Goal: Task Accomplishment & Management: Complete application form

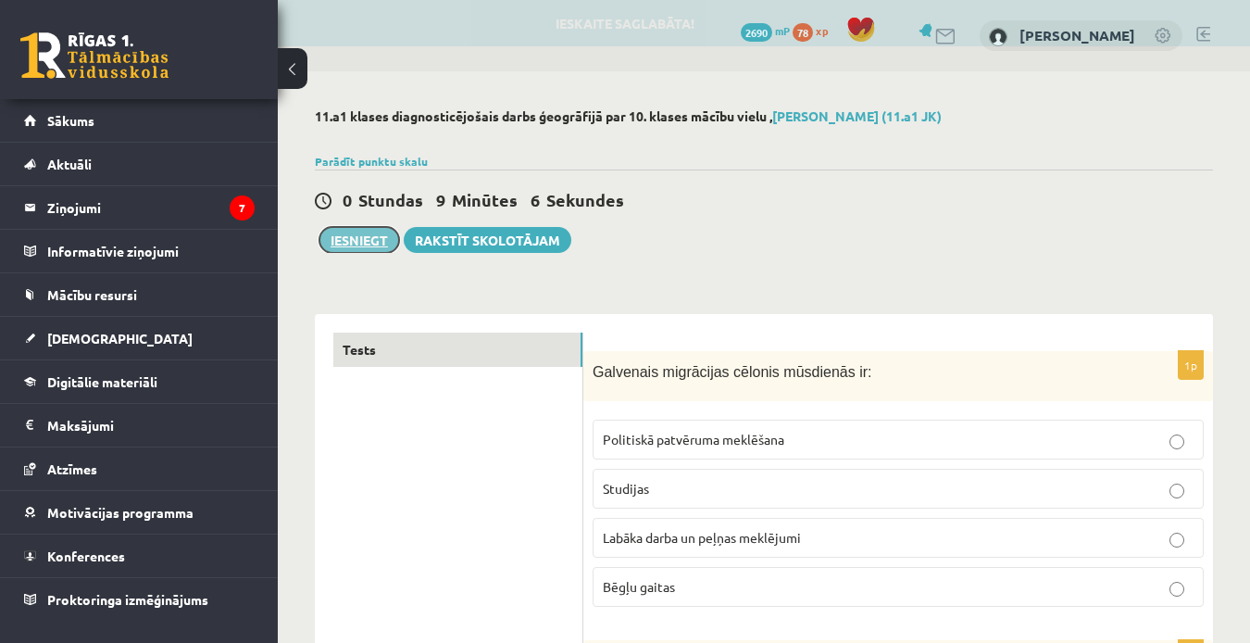
click at [371, 245] on button "Iesniegt" at bounding box center [360, 240] width 80 height 26
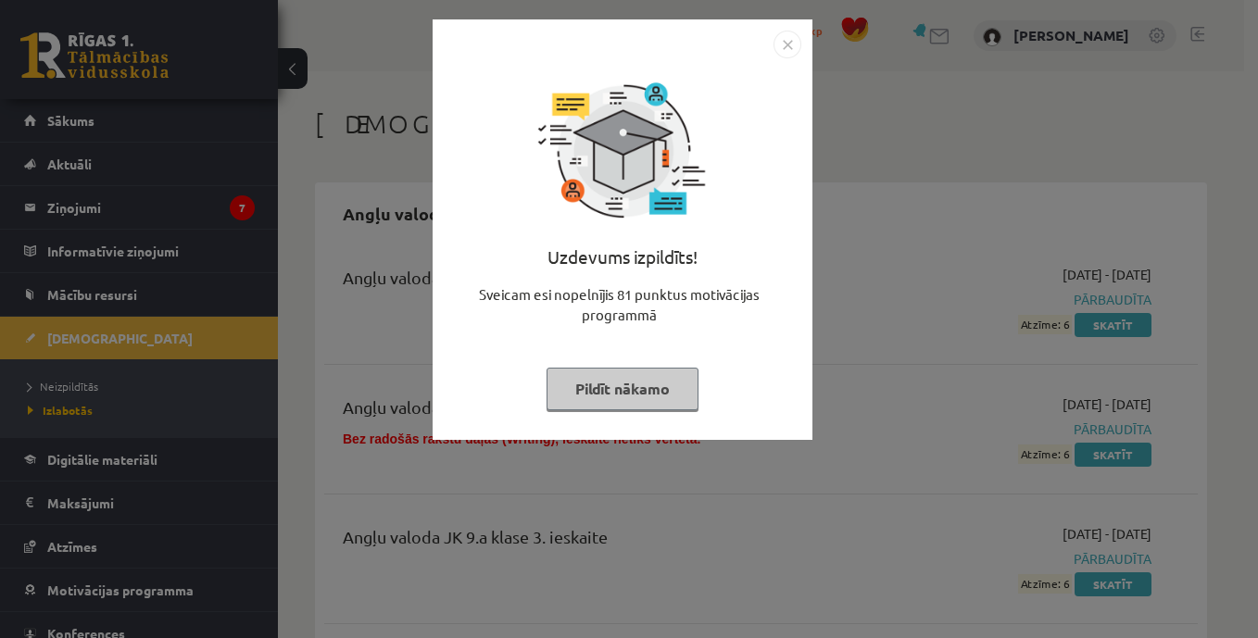
click at [1206, 179] on div "Uzdevums izpildīts! Sveicam esi nopelnījis 81 punktus motivācijas programmā Pil…" at bounding box center [629, 319] width 1258 height 638
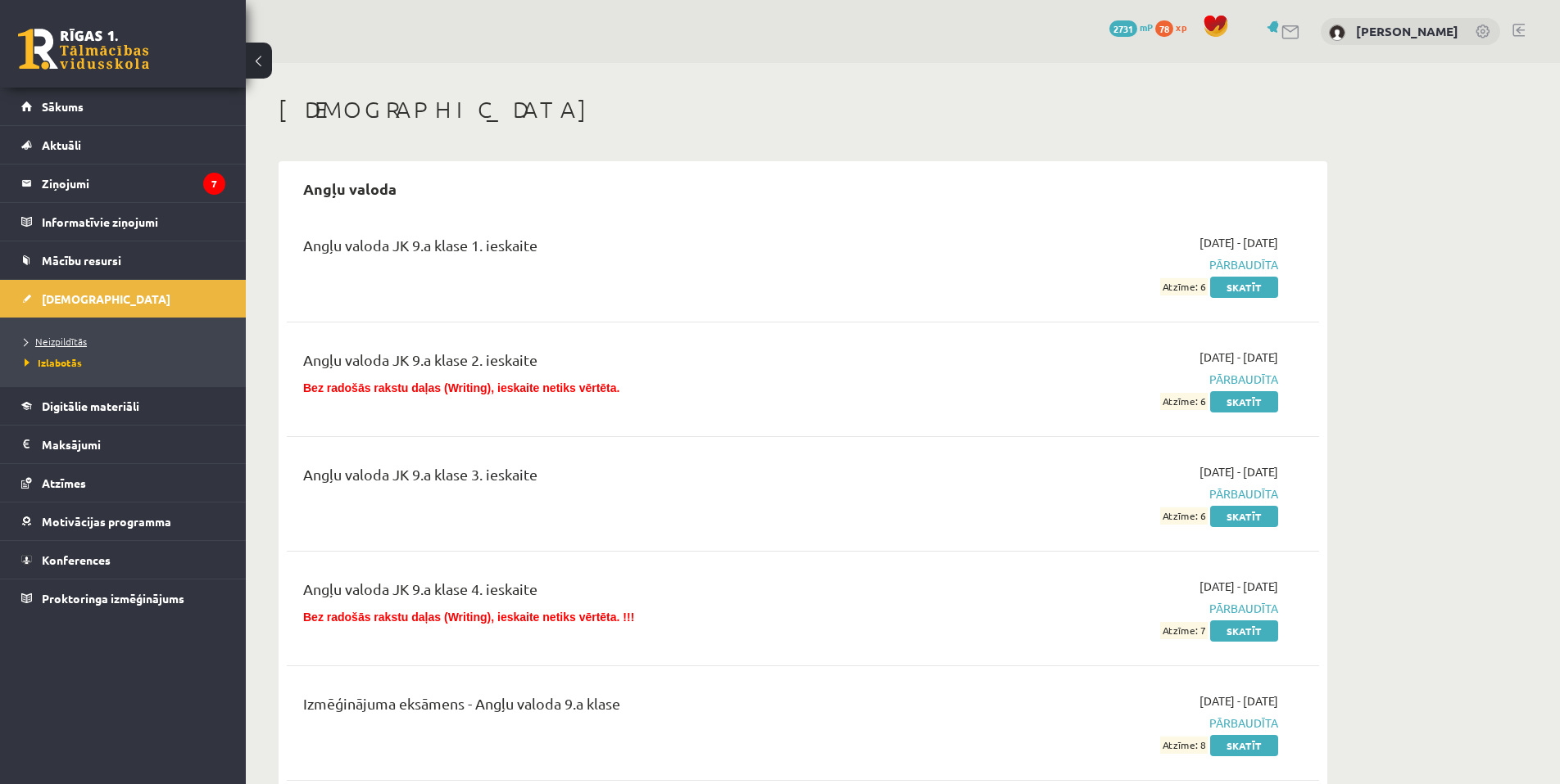
drag, startPoint x: 80, startPoint y: 333, endPoint x: 73, endPoint y: 342, distance: 11.4
click at [80, 333] on li "Neizpildītās" at bounding box center [127, 341] width 205 height 21
click at [70, 347] on link "Neizpildītās" at bounding box center [127, 341] width 205 height 15
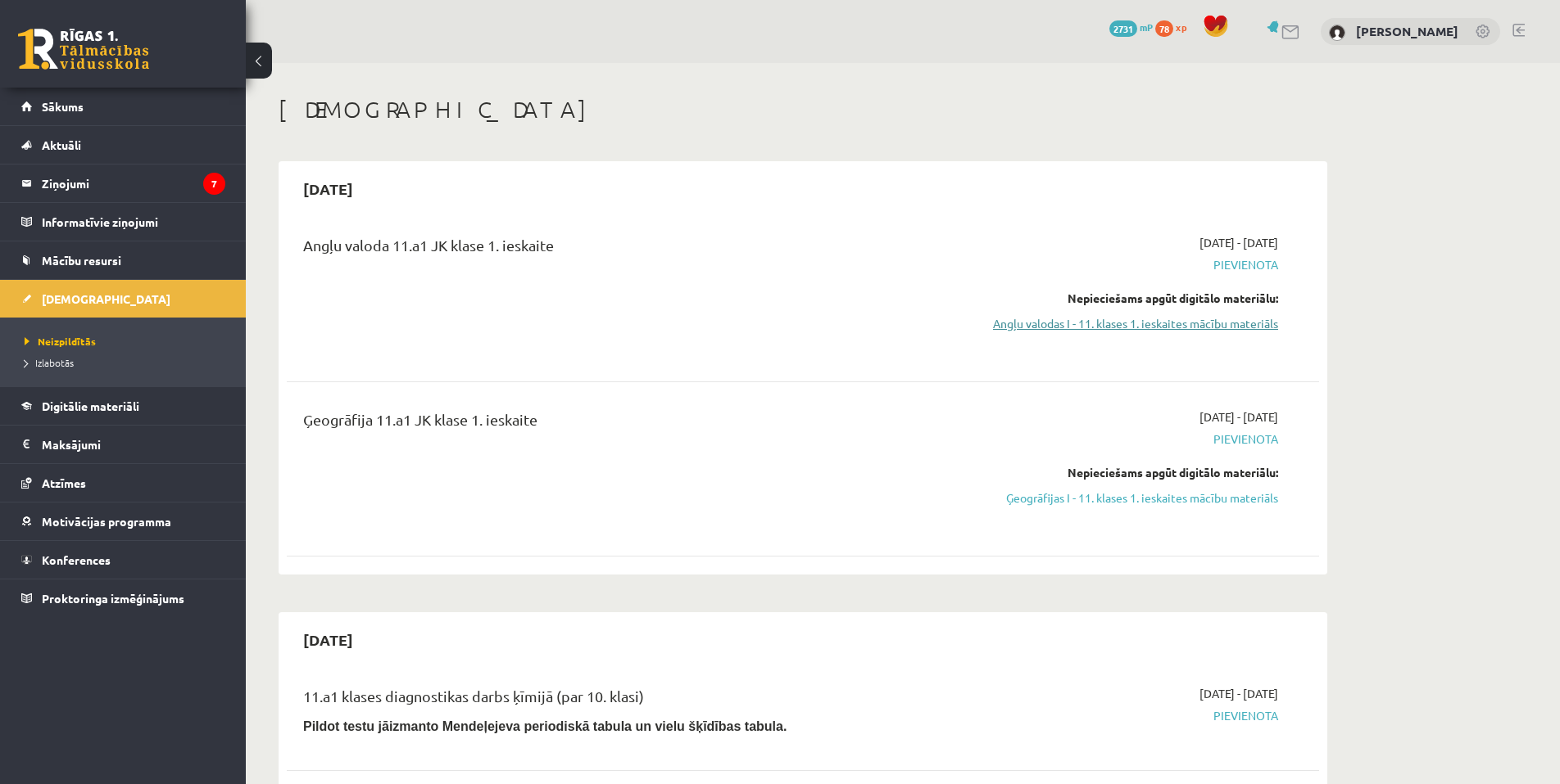
click at [1117, 331] on link "Angļu valodas I - 11. klases 1. ieskaites mācību materiāls" at bounding box center [1123, 323] width 309 height 17
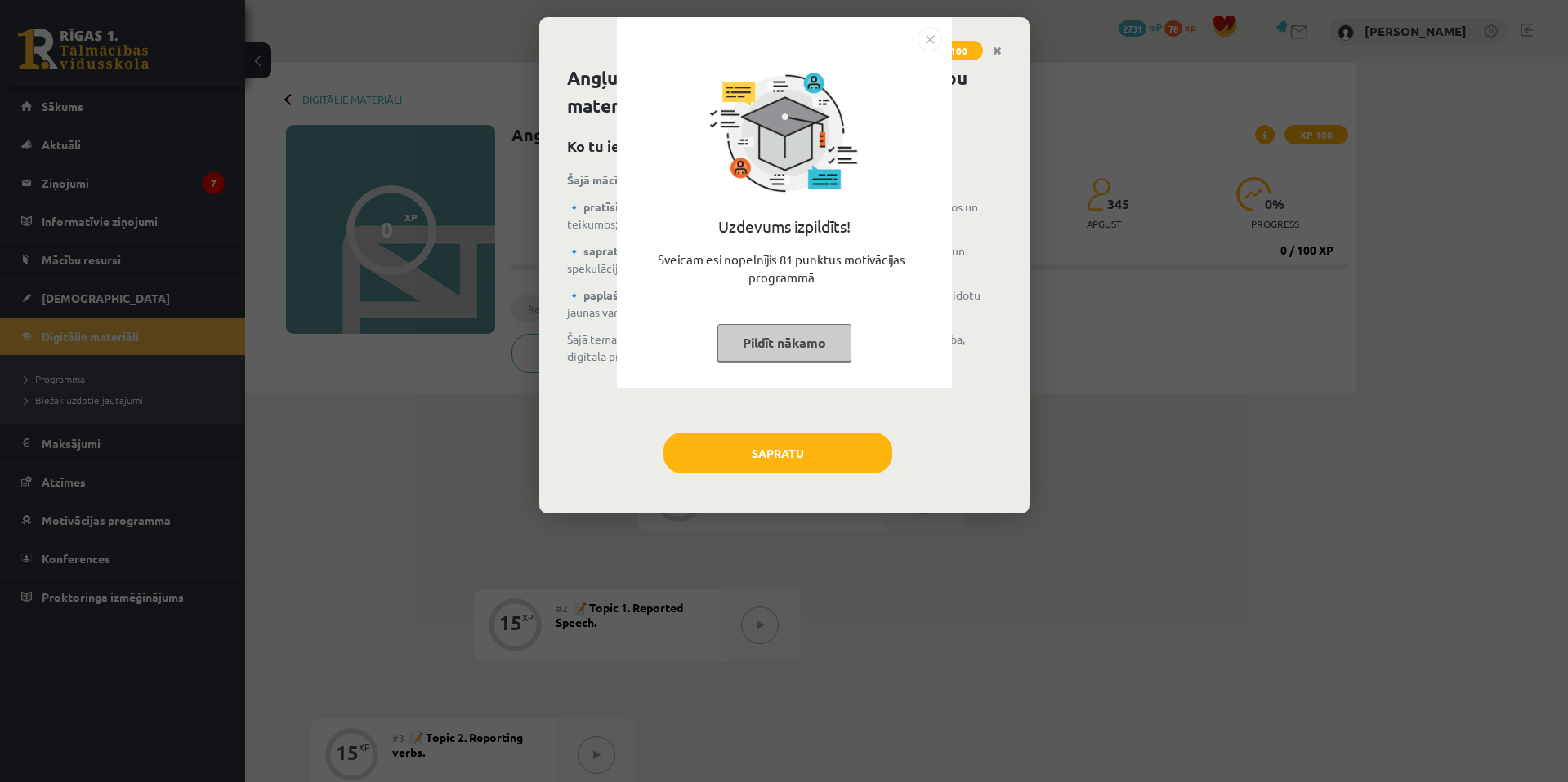
click at [1023, 425] on div "Uzdevums izpildīts! Sveicam esi nopelnījis 81 punktus motivācijas programmā Pil…" at bounding box center [784, 391] width 1568 height 782
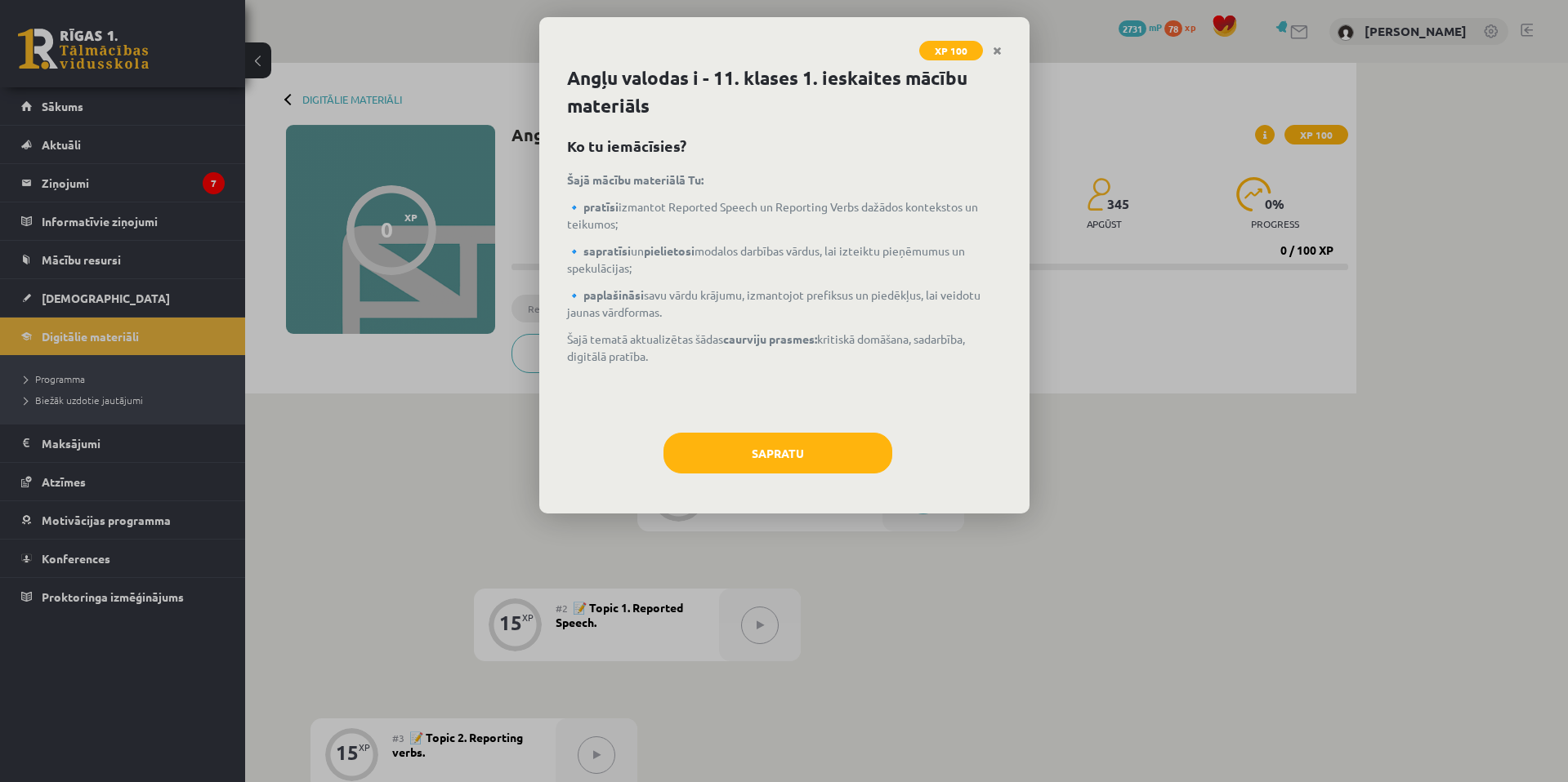
click at [1013, 582] on div "XP 100 Angļu valodas i - 11. klases 1. ieskaites mācību materiāls Ko tu iemācīs…" at bounding box center [784, 391] width 1568 height 782
click at [790, 466] on button "Sapratu" at bounding box center [777, 453] width 228 height 41
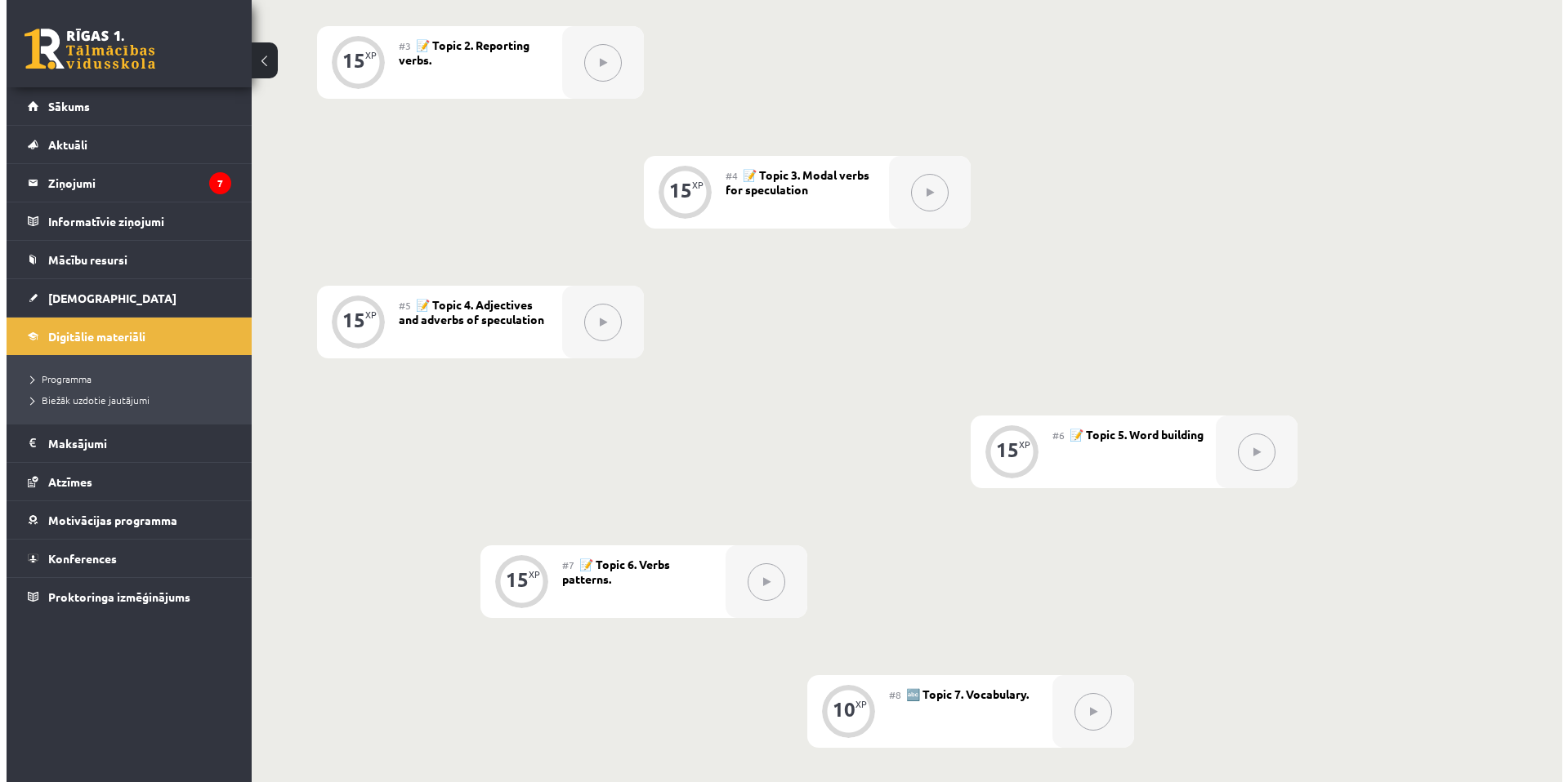
scroll to position [312, 0]
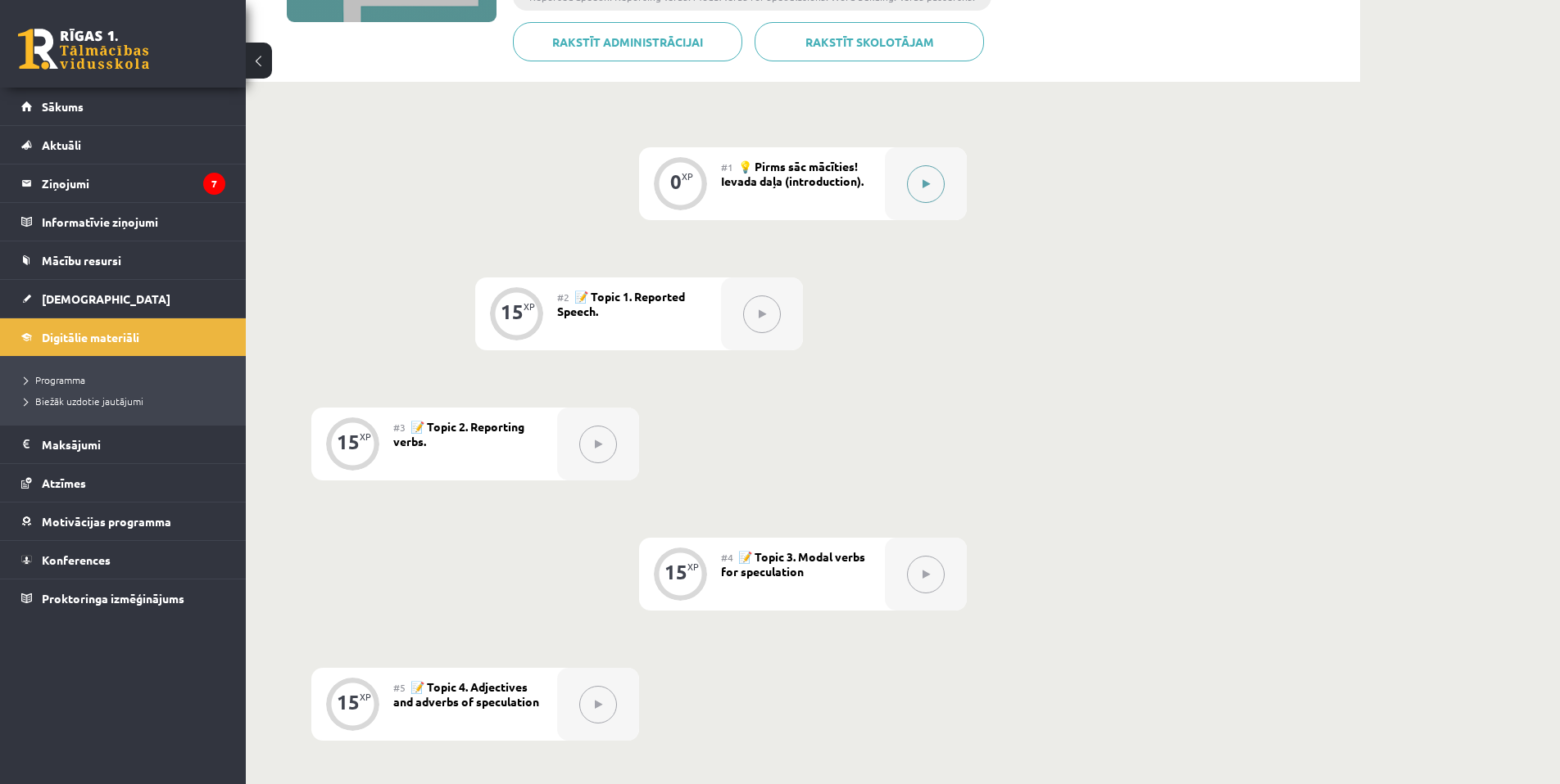
click at [928, 179] on icon at bounding box center [926, 184] width 7 height 10
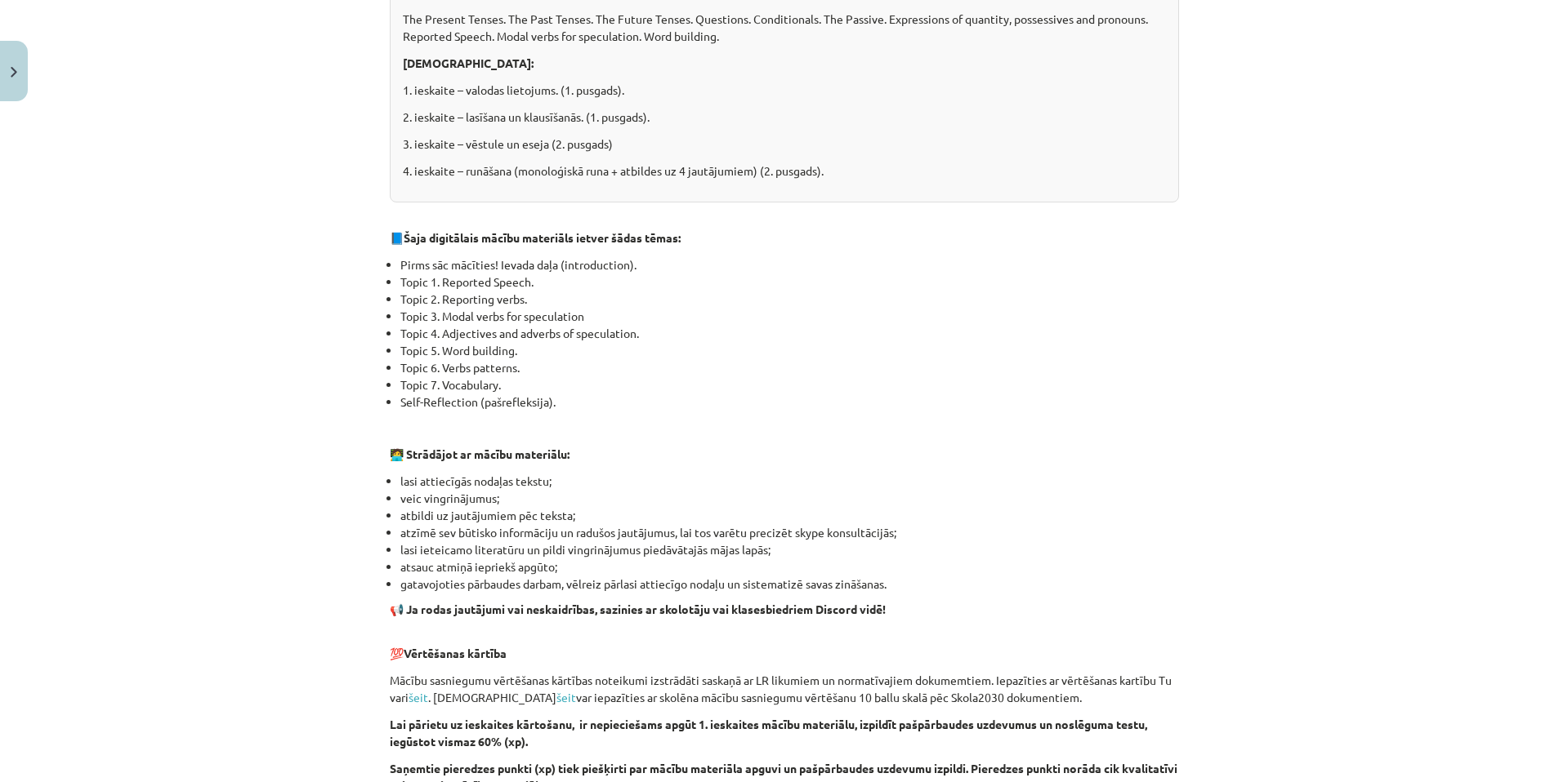
scroll to position [935, 0]
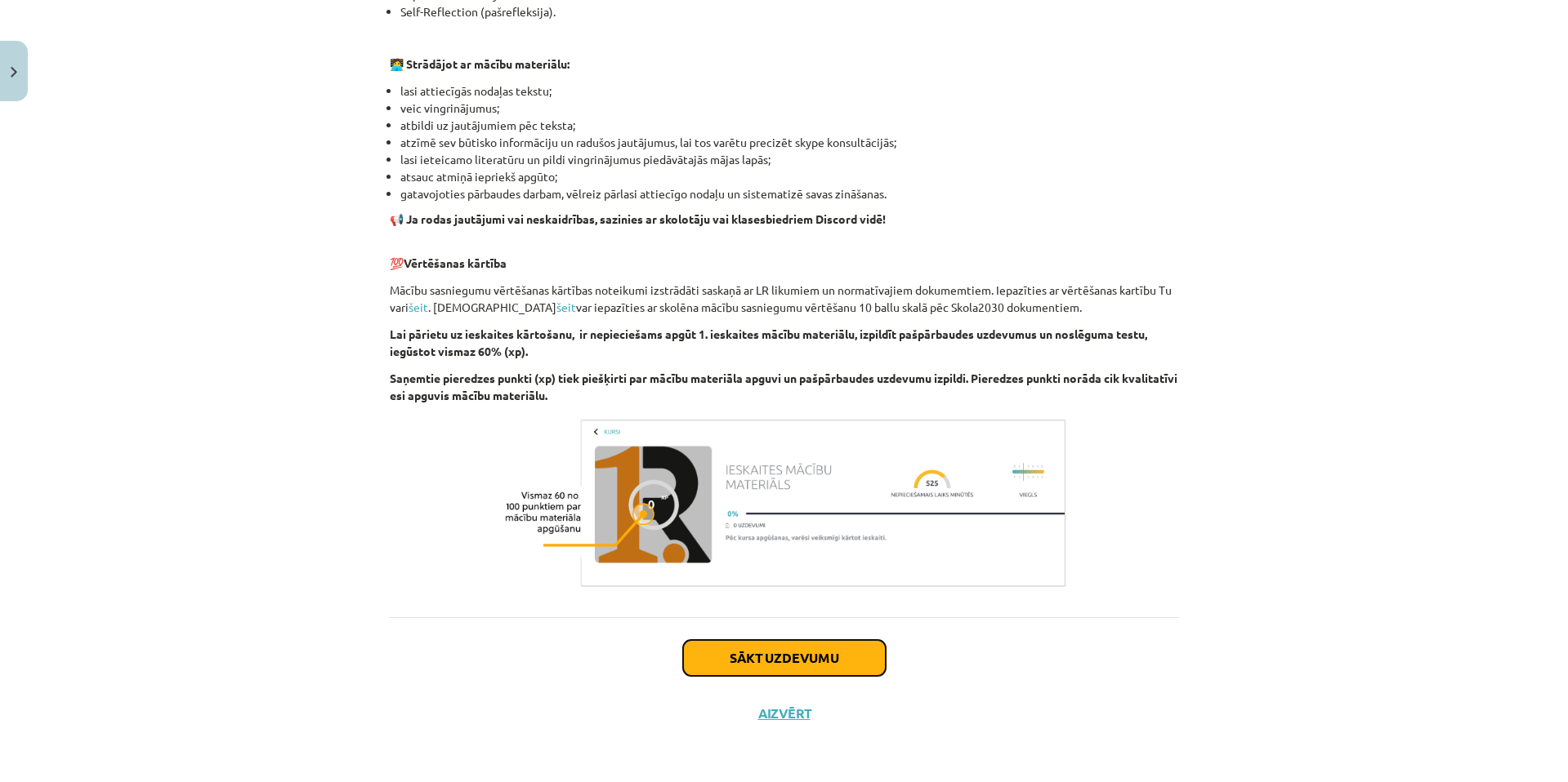
click at [865, 654] on button "Sākt uzdevumu" at bounding box center [784, 658] width 203 height 36
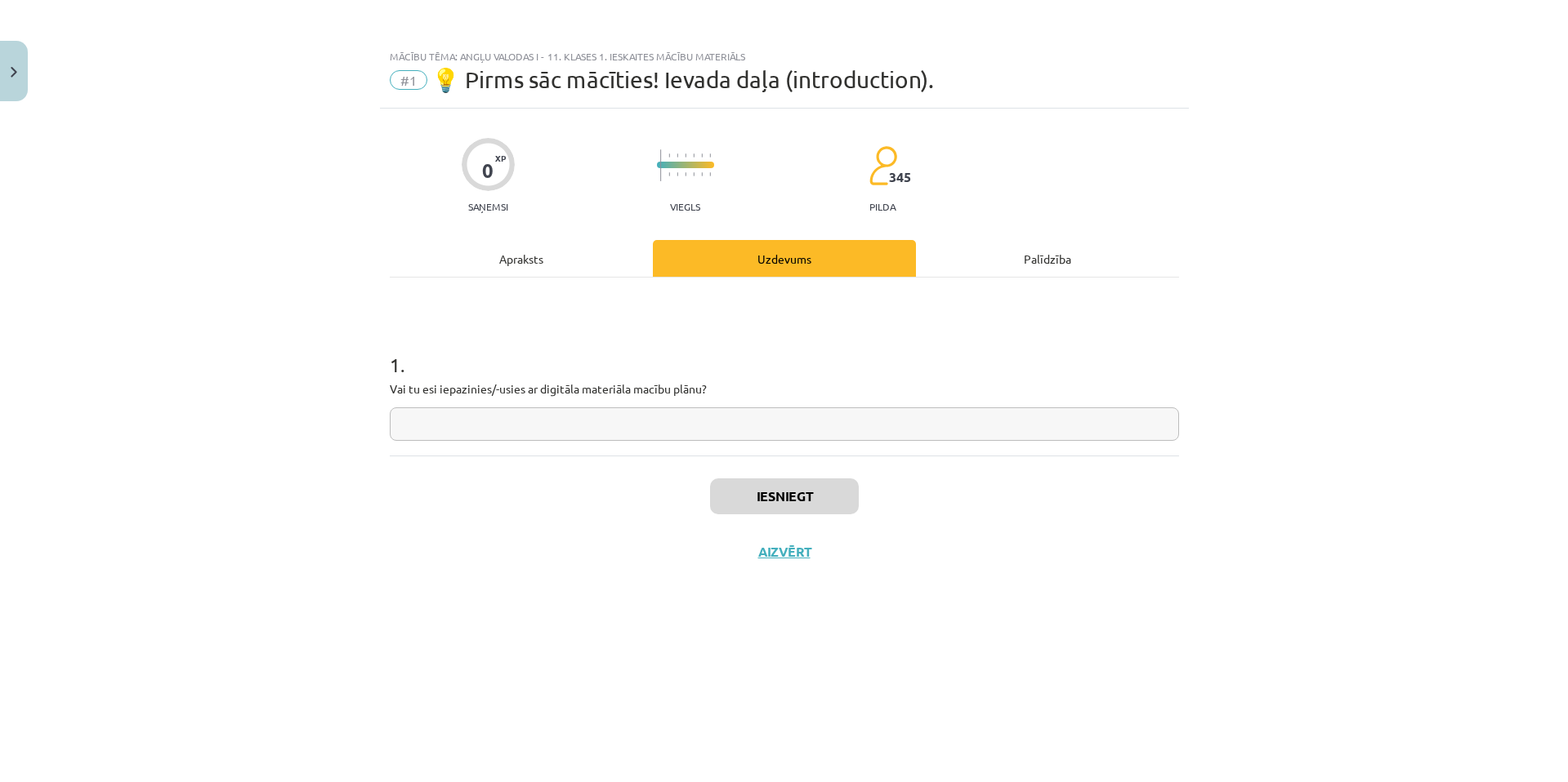
click at [759, 411] on input "text" at bounding box center [784, 424] width 789 height 34
type input "**"
click at [791, 482] on button "Iesniegt" at bounding box center [784, 496] width 149 height 36
click at [833, 555] on button "Nākamā nodarbība" at bounding box center [784, 562] width 161 height 38
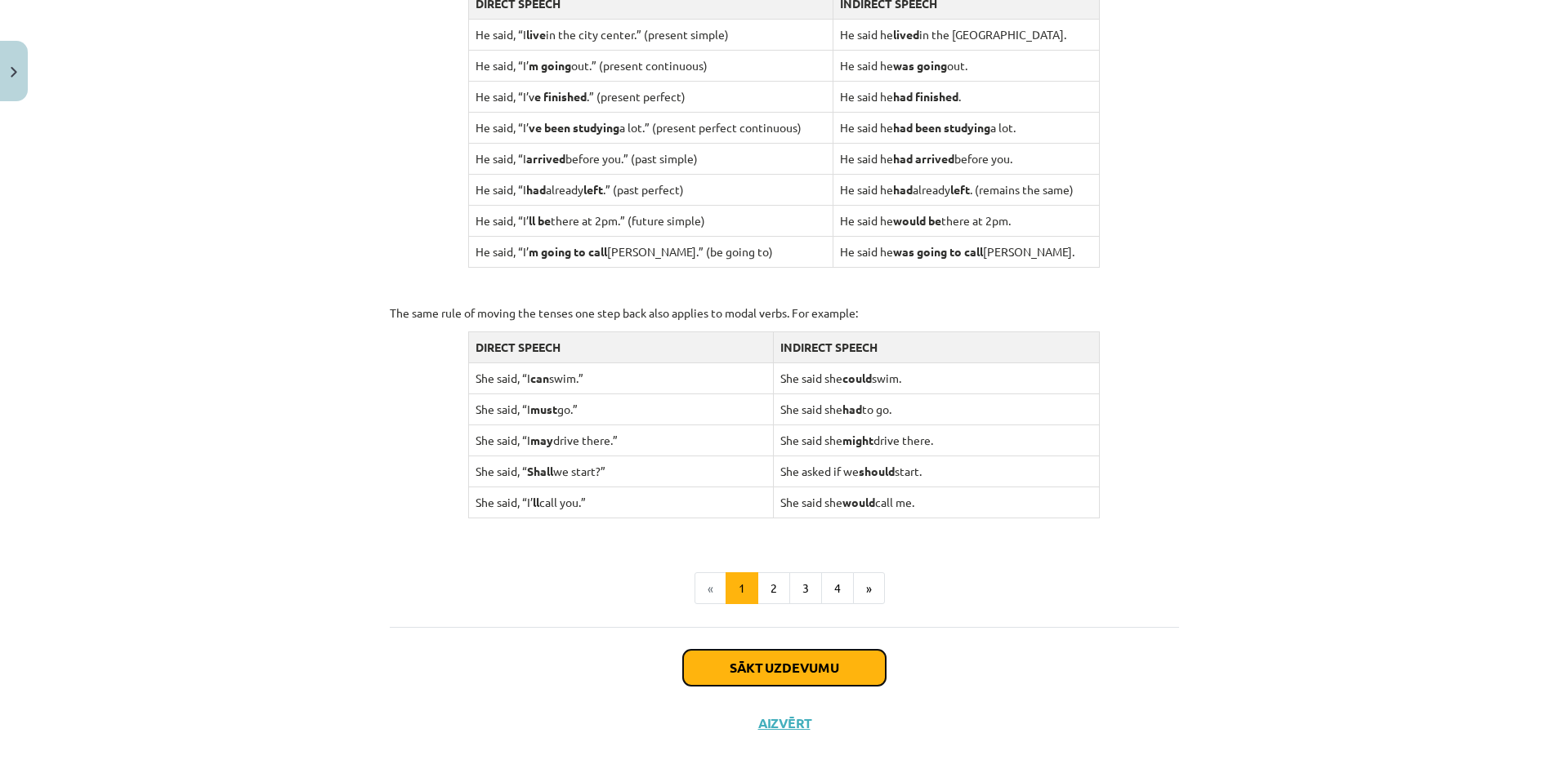
click at [829, 661] on button "Sākt uzdevumu" at bounding box center [784, 667] width 203 height 36
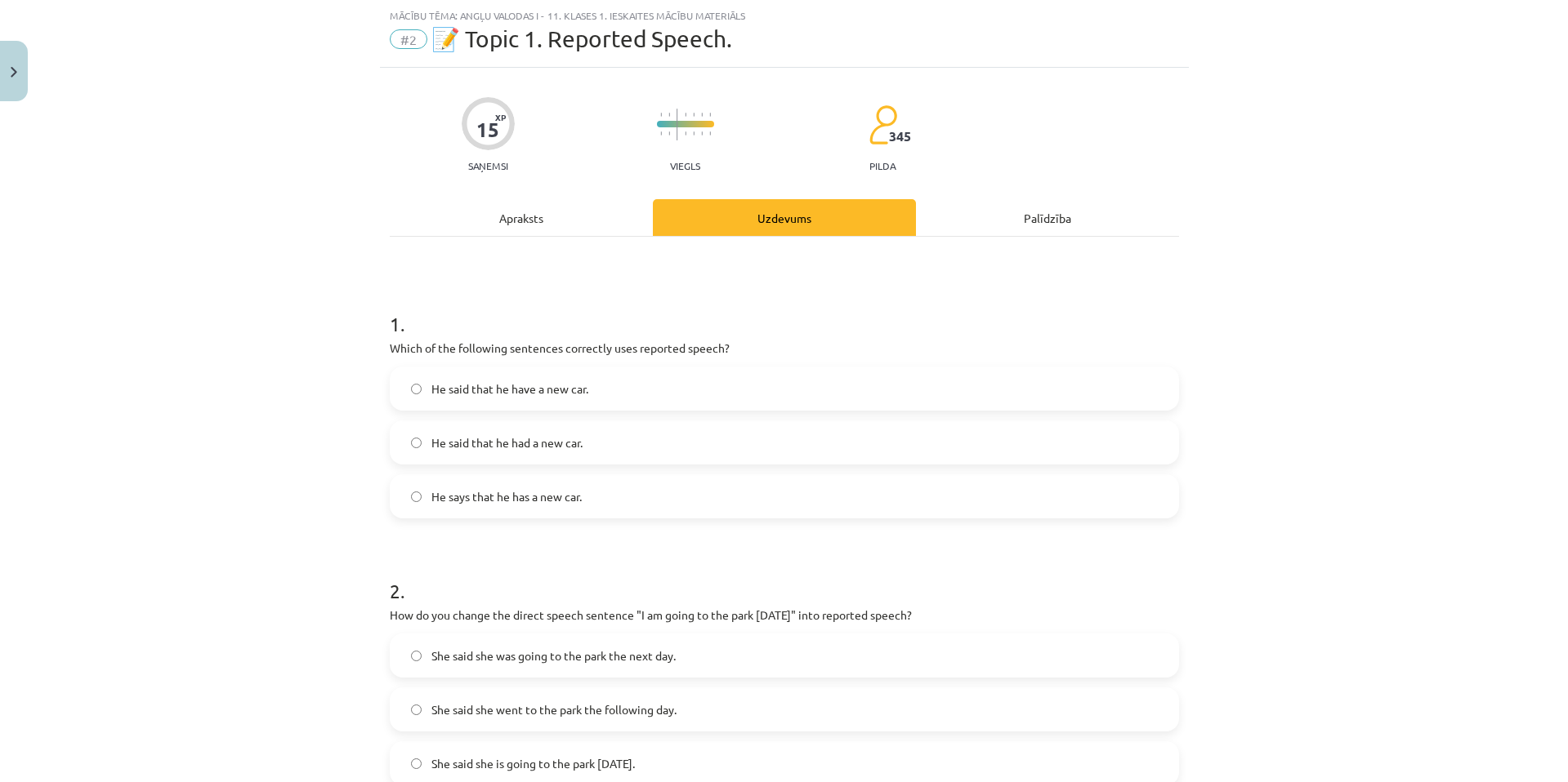
click at [596, 396] on label "He said that he have a new car." at bounding box center [784, 389] width 786 height 41
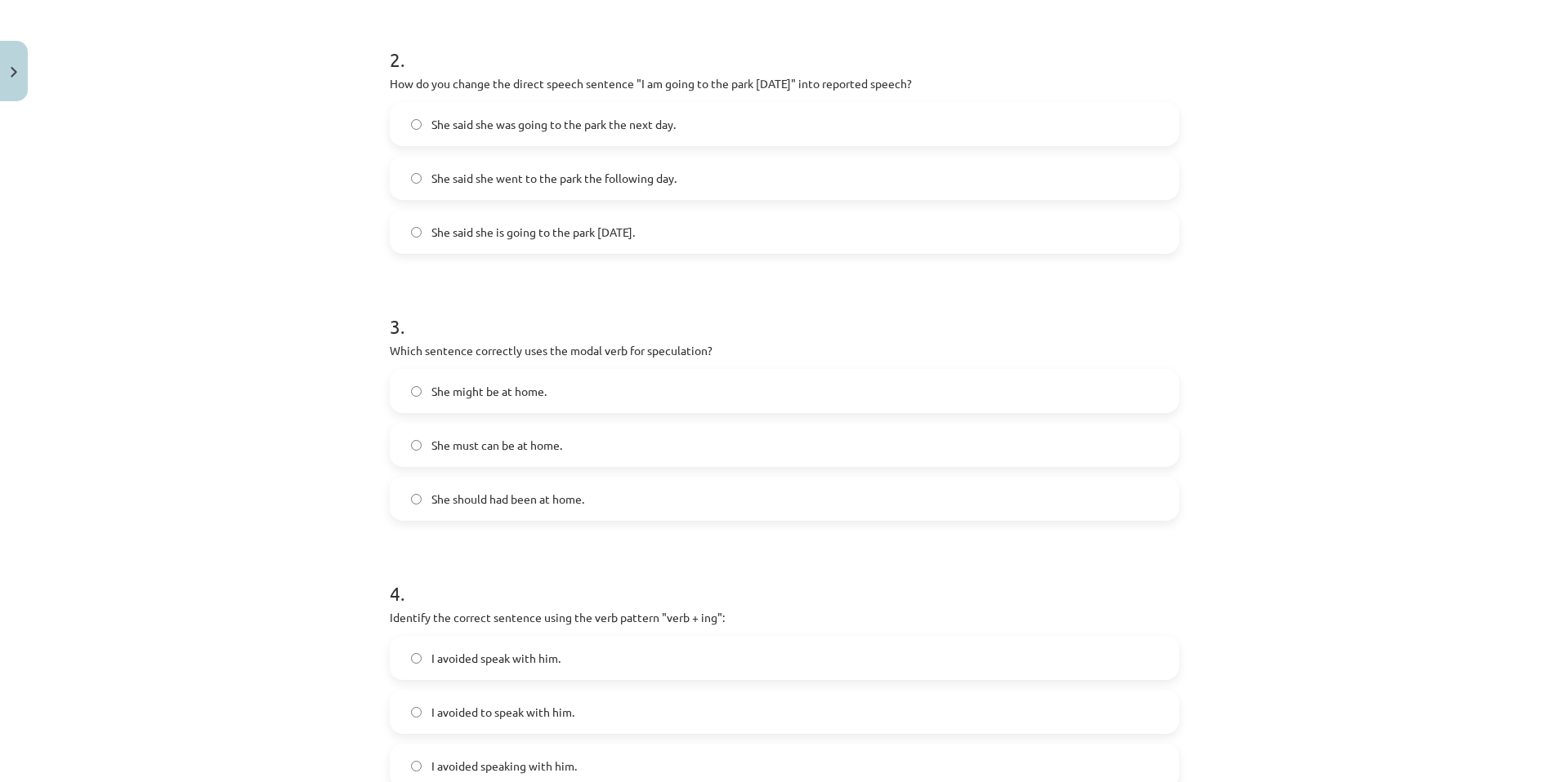
scroll to position [1035, 0]
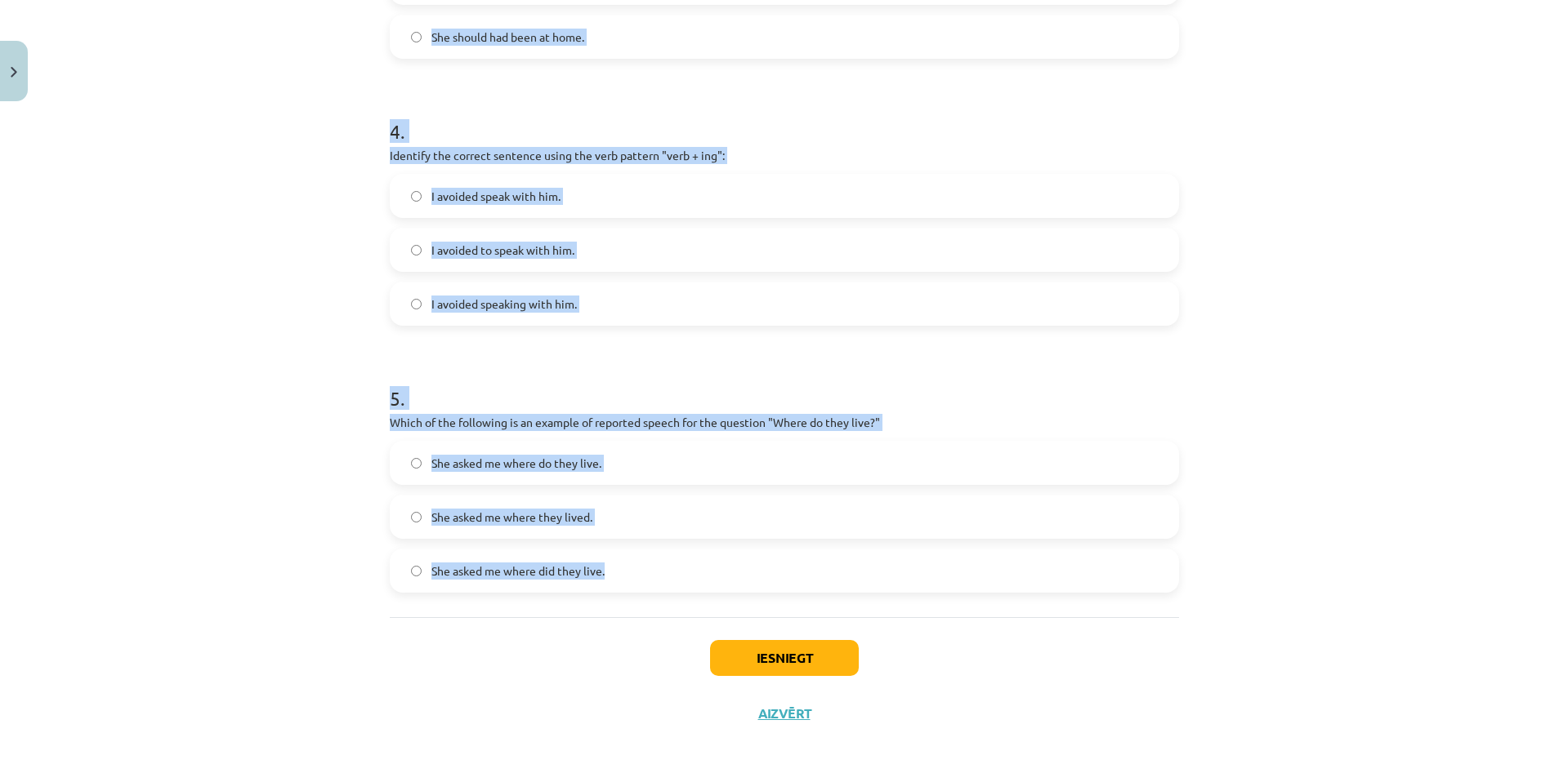
drag, startPoint x: 369, startPoint y: 305, endPoint x: 792, endPoint y: 578, distance: 503.4
click at [792, 578] on div "Mācību tēma: Angļu valodas i - 11. klases 1. ieskaites mācību materiāls #2 📝 To…" at bounding box center [784, 391] width 1568 height 782
copy form "1 . Which of the following sentences correctly uses reported speech? He said th…"
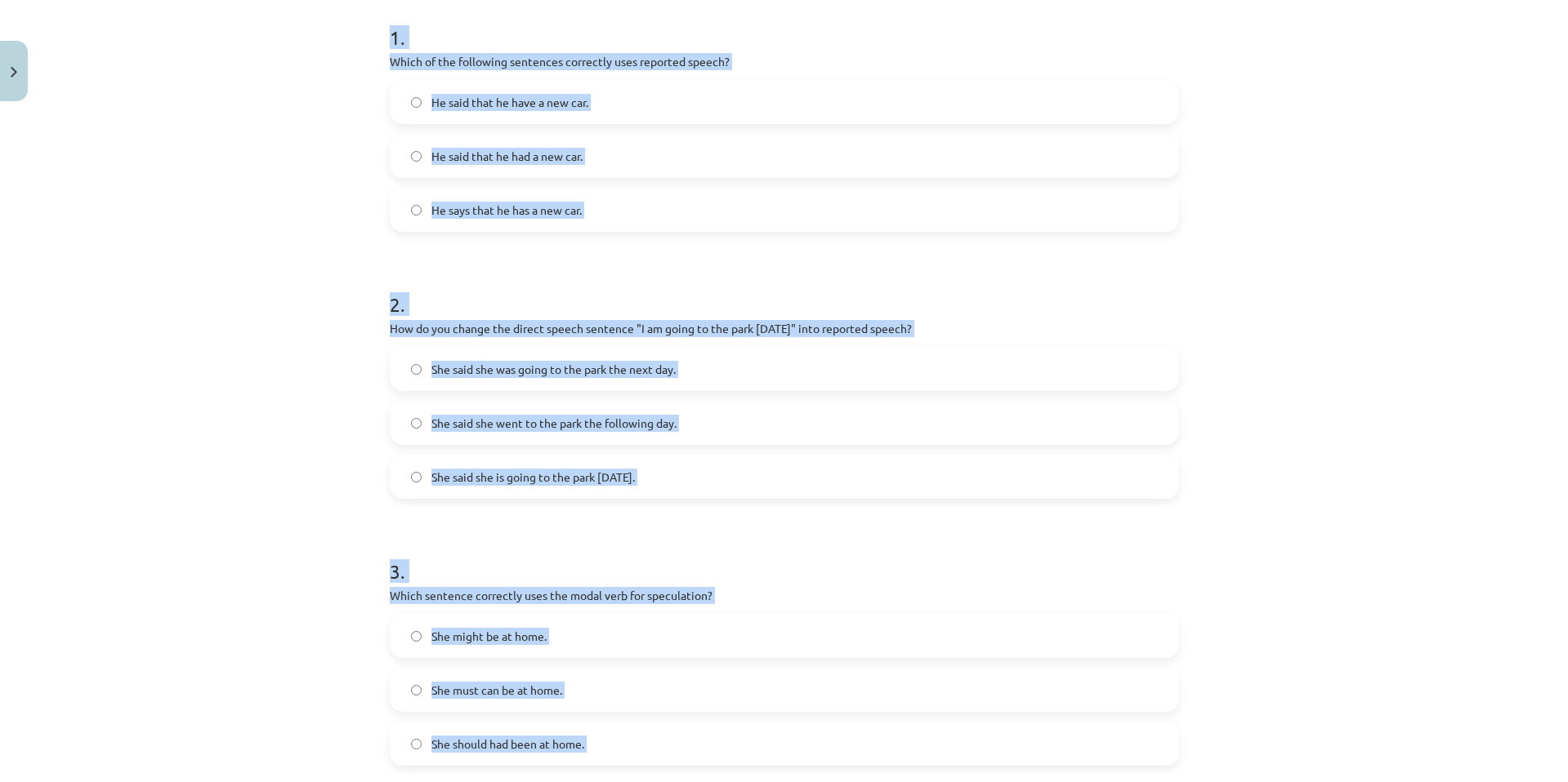
scroll to position [109, 0]
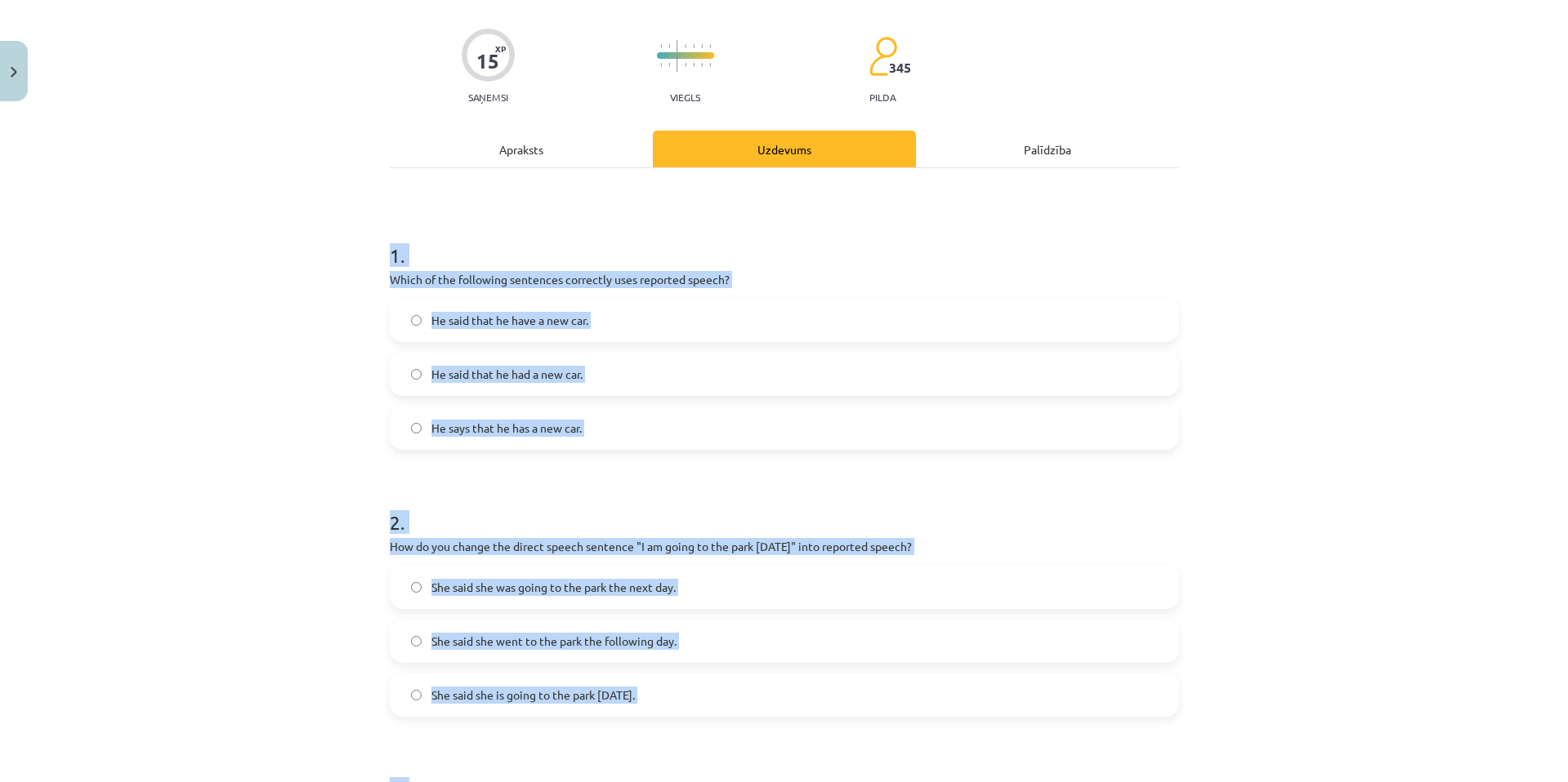
click at [273, 425] on div "Mācību tēma: Angļu valodas i - 11. klases 1. ieskaites mācību materiāls #2 📝 To…" at bounding box center [784, 391] width 1568 height 782
click at [316, 430] on div "Mācību tēma: Angļu valodas i - 11. klases 1. ieskaites mācību materiāls #2 📝 To…" at bounding box center [784, 391] width 1568 height 782
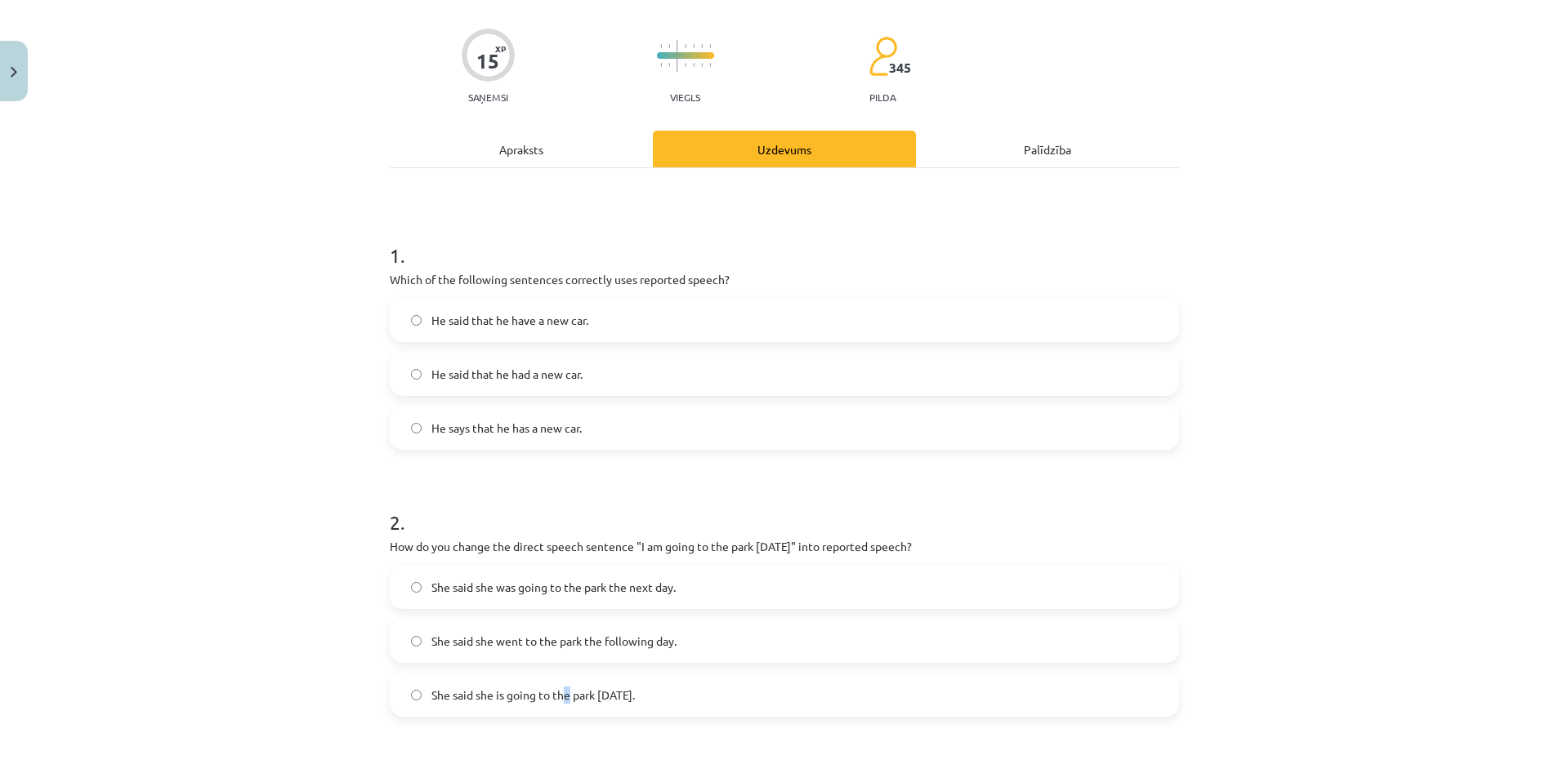
click at [562, 693] on span "She said she is going to the park tomorrow." at bounding box center [533, 695] width 204 height 17
drag, startPoint x: 716, startPoint y: 700, endPoint x: 727, endPoint y: 676, distance: 26.4
click at [716, 700] on label "She said she is going to the park tomorrow." at bounding box center [784, 695] width 786 height 41
click at [647, 384] on label "He said that he had a new car." at bounding box center [784, 374] width 786 height 41
click at [663, 597] on label "She said she was going to the park the next day." at bounding box center [784, 587] width 786 height 41
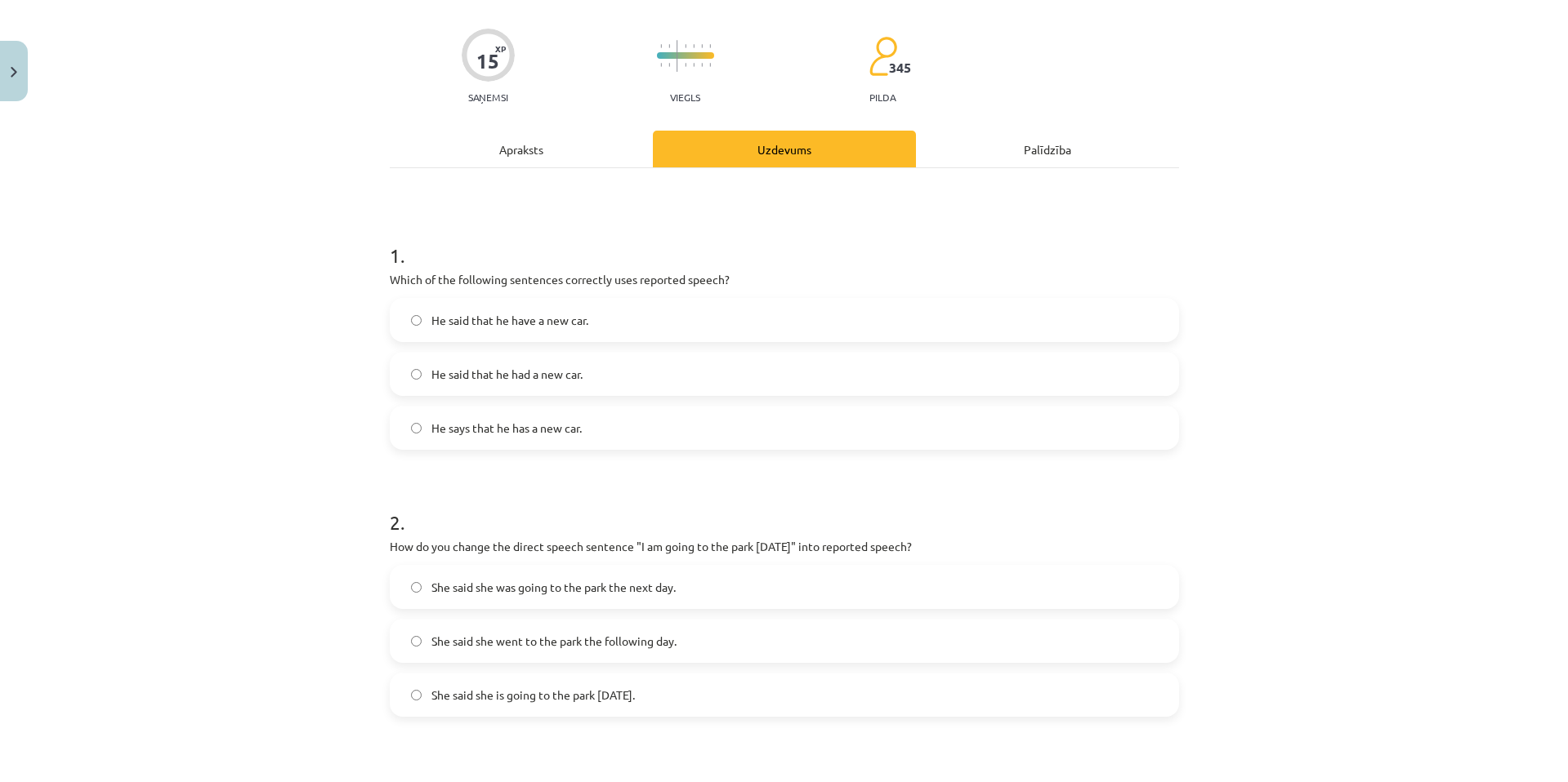
scroll to position [436, 0]
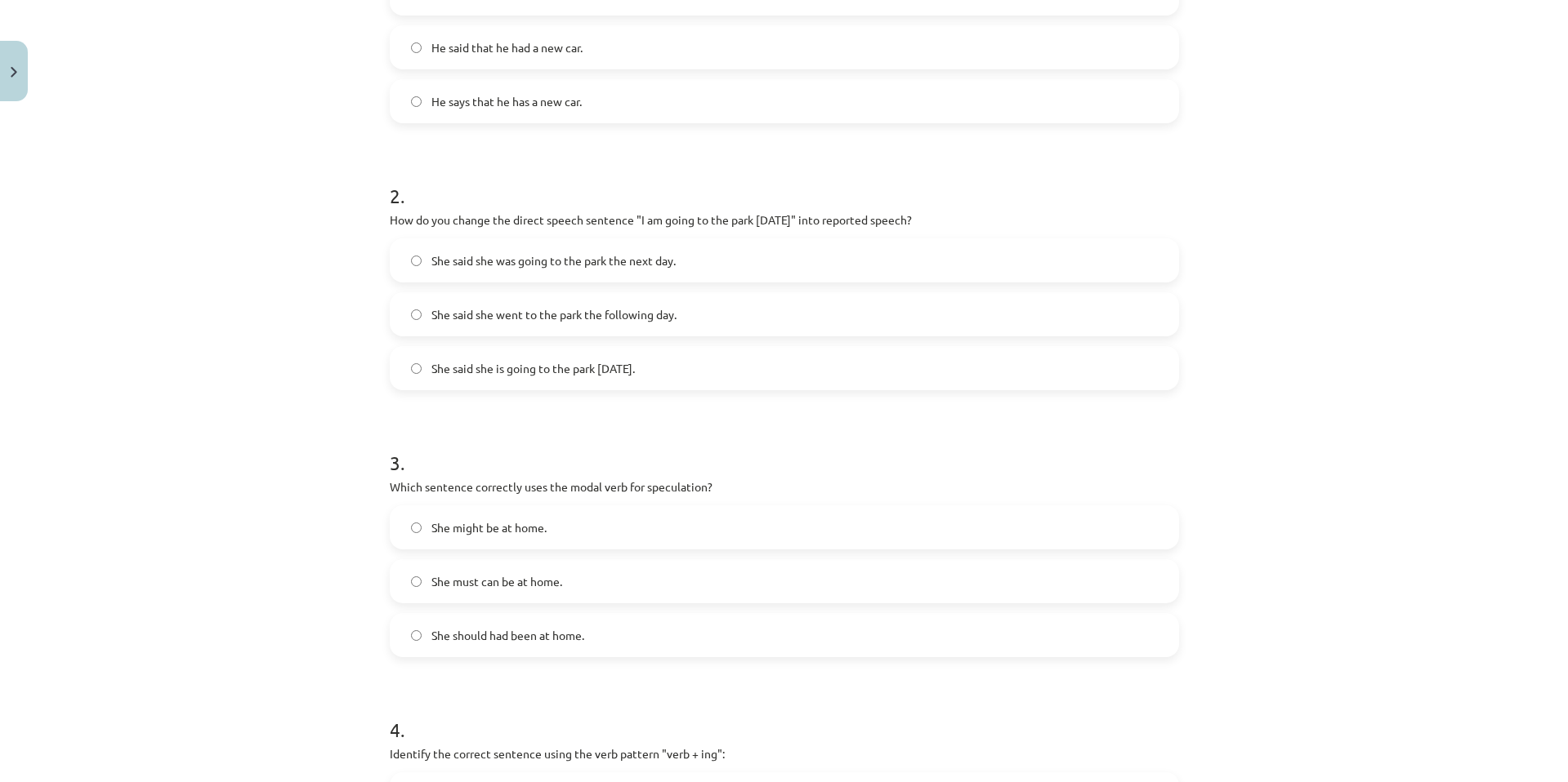
click at [765, 626] on label "She should had been at home." at bounding box center [784, 635] width 786 height 41
click at [572, 533] on label "She might be at home." at bounding box center [784, 527] width 786 height 41
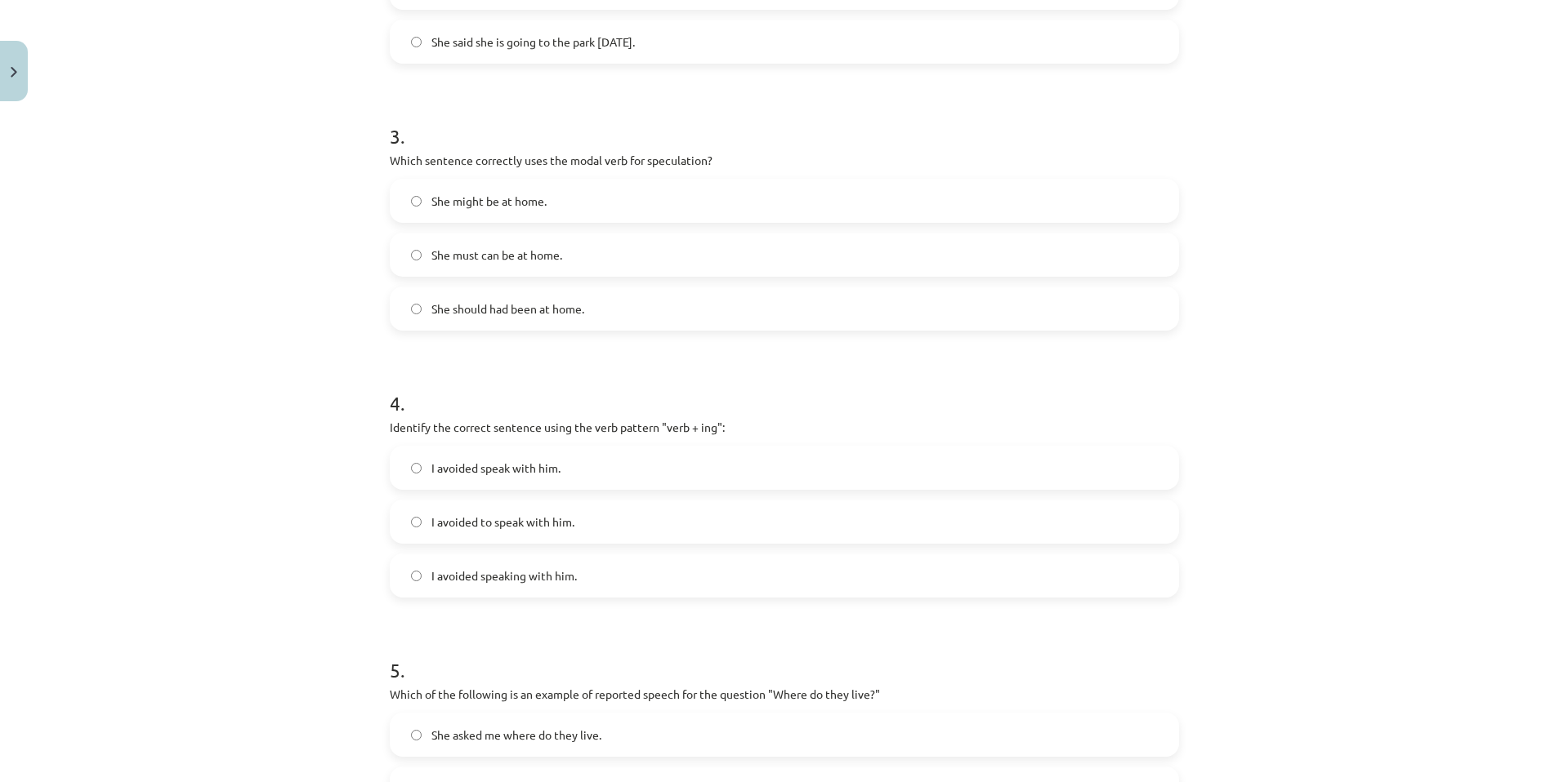
scroll to position [817, 0]
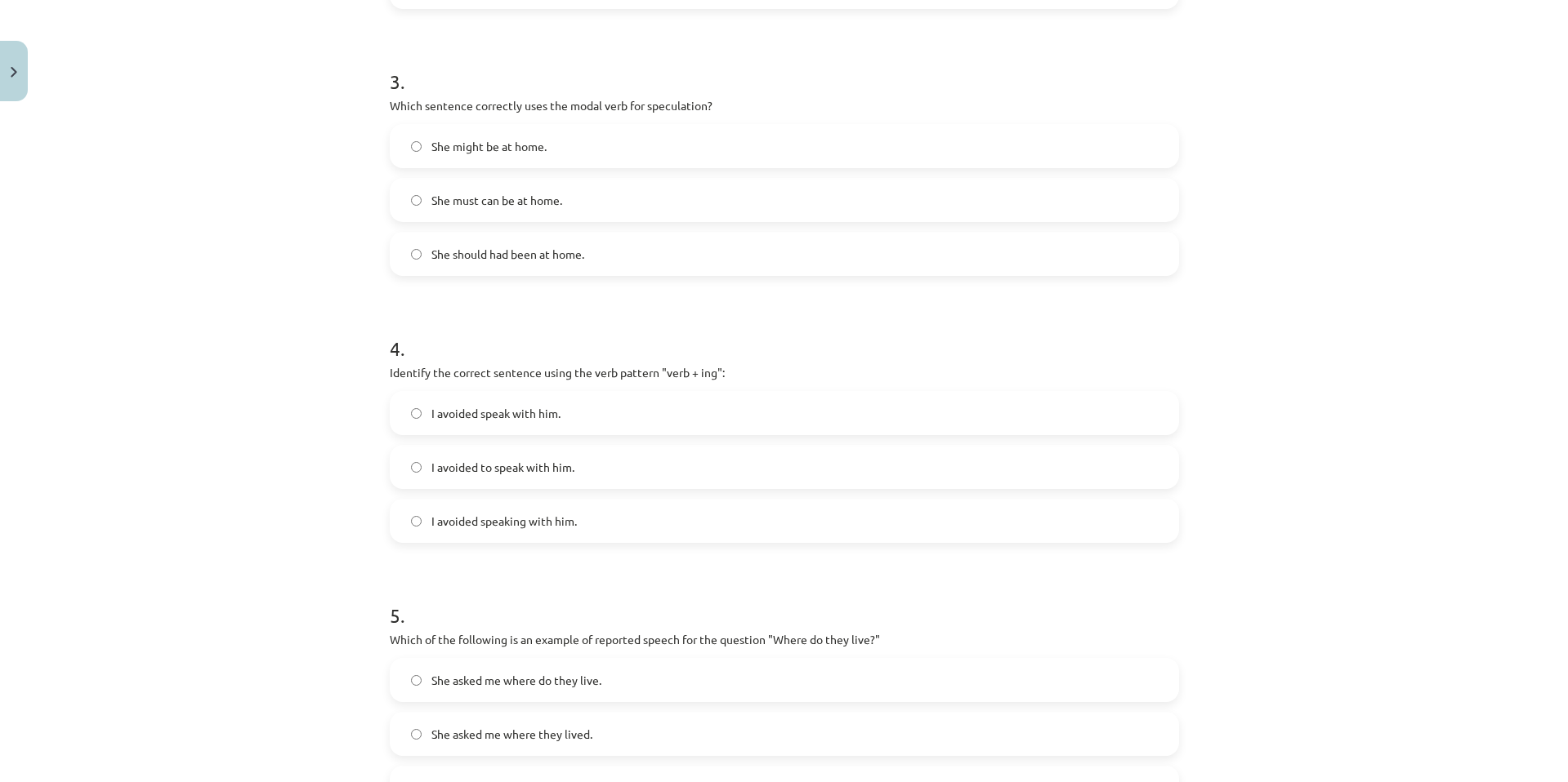
click at [593, 516] on label "I avoided speaking with him." at bounding box center [784, 521] width 786 height 41
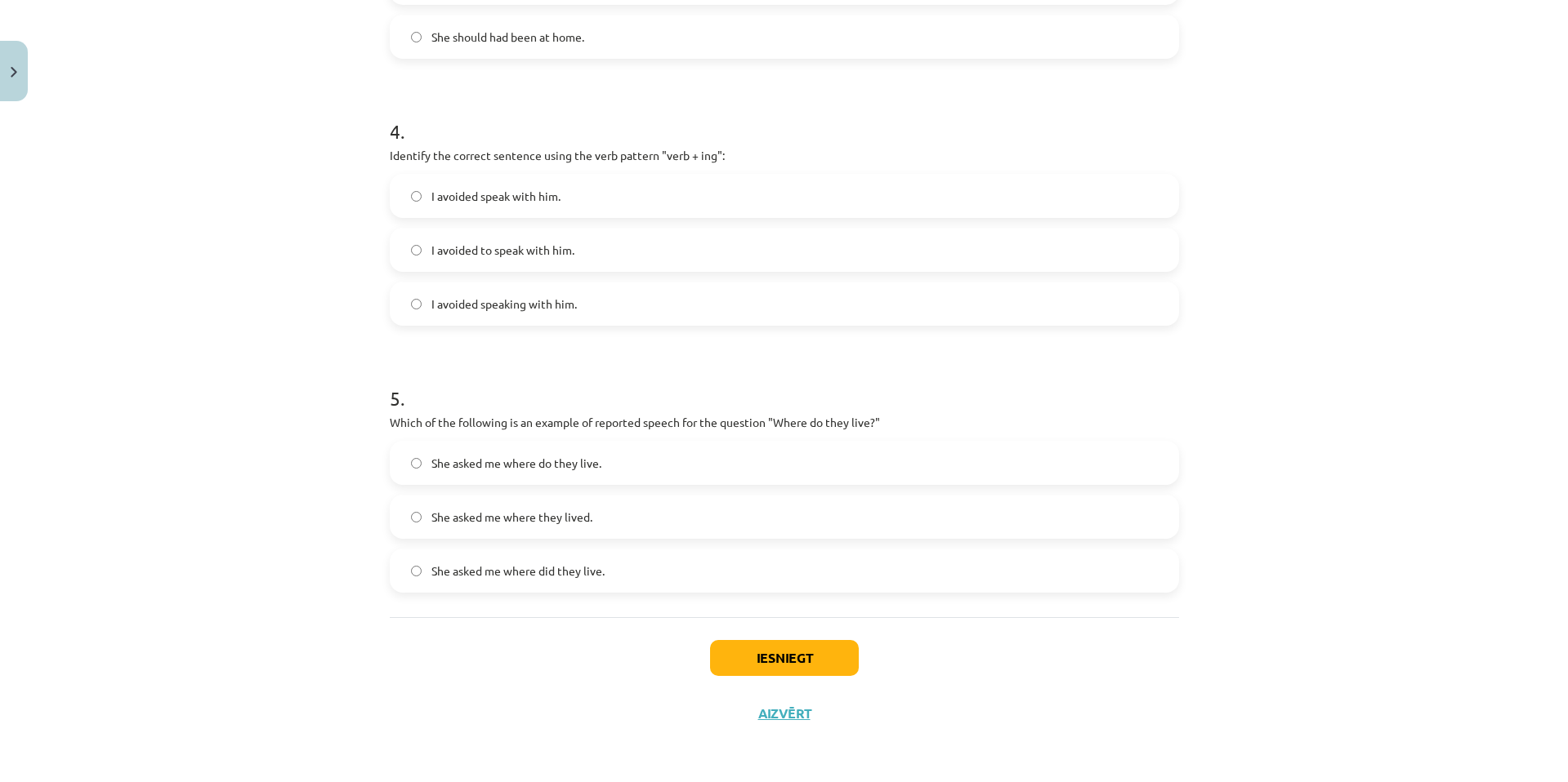
click at [840, 446] on label "She asked me where do they live." at bounding box center [784, 463] width 786 height 41
click at [646, 510] on label "She asked me where they lived." at bounding box center [784, 517] width 786 height 41
click at [798, 650] on button "Iesniegt" at bounding box center [784, 658] width 149 height 36
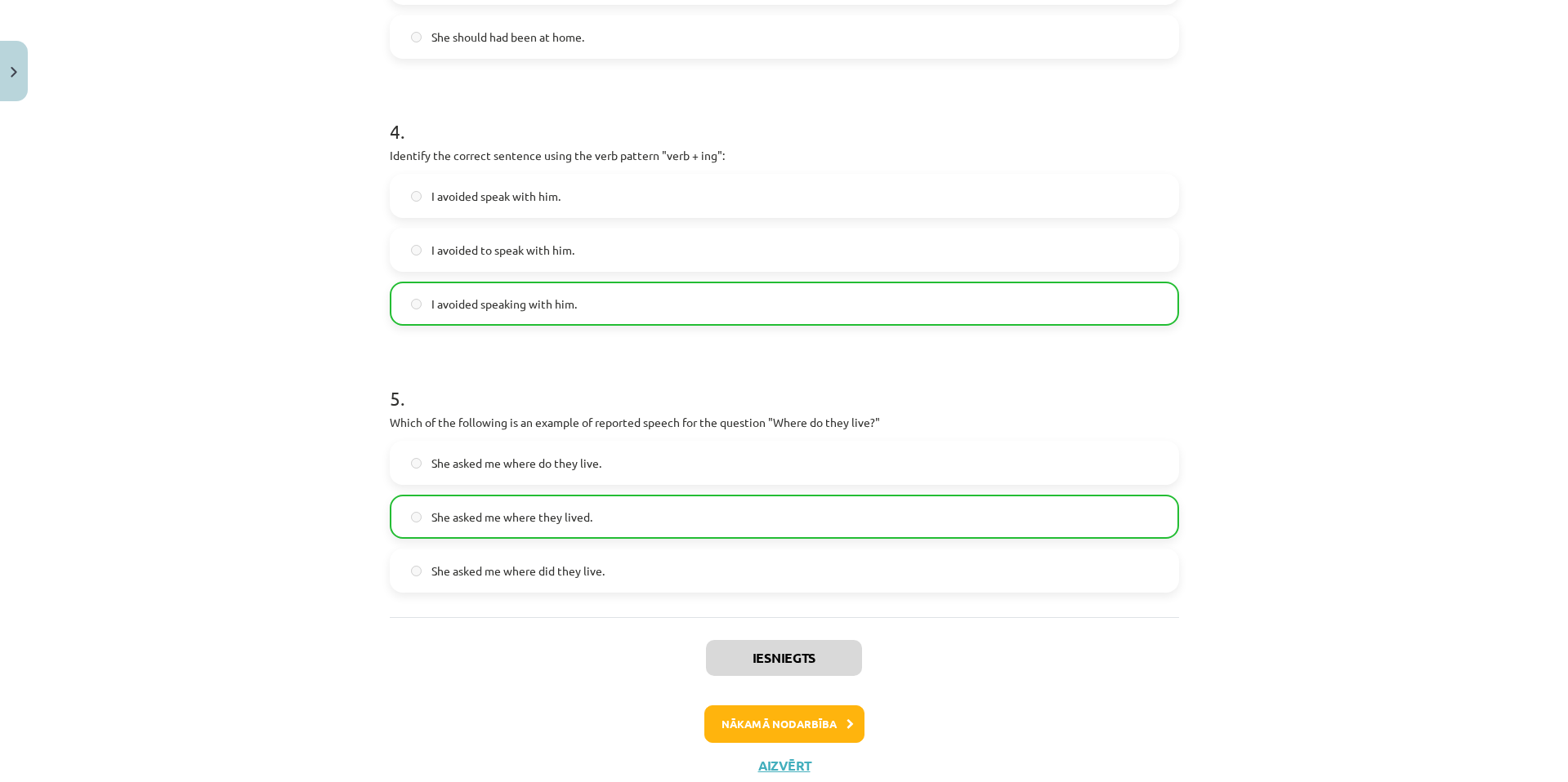
scroll to position [1087, 0]
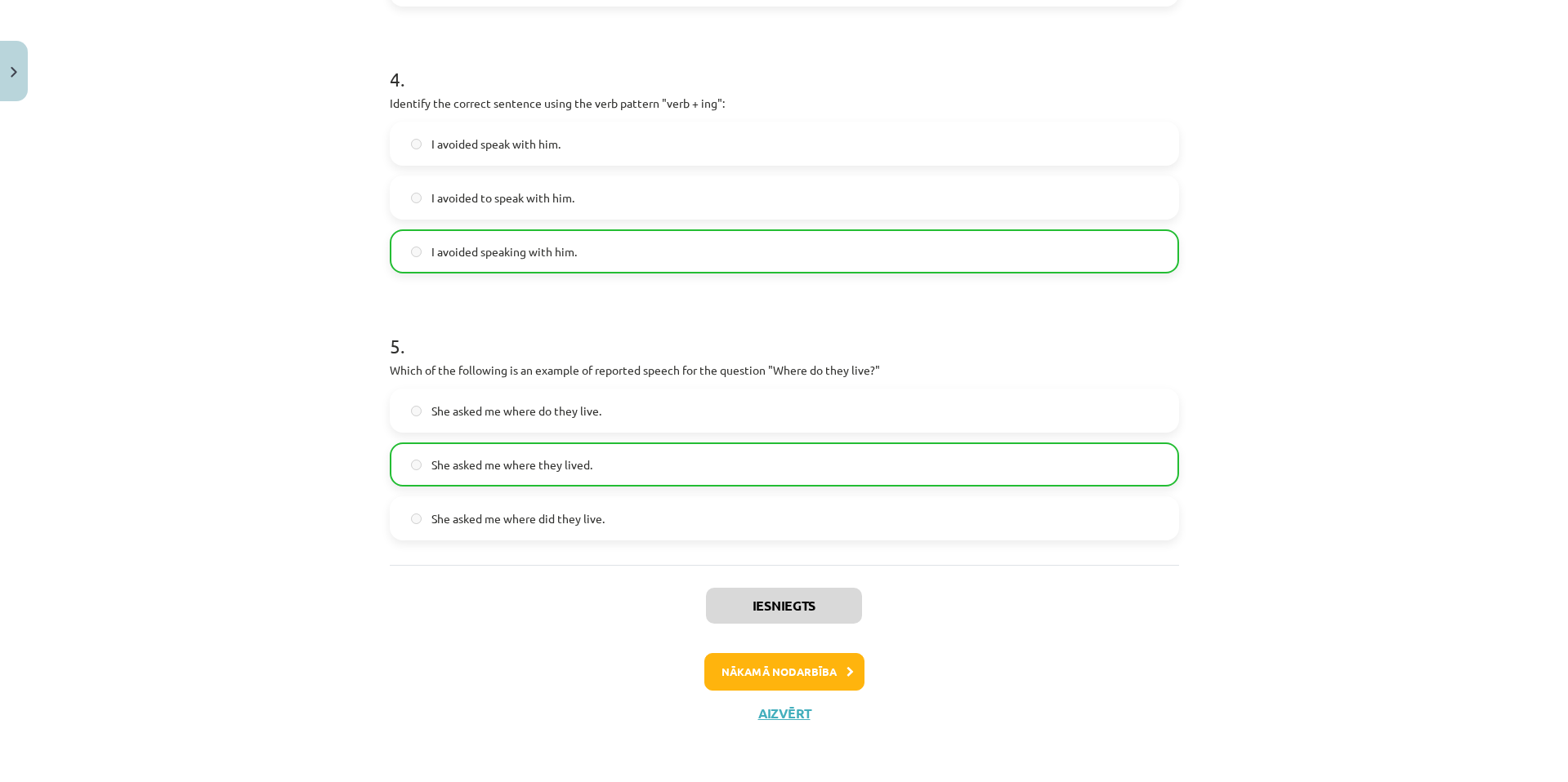
click at [63, 67] on div "Mācību tēma: Angļu valodas i - 11. klases 1. ieskaites mācību materiāls #2 📝 To…" at bounding box center [784, 391] width 1568 height 782
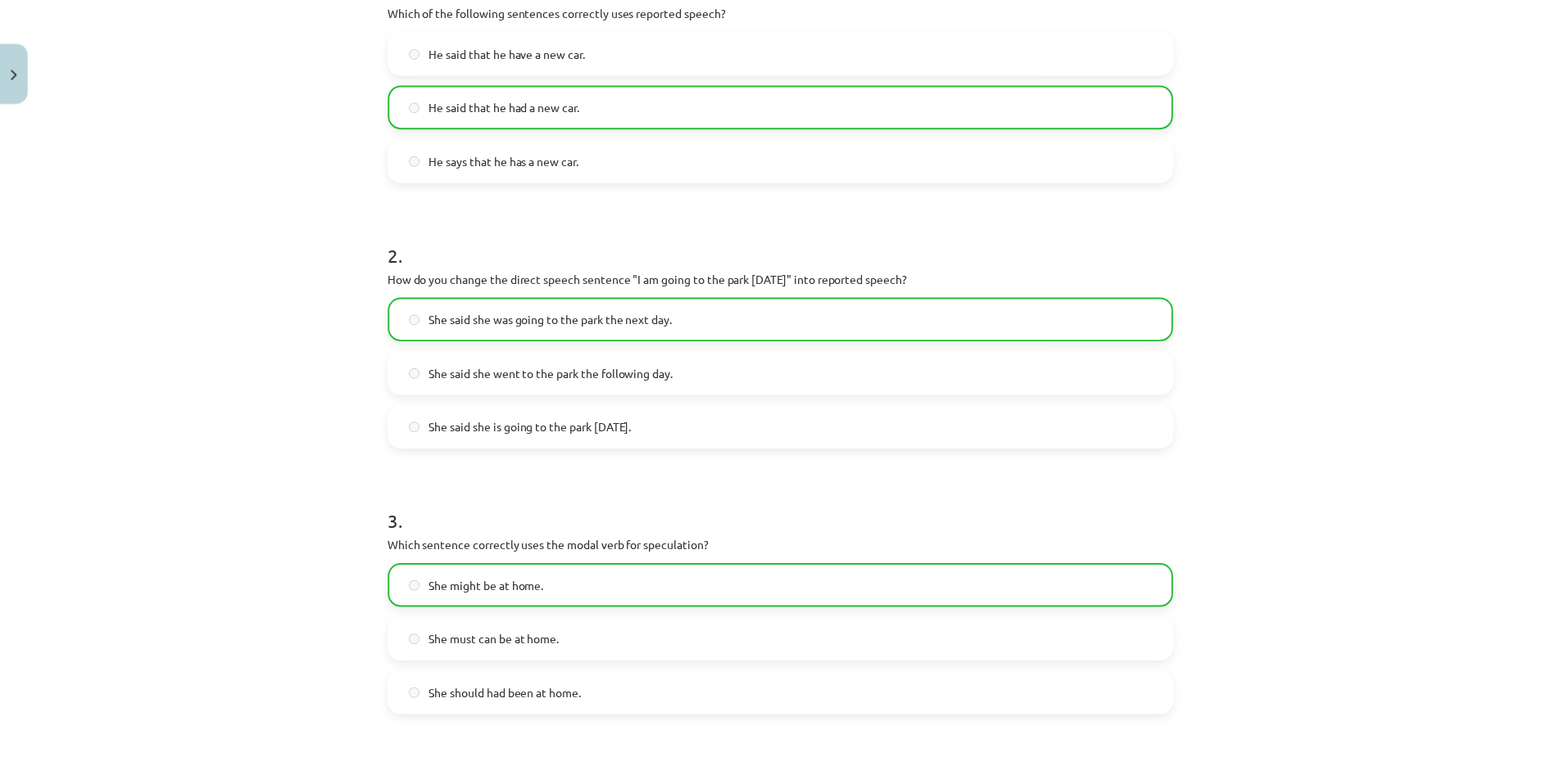
scroll to position [0, 0]
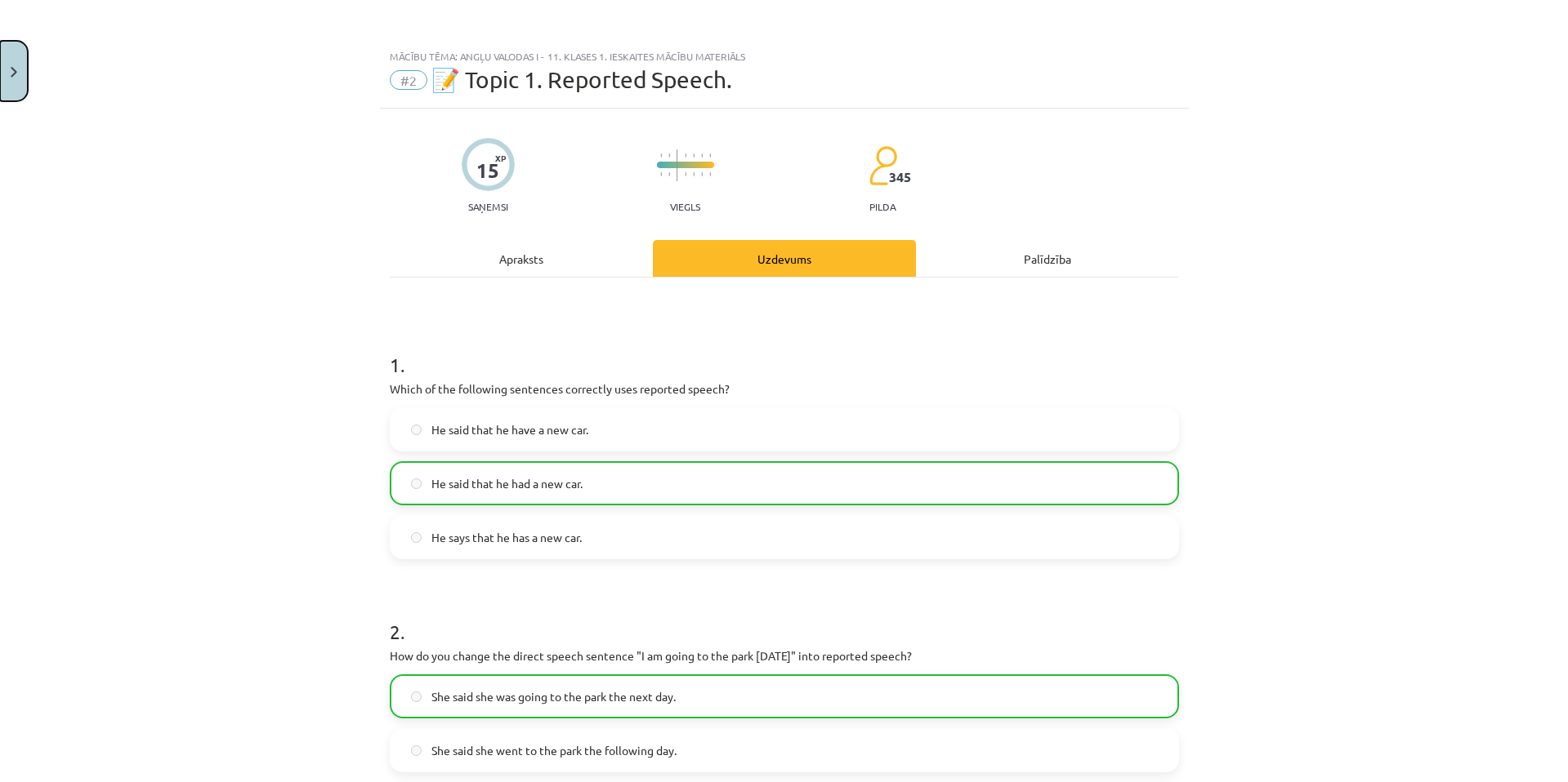
click at [19, 61] on button "Close" at bounding box center [13, 71] width 27 height 61
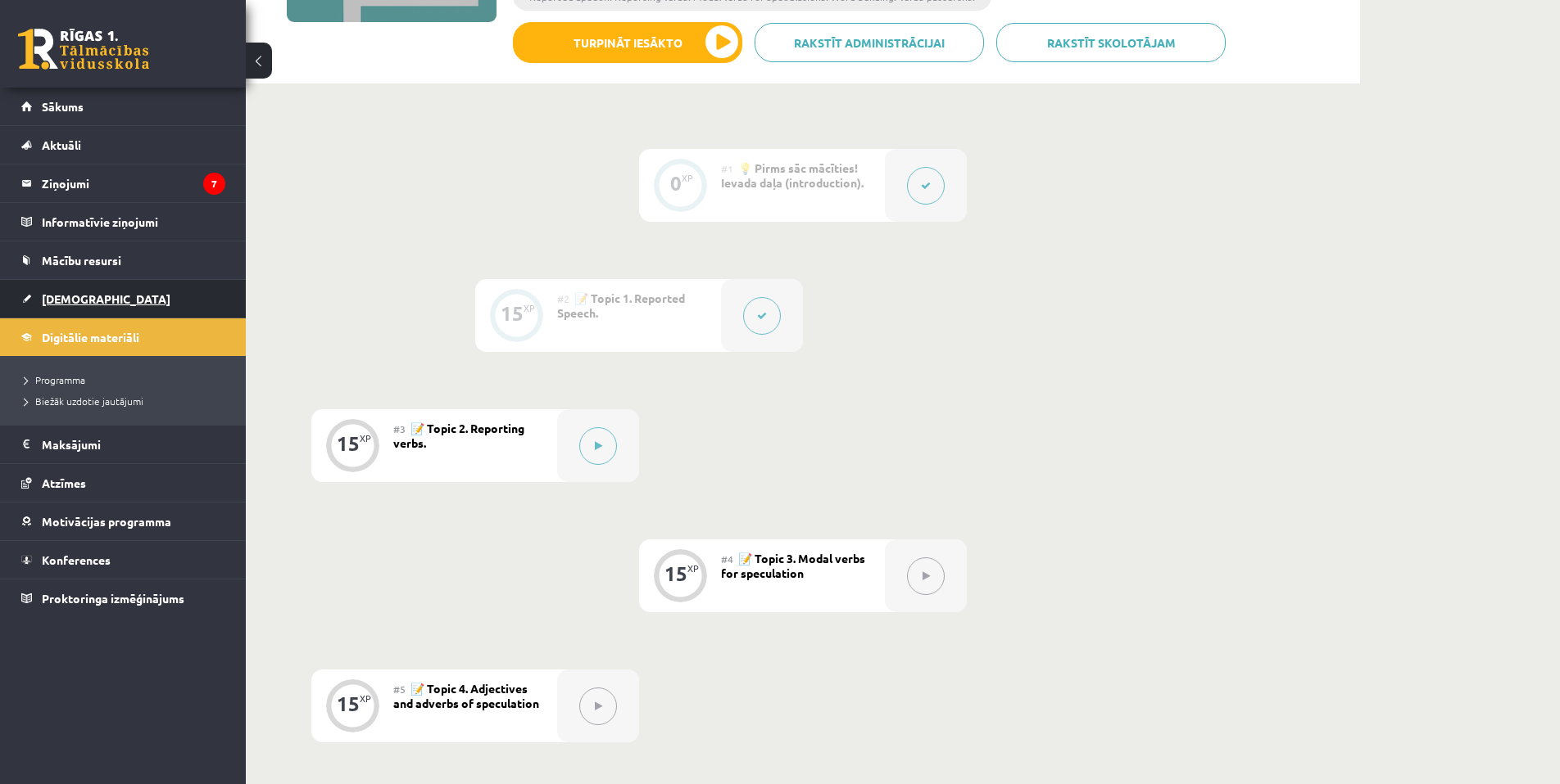
click at [65, 299] on span "[DEMOGRAPHIC_DATA]" at bounding box center [105, 299] width 128 height 15
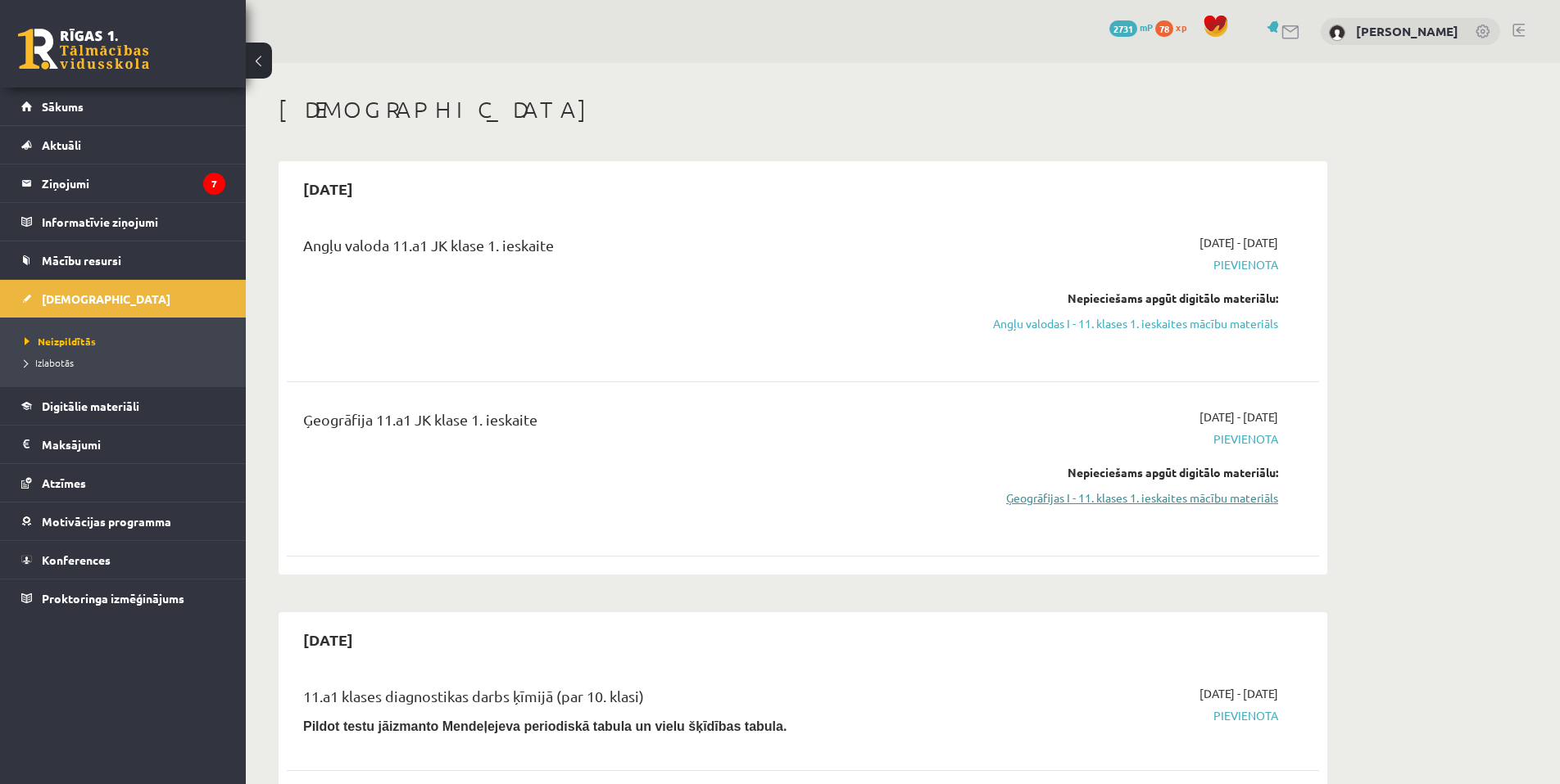
click at [1128, 499] on link "Ģeogrāfijas I - 11. klases 1. ieskaites mācību materiāls" at bounding box center [1123, 498] width 309 height 17
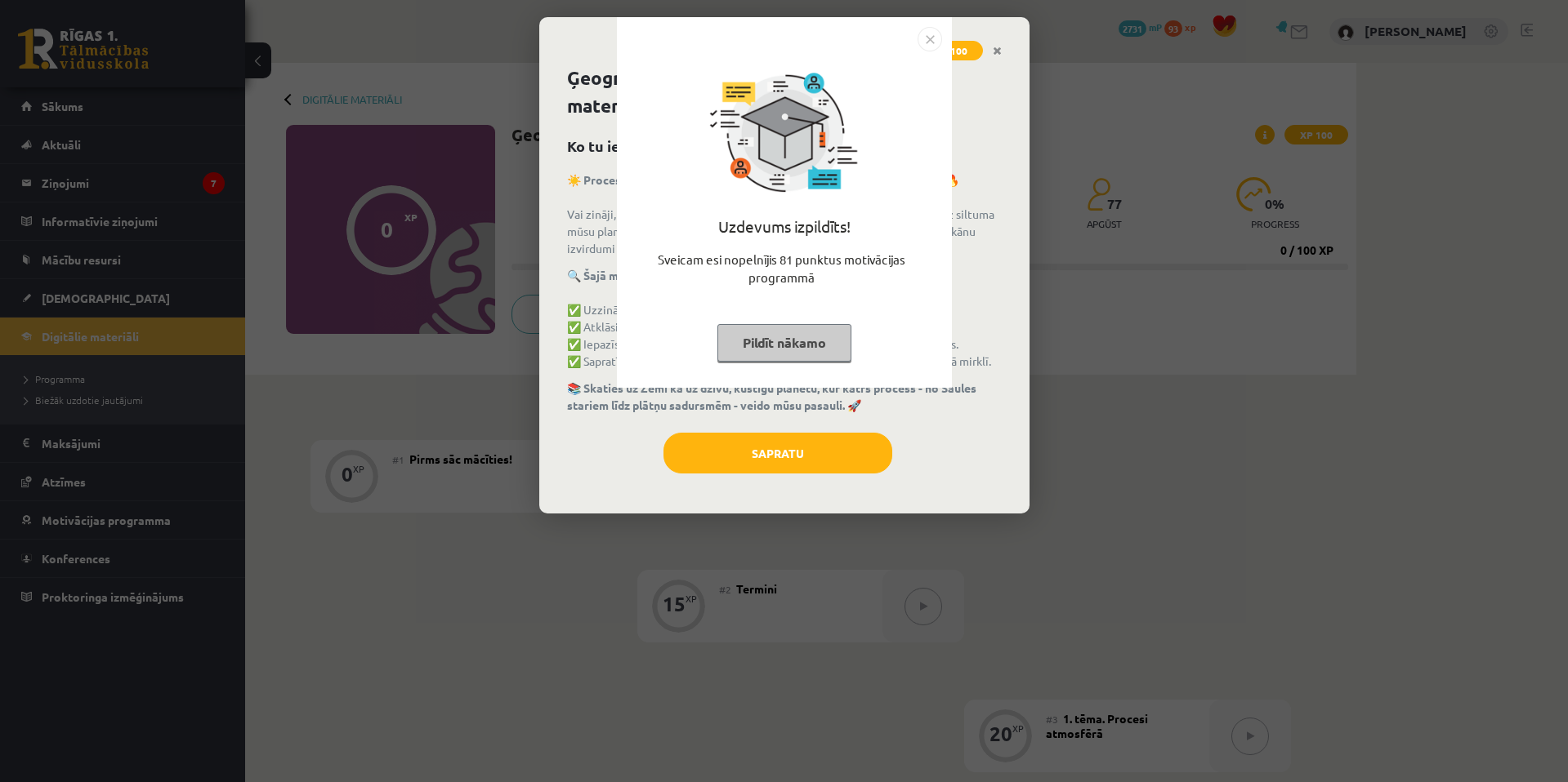
click at [915, 38] on div at bounding box center [784, 40] width 316 height 25
click at [921, 37] on img "Close" at bounding box center [930, 40] width 25 height 25
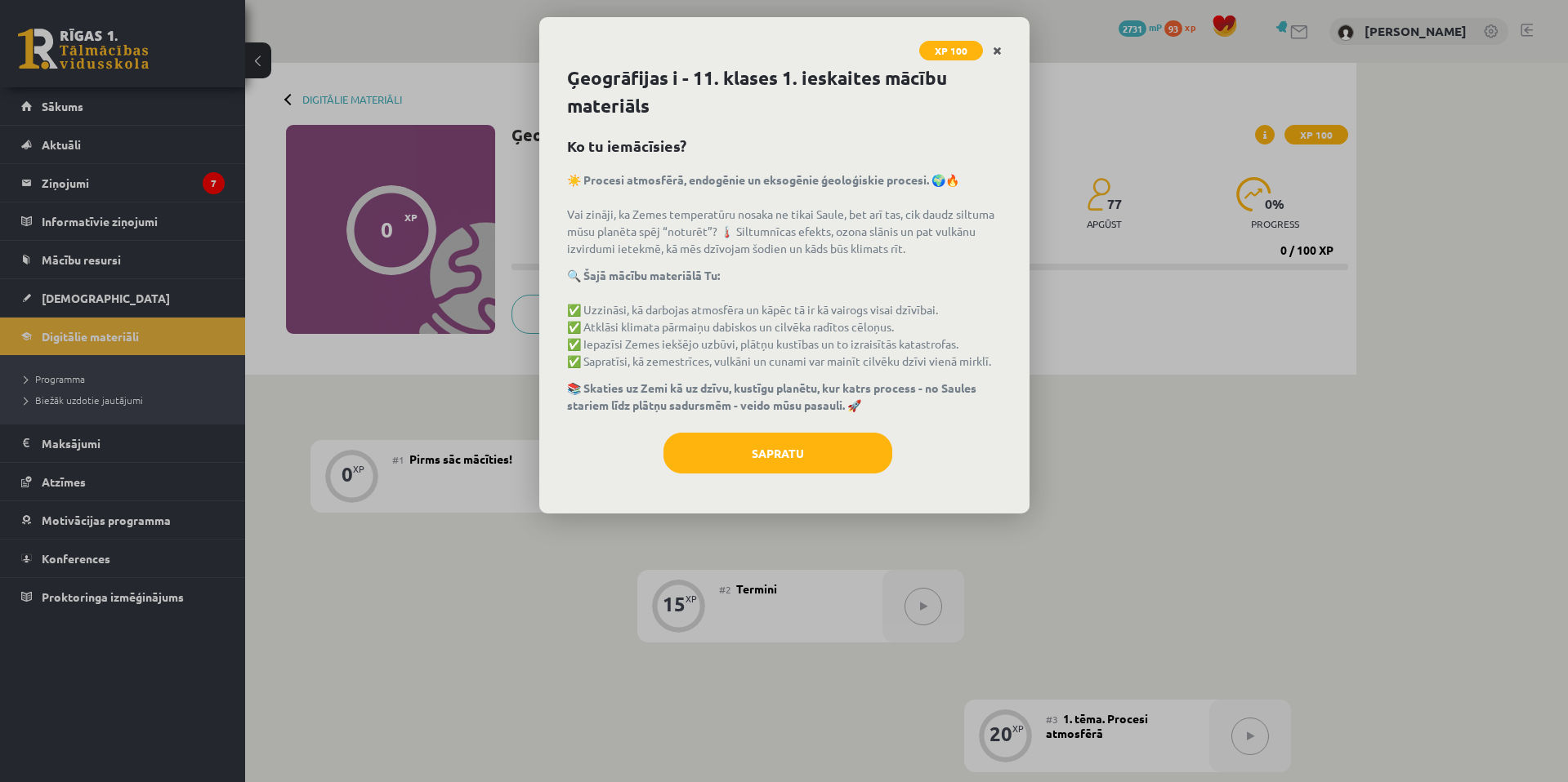
click at [1006, 55] on link "Close" at bounding box center [997, 51] width 28 height 32
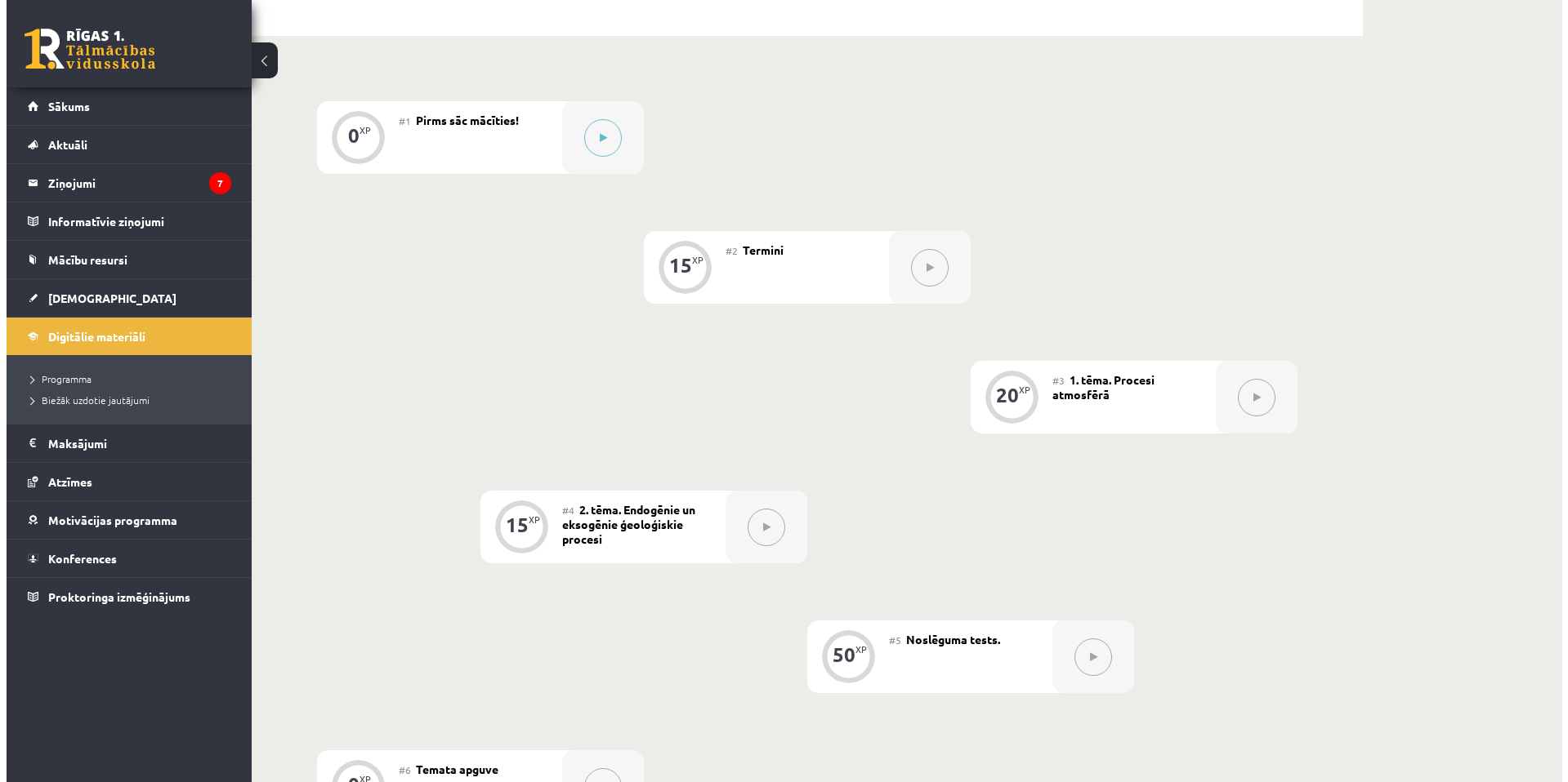
scroll to position [67, 0]
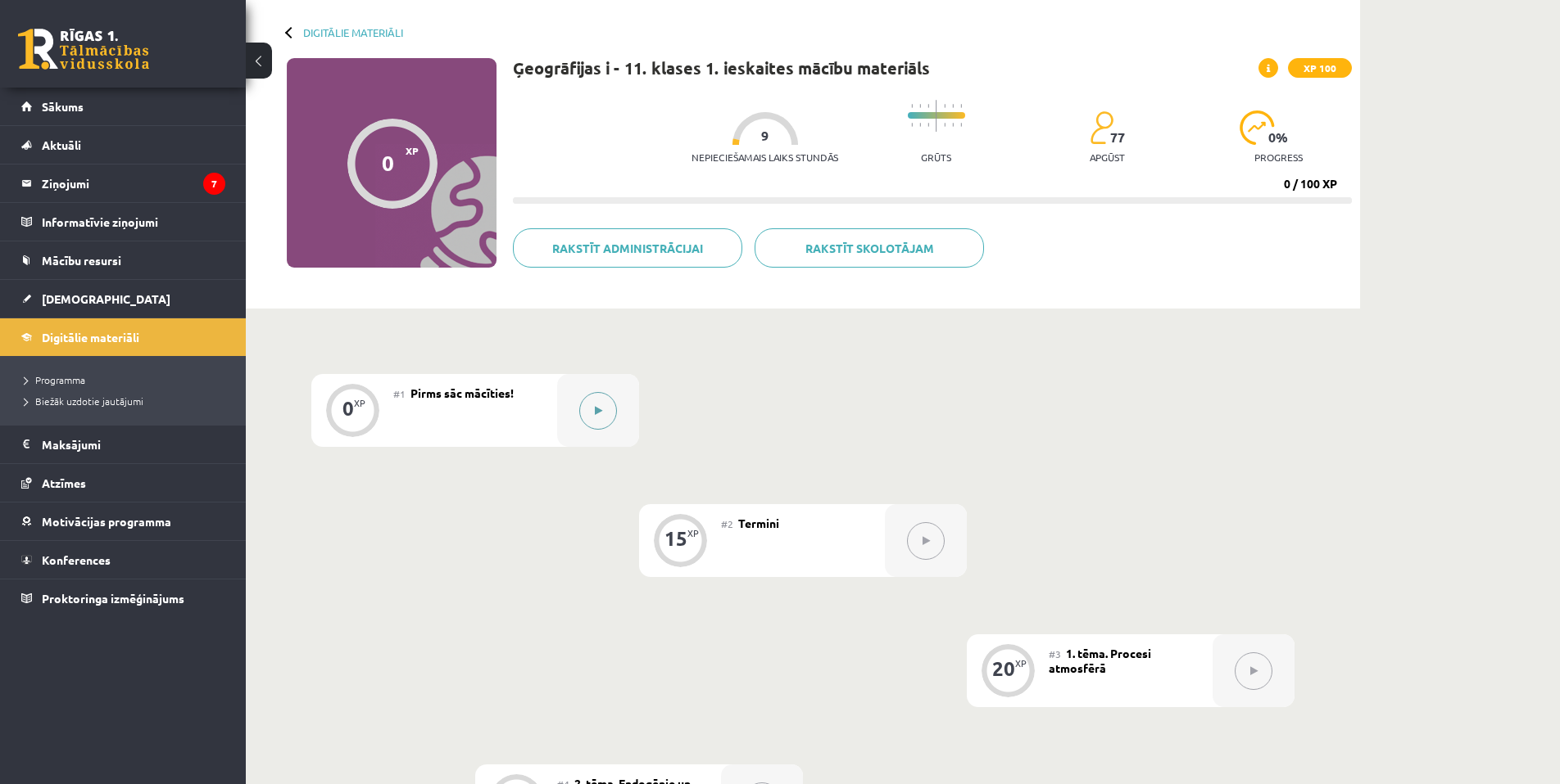
click at [600, 420] on button at bounding box center [598, 411] width 38 height 38
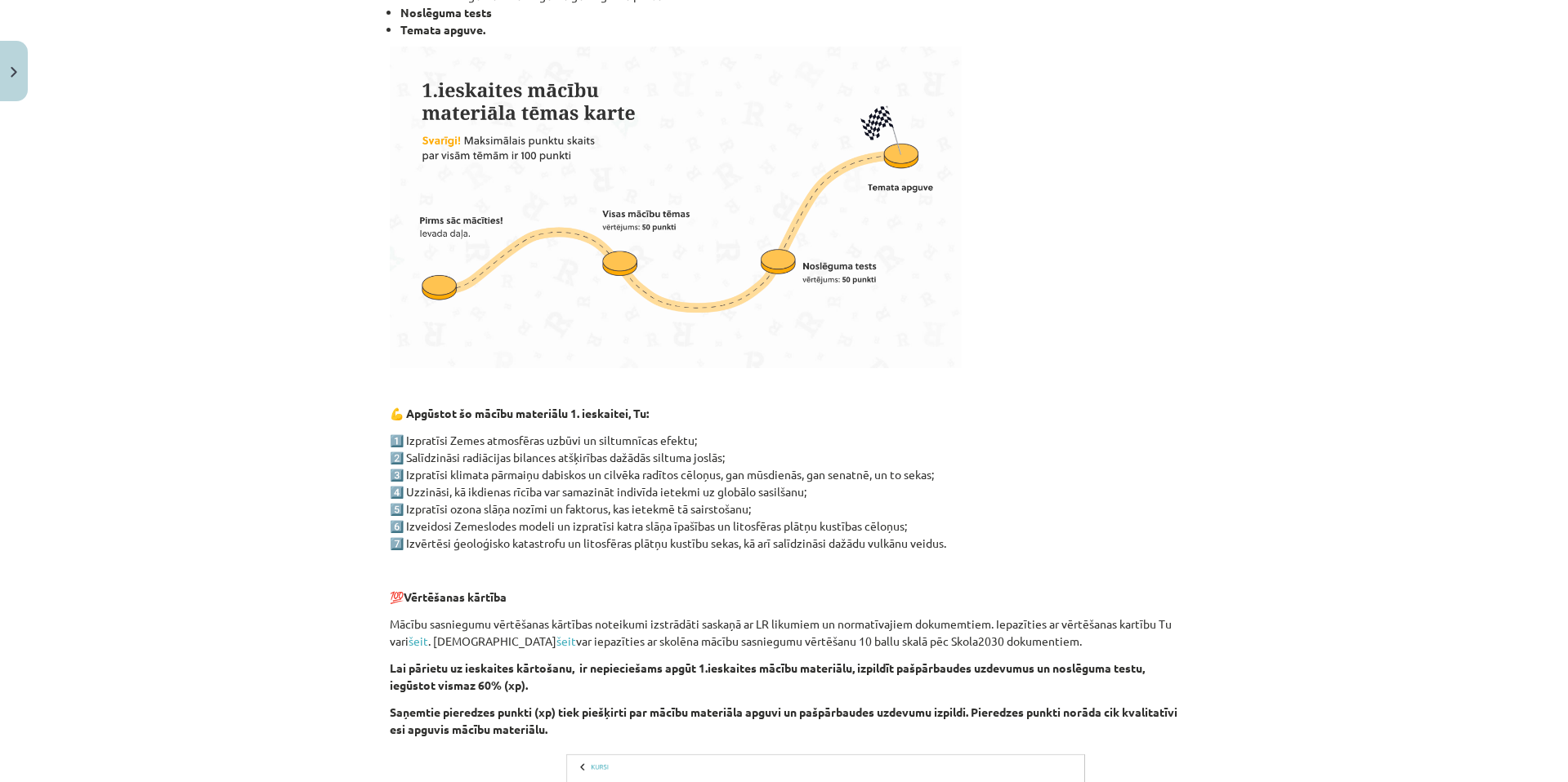
scroll to position [782, 0]
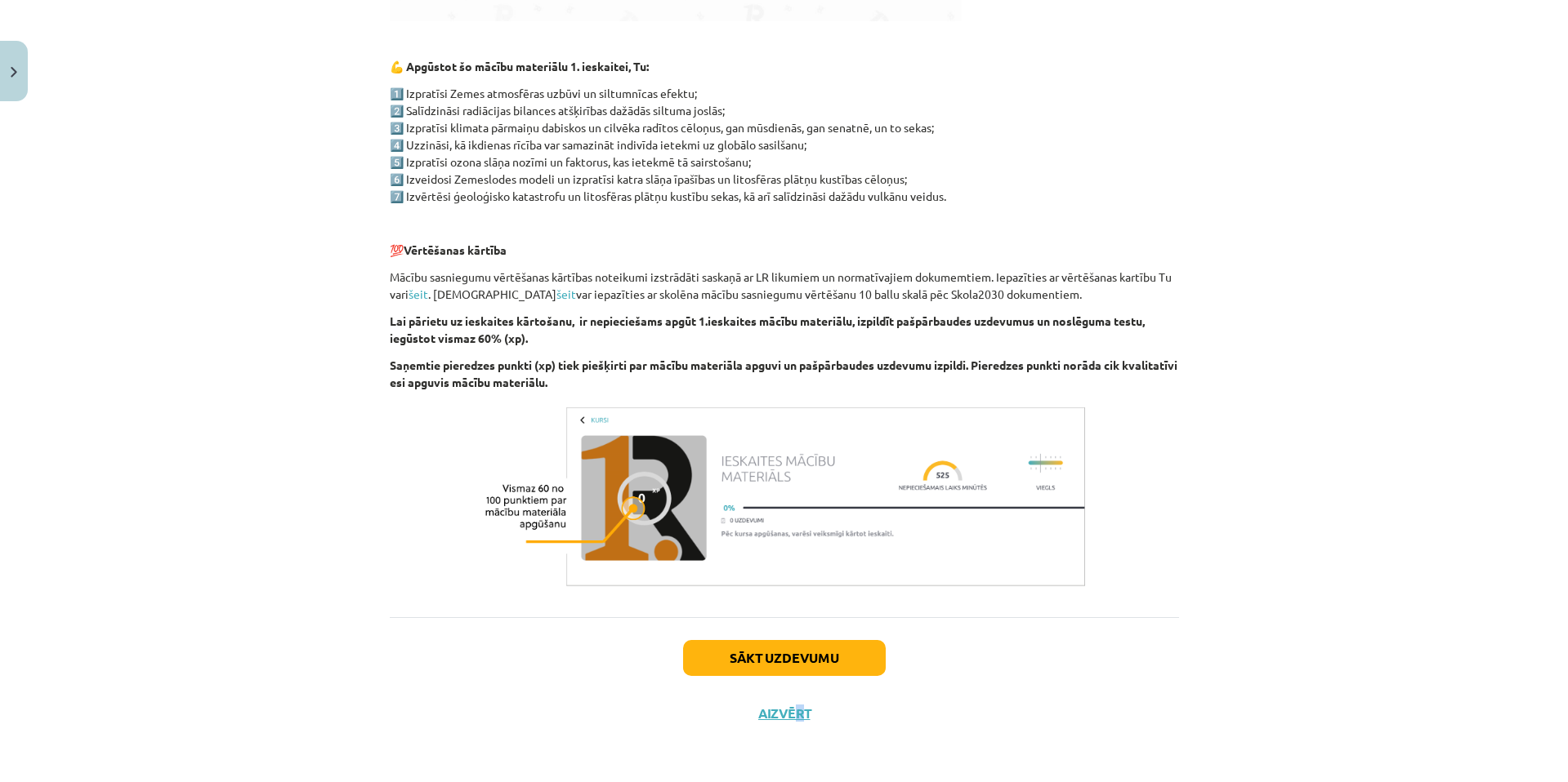
click at [792, 682] on div "Sākt uzdevumu Aizvērt" at bounding box center [784, 674] width 789 height 115
copy button "r"
click at [798, 662] on button "Sākt uzdevumu" at bounding box center [784, 658] width 203 height 36
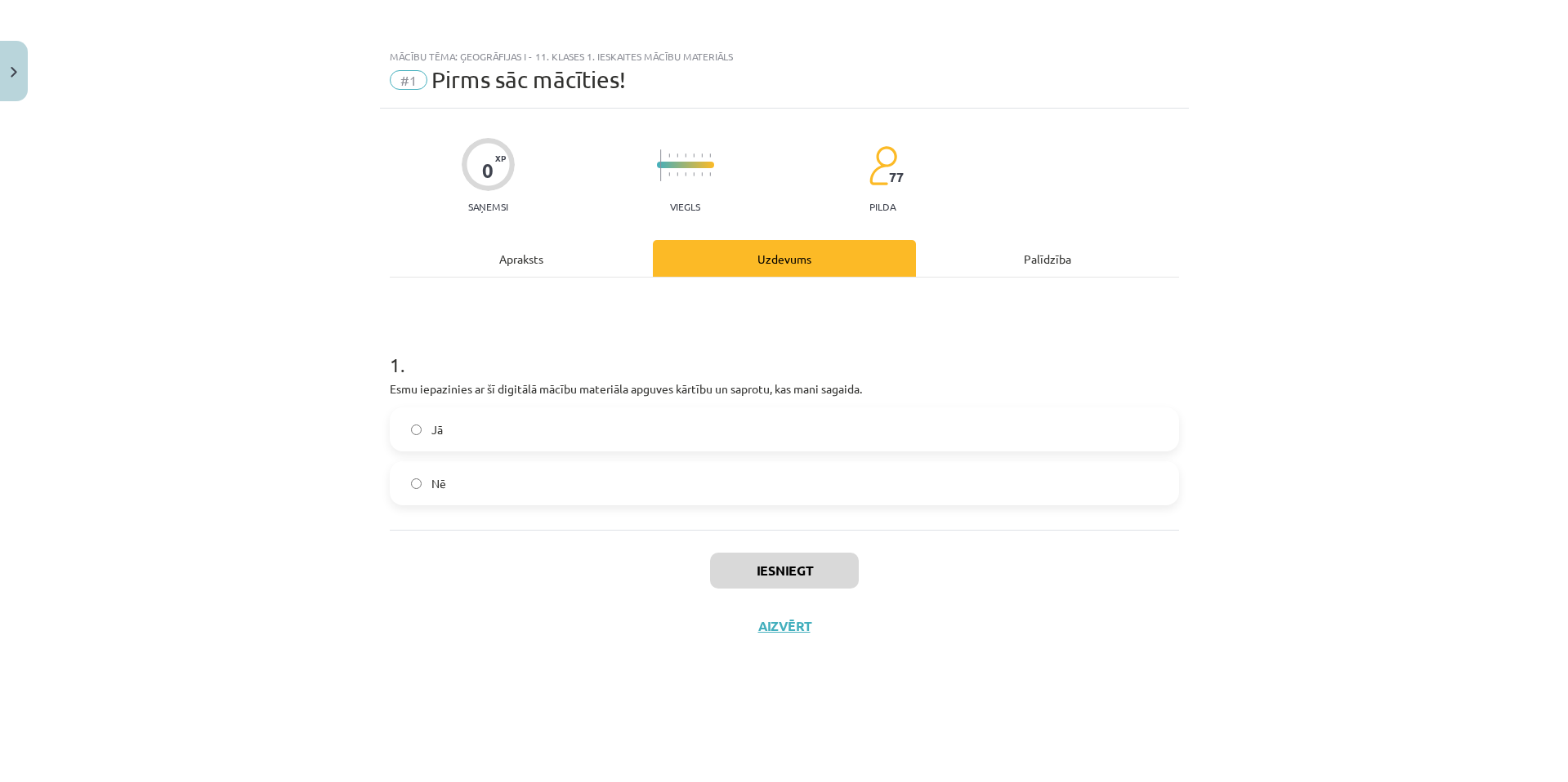
click at [705, 436] on label "Jā" at bounding box center [784, 429] width 786 height 41
click at [779, 578] on button "Iesniegt" at bounding box center [784, 570] width 149 height 36
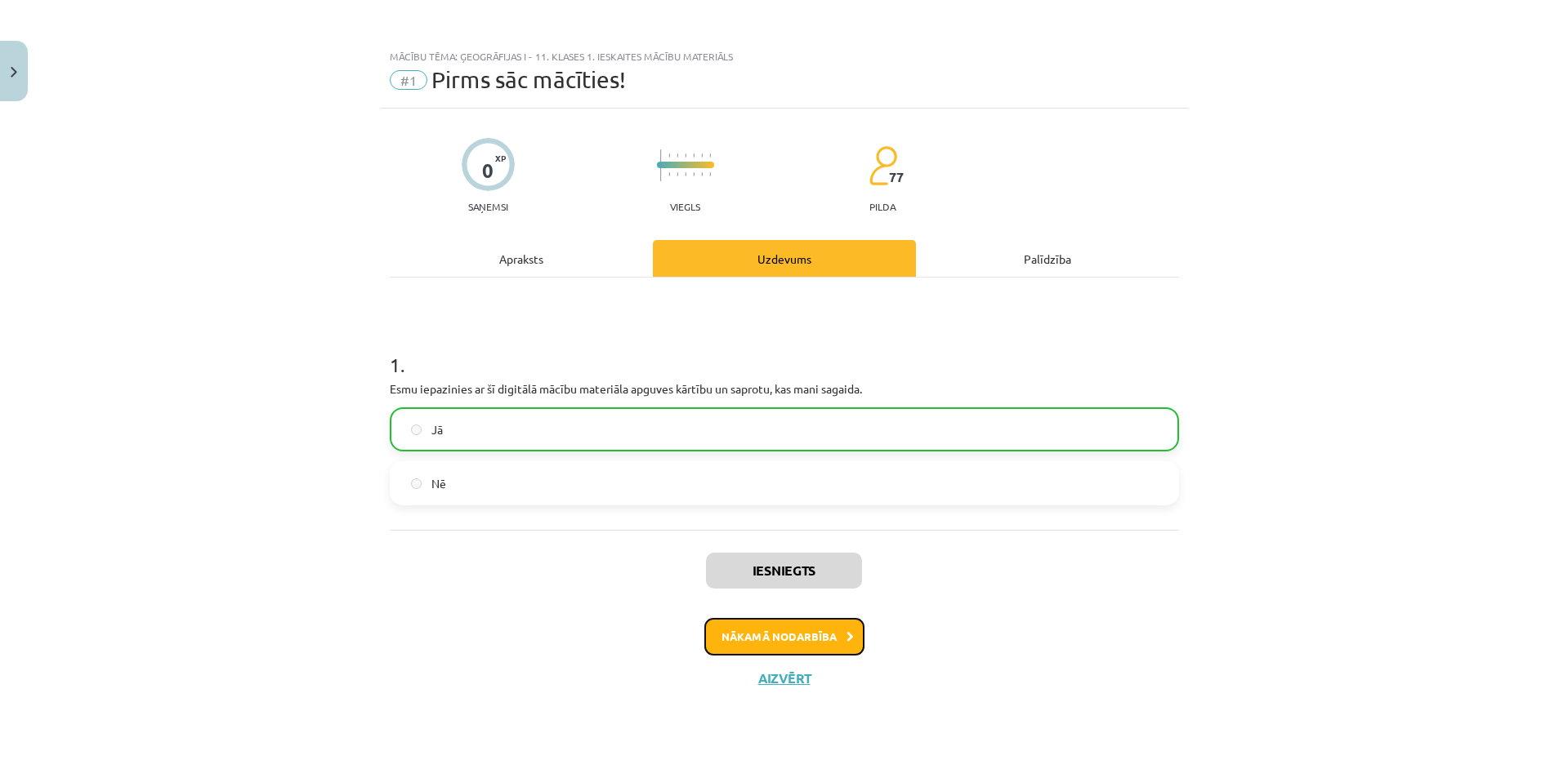
click at [799, 632] on button "Nākamā nodarbība" at bounding box center [784, 637] width 161 height 38
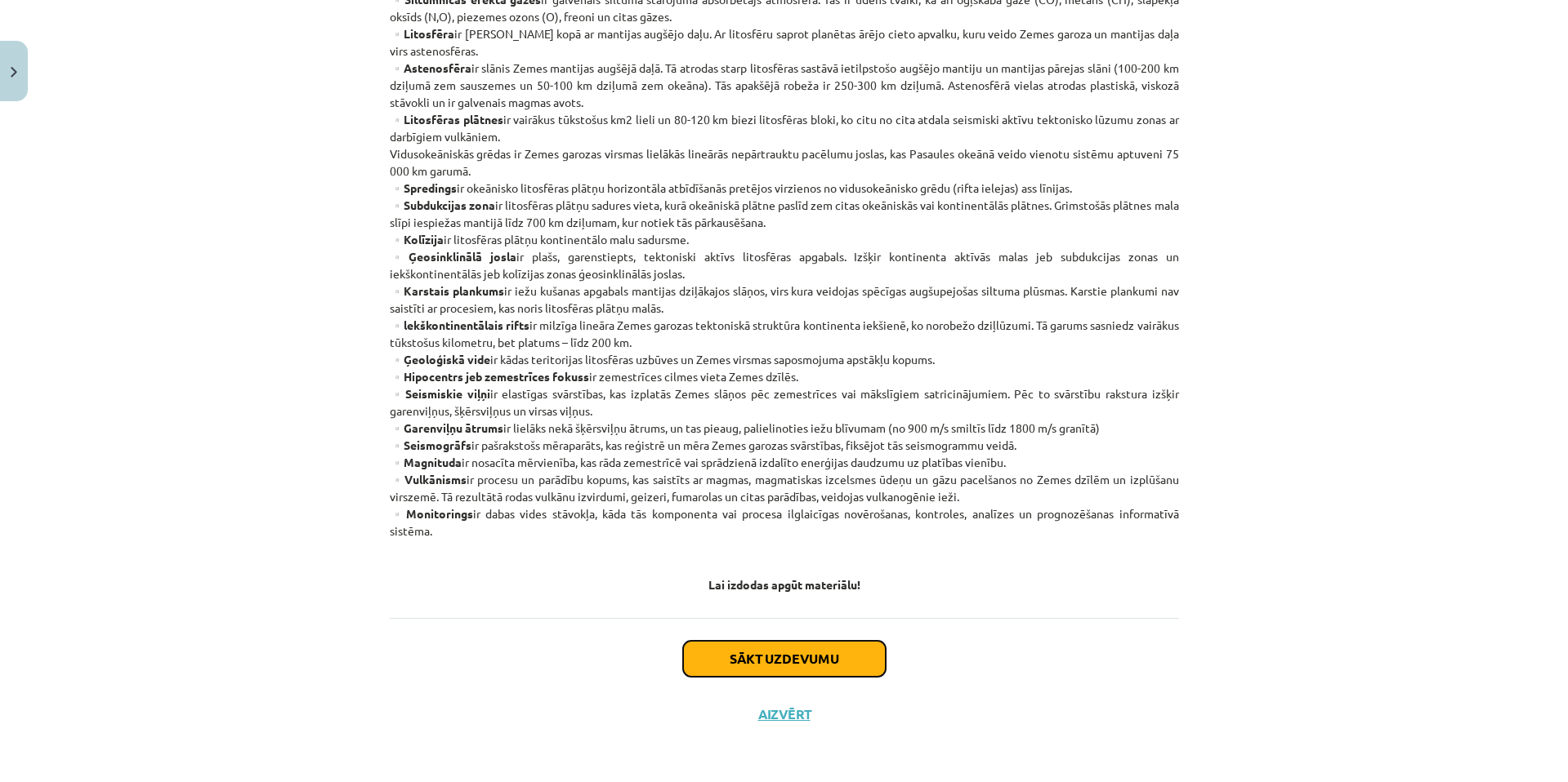
click at [824, 642] on button "Sākt uzdevumu" at bounding box center [784, 659] width 203 height 36
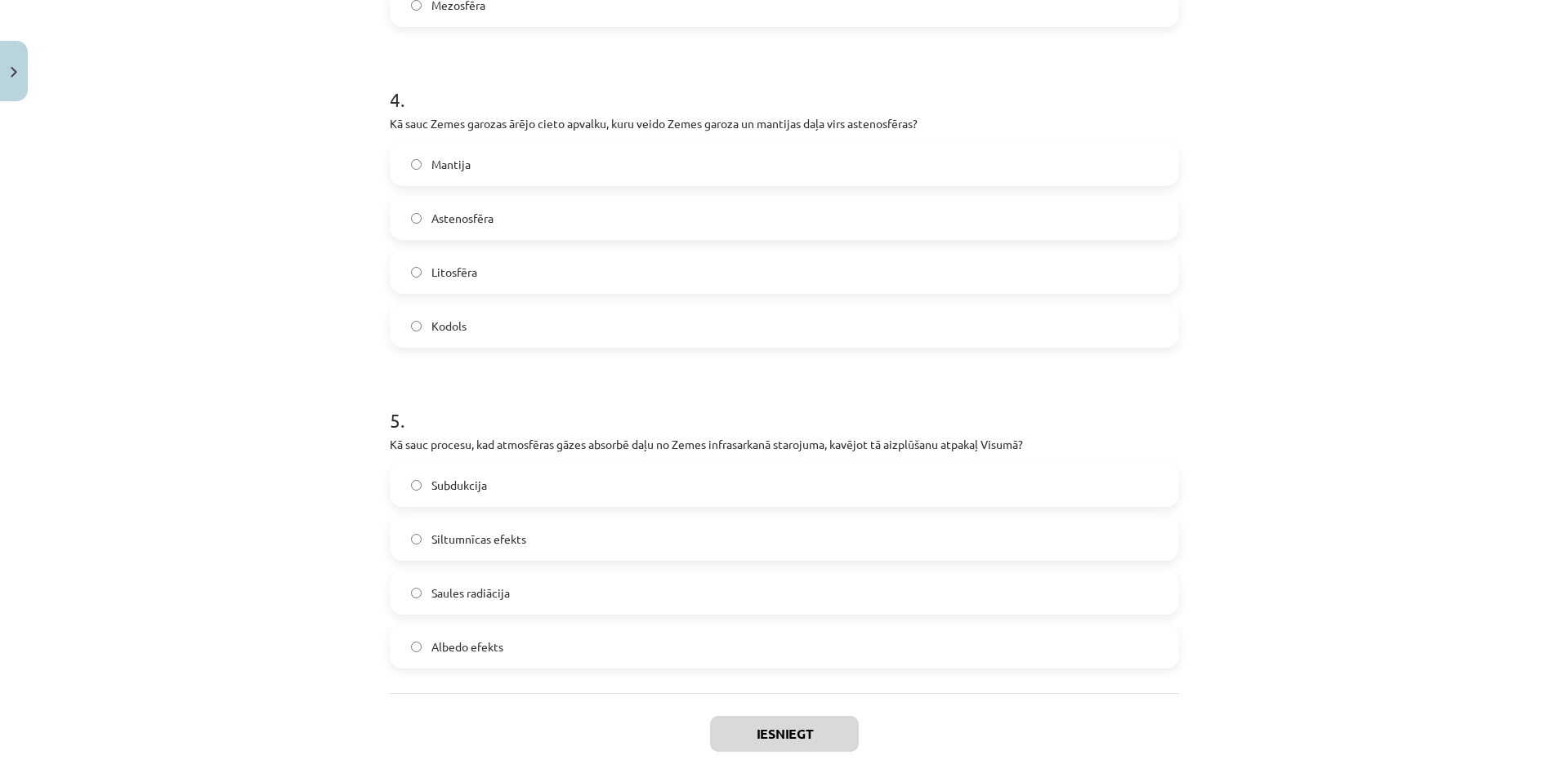
scroll to position [1304, 0]
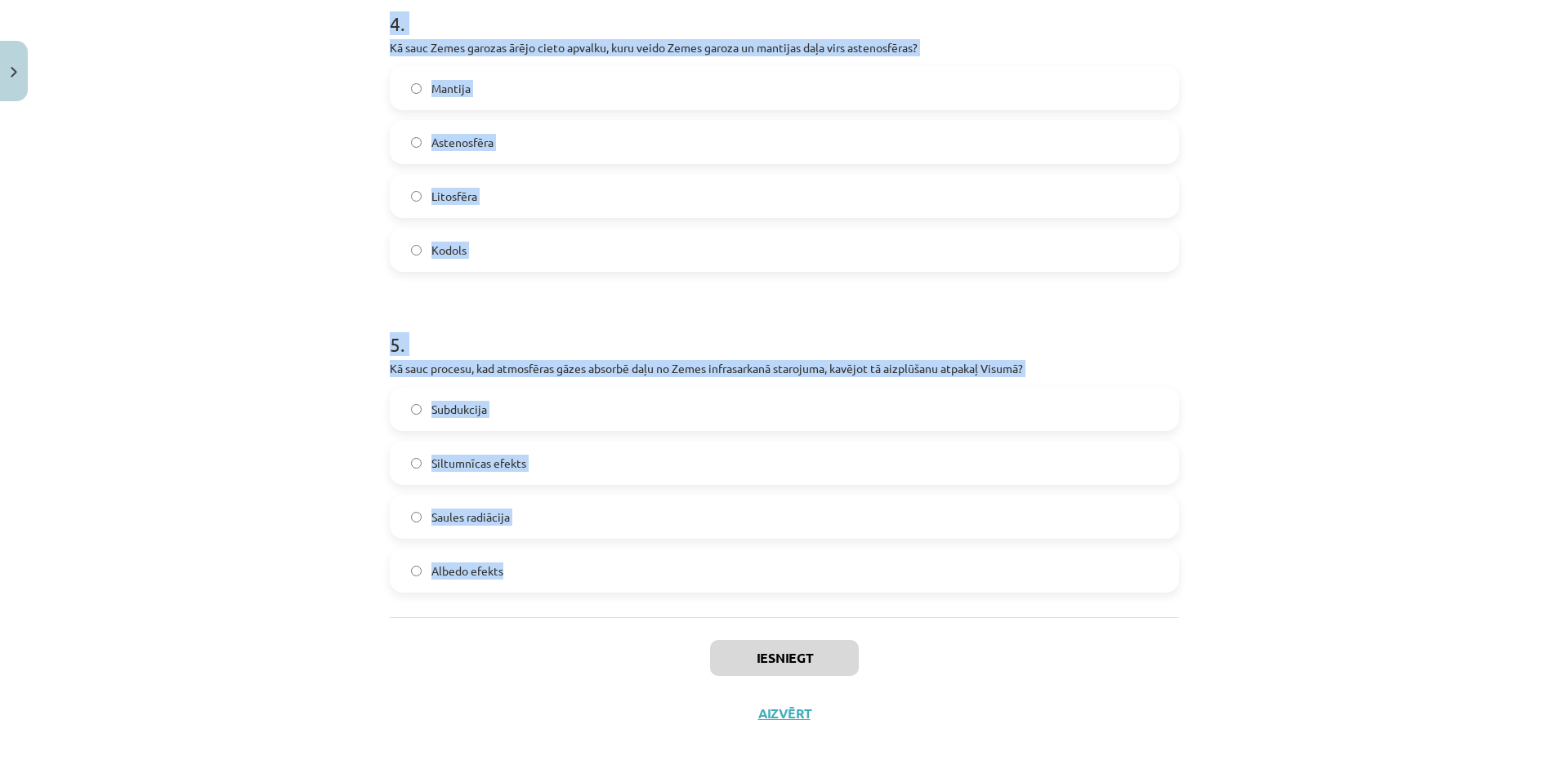
drag, startPoint x: 386, startPoint y: 322, endPoint x: 735, endPoint y: 573, distance: 429.9
click at [735, 573] on div "Mācību tēma: Ģeogrāfijas i - 11. klases 1. ieskaites mācību materiāls #2 Termin…" at bounding box center [784, 391] width 1568 height 782
copy form "1 . Kas ir Dobsona vienība? Saules radiācijas mērvienība Ozona slāņa biezuma mē…"
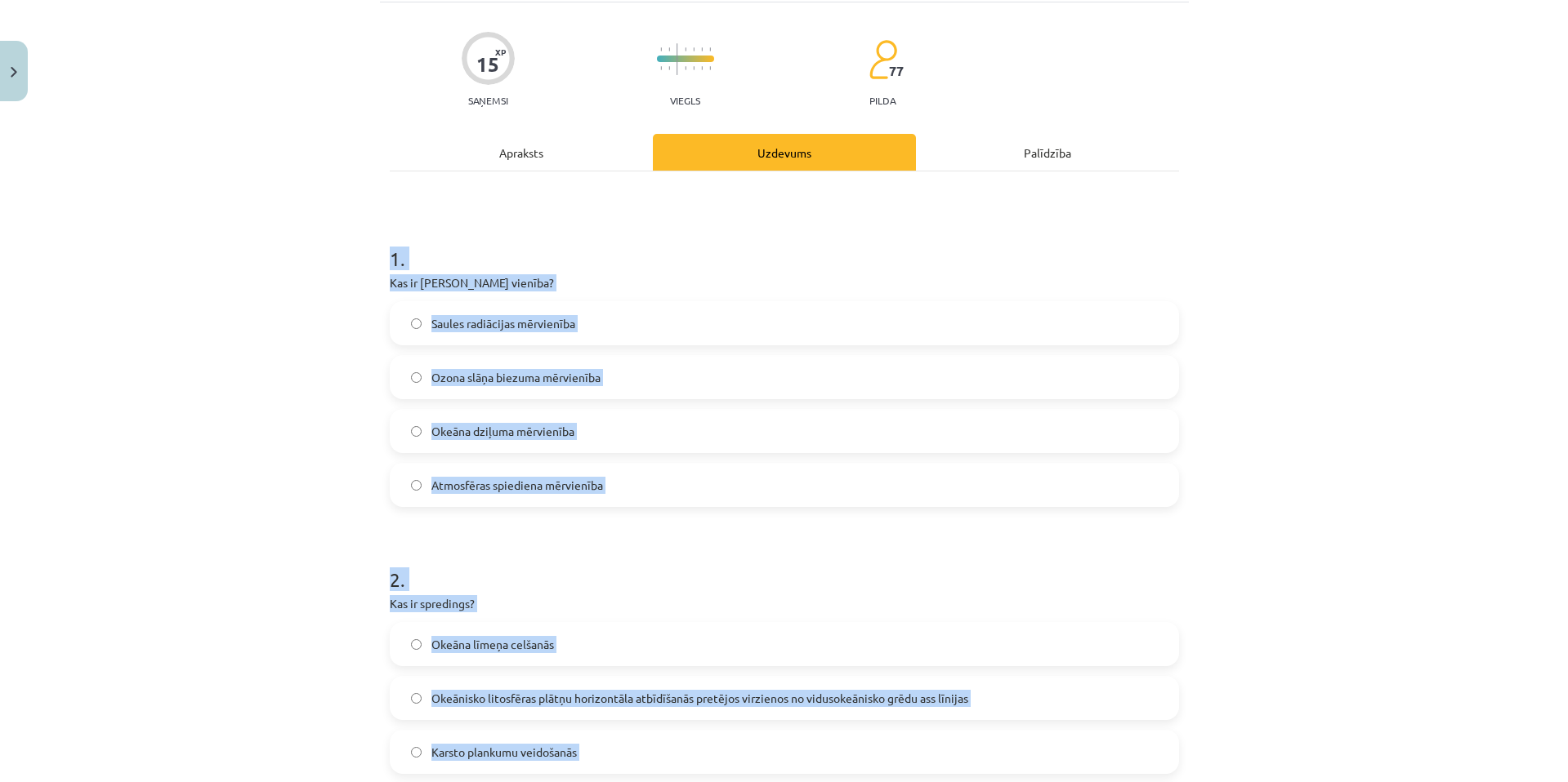
scroll to position [52, 0]
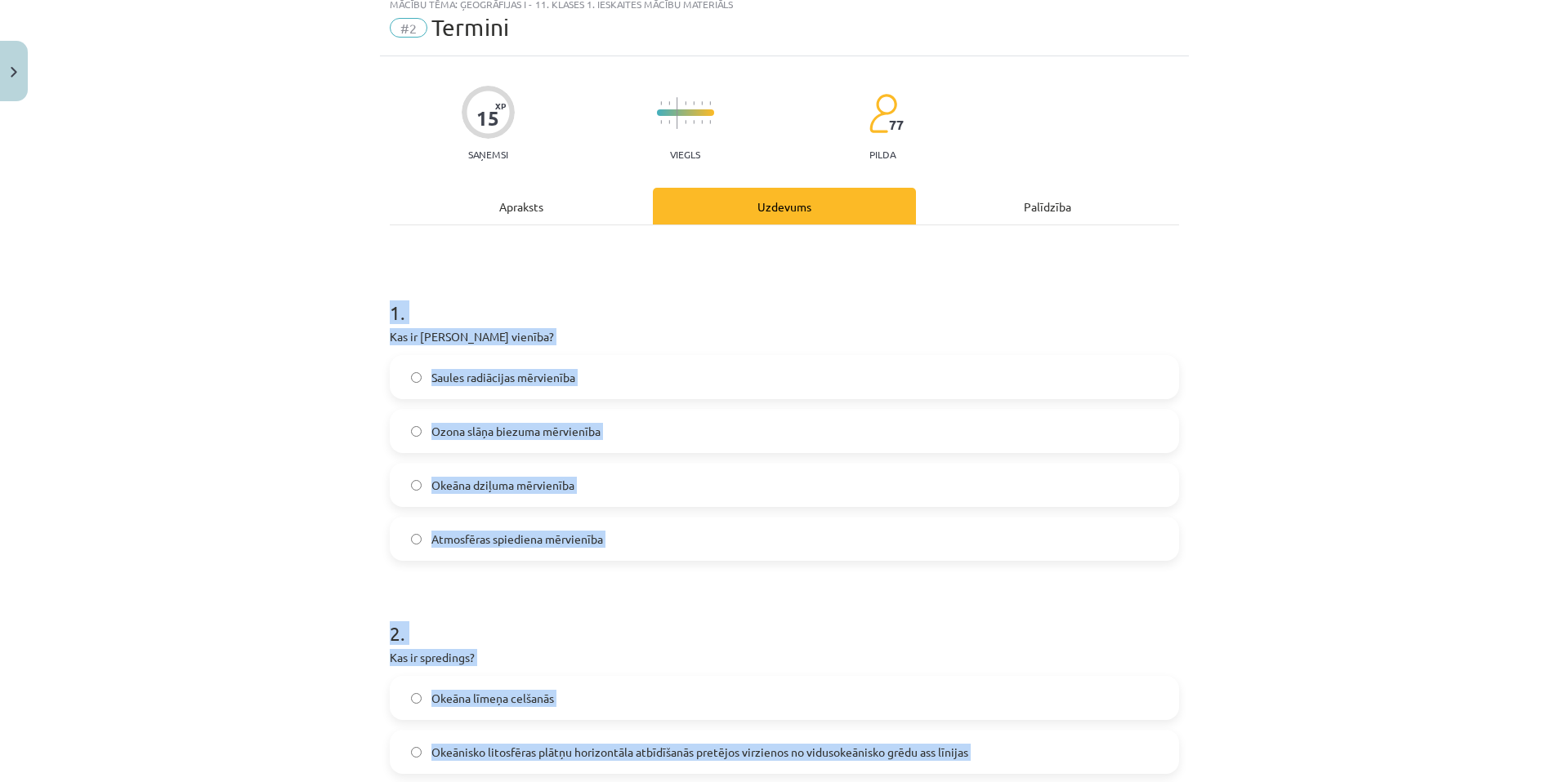
click at [586, 435] on span "Ozona slāņa biezuma mērvienība" at bounding box center [516, 431] width 169 height 17
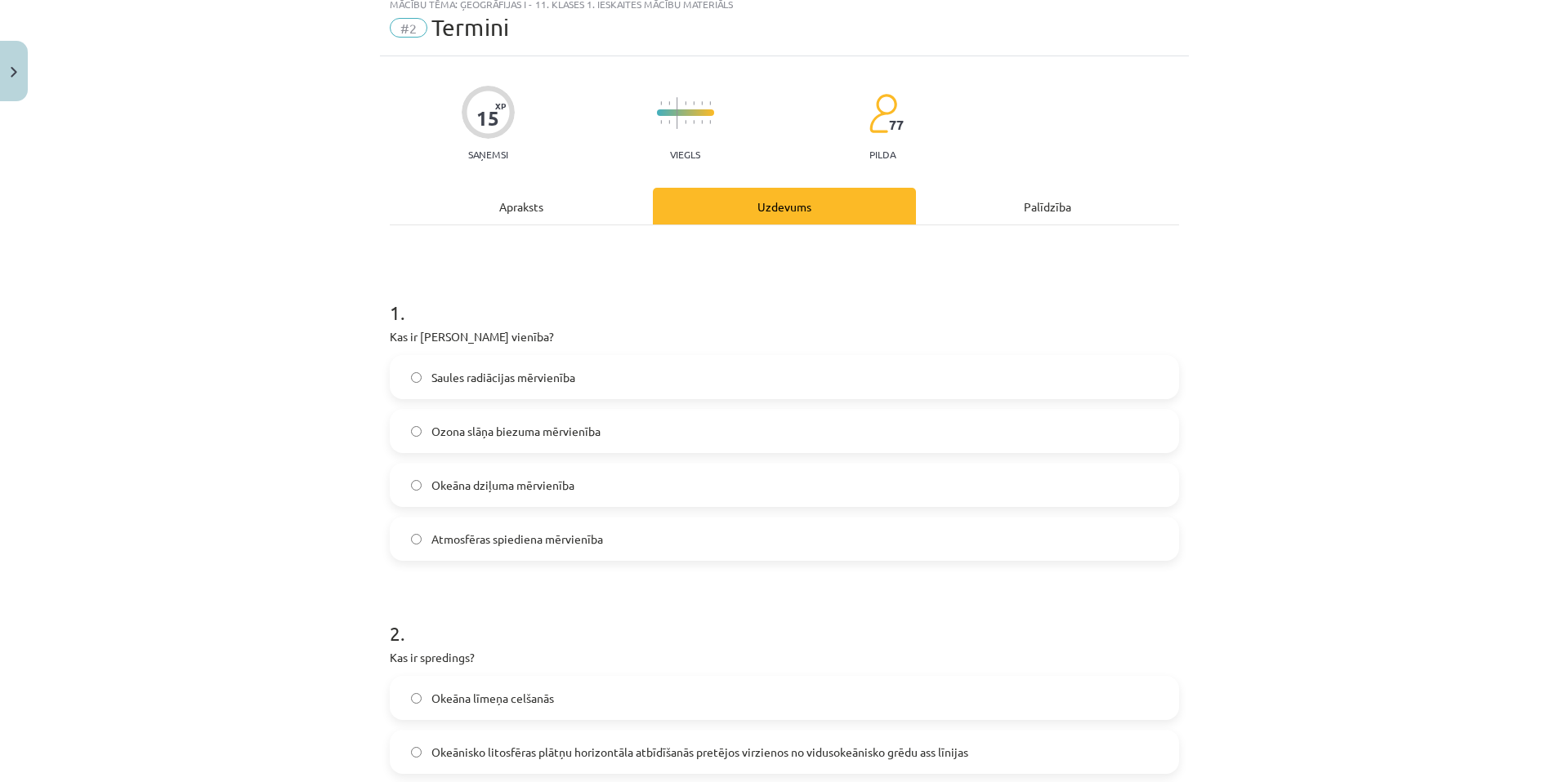
scroll to position [379, 0]
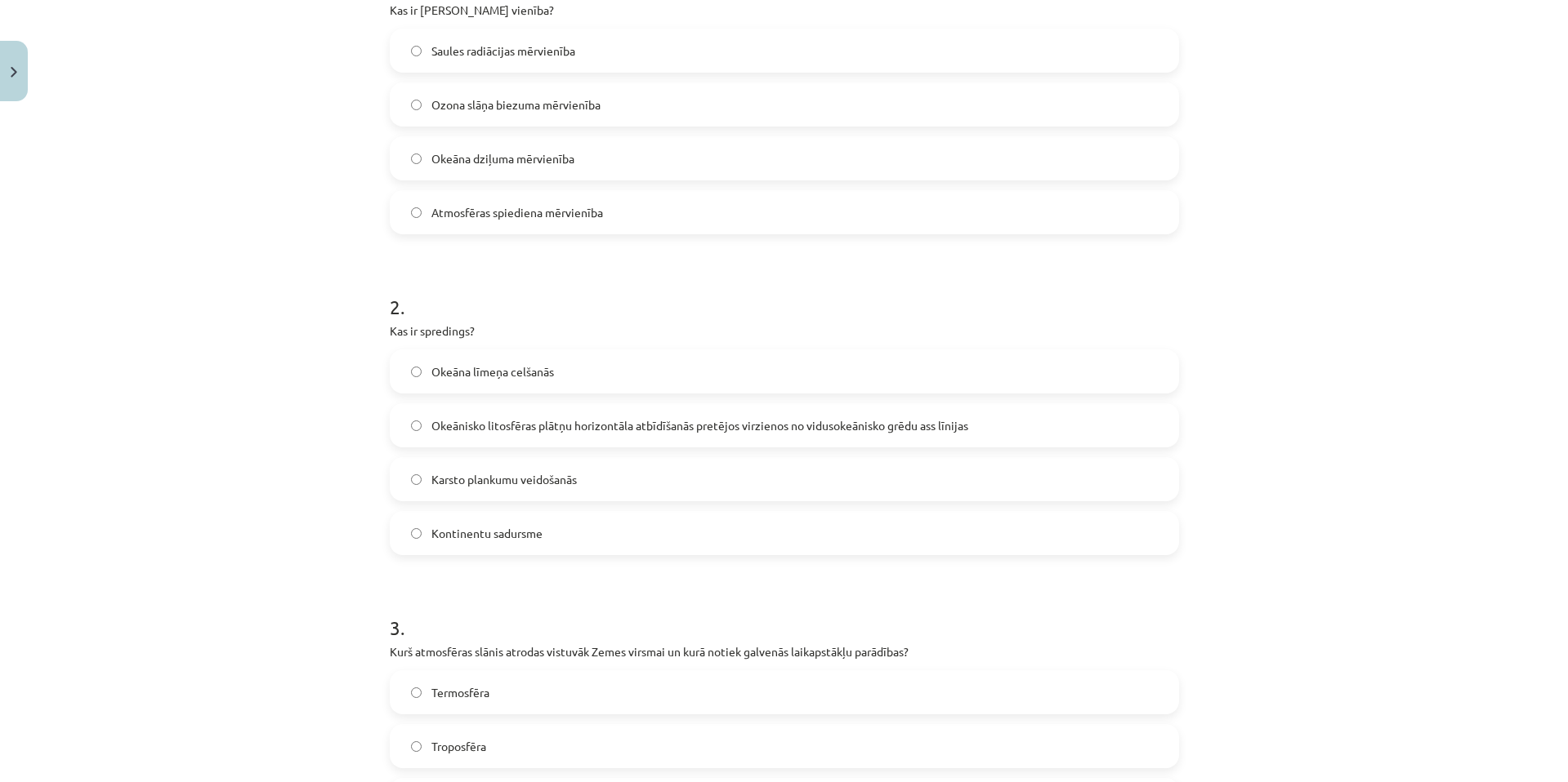
click at [567, 436] on label "Okeānisko litosfēras plātņu horizontāla atbīdīšanās pretējos virzienos no vidus…" at bounding box center [784, 425] width 786 height 41
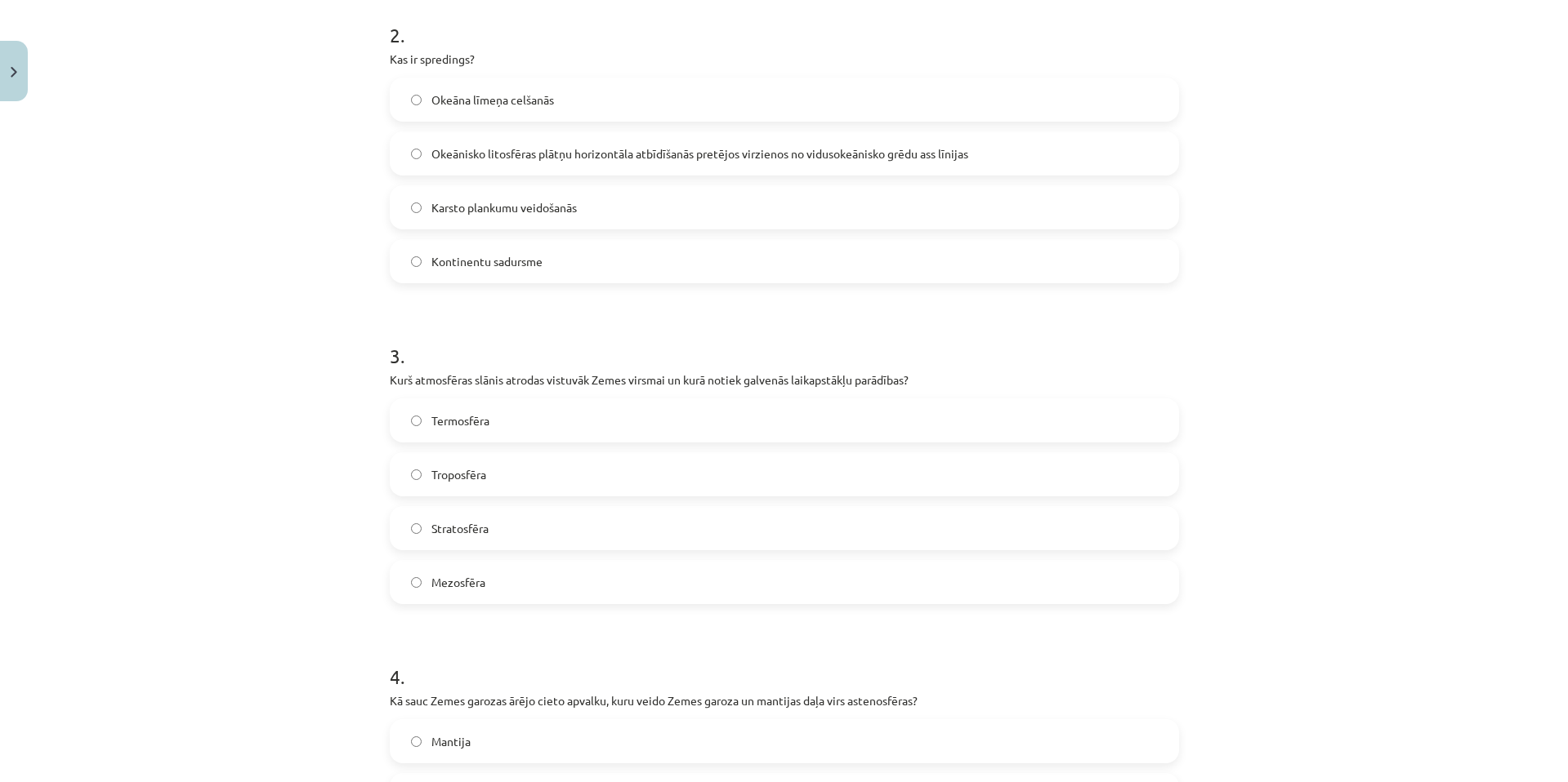
click at [516, 484] on label "Troposfēra" at bounding box center [784, 474] width 786 height 41
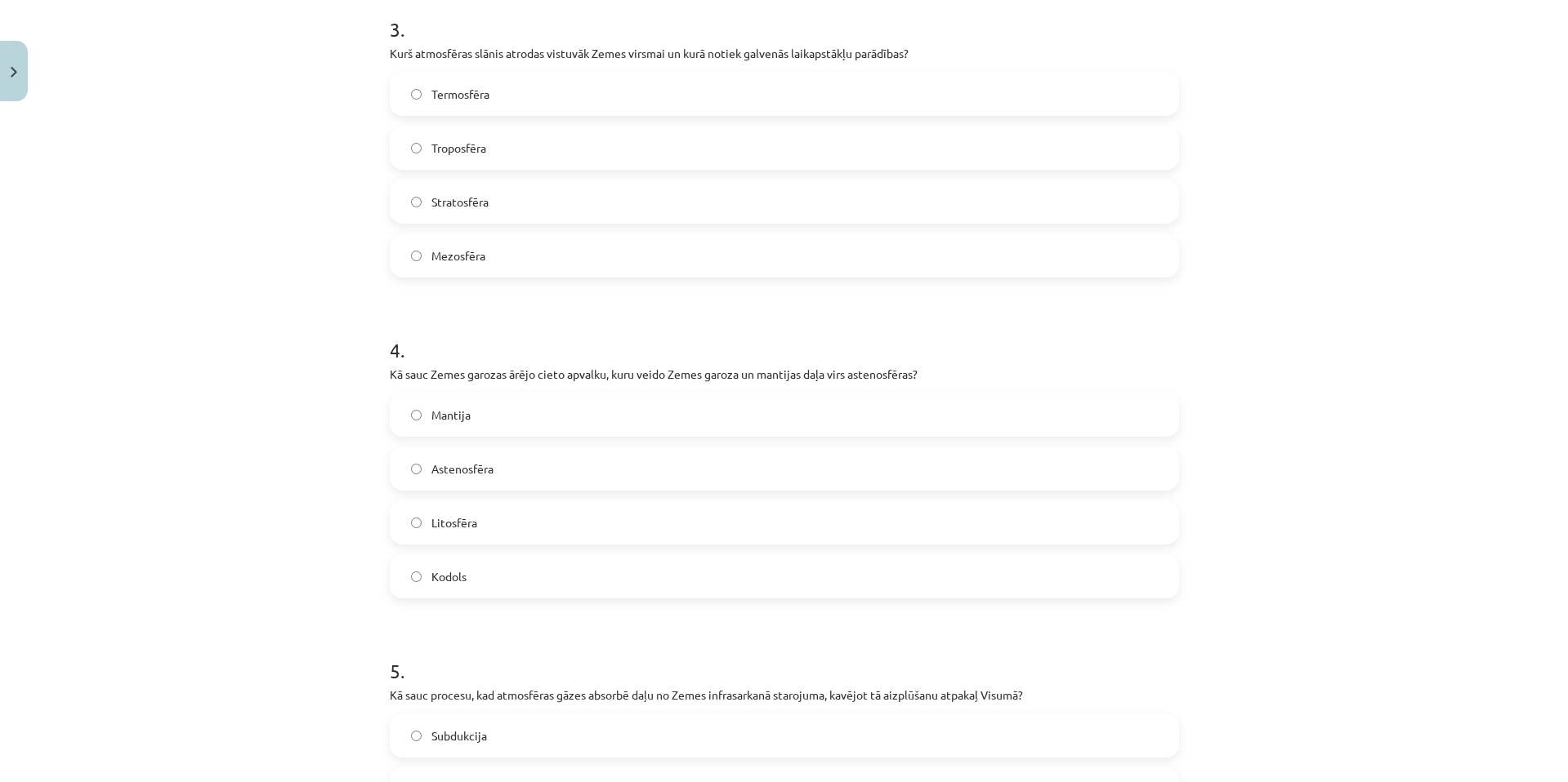
click at [501, 526] on label "Litosfēra" at bounding box center [784, 523] width 786 height 41
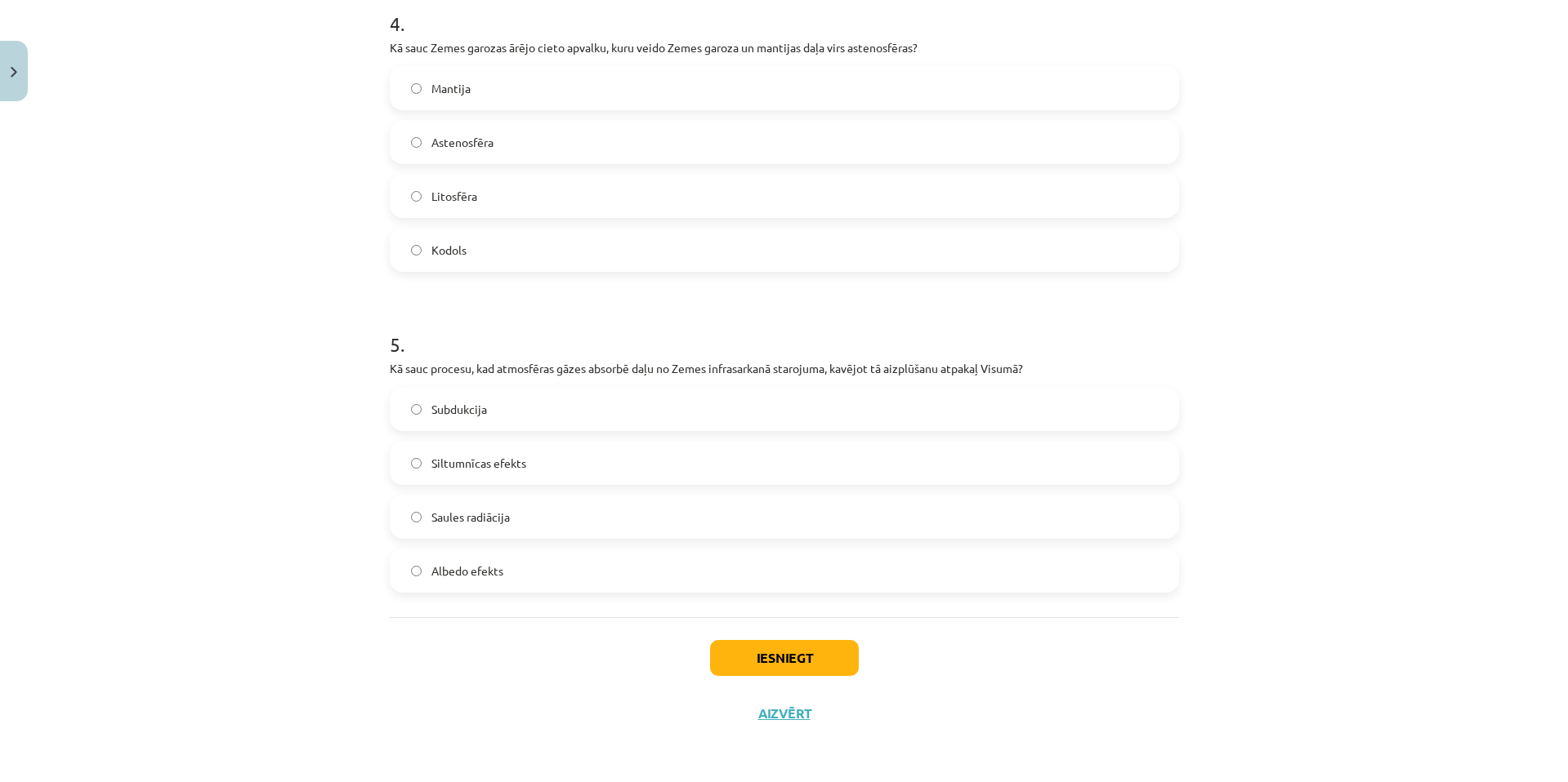
click at [538, 465] on label "Siltumnīcas efekts" at bounding box center [784, 463] width 786 height 41
click at [794, 661] on button "Iesniegt" at bounding box center [784, 658] width 149 height 36
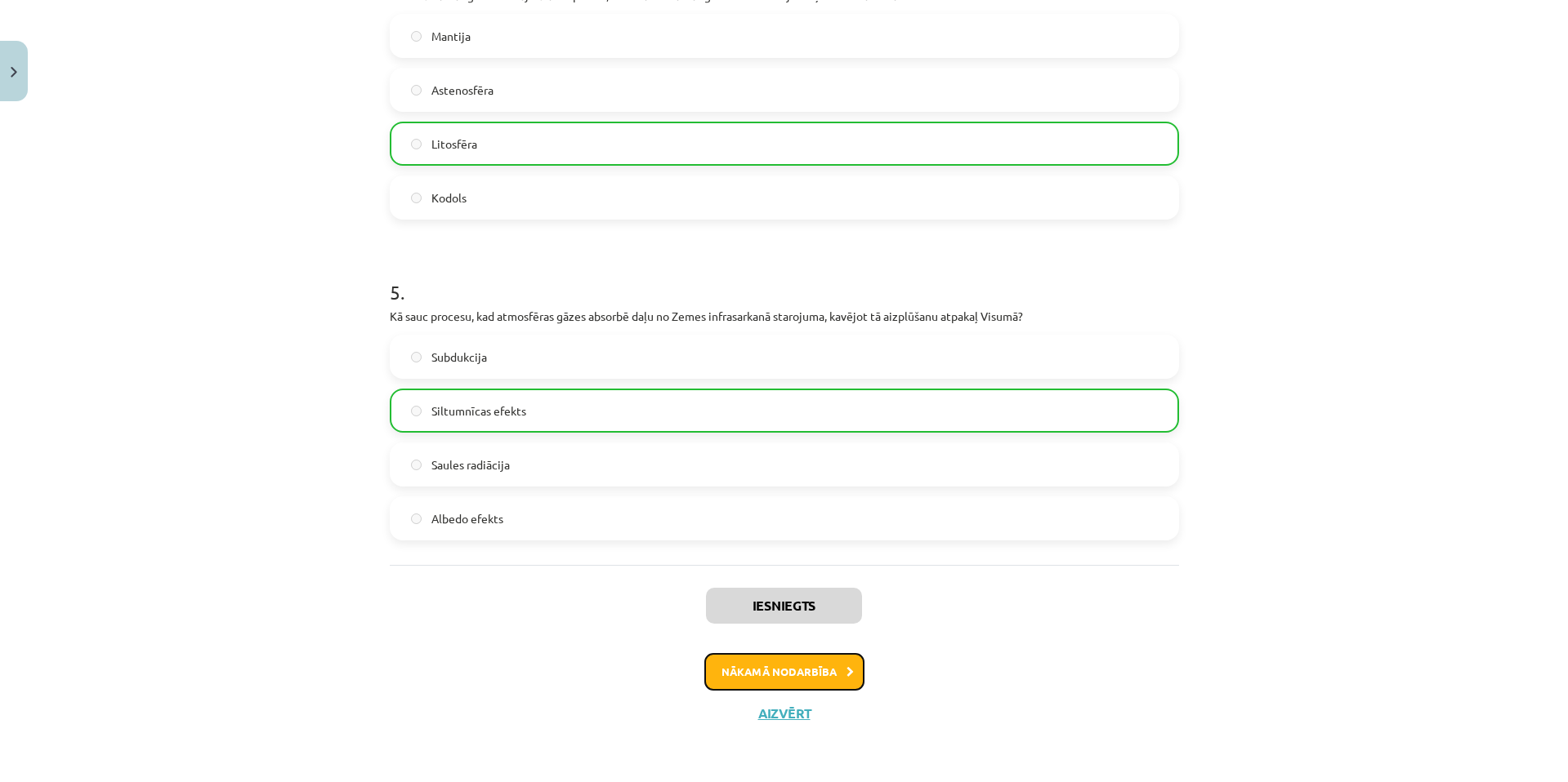
click at [801, 659] on button "Nākamā nodarbība" at bounding box center [784, 672] width 161 height 38
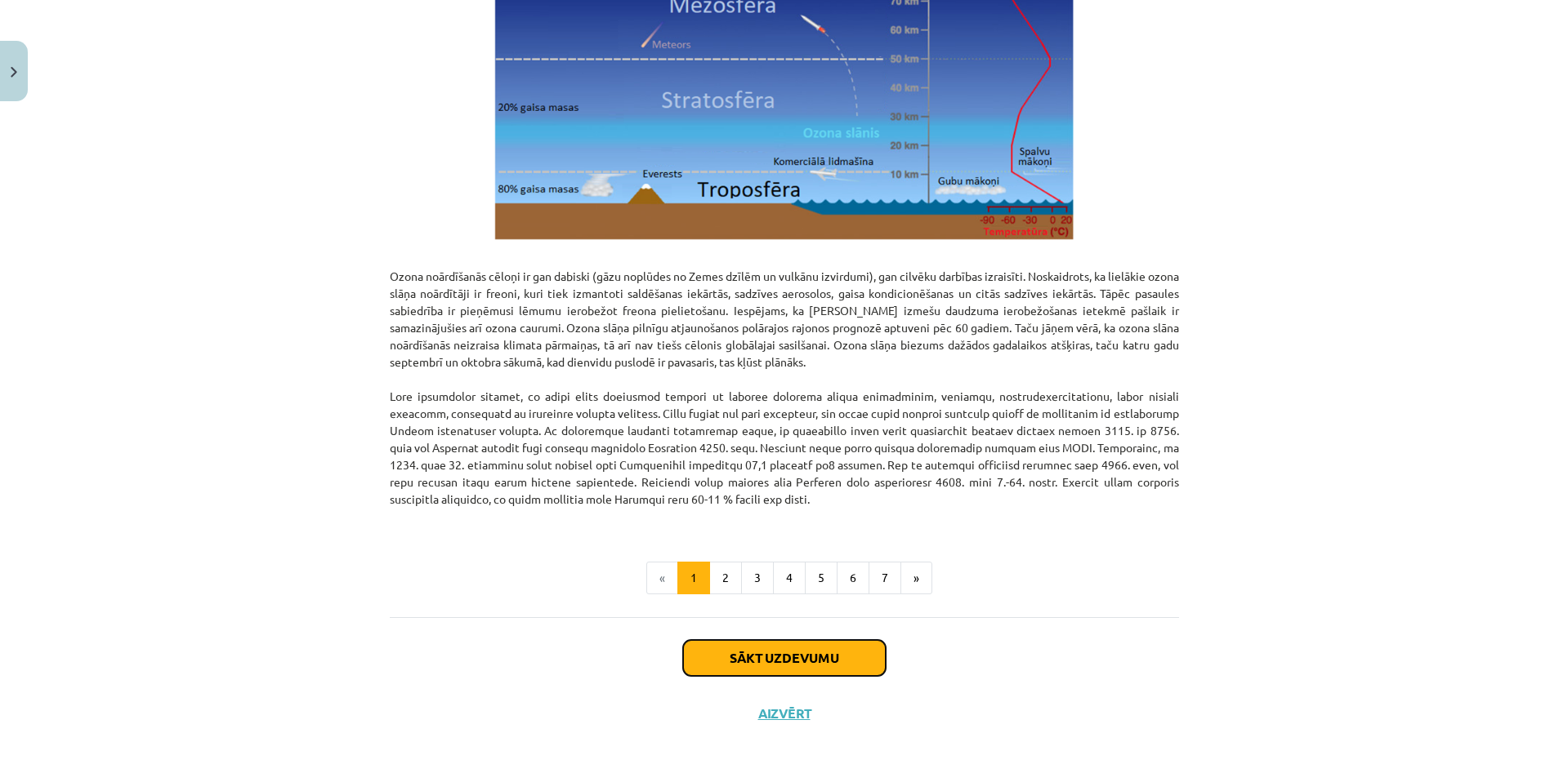
click at [797, 652] on button "Sākt uzdevumu" at bounding box center [784, 658] width 203 height 36
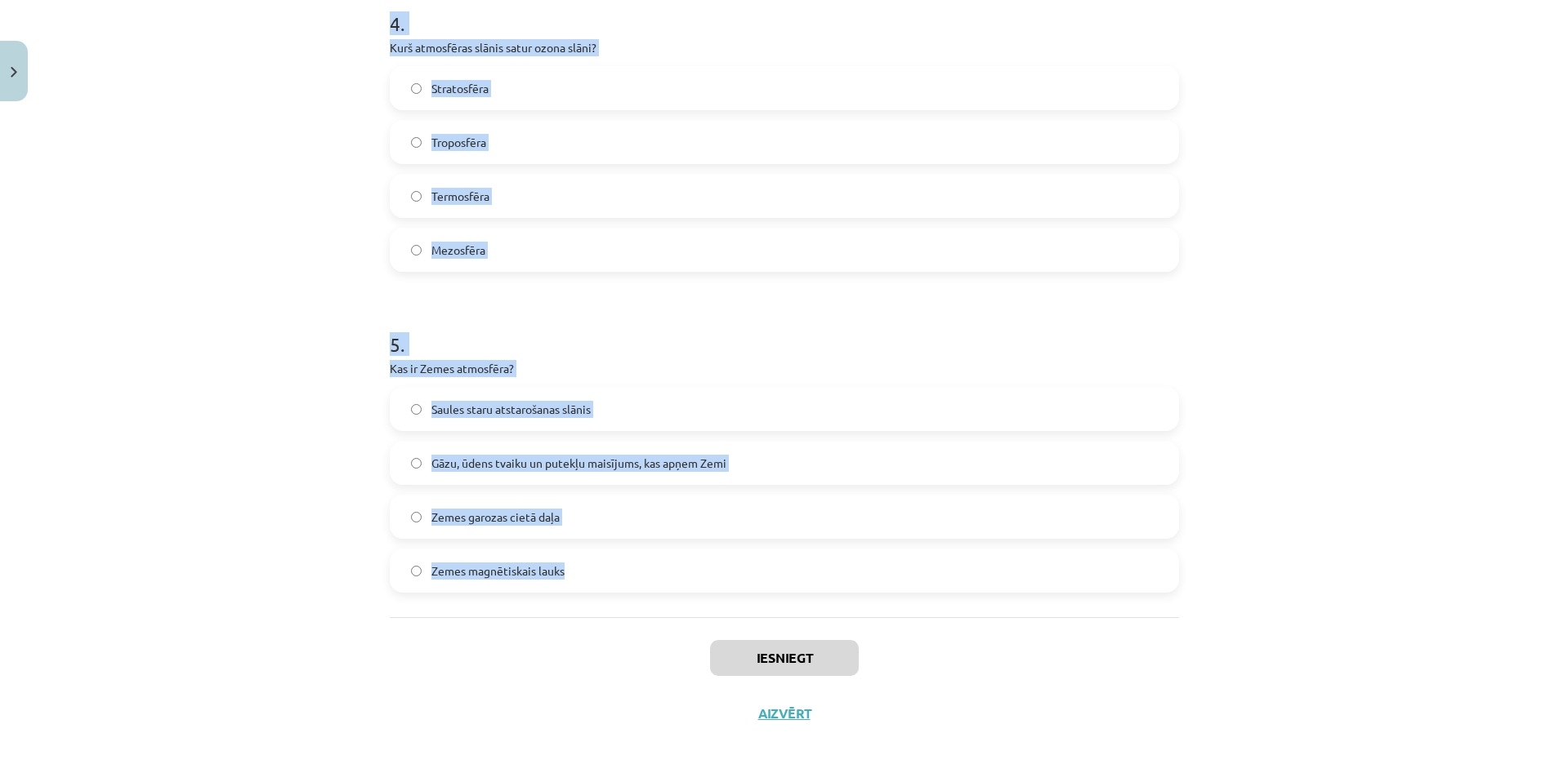
drag, startPoint x: 386, startPoint y: 324, endPoint x: 830, endPoint y: 577, distance: 511.0
copy form "1 . Kas izraisa siltumnīcas efektu? Augsta Saules aktivitāte Ūdens tvaiku konde…"
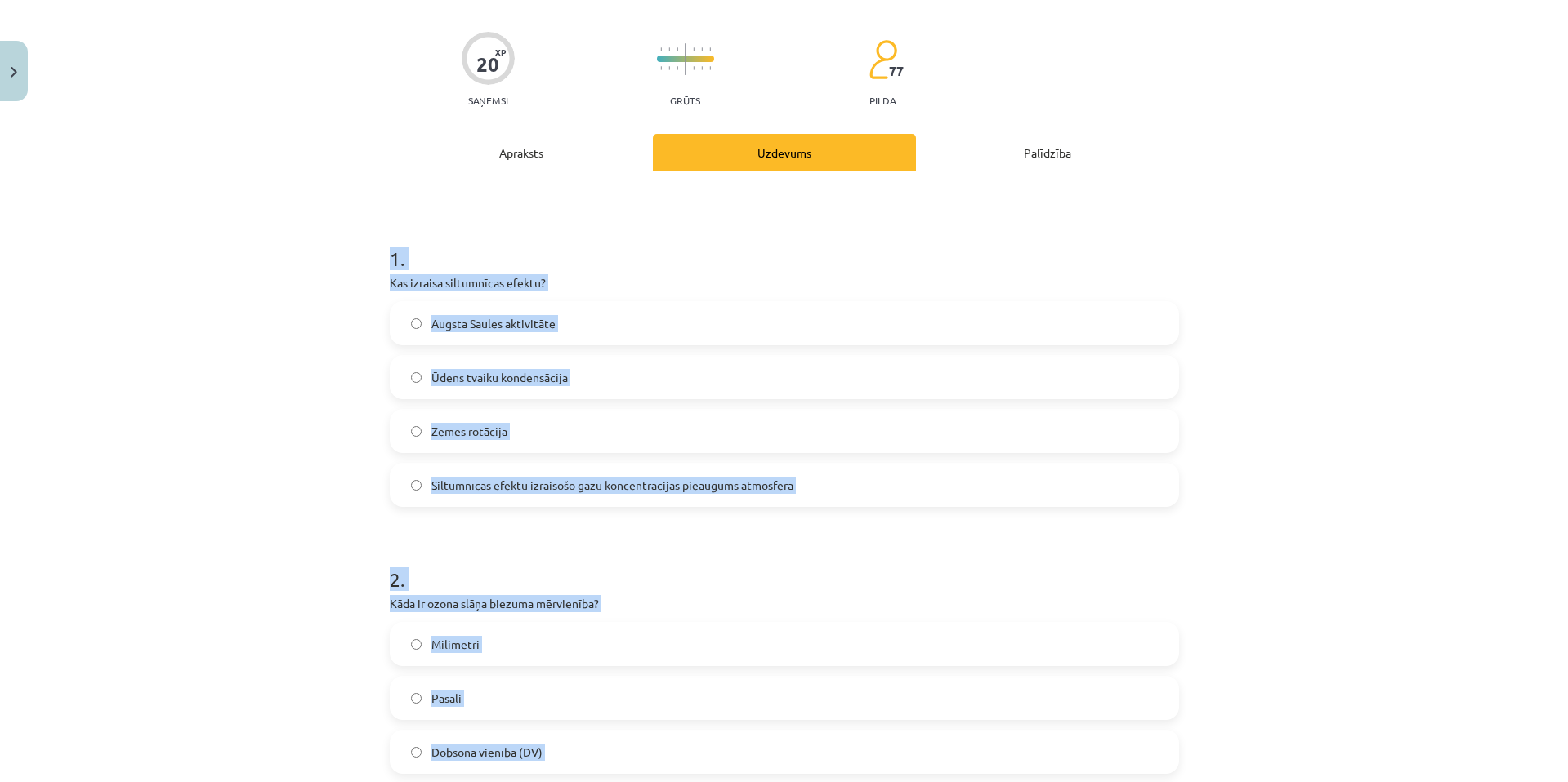
scroll to position [0, 0]
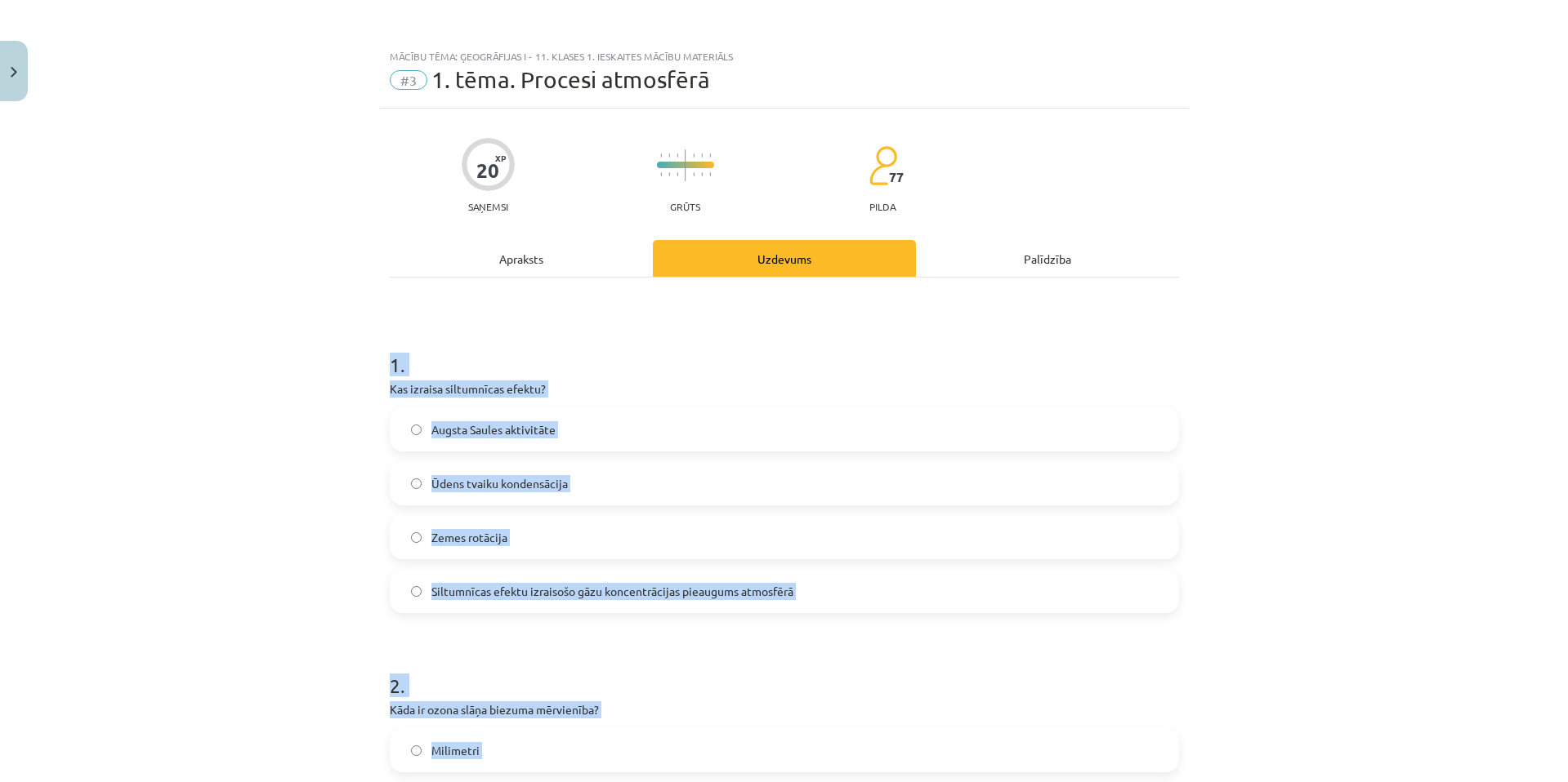
click at [593, 580] on label "Siltumnīcas efektu izraisošo gāzu koncentrācijas pieaugums atmosfērā" at bounding box center [784, 591] width 786 height 41
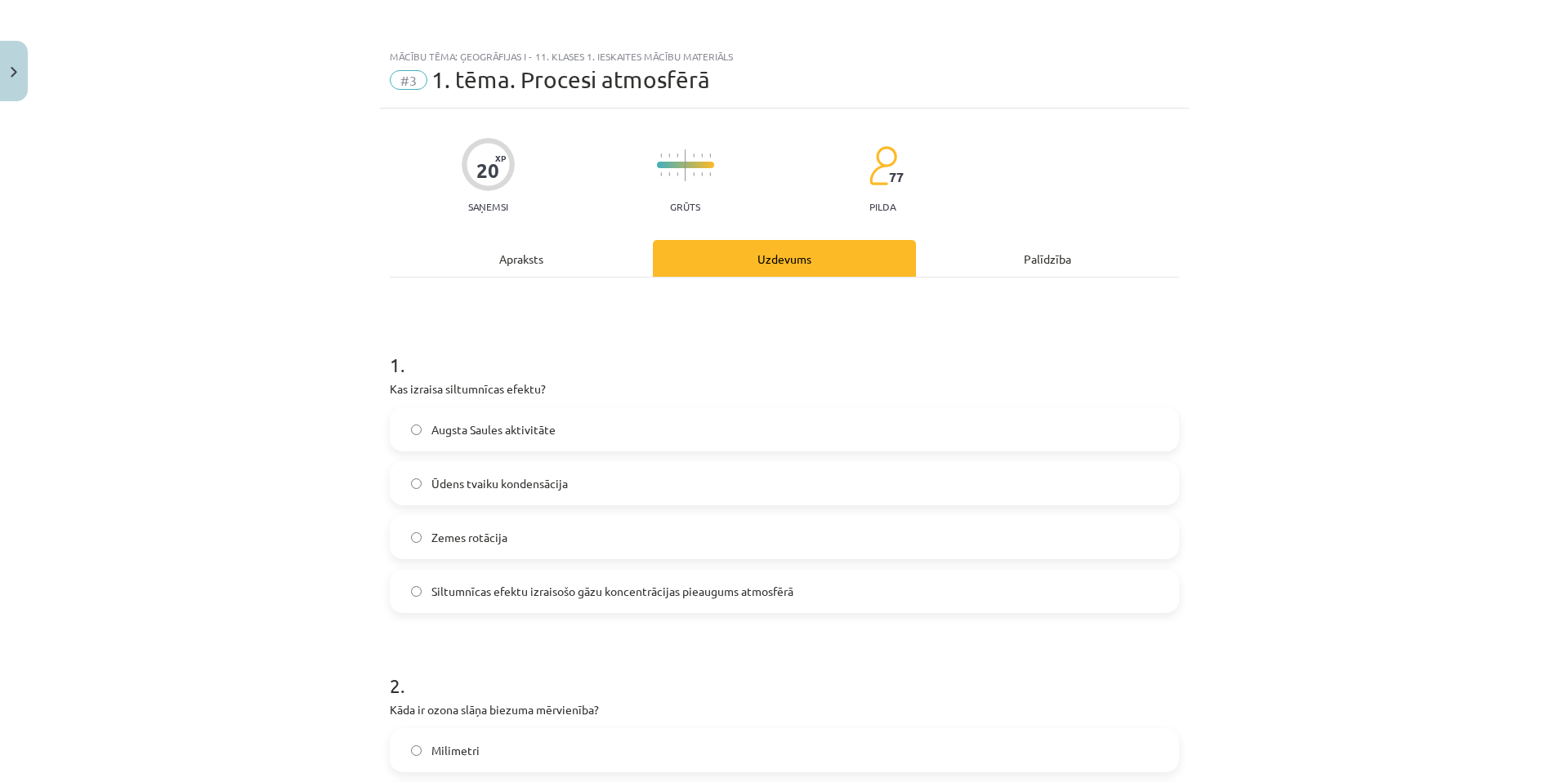
scroll to position [327, 0]
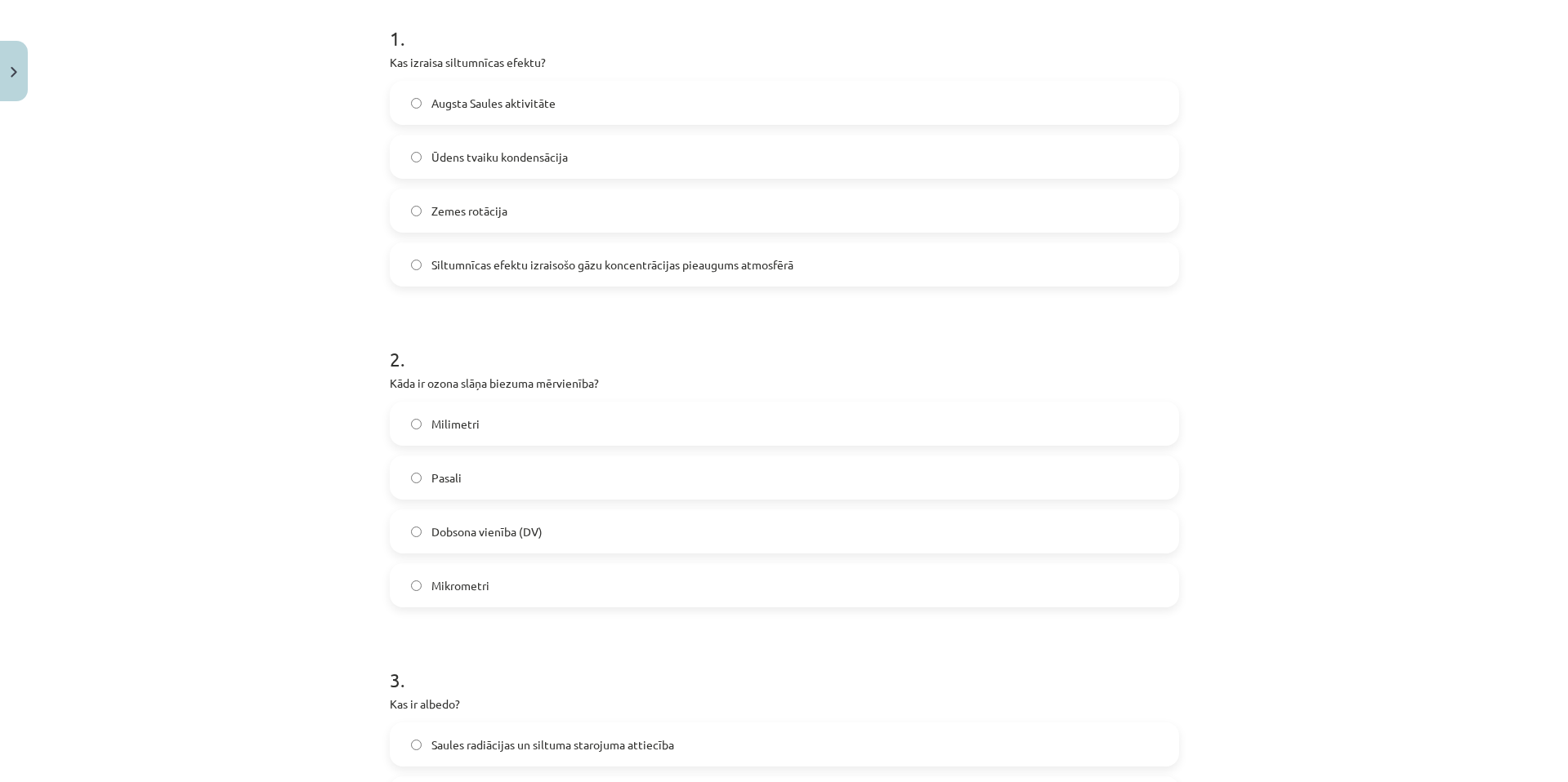
click at [516, 524] on span "Dobsona vienība (DV)" at bounding box center [487, 532] width 111 height 17
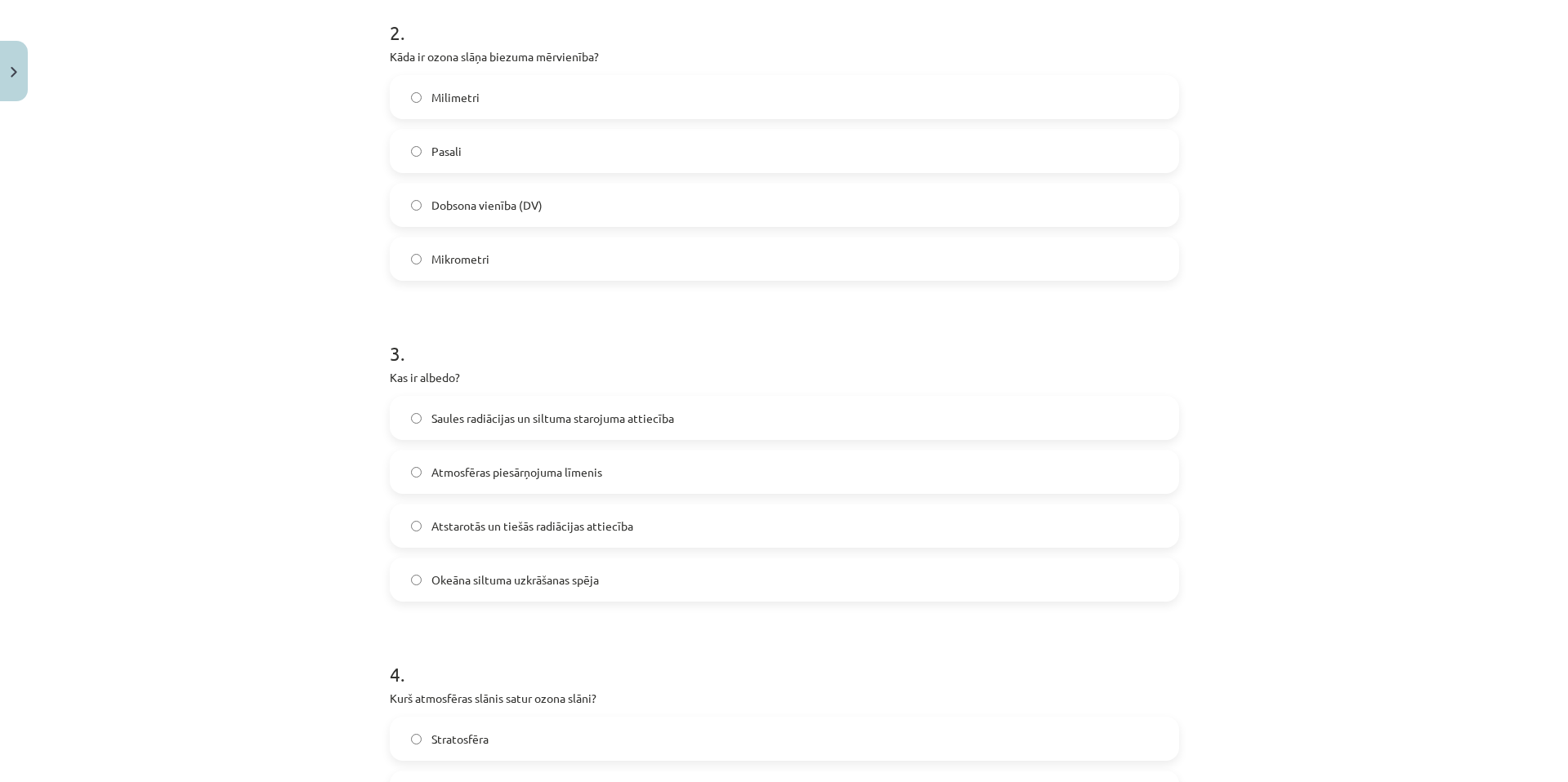
click at [596, 531] on span "Atstarotās un tiešās radiācijas attiecība" at bounding box center [532, 525] width 202 height 17
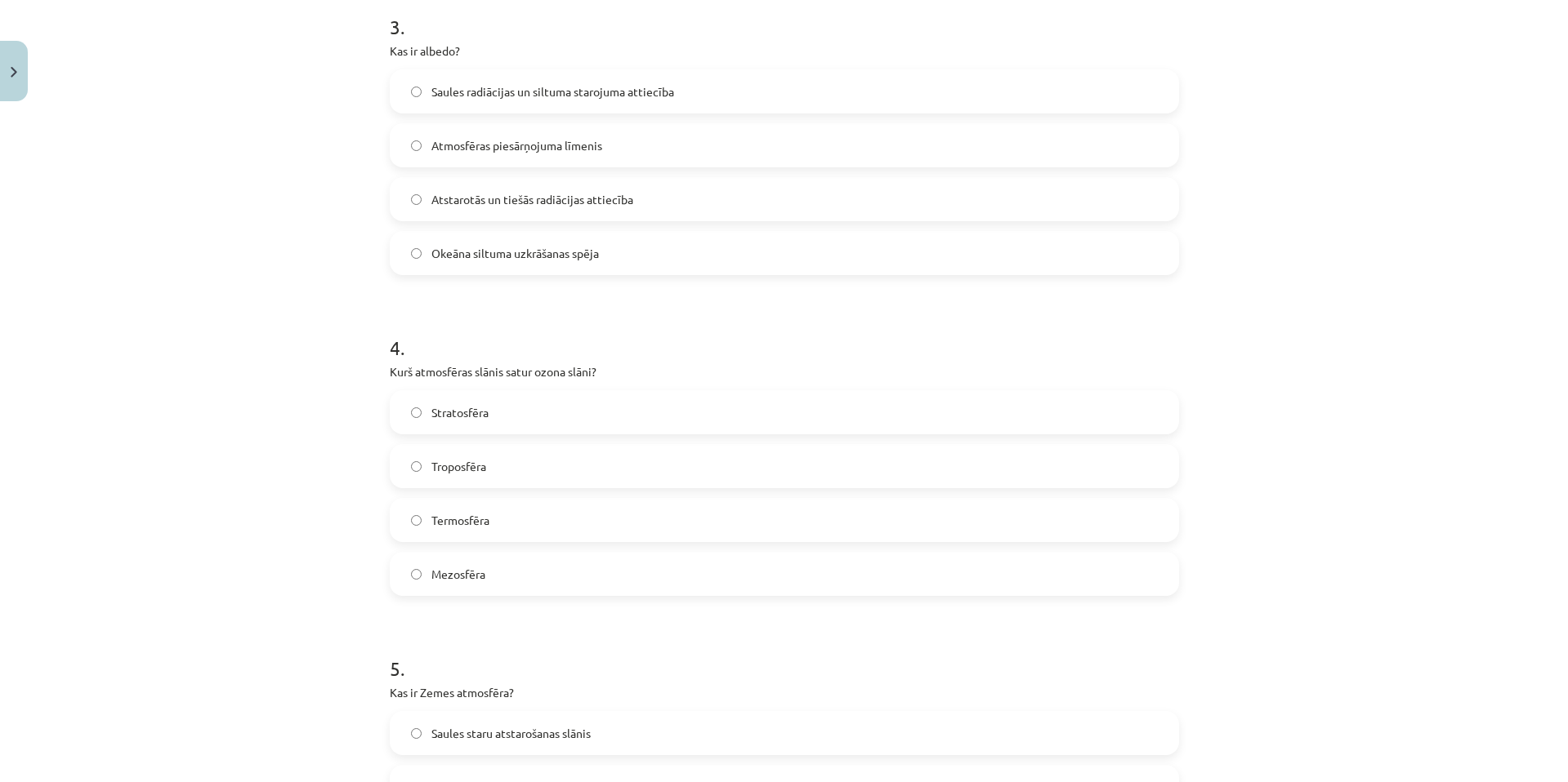
click at [516, 404] on label "Stratosfēra" at bounding box center [784, 413] width 786 height 41
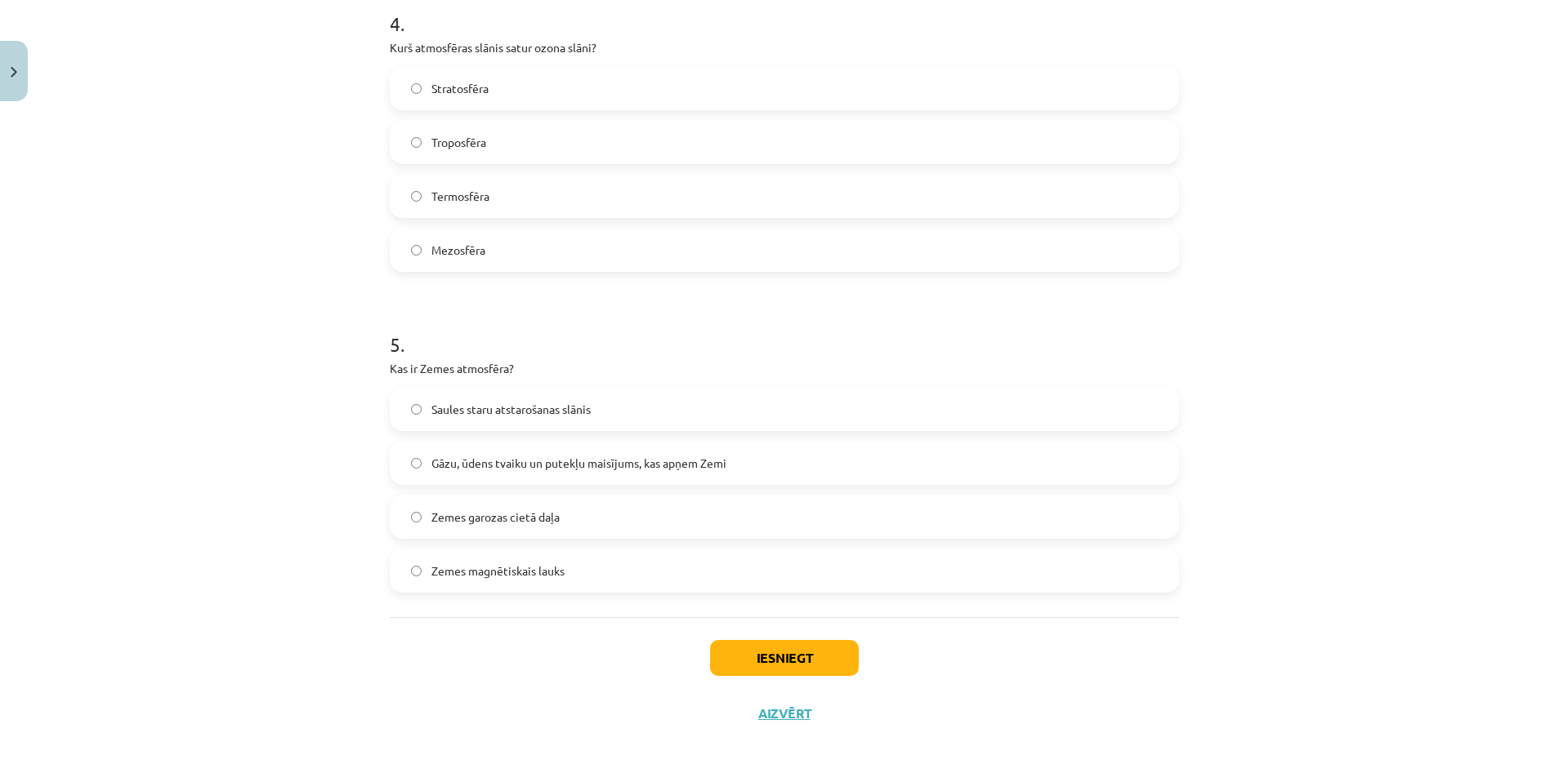
click at [569, 469] on span "Gāzu, ūdens tvaiku un putekļu maisījums, kas apņem Zemi" at bounding box center [579, 463] width 295 height 17
click at [744, 687] on div "Iesniegt Aizvērt" at bounding box center [784, 674] width 789 height 115
click at [751, 662] on button "Iesniegt" at bounding box center [784, 658] width 149 height 36
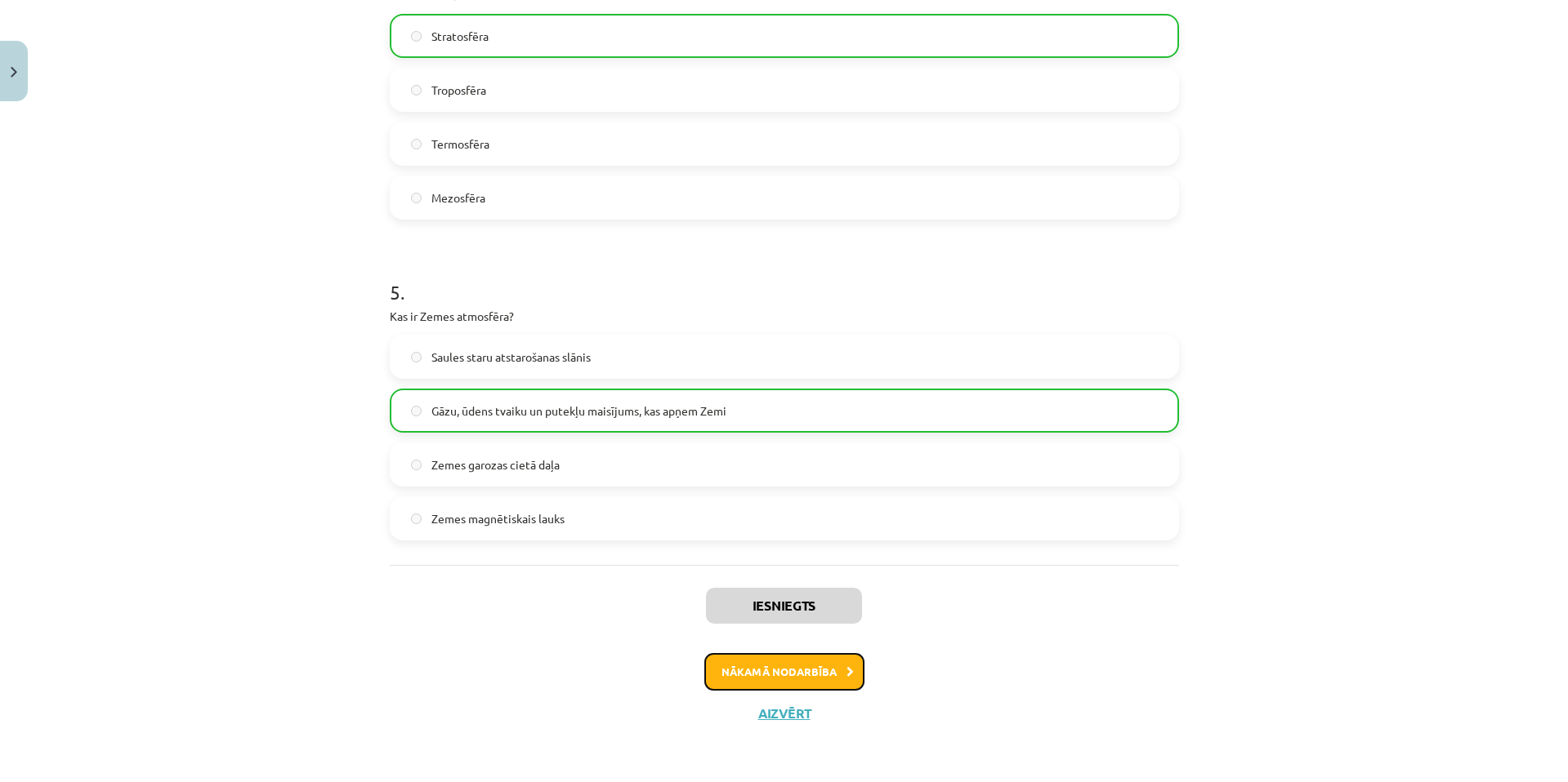
click at [821, 670] on button "Nākamā nodarbība" at bounding box center [784, 672] width 161 height 38
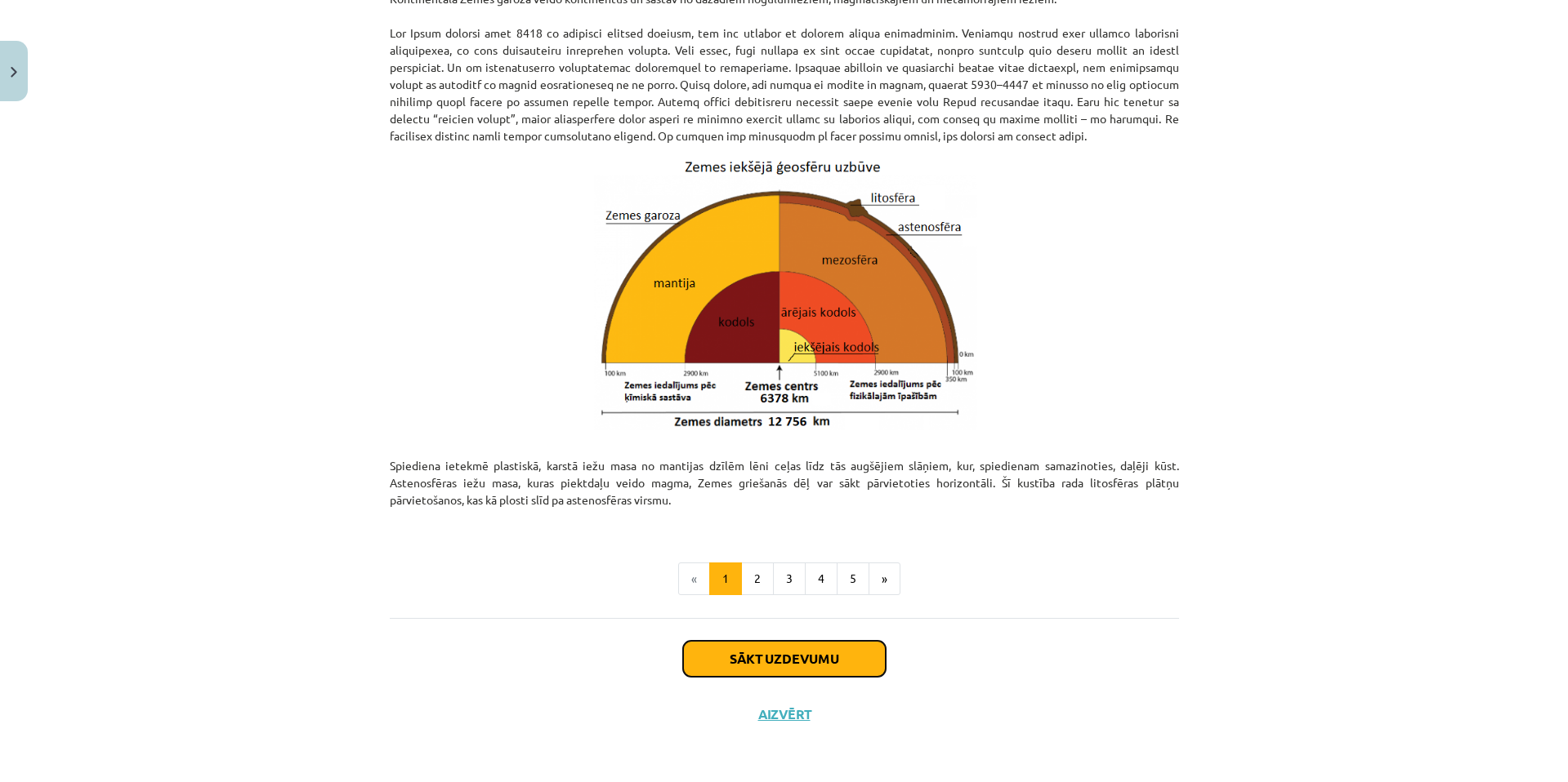
click at [746, 659] on button "Sākt uzdevumu" at bounding box center [784, 659] width 203 height 36
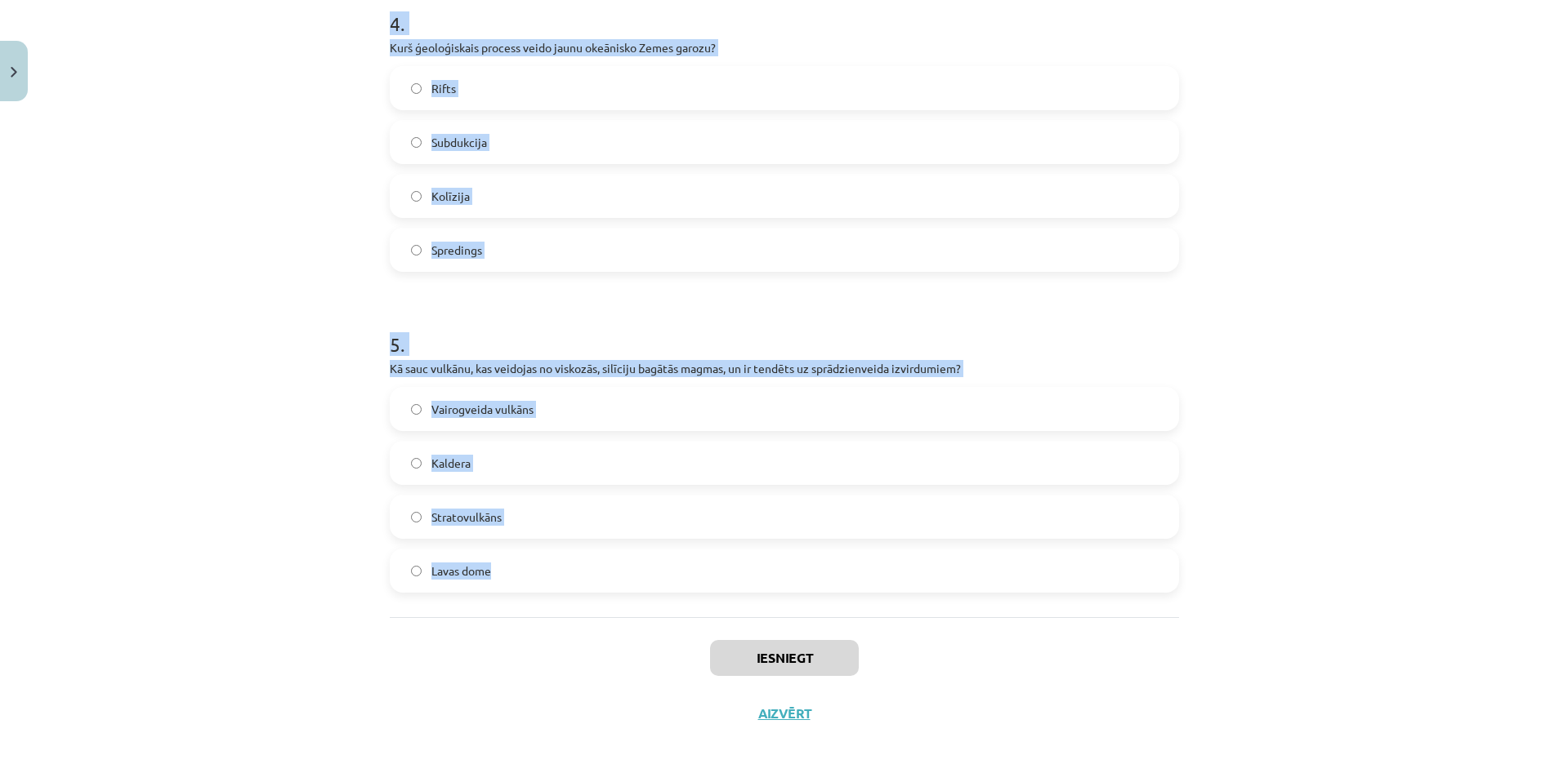
drag, startPoint x: 387, startPoint y: 320, endPoint x: 653, endPoint y: 588, distance: 377.6
copy form "1 . Kas veido Zemes magnētisko lauku? Okeāniskās garozas veidošanās Zemes garoz…"
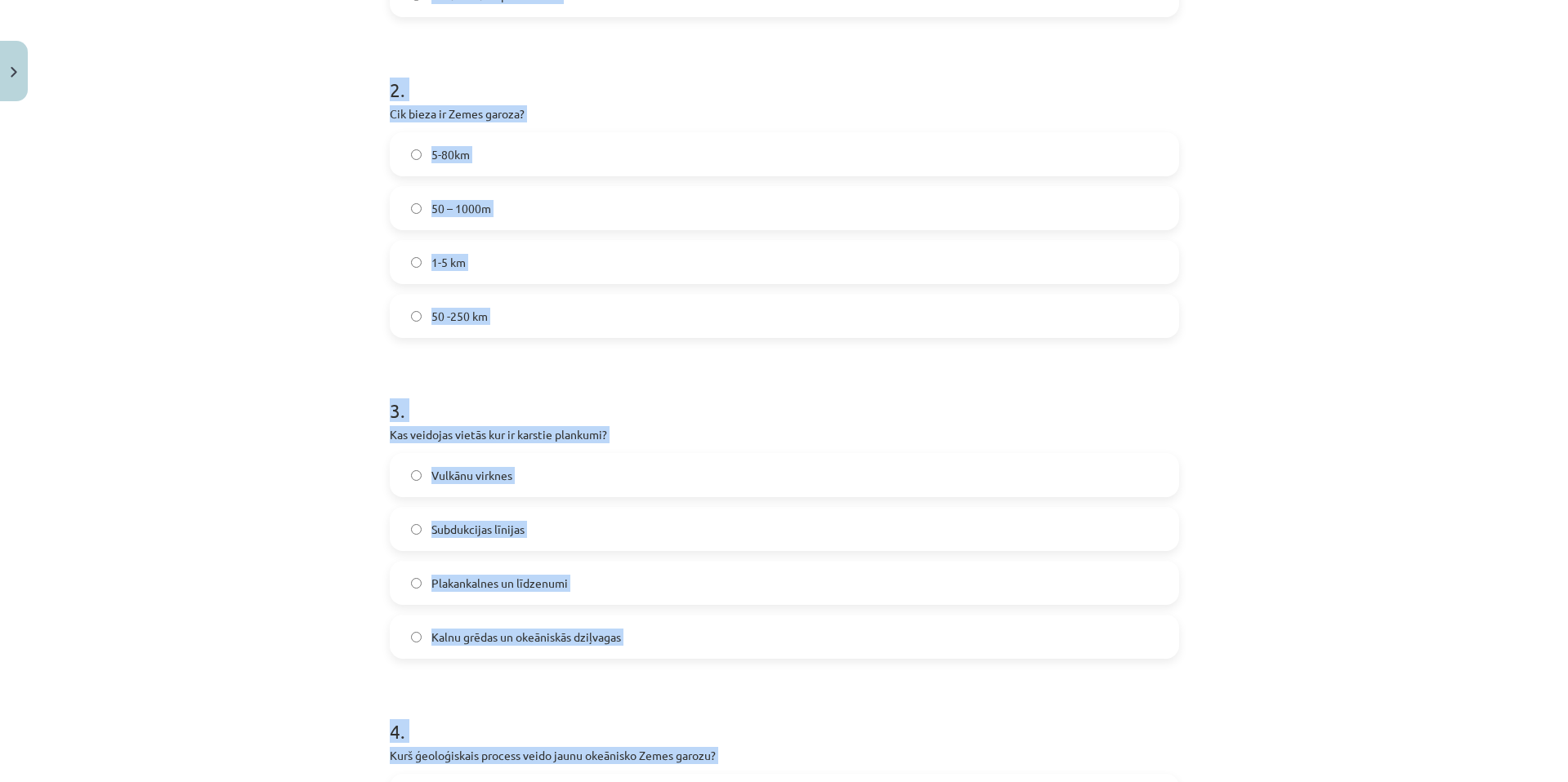
scroll to position [324, 0]
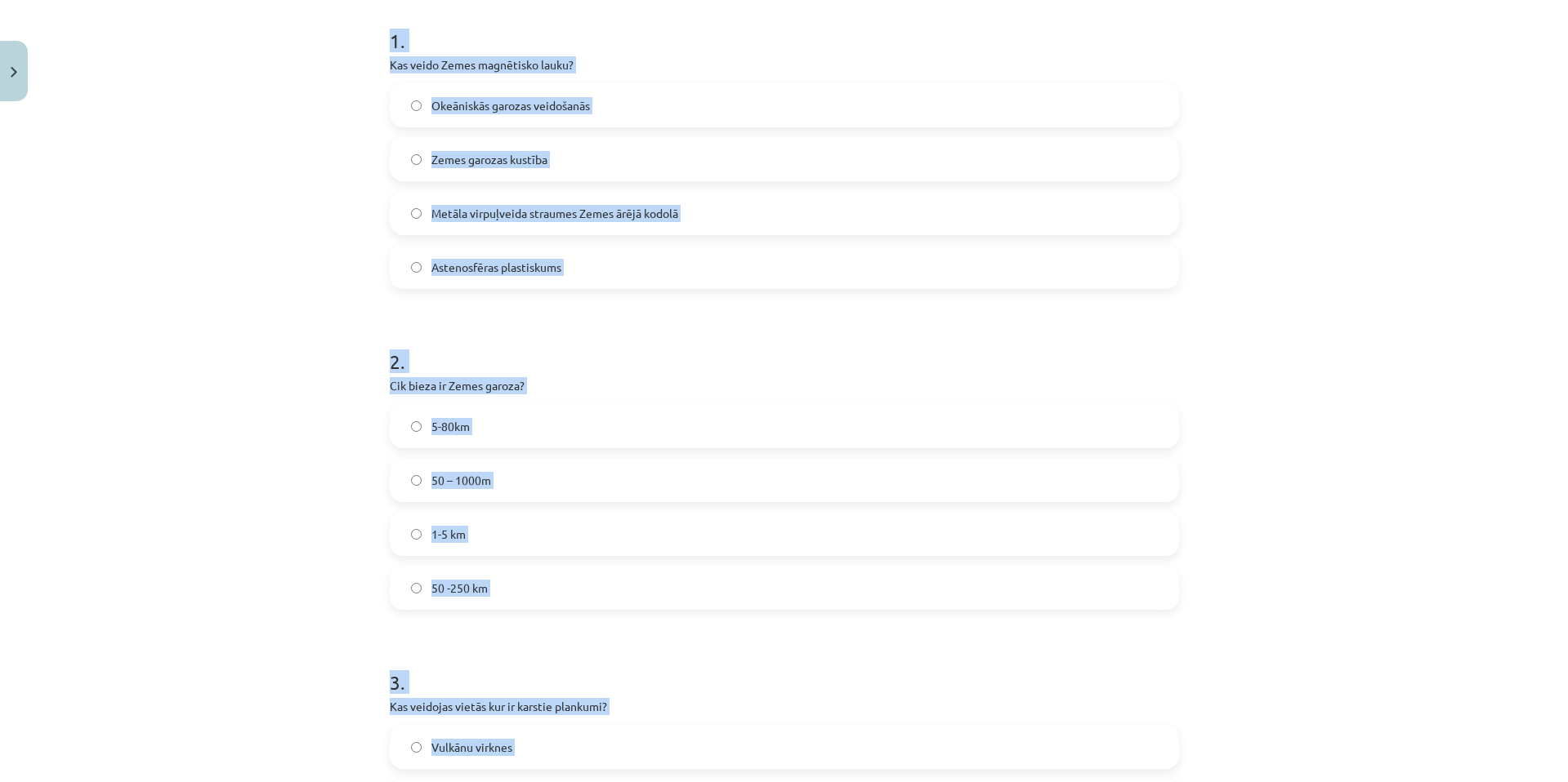
click at [581, 220] on span "Metāla virpuļveida straumes Zemes ārējā kodolā" at bounding box center [555, 212] width 247 height 17
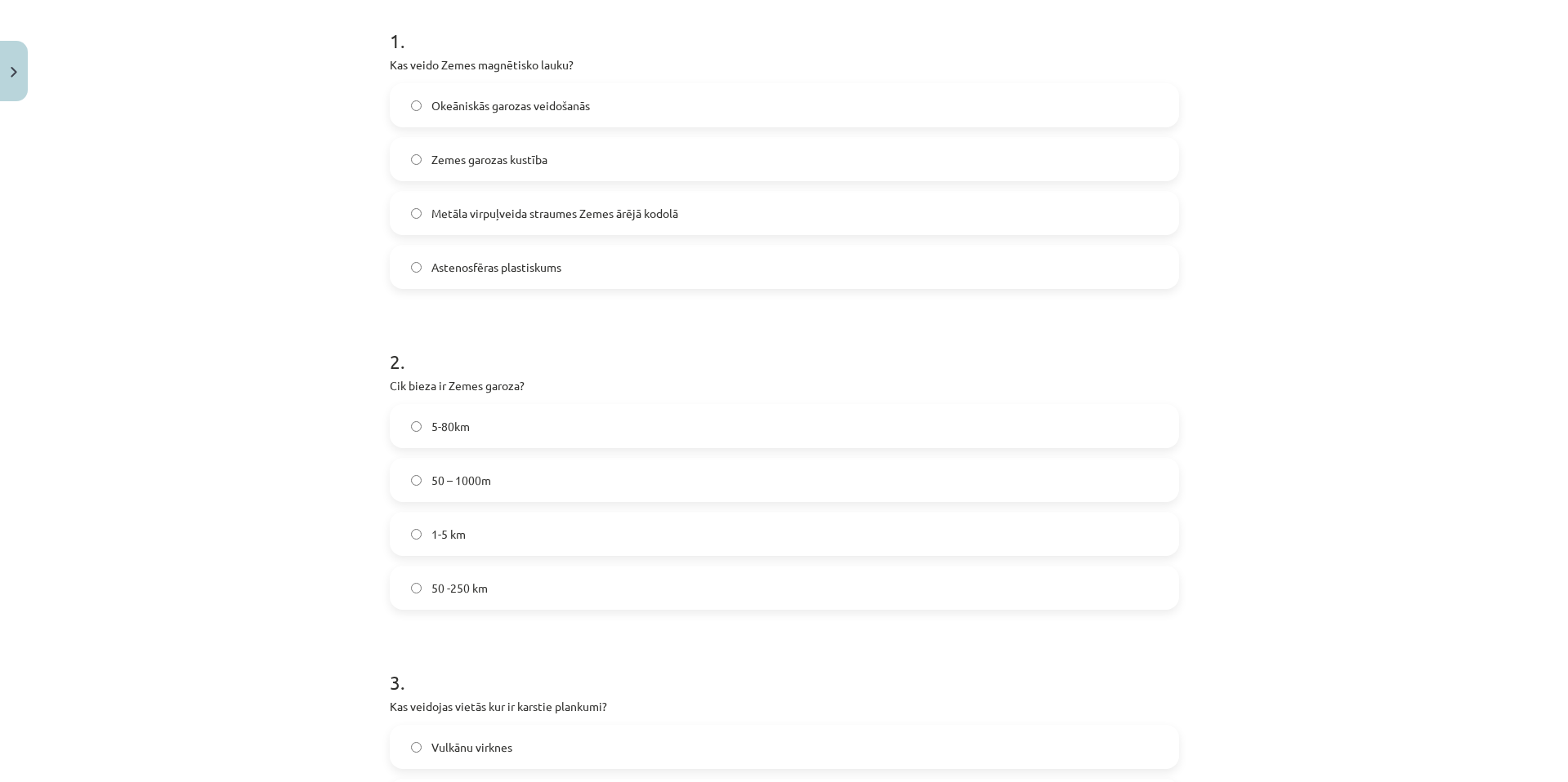
click at [562, 429] on label "5-80km" at bounding box center [784, 426] width 786 height 41
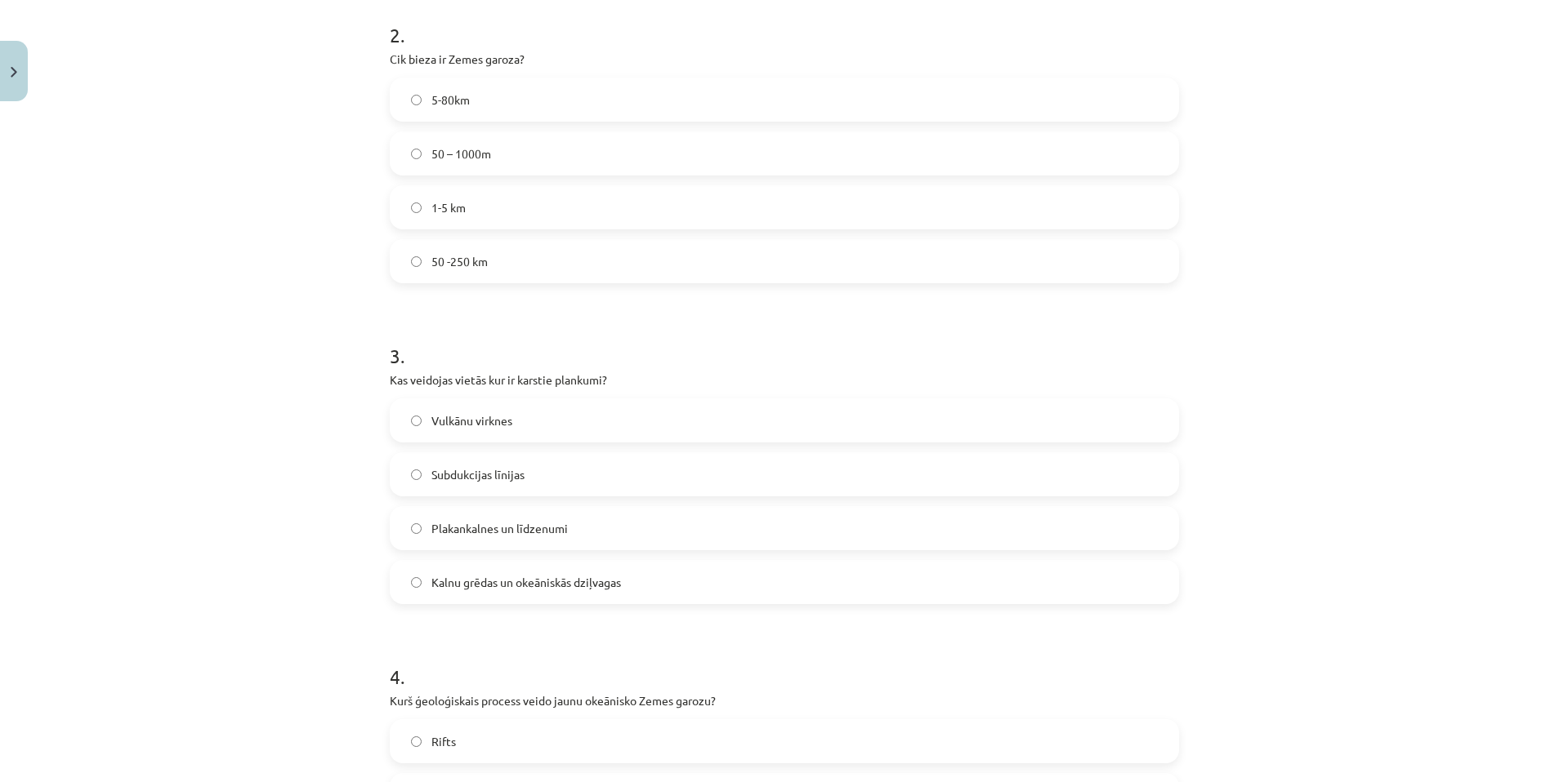
scroll to position [705, 0]
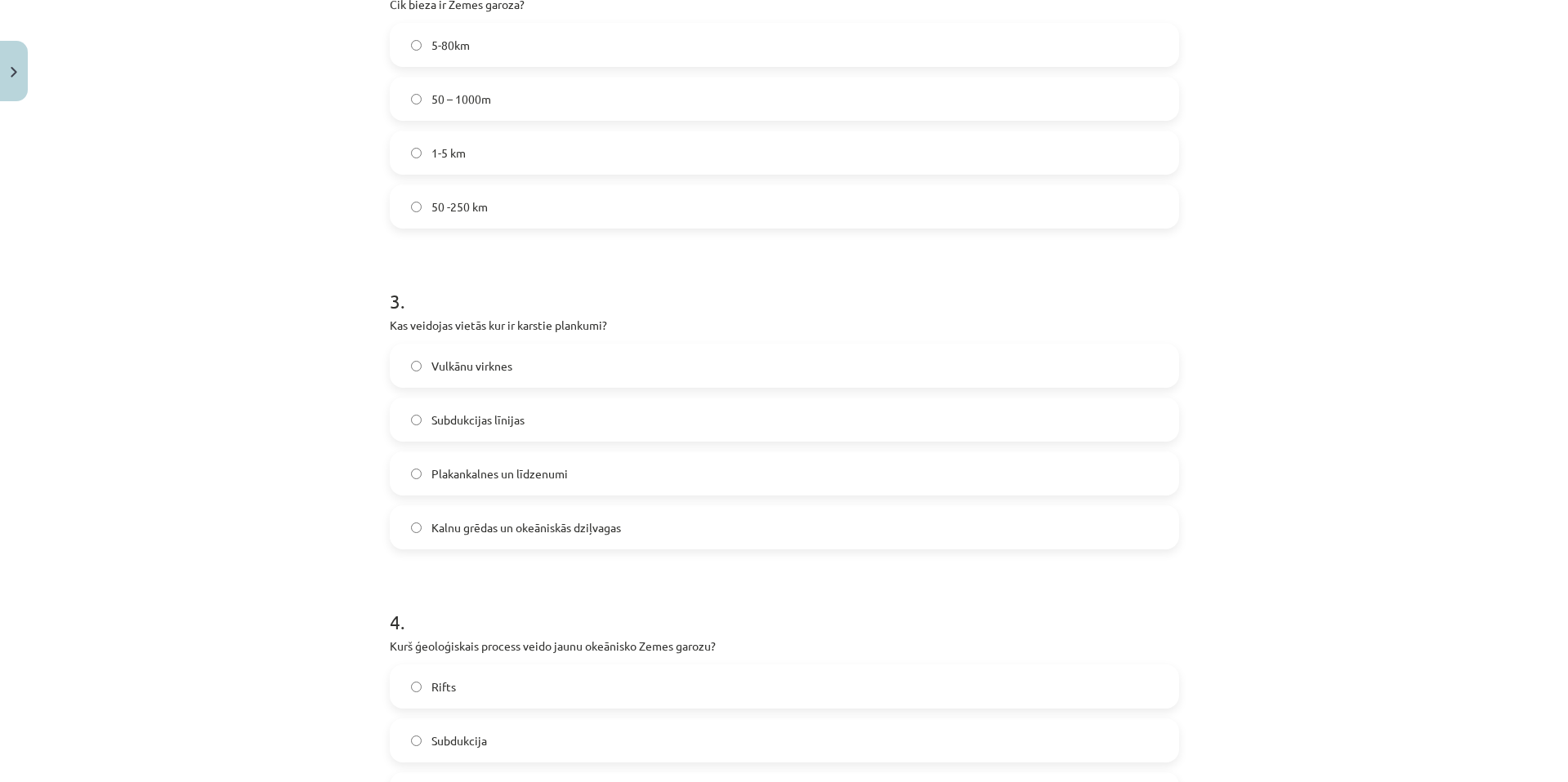
click at [527, 369] on label "Vulkānu virknes" at bounding box center [784, 366] width 786 height 41
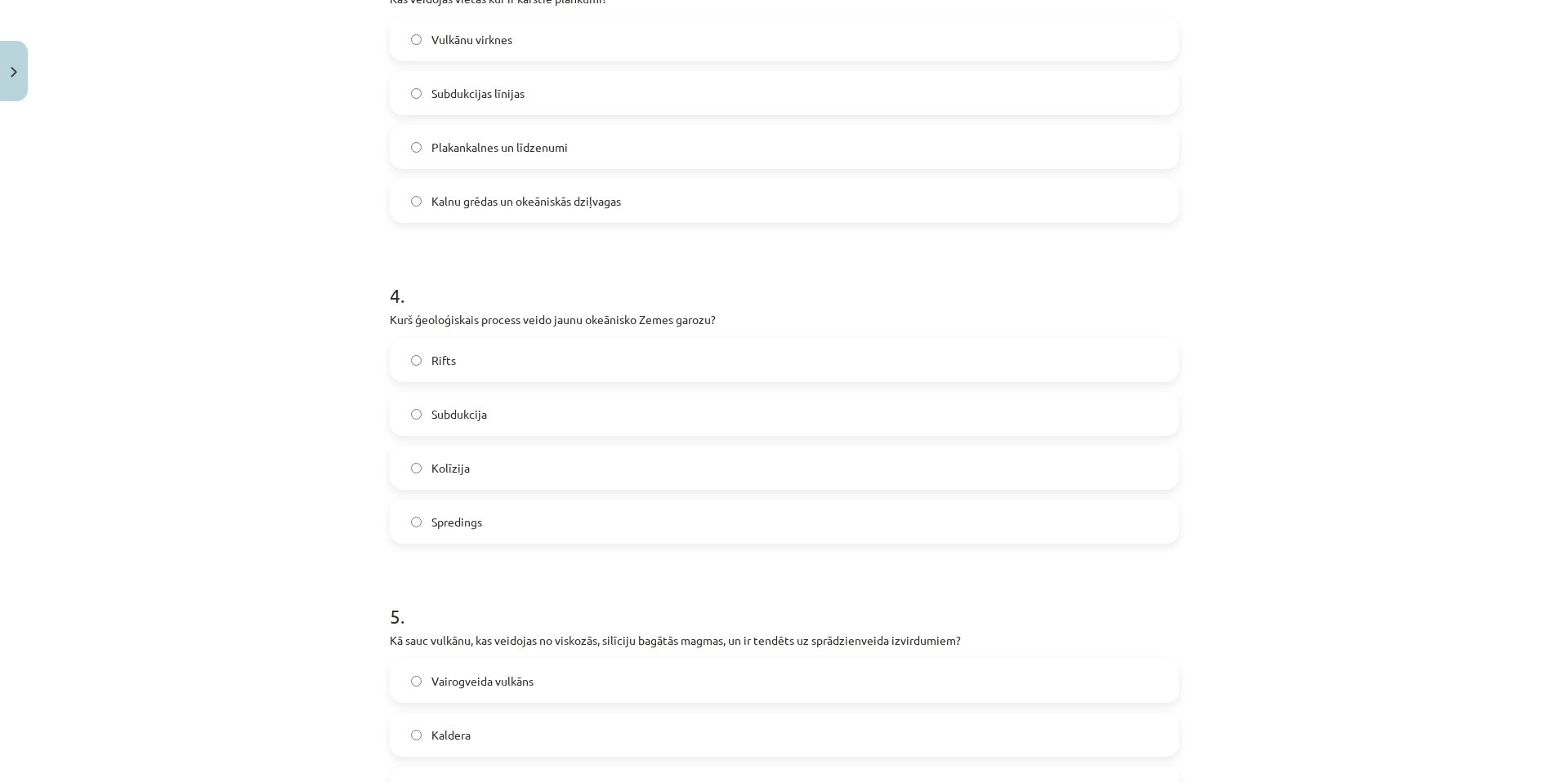
scroll to position [1086, 0]
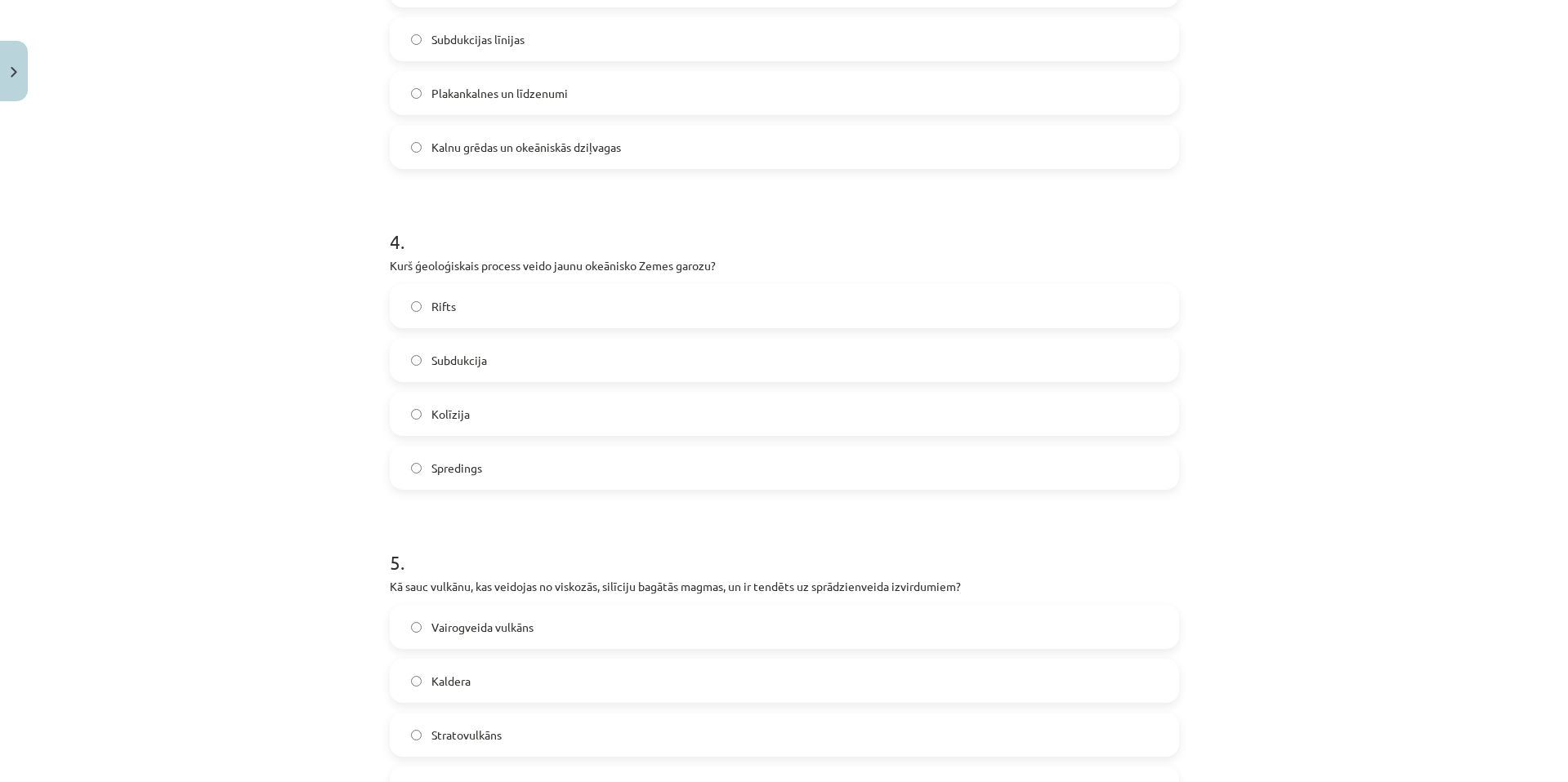
click at [492, 477] on label "Spredings" at bounding box center [784, 468] width 786 height 41
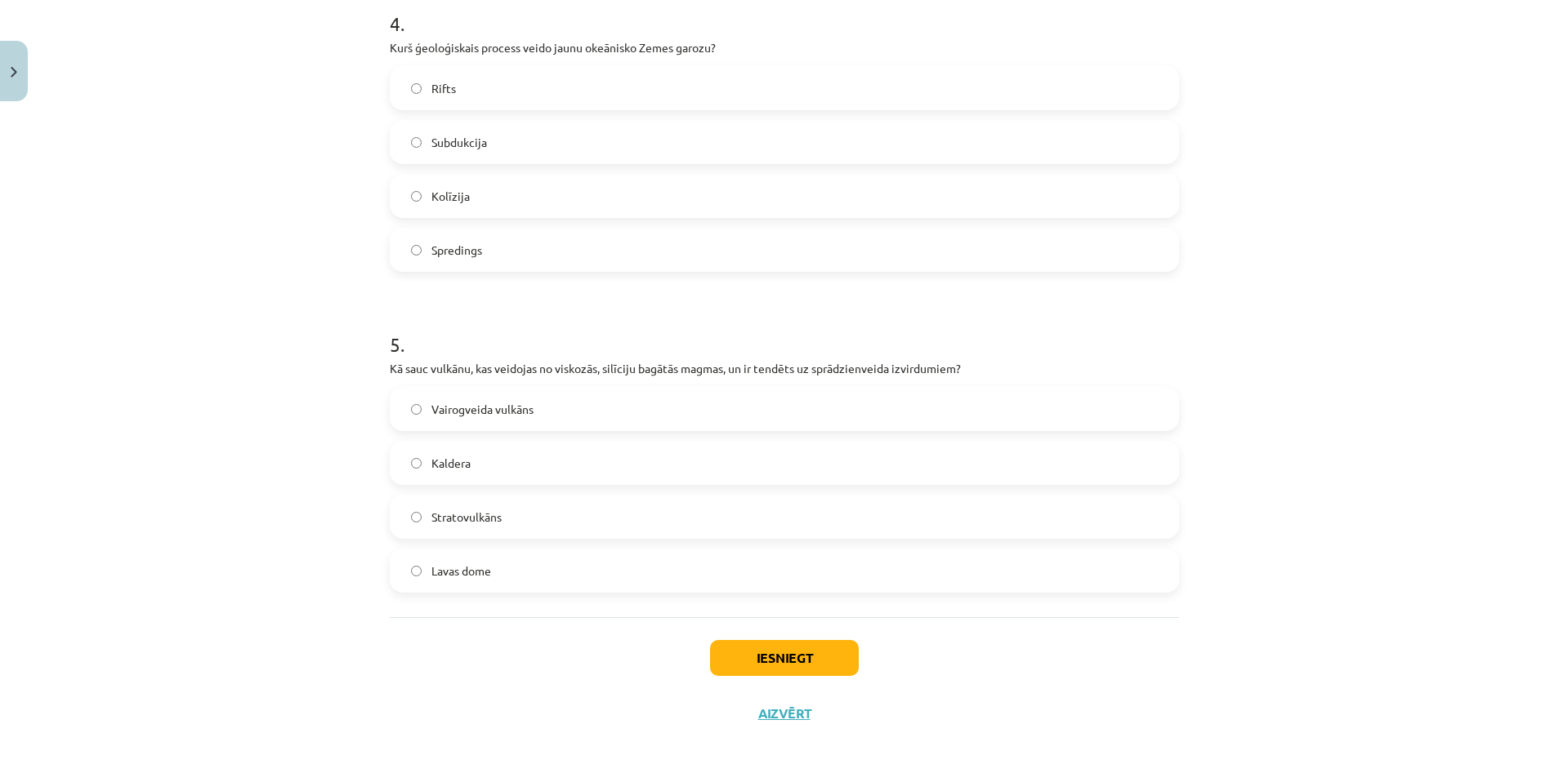
click at [521, 520] on label "Stratovulkāns" at bounding box center [784, 517] width 786 height 41
click at [759, 673] on button "Iesniegt" at bounding box center [784, 658] width 149 height 36
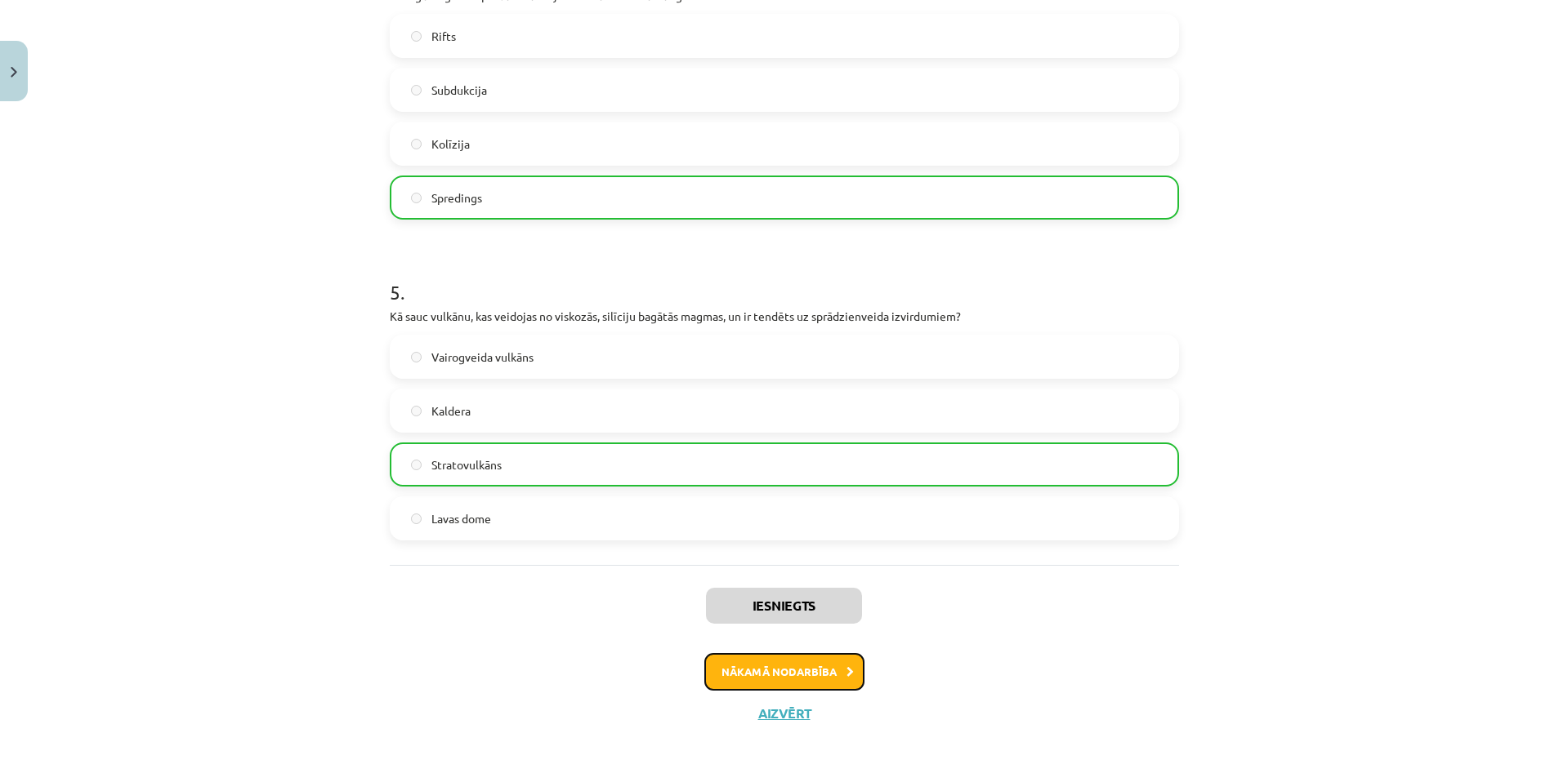
click at [770, 668] on button "Nākamā nodarbība" at bounding box center [784, 672] width 161 height 38
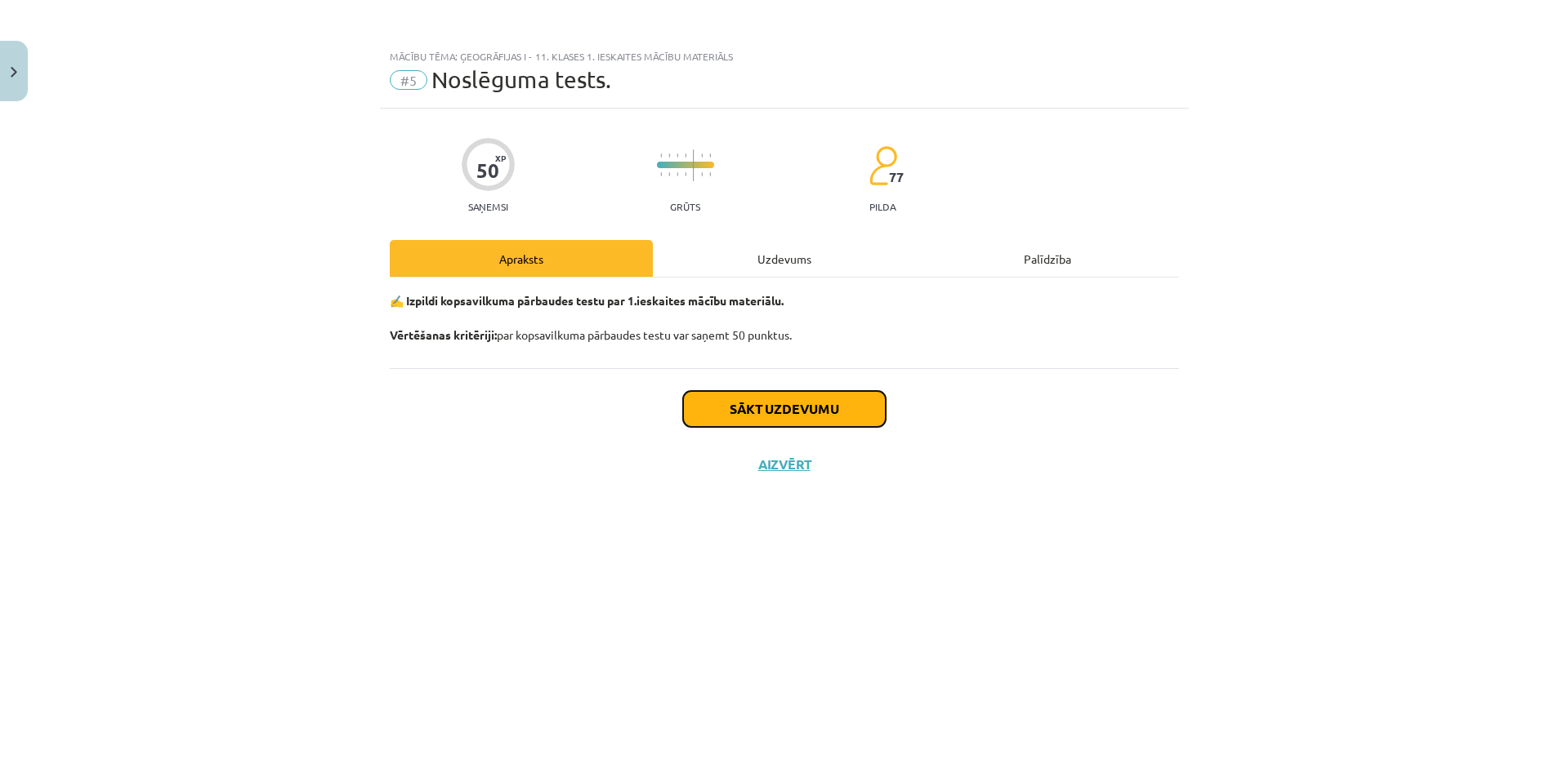
click at [844, 411] on button "Sākt uzdevumu" at bounding box center [784, 409] width 203 height 36
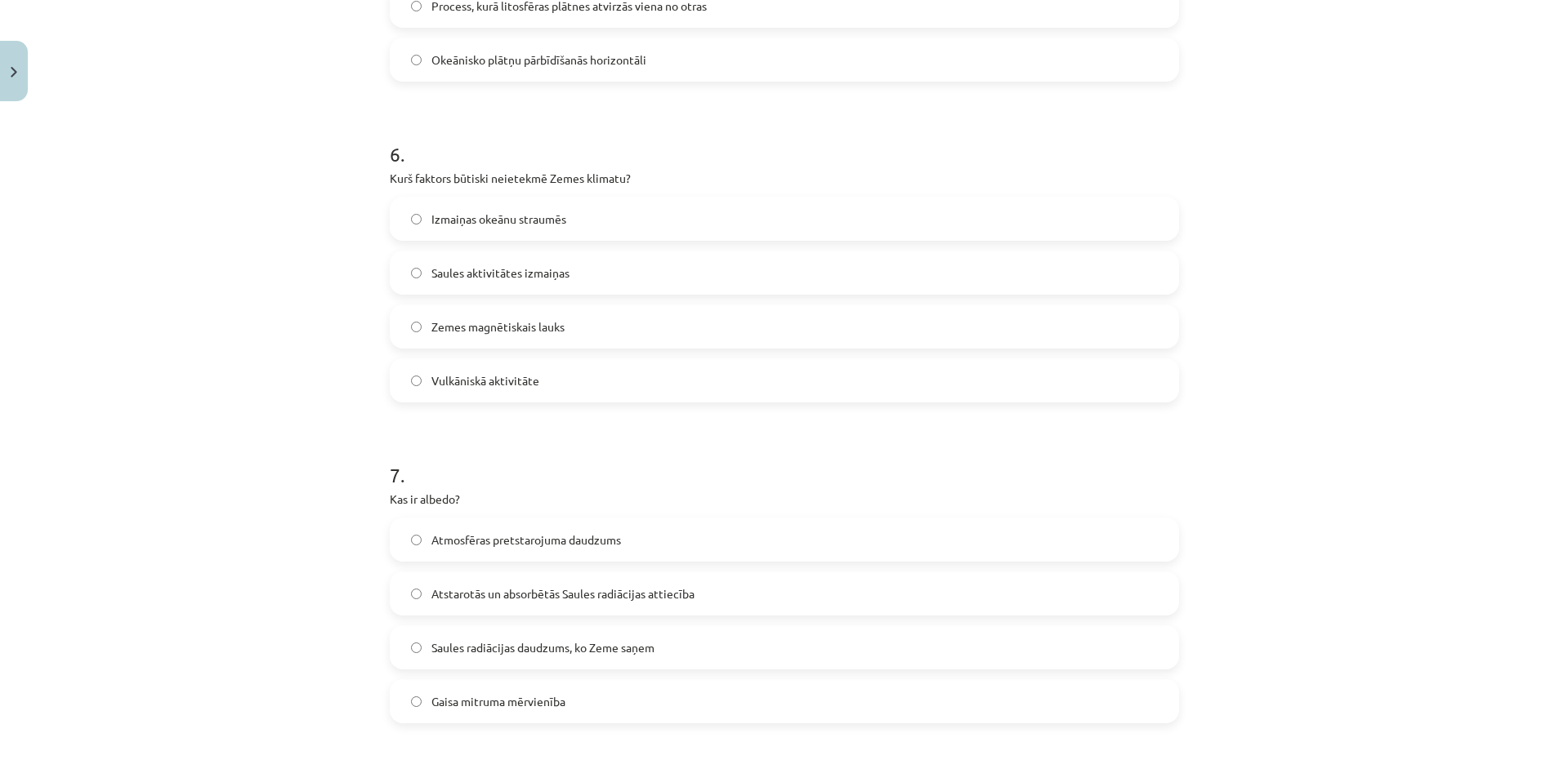
scroll to position [2882, 0]
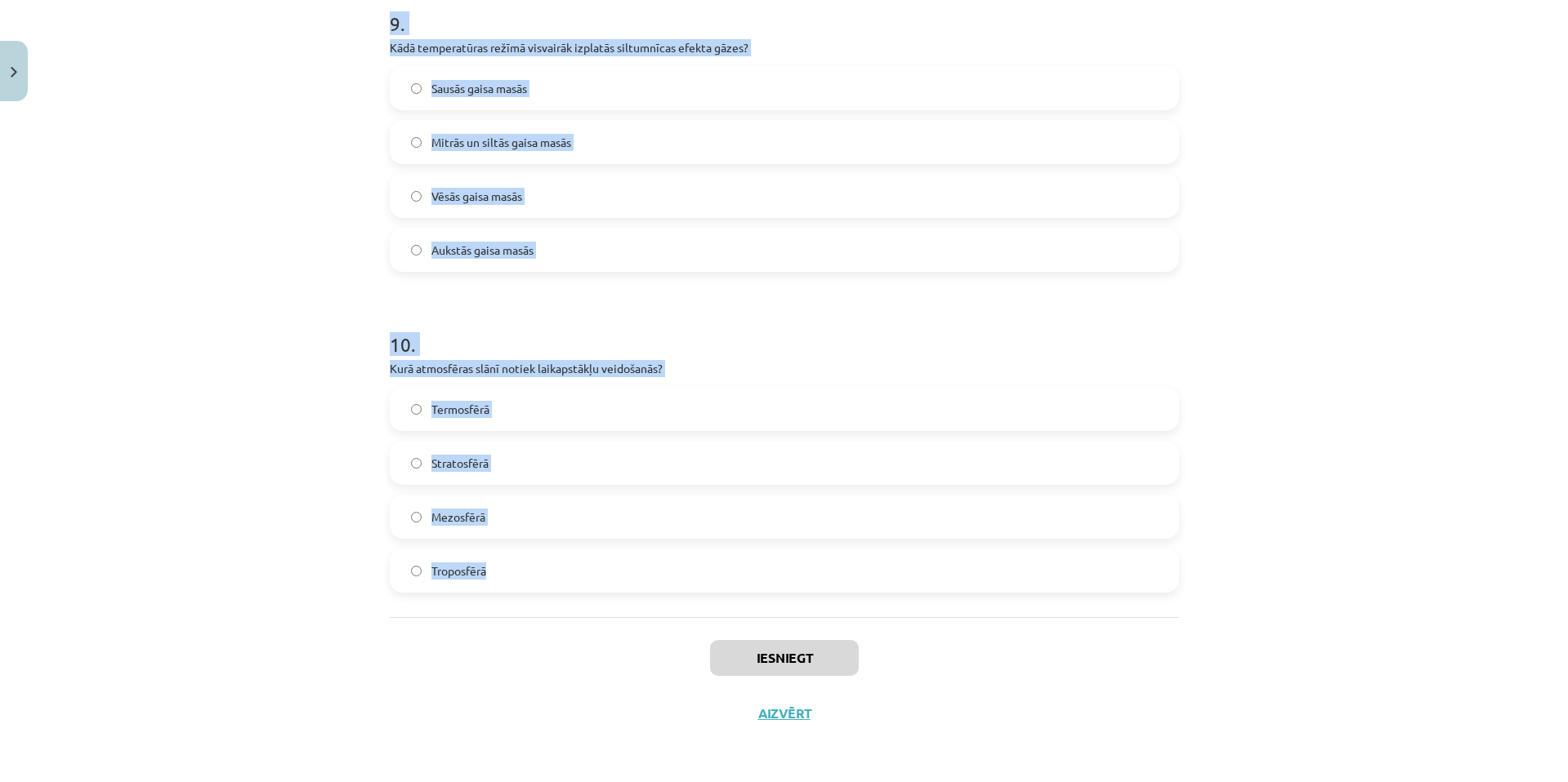
drag, startPoint x: 360, startPoint y: 344, endPoint x: 745, endPoint y: 371, distance: 385.9
click at [619, 590] on div "Mācību tēma: Ģeogrāfijas i - 11. klases 1. ieskaites mācību materiāls #5 Noslēg…" at bounding box center [784, 391] width 1568 height 782
copy form "1 . Litosfēras plātņu kontinentālo malu sadursme ir… Spredings Daunvelings Kolī…"
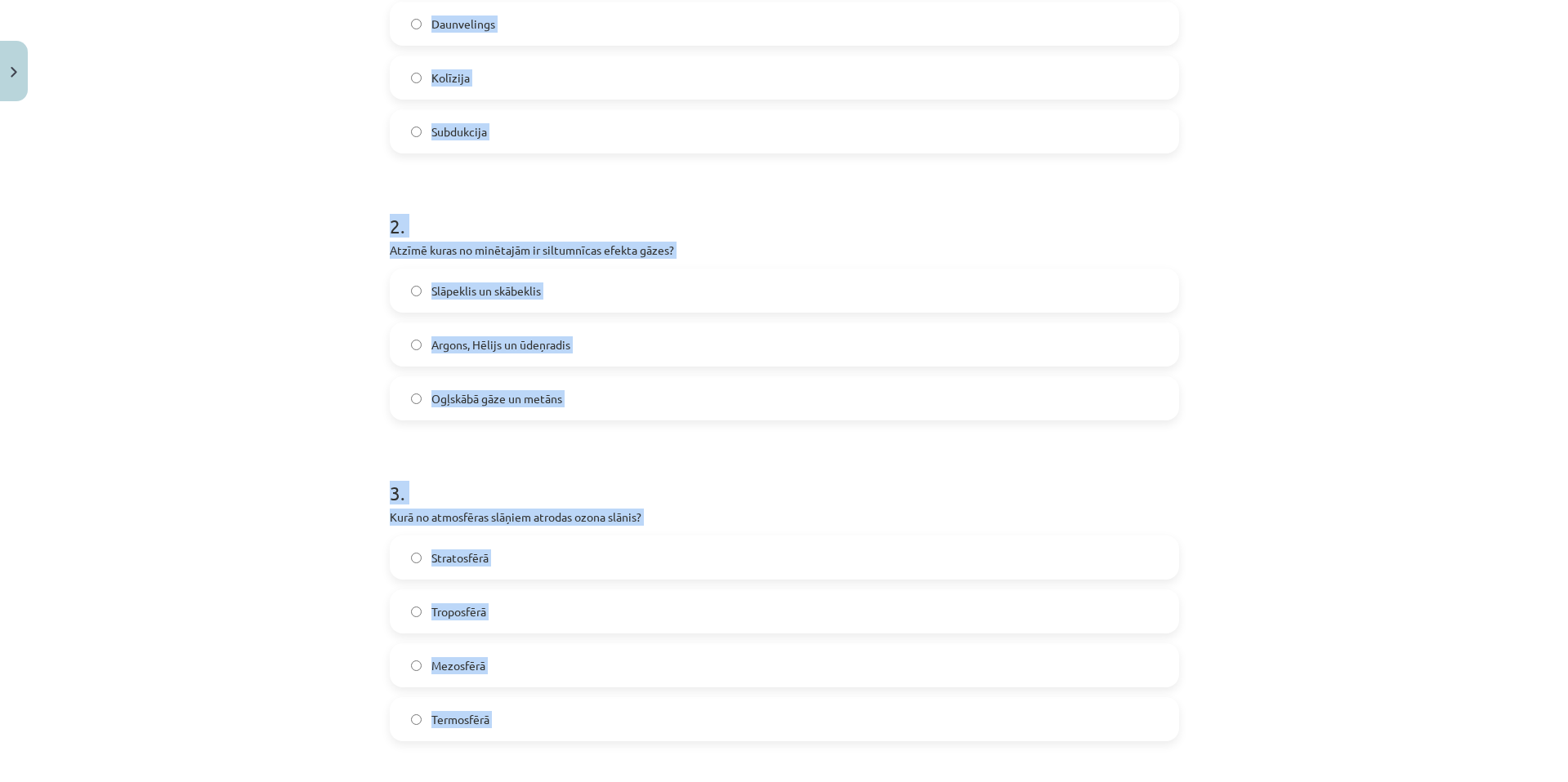
scroll to position [105, 0]
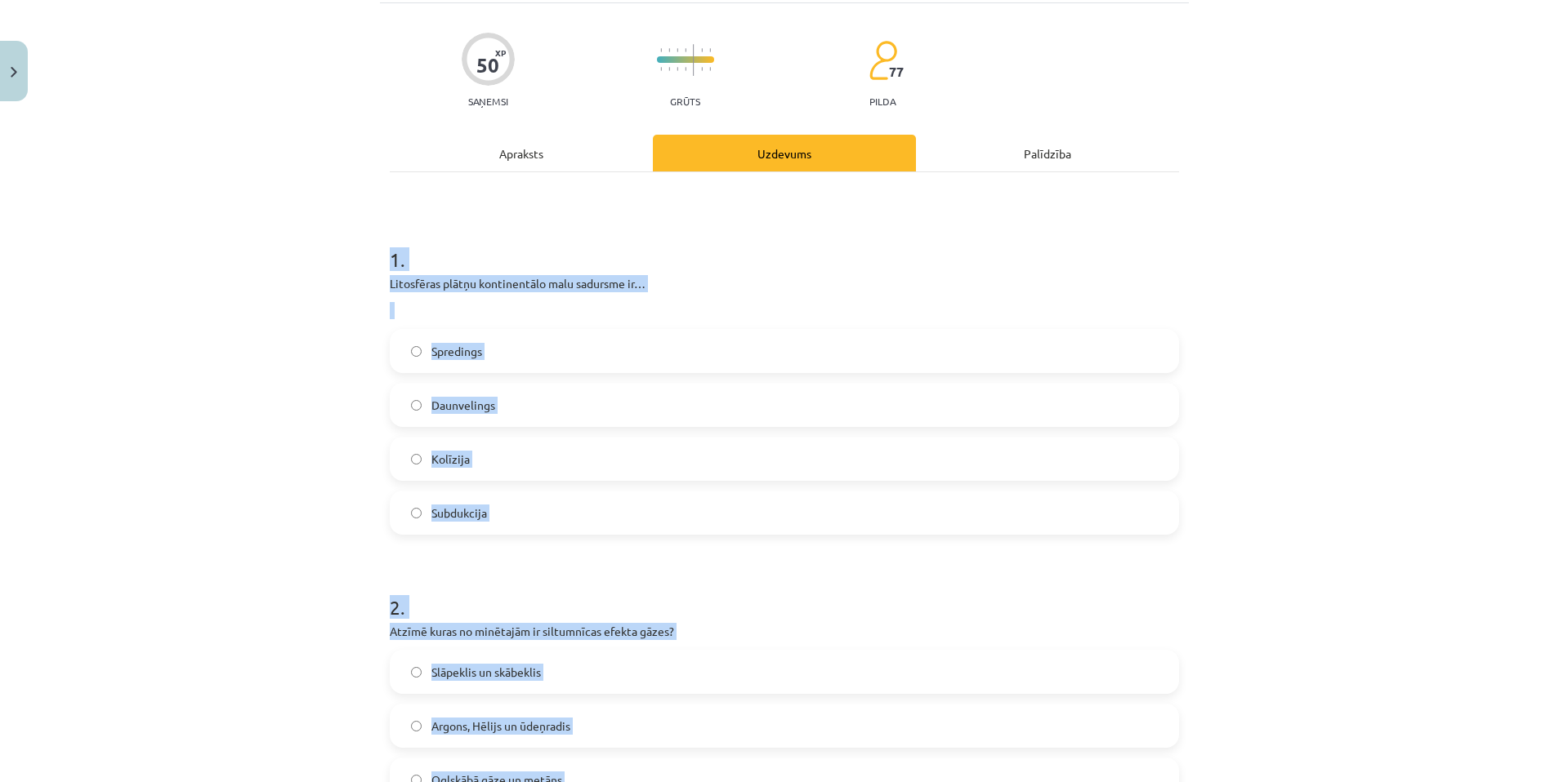
click at [522, 455] on label "Kolīzija" at bounding box center [784, 458] width 786 height 41
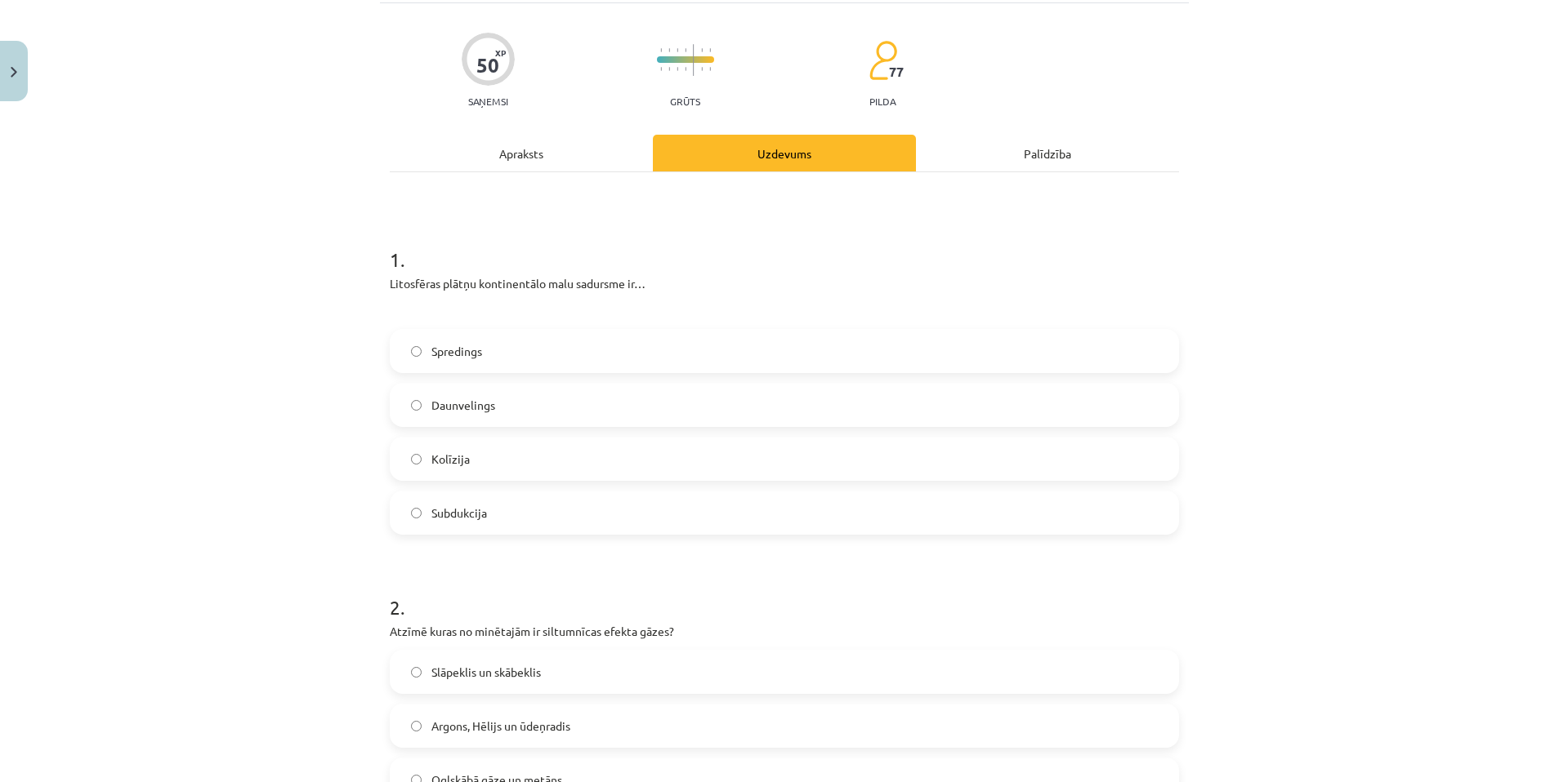
scroll to position [487, 0]
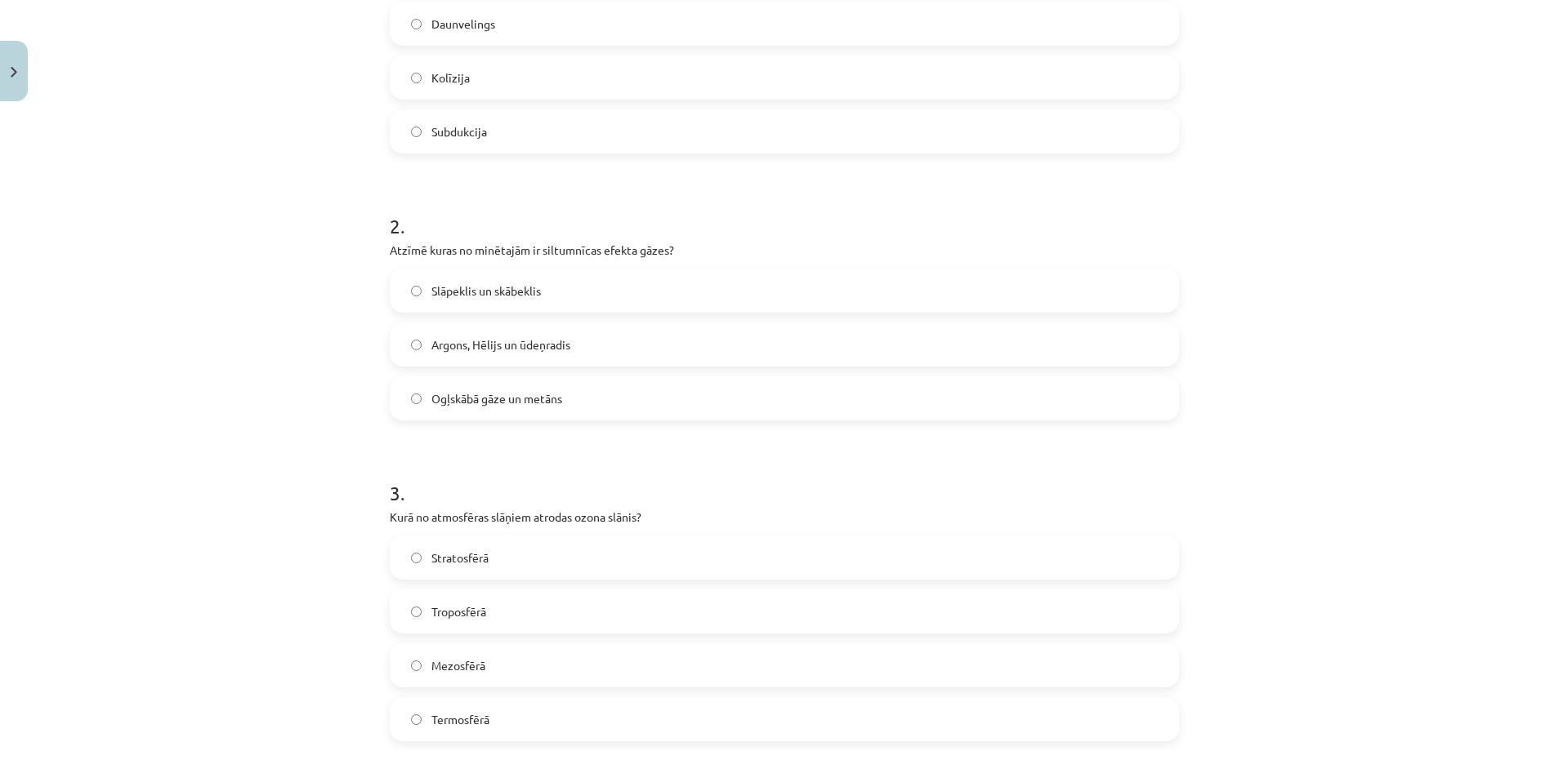
click at [553, 401] on span "Ogļskābā gāze un metāns" at bounding box center [497, 398] width 131 height 17
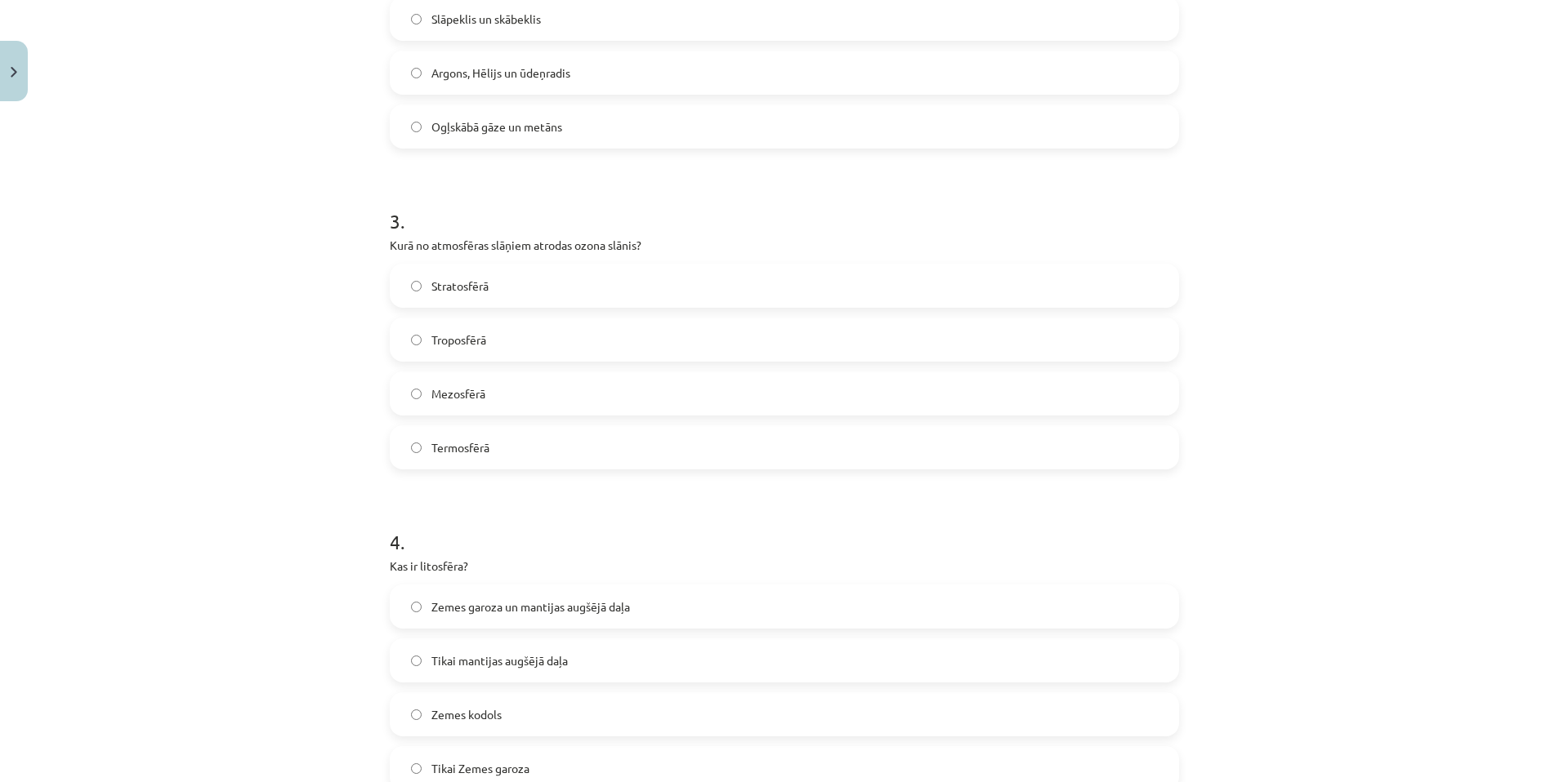
drag, startPoint x: 548, startPoint y: 340, endPoint x: 668, endPoint y: 213, distance: 174.7
click at [548, 339] on label "Troposfērā" at bounding box center [784, 339] width 786 height 41
click at [591, 287] on label "Stratosfērā" at bounding box center [784, 286] width 786 height 41
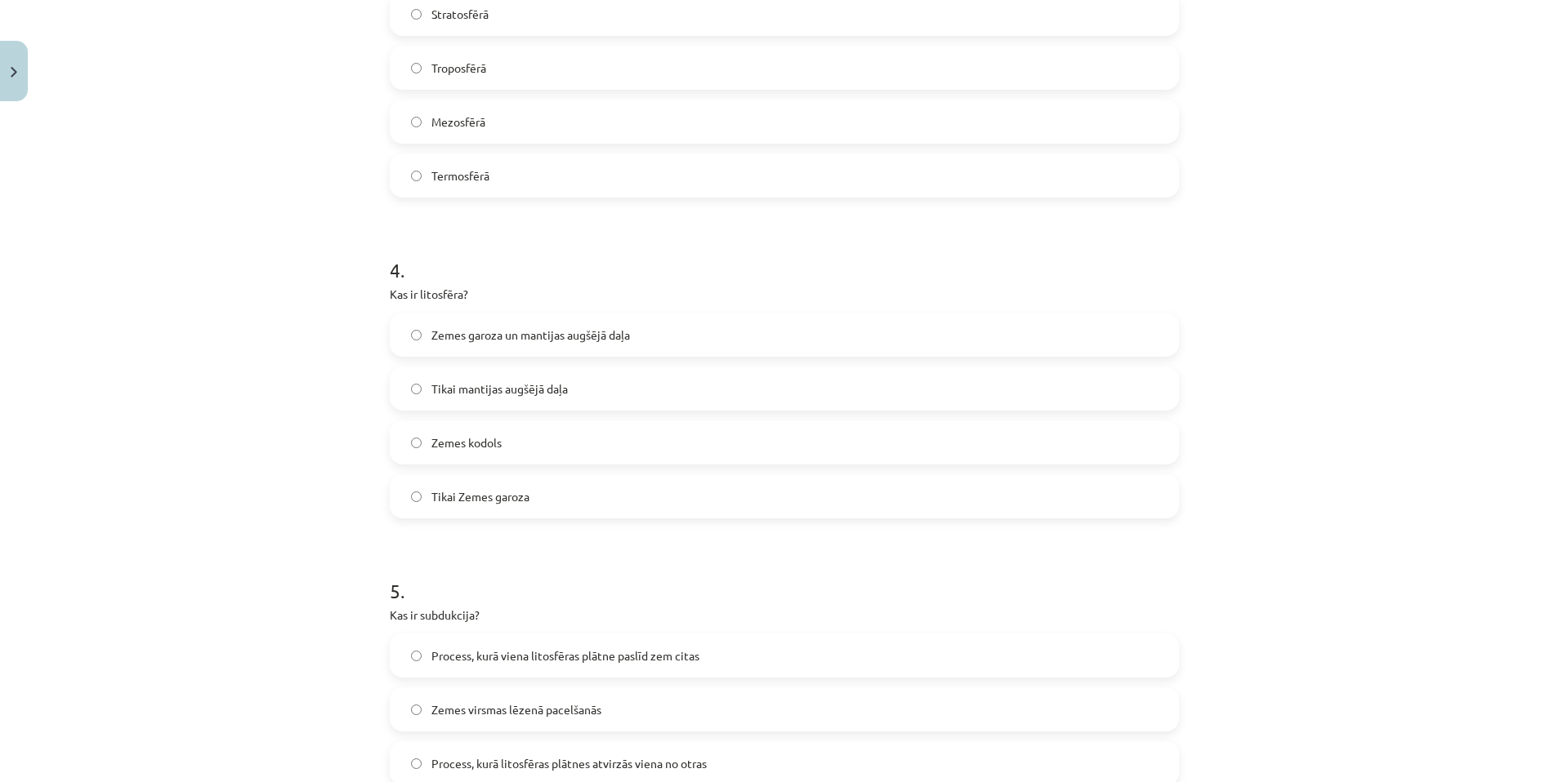
click at [548, 421] on div "Zemes kodols" at bounding box center [784, 443] width 789 height 44
click at [600, 440] on label "Zemes kodols" at bounding box center [784, 443] width 786 height 41
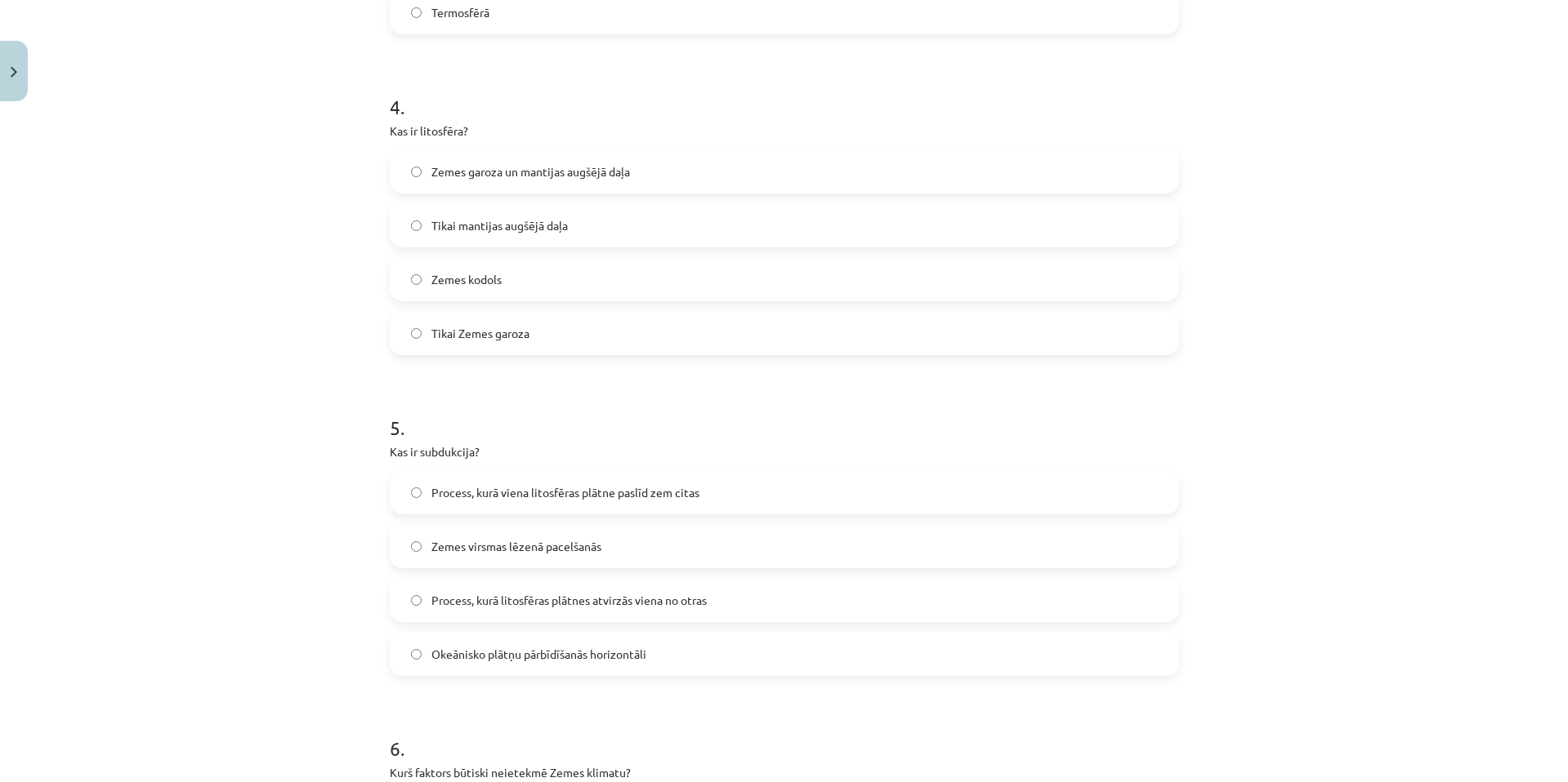
click at [558, 487] on span "Process, kurā viena litosfēras plātne paslīd zem citas" at bounding box center [565, 492] width 268 height 17
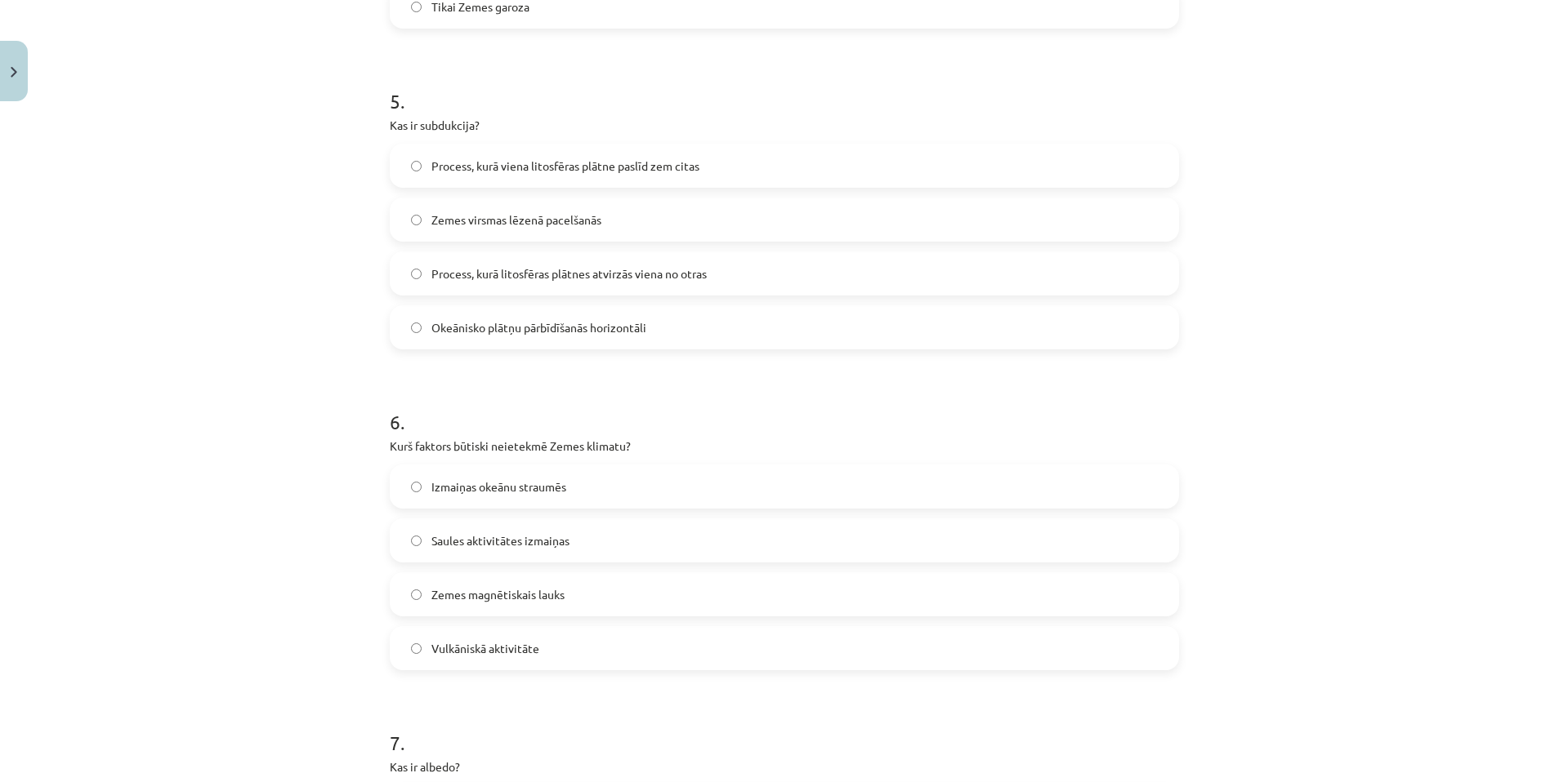
scroll to position [1575, 0]
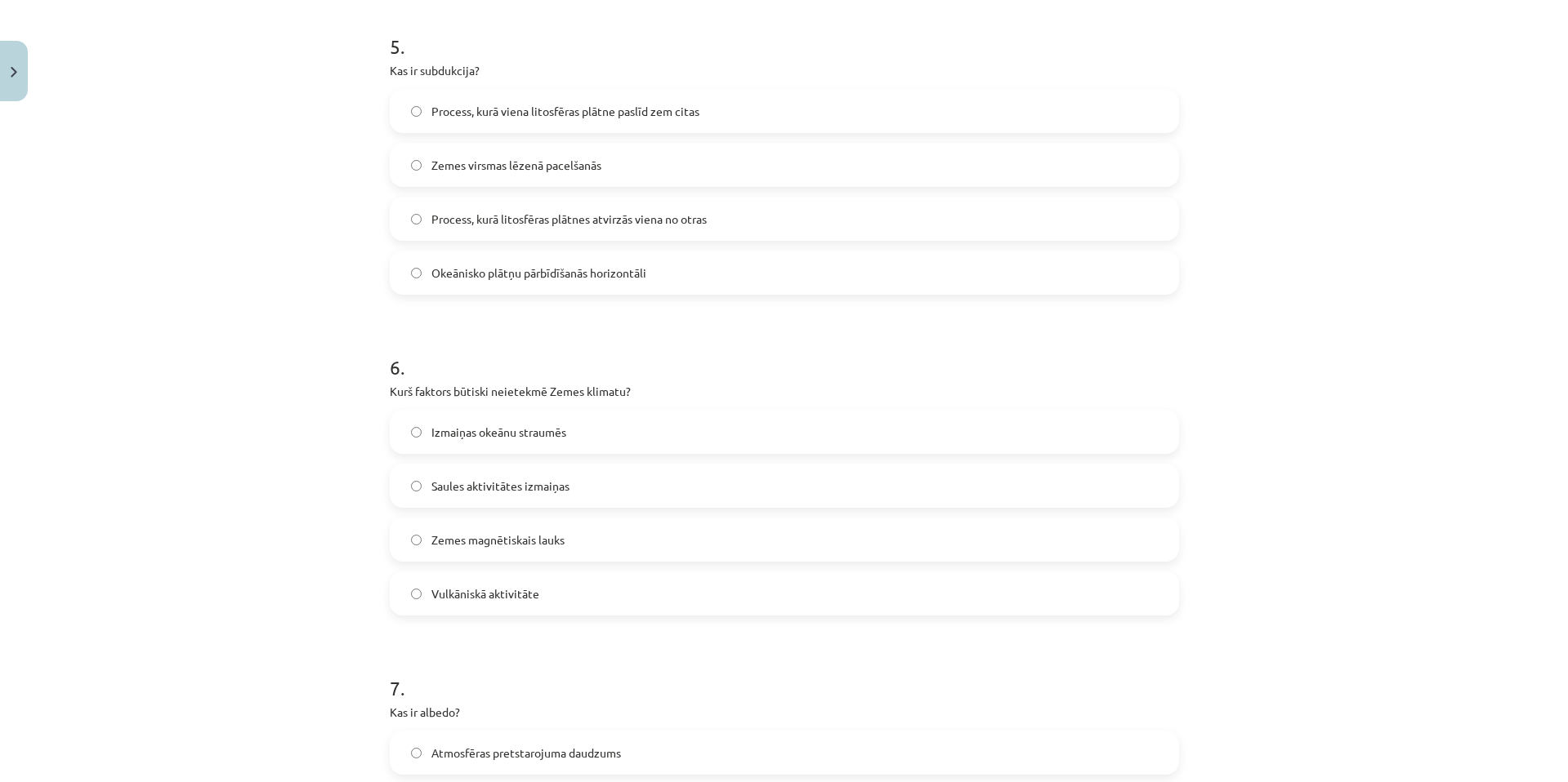
click at [616, 459] on div "Izmaiņas okeānu straumēs Saules aktivitātes izmaiņas Zemes magnētiskais lauks V…" at bounding box center [784, 512] width 789 height 205
click at [643, 582] on label "Vulkāniskā aktivitāte" at bounding box center [784, 593] width 786 height 41
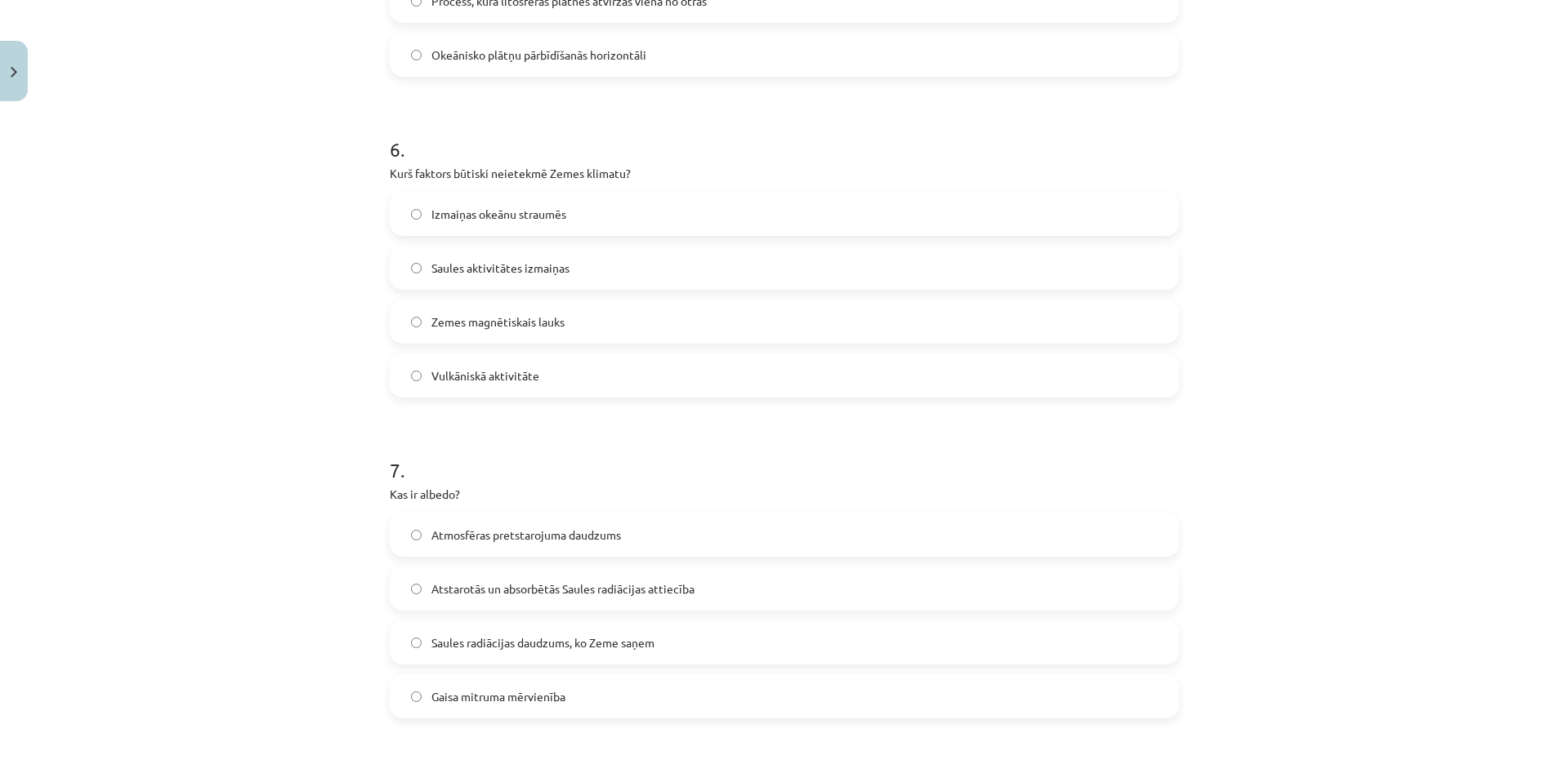
click at [587, 593] on span "Atstarotās un absorbētās Saules radiācijas attiecība" at bounding box center [563, 589] width 263 height 17
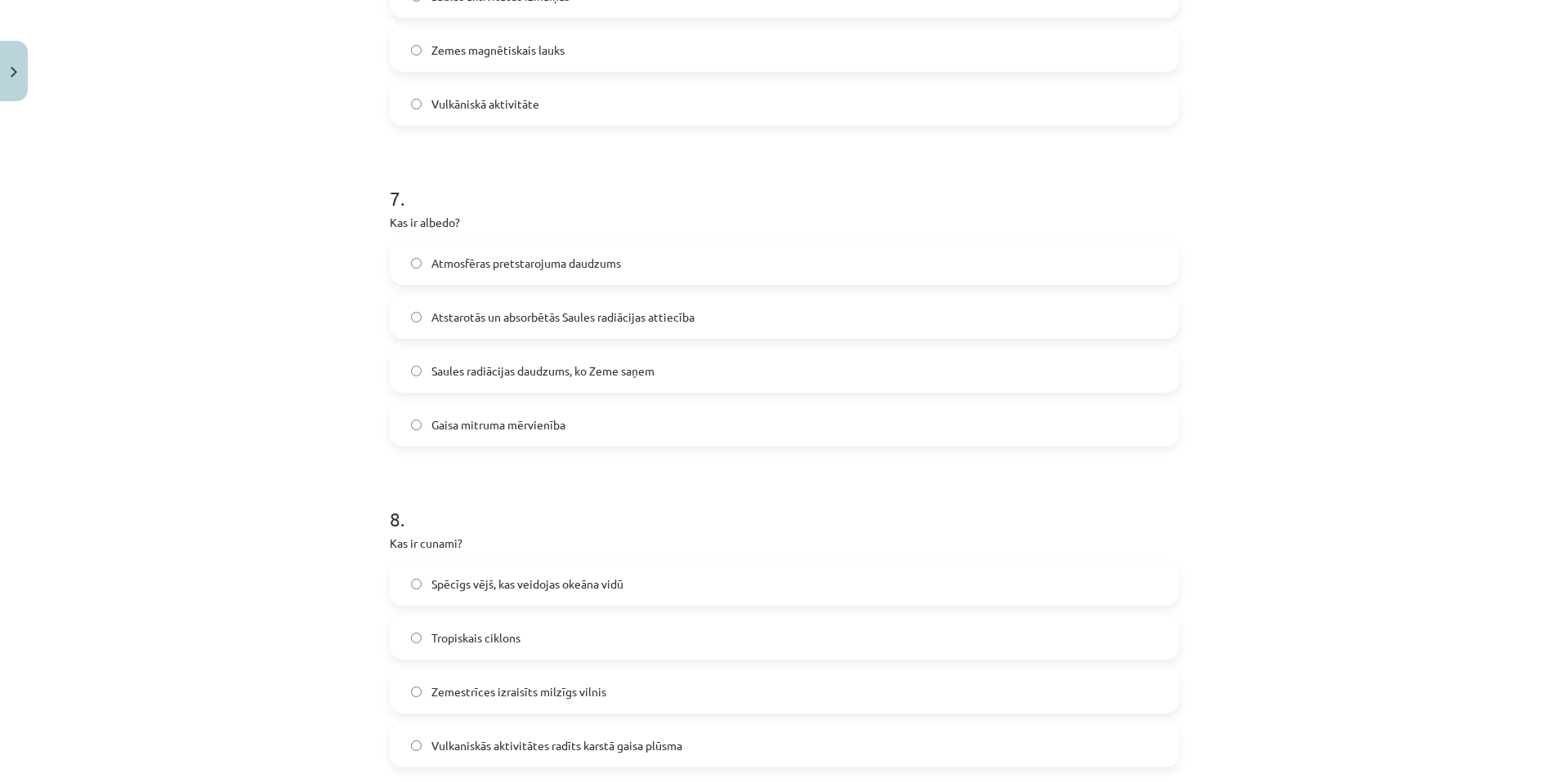
scroll to position [2120, 0]
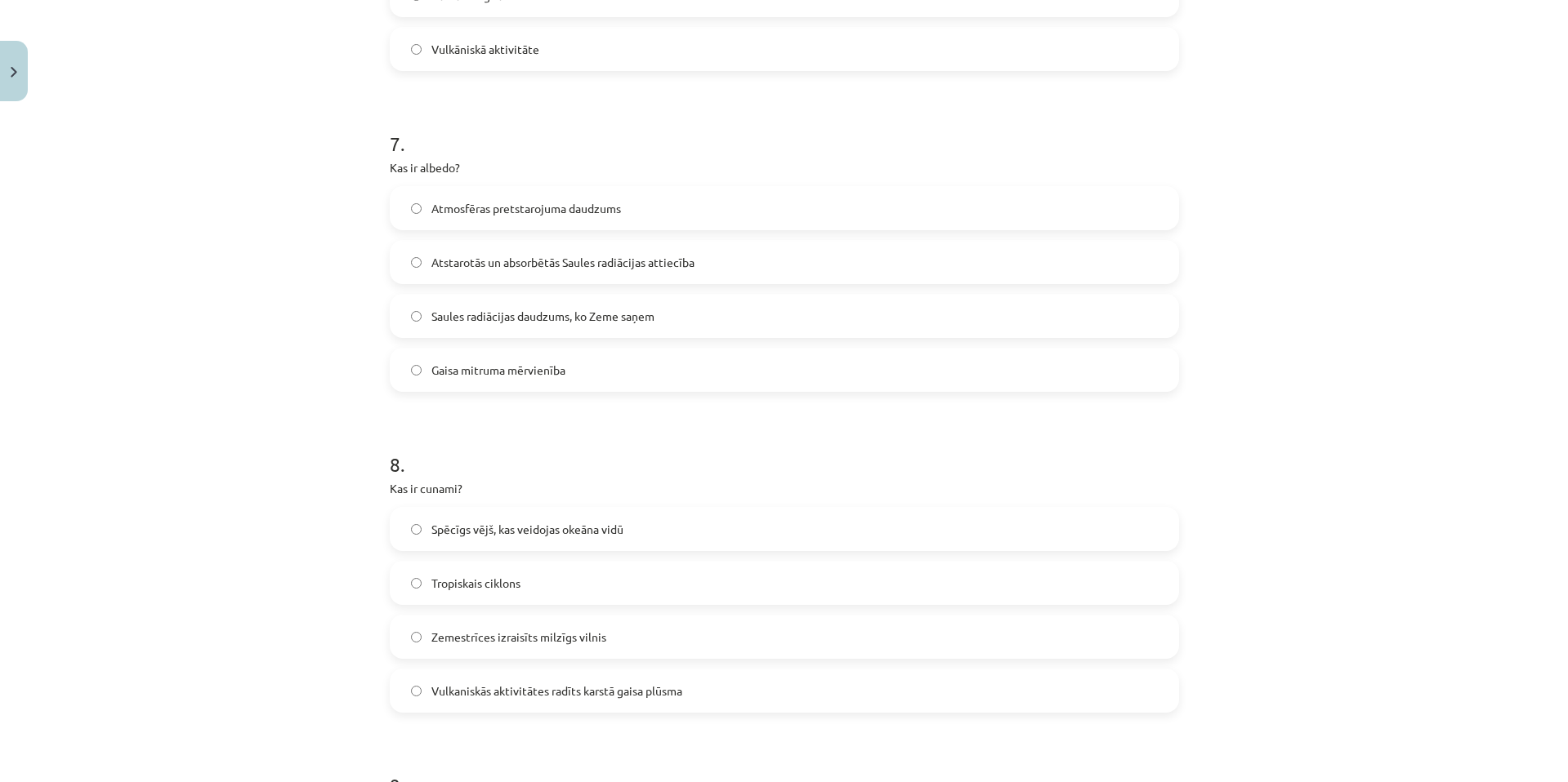
drag, startPoint x: 504, startPoint y: 640, endPoint x: 587, endPoint y: 484, distance: 176.7
click at [504, 639] on span "Zemestrīces izraisīts milzīgs vilnis" at bounding box center [519, 637] width 175 height 17
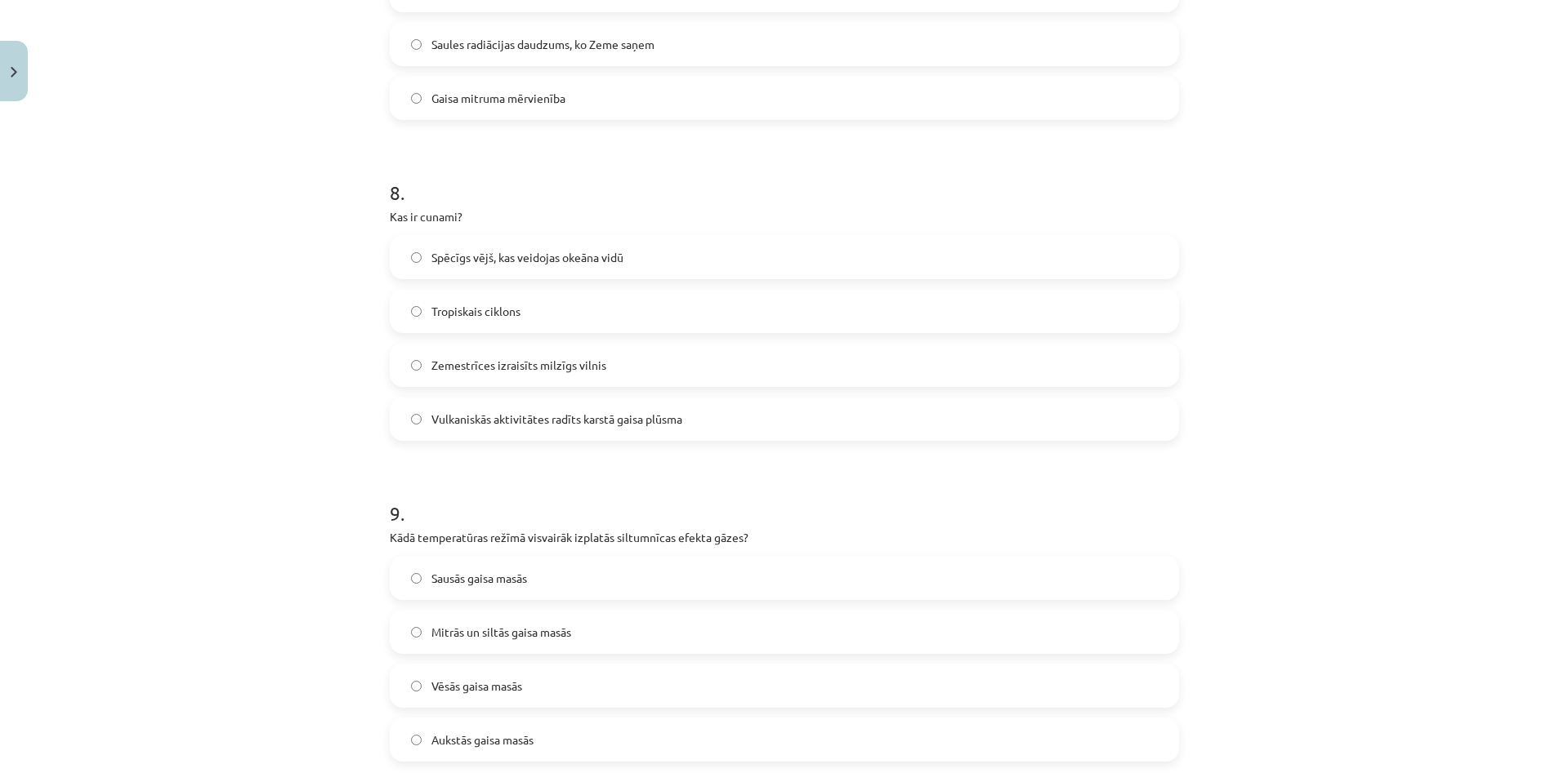
drag, startPoint x: 531, startPoint y: 637, endPoint x: 567, endPoint y: 582, distance: 65.7
click at [535, 636] on span "Mitrās un siltās gaisa masās" at bounding box center [501, 632] width 139 height 17
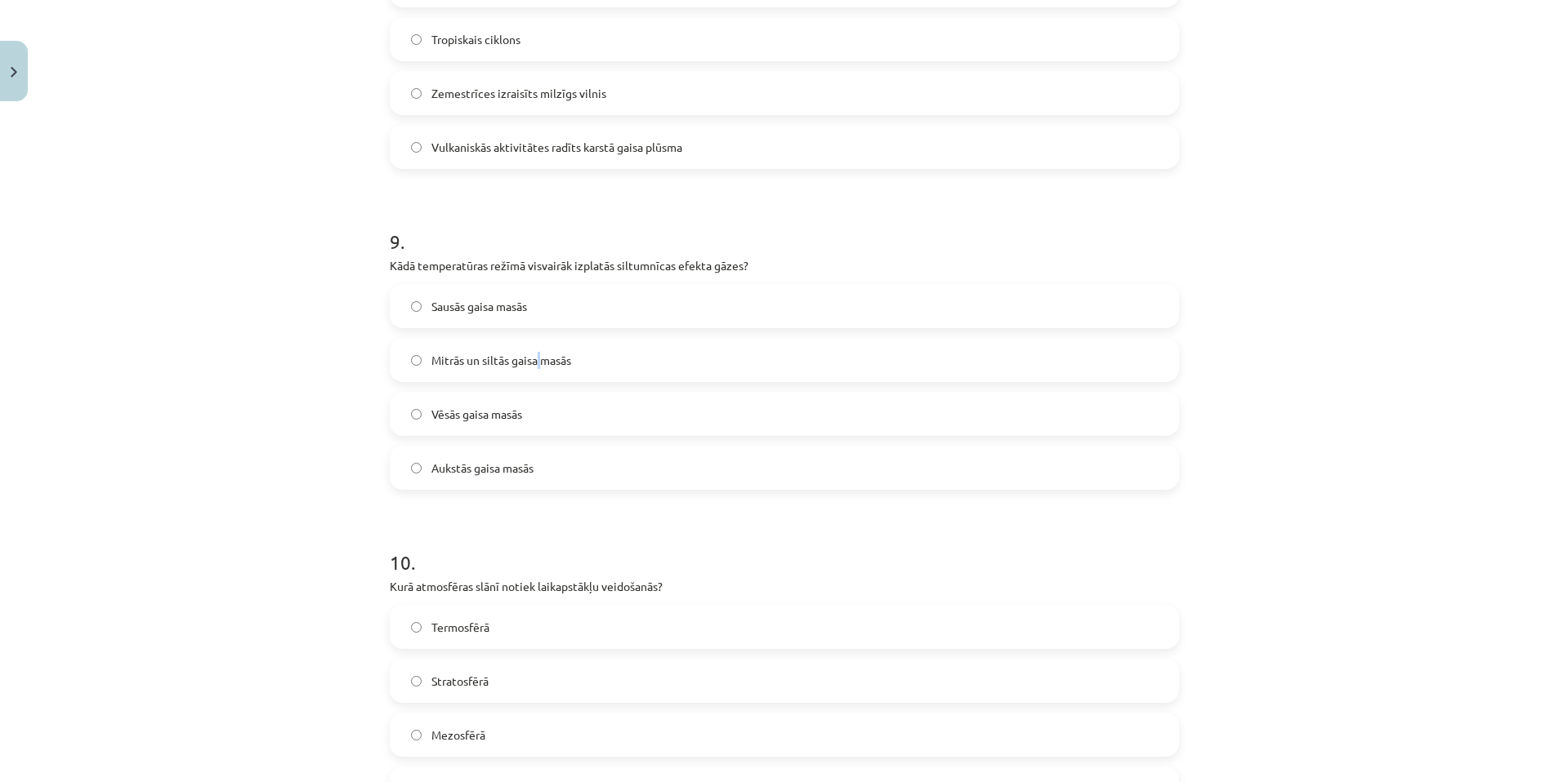
scroll to position [2827, 0]
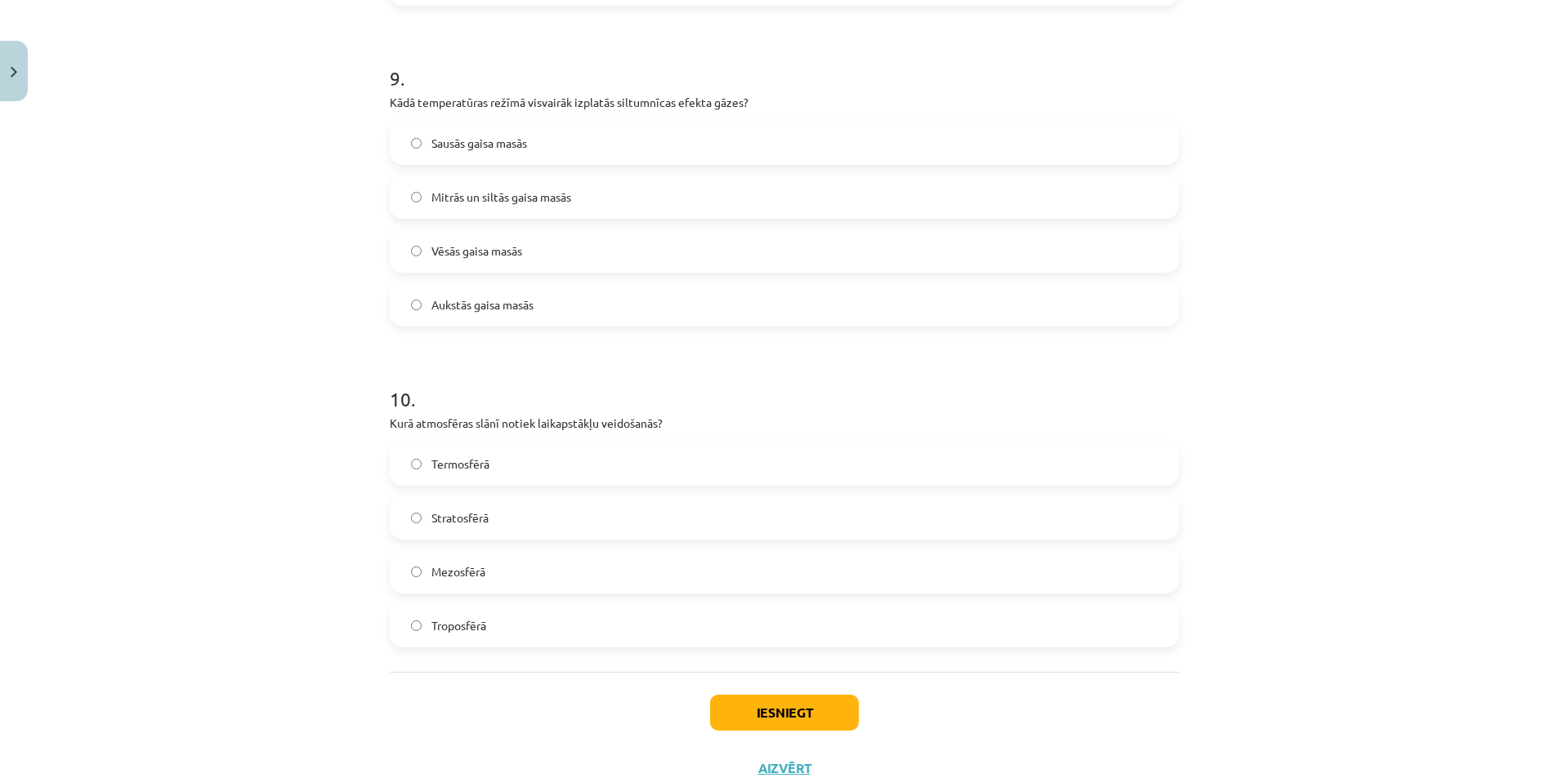
click at [525, 622] on label "Troposfērā" at bounding box center [784, 625] width 786 height 41
click at [579, 465] on label "Termosfērā" at bounding box center [784, 464] width 786 height 41
click at [816, 701] on button "Iesniegt" at bounding box center [784, 712] width 149 height 36
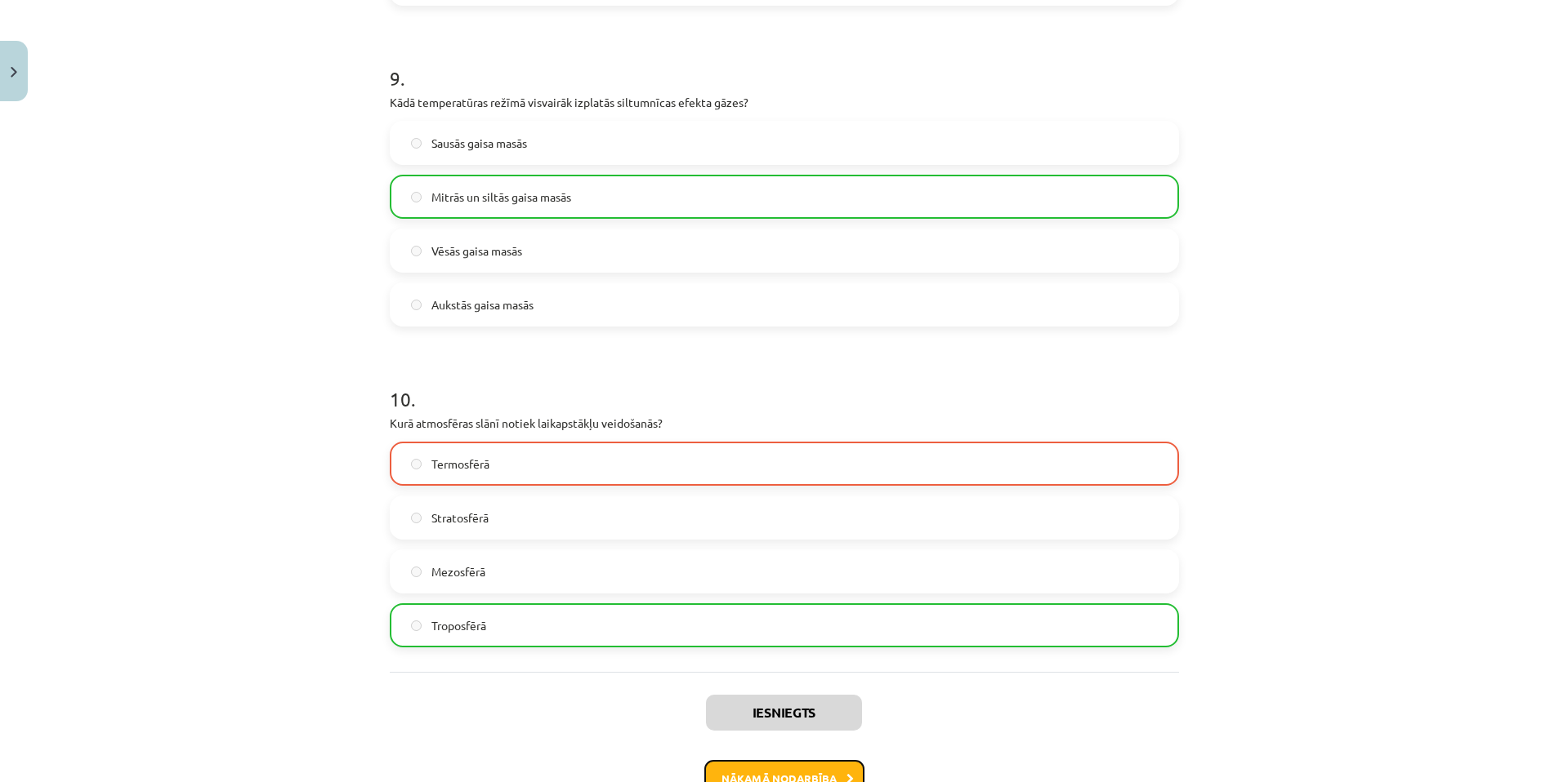
click at [807, 781] on button "Nākamā nodarbība" at bounding box center [784, 778] width 161 height 38
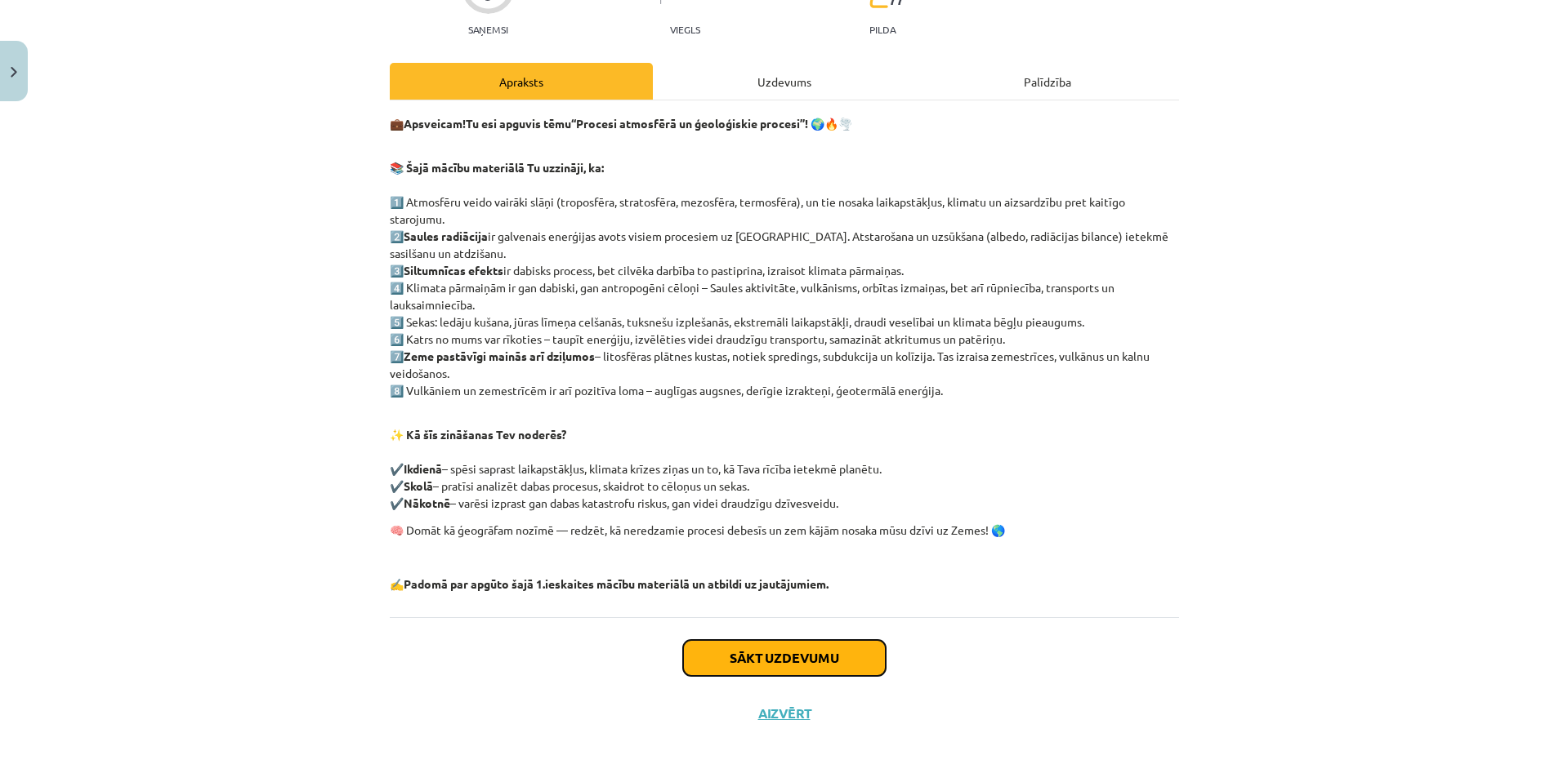
click at [810, 674] on button "Sākt uzdevumu" at bounding box center [784, 658] width 203 height 36
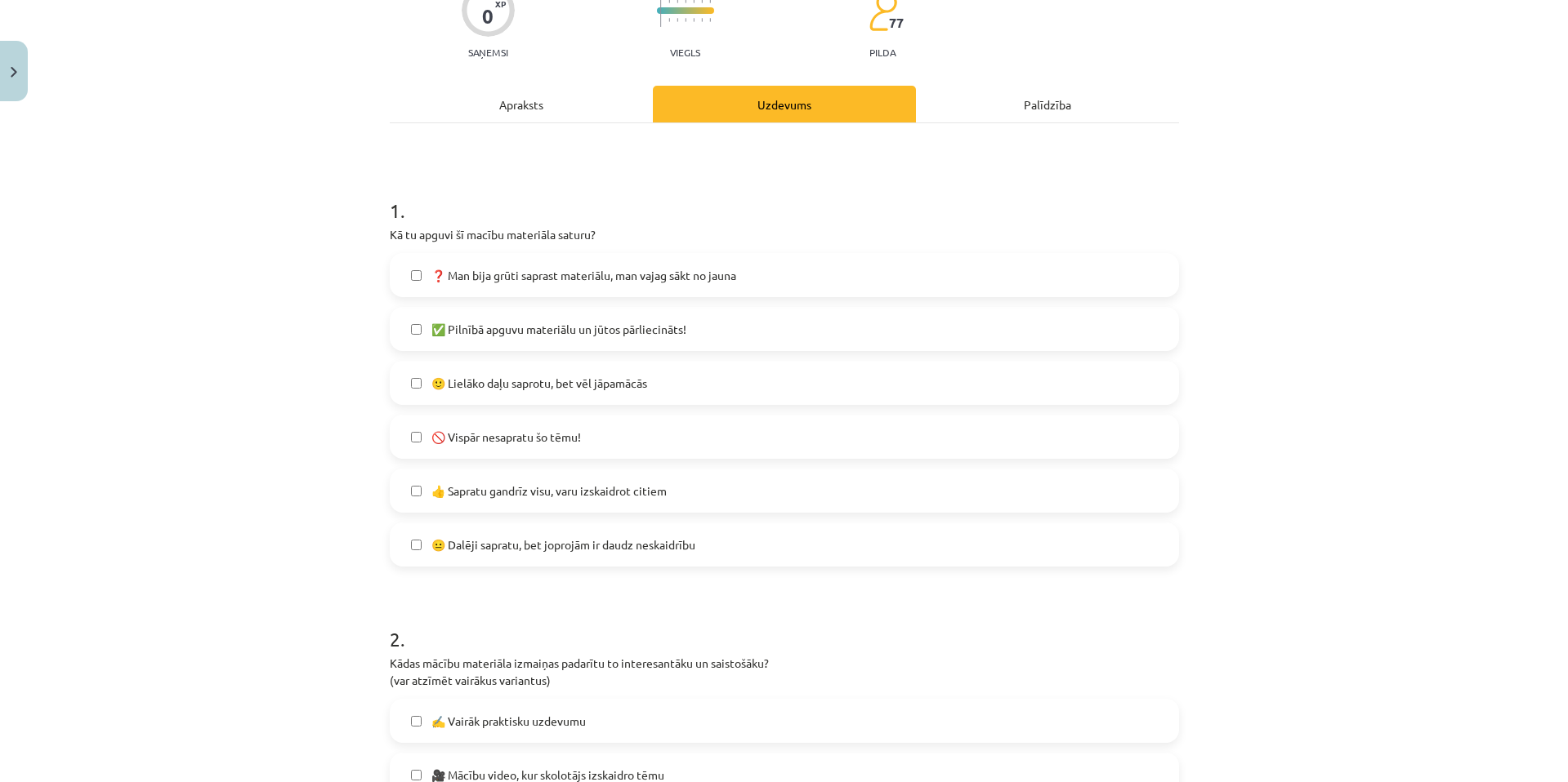
scroll to position [1131, 0]
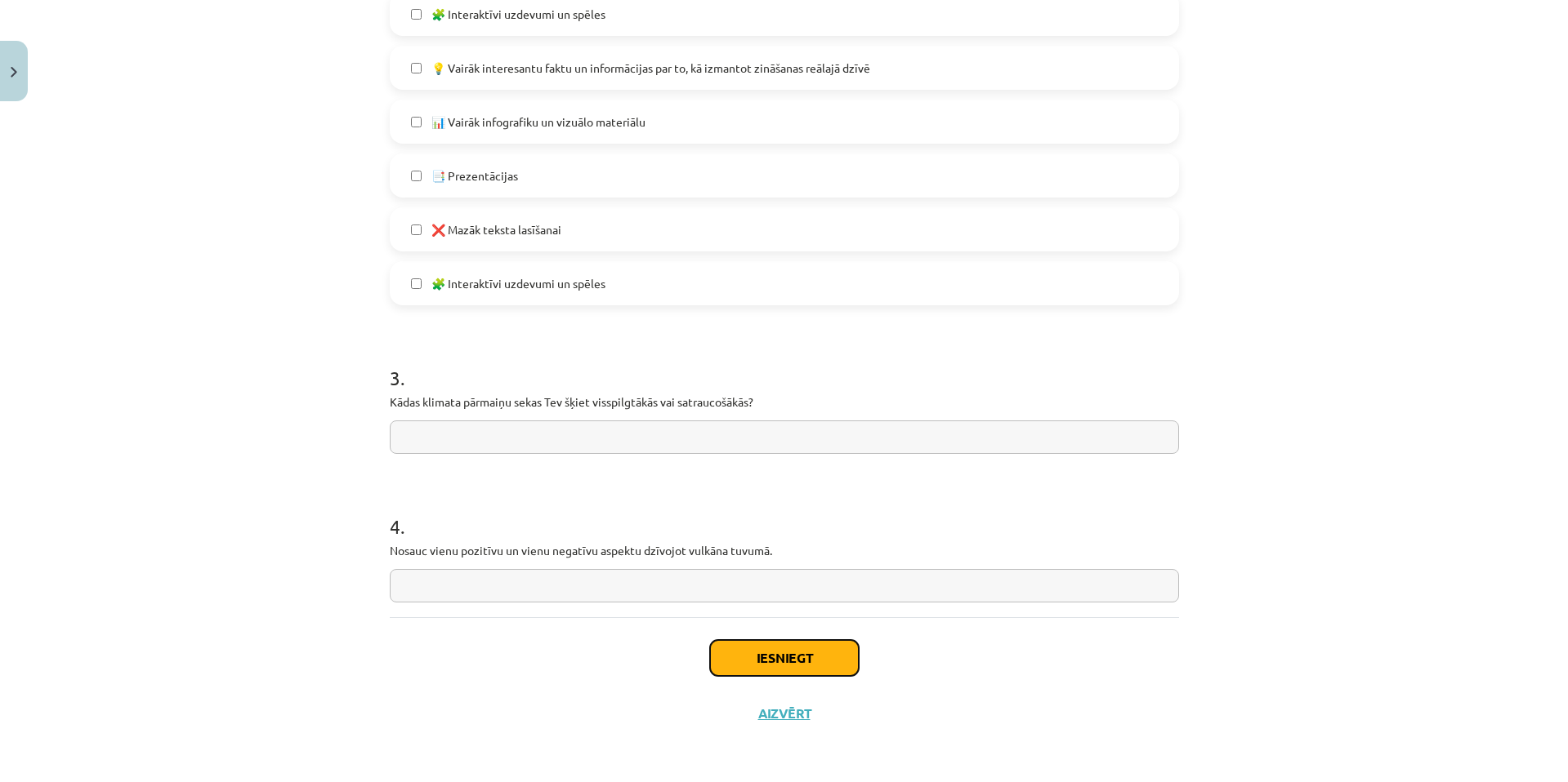
click at [814, 657] on button "Iesniegt" at bounding box center [784, 658] width 149 height 36
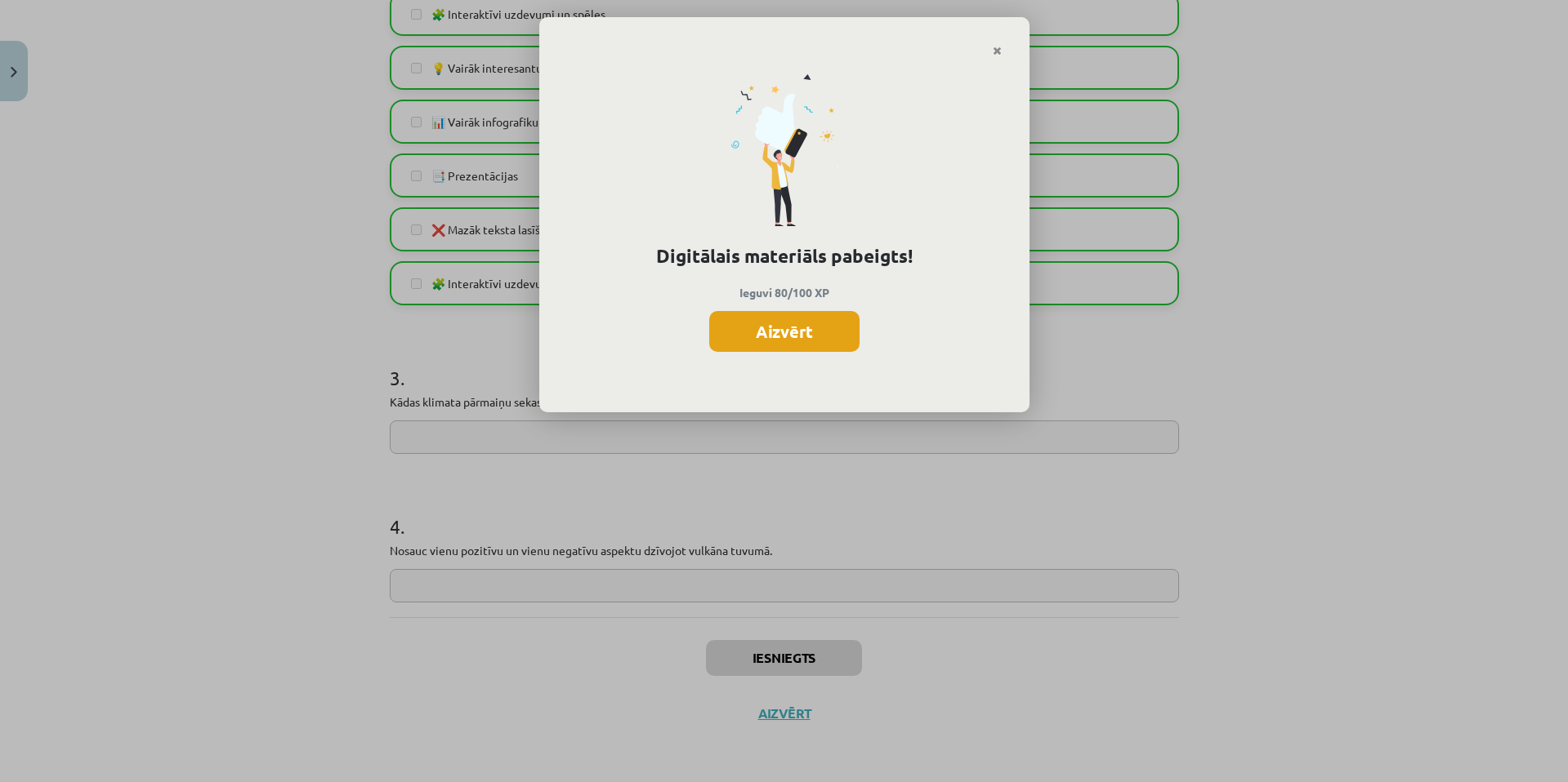
click at [847, 322] on button "Aizvērt" at bounding box center [784, 331] width 150 height 41
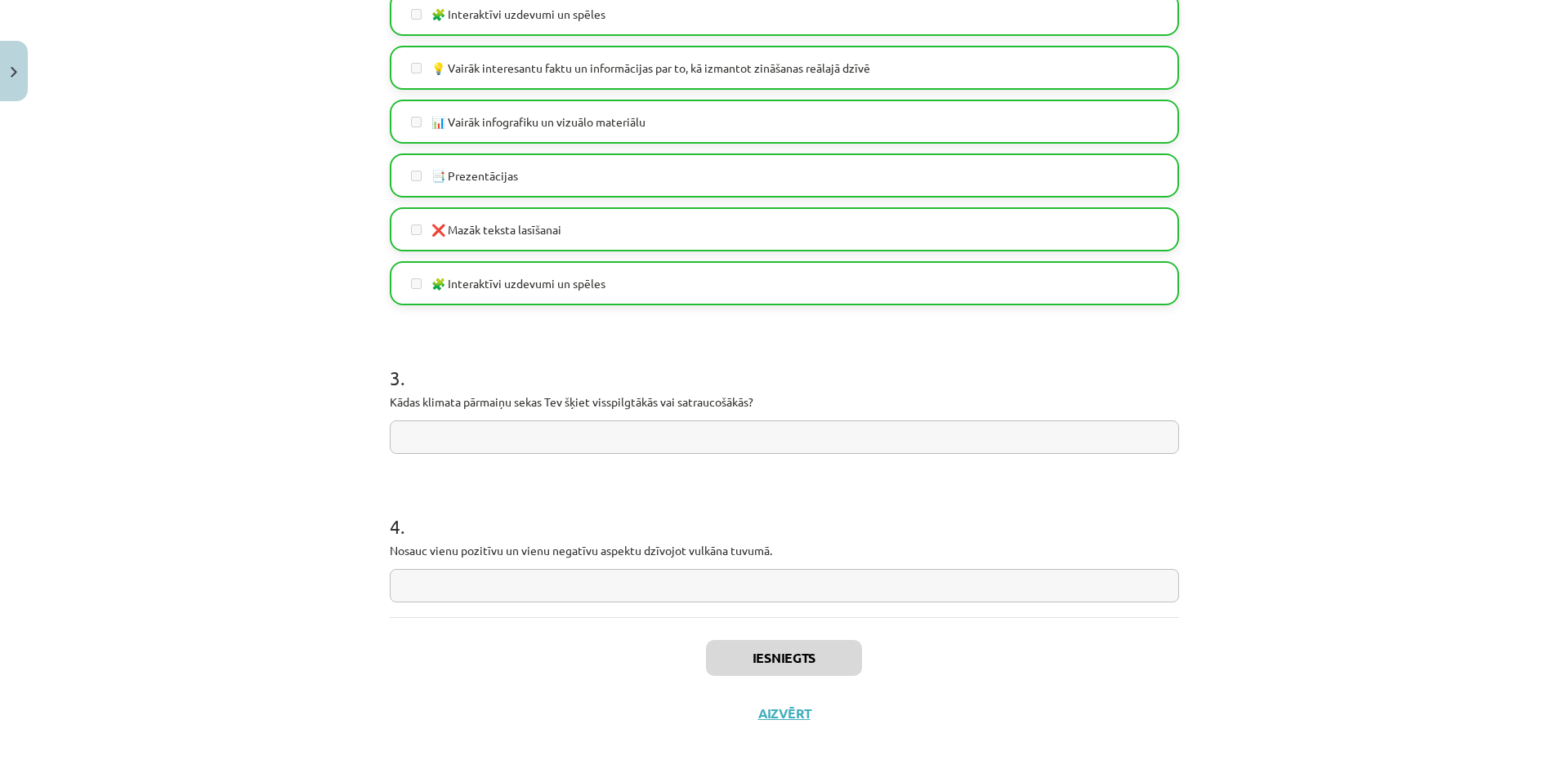
drag, startPoint x: 599, startPoint y: 507, endPoint x: 544, endPoint y: 241, distance: 271.6
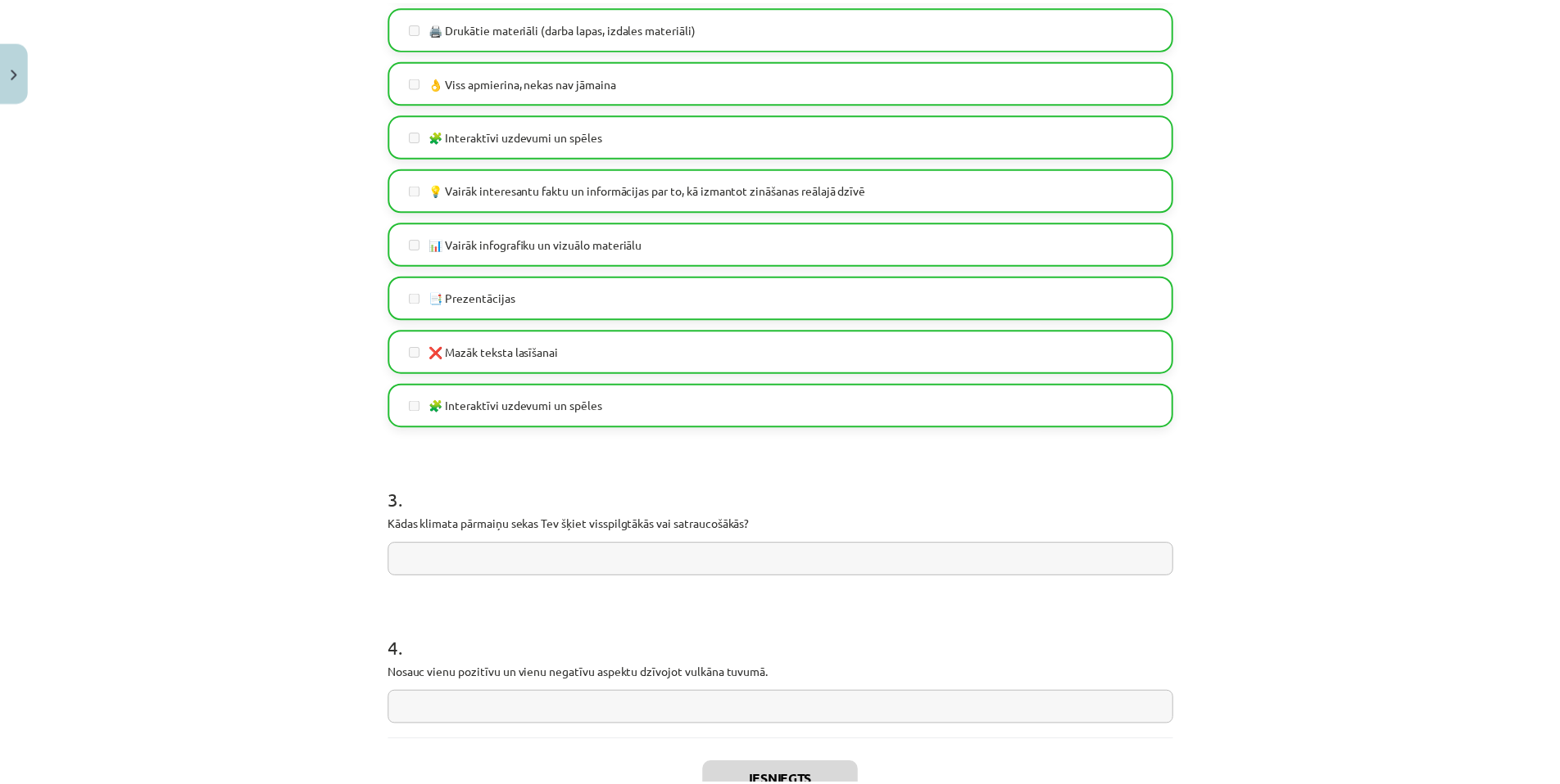
scroll to position [0, 0]
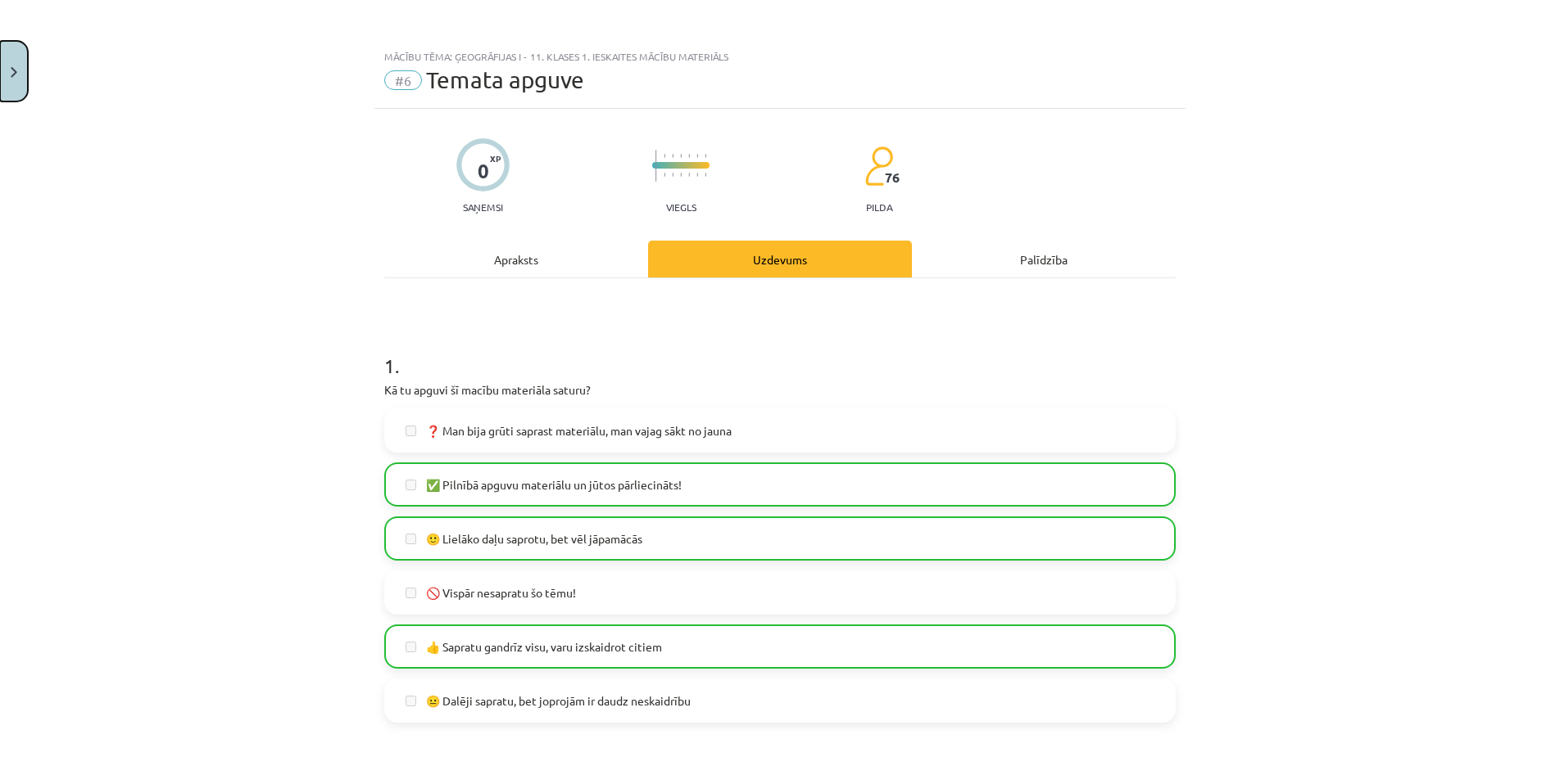
click at [11, 61] on button "Close" at bounding box center [13, 71] width 27 height 61
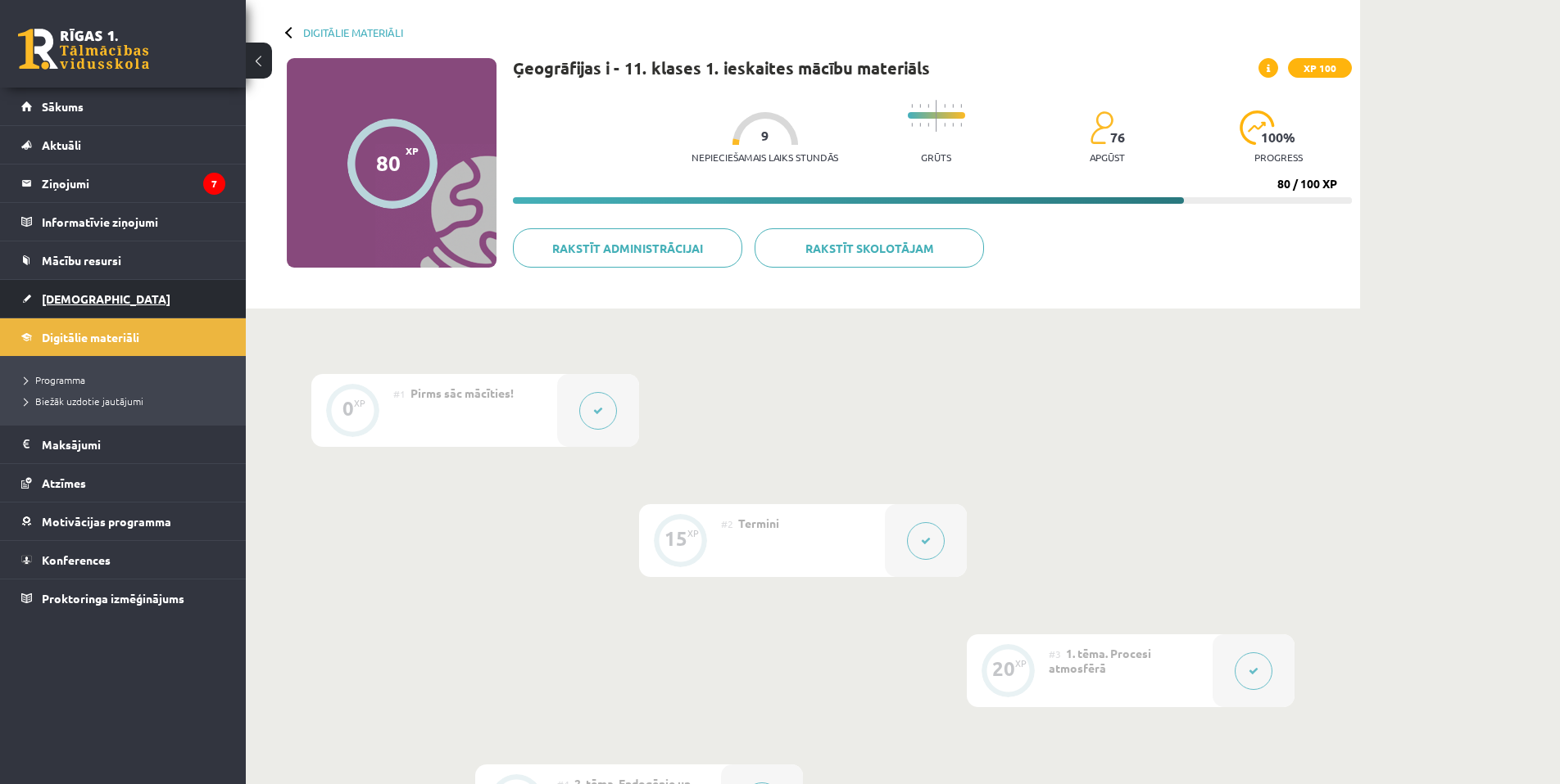
click at [95, 303] on link "[DEMOGRAPHIC_DATA]" at bounding box center [123, 299] width 204 height 38
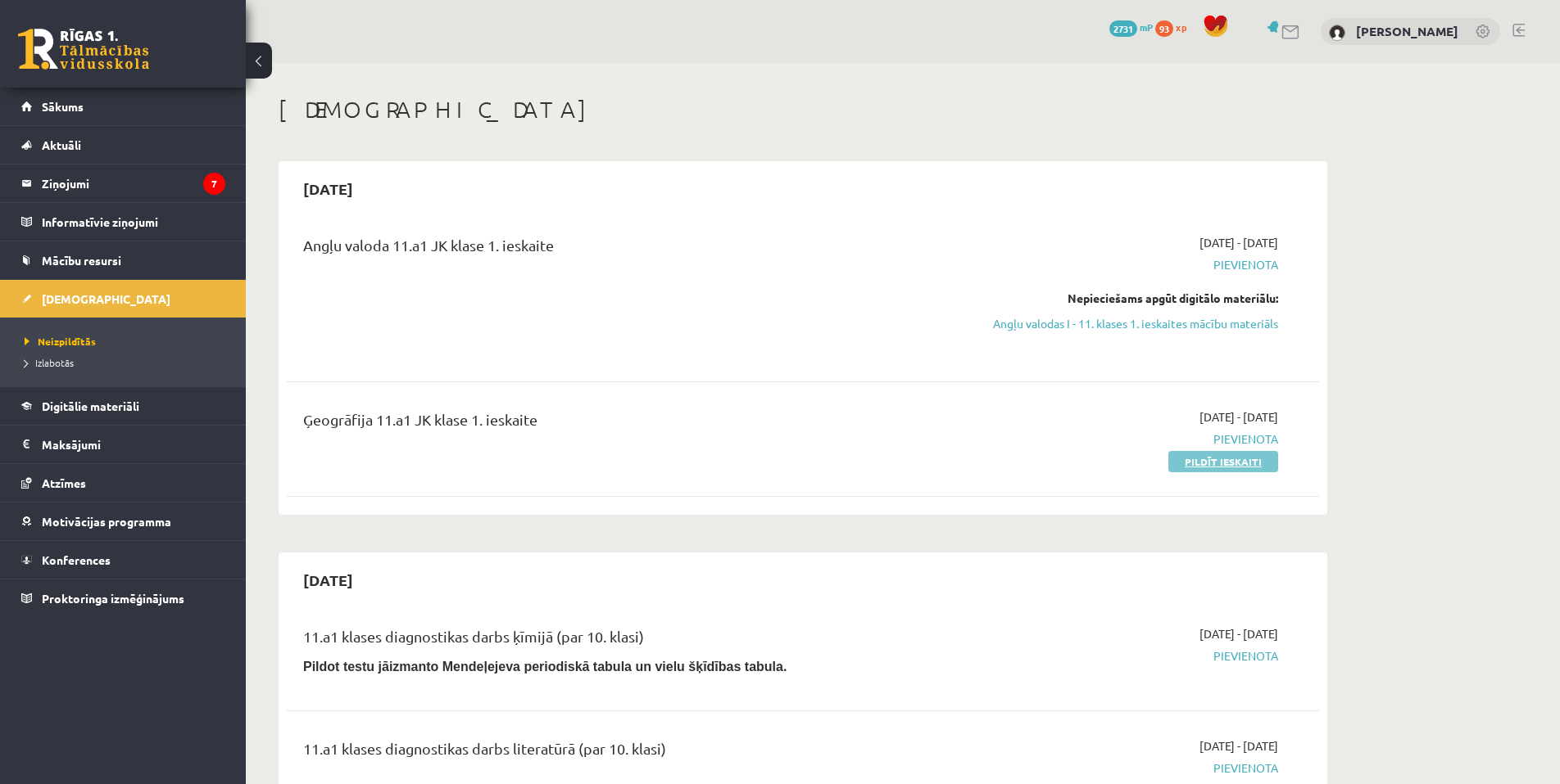
click at [1255, 461] on link "Pildīt ieskaiti" at bounding box center [1223, 461] width 110 height 21
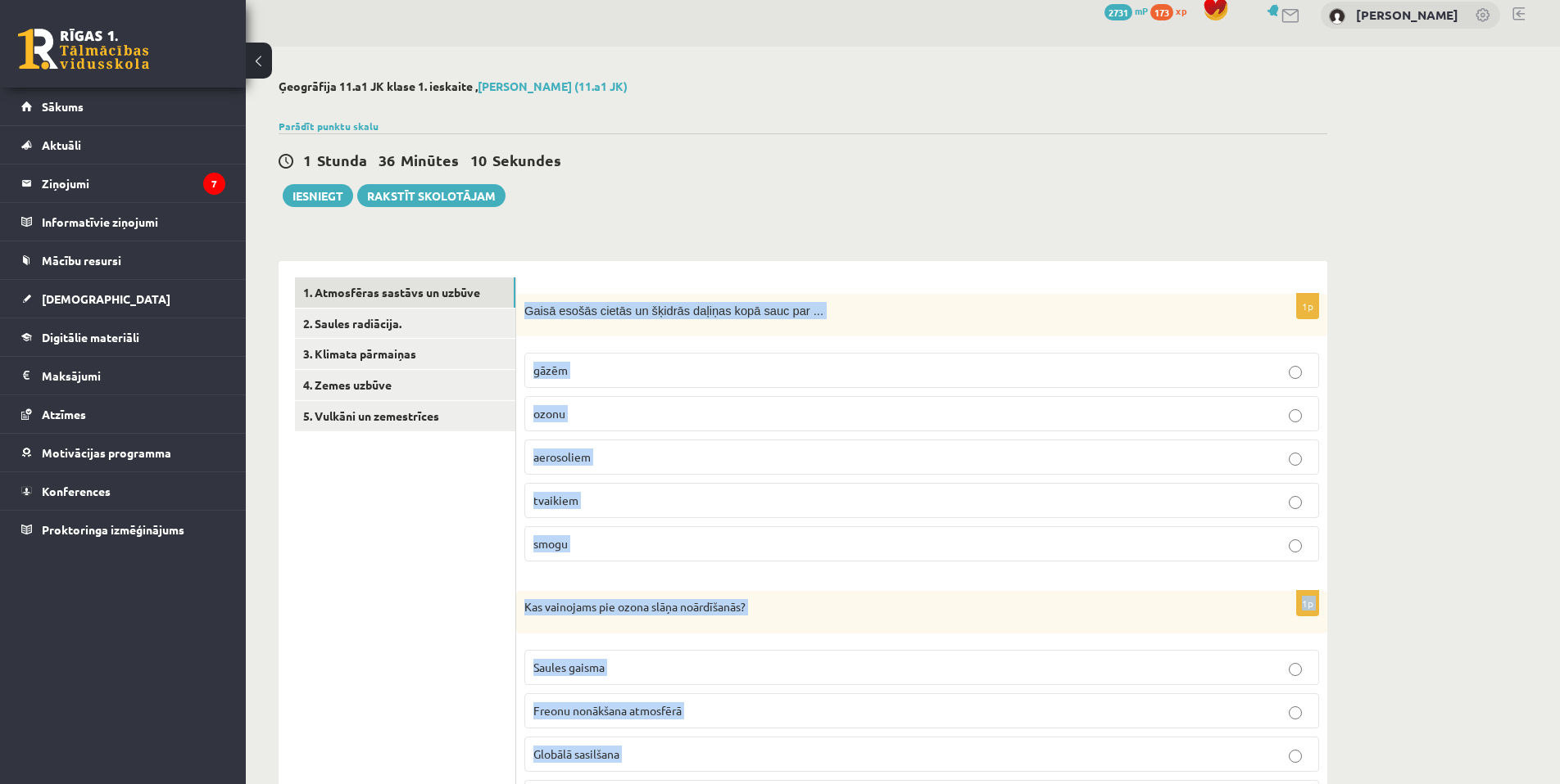
scroll to position [1046, 0]
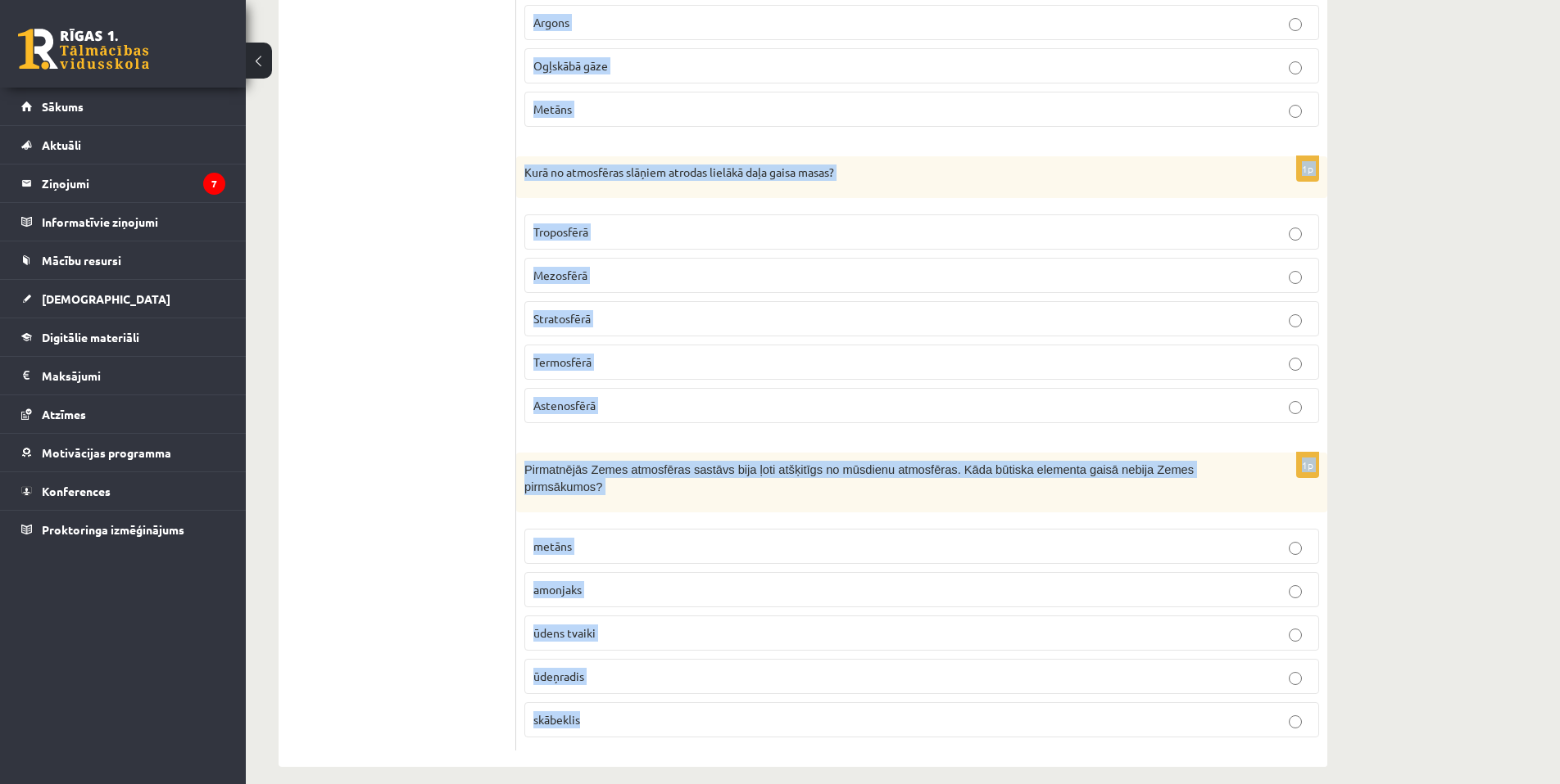
drag, startPoint x: 521, startPoint y: 322, endPoint x: 921, endPoint y: 727, distance: 569.2
click at [921, 727] on form "1p Gaisā esošās cietās un šķidrās daļiņas kopā sauc par ... gāzēm [GEOGRAPHIC_D…" at bounding box center [921, 0] width 778 height 1503
copy form "Lorem ipsumd sitame co adipisc elitsed doei temp inc ... utlab etdol magnaaliqu…"
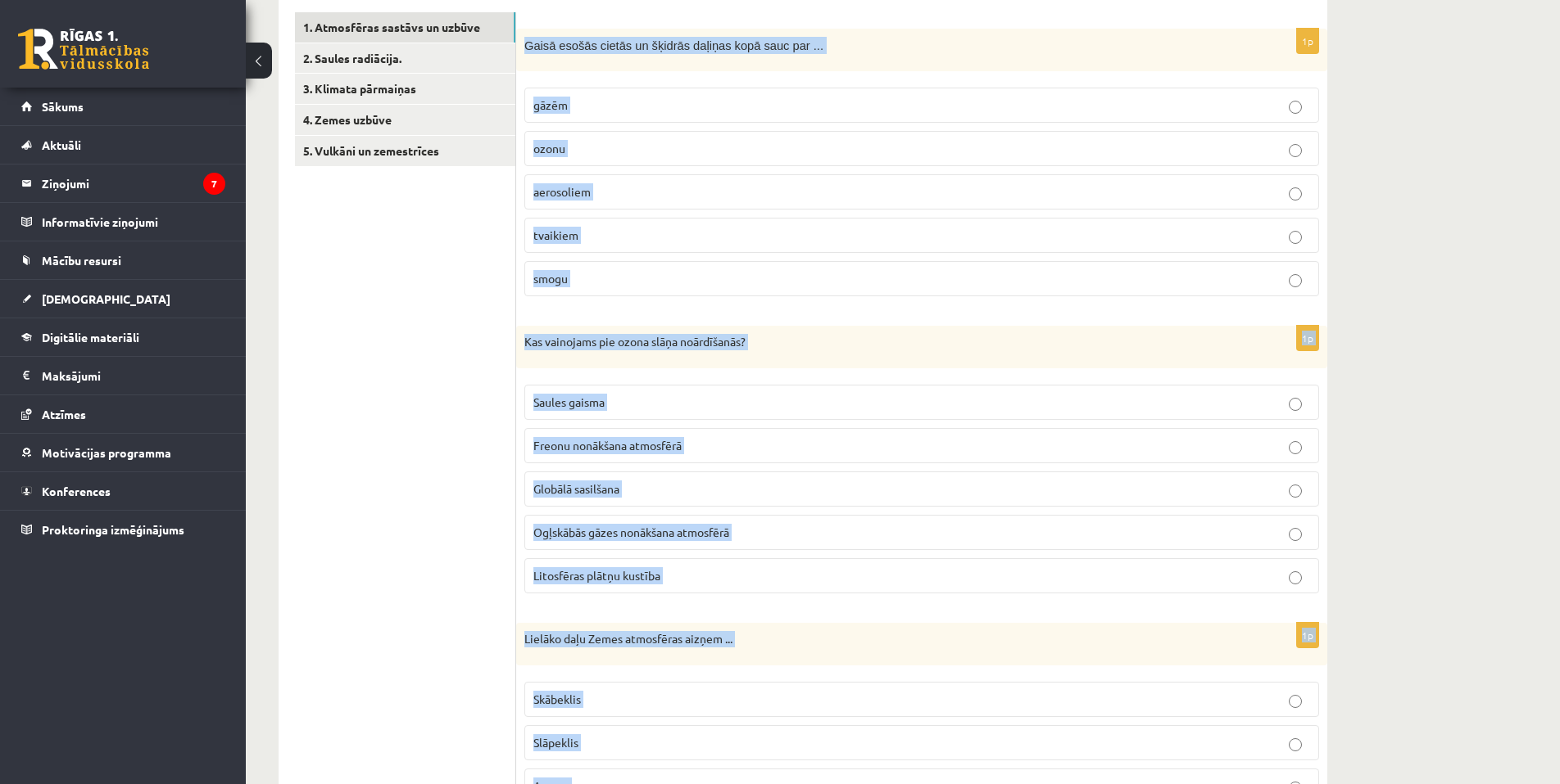
scroll to position [118, 0]
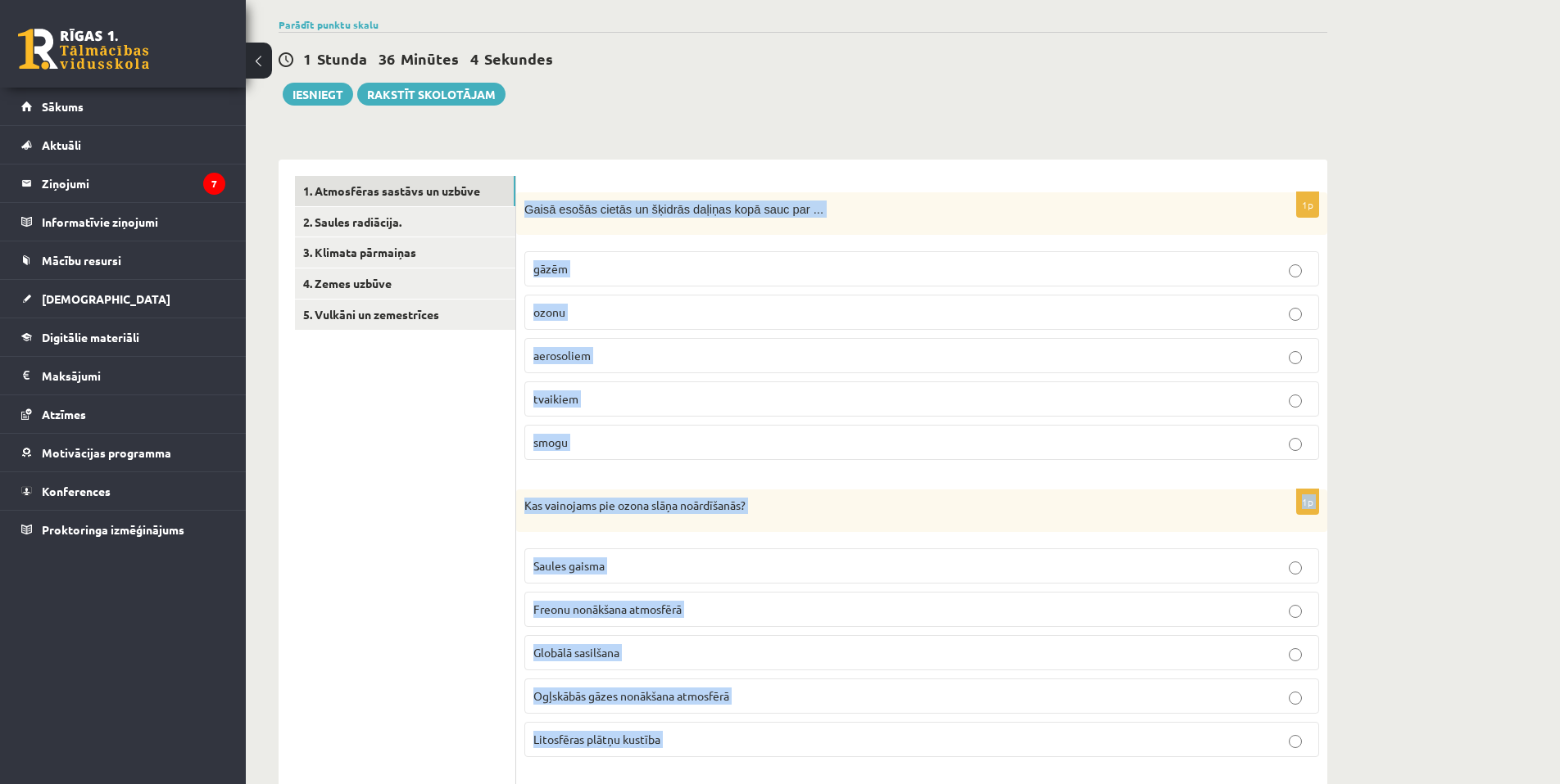
click at [612, 355] on p "aerosoliem" at bounding box center [921, 355] width 776 height 17
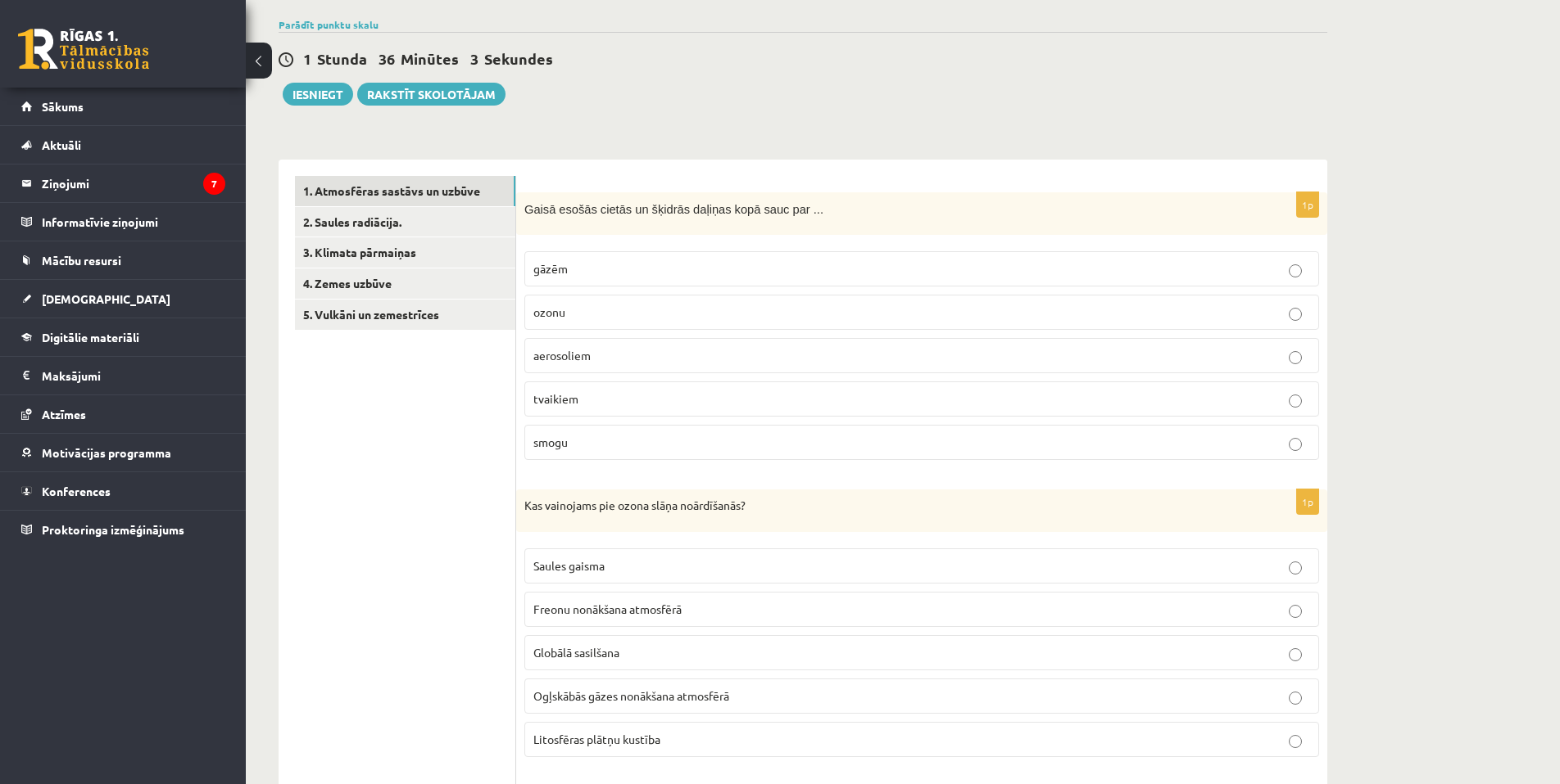
scroll to position [554, 0]
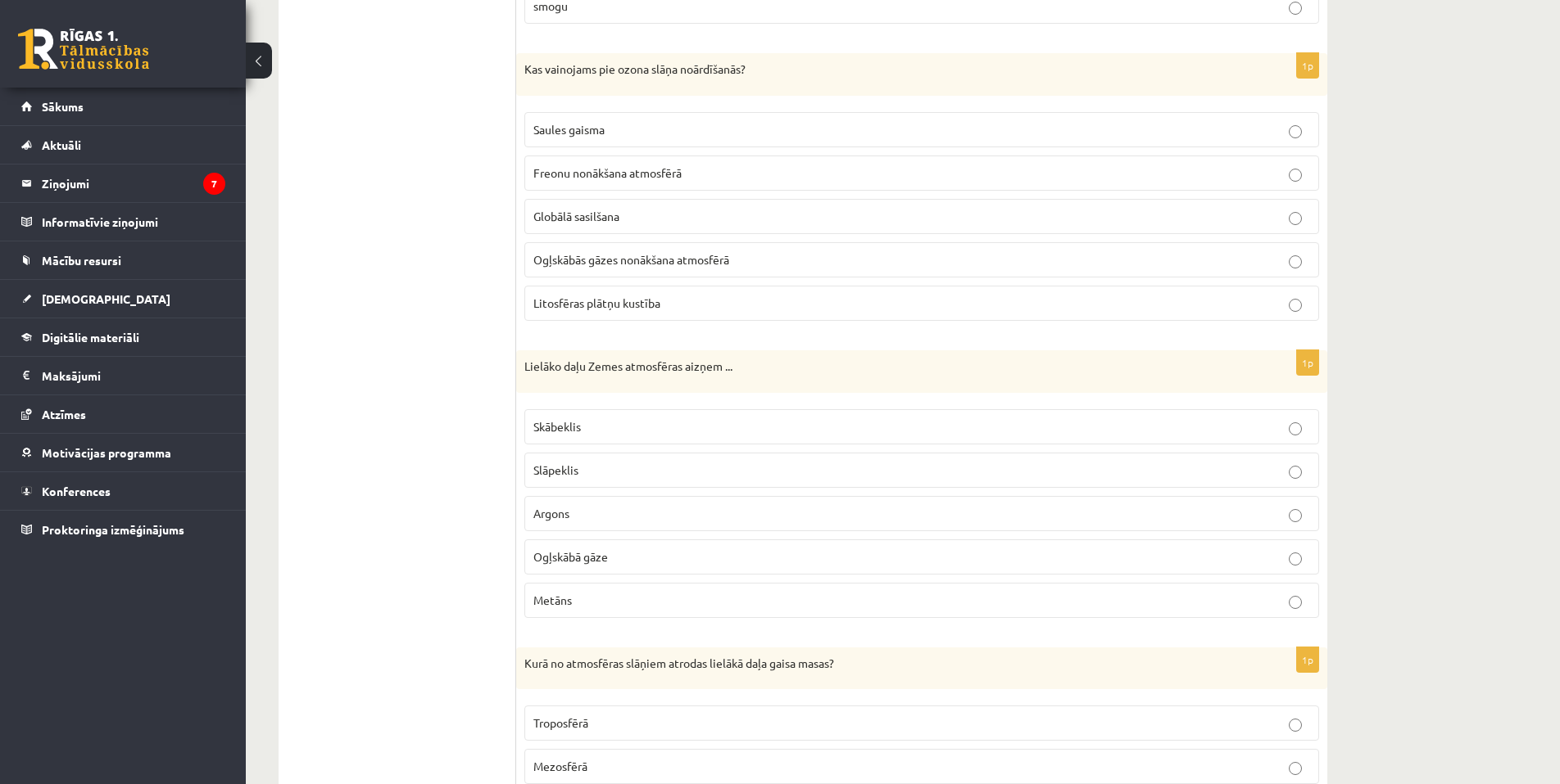
click at [603, 480] on label "Slāpeklis" at bounding box center [921, 470] width 794 height 35
click at [636, 178] on span "Freonu nonākšana atmosfērā" at bounding box center [608, 172] width 149 height 15
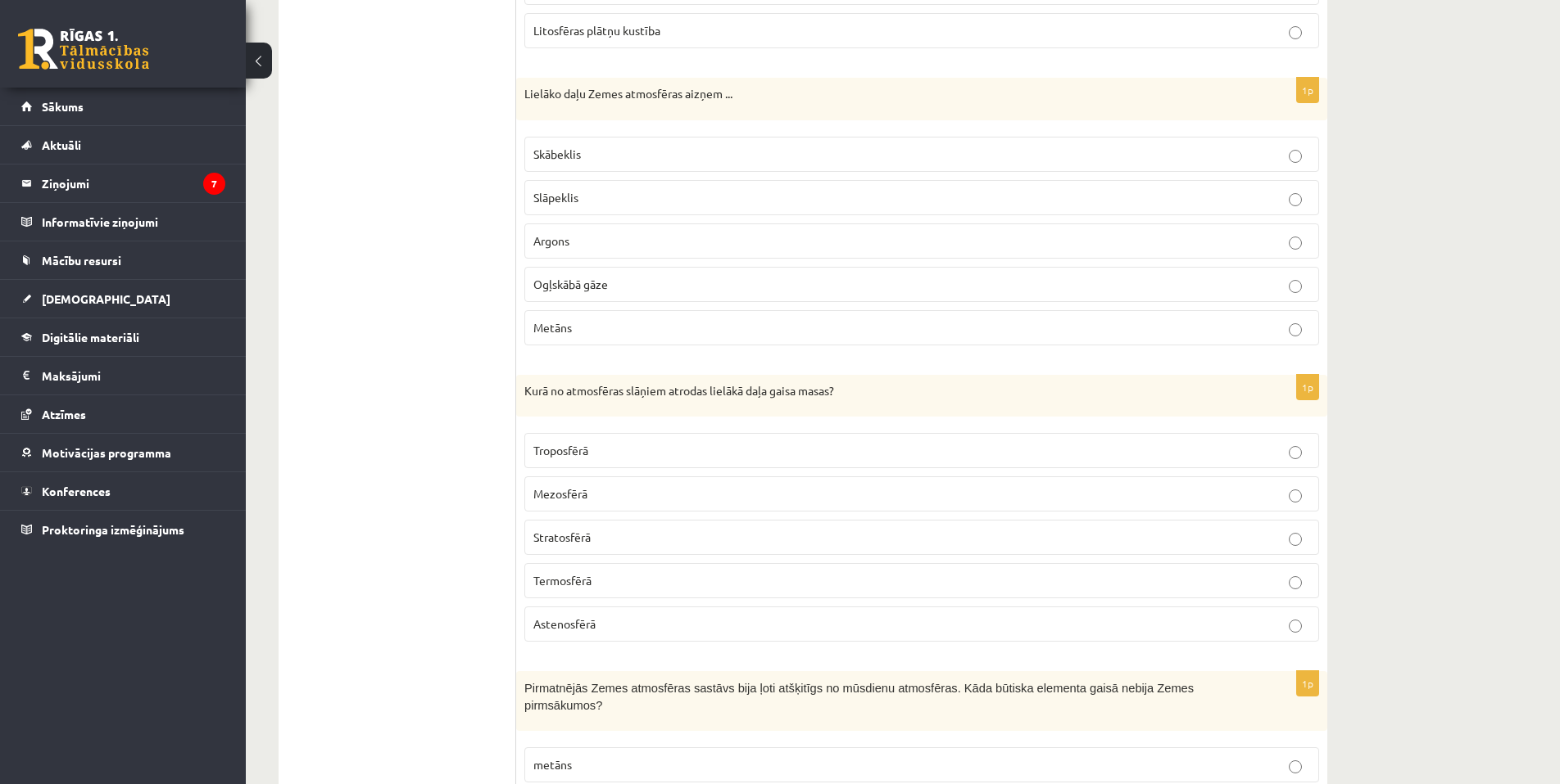
click at [615, 454] on p "Troposfērā" at bounding box center [921, 450] width 776 height 17
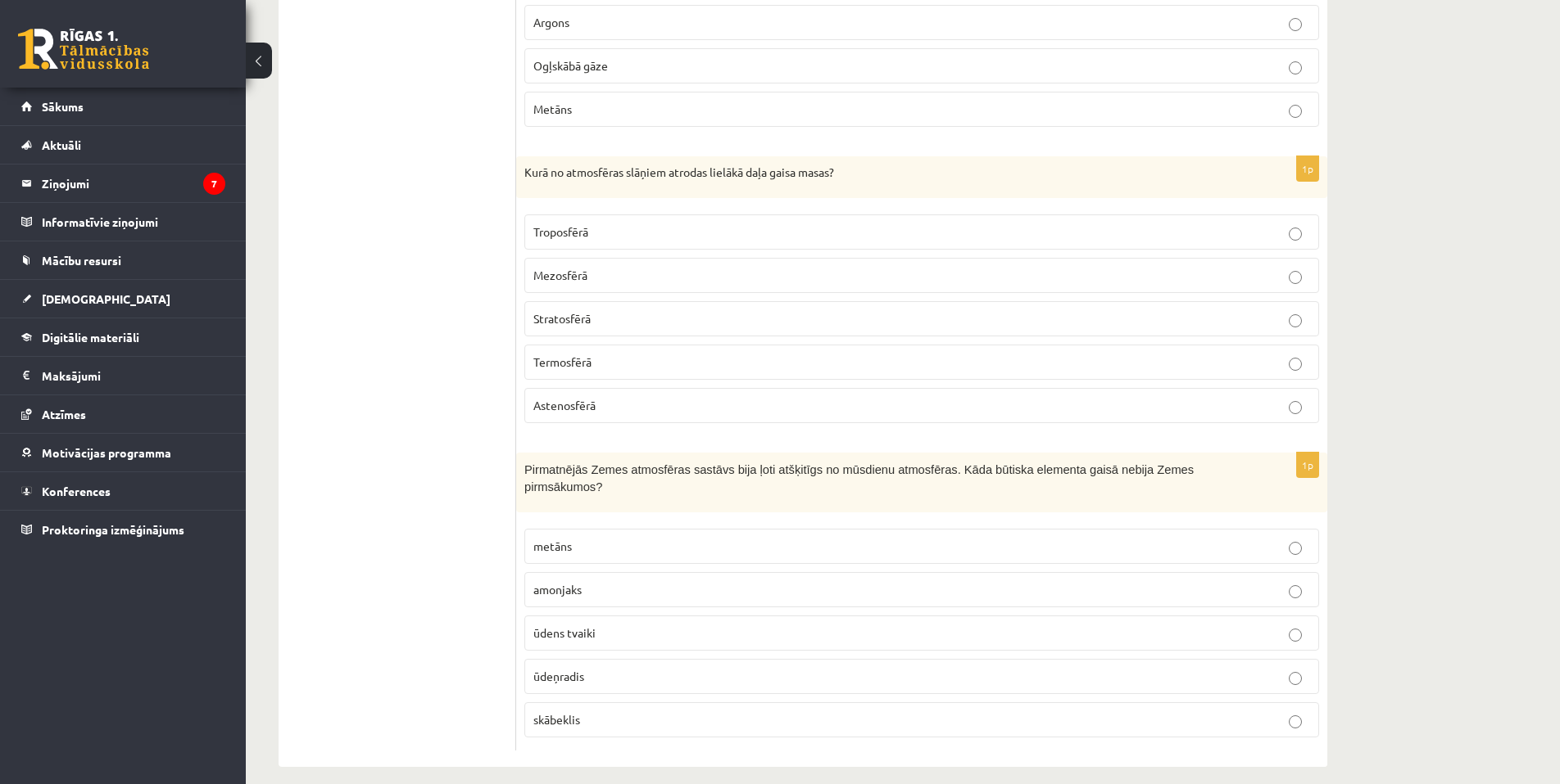
click at [626, 712] on p "skābeklis" at bounding box center [921, 719] width 776 height 17
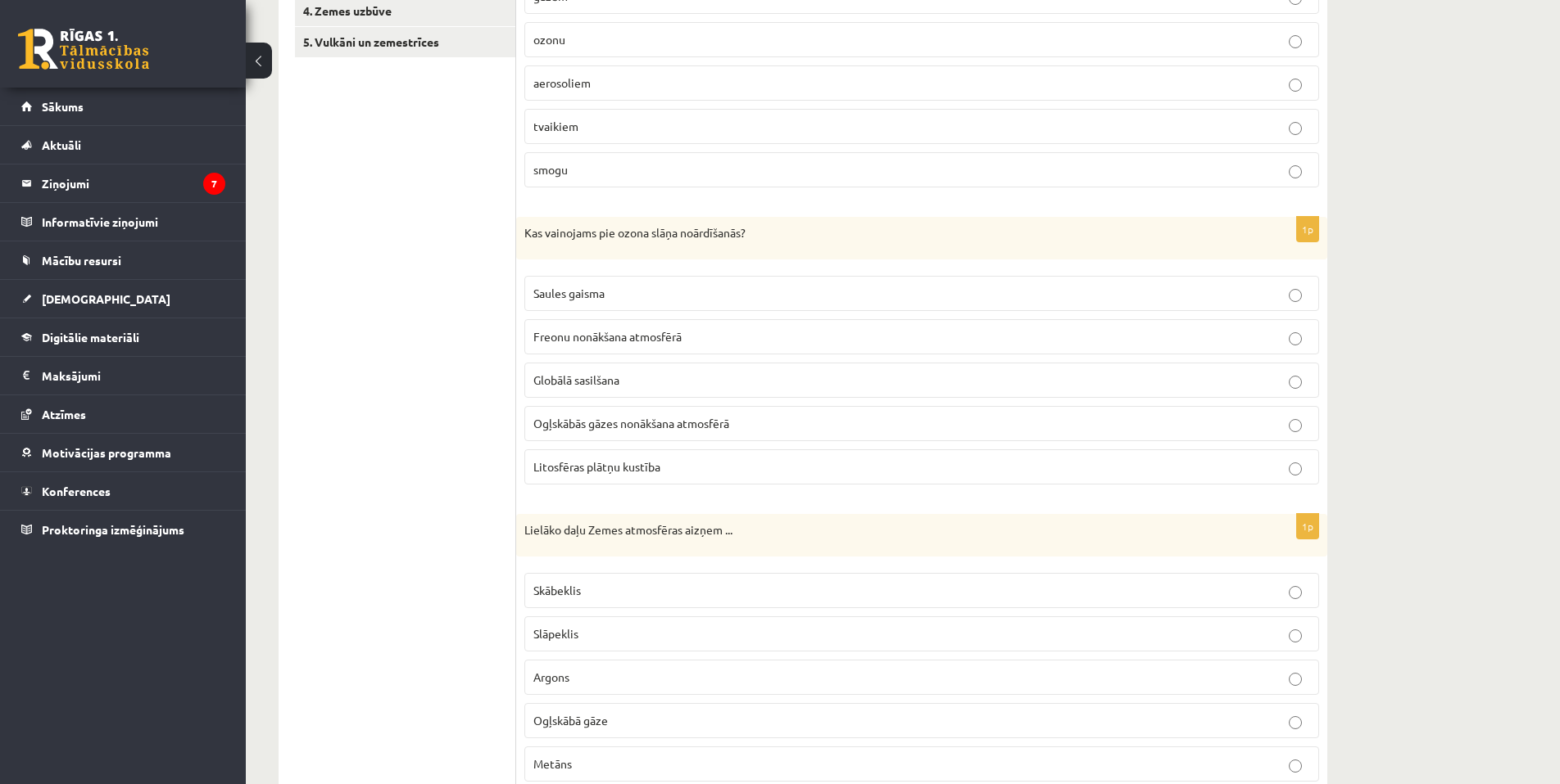
scroll to position [63, 0]
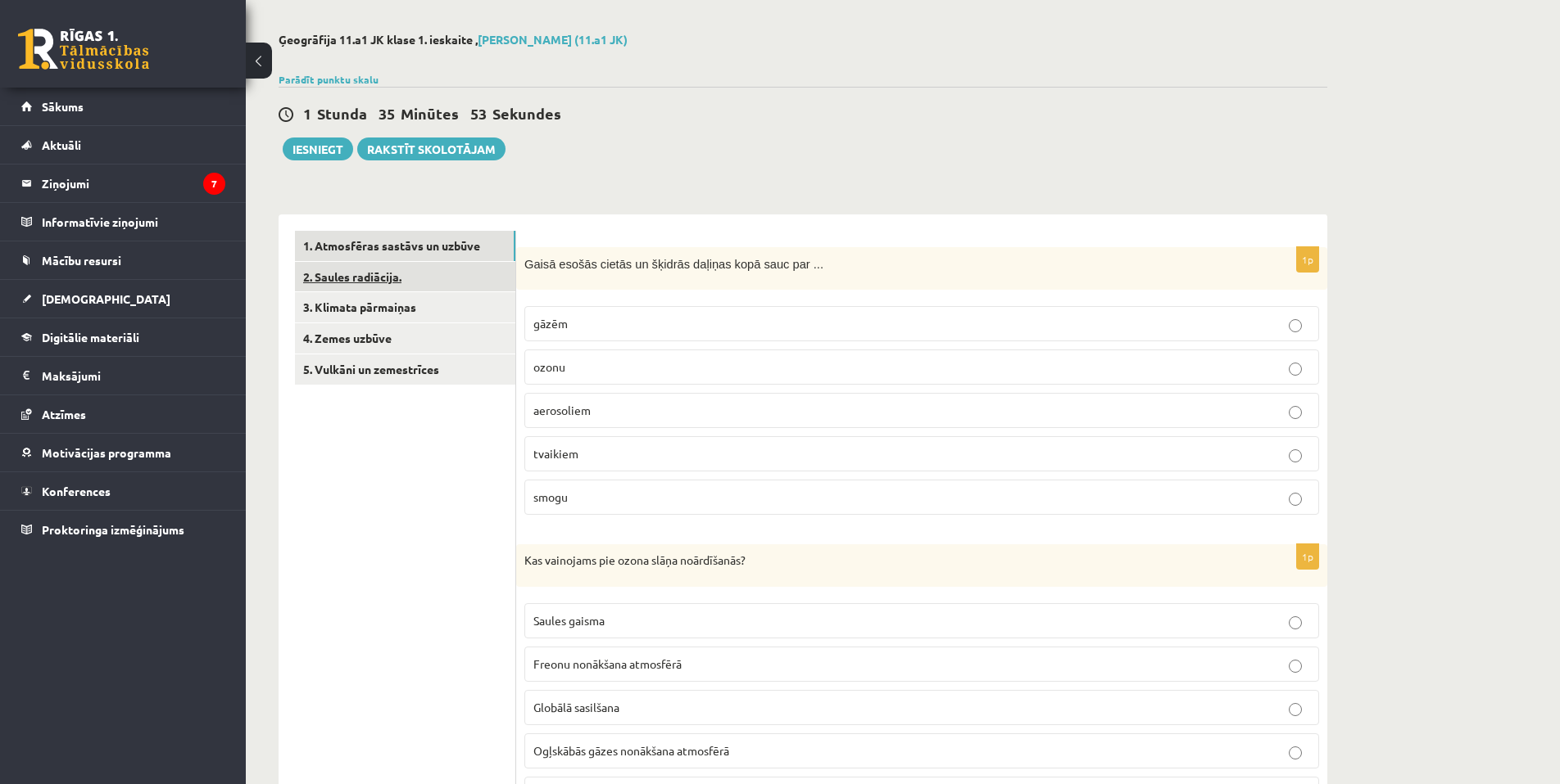
click at [352, 280] on link "2. Saules radiācija." at bounding box center [404, 277] width 220 height 30
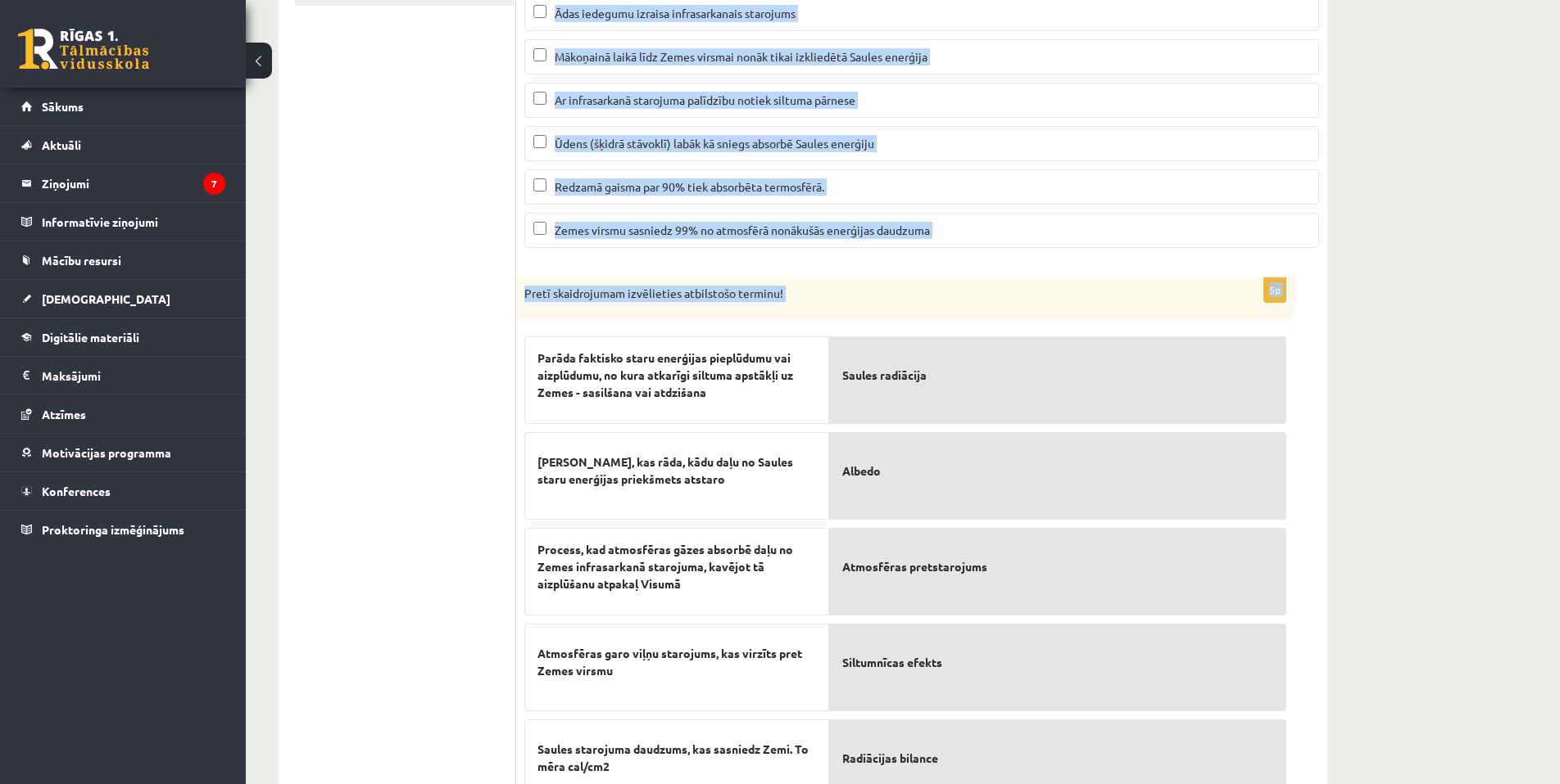
scroll to position [523, 0]
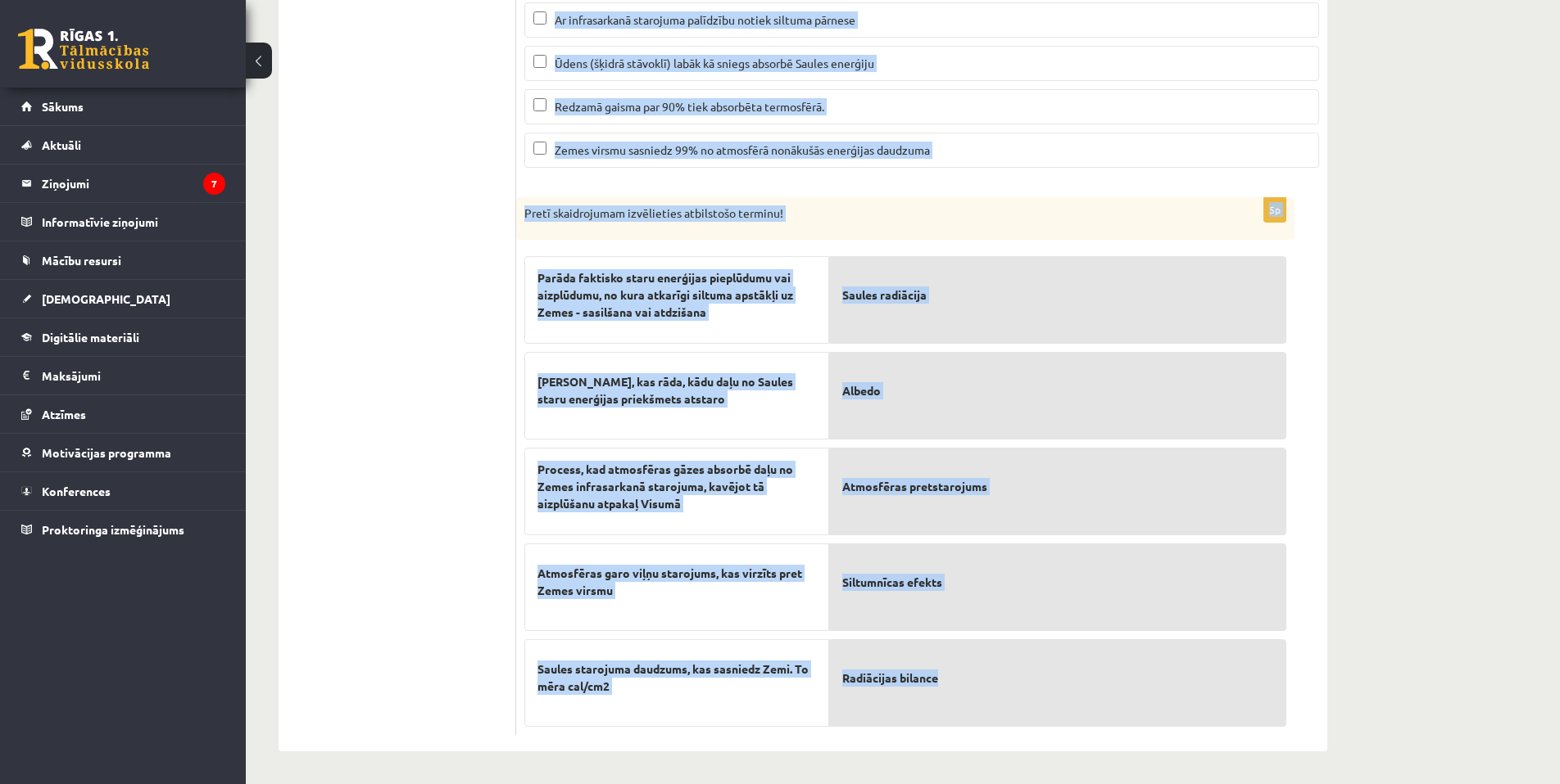
drag, startPoint x: 526, startPoint y: 261, endPoint x: 1039, endPoint y: 677, distance: 660.5
click at [1039, 678] on form "3p Atzīmējiet pareizos apgalvojumus par par Saules radiāciju! (Par katru pareiz…" at bounding box center [921, 254] width 778 height 963
copy form "Loremipsum dolorsit ametconsecte adi eli Seddoe temporinc! (Utl etdol magnaal e…"
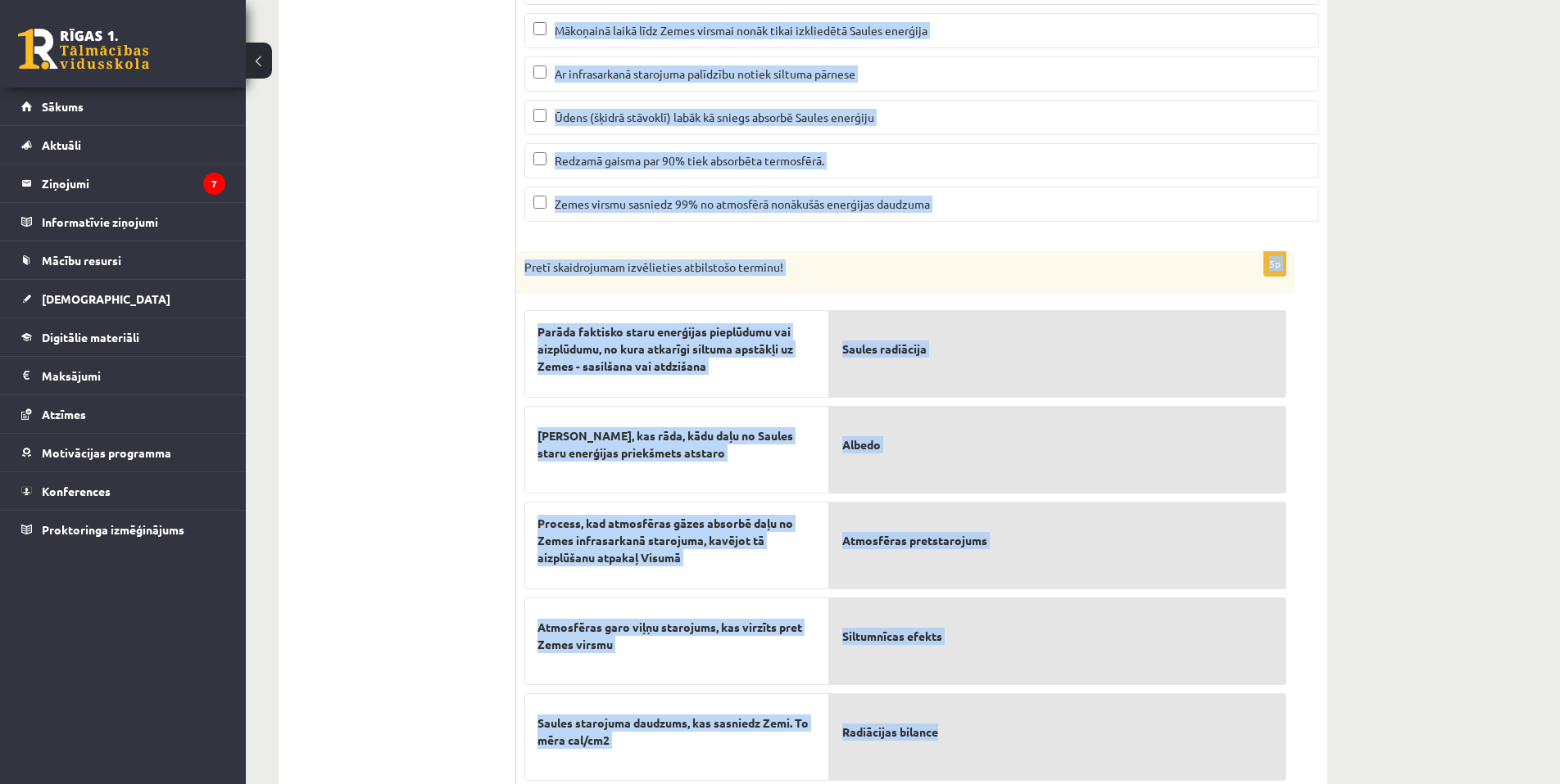
scroll to position [141, 0]
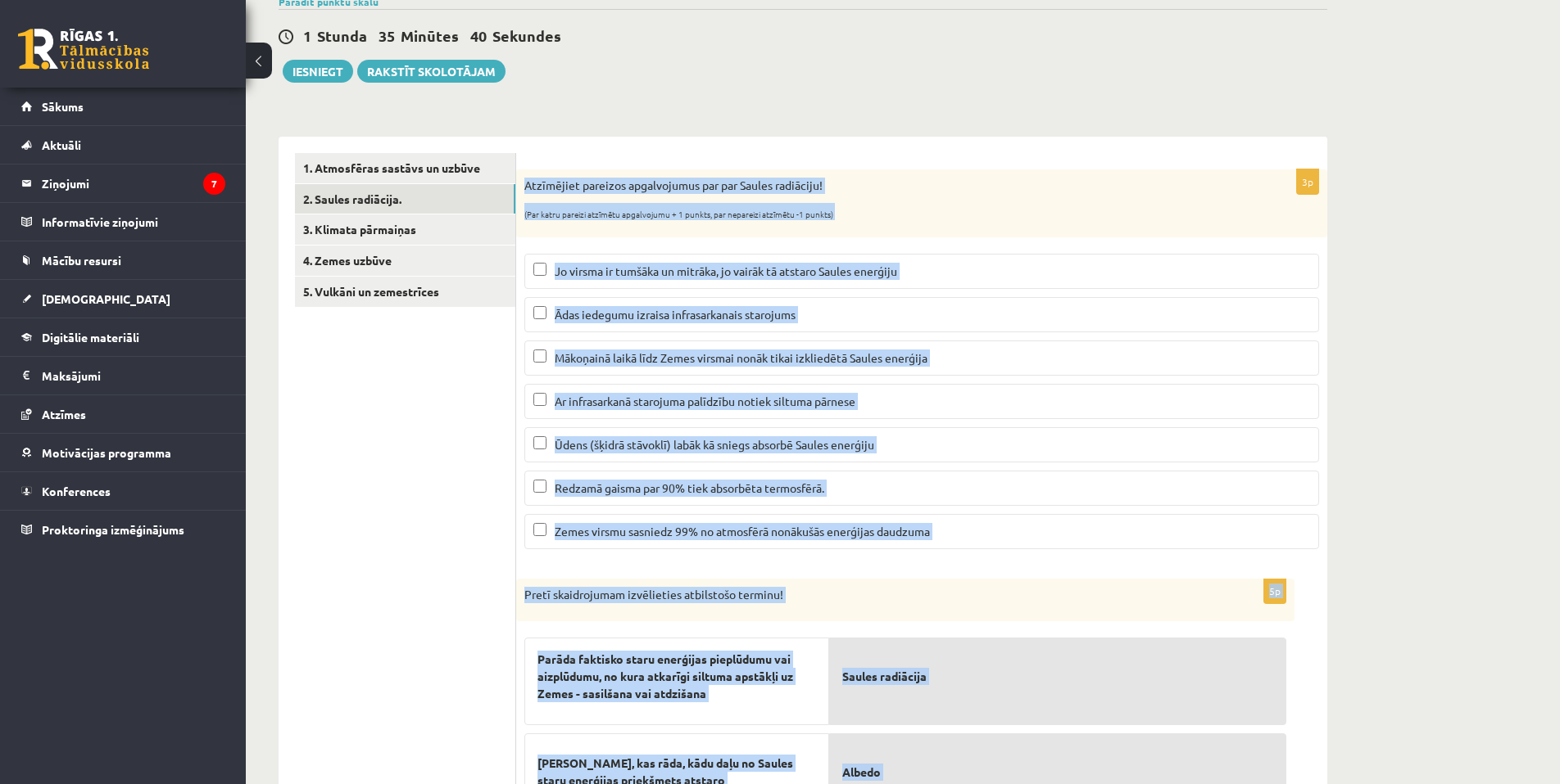
click at [587, 361] on span "Mākoņainā laikā līdz Zemes virsmai nonāk tikai izkliedētā Saules enerģija" at bounding box center [740, 357] width 372 height 15
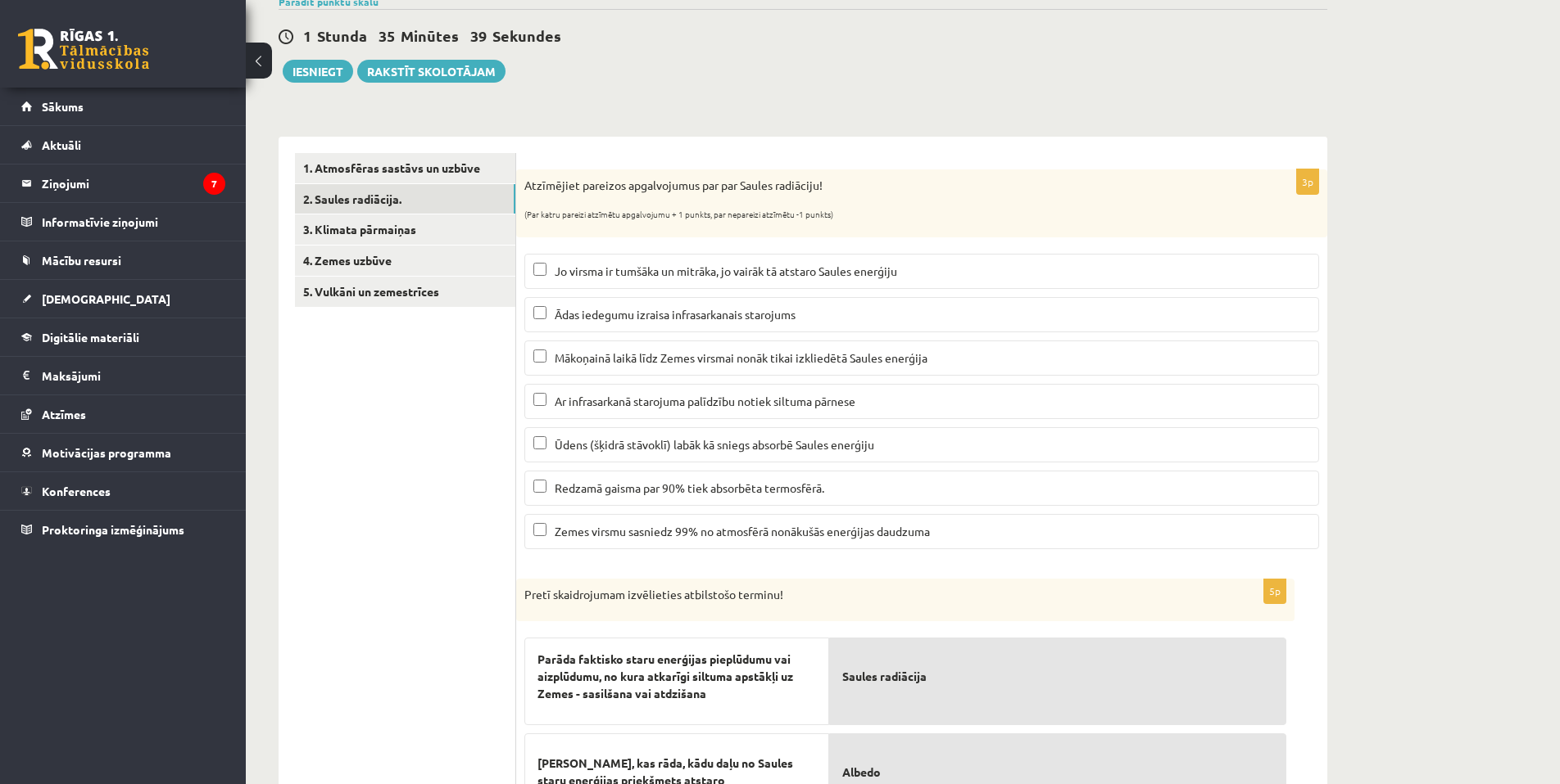
click at [585, 415] on label "Ar infrasarkanā starojuma palīdzību notiek siltuma pārnese" at bounding box center [921, 401] width 794 height 35
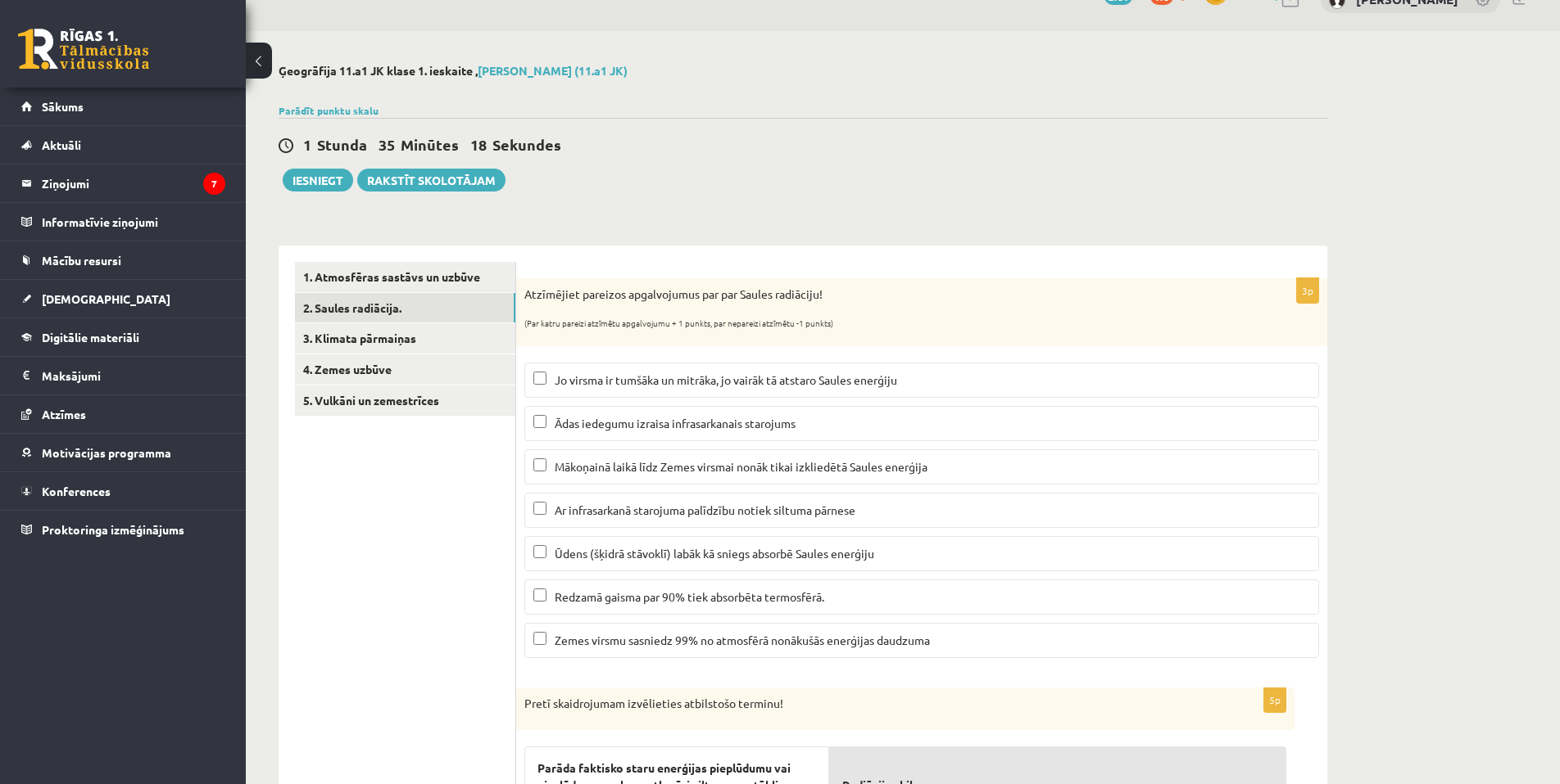
scroll to position [0, 0]
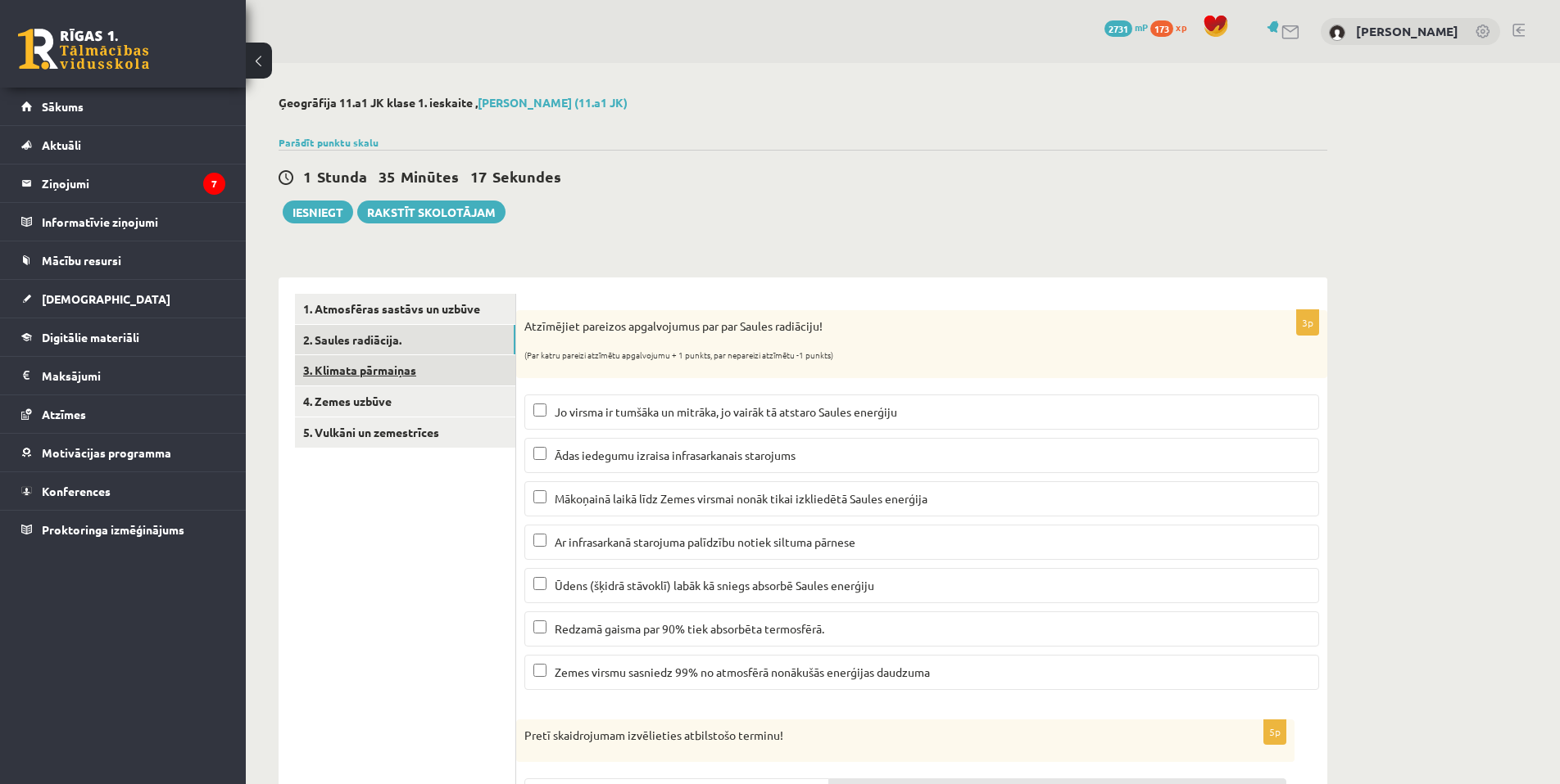
click at [415, 377] on link "3. Klimata pārmaiņas" at bounding box center [404, 370] width 220 height 30
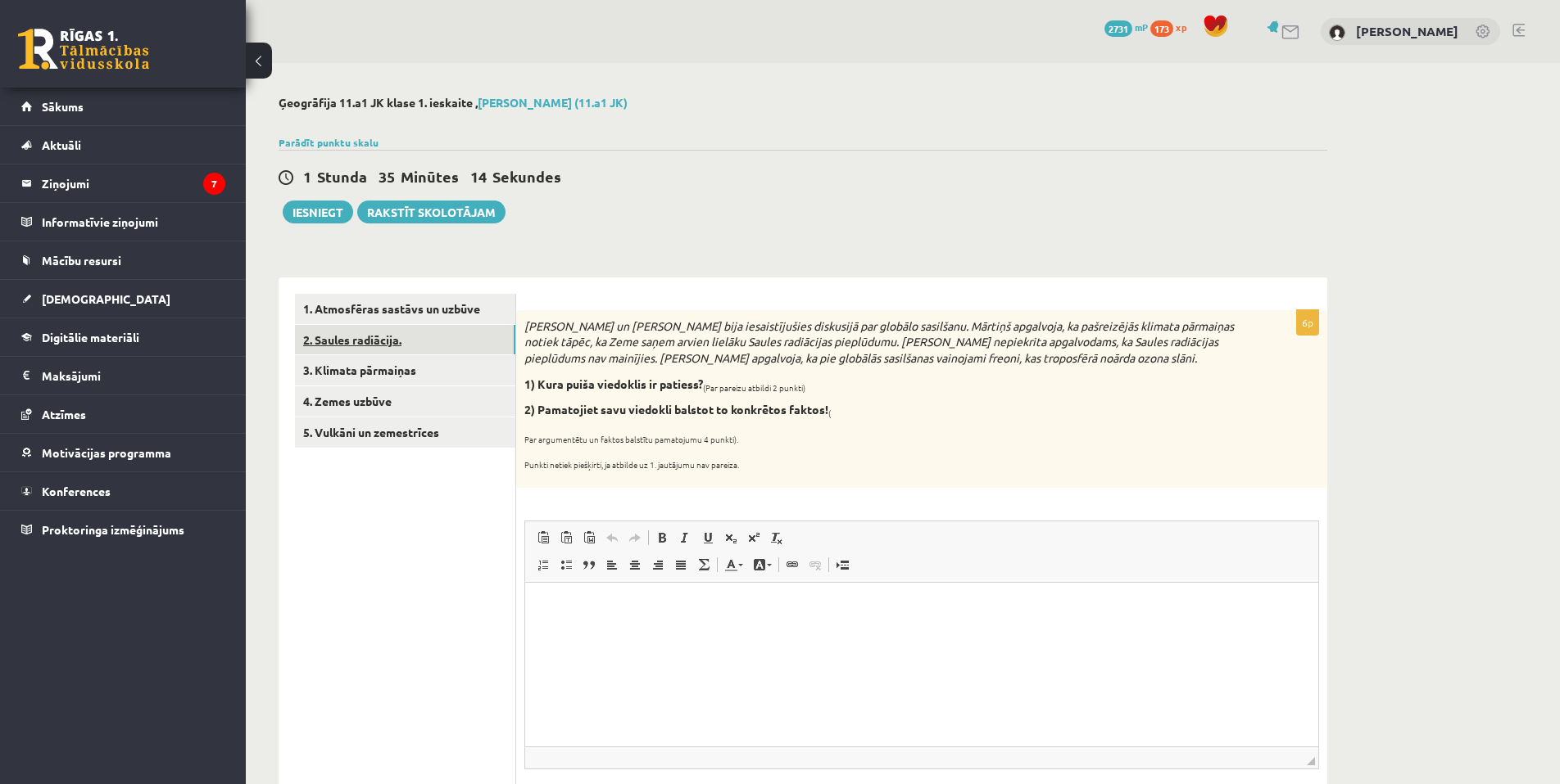
click at [406, 348] on link "2. Saules radiācija." at bounding box center [404, 340] width 220 height 30
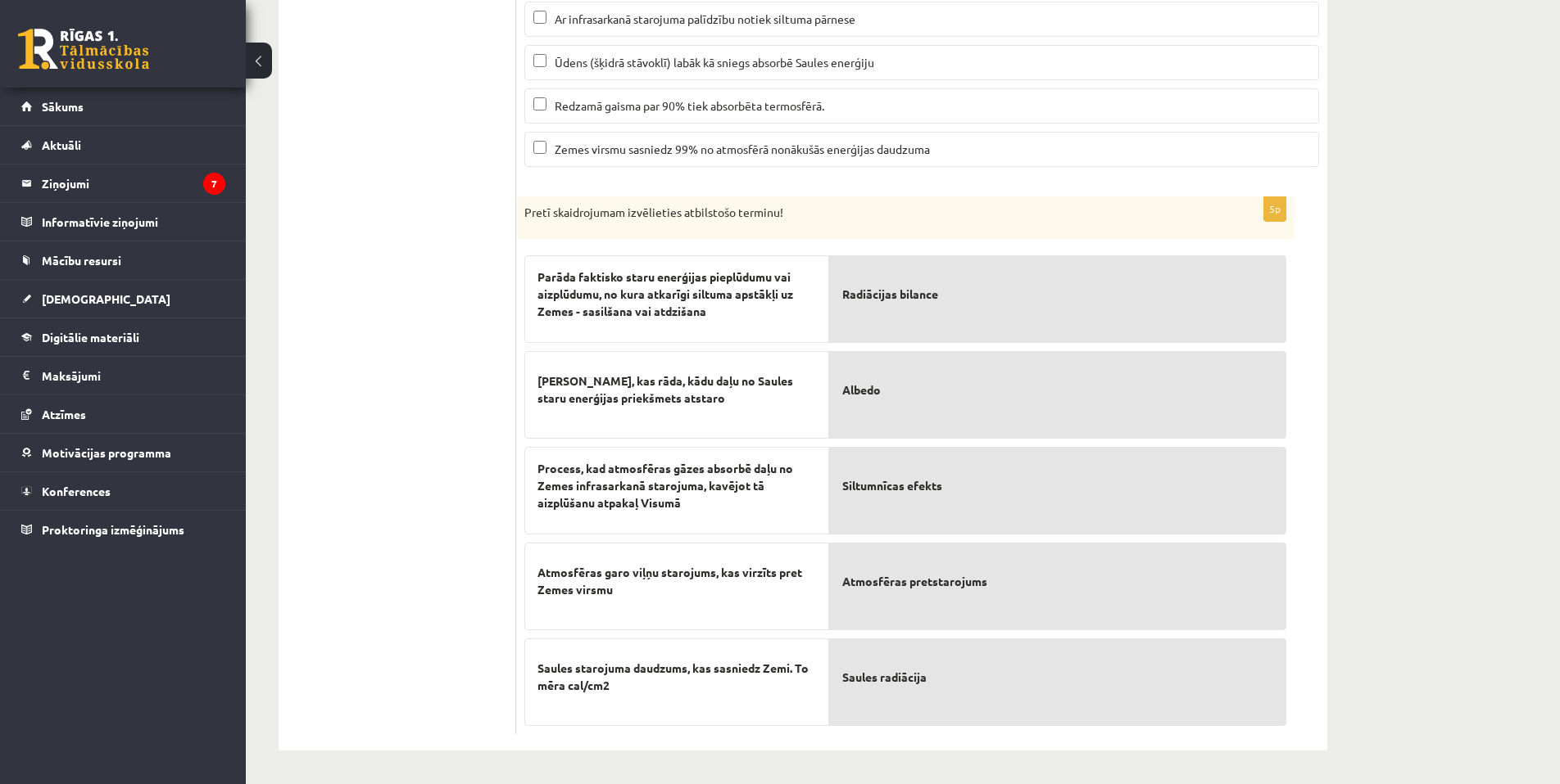
scroll to position [196, 0]
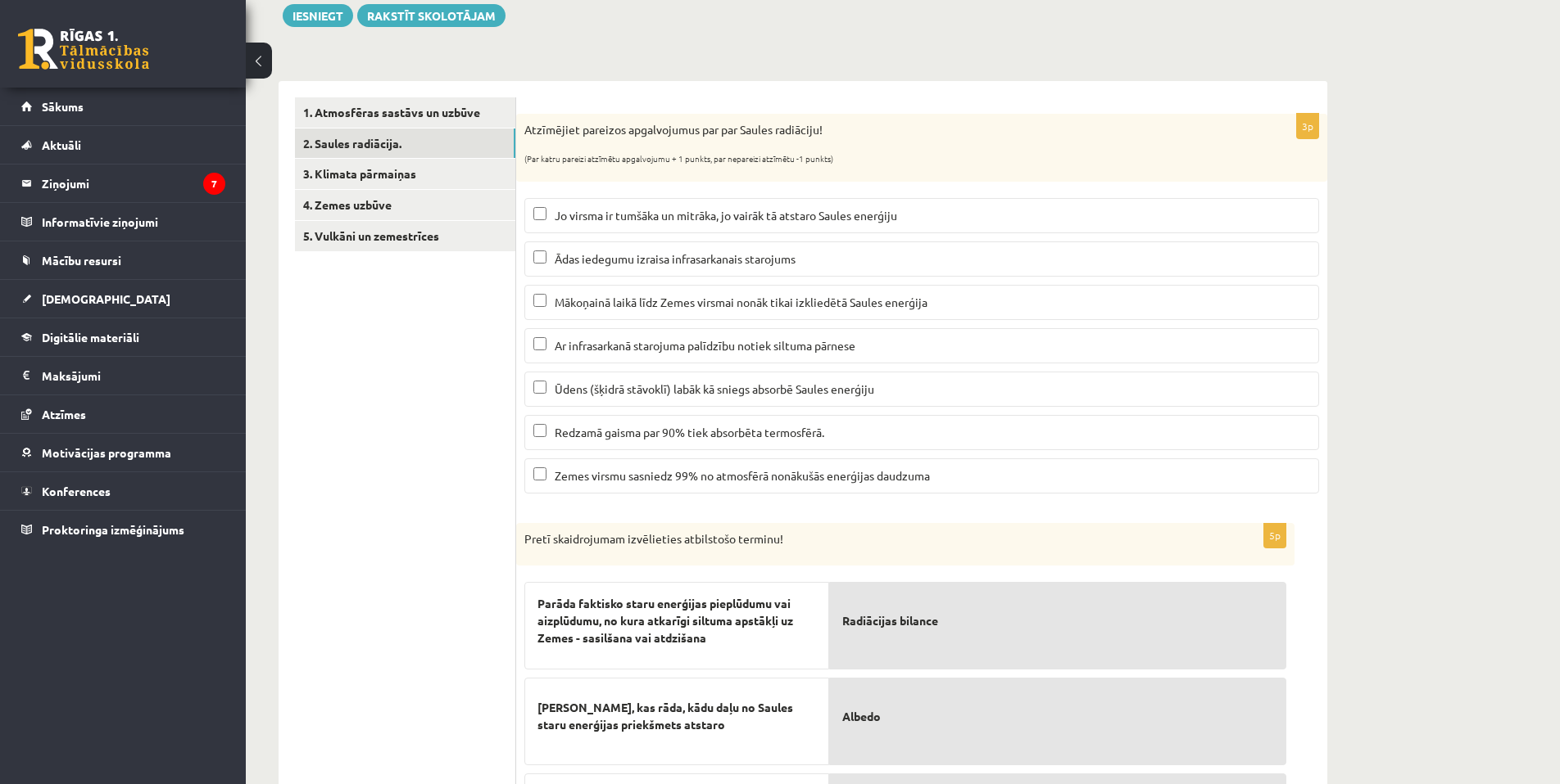
click at [613, 394] on span "Ūdens (šķidrā stāvoklī) labāk kā sniegs absorbē Saules enerģiju" at bounding box center [714, 389] width 319 height 15
click at [406, 171] on link "3. Klimata pārmaiņas" at bounding box center [404, 174] width 220 height 30
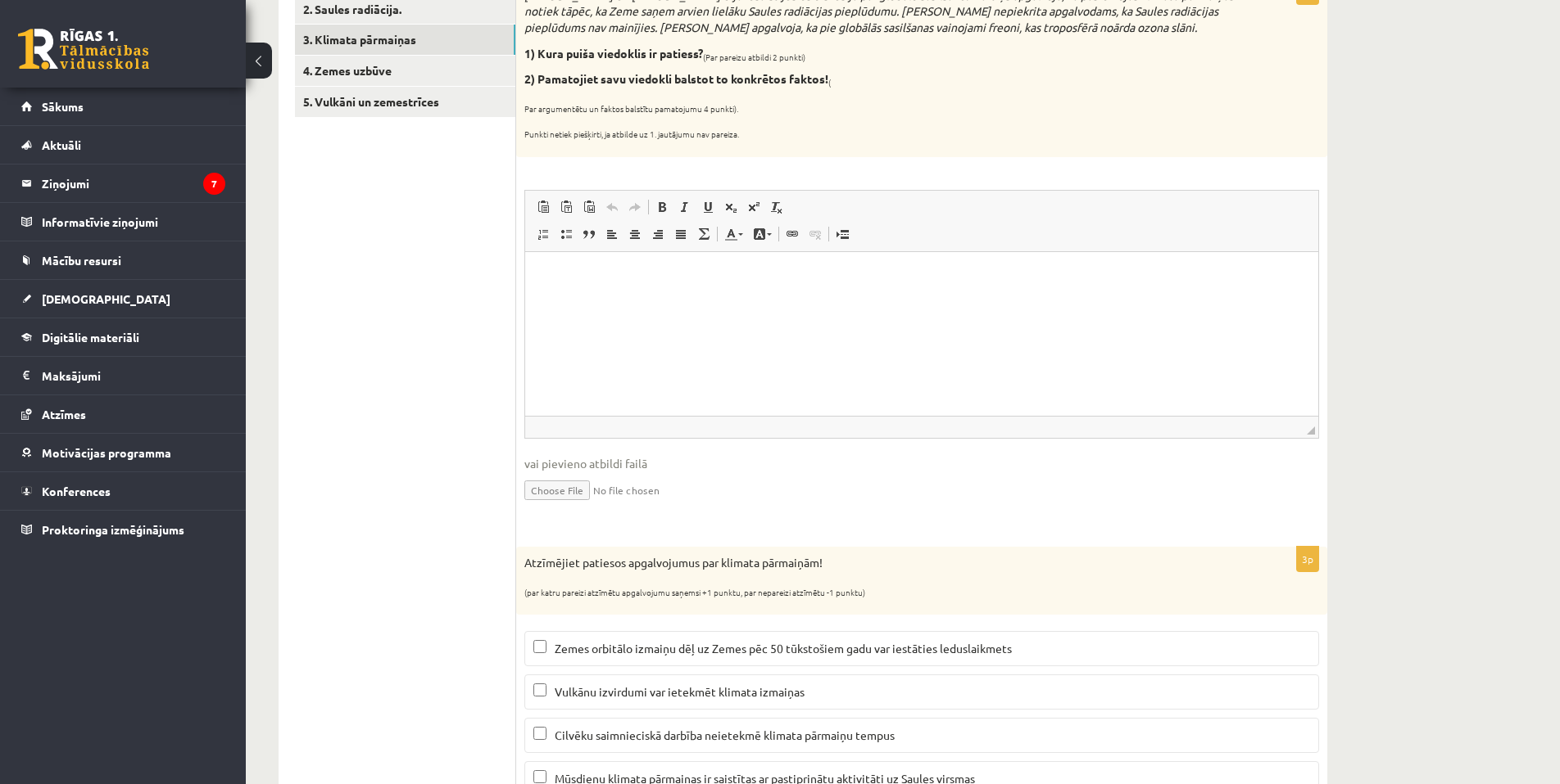
scroll to position [0, 0]
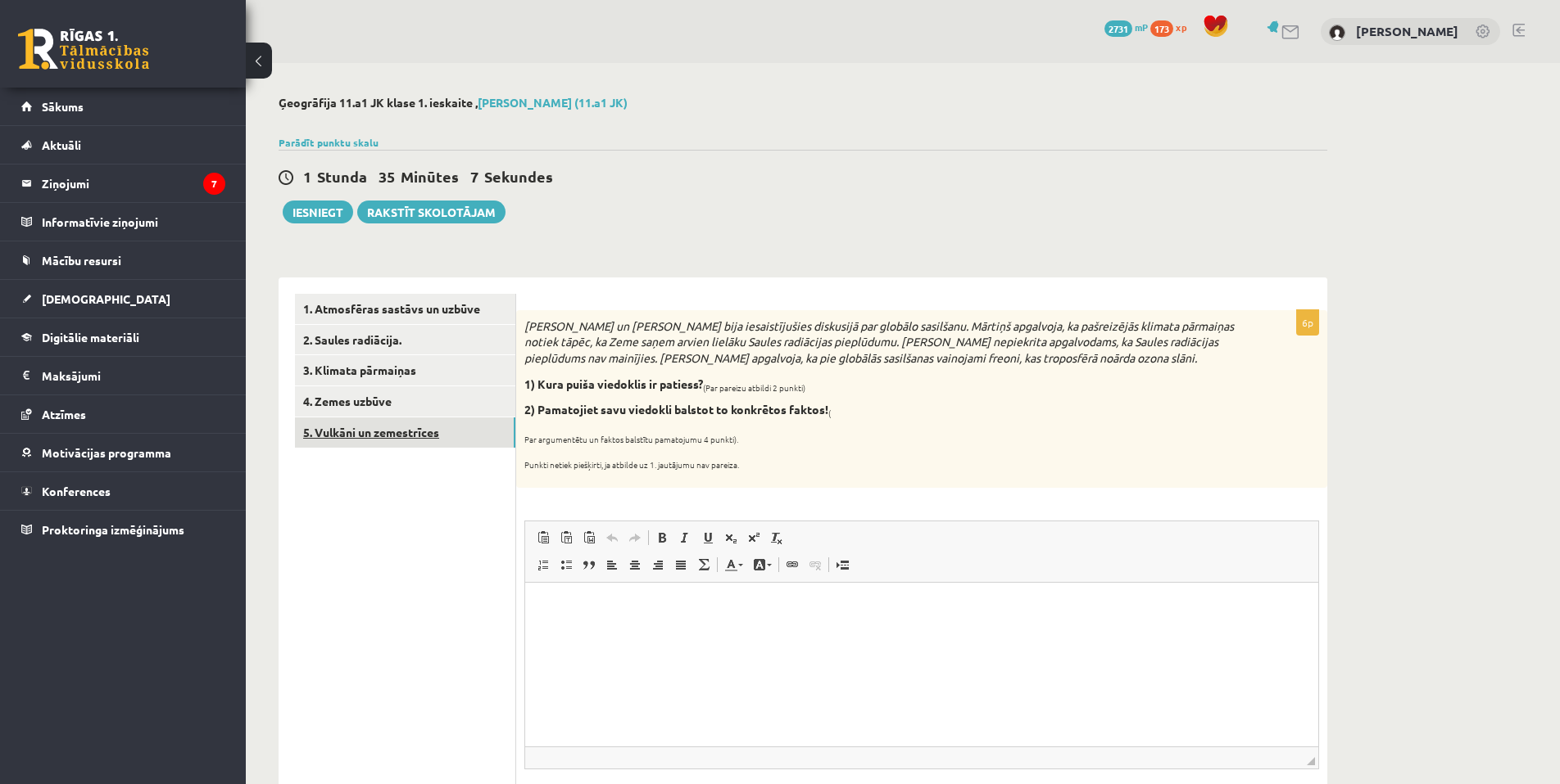
click at [402, 423] on link "5. Vulkāni un zemestrīces" at bounding box center [404, 432] width 220 height 30
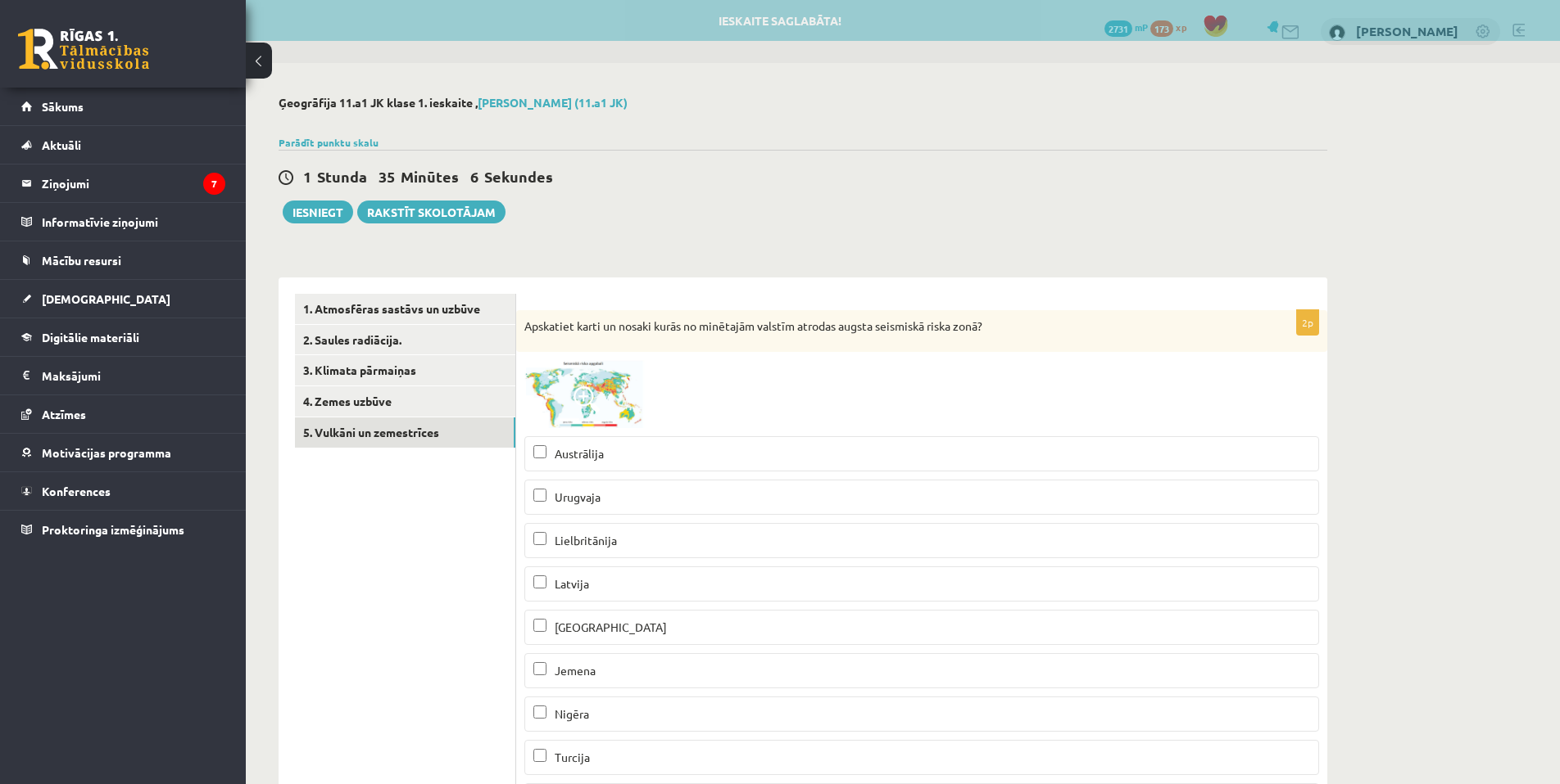
click at [564, 379] on img at bounding box center [585, 394] width 123 height 68
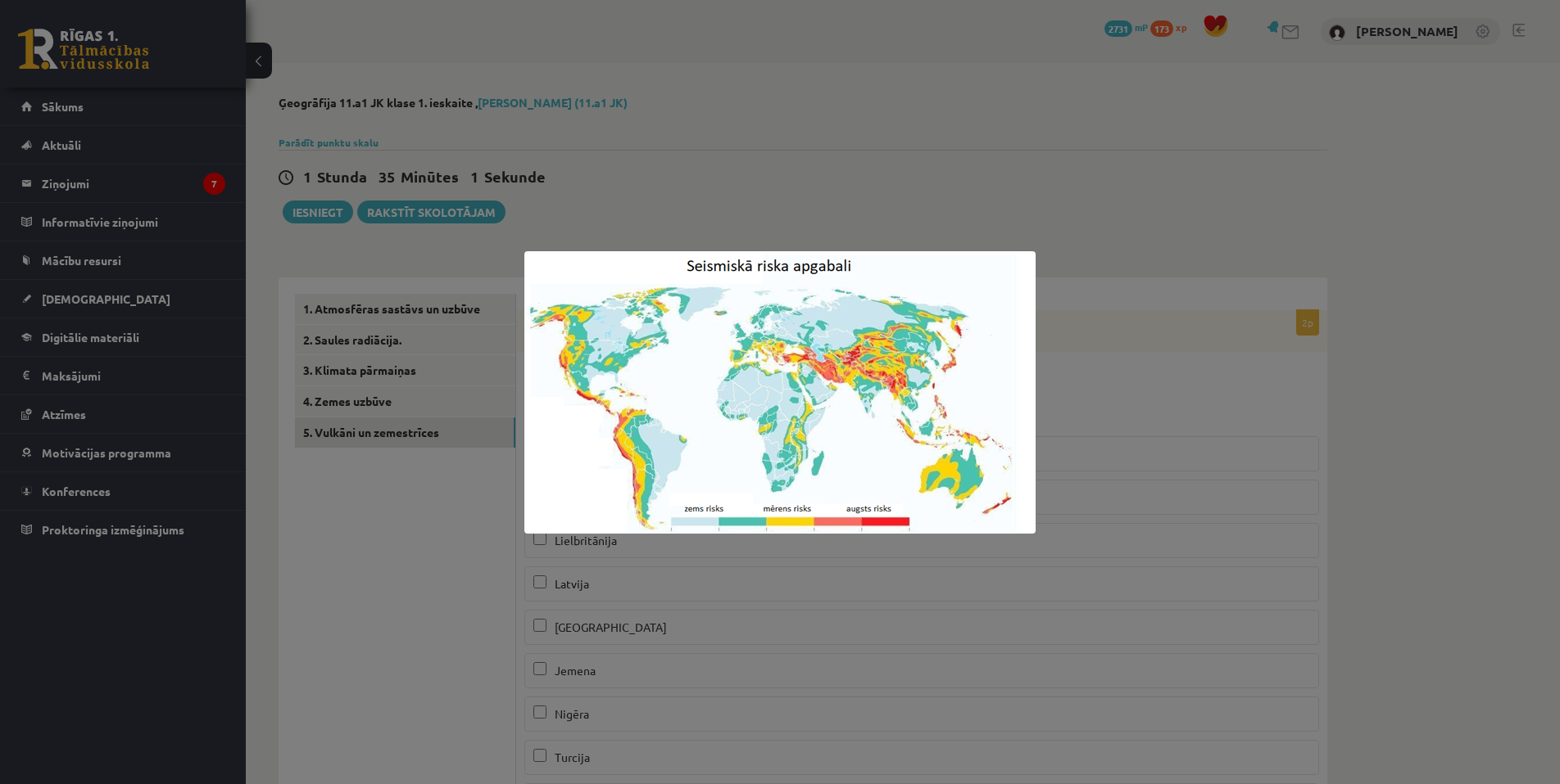
drag, startPoint x: 490, startPoint y: 186, endPoint x: 516, endPoint y: 181, distance: 26.5
click at [490, 185] on div at bounding box center [780, 392] width 1560 height 784
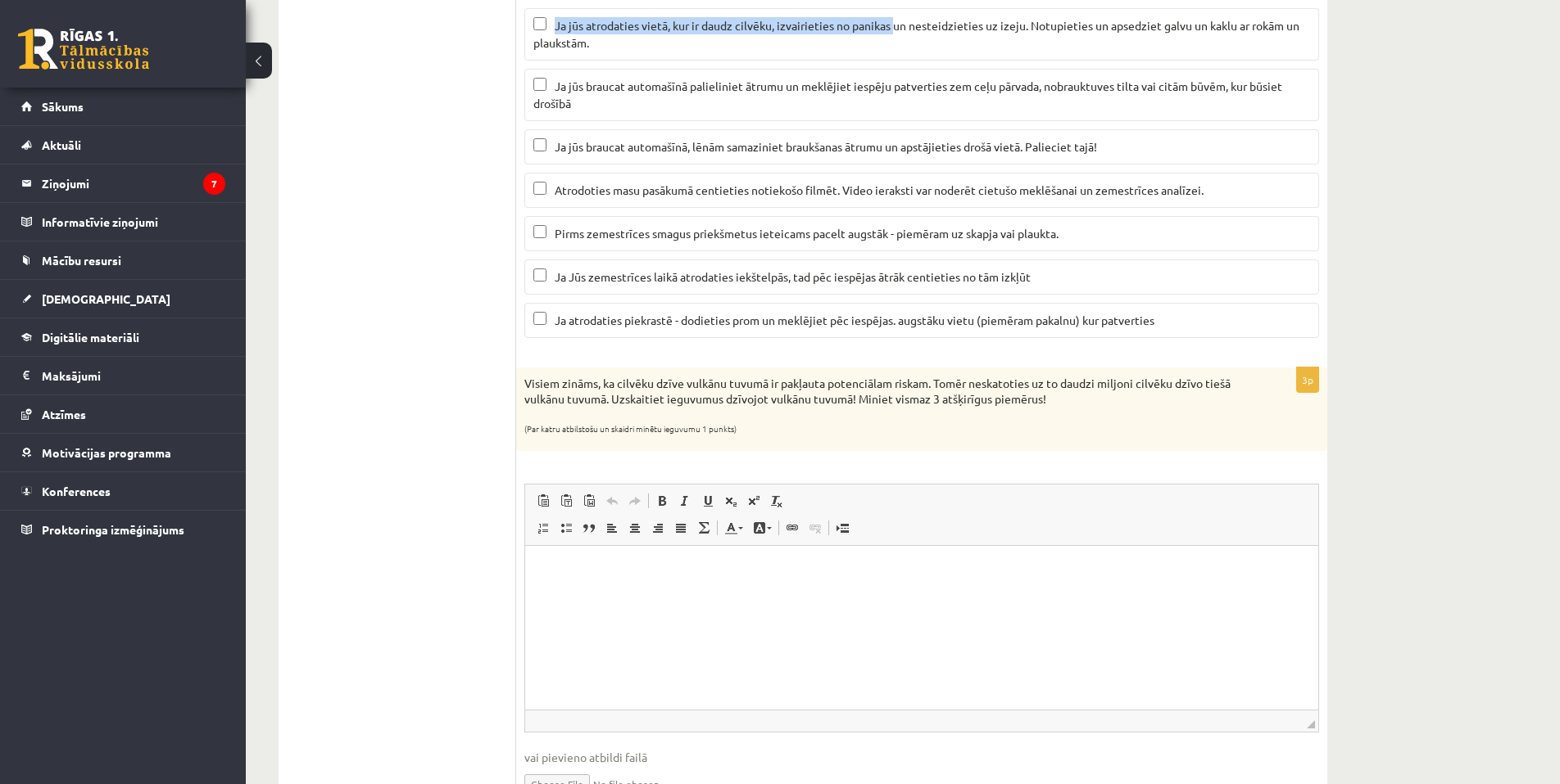
scroll to position [1043, 0]
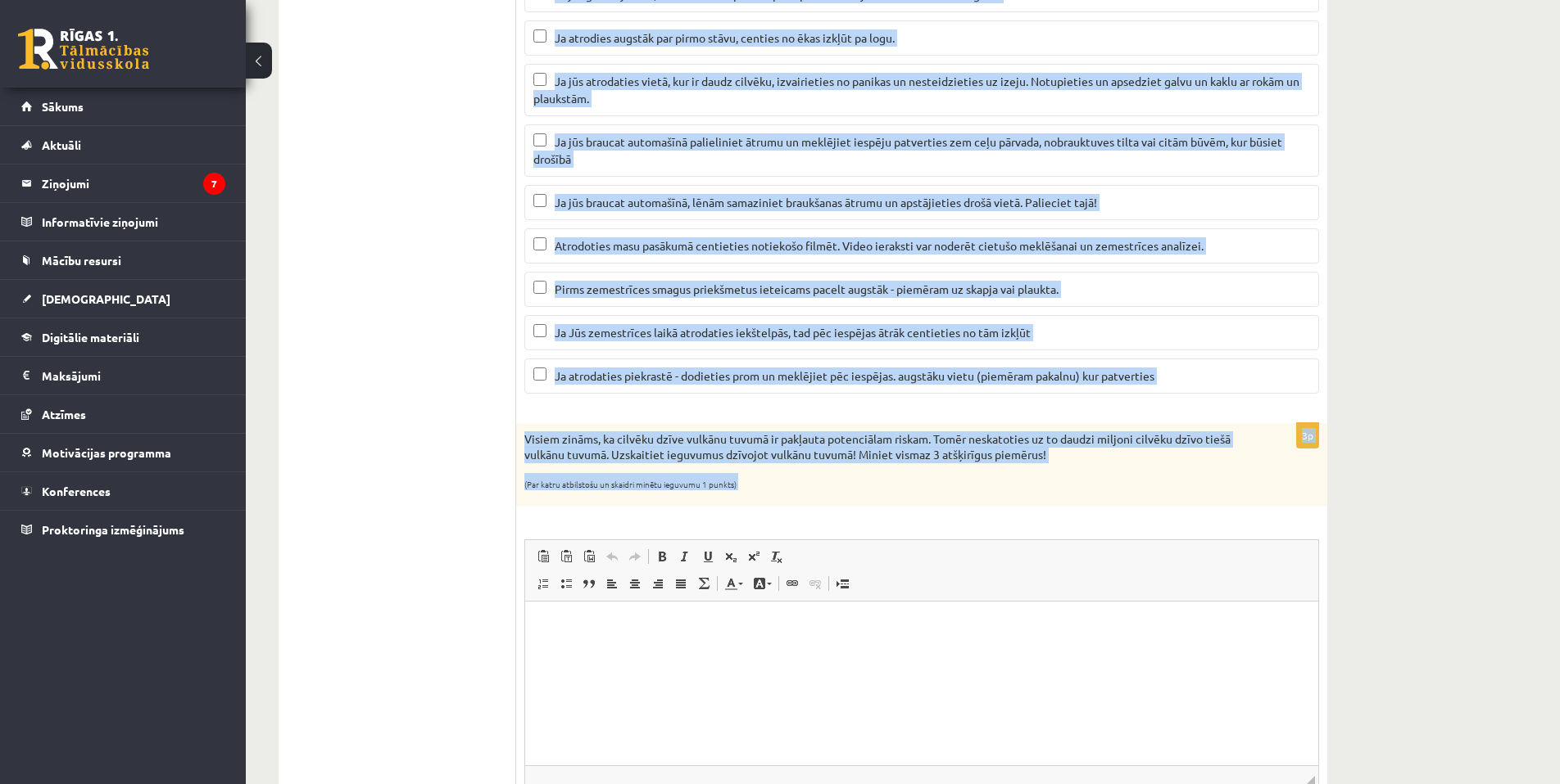
drag, startPoint x: 524, startPoint y: 321, endPoint x: 1224, endPoint y: 521, distance: 728.0
click at [1224, 521] on form "2p Apskatiet karti un nosaki kurās no minētajām valstīm atrodas augsta seismisk…" at bounding box center [921, 277] width 778 height 2052
click at [1223, 521] on div "3p Visiem zināms, ka cilvēku dzīve vulkānu tuvumā ir pakļauta potenciālam riska…" at bounding box center [921, 652] width 811 height 458
copy form "Loremipsu dolor si ametco adipi el seddoeius tempori utlabor etdolo magnaaliq e…"
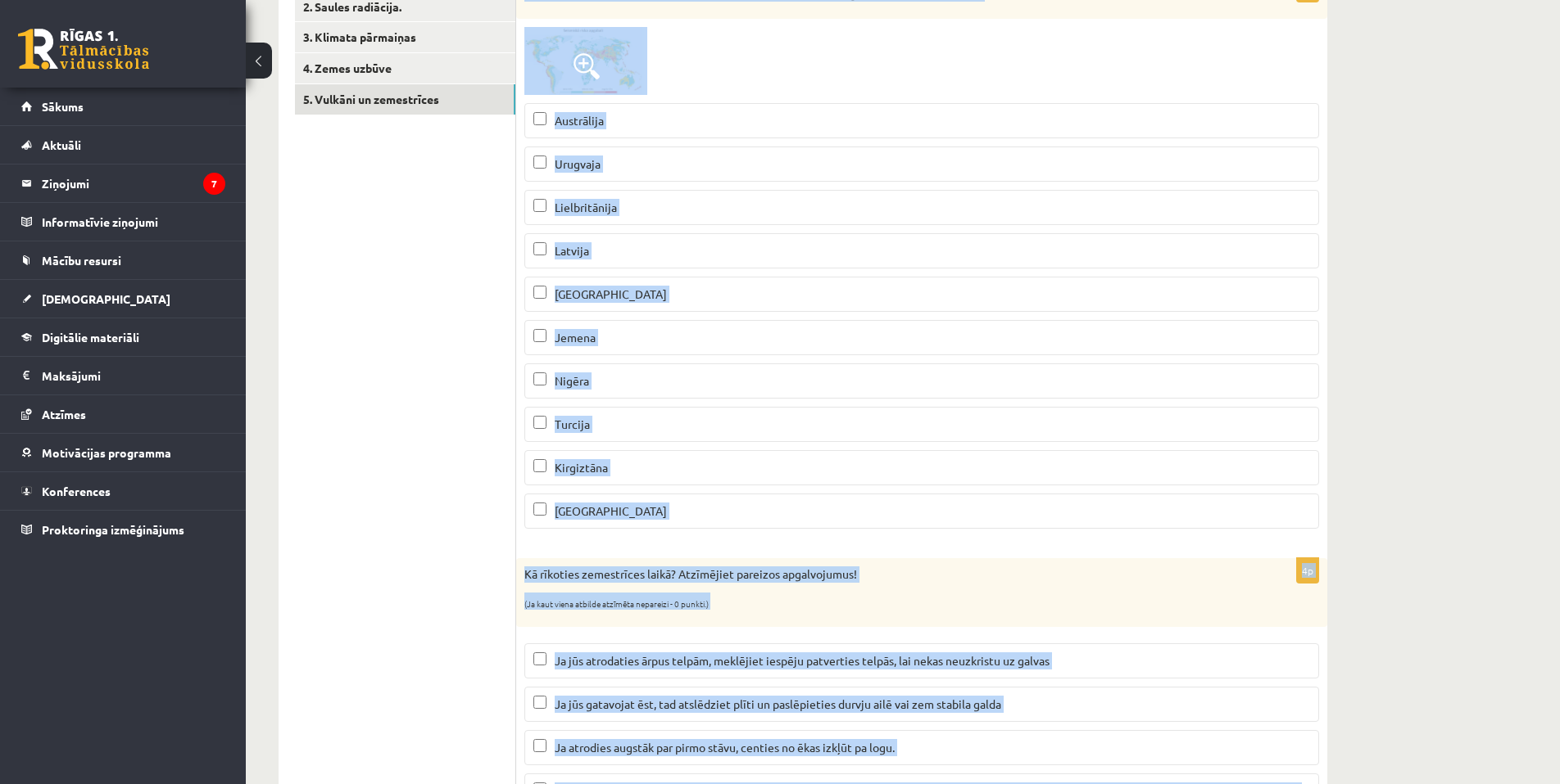
scroll to position [0, 0]
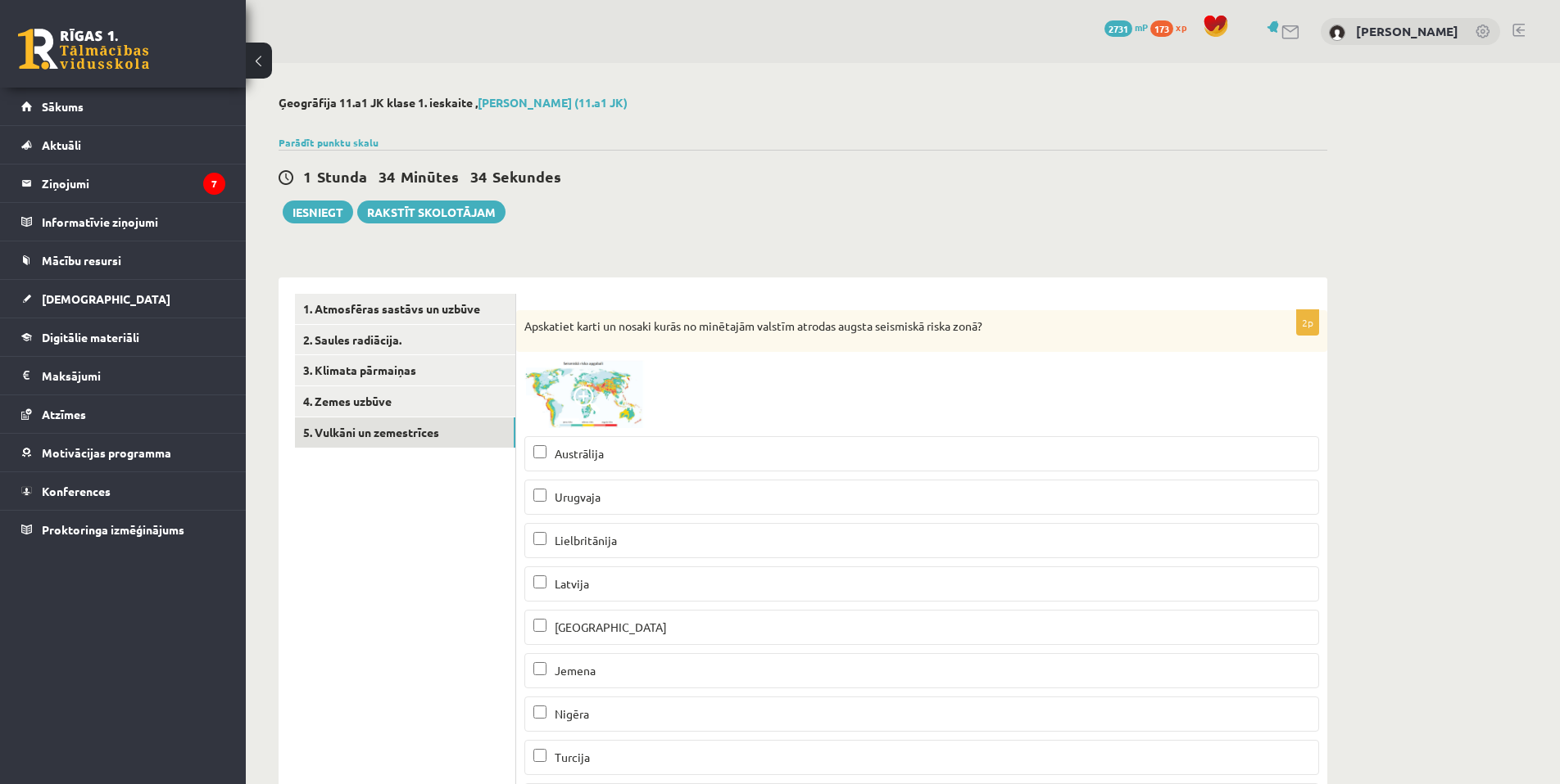
click at [903, 202] on div "1 Stunda 34 Minūtes 34 Sekundes Ieskaite saglabāta! Iesniegt Rakstīt skolotājam" at bounding box center [803, 186] width 1049 height 73
click at [654, 636] on p "[GEOGRAPHIC_DATA]" at bounding box center [921, 627] width 776 height 17
click at [639, 670] on p "Jemena" at bounding box center [921, 670] width 776 height 17
click at [619, 755] on p "Turcija" at bounding box center [921, 757] width 776 height 17
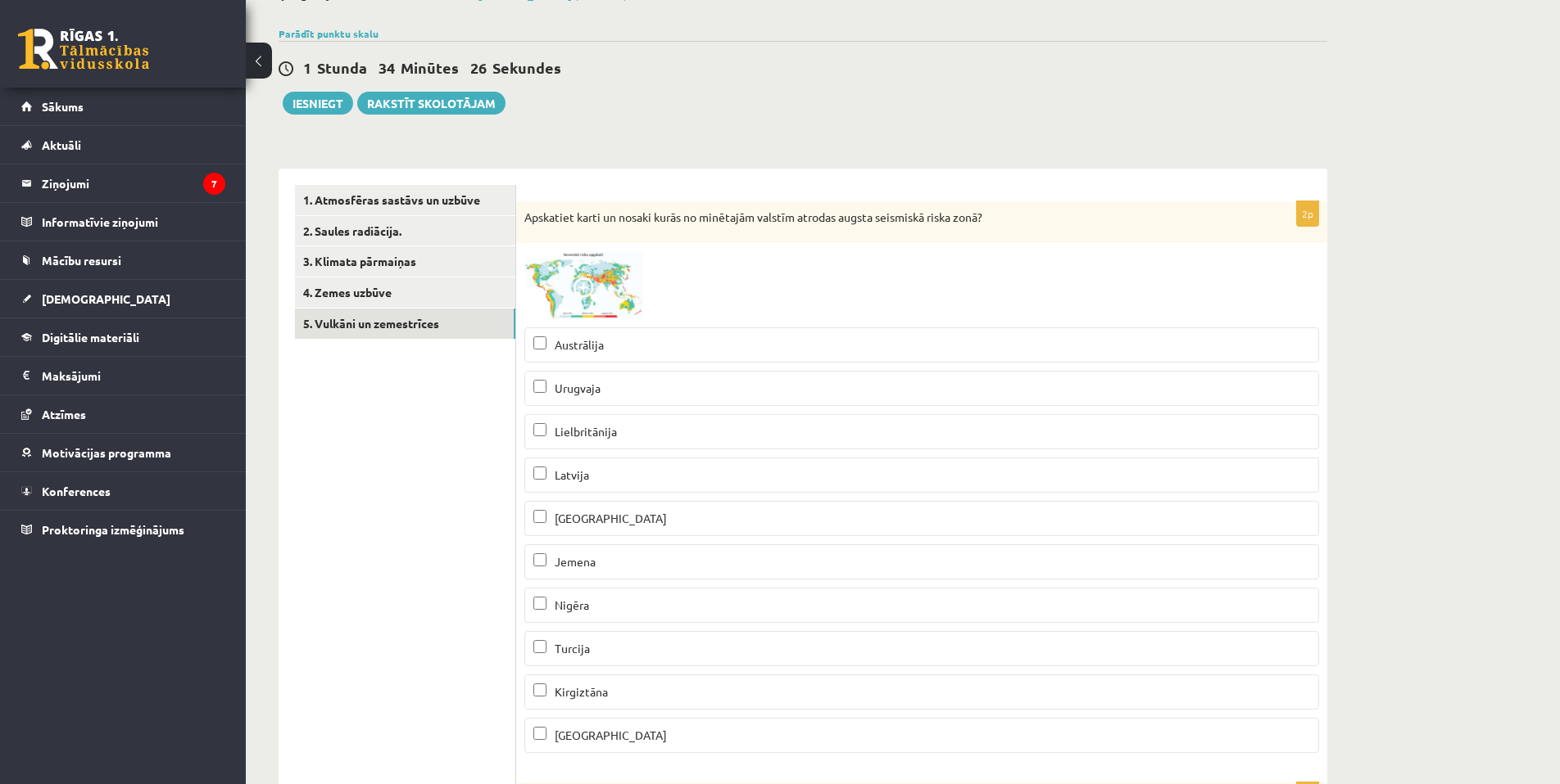
drag, startPoint x: 636, startPoint y: 694, endPoint x: 656, endPoint y: 649, distance: 49.2
click at [637, 689] on p "Kirgiztāna" at bounding box center [921, 691] width 776 height 17
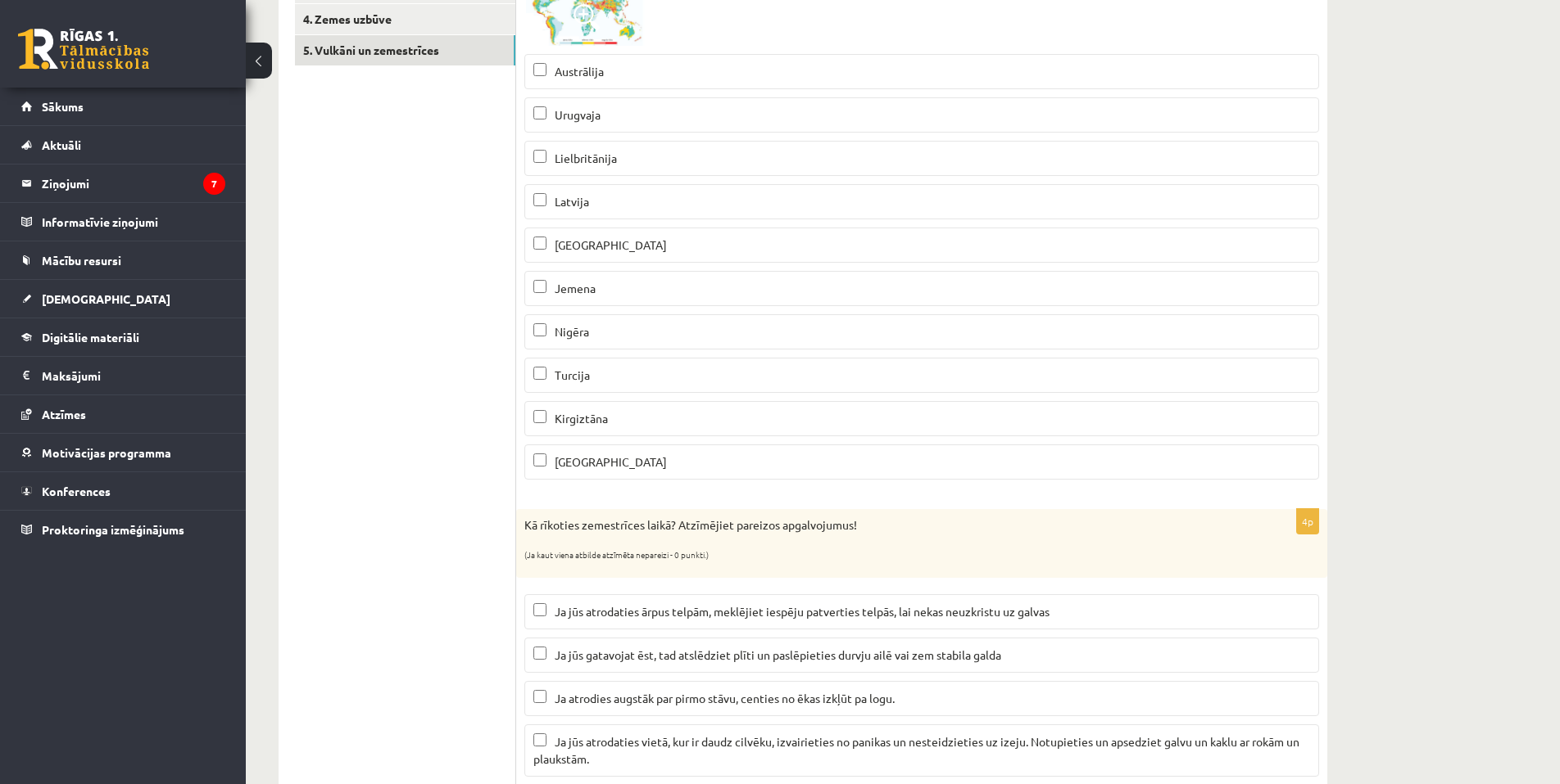
scroll to position [491, 0]
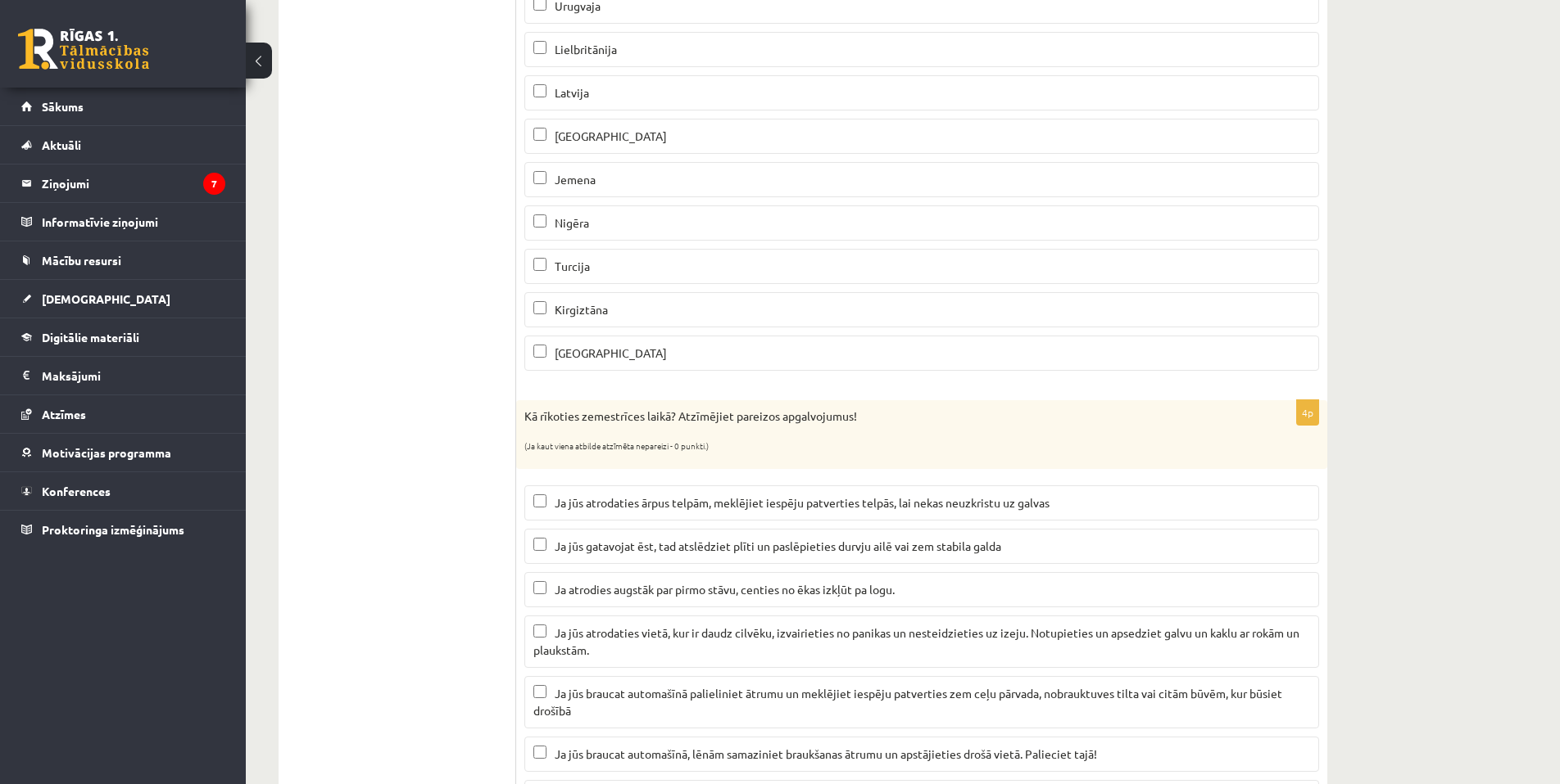
click at [753, 550] on span "Ja jūs gatavojat ēst, tad atslēdziet plīti un paslēpieties durvju ailē vai zem …" at bounding box center [777, 545] width 447 height 15
click at [675, 583] on span "Ja atrodies augstāk par pirmo stāvu, centies no ēkas izkļūt pa logu." at bounding box center [724, 590] width 340 height 15
click at [722, 575] on label "Ja atrodies augstāk par pirmo stāvu, centies no ēkas izkļūt pa logu." at bounding box center [921, 590] width 794 height 35
click at [737, 651] on p "Ja jūs atrodaties vietā, kur ir daudz cilvēku, izvairieties no panikas un neste…" at bounding box center [921, 642] width 776 height 34
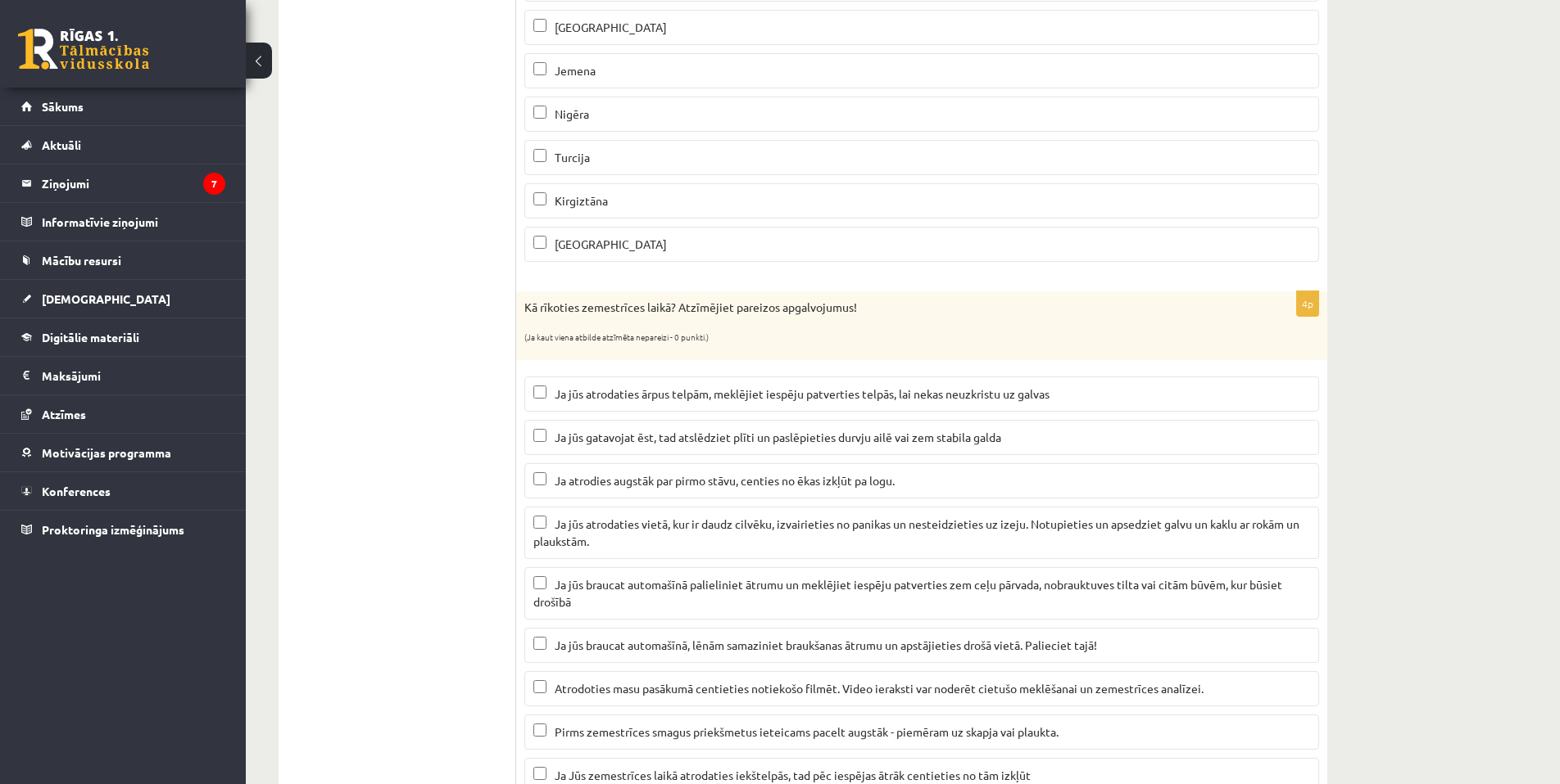
click at [781, 656] on label "Ja jūs braucat automašīnā, lēnām samaziniet braukšanas ātrumu un apstājieties d…" at bounding box center [921, 645] width 794 height 35
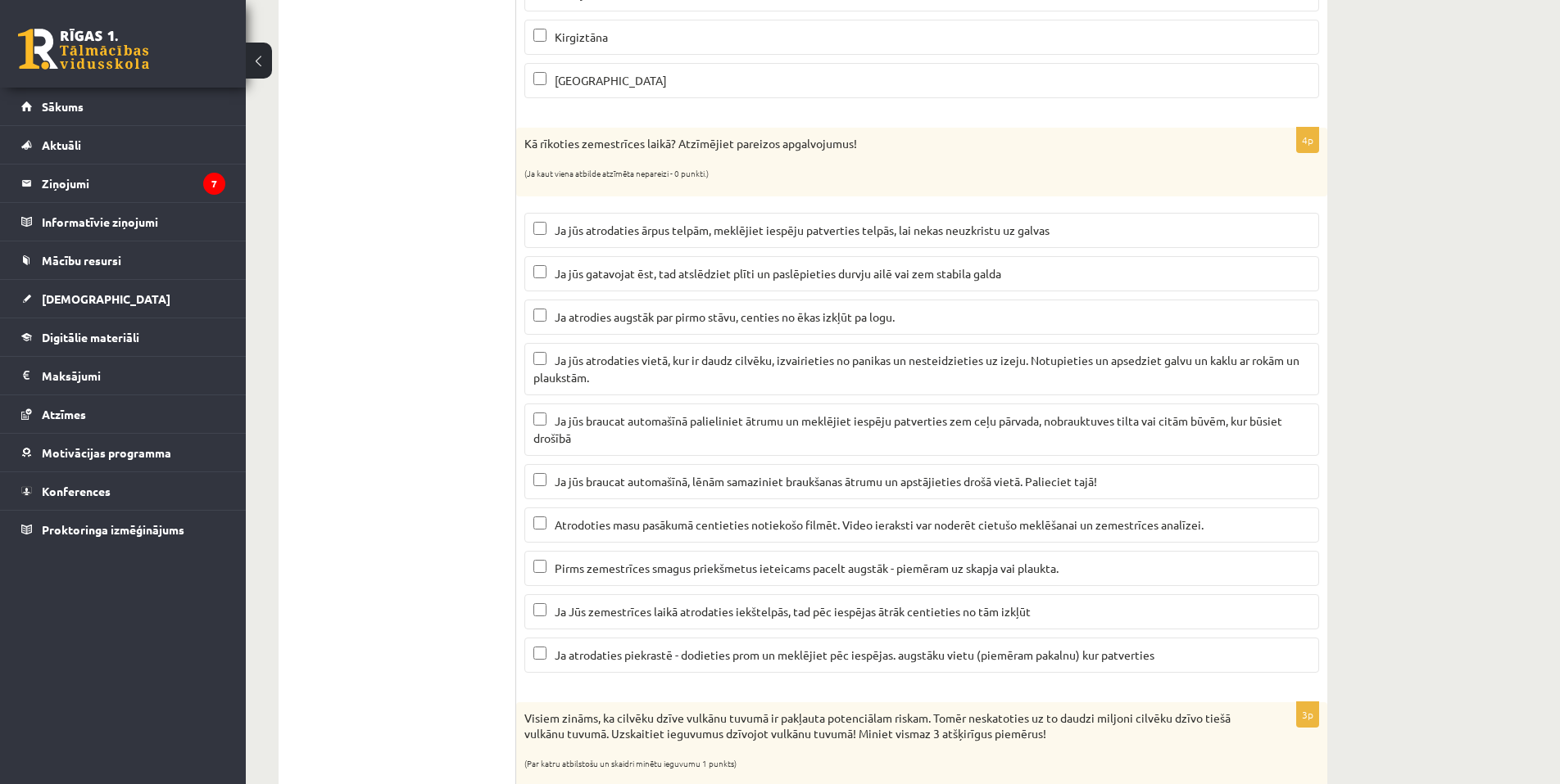
click at [707, 617] on span "Ja Jūs zemestrīces laikā atrodaties iekštelpās, tad pēc iespējas ātrāk centieti…" at bounding box center [792, 612] width 476 height 15
drag, startPoint x: 698, startPoint y: 657, endPoint x: 689, endPoint y: 651, distance: 10.8
click at [697, 657] on span "Ja atrodaties piekrastē - dodieties prom un meklējiet pēc iespējas. augstāku vi…" at bounding box center [854, 655] width 600 height 15
click at [678, 621] on label "Ja Jūs zemestrīces laikā atrodaties iekštelpās, tad pēc iespējas ātrāk centieti…" at bounding box center [921, 612] width 794 height 35
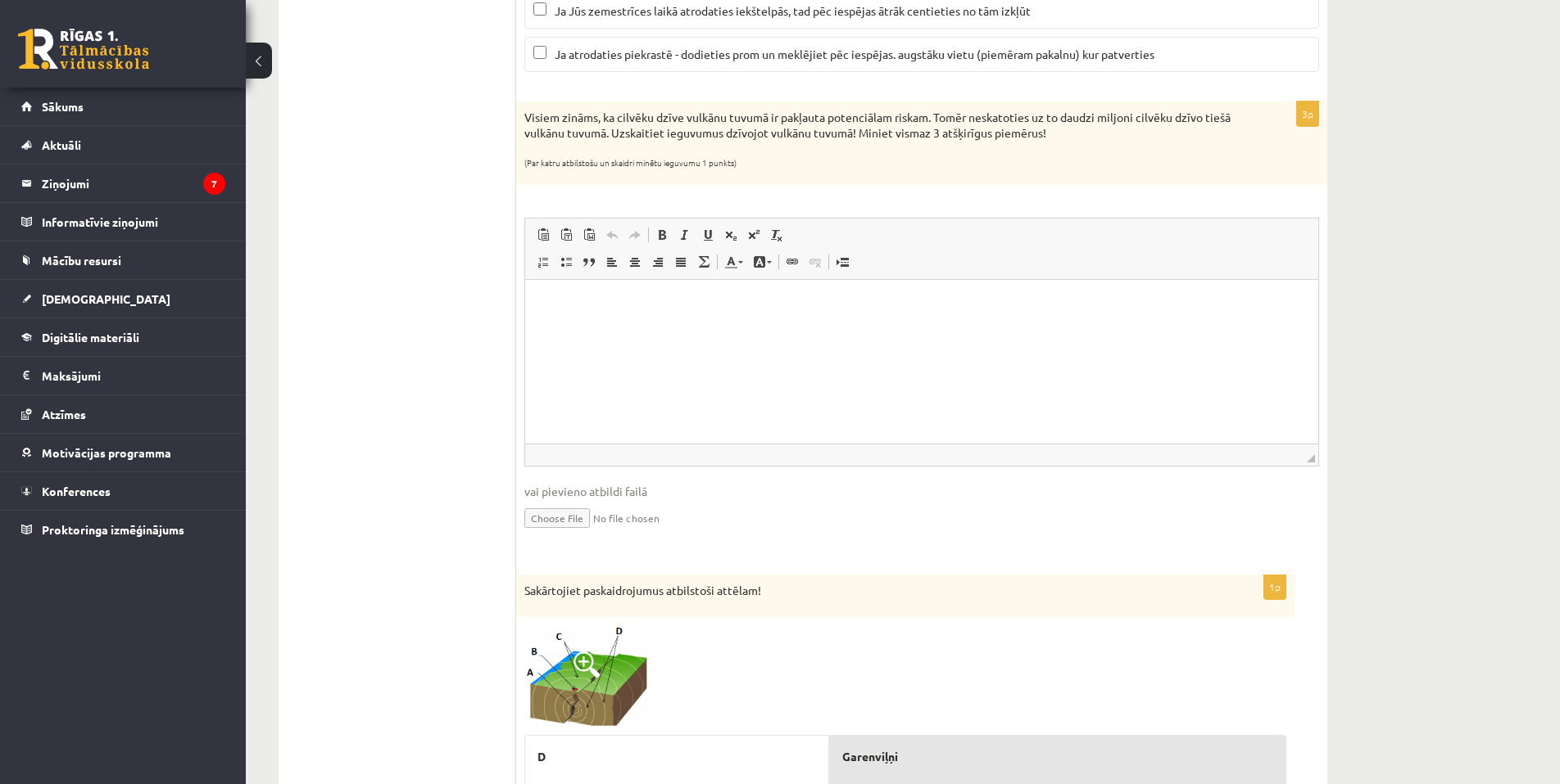
scroll to position [1612, 0]
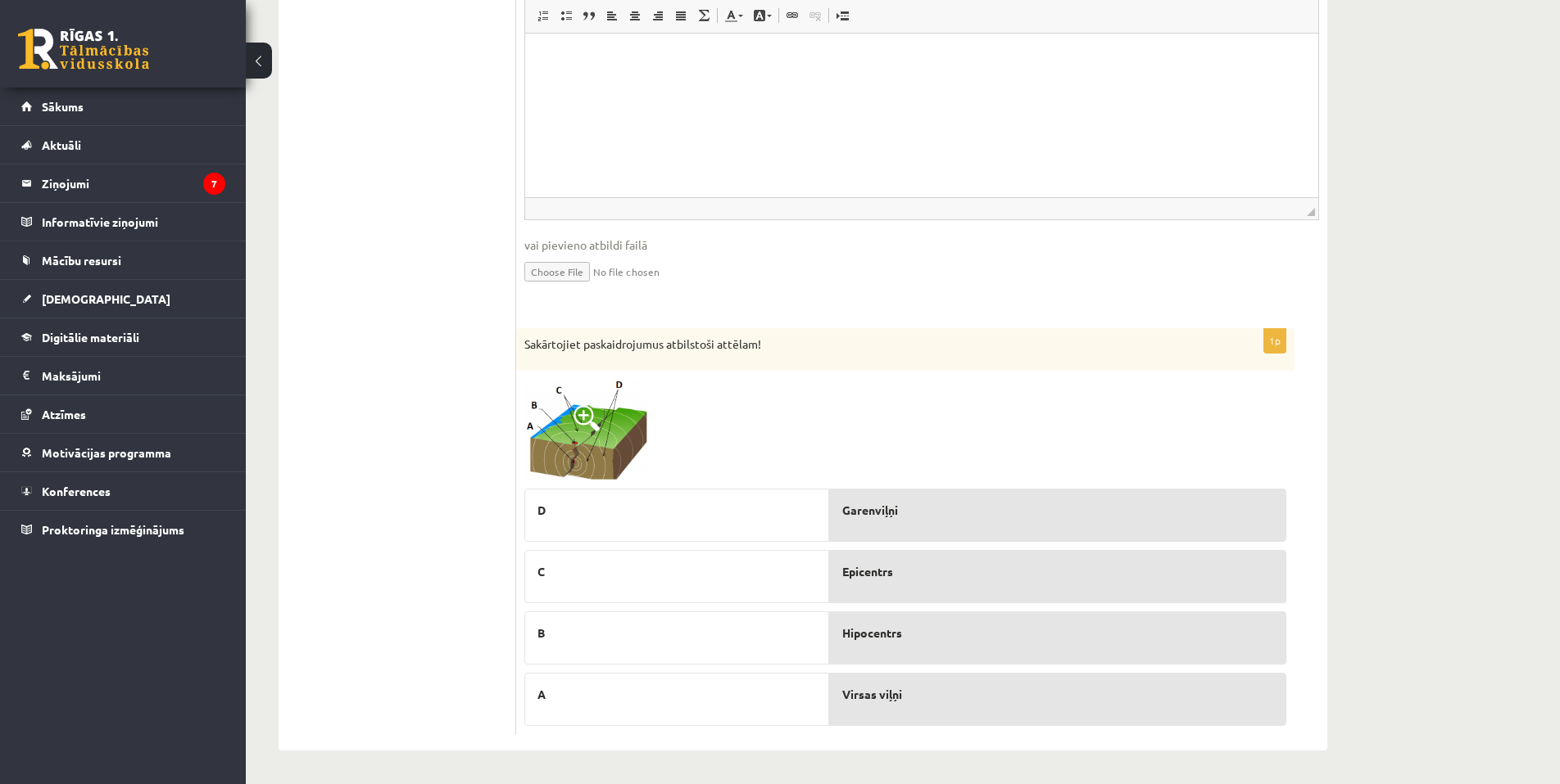
click at [584, 414] on span at bounding box center [586, 419] width 27 height 27
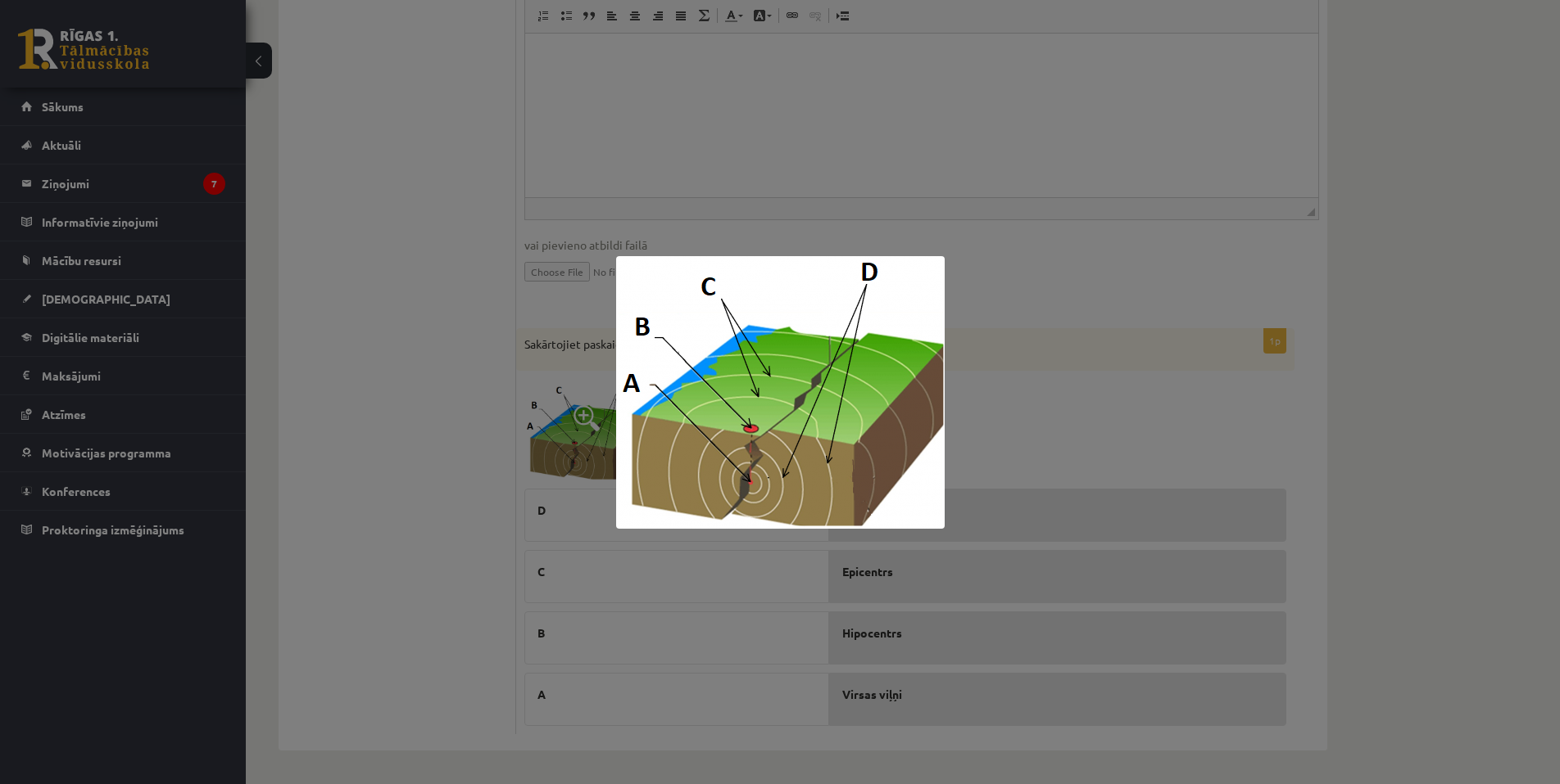
click at [982, 438] on div at bounding box center [780, 392] width 1560 height 784
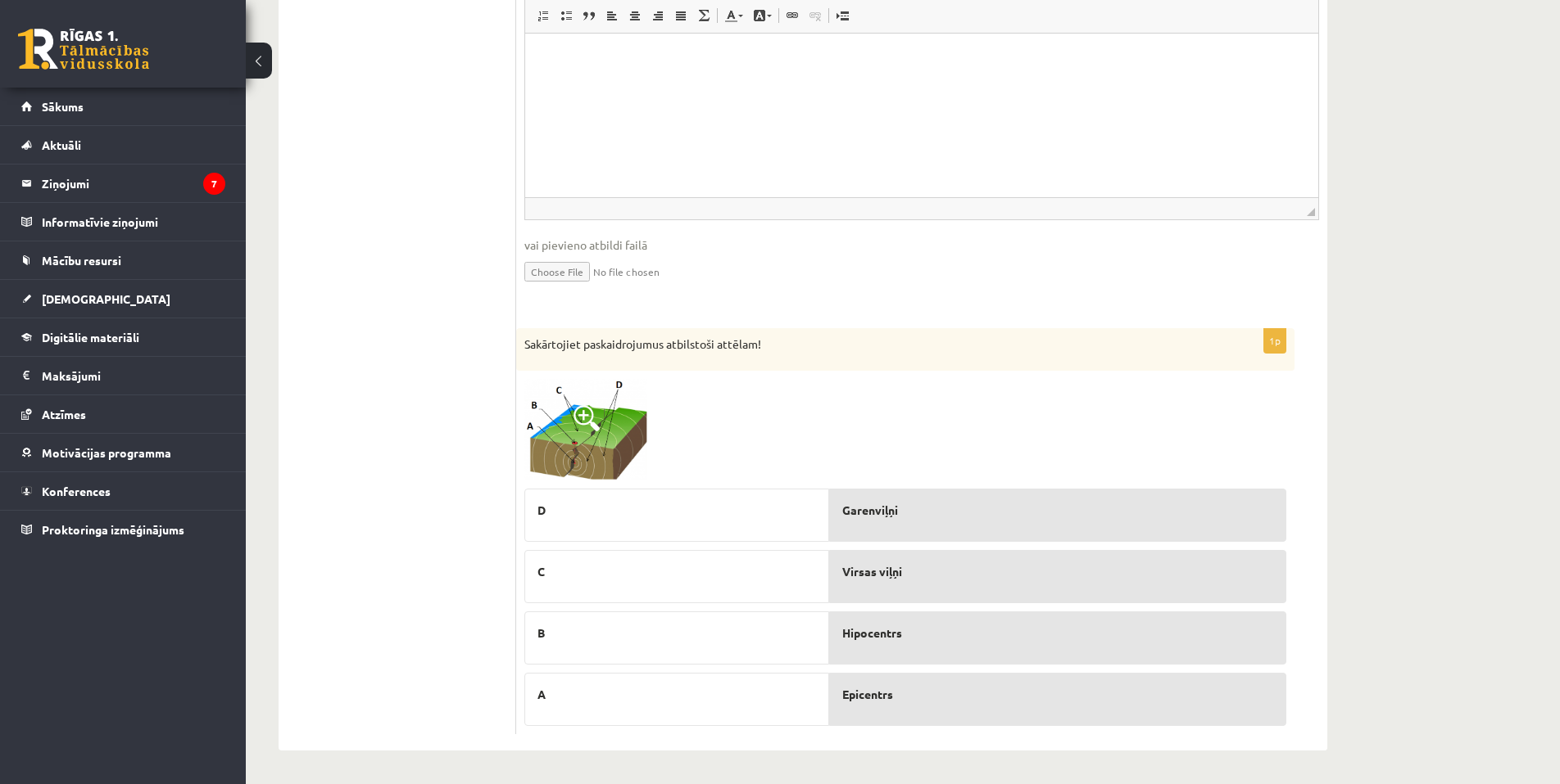
click at [639, 450] on img at bounding box center [585, 430] width 123 height 103
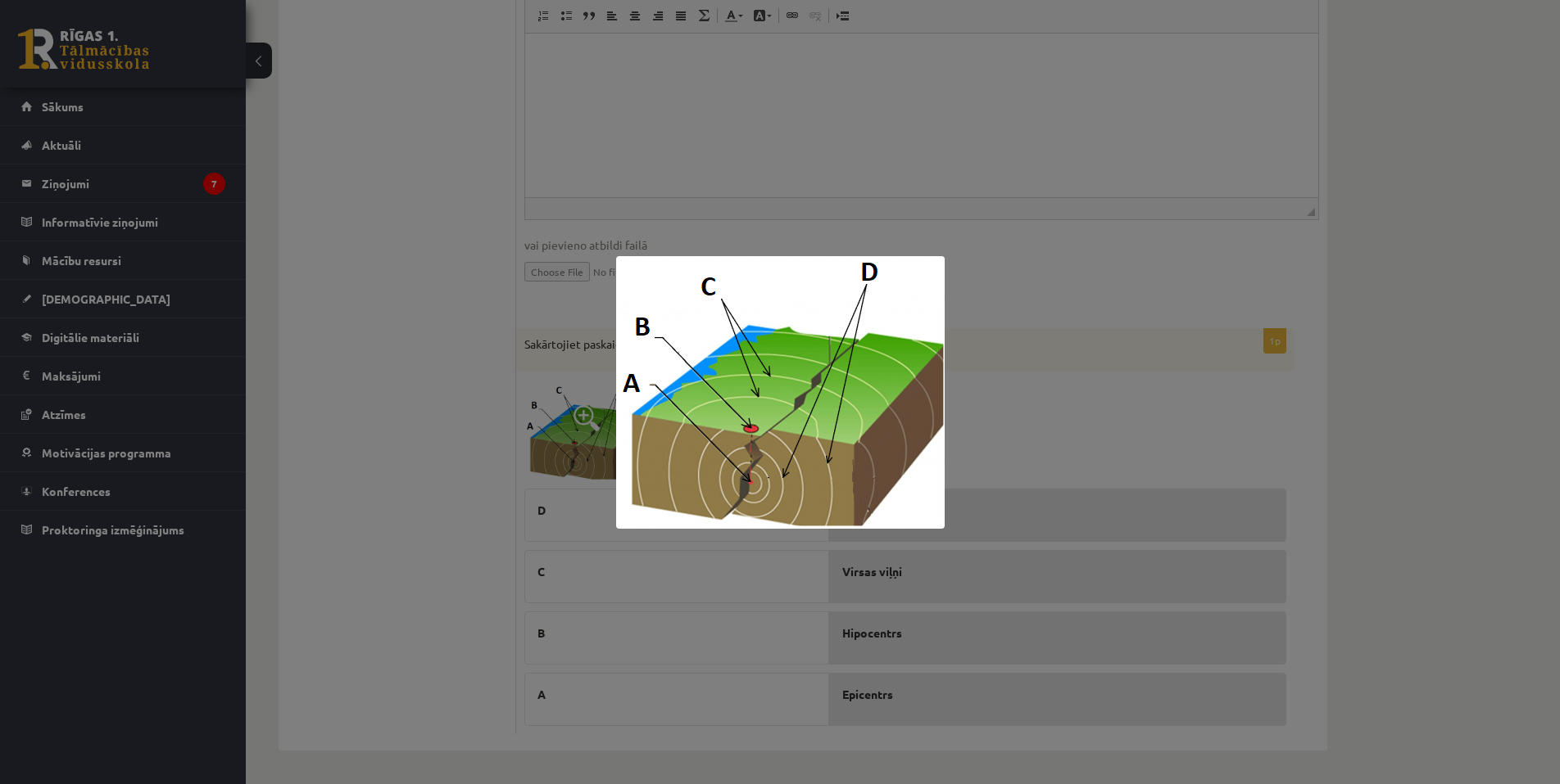
click at [1048, 385] on div at bounding box center [780, 392] width 1560 height 784
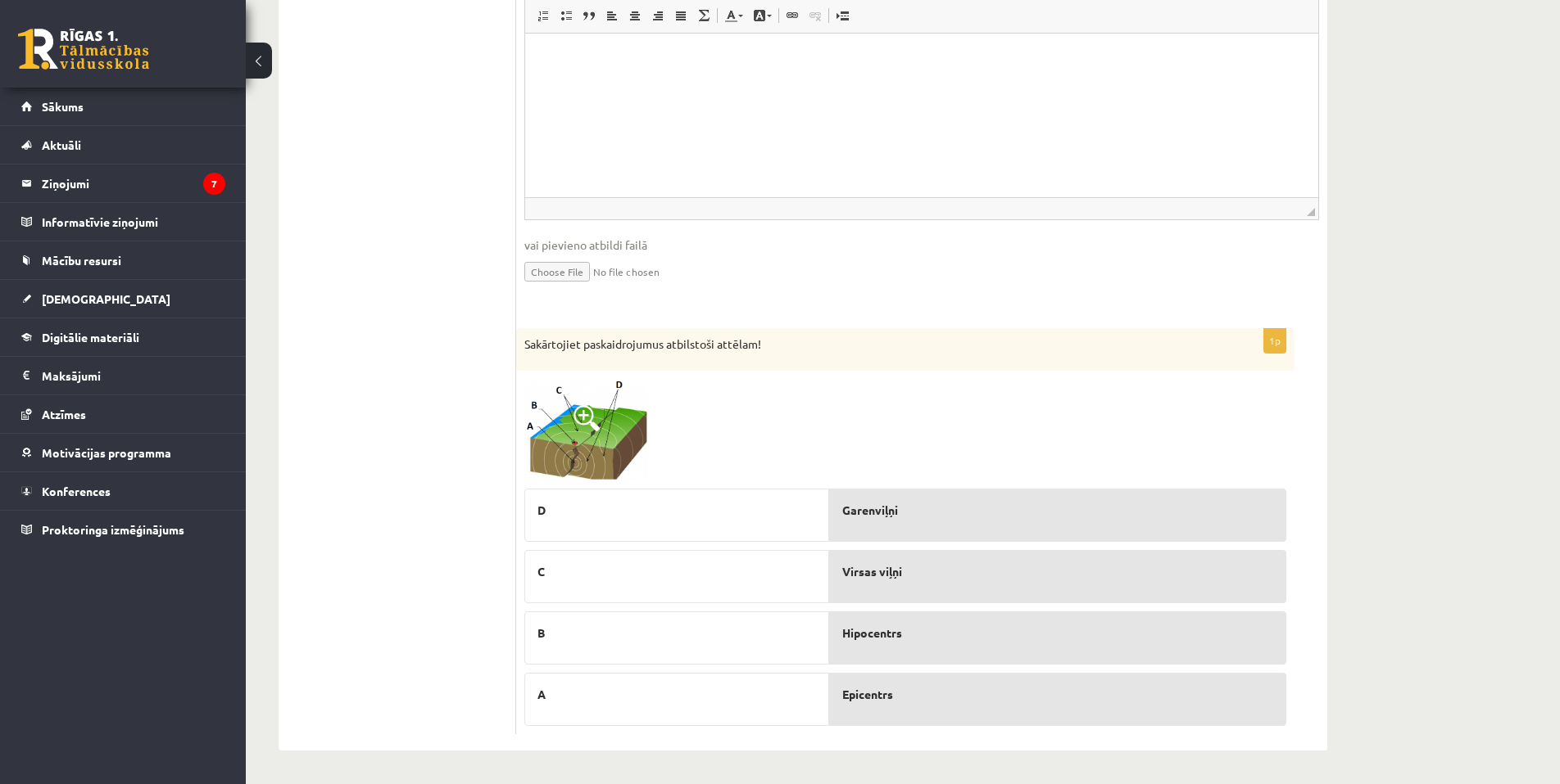
click at [654, 422] on div at bounding box center [905, 430] width 761 height 103
click at [615, 415] on img at bounding box center [585, 430] width 123 height 103
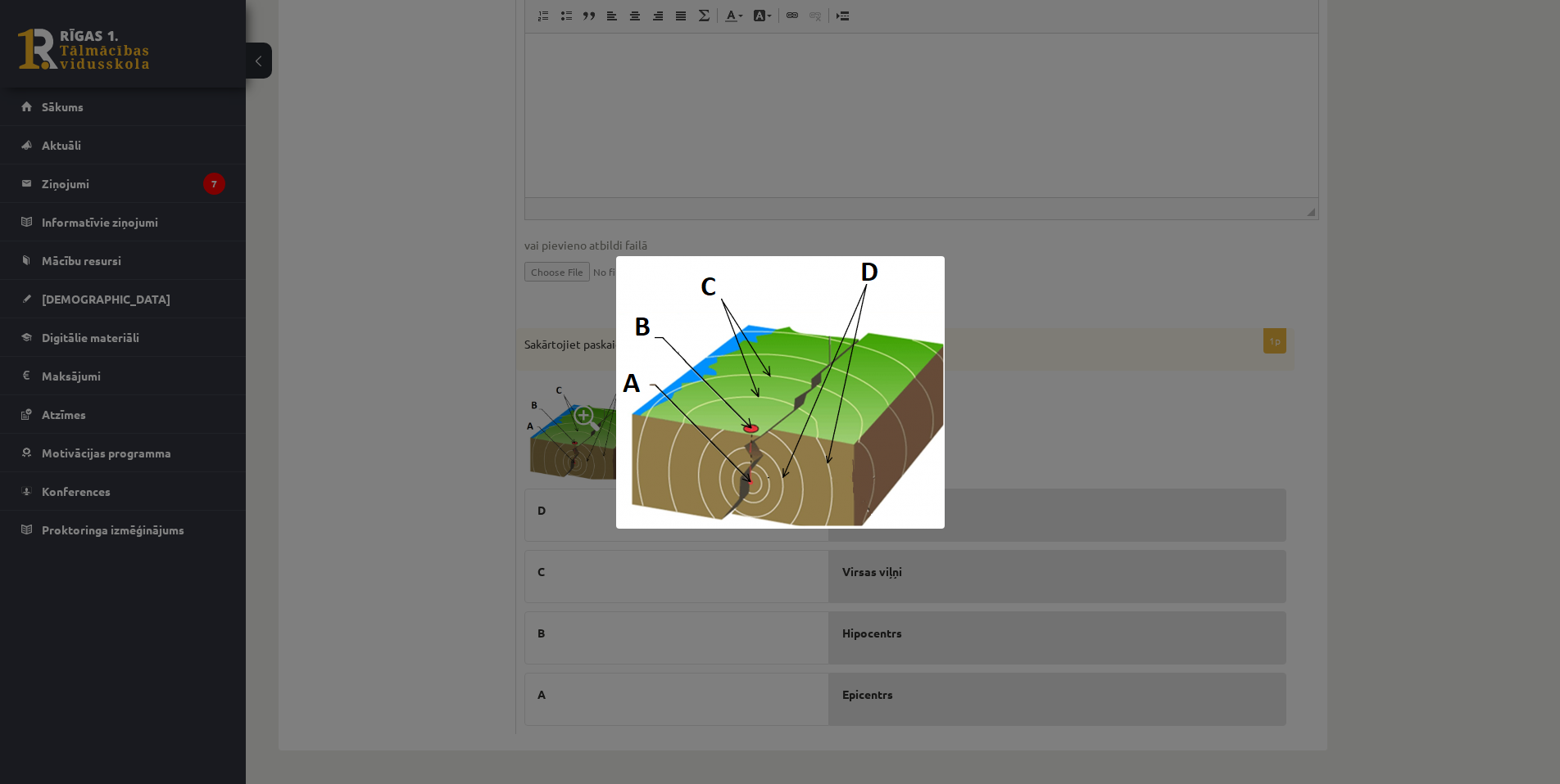
click at [1013, 354] on div at bounding box center [780, 392] width 1560 height 784
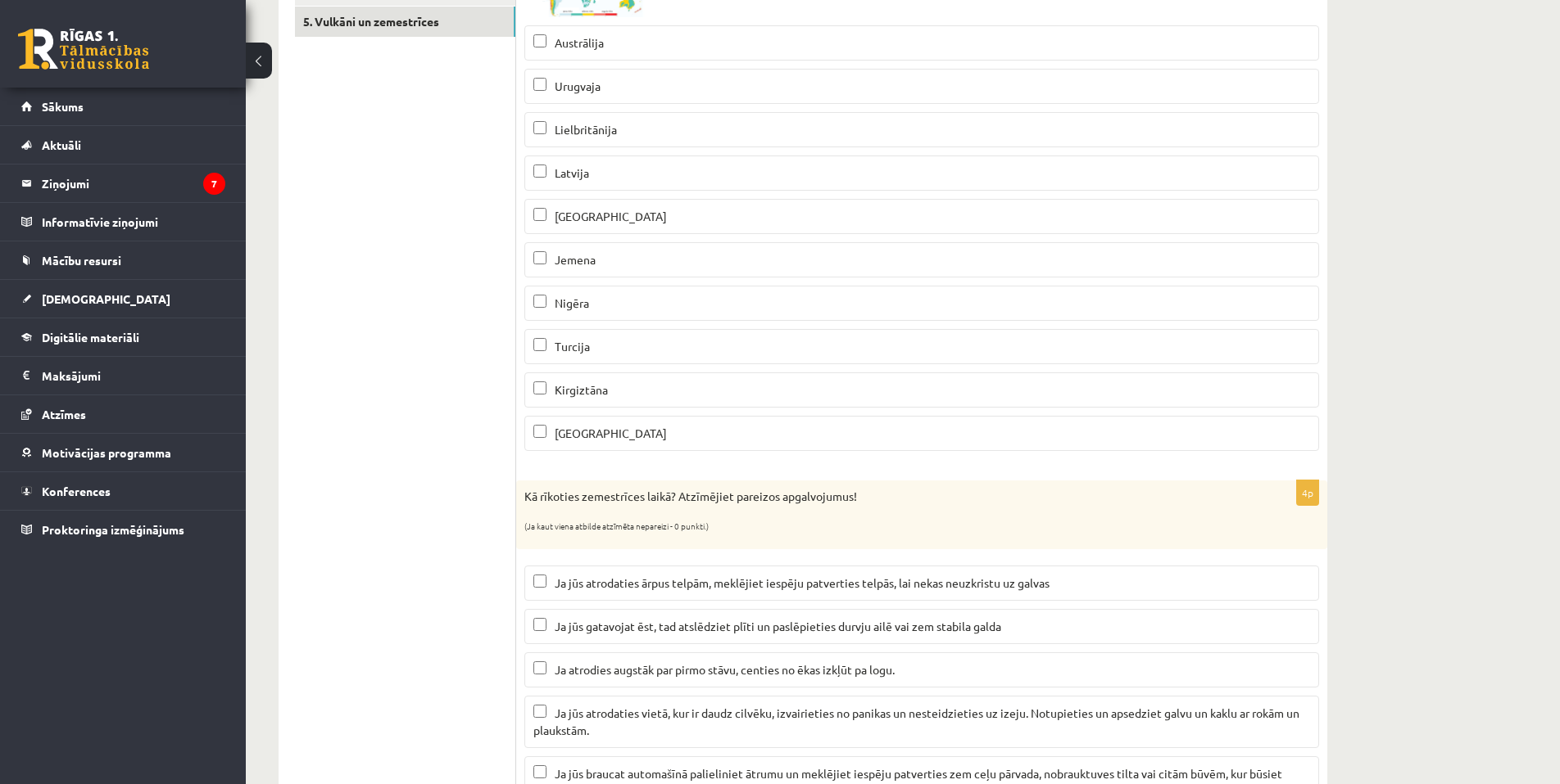
scroll to position [139, 0]
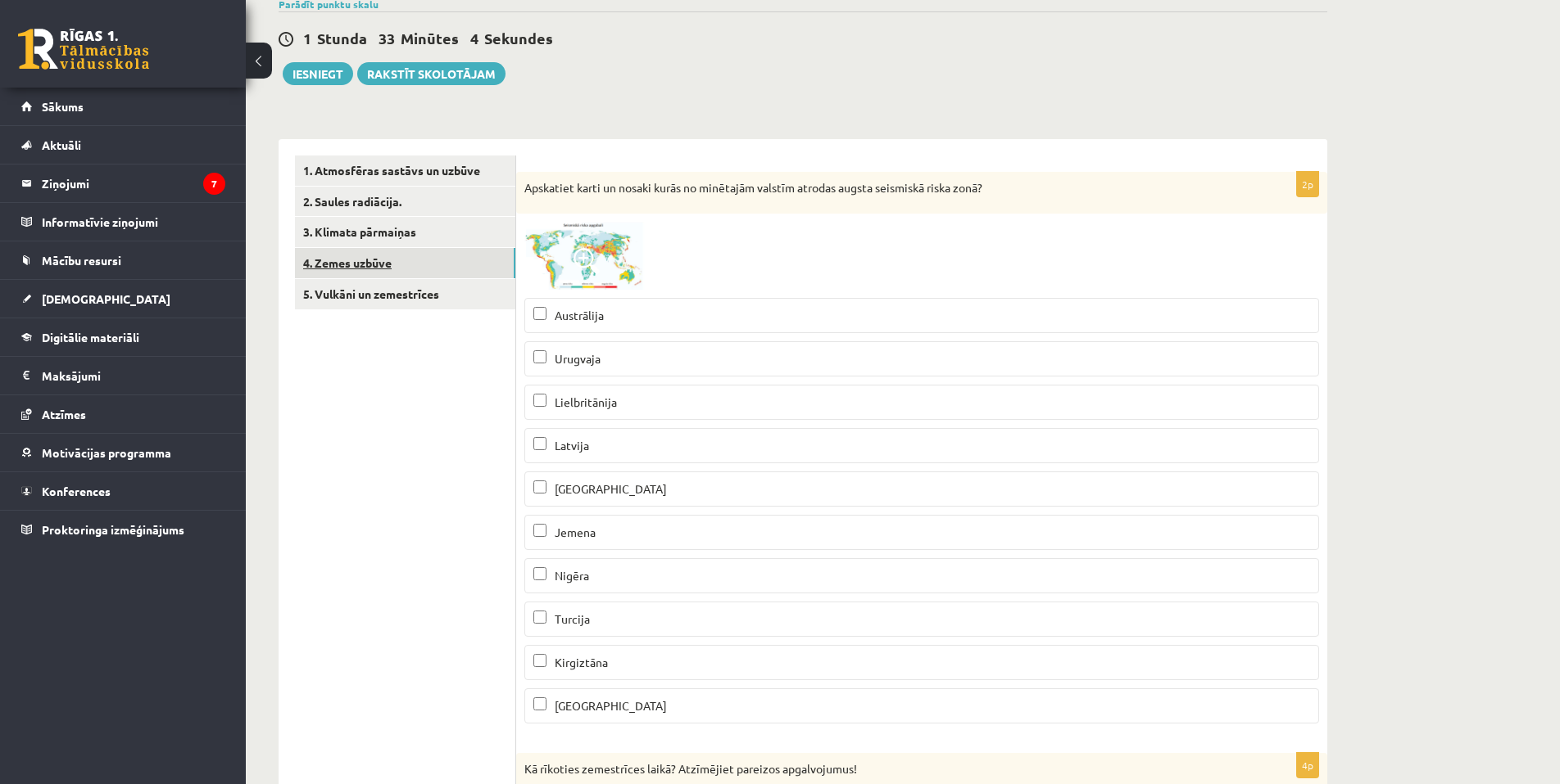
click at [351, 264] on link "4. Zemes uzbūve" at bounding box center [404, 263] width 220 height 30
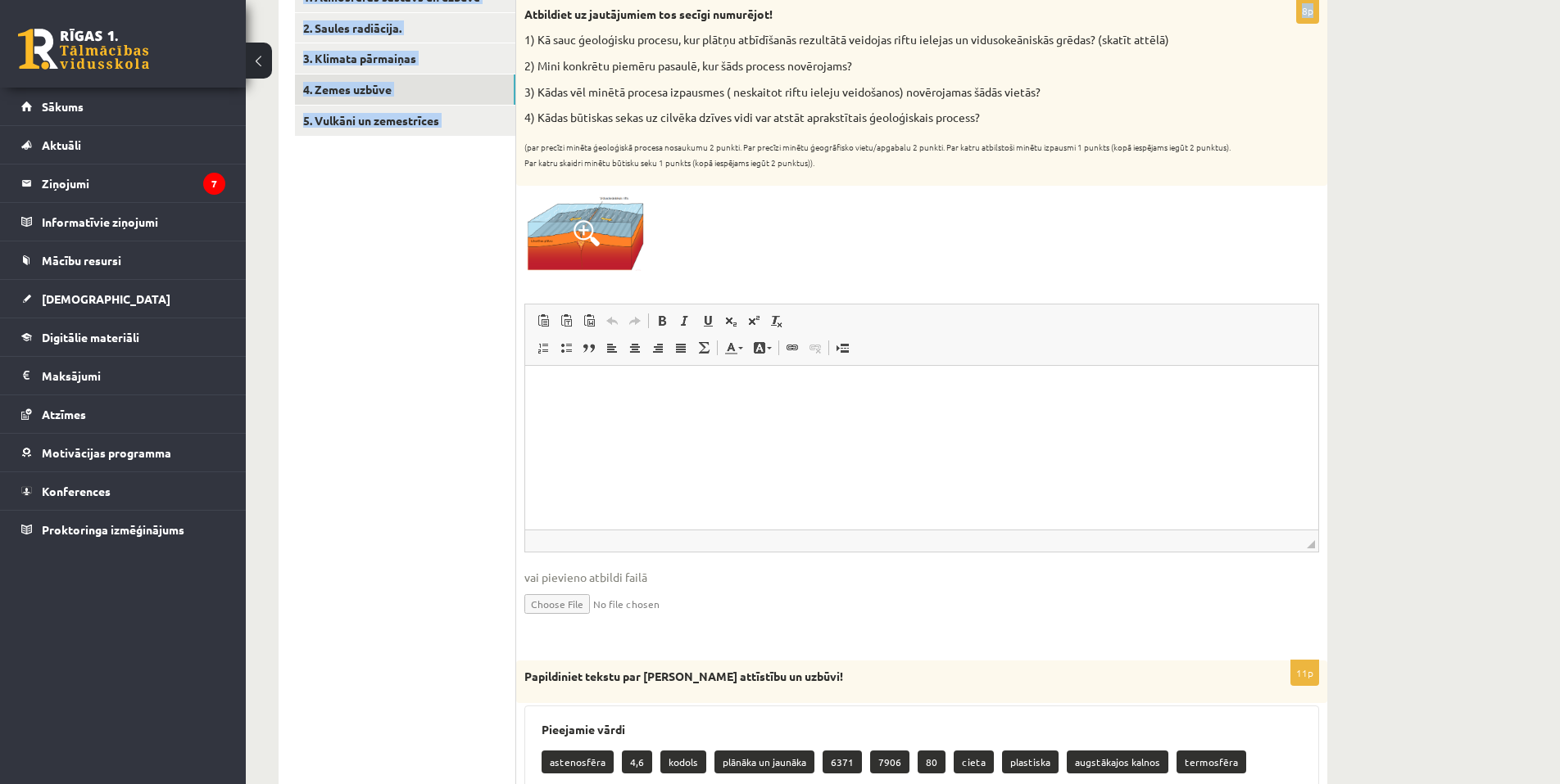
scroll to position [0, 0]
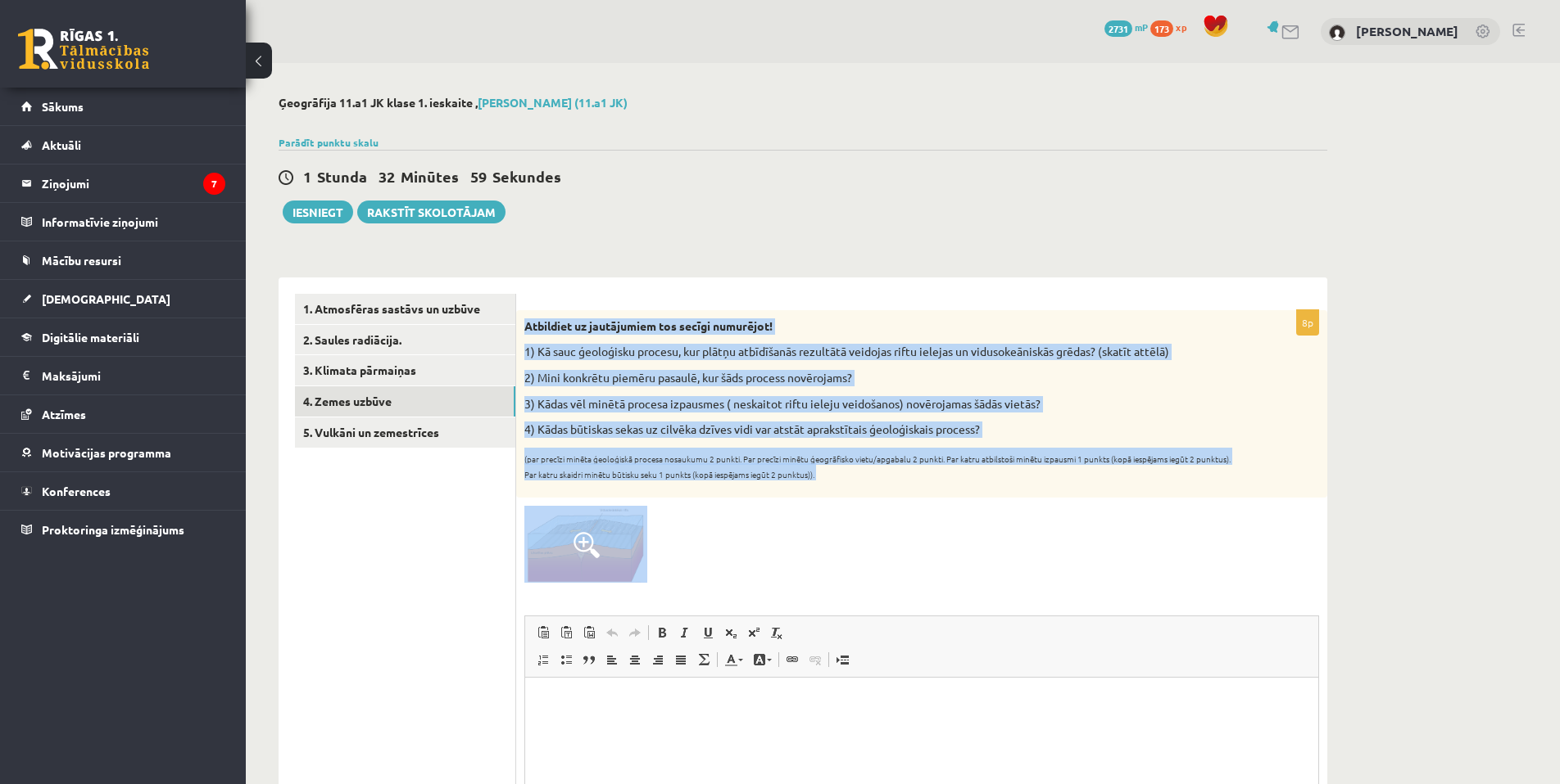
drag, startPoint x: 524, startPoint y: 185, endPoint x: 803, endPoint y: 582, distance: 485.2
click at [803, 582] on div "8p Atbildiet uz jautājumiem tos secīgi numurējot! 1) Kā sauc ģeoloģisku procesu…" at bounding box center [921, 633] width 811 height 646
copy div "Atbildiet uz jautājumiem tos secīgi numurējot! 1) Kā sauc ģeoloģisku procesu, k…"
click at [601, 557] on img at bounding box center [585, 544] width 123 height 77
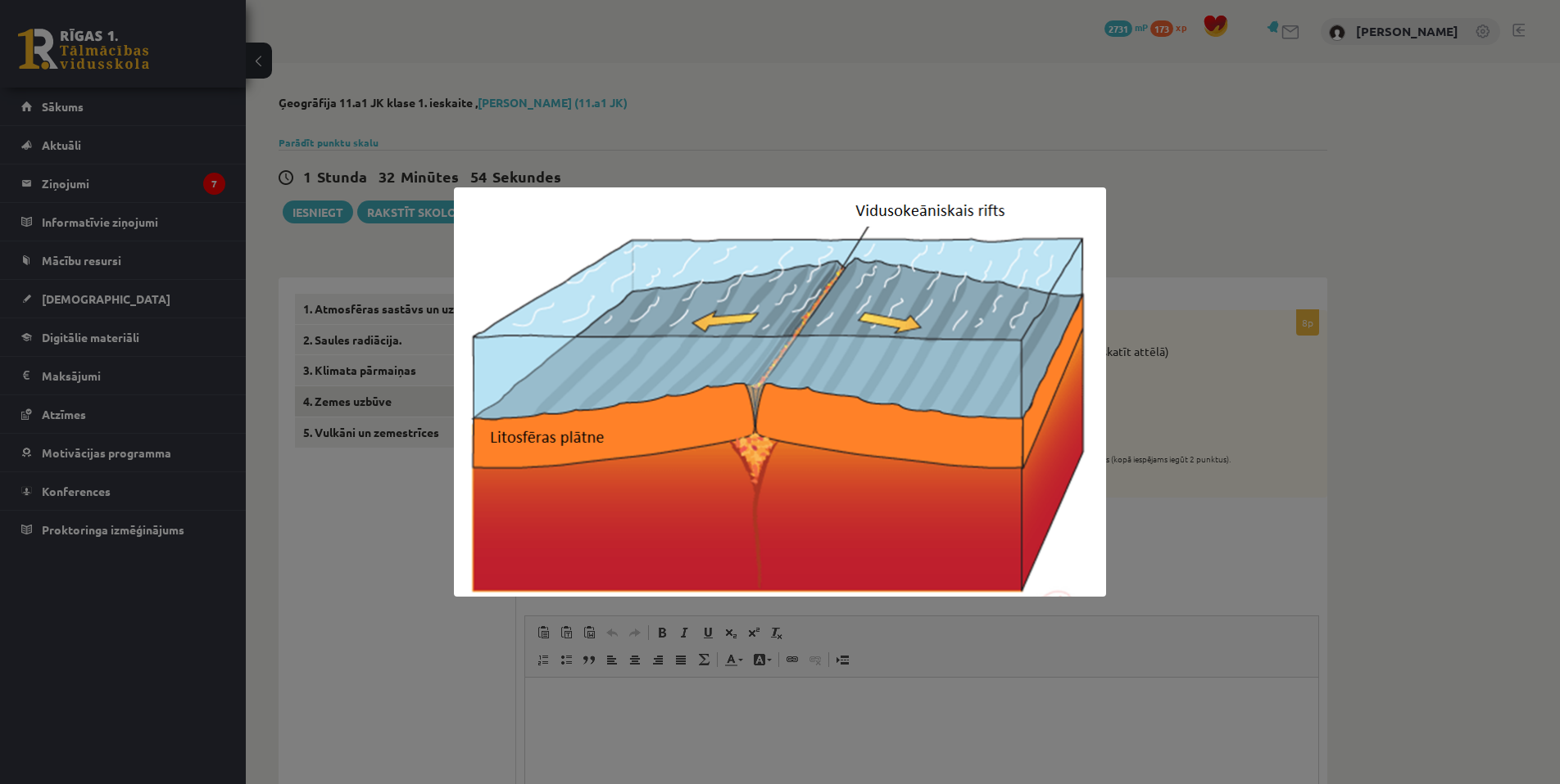
click at [360, 401] on div at bounding box center [780, 392] width 1560 height 784
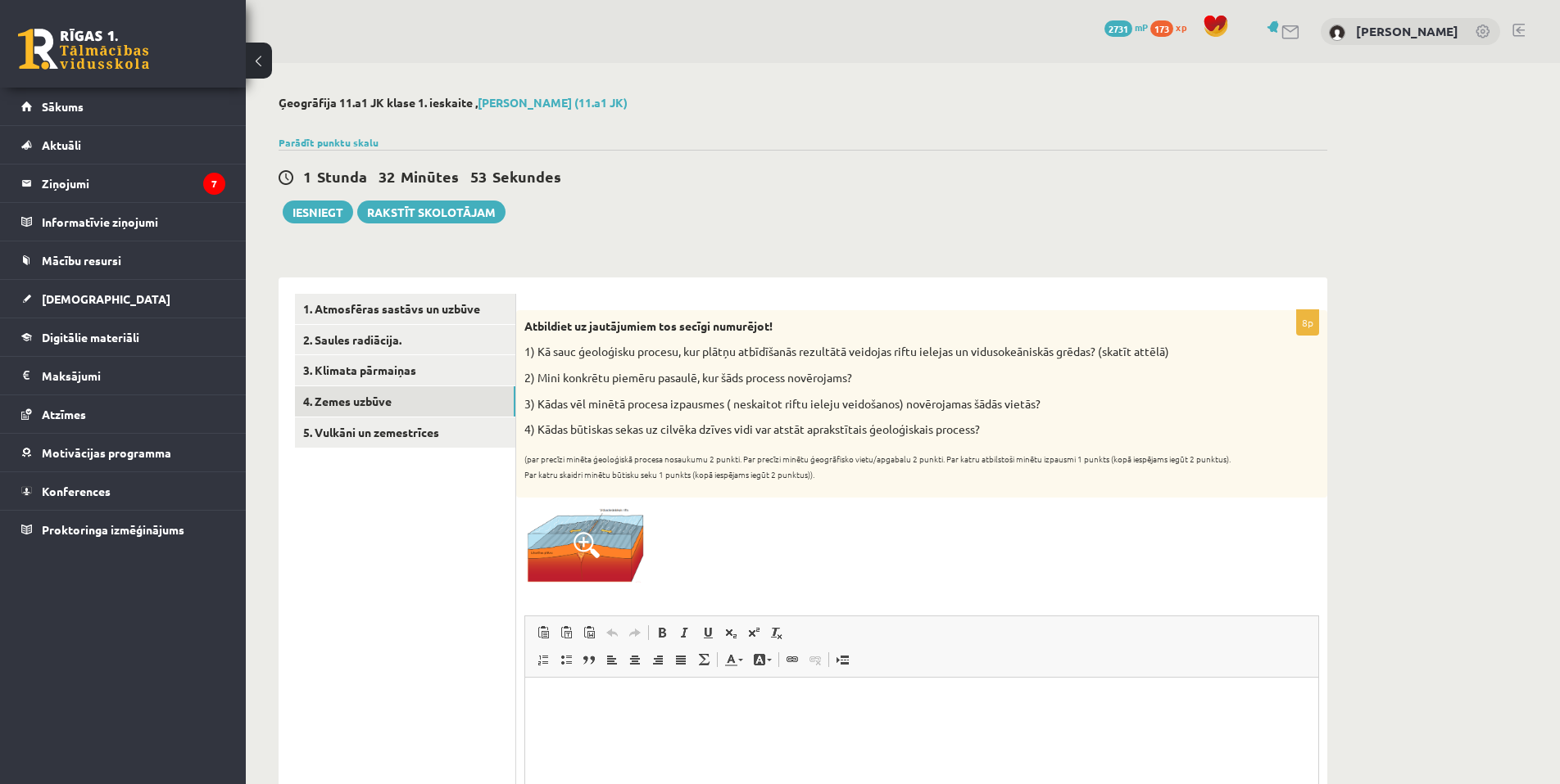
click at [595, 560] on img at bounding box center [585, 544] width 123 height 77
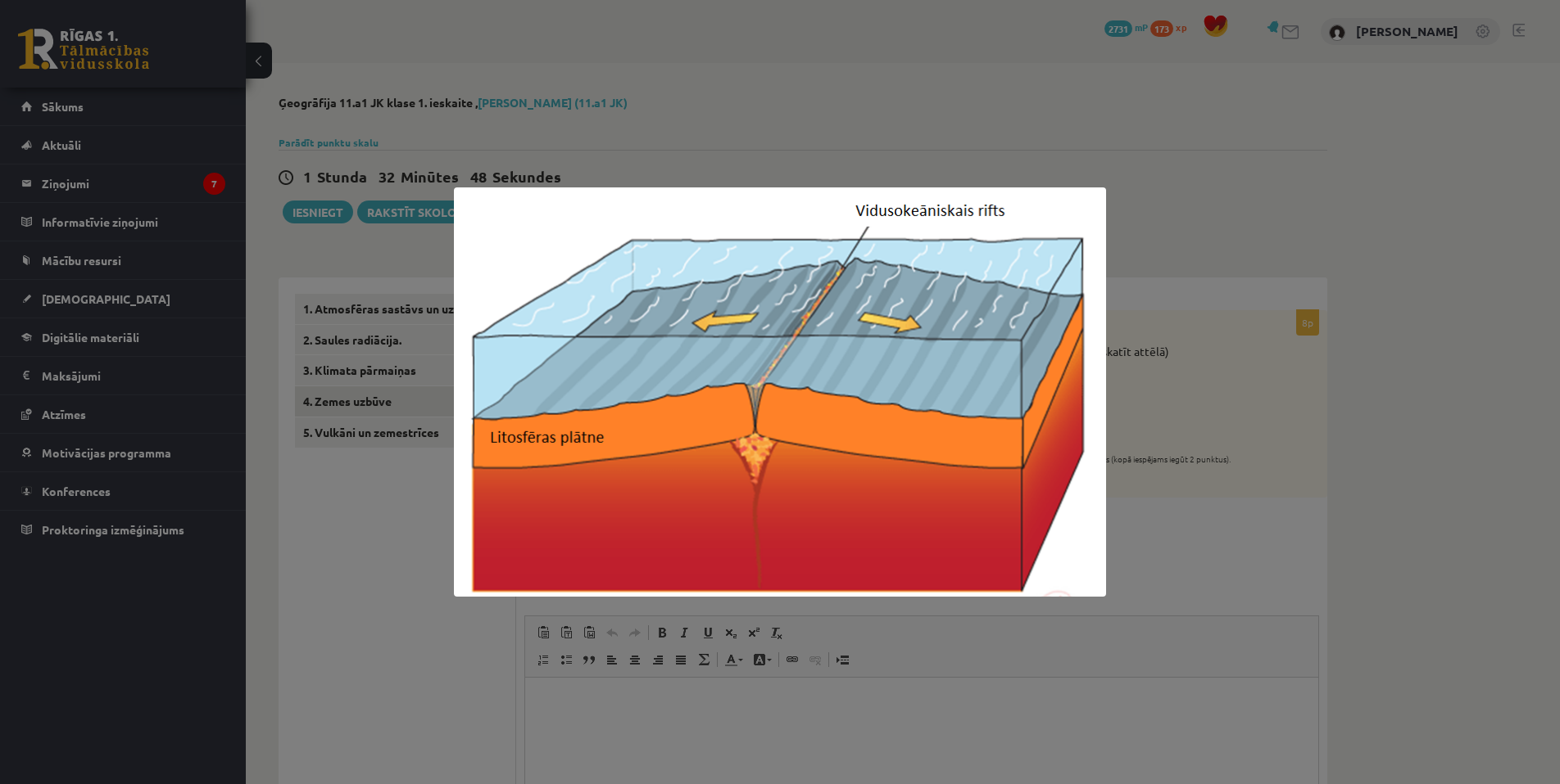
click at [362, 491] on div at bounding box center [780, 392] width 1560 height 784
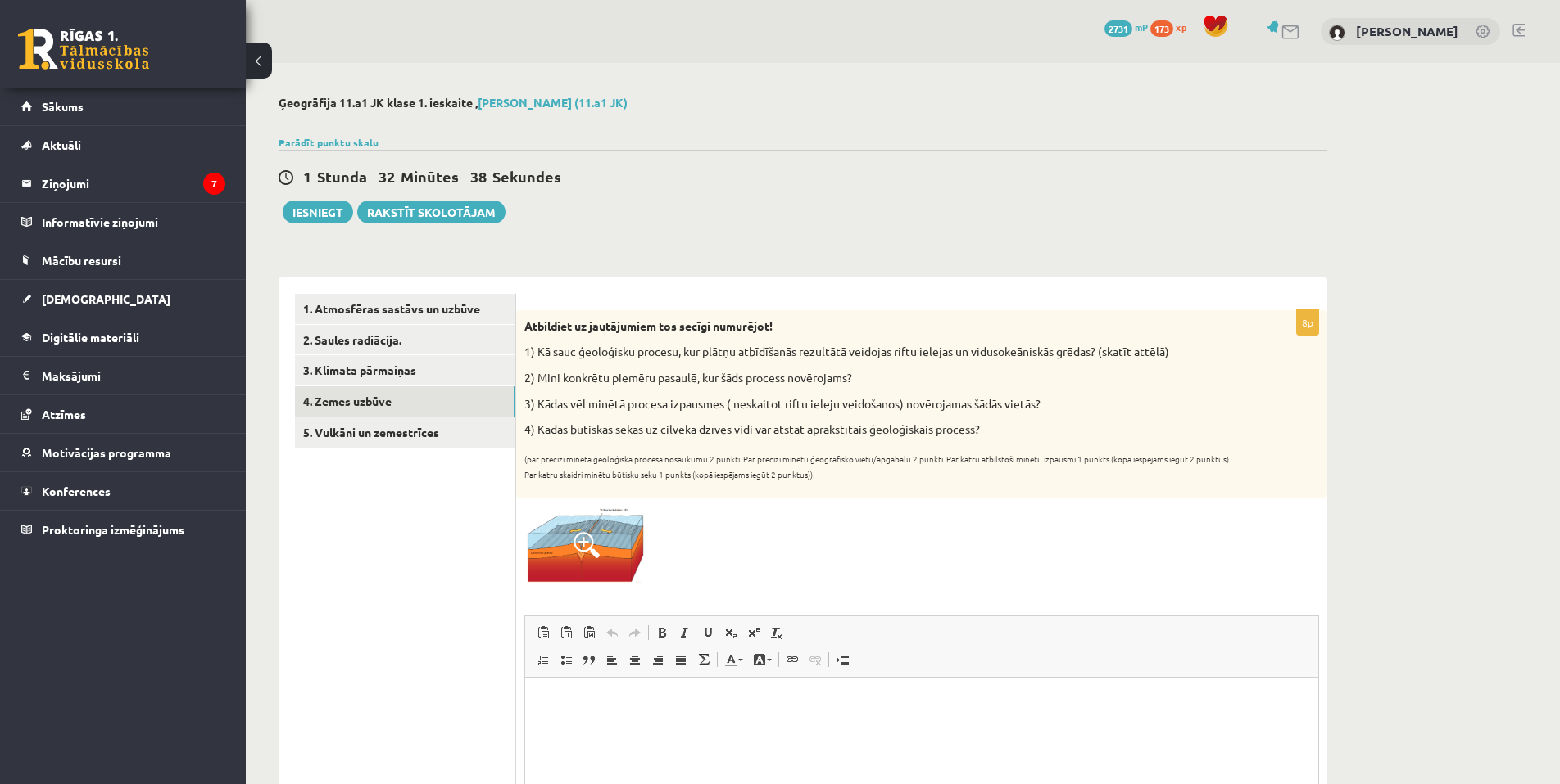
click at [685, 727] on html at bounding box center [921, 703] width 793 height 50
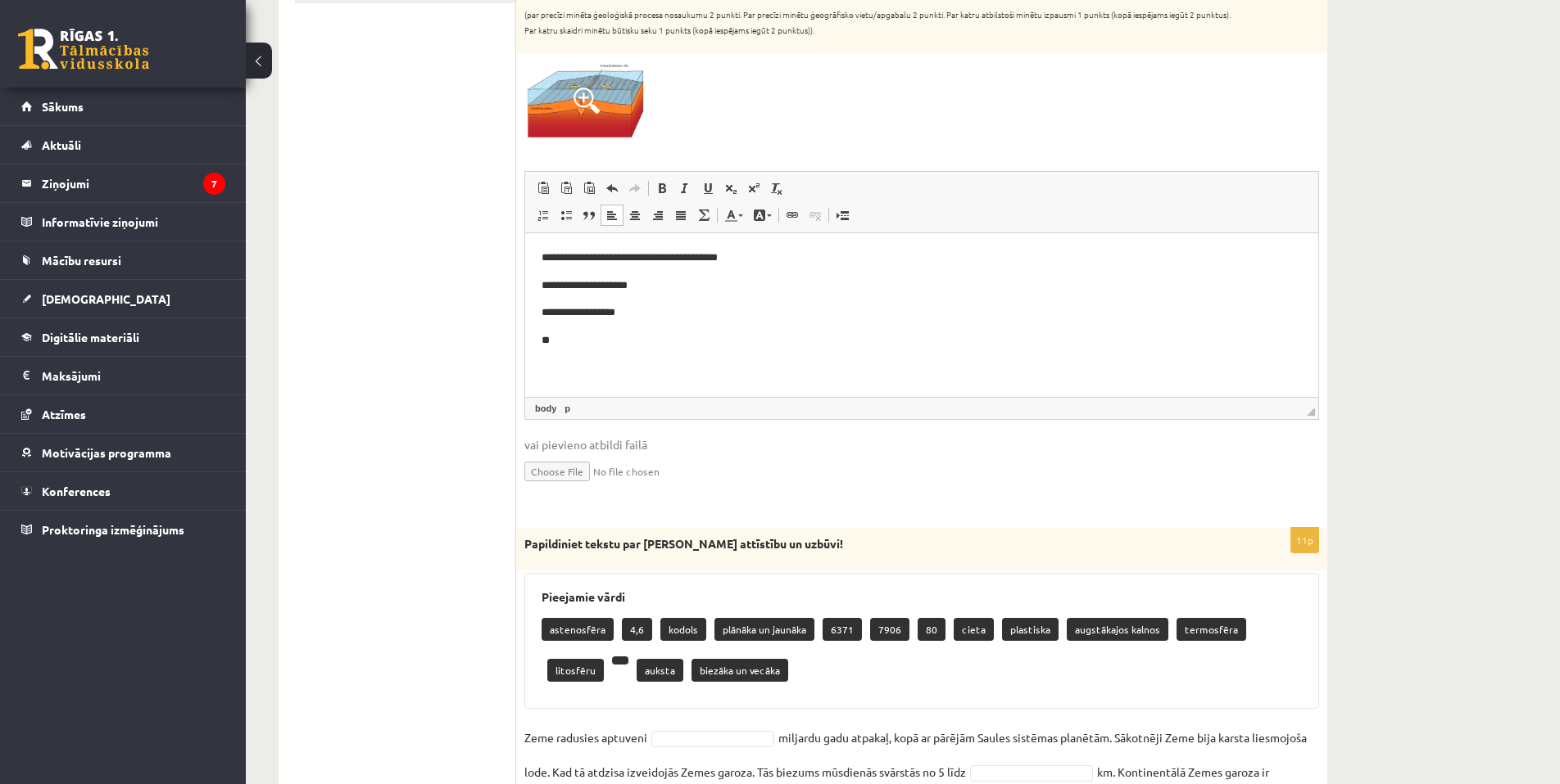
scroll to position [651, 0]
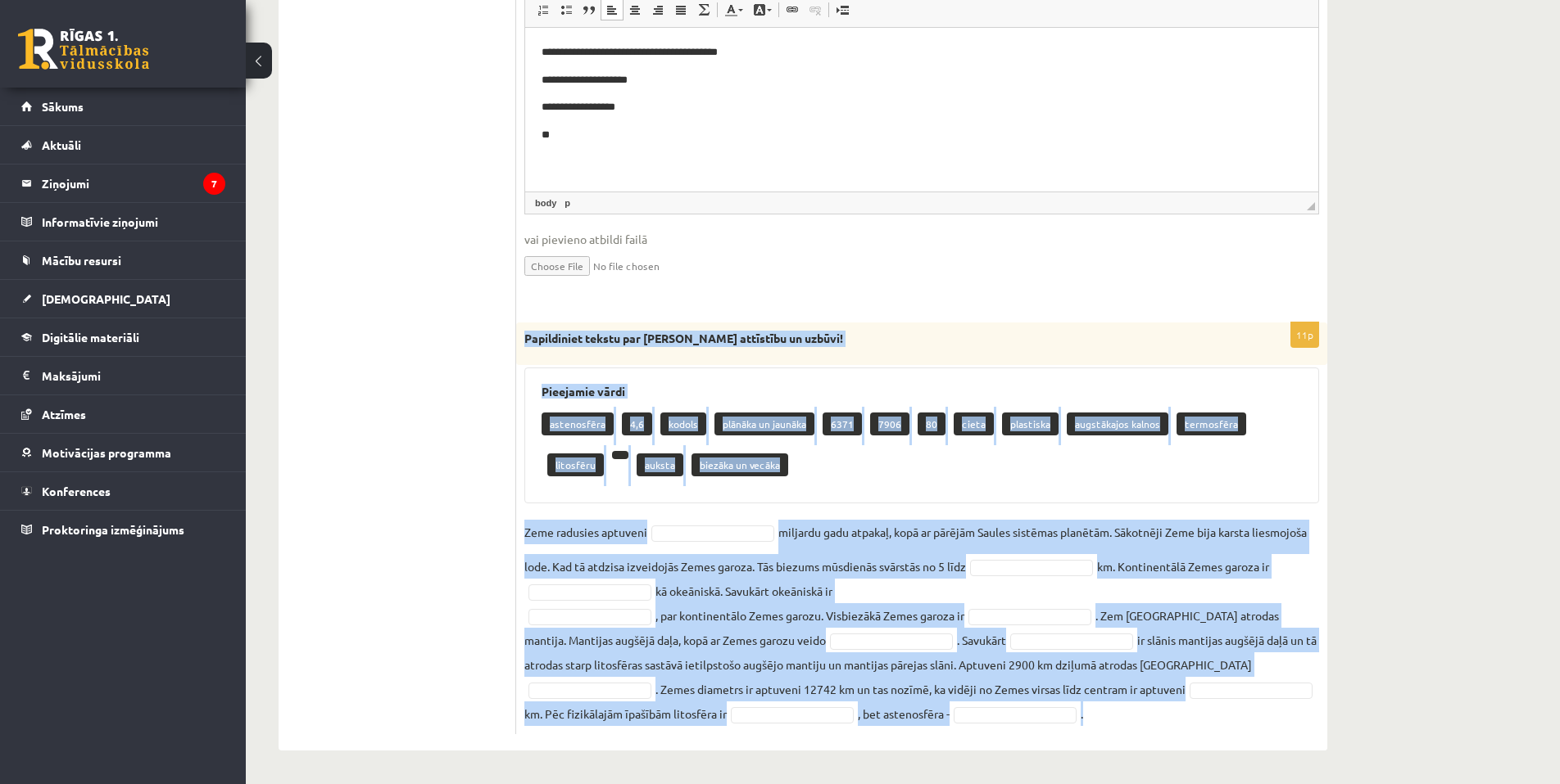
copy div "Papildiniet tekstu par Zemes attīstību un uzbūvi! Pieejamie vārdi astenosfēra 4…"
drag, startPoint x: 523, startPoint y: 334, endPoint x: 1320, endPoint y: 748, distance: 898.1
click at [1320, 748] on div "8p Atbildiet uz jautājumiem tos secīgi numurējot! 1) Kā sauc ģeoloģisku procesu…" at bounding box center [921, 189] width 811 height 1123
click at [1431, 621] on div "Ģeogrāfija 11.a1 JK klase 1. ieskaite , Kristaps Borisovs (11.a1 JK) Parādīt pu…" at bounding box center [903, 98] width 1314 height 1371
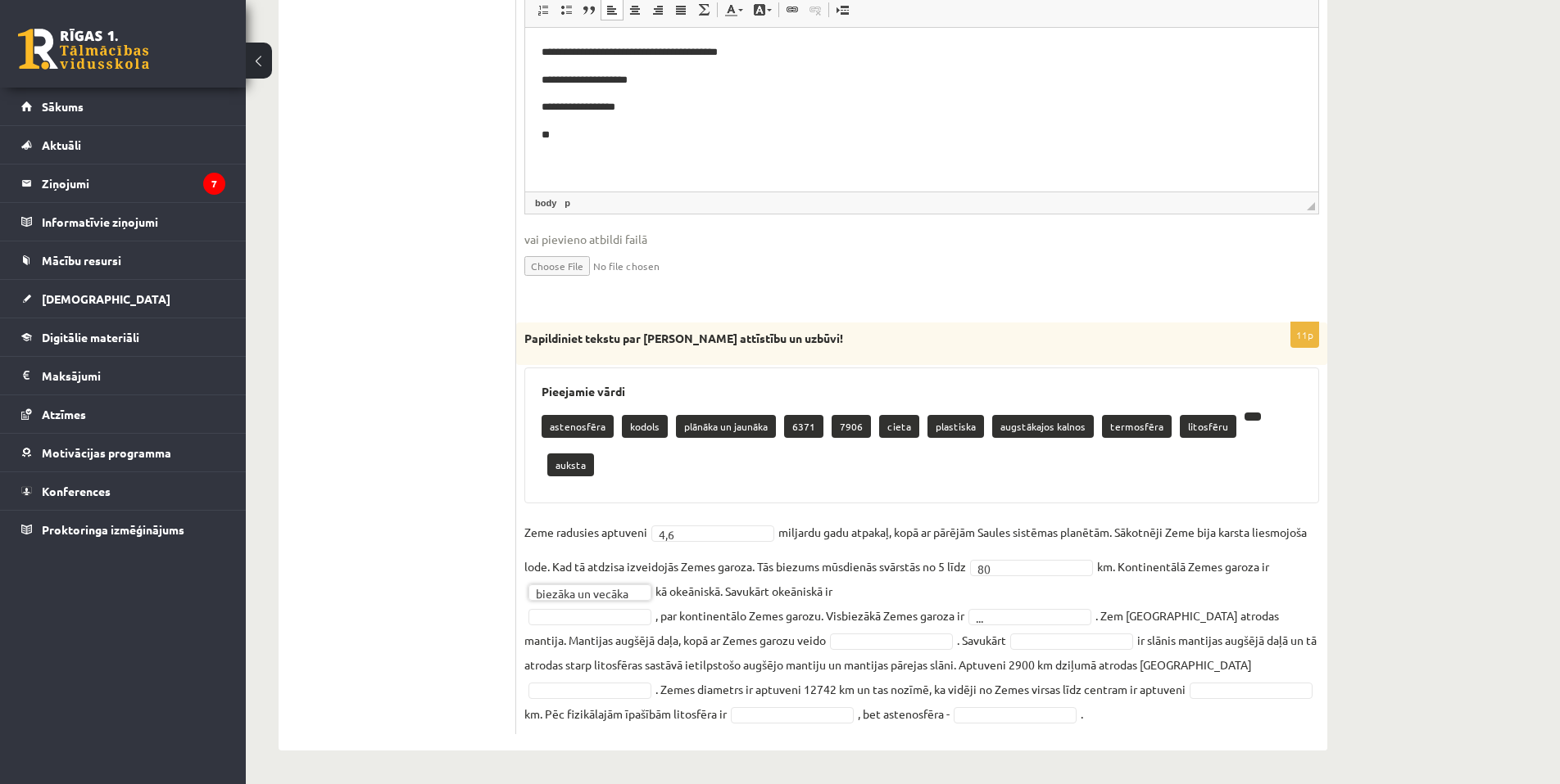
scroll to position [613, 0]
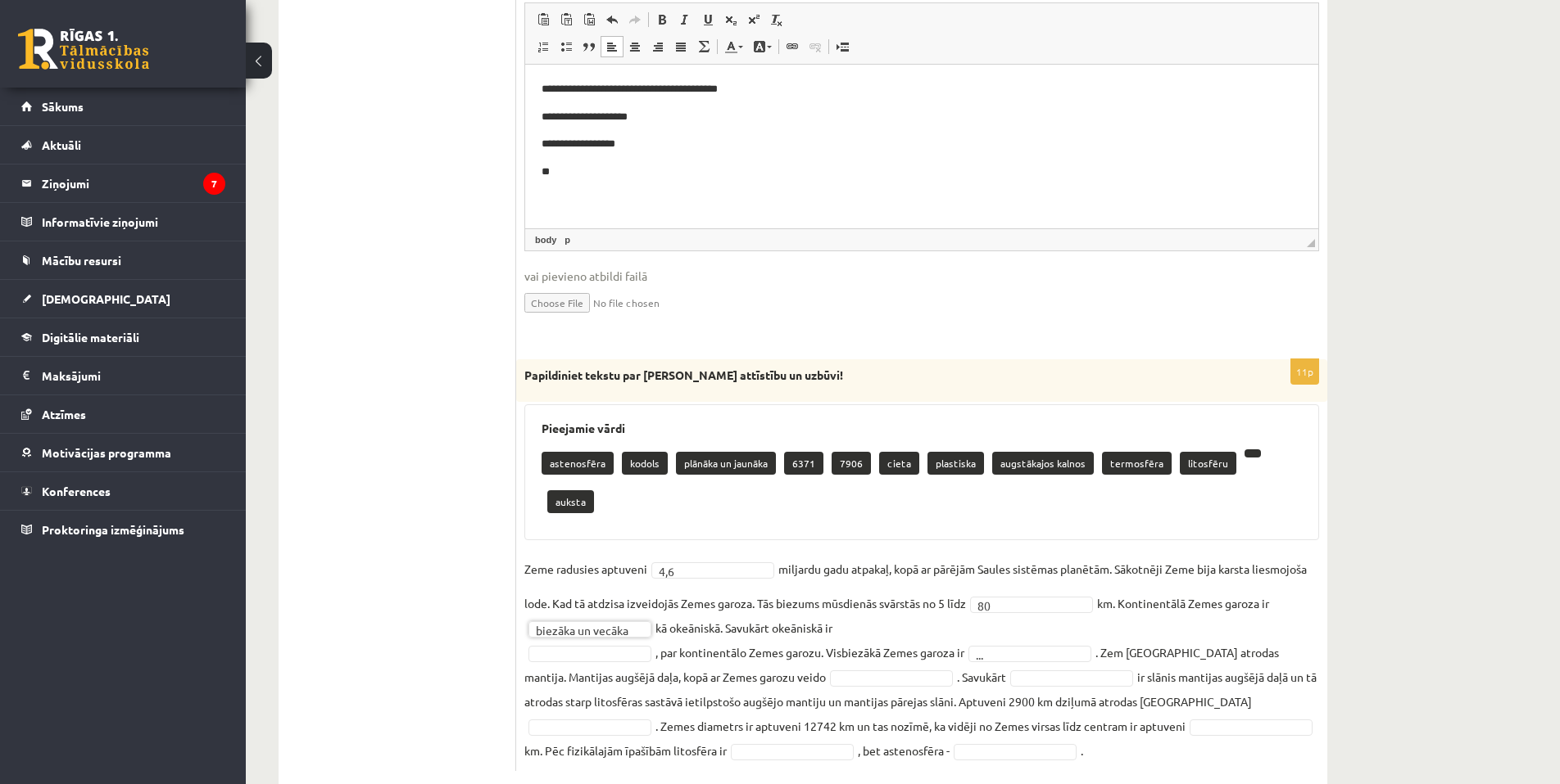
click at [862, 588] on fieldset "**********" at bounding box center [921, 659] width 794 height 206
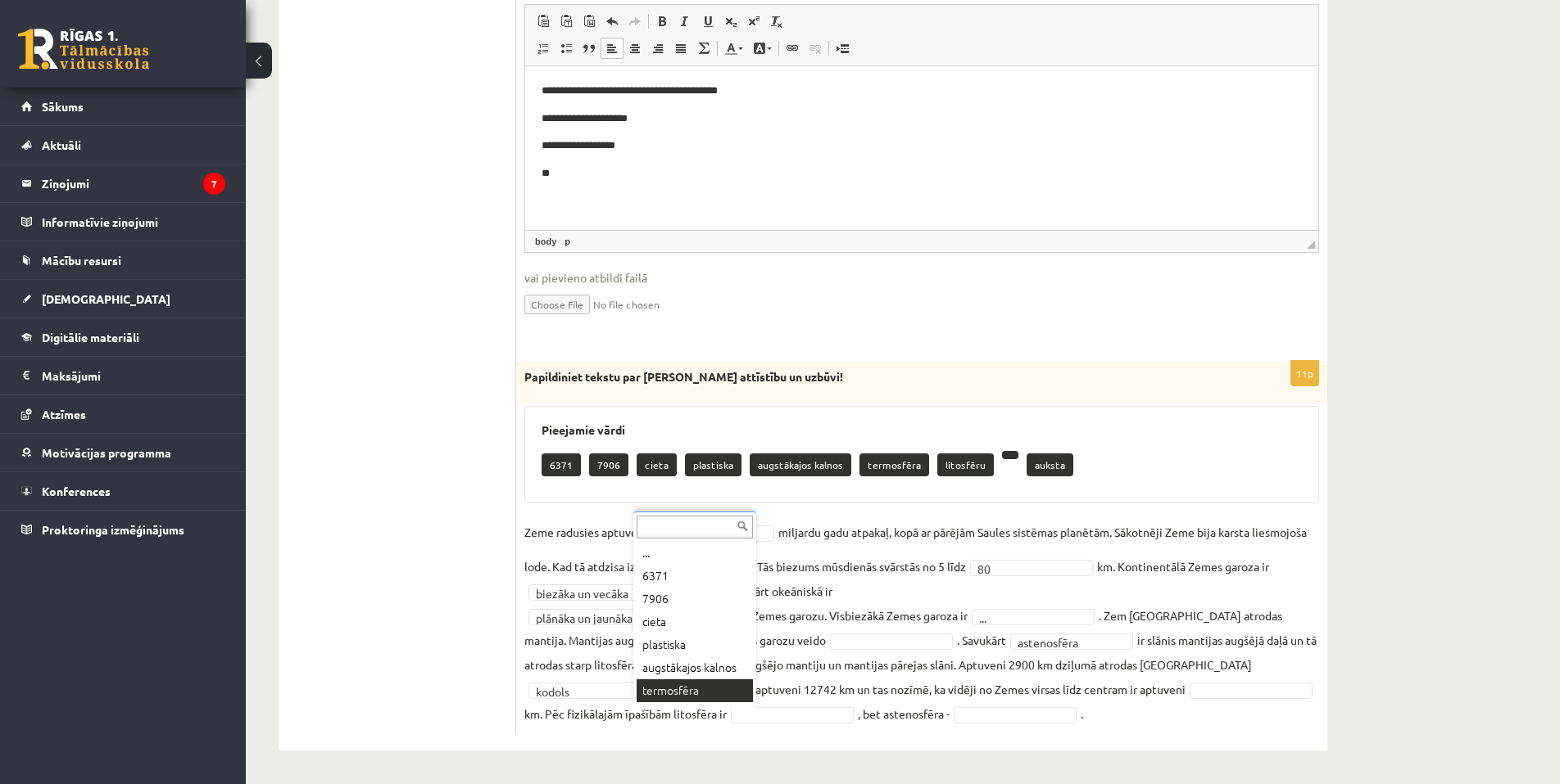
scroll to position [14, 0]
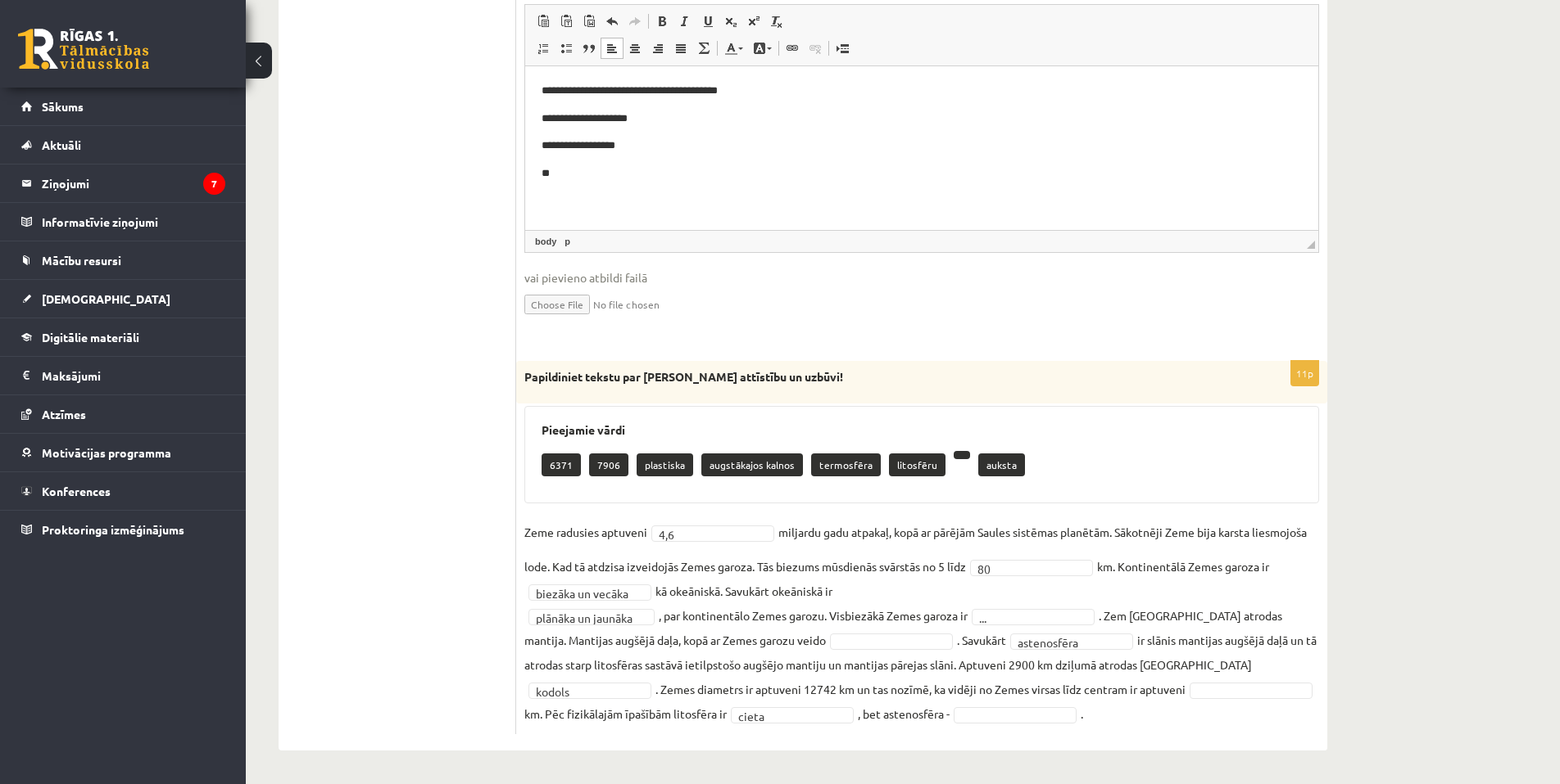
click at [878, 704] on fieldset "**********" at bounding box center [921, 622] width 794 height 206
click at [879, 705] on fieldset "**********" at bounding box center [921, 622] width 794 height 206
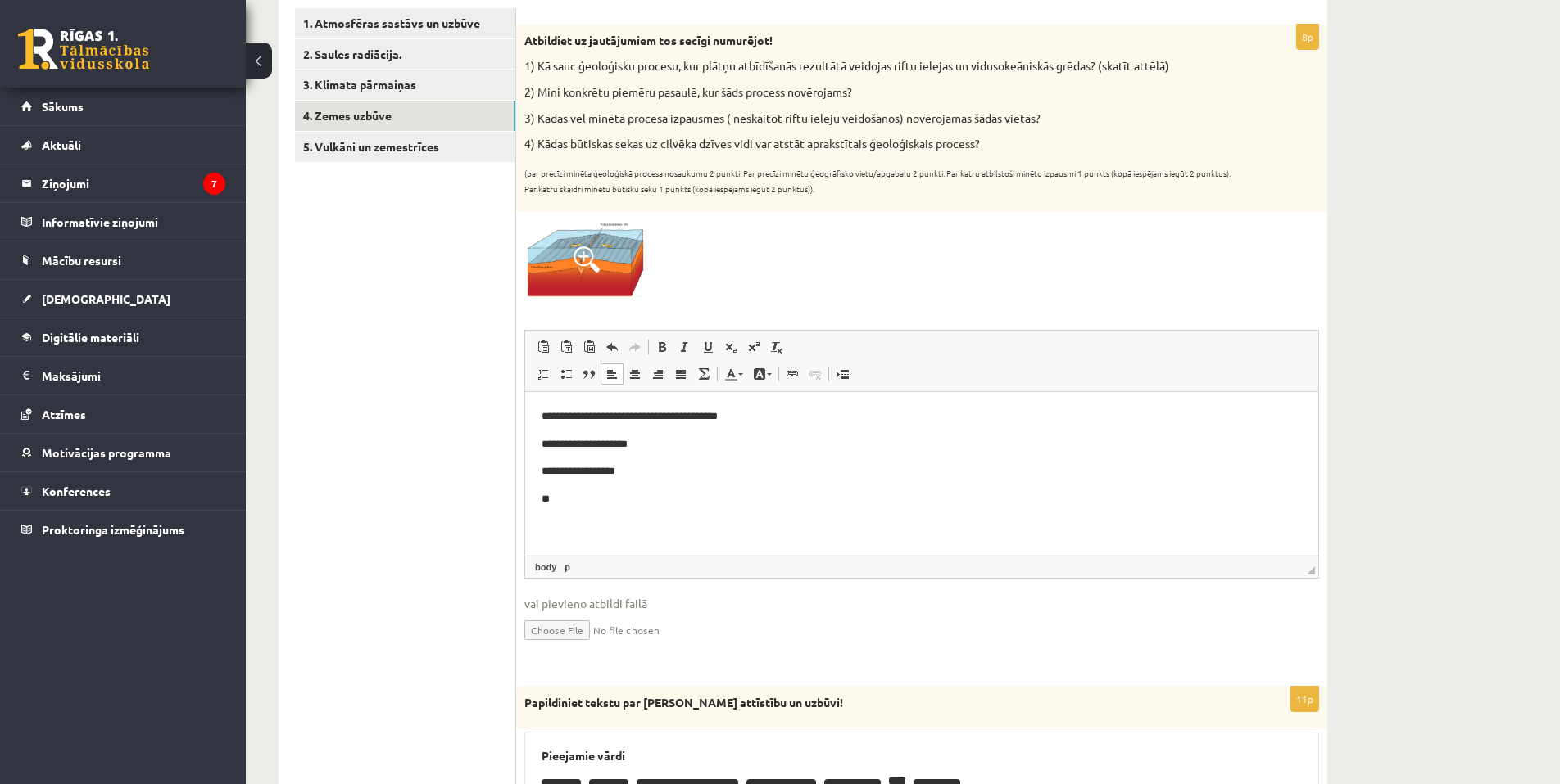
scroll to position [67, 0]
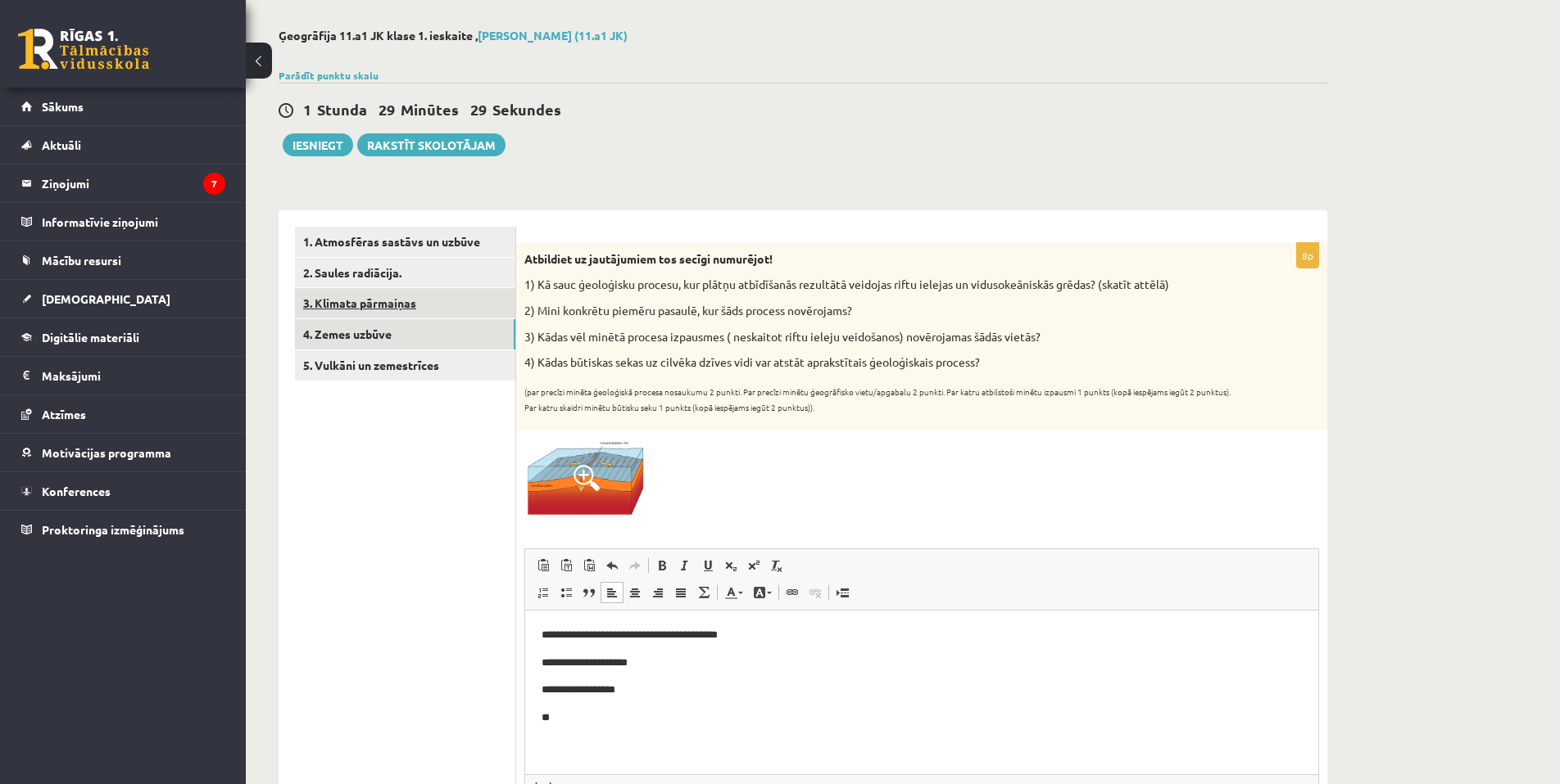
click at [416, 307] on link "3. Klimata pārmaiņas" at bounding box center [404, 303] width 220 height 30
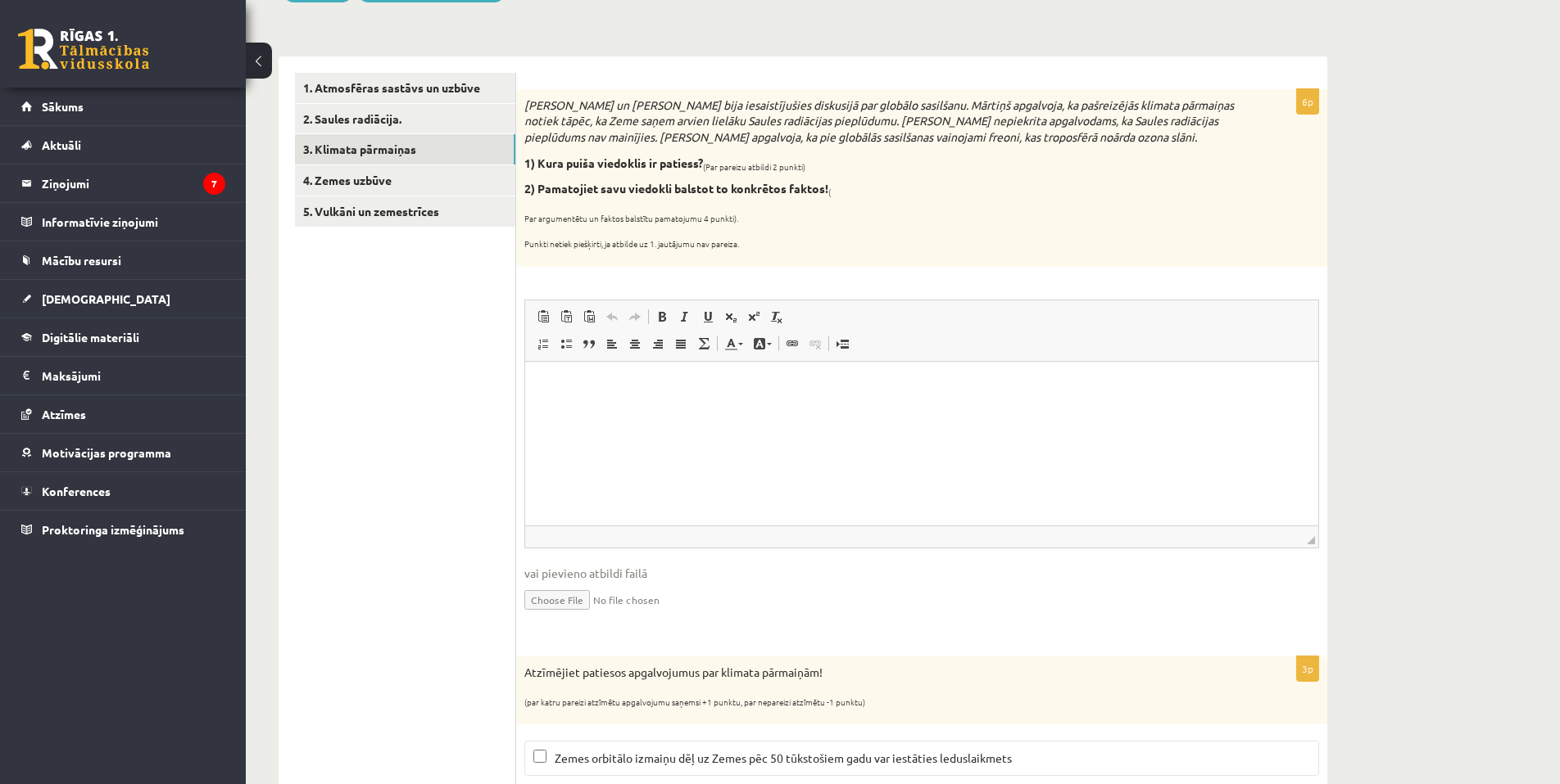
scroll to position [166, 0]
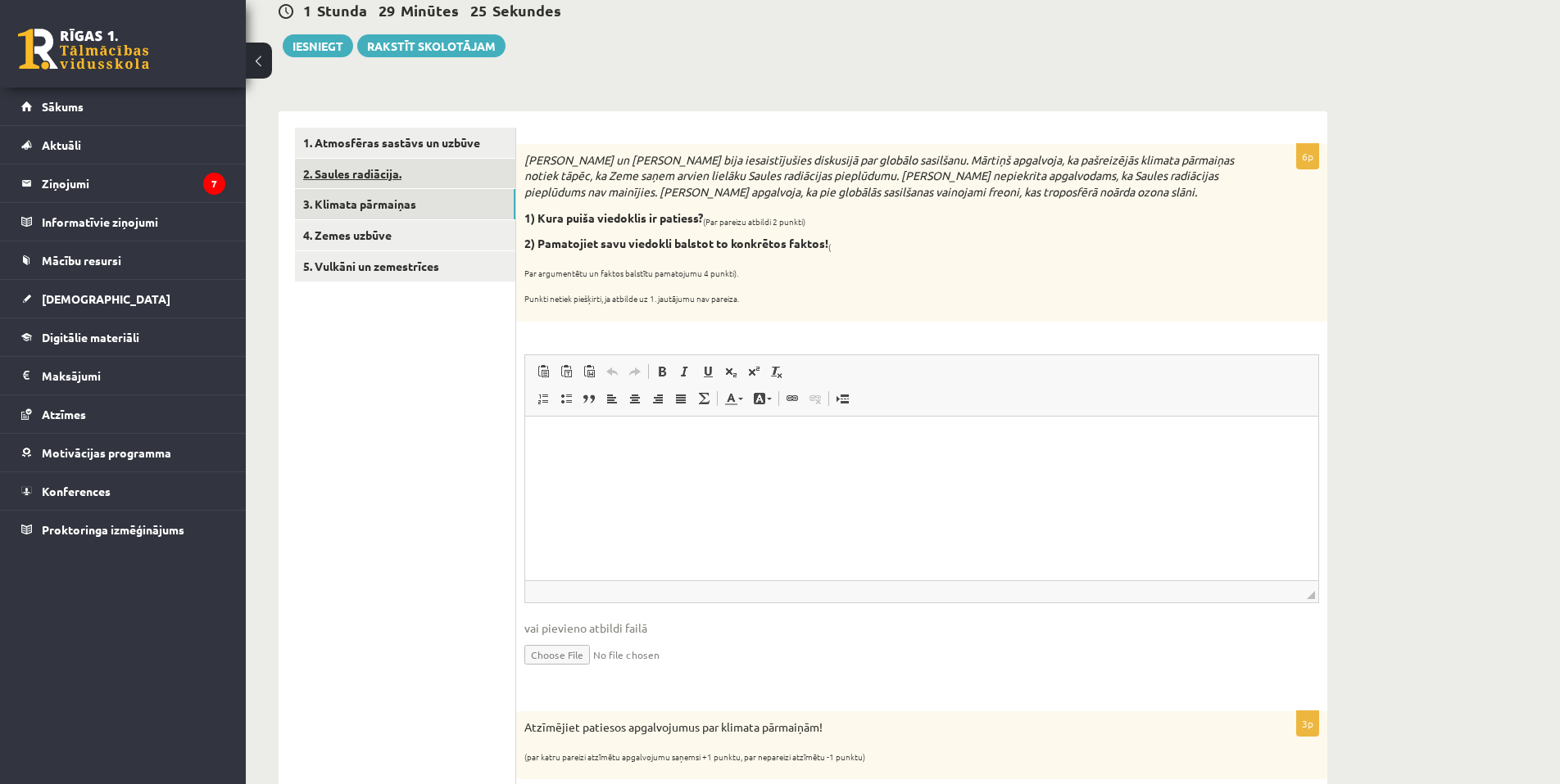
click at [392, 178] on link "2. Saules radiācija." at bounding box center [404, 174] width 220 height 30
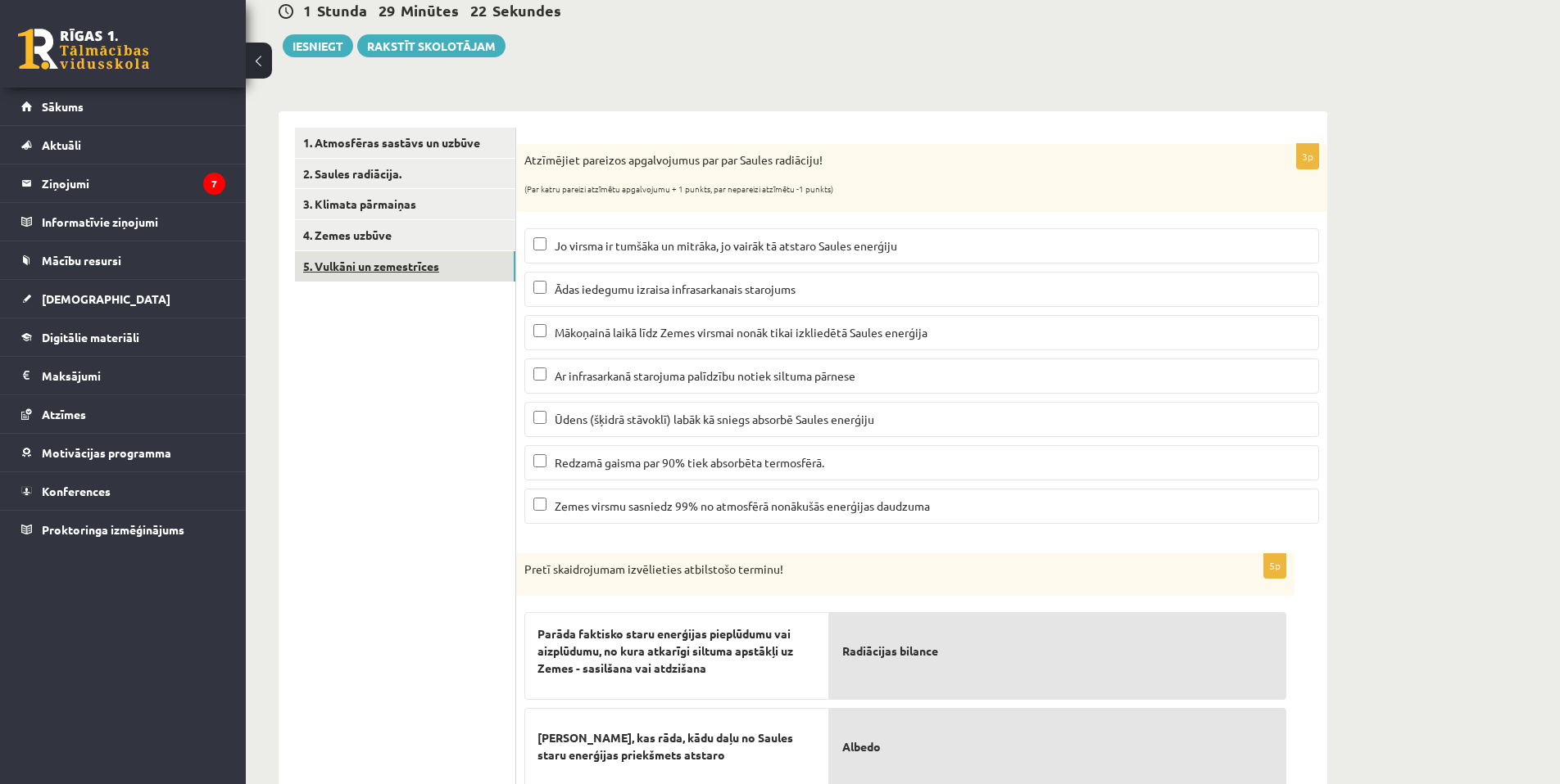
click at [441, 272] on link "5. Vulkāni un zemestrīces" at bounding box center [404, 266] width 220 height 30
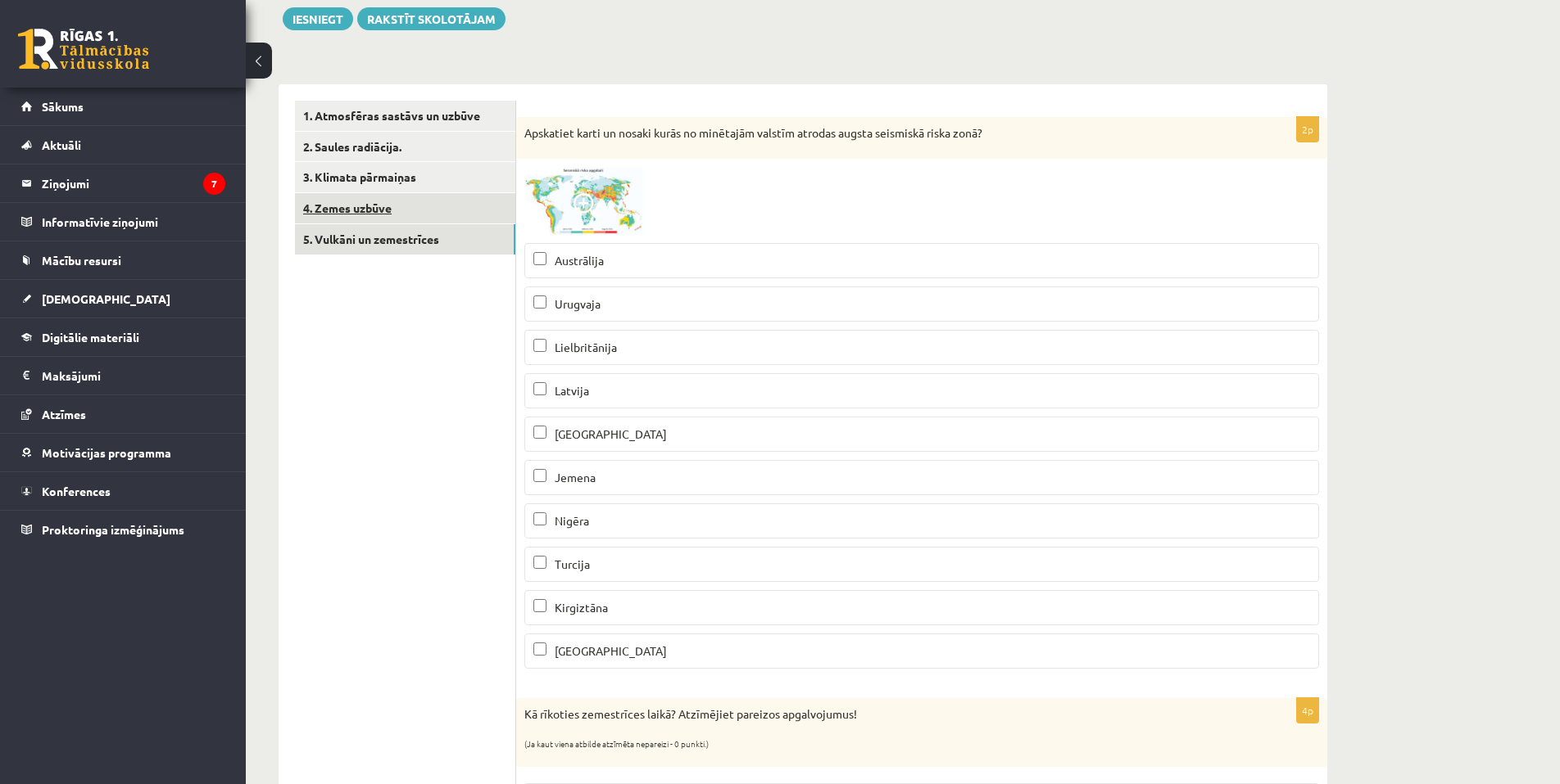
scroll to position [0, 0]
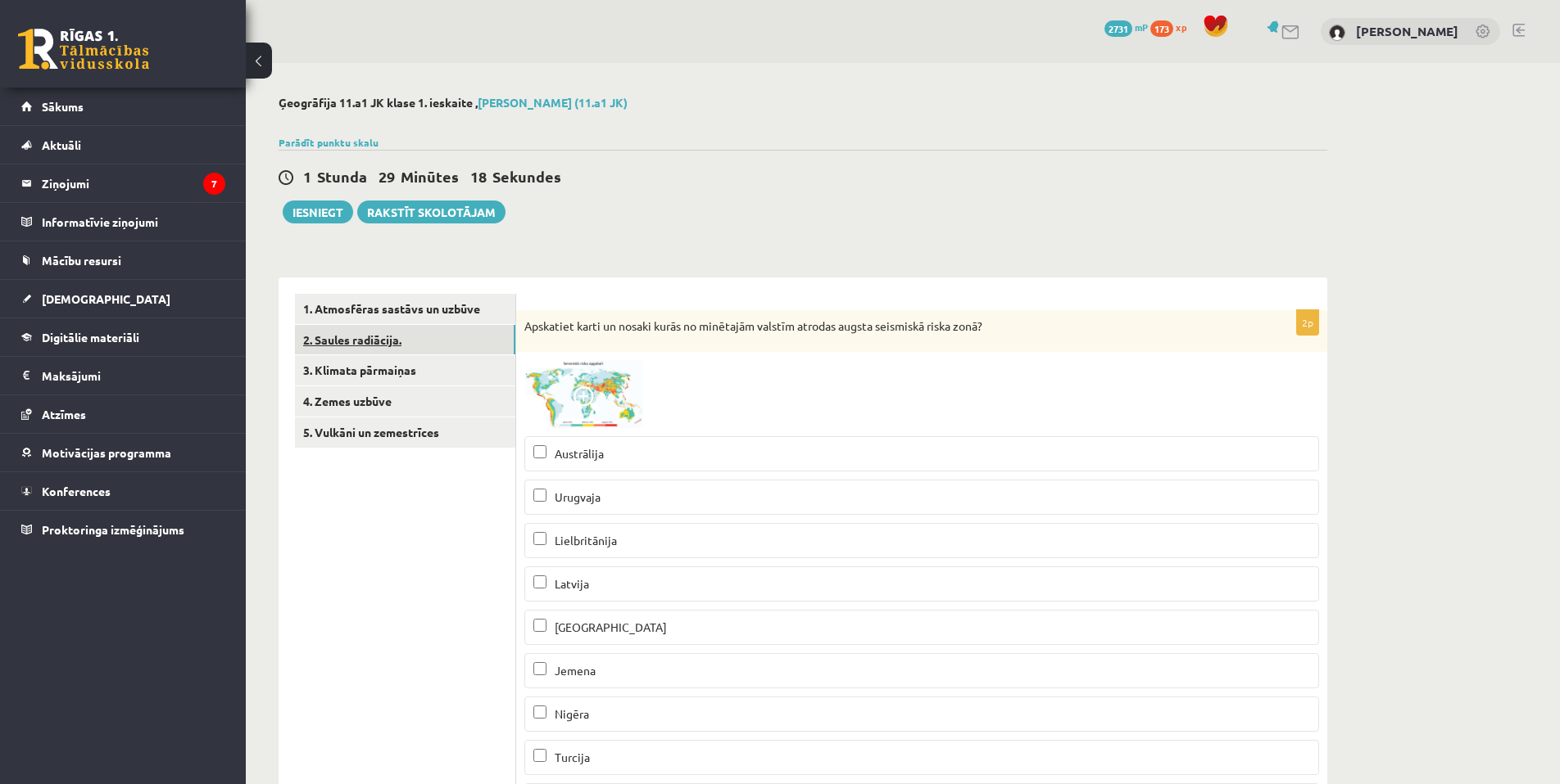
click at [440, 340] on link "2. Saules radiācija." at bounding box center [404, 340] width 220 height 30
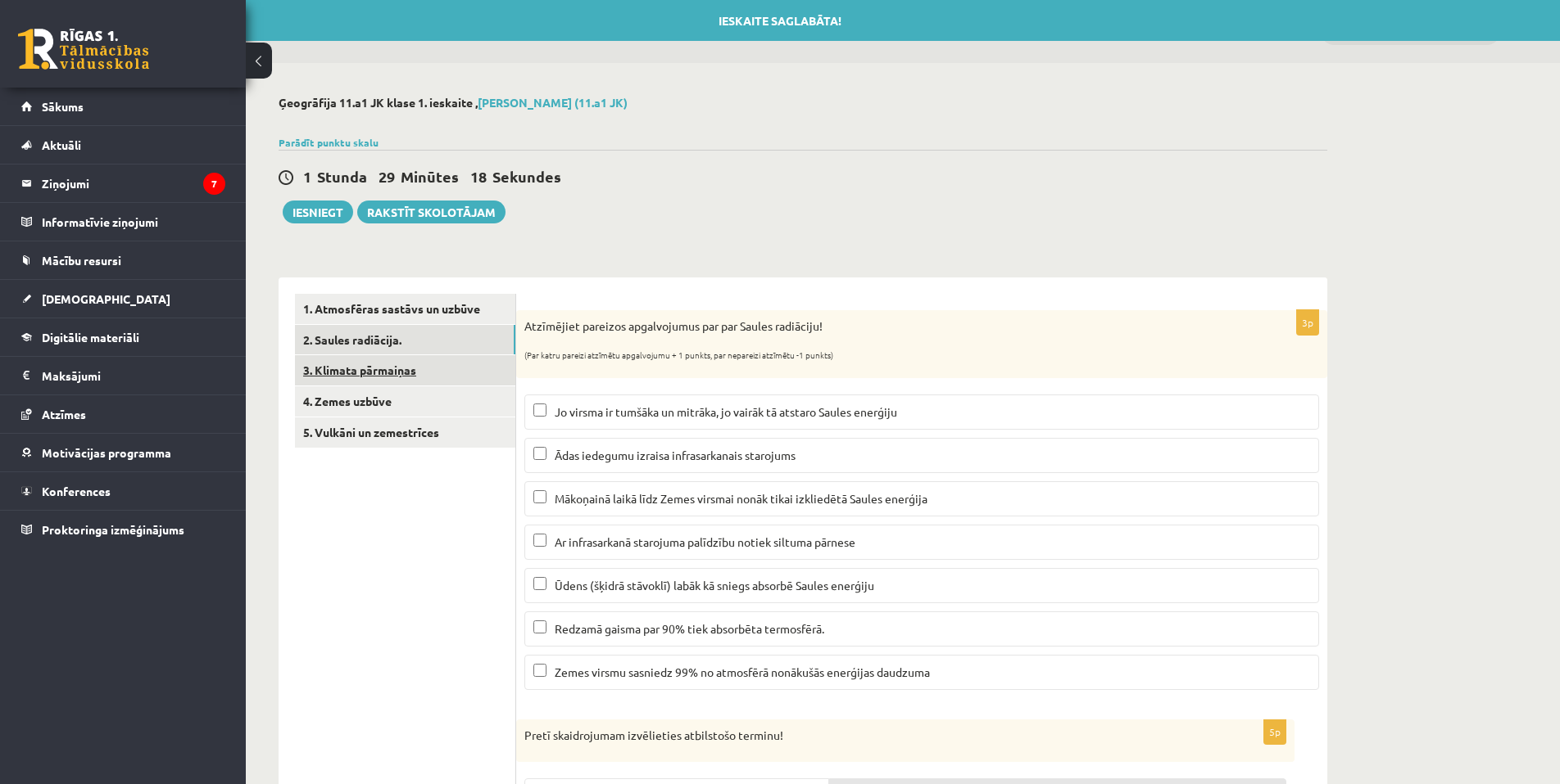
click at [440, 370] on link "3. Klimata pārmaiņas" at bounding box center [404, 370] width 220 height 30
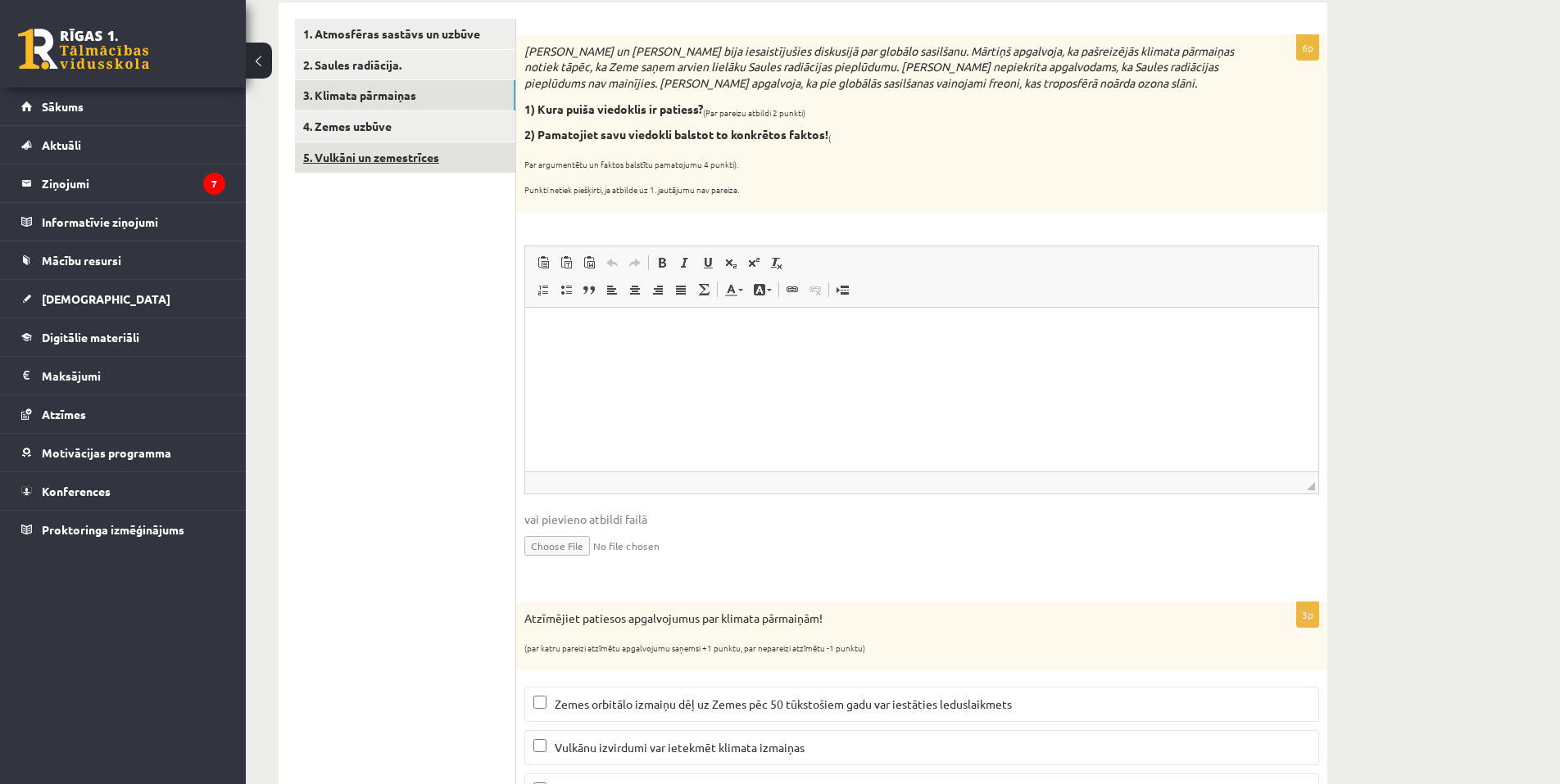
scroll to position [3, 0]
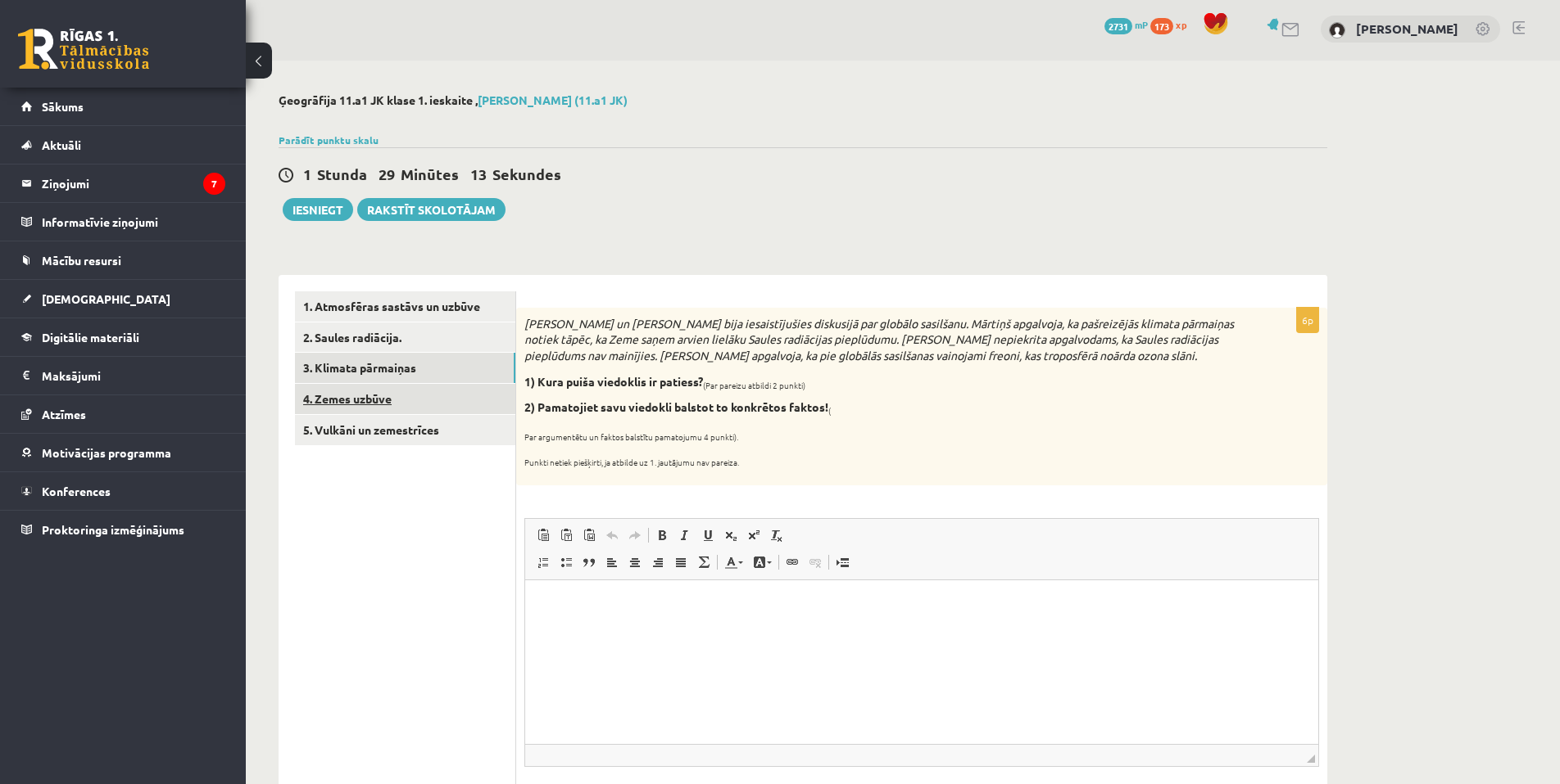
click at [434, 393] on link "4. Zemes uzbūve" at bounding box center [404, 399] width 220 height 30
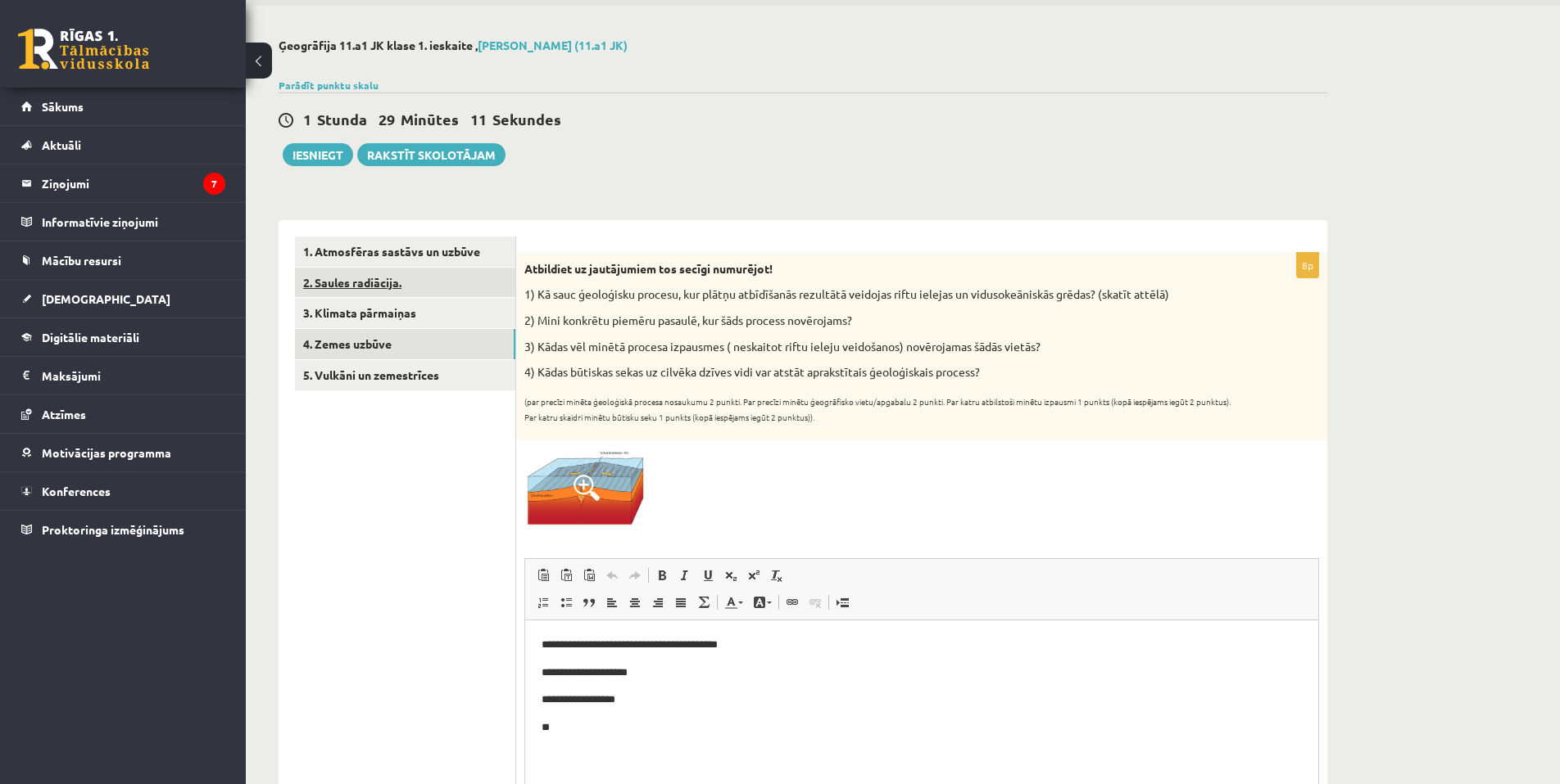
scroll to position [0, 0]
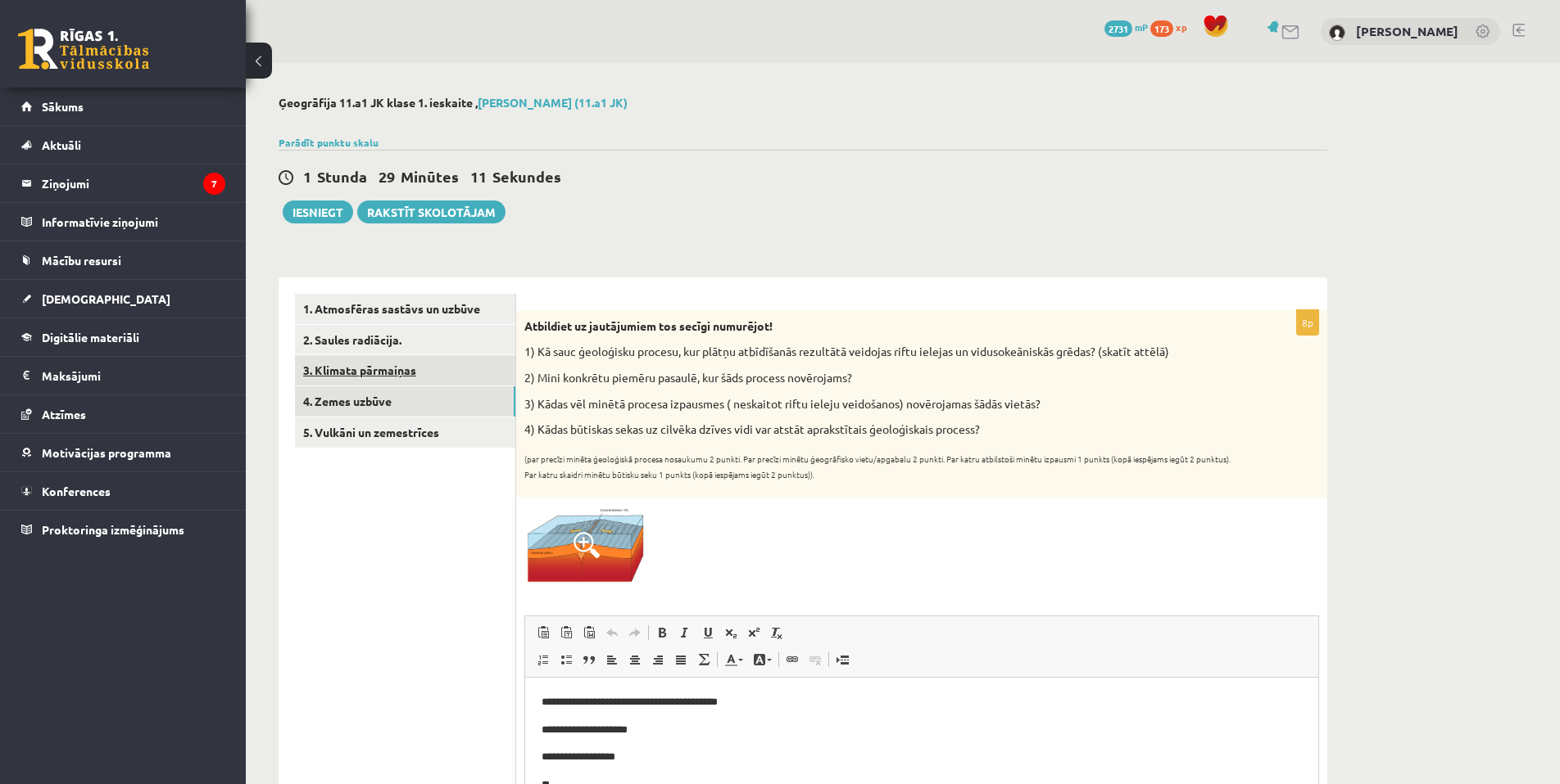
click at [415, 377] on link "3. Klimata pārmaiņas" at bounding box center [404, 370] width 220 height 30
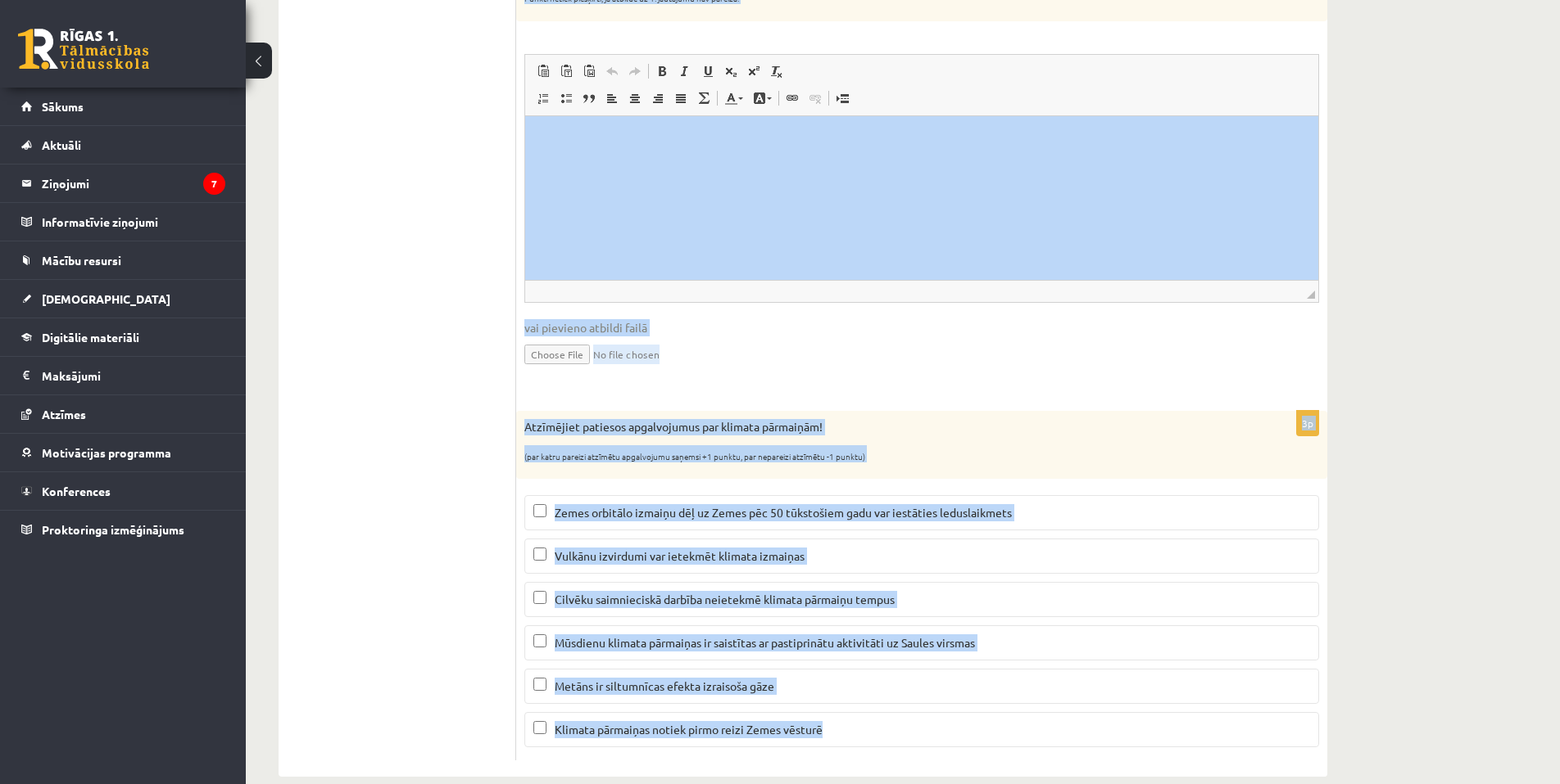
scroll to position [494, 0]
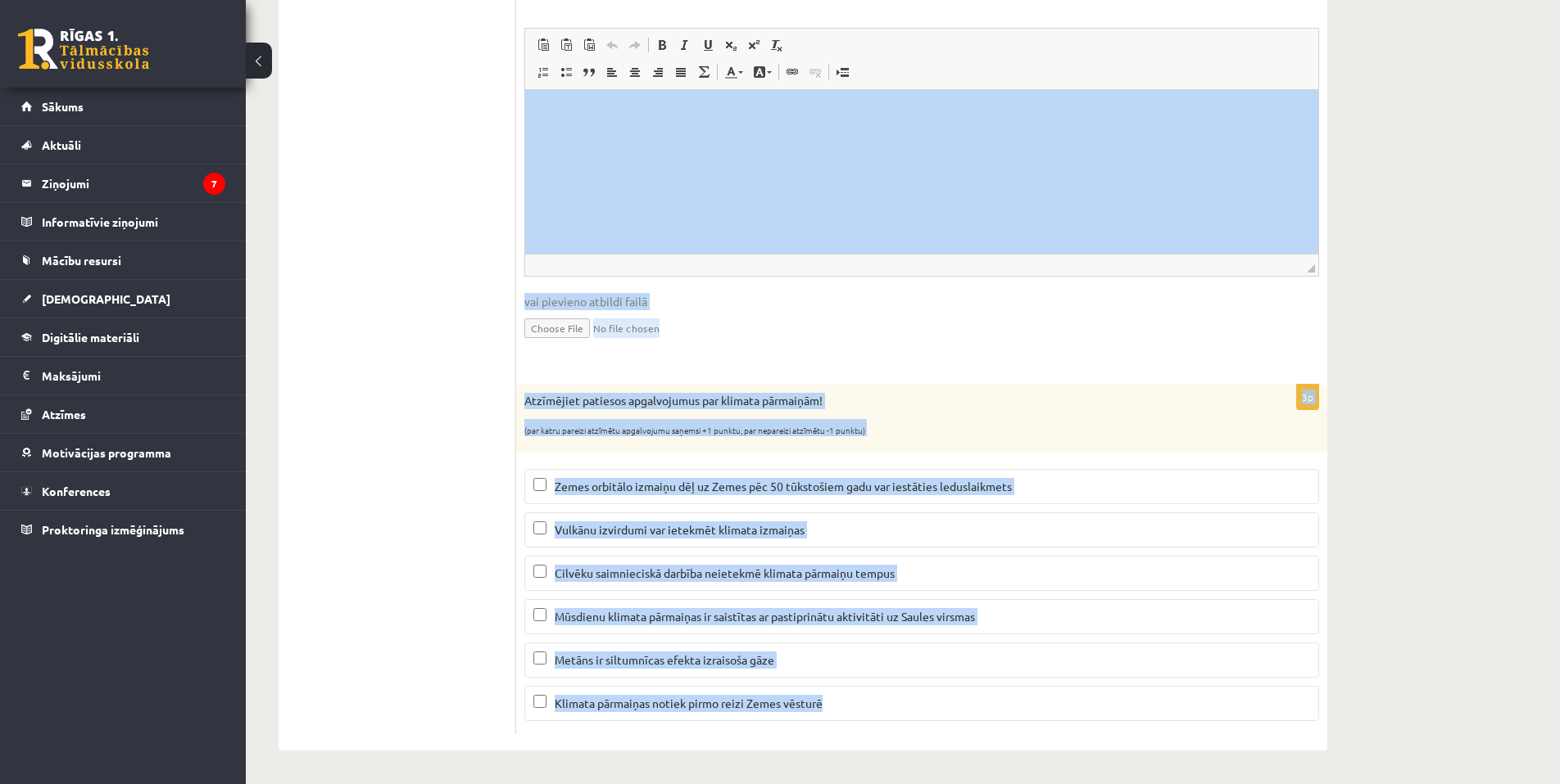
drag, startPoint x: 525, startPoint y: 323, endPoint x: 972, endPoint y: 586, distance: 518.6
click at [935, 741] on div "6p Mārtiņš un Jānis bija iesaistījušies diskusijā par globālo sasilšanu. Mārtiņ…" at bounding box center [921, 267] width 811 height 966
copy form "Mārtiņš un Jānis bija iesaistījušies diskusijā par globālo sasilšanu. Mārtiņš a…"
click at [698, 490] on span "Zemes orbitālo izmaiņu dēļ uz Zemes pēc 50 tūkstošiem gadu var iestāties ledusl…" at bounding box center [783, 486] width 457 height 15
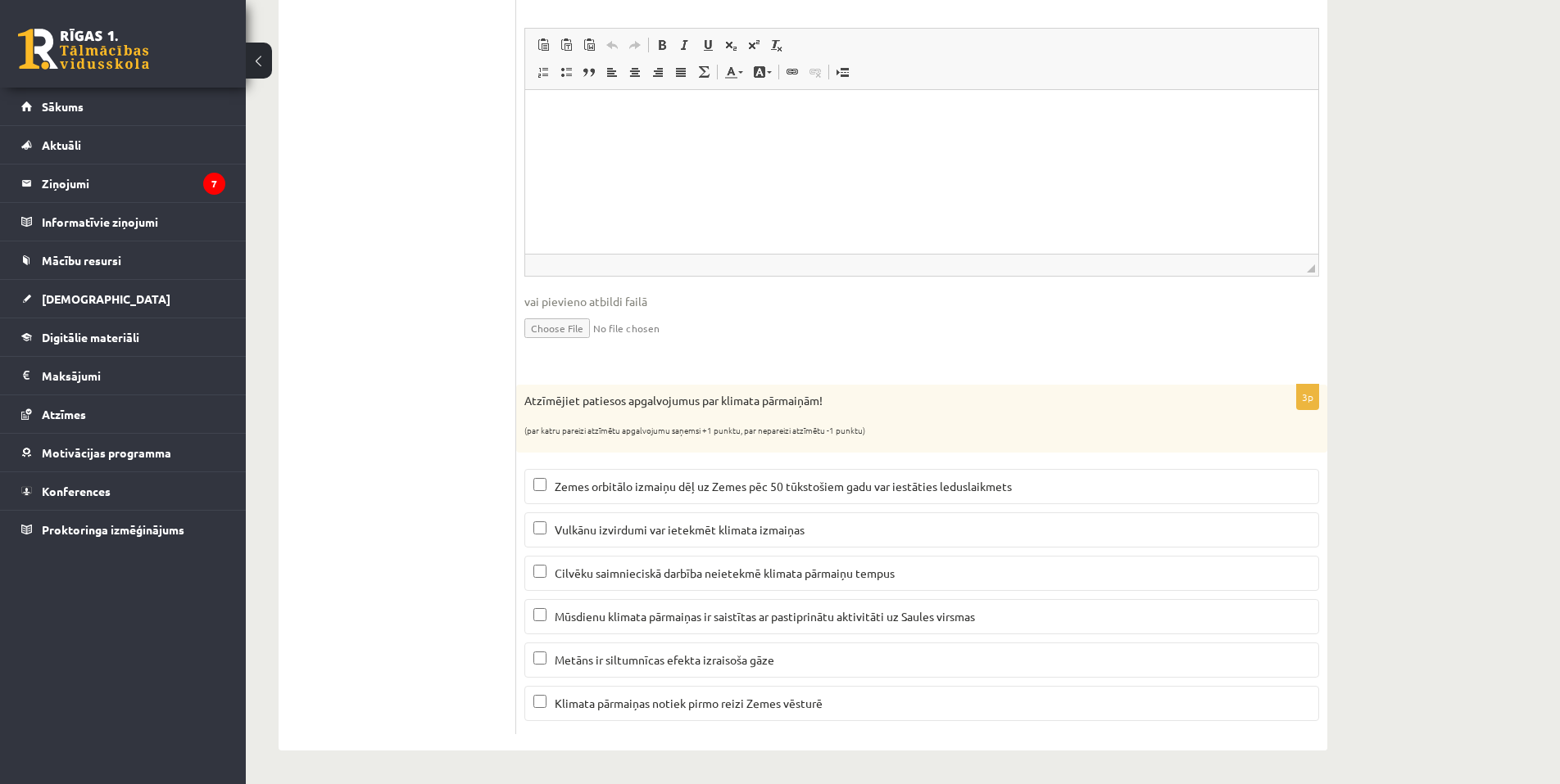
click at [700, 529] on span "Vulkānu izvirdumi var ietekmēt klimata izmaiņas" at bounding box center [679, 529] width 250 height 15
click at [691, 670] on label "Metāns ir siltumnīcas efekta izraisoša gāze" at bounding box center [921, 660] width 794 height 35
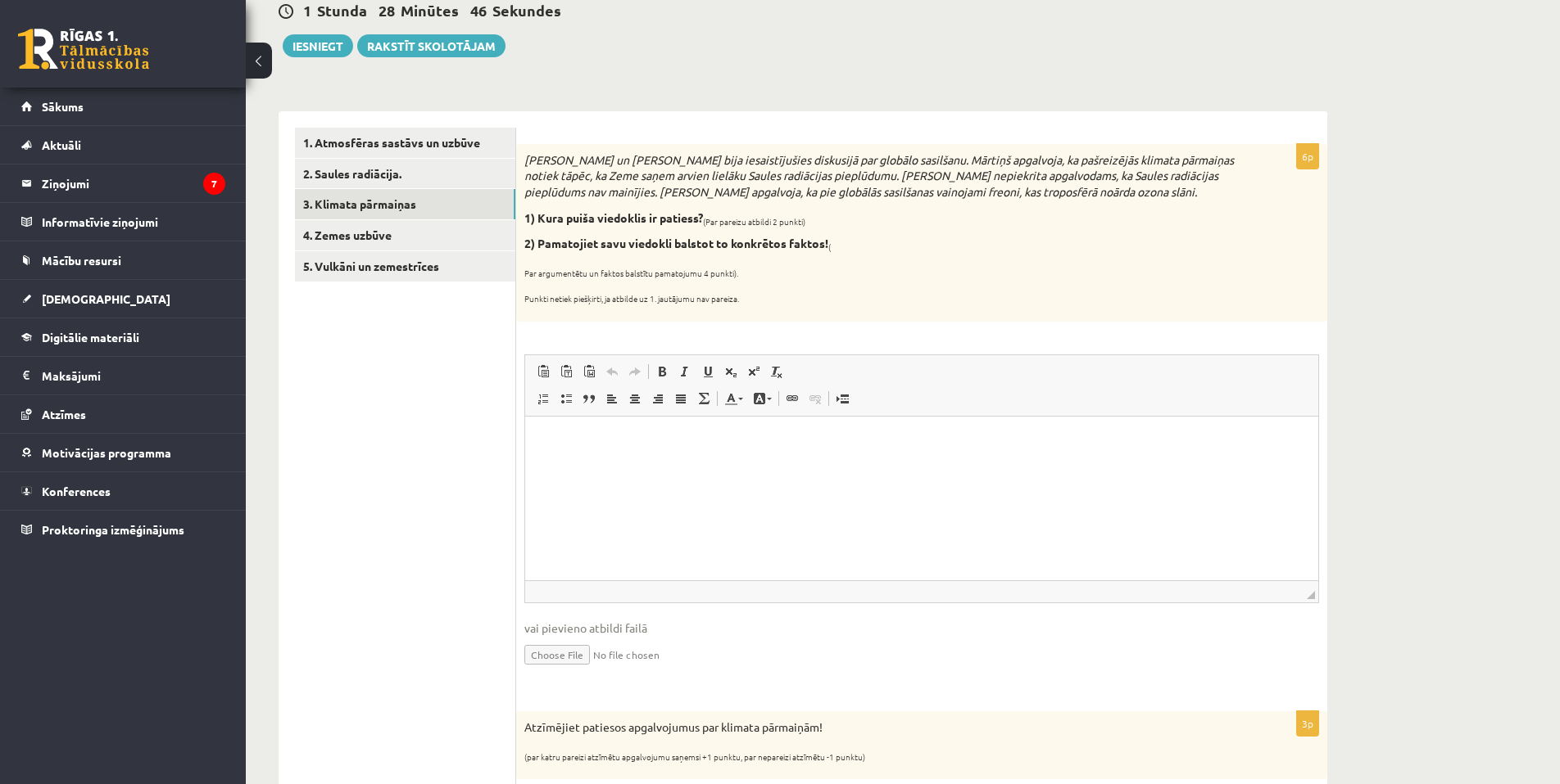
scroll to position [111, 0]
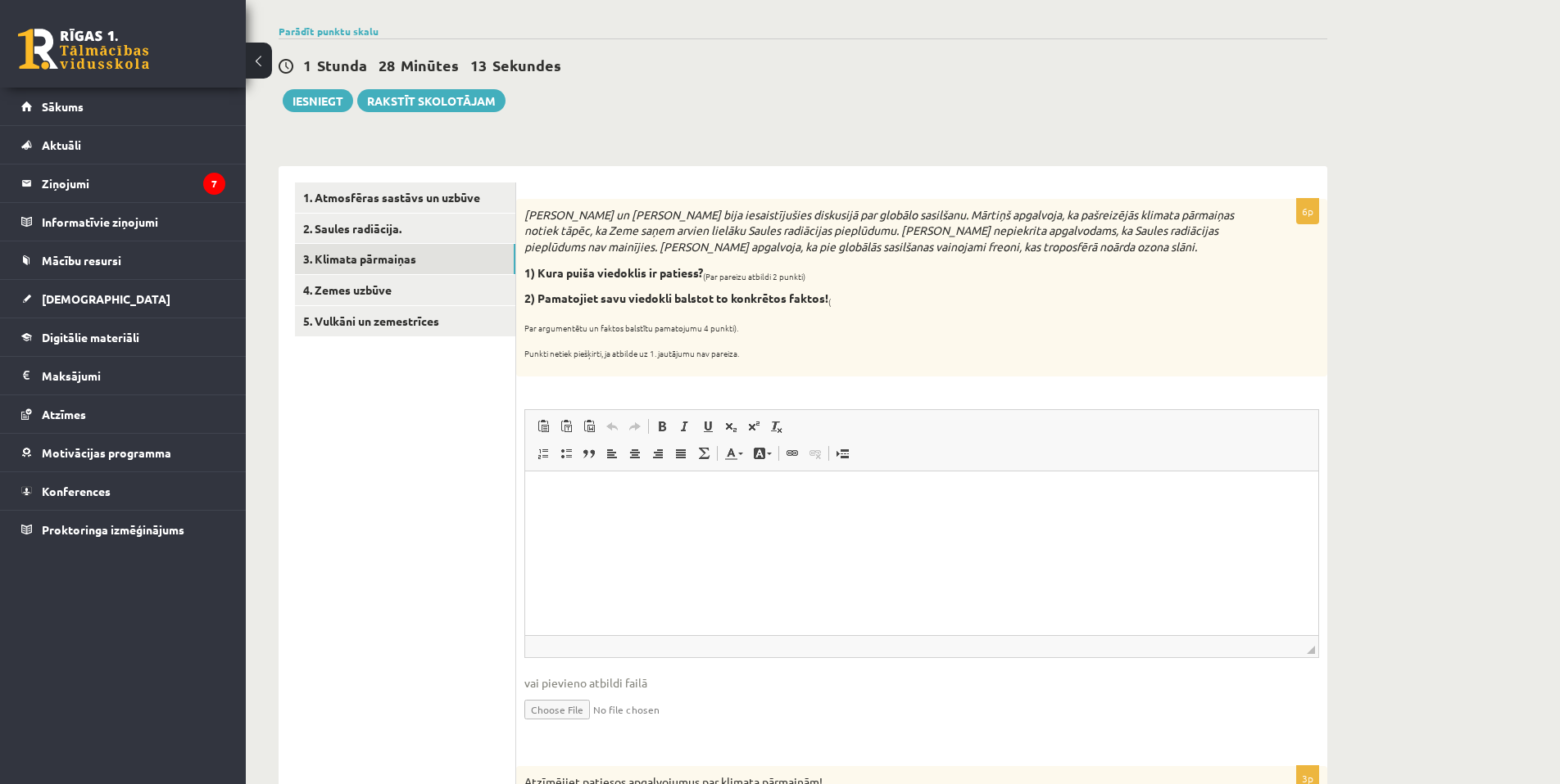
click at [730, 519] on html at bounding box center [921, 496] width 793 height 50
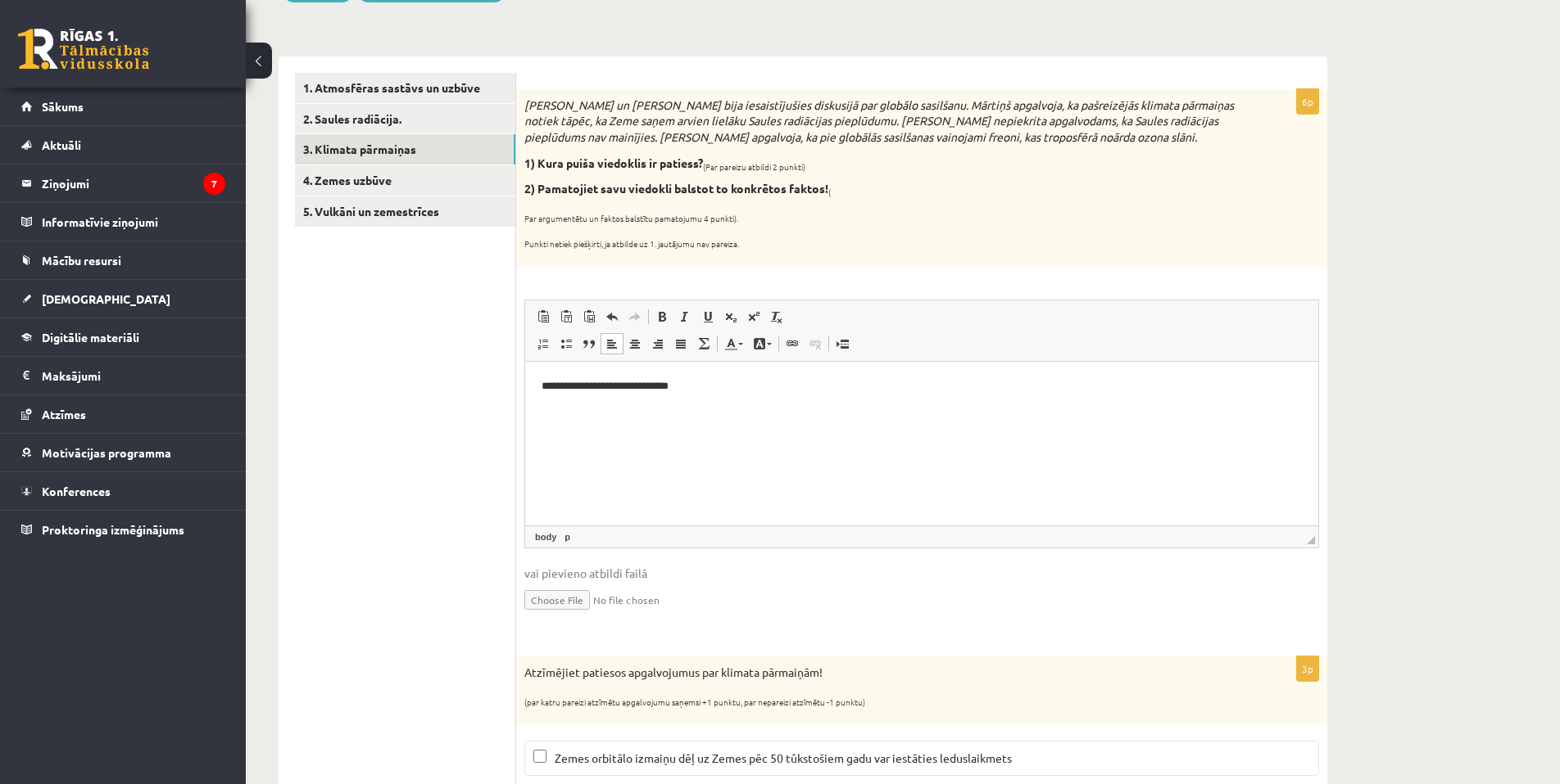
click at [950, 411] on html "**********" at bounding box center [921, 385] width 793 height 50
click at [1020, 411] on html "**********" at bounding box center [921, 385] width 793 height 50
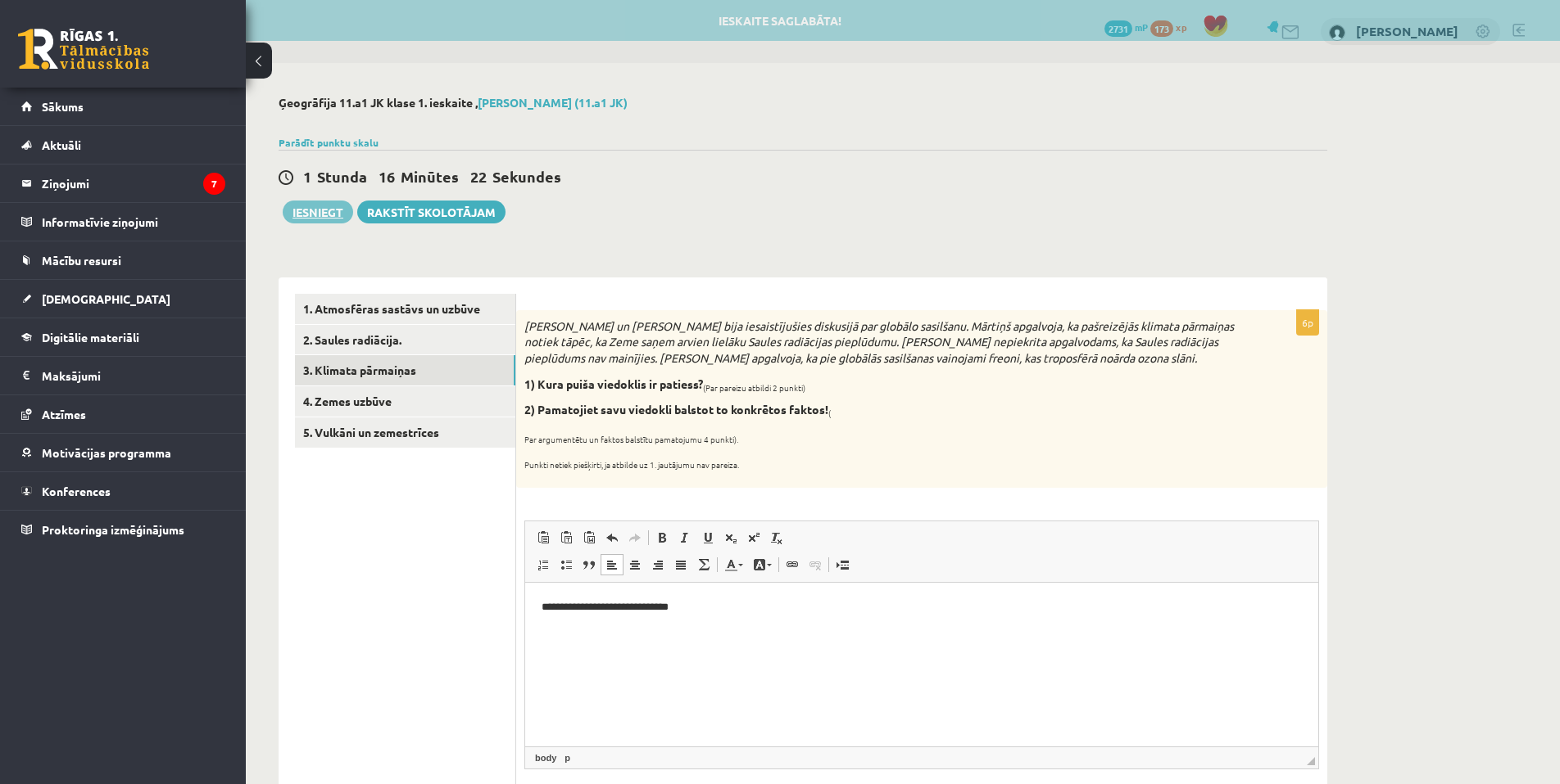
click at [309, 220] on button "Iesniegt" at bounding box center [318, 212] width 71 height 23
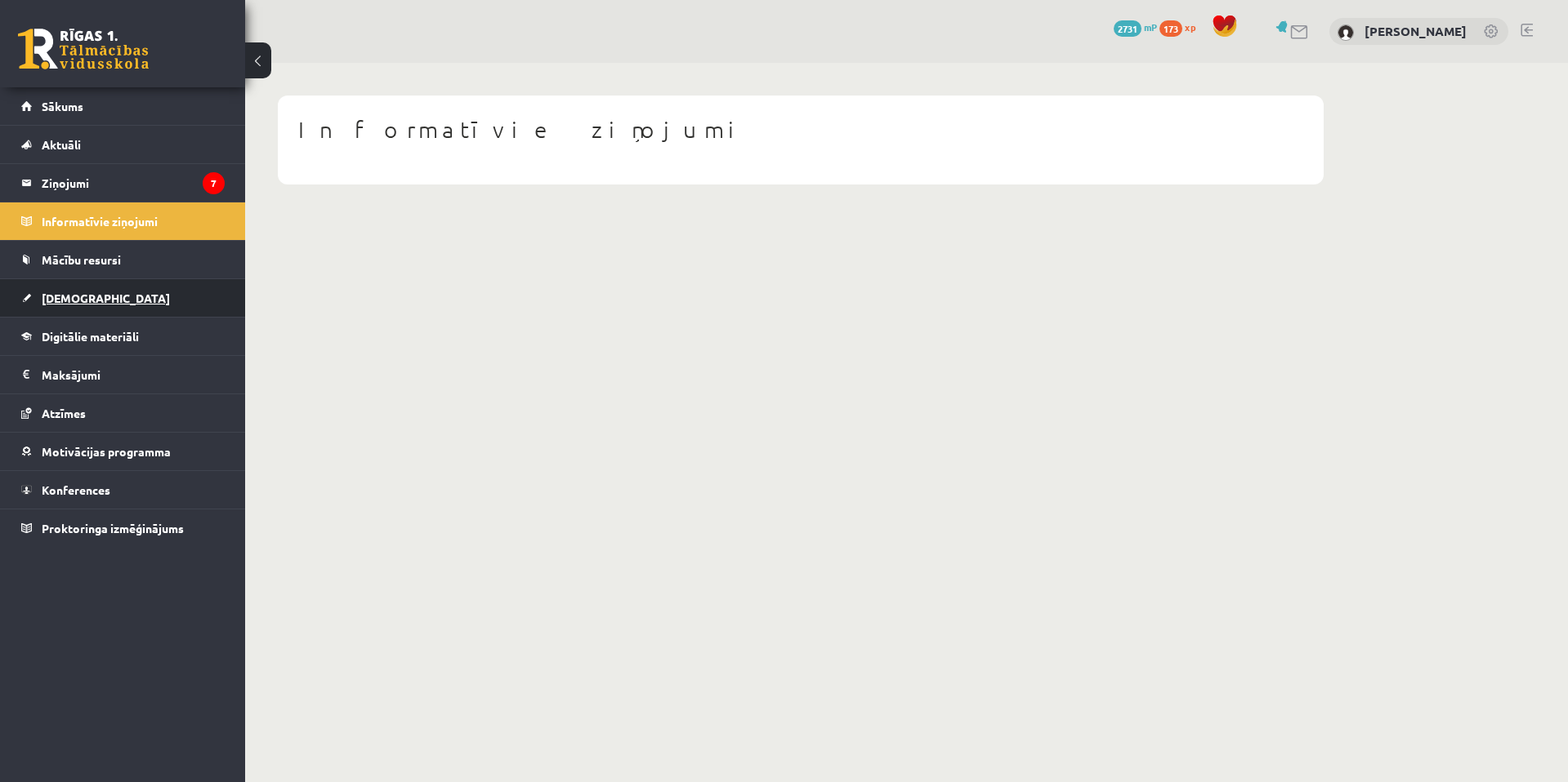
click at [123, 298] on link "[DEMOGRAPHIC_DATA]" at bounding box center [123, 298] width 204 height 38
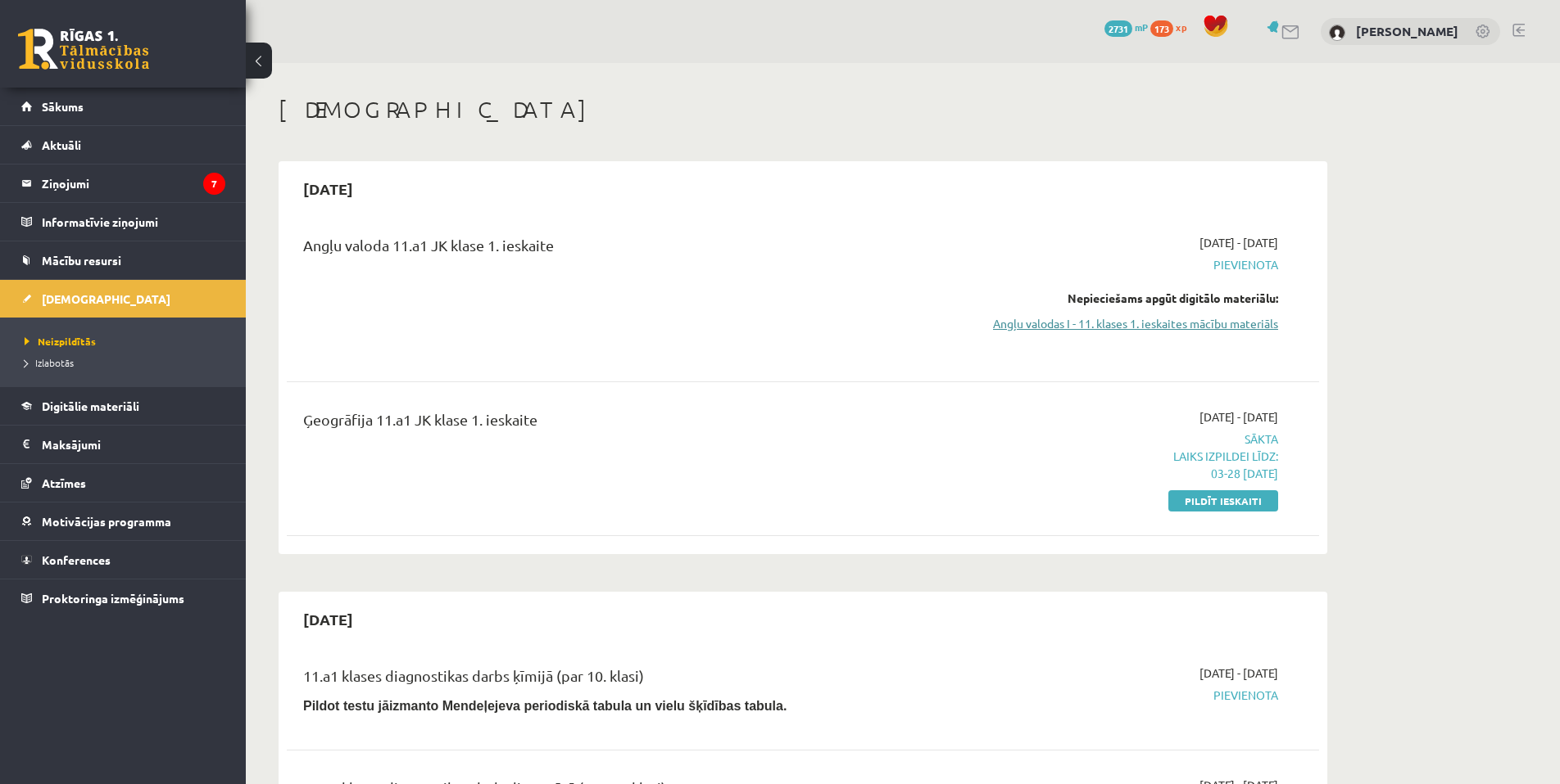
click at [1172, 322] on link "Angļu valodas I - 11. klases 1. ieskaites mācību materiāls" at bounding box center [1123, 323] width 309 height 17
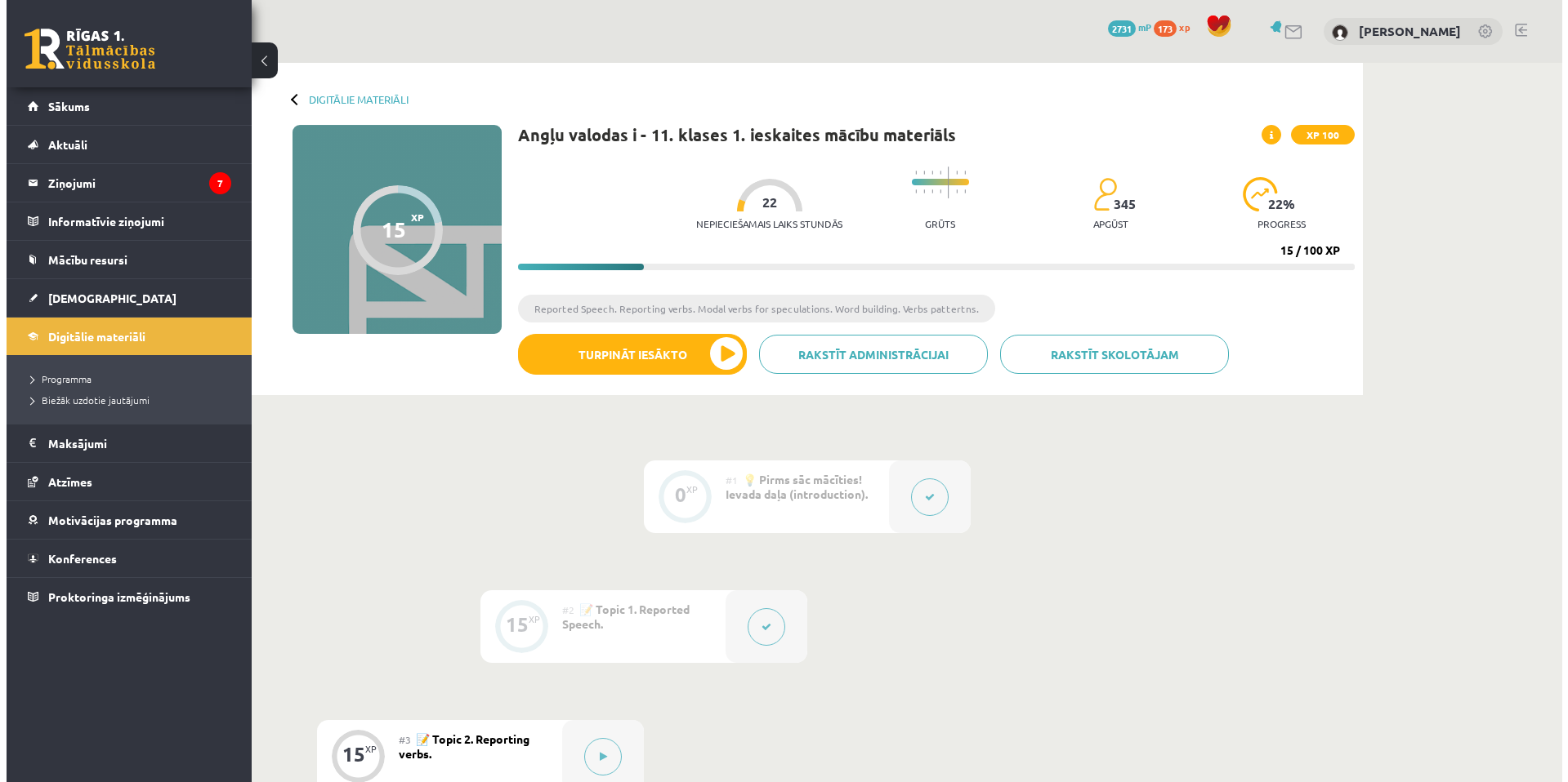
scroll to position [218, 0]
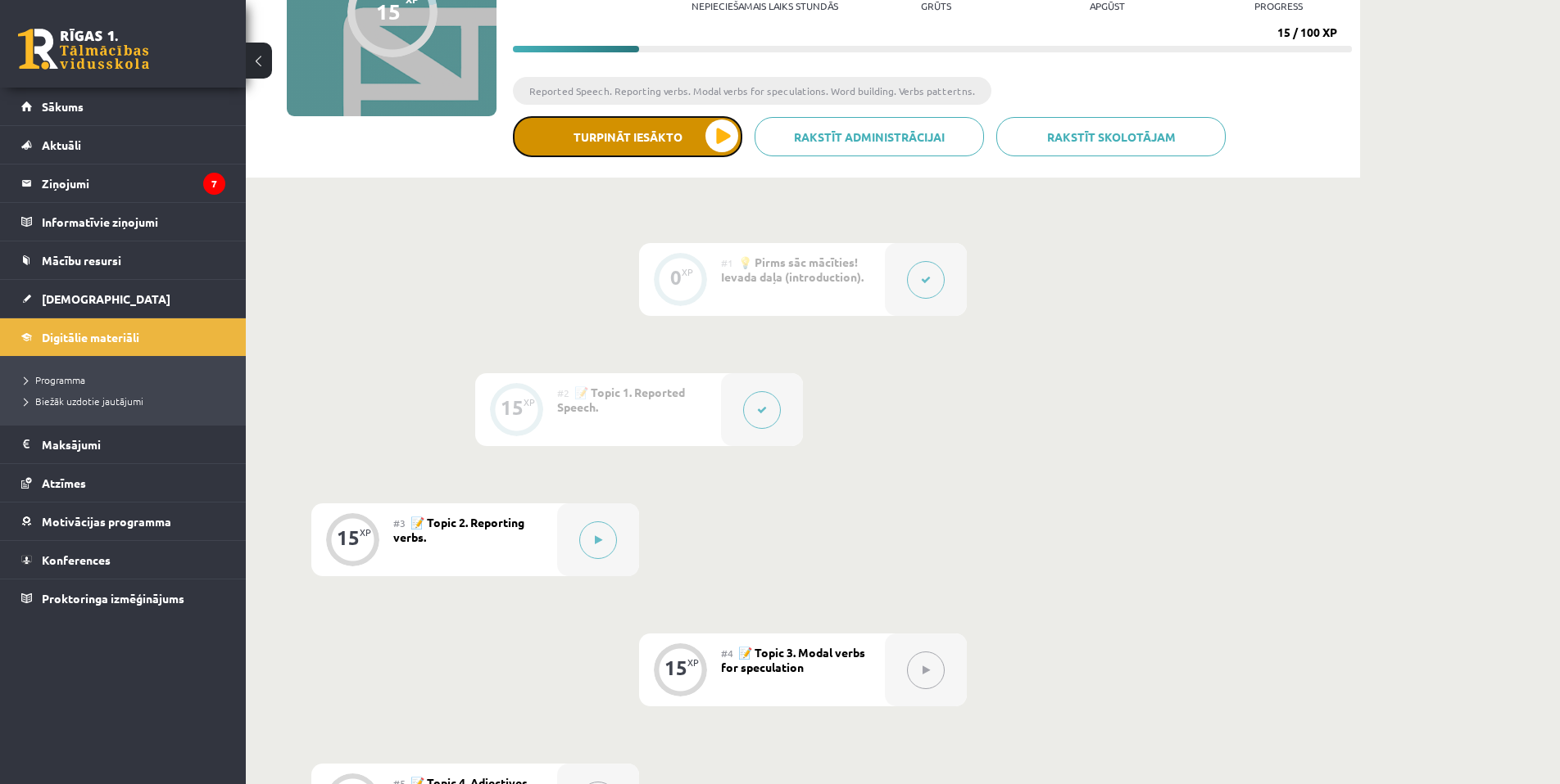
click at [672, 146] on button "Turpināt iesākto" at bounding box center [627, 137] width 229 height 41
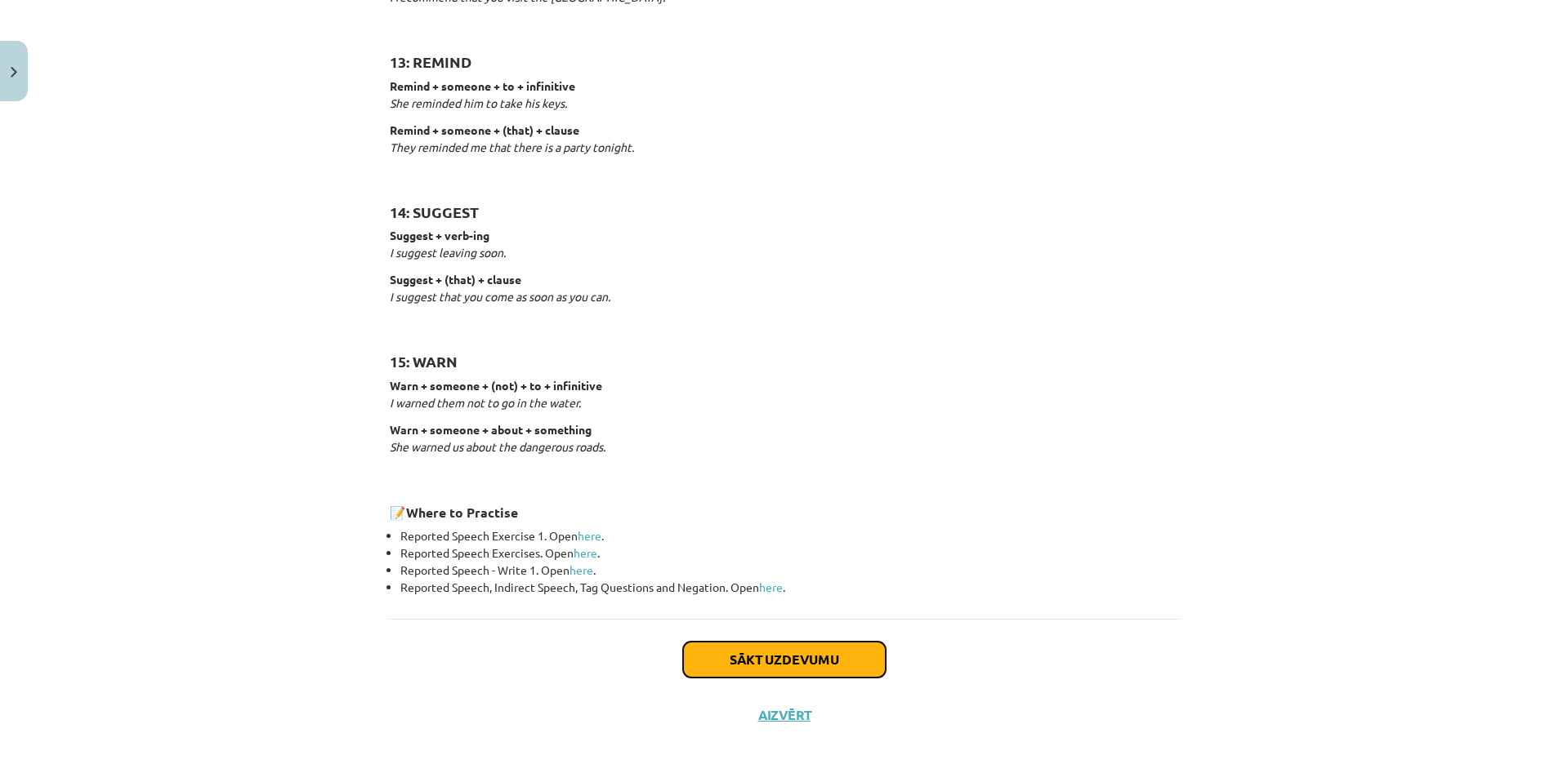
click at [872, 660] on button "Sākt uzdevumu" at bounding box center [784, 659] width 203 height 36
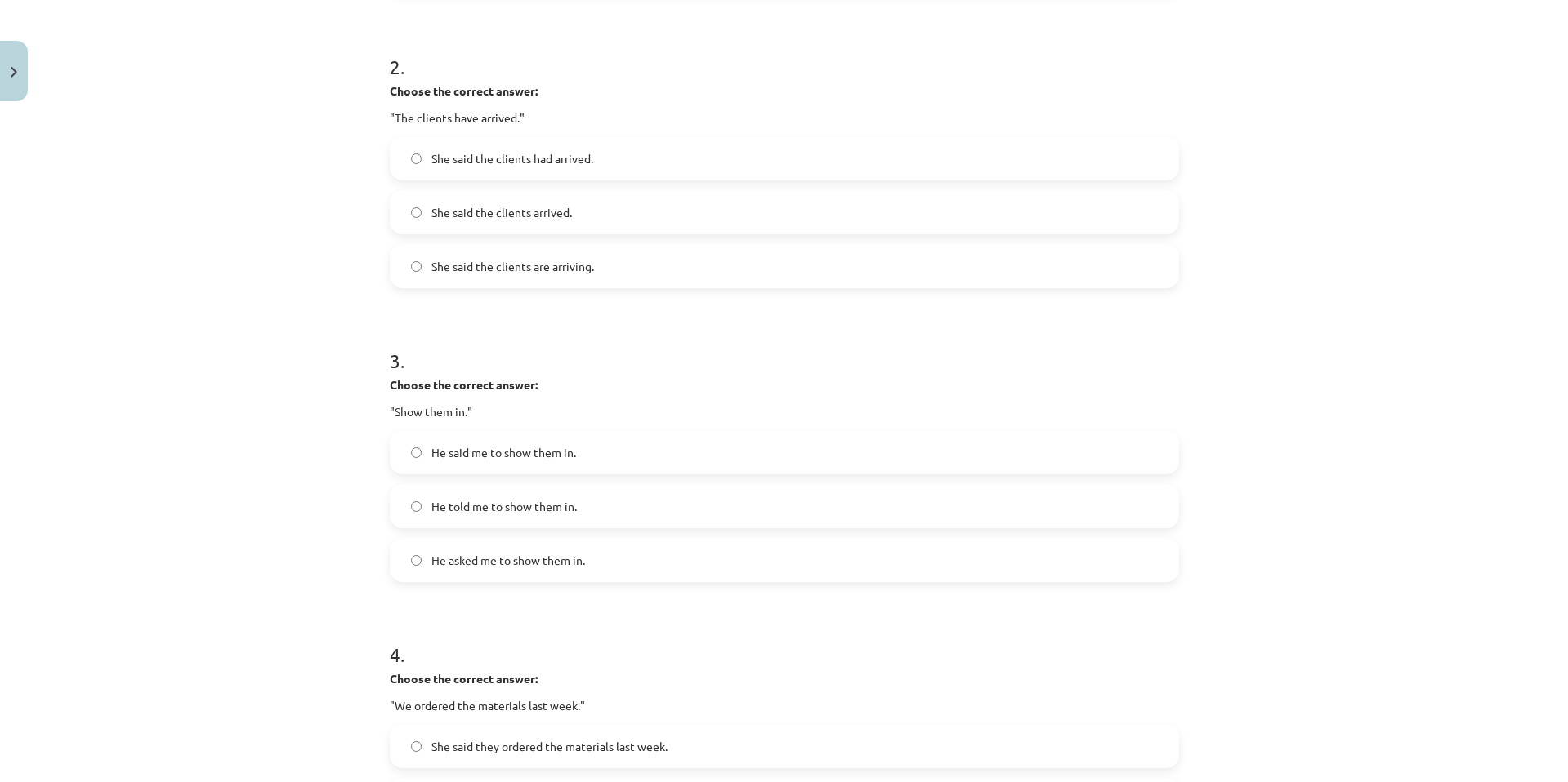
scroll to position [1169, 0]
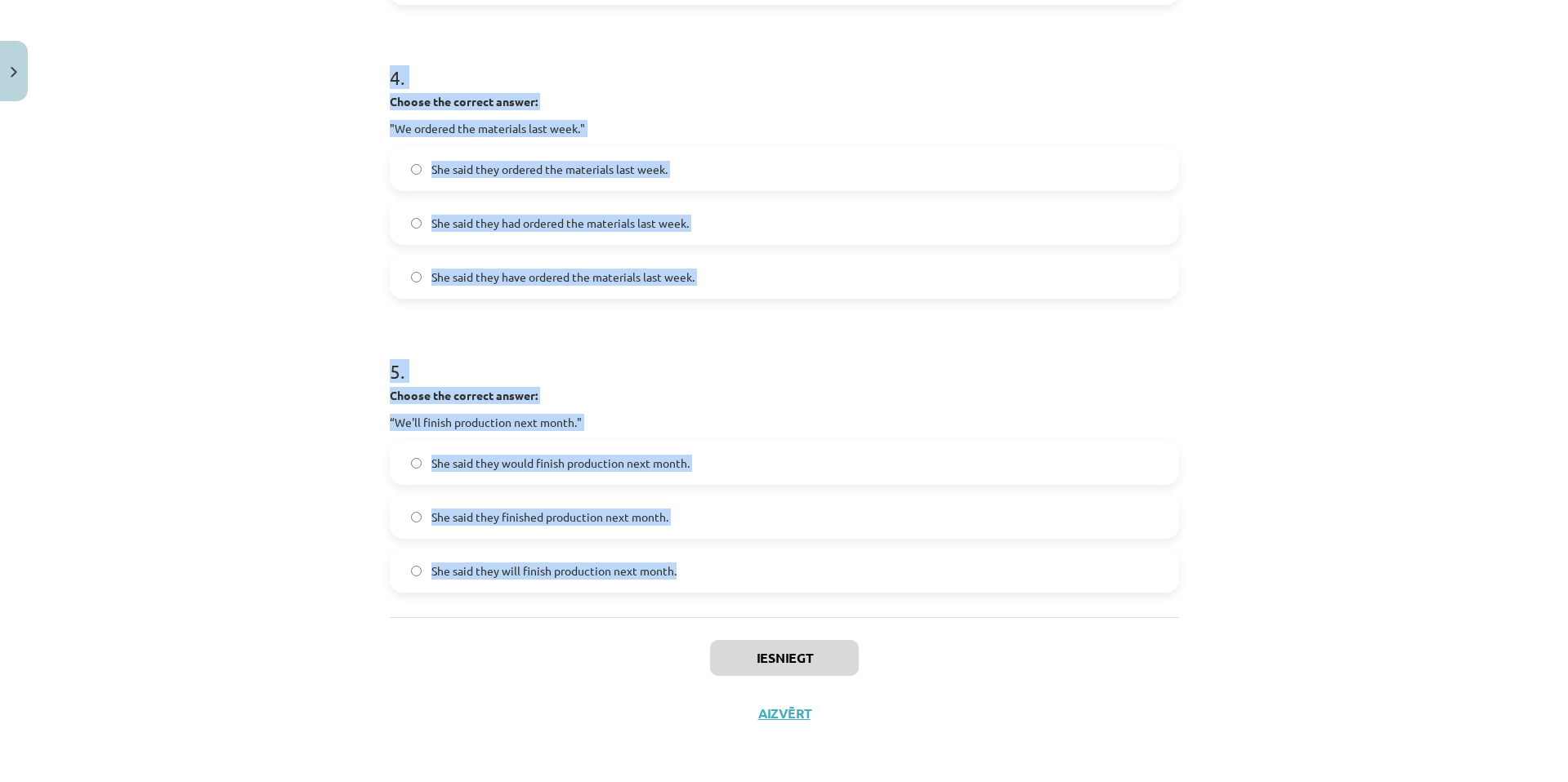
drag, startPoint x: 355, startPoint y: 301, endPoint x: 839, endPoint y: 559, distance: 548.5
click at [815, 570] on div "Mācību tēma: Angļu valodas i - 11. klases 1. ieskaites mācību materiāls #3 📝 To…" at bounding box center [784, 391] width 1568 height 782
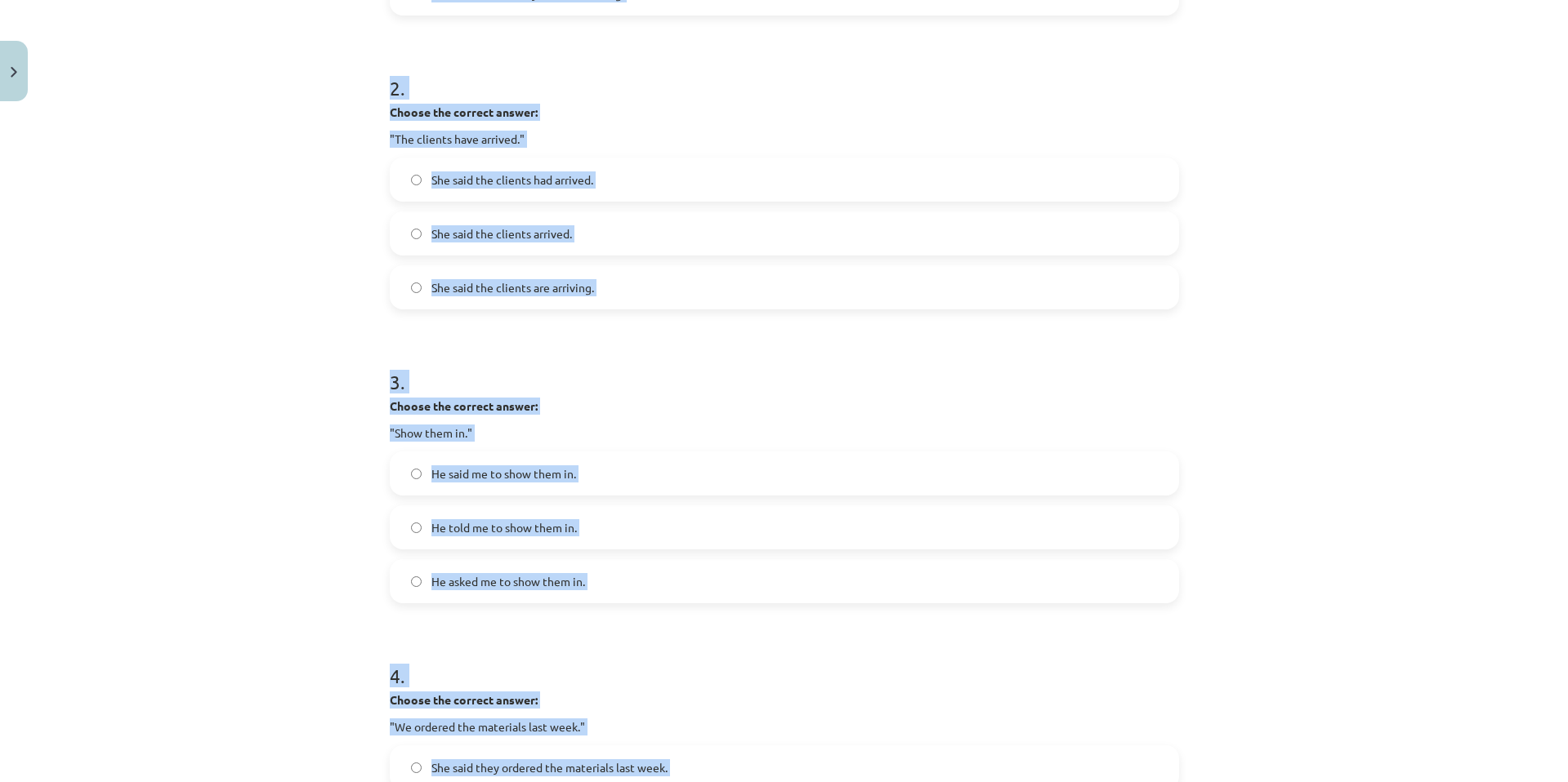
scroll to position [298, 0]
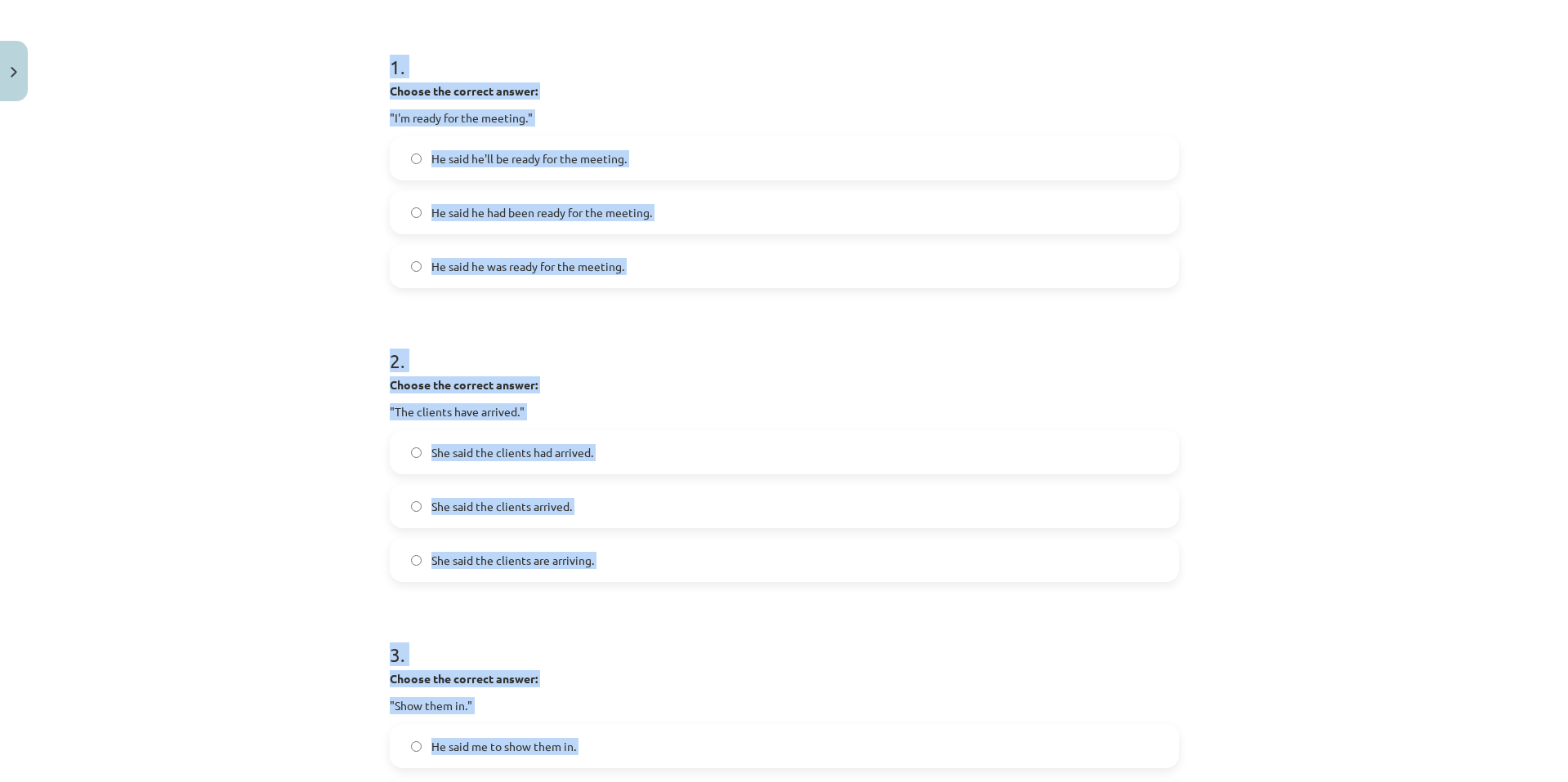
click at [237, 421] on div "Mācību tēma: Angļu valodas i - 11. klases 1. ieskaites mācību materiāls #3 📝 To…" at bounding box center [784, 391] width 1568 height 782
click at [286, 376] on div "Mācību tēma: Angļu valodas i - 11. klases 1. ieskaites mācību materiāls #3 📝 To…" at bounding box center [784, 391] width 1568 height 782
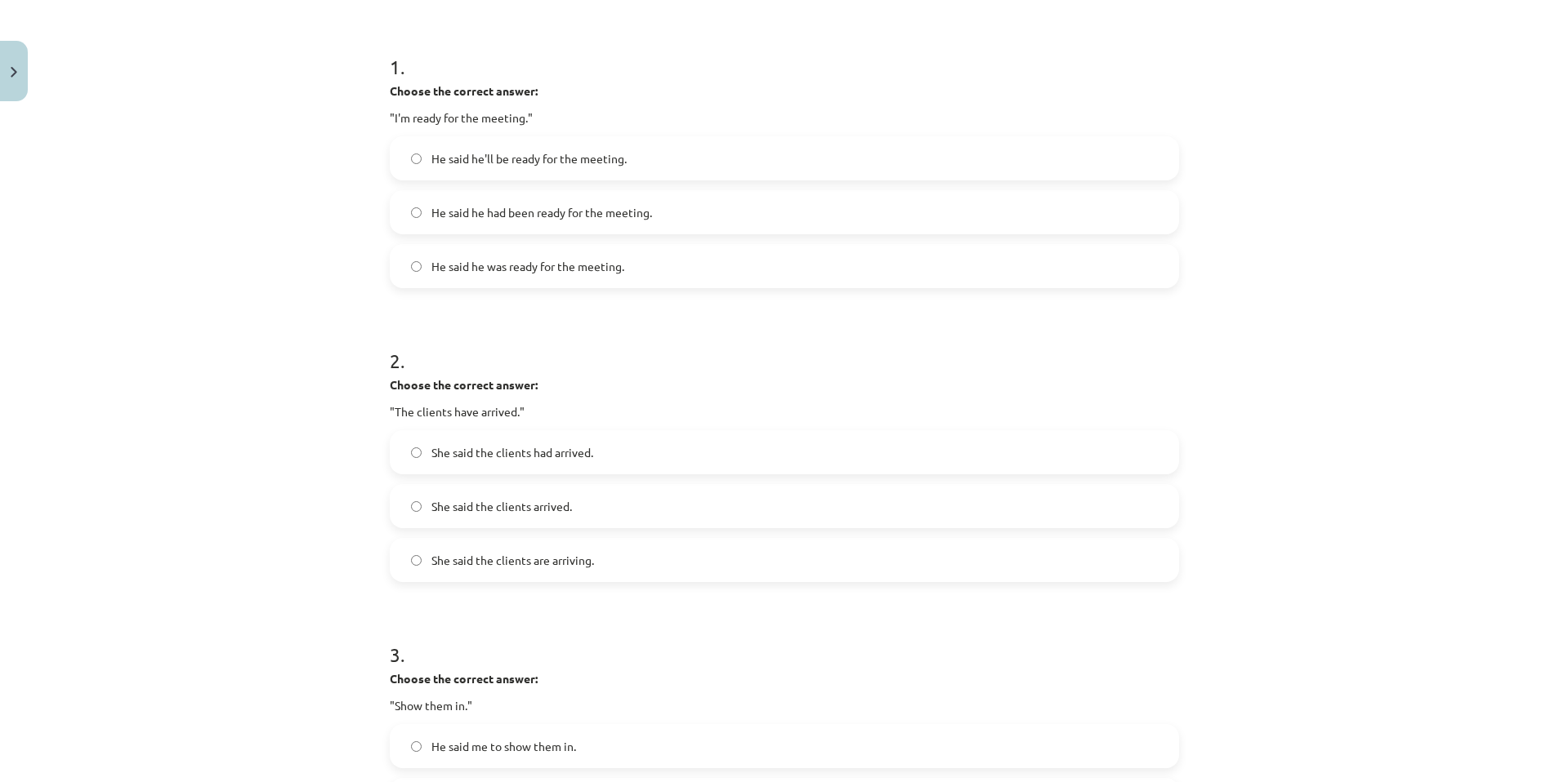
click at [482, 220] on span "He said he had been ready for the meeting." at bounding box center [541, 212] width 220 height 17
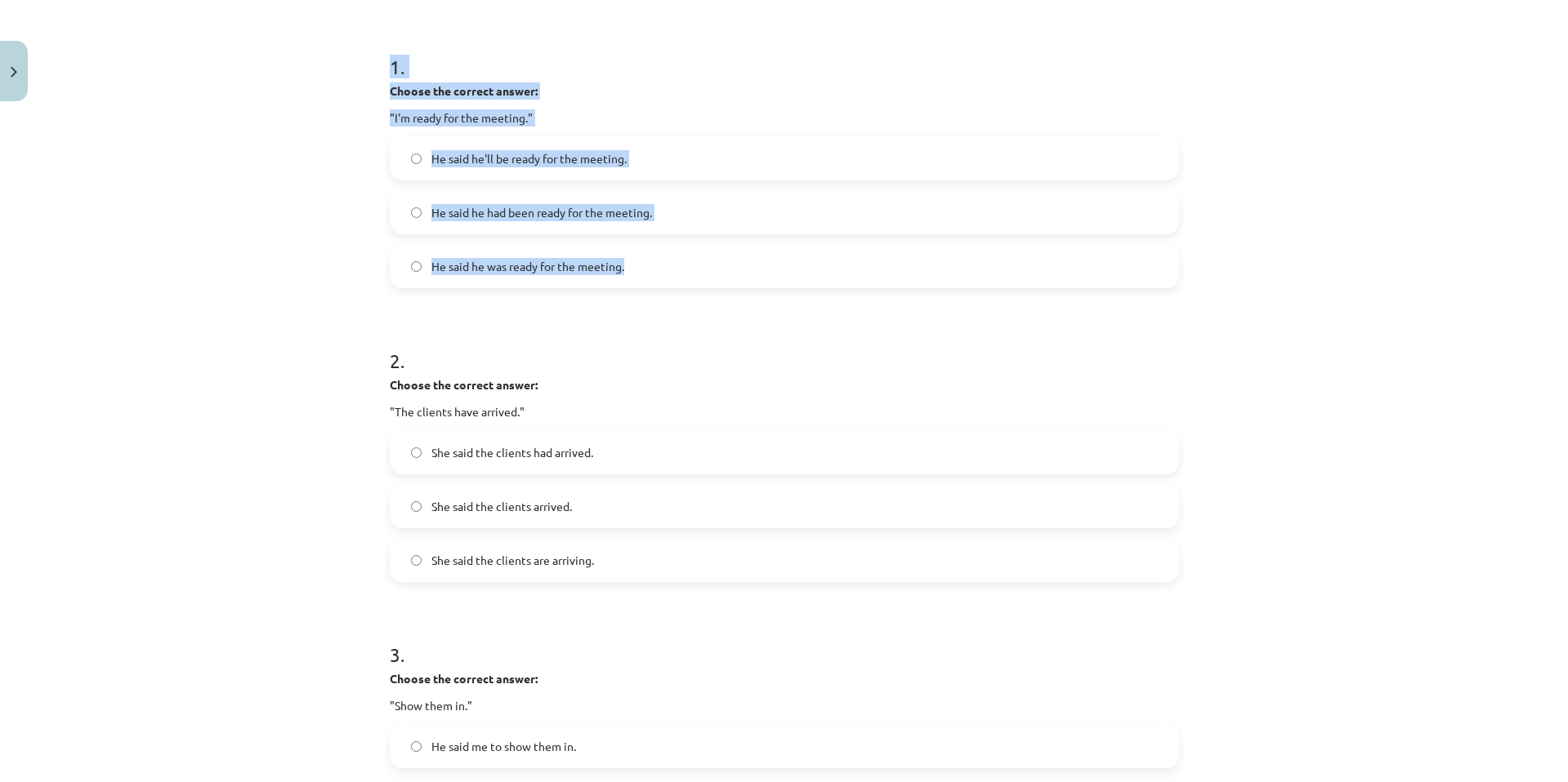
drag, startPoint x: 384, startPoint y: 68, endPoint x: 673, endPoint y: 277, distance: 356.7
click at [673, 277] on div "15 XP Saņemsi Viegls 345 pilda Apraksts Uzdevums Palīdzība 1 . Choose the corre…" at bounding box center [784, 711] width 809 height 1802
copy div "1 . Choose the correct answer: "I'm ready for the meeting." He said he'll be re…"
click at [638, 266] on label "He said he was ready for the meeting." at bounding box center [784, 266] width 786 height 41
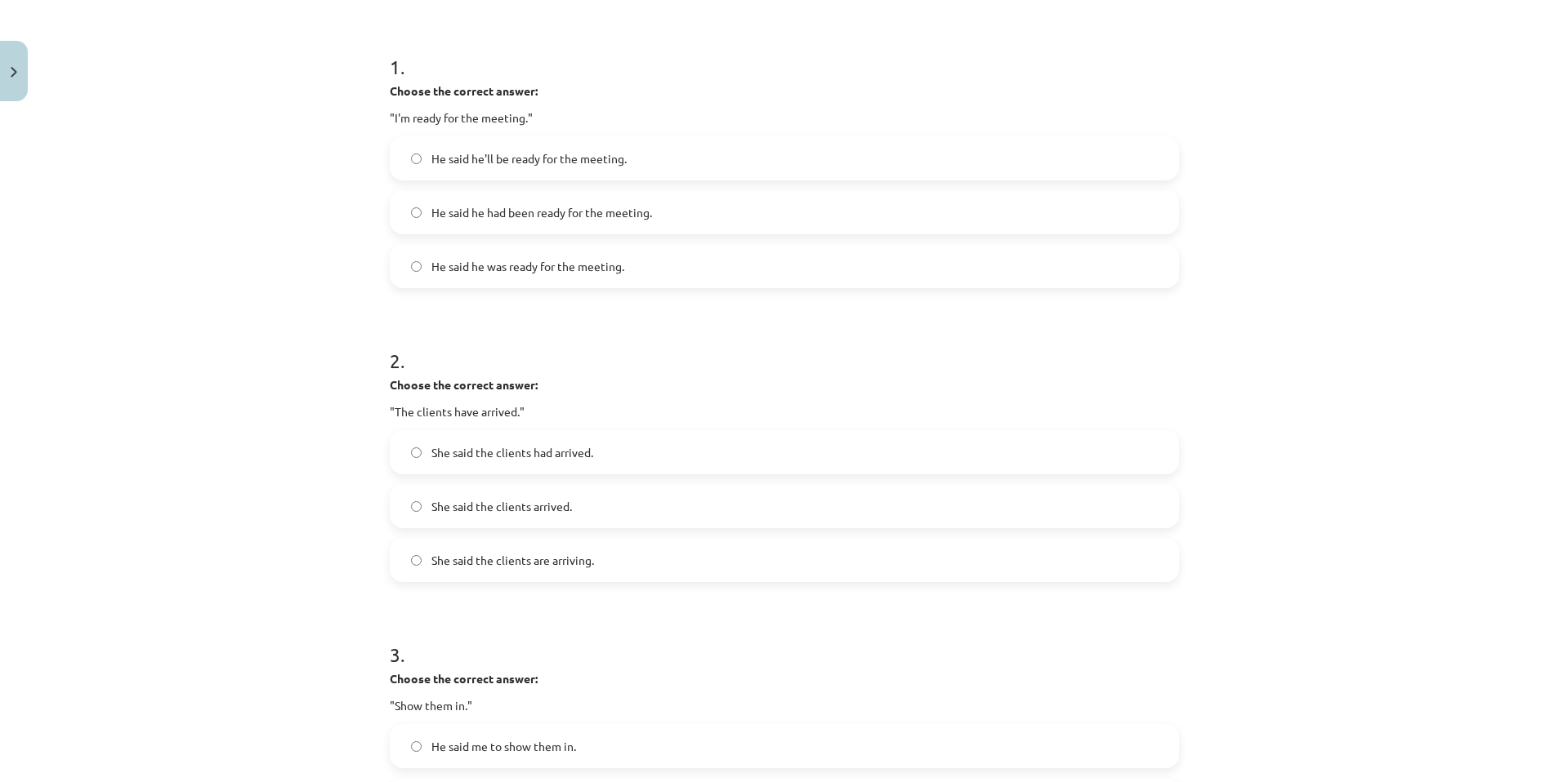
scroll to position [407, 0]
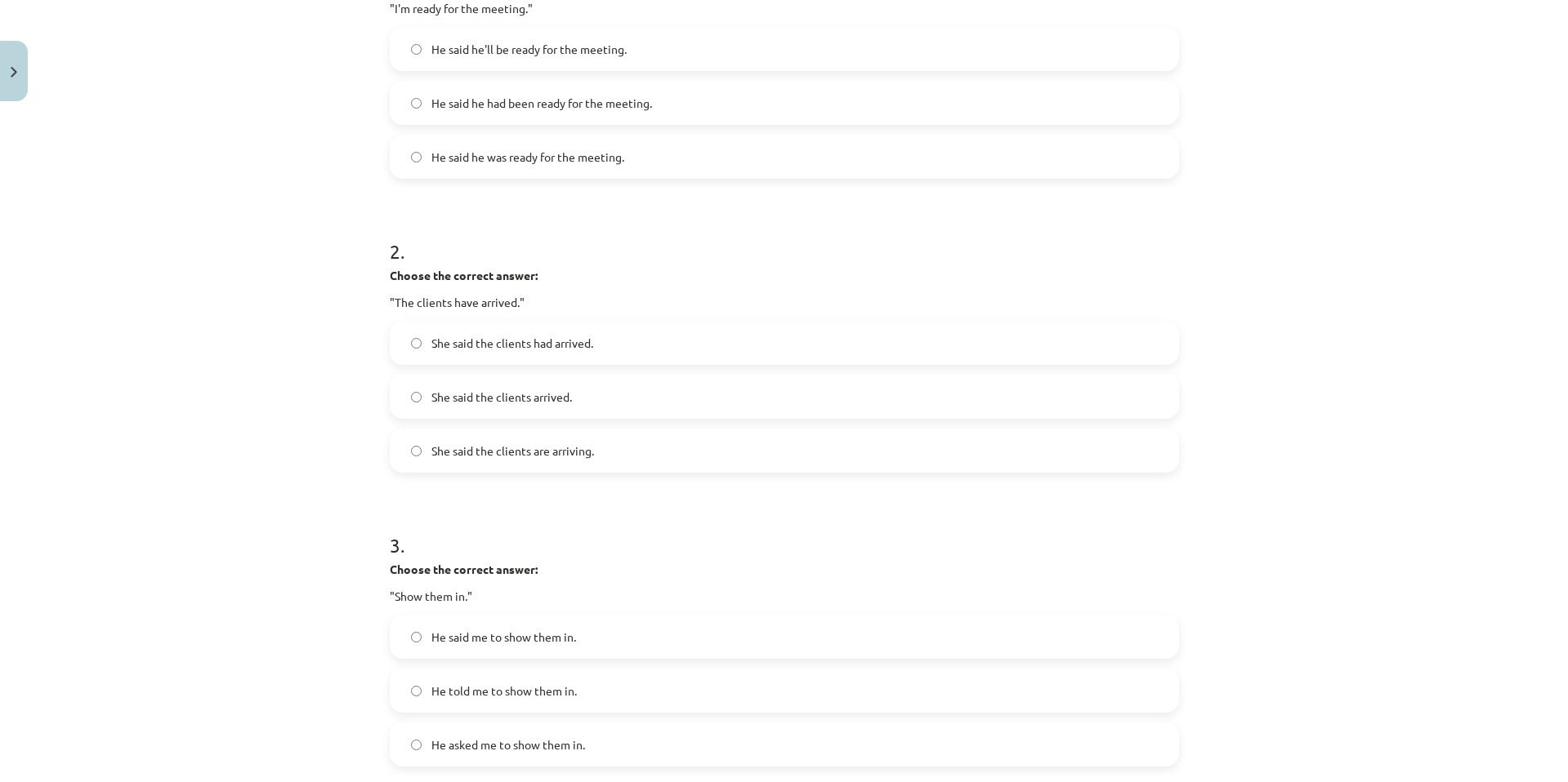
click at [732, 341] on label "She said the clients had arrived." at bounding box center [784, 343] width 786 height 41
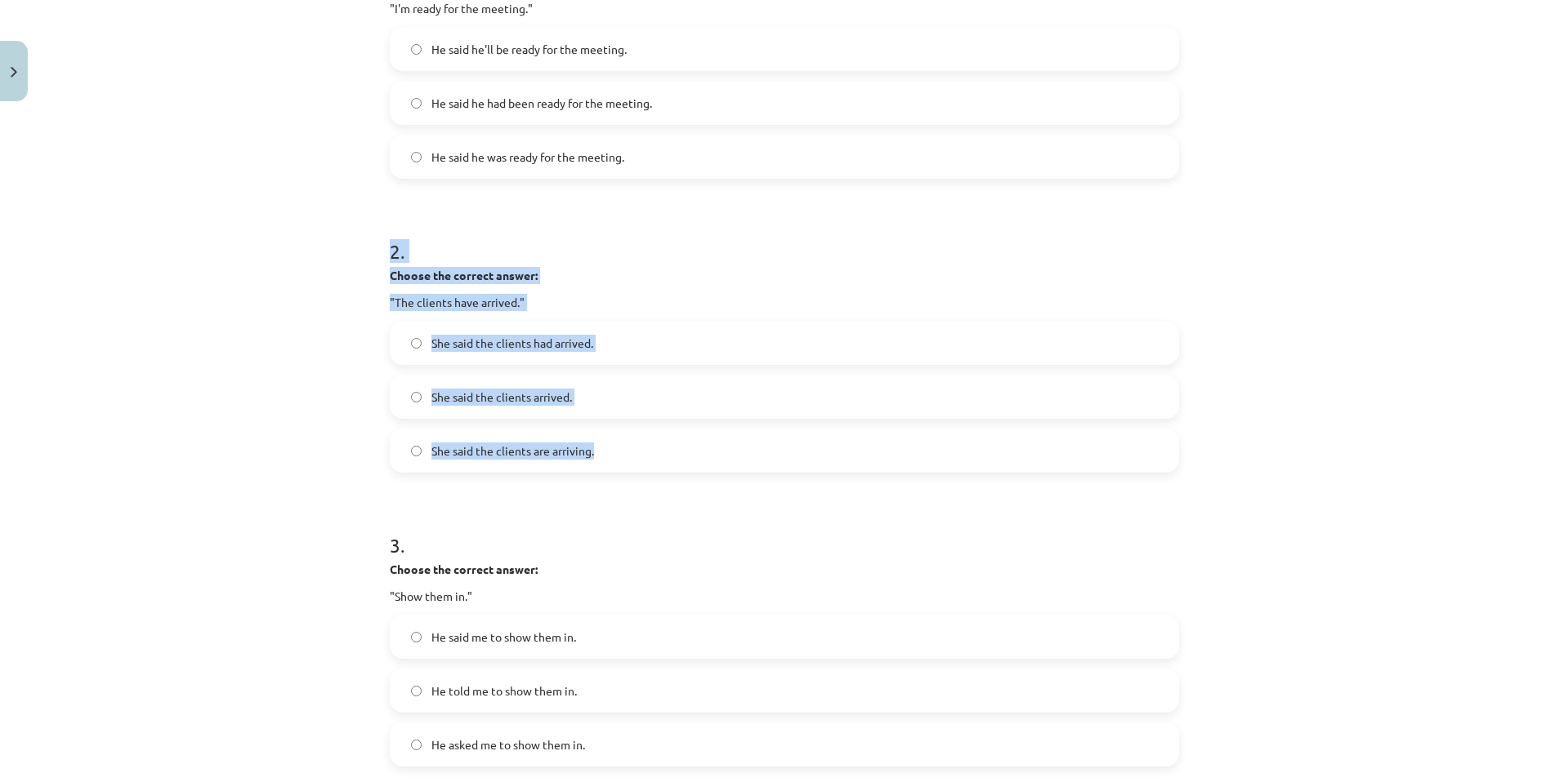
drag, startPoint x: 379, startPoint y: 242, endPoint x: 713, endPoint y: 465, distance: 401.6
click at [709, 464] on div "15 XP Saņemsi Viegls 345 pilda Apraksts Uzdevums Palīdzība 1 . Choose the corre…" at bounding box center [784, 602] width 809 height 1802
copy div "2 . Choose the correct answer: "The clients have arrived." She said the clients…"
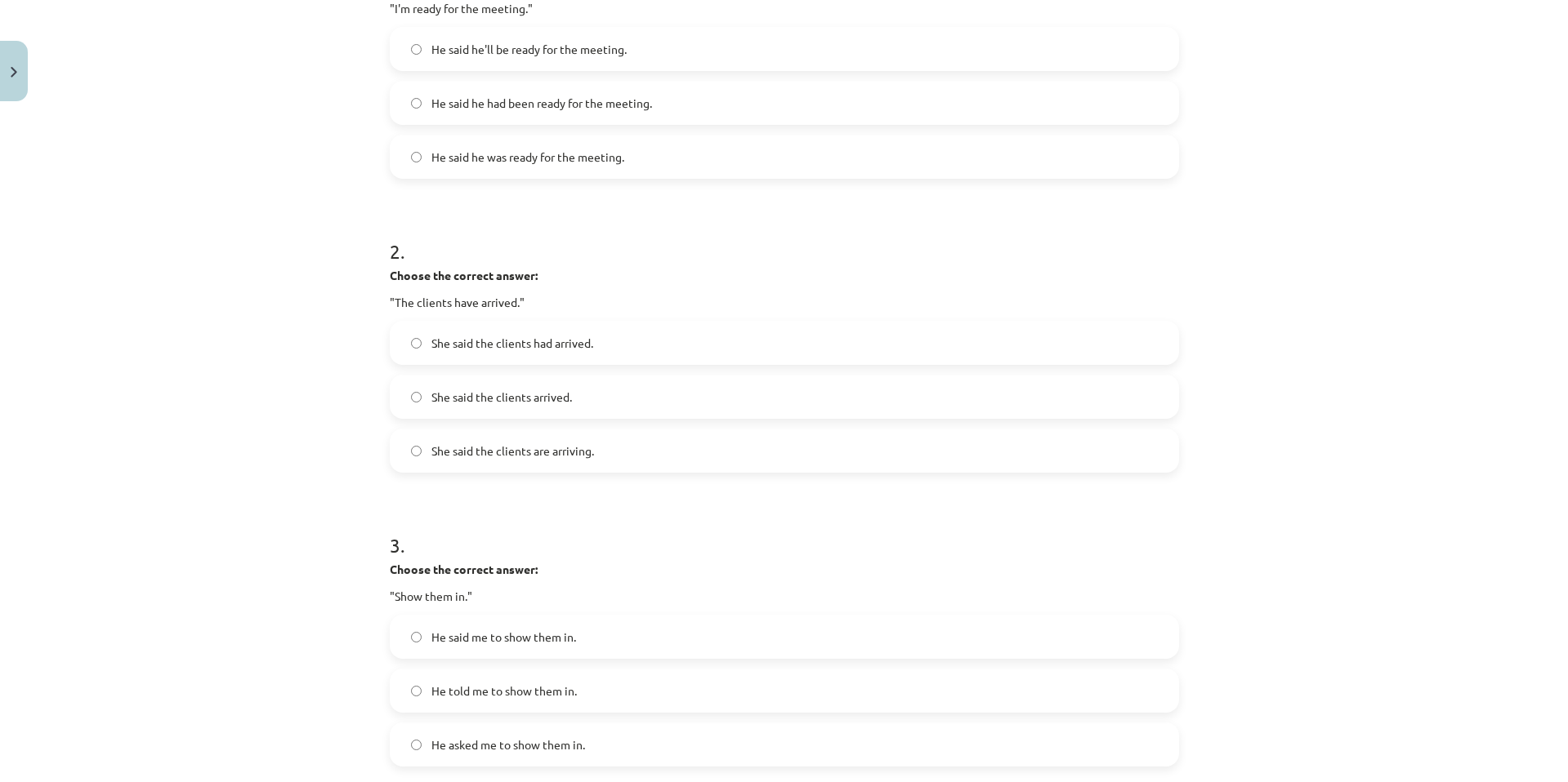
click at [575, 748] on span "He asked me to show them in." at bounding box center [508, 745] width 153 height 17
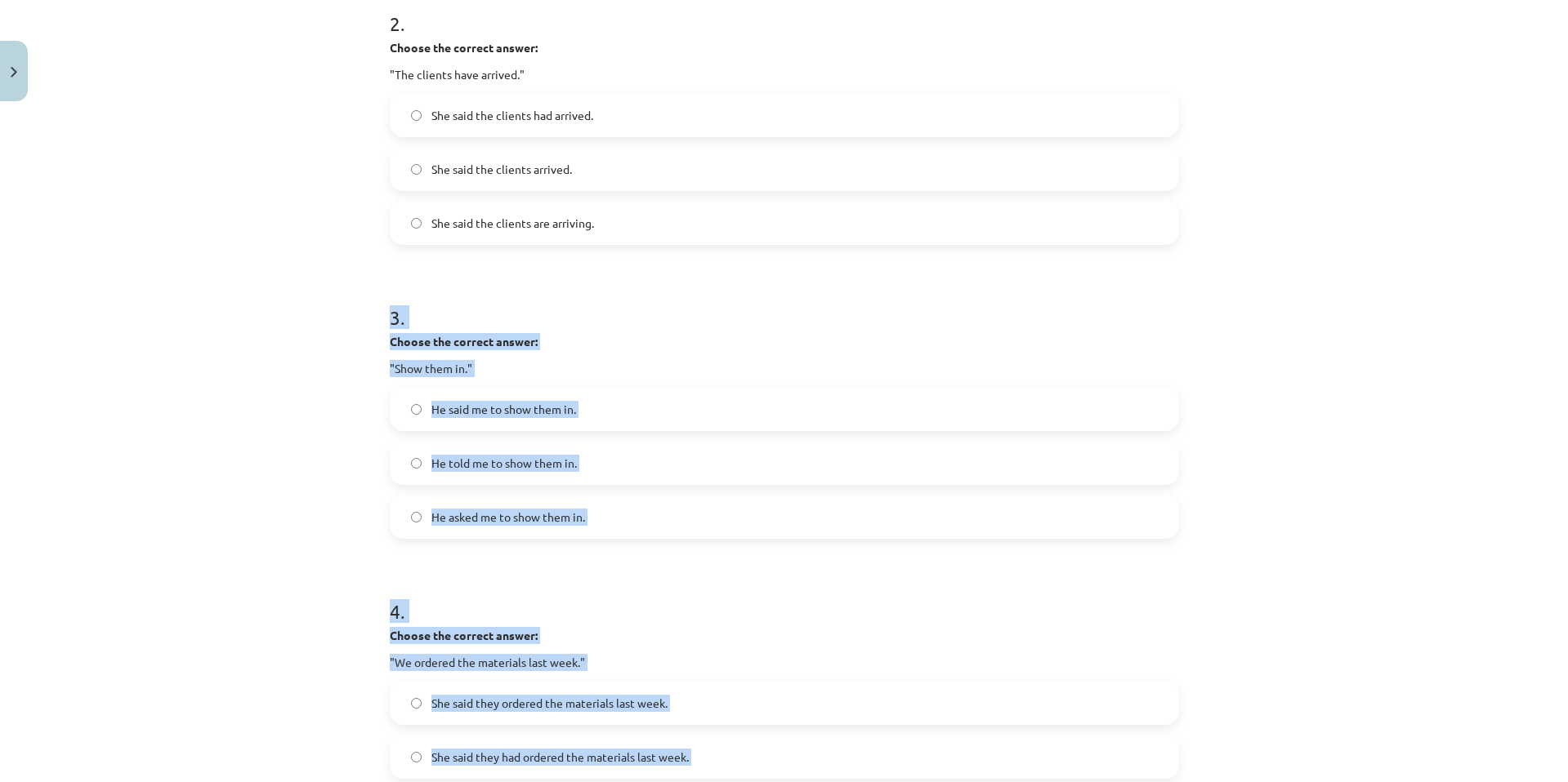
scroll to position [710, 0]
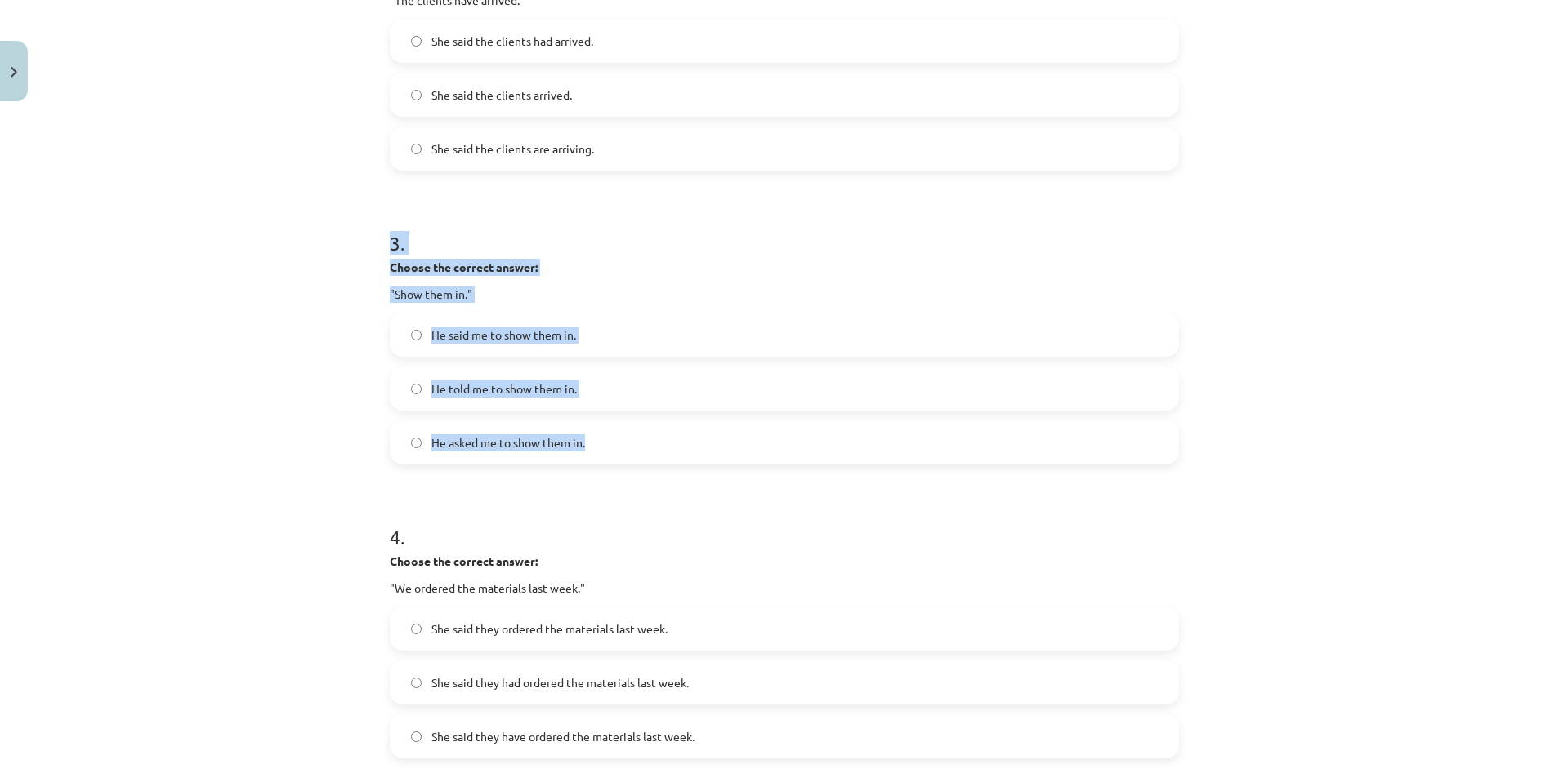
copy div "3 . Choose the correct answer: "Show them in." He said me to show them in. He t…"
drag, startPoint x: 486, startPoint y: 630, endPoint x: 647, endPoint y: 460, distance: 234.1
click at [647, 460] on div "Mācību tēma: Angļu valodas i - 11. klases 1. ieskaites mācību materiāls #3 📝 To…" at bounding box center [784, 391] width 1568 height 782
click at [613, 394] on label "He told me to show them in." at bounding box center [784, 389] width 786 height 41
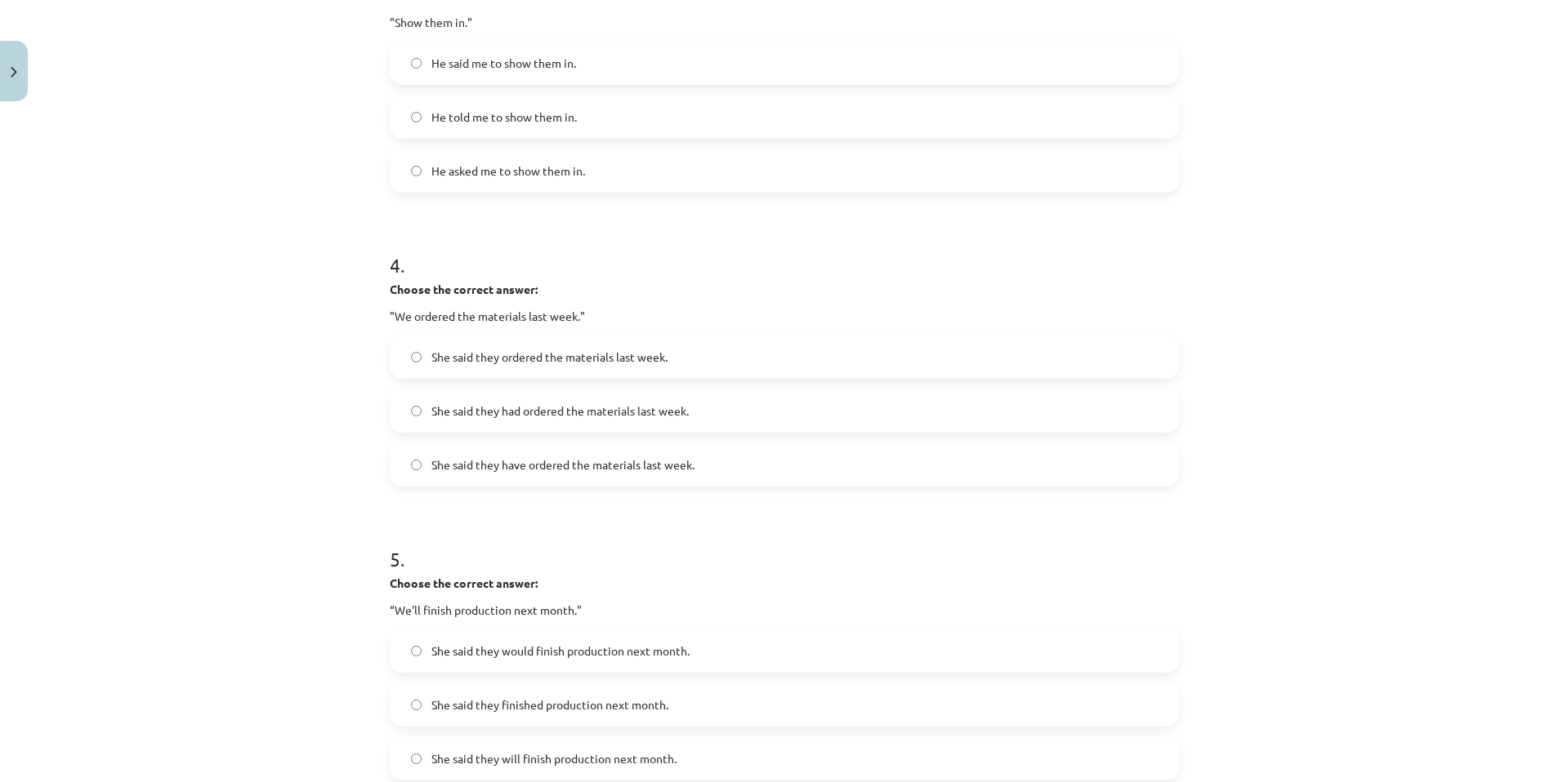
click at [564, 354] on span "She said they ordered the materials last week." at bounding box center [549, 357] width 236 height 17
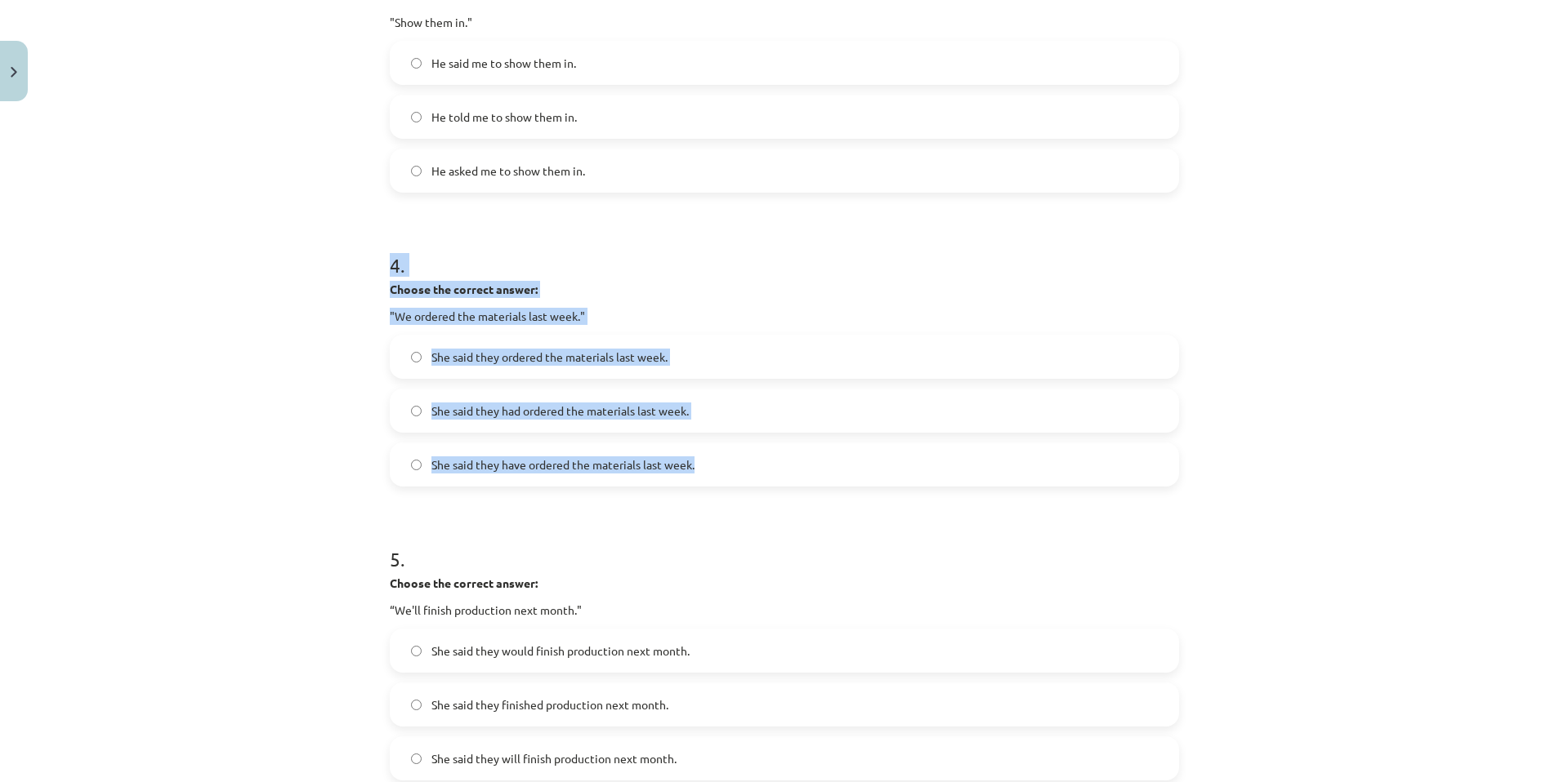
drag, startPoint x: 371, startPoint y: 250, endPoint x: 749, endPoint y: 457, distance: 431.0
click at [749, 457] on div "Mācību tēma: Angļu valodas i - 11. klases 1. ieskaites mācību materiāls #3 📝 To…" at bounding box center [784, 391] width 1568 height 782
copy div "4 . Choose the correct answer: "We ordered the materials last week." She said t…"
click at [604, 470] on span "She said they have ordered the materials last week." at bounding box center [563, 465] width 263 height 17
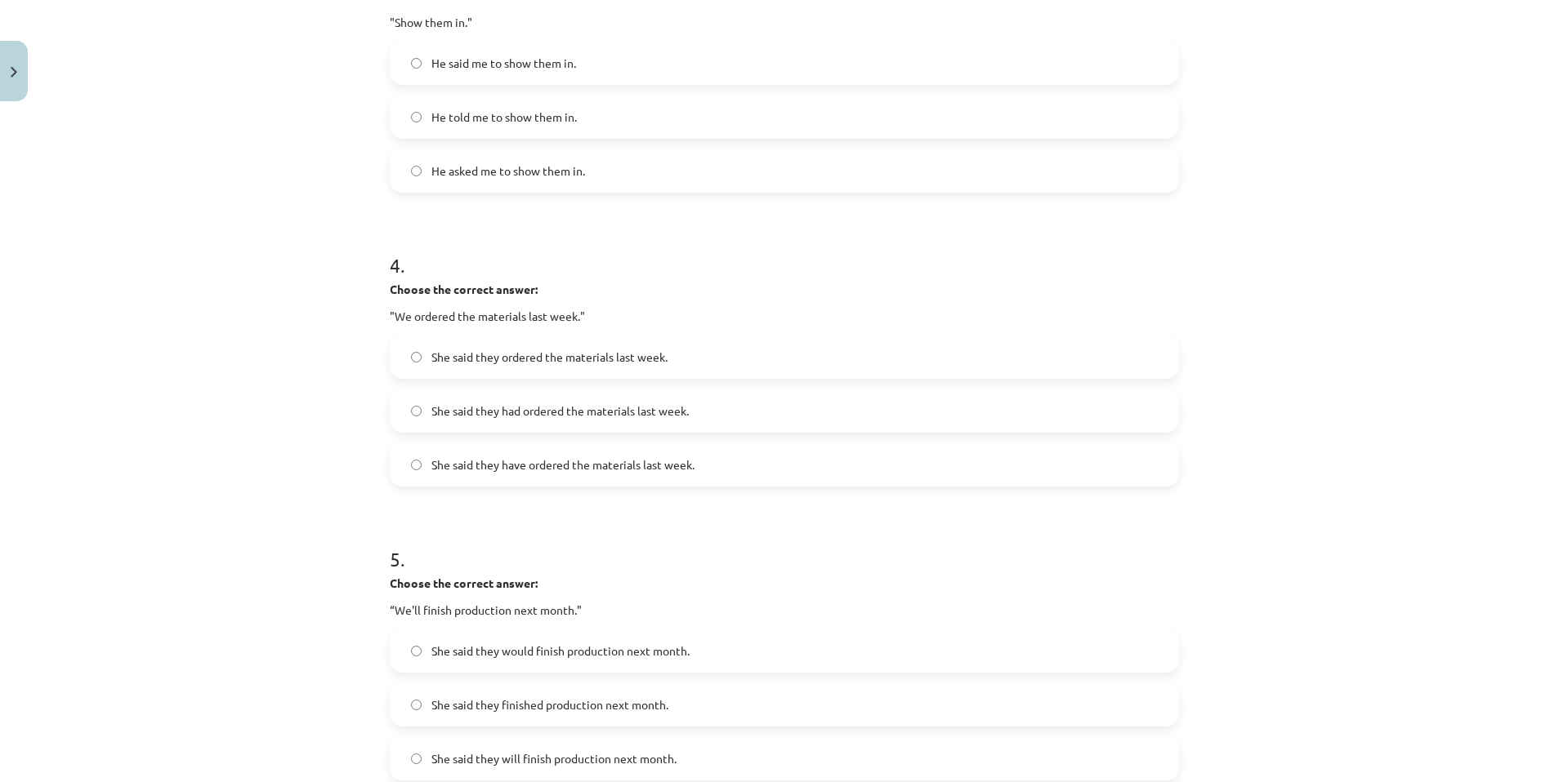
scroll to position [1169, 0]
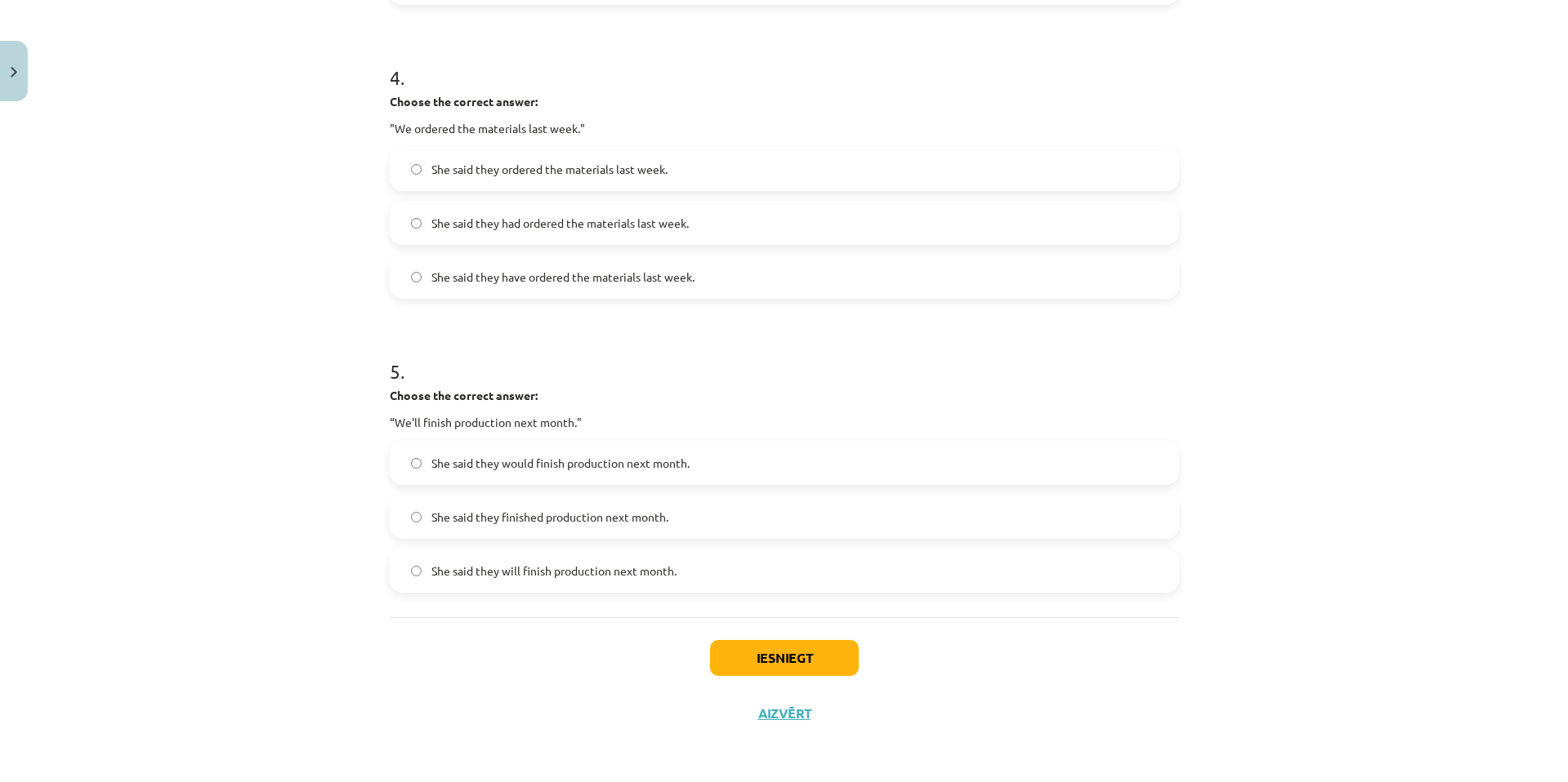
click at [655, 577] on span "She said they will finish production next month." at bounding box center [554, 570] width 245 height 17
click at [773, 663] on button "Iesniegt" at bounding box center [784, 658] width 149 height 36
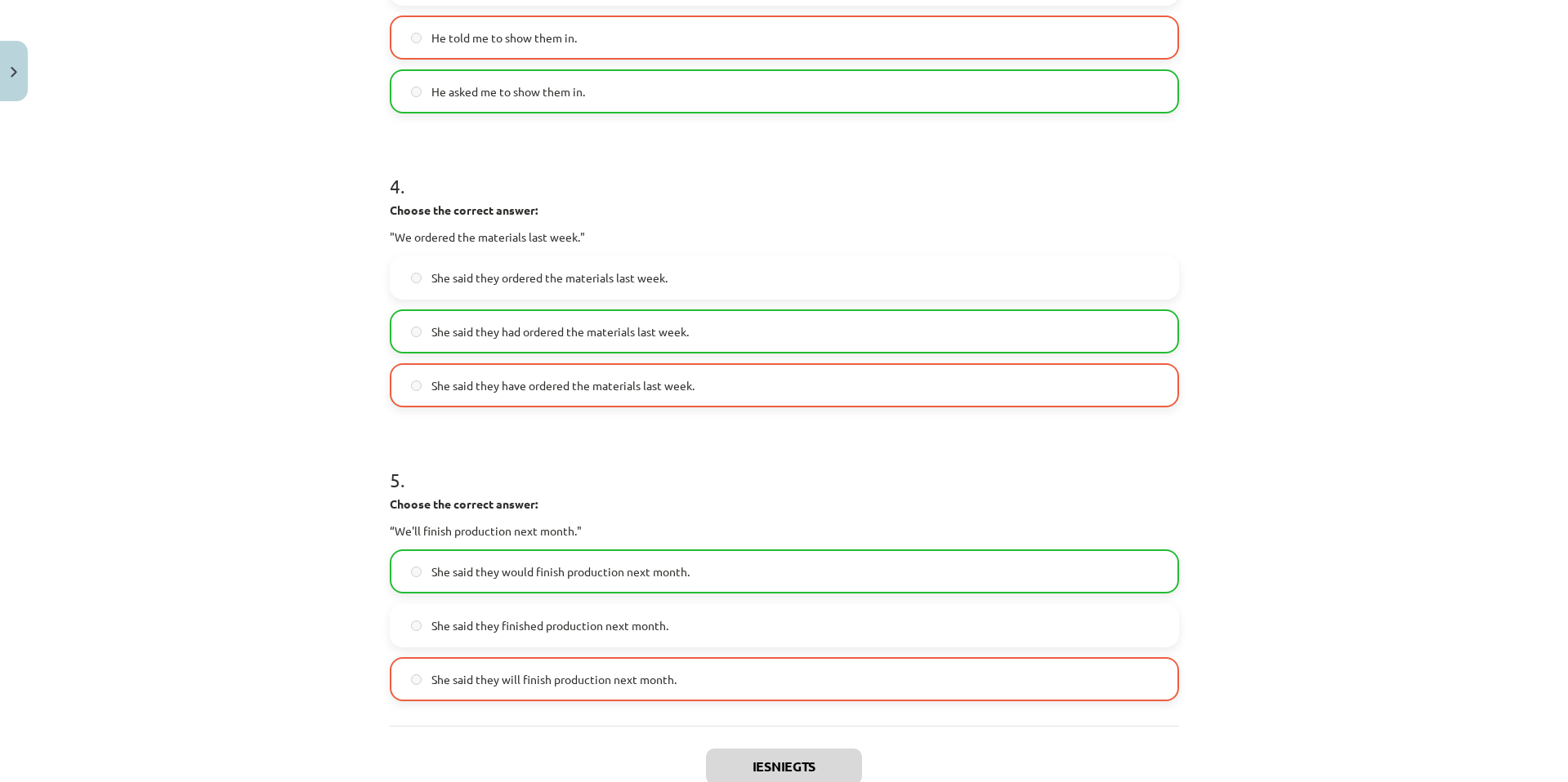
scroll to position [1222, 0]
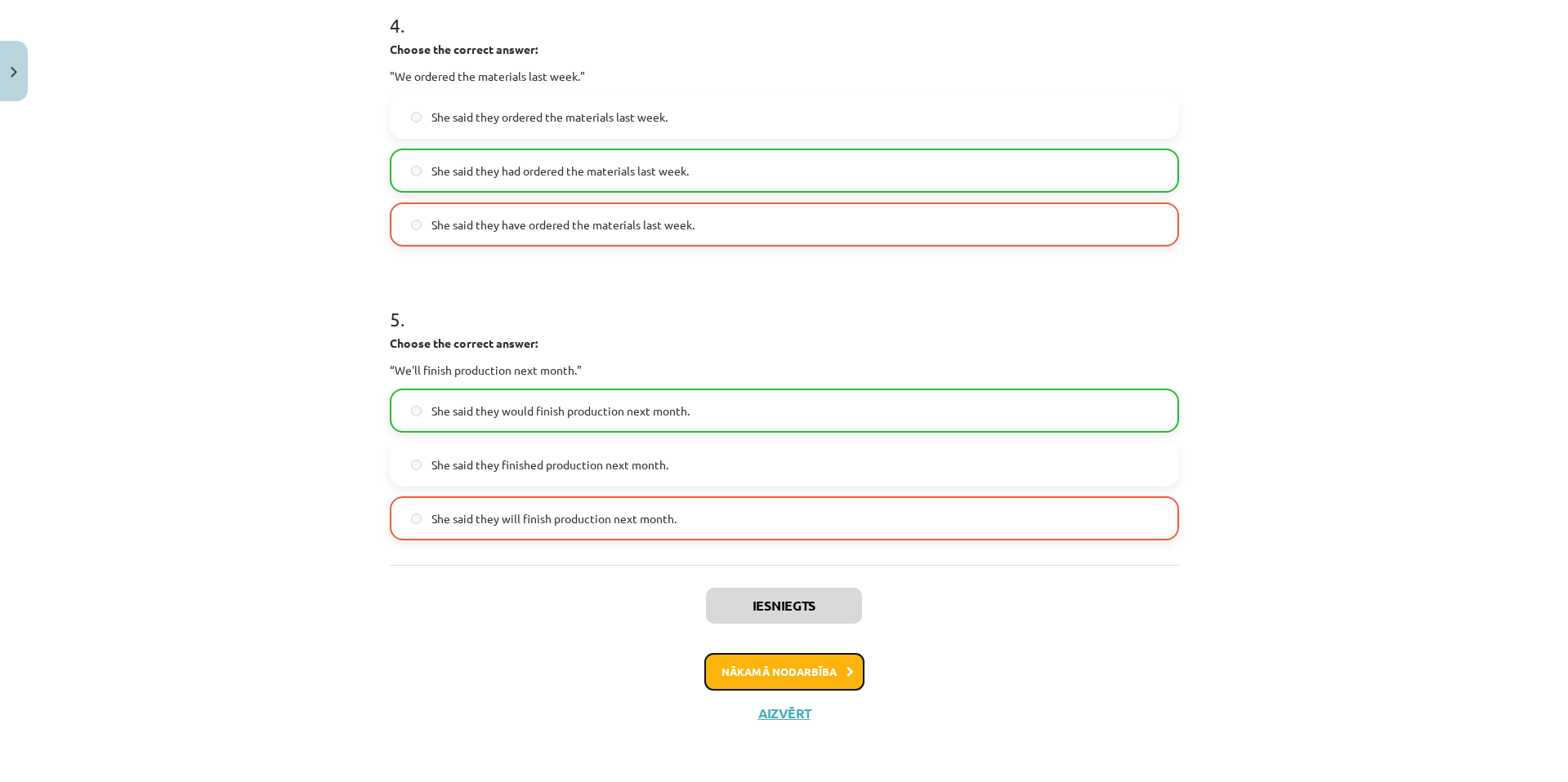
click at [768, 671] on button "Nākamā nodarbība" at bounding box center [784, 672] width 161 height 38
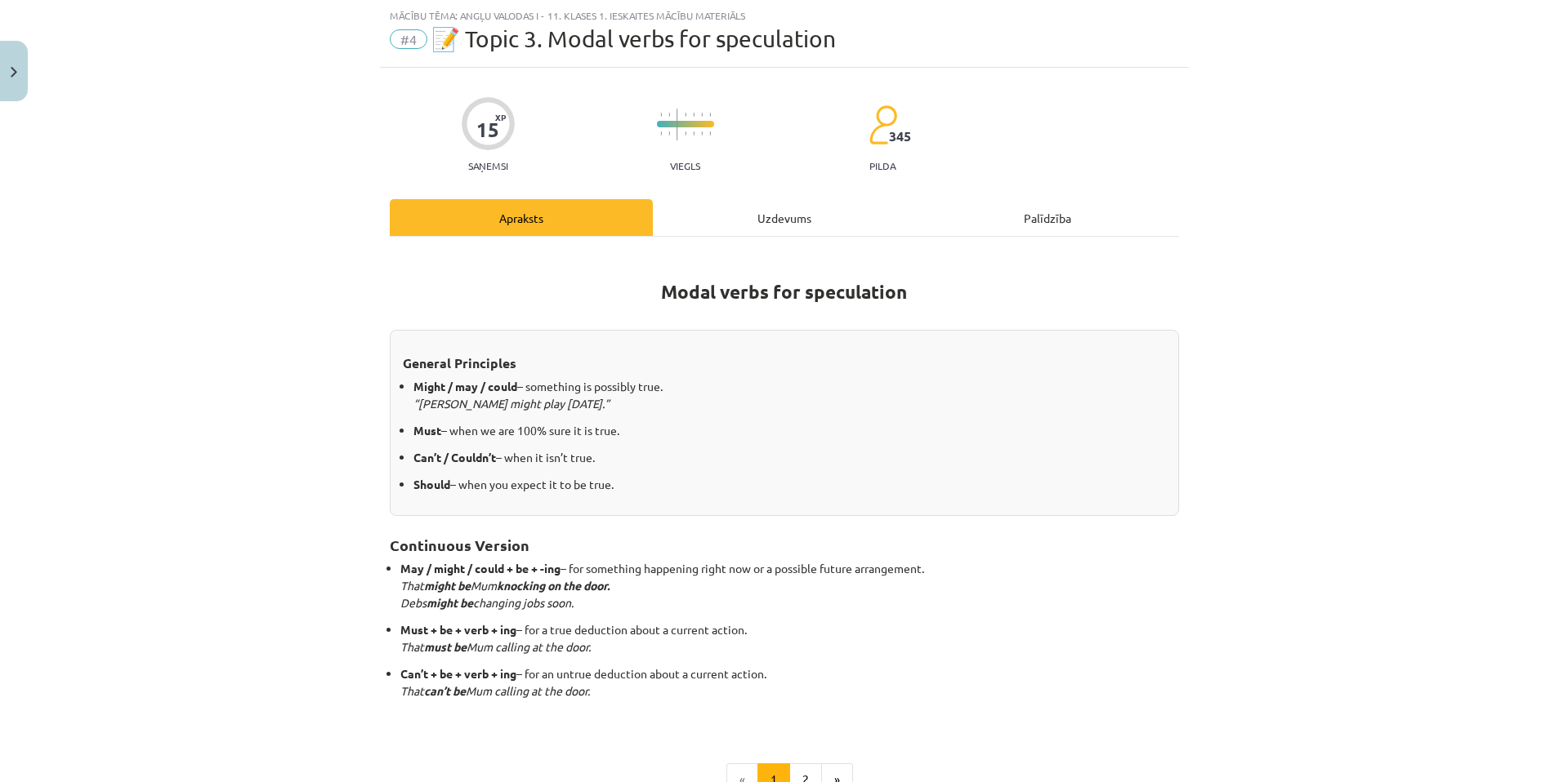
scroll to position [241, 0]
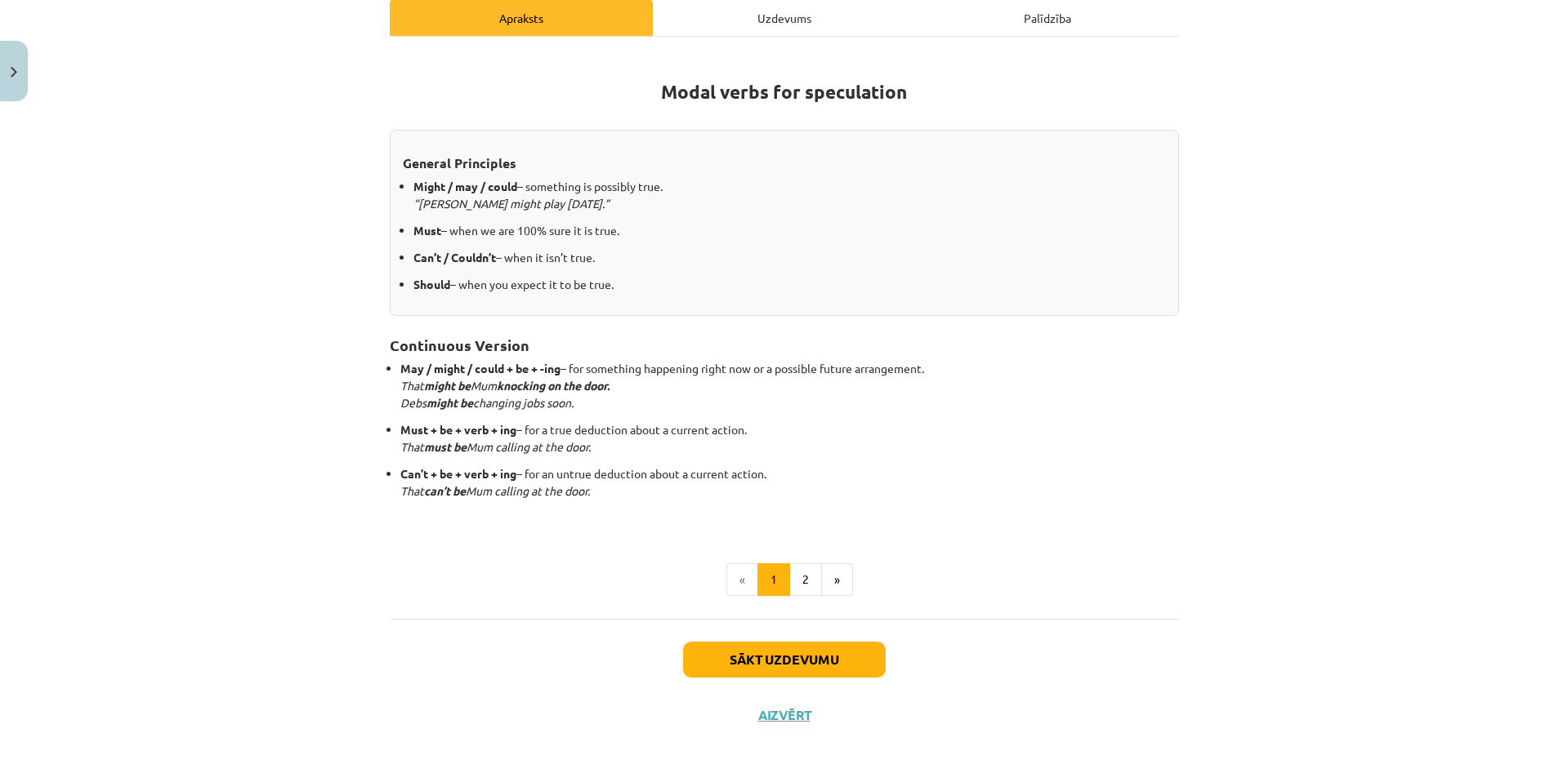
click at [779, 637] on div "Sākt uzdevumu Aizvērt" at bounding box center [784, 676] width 789 height 115
click at [779, 645] on button "Sākt uzdevumu" at bounding box center [784, 659] width 203 height 36
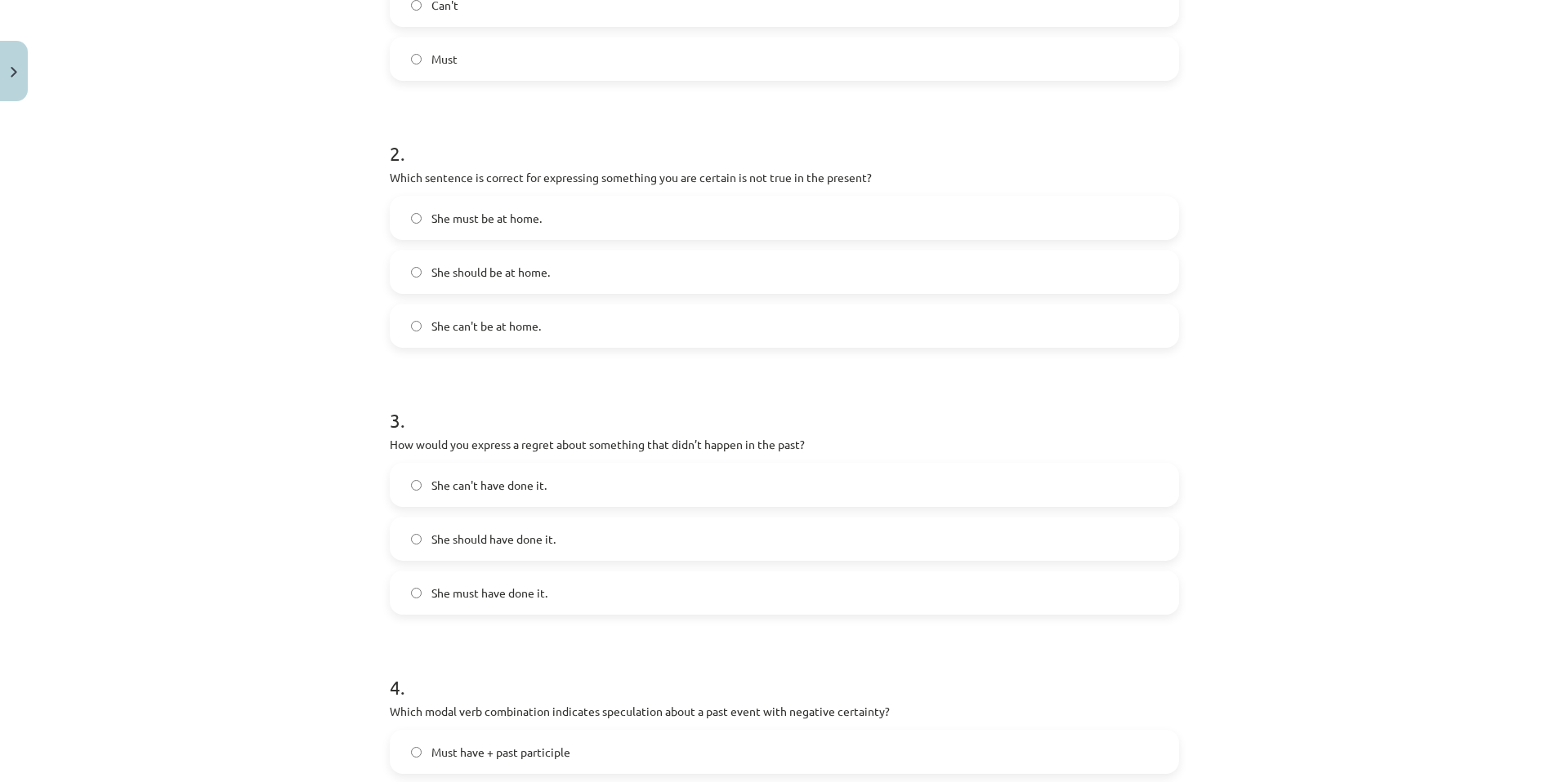
scroll to position [1035, 0]
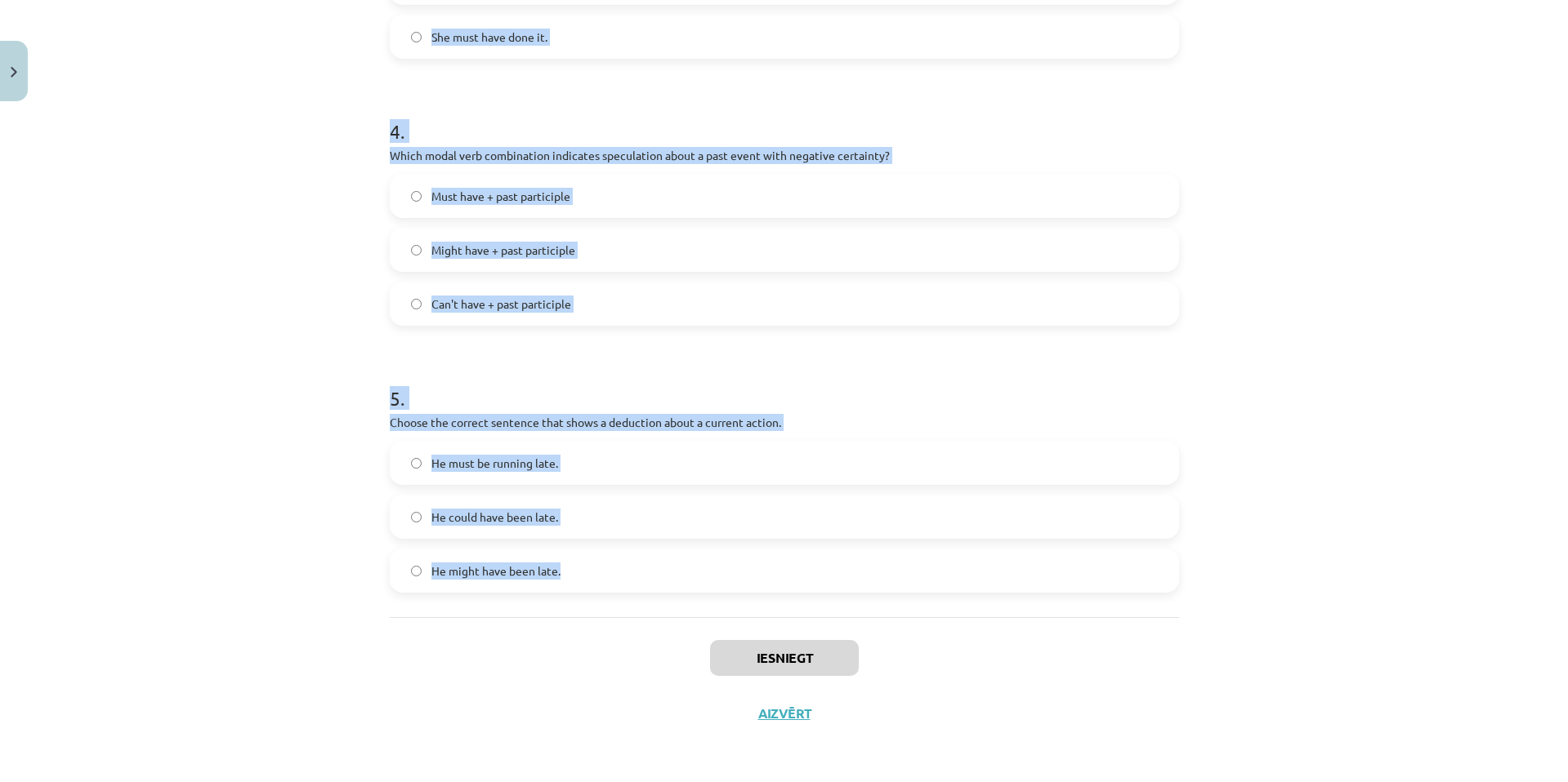
drag, startPoint x: 361, startPoint y: 316, endPoint x: 714, endPoint y: 608, distance: 458.1
click at [714, 608] on div "Mācību tēma: Angļu valodas i - 11. klases 1. ieskaites mācību materiāls #4 📝 To…" at bounding box center [784, 391] width 1568 height 782
copy form "1 . Which modal verb would you use to speculate about something that is possibl…"
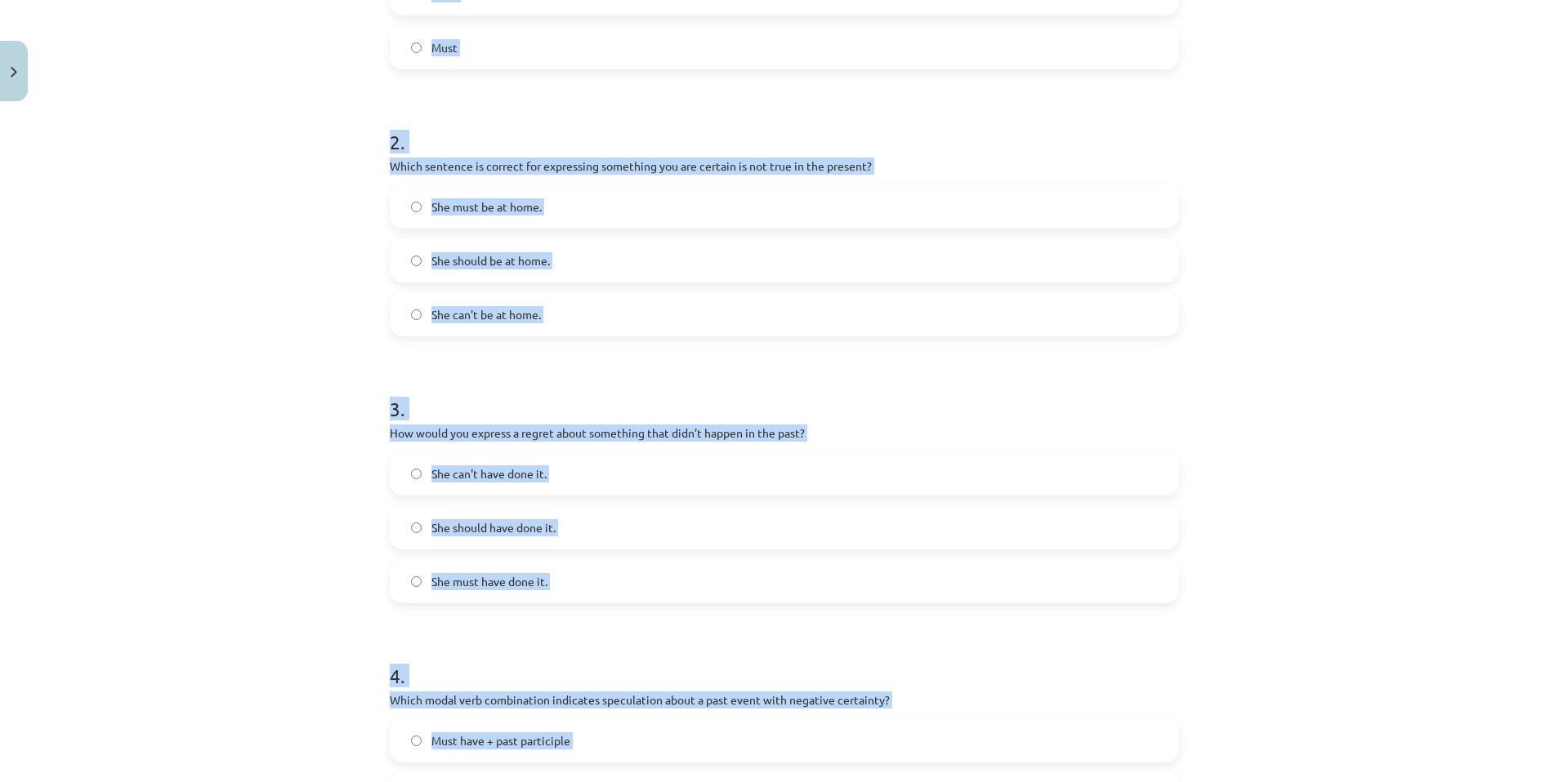
scroll to position [327, 0]
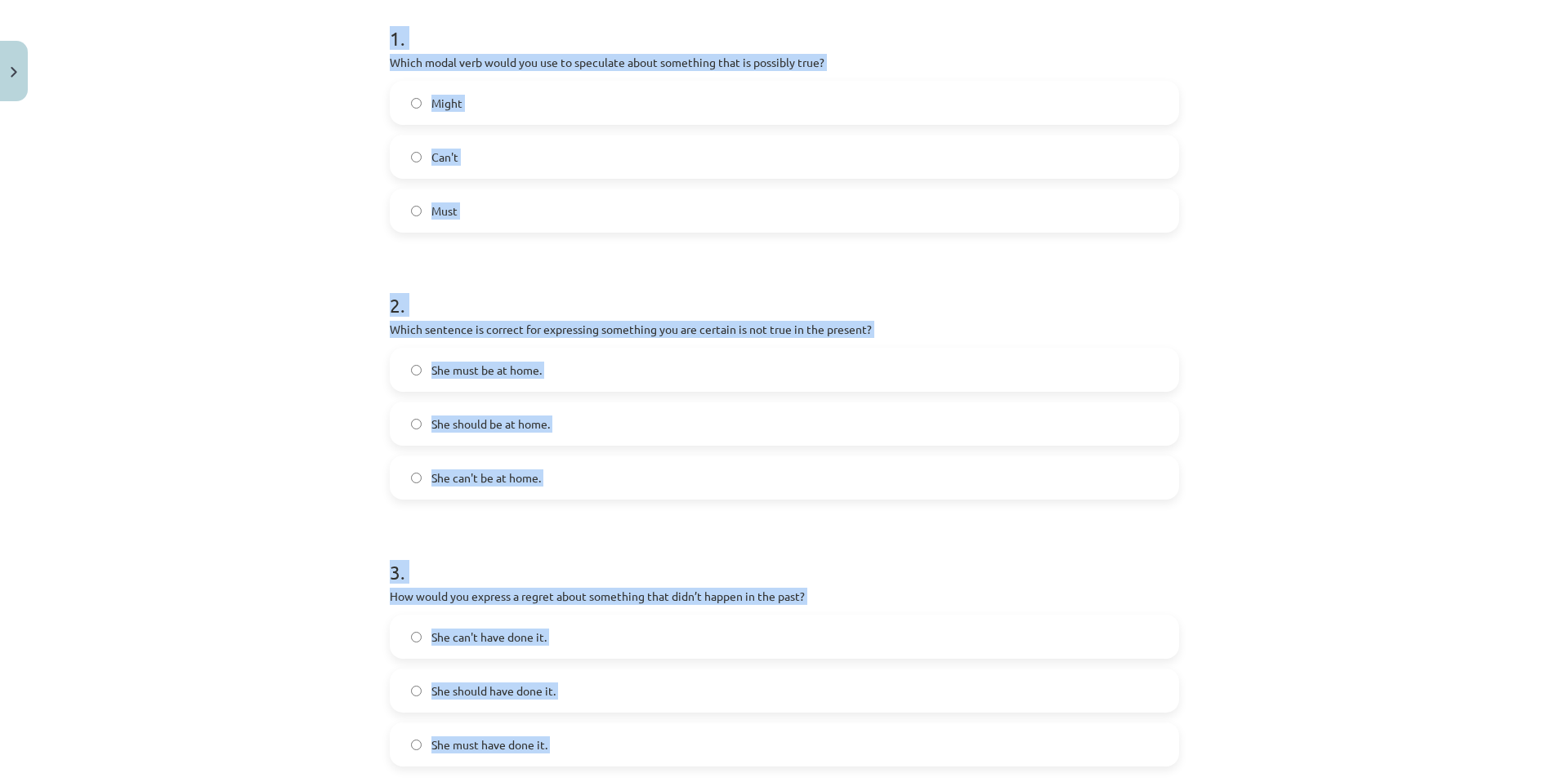
click at [480, 120] on label "Might" at bounding box center [784, 103] width 786 height 41
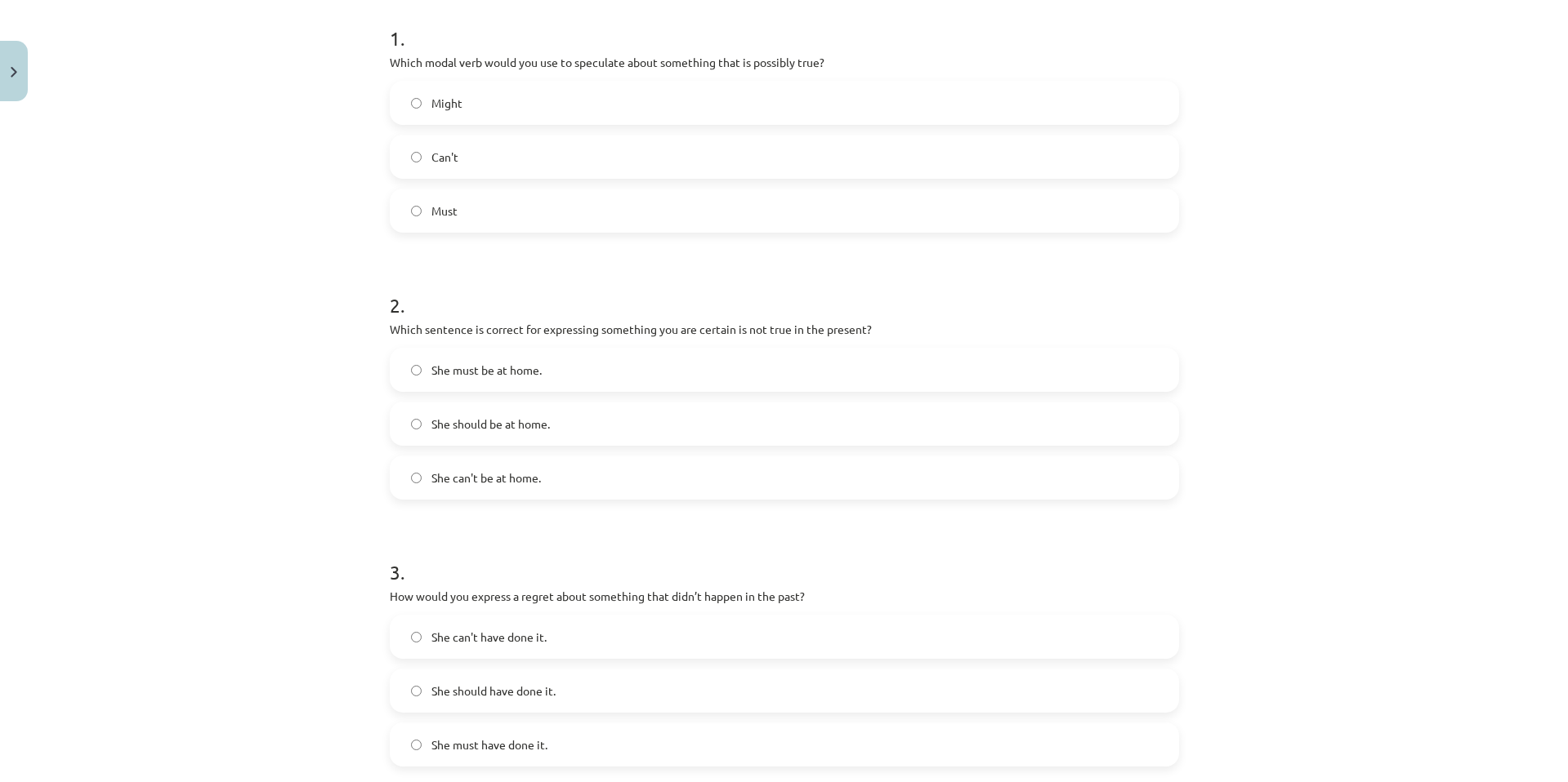
click at [556, 471] on label "She can't be at home." at bounding box center [784, 478] width 786 height 41
click at [549, 702] on label "She should have done it." at bounding box center [784, 690] width 786 height 41
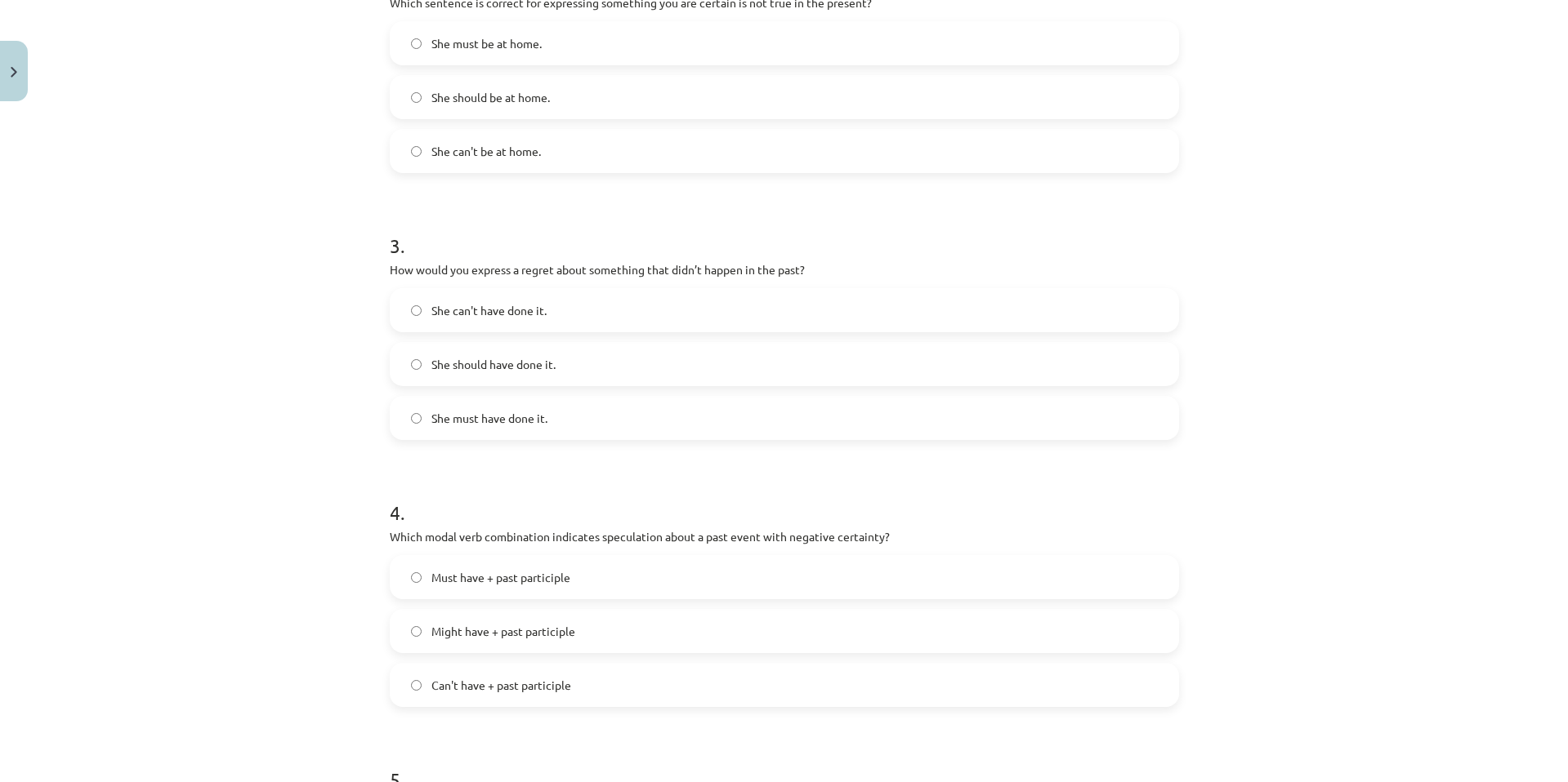
click at [569, 689] on label "Can't have + past participle" at bounding box center [784, 685] width 786 height 41
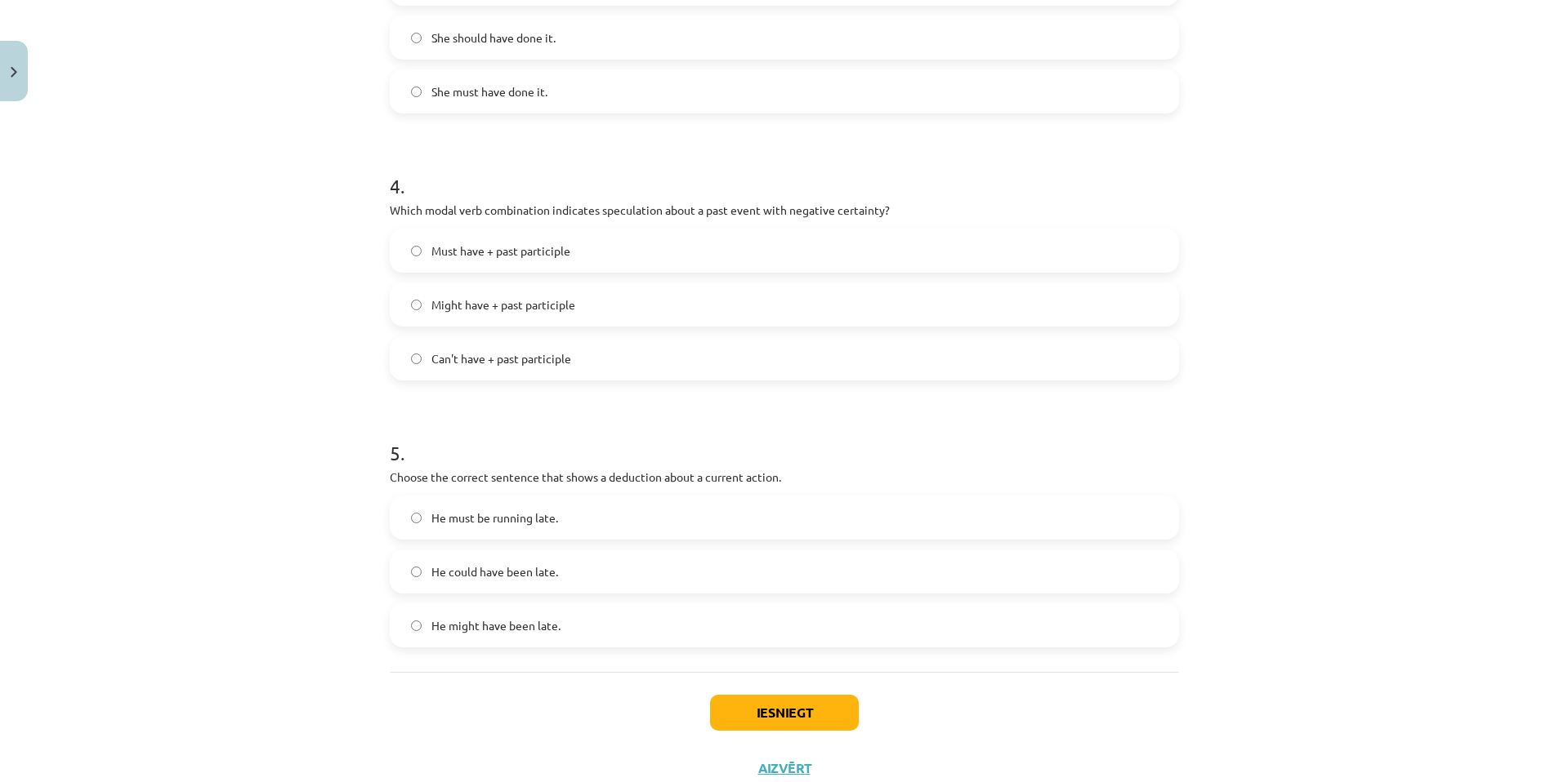
click at [564, 634] on label "He might have been late." at bounding box center [784, 625] width 786 height 41
click at [550, 518] on span "He must be running late." at bounding box center [495, 518] width 127 height 17
click at [773, 710] on button "Iesniegt" at bounding box center [784, 712] width 149 height 36
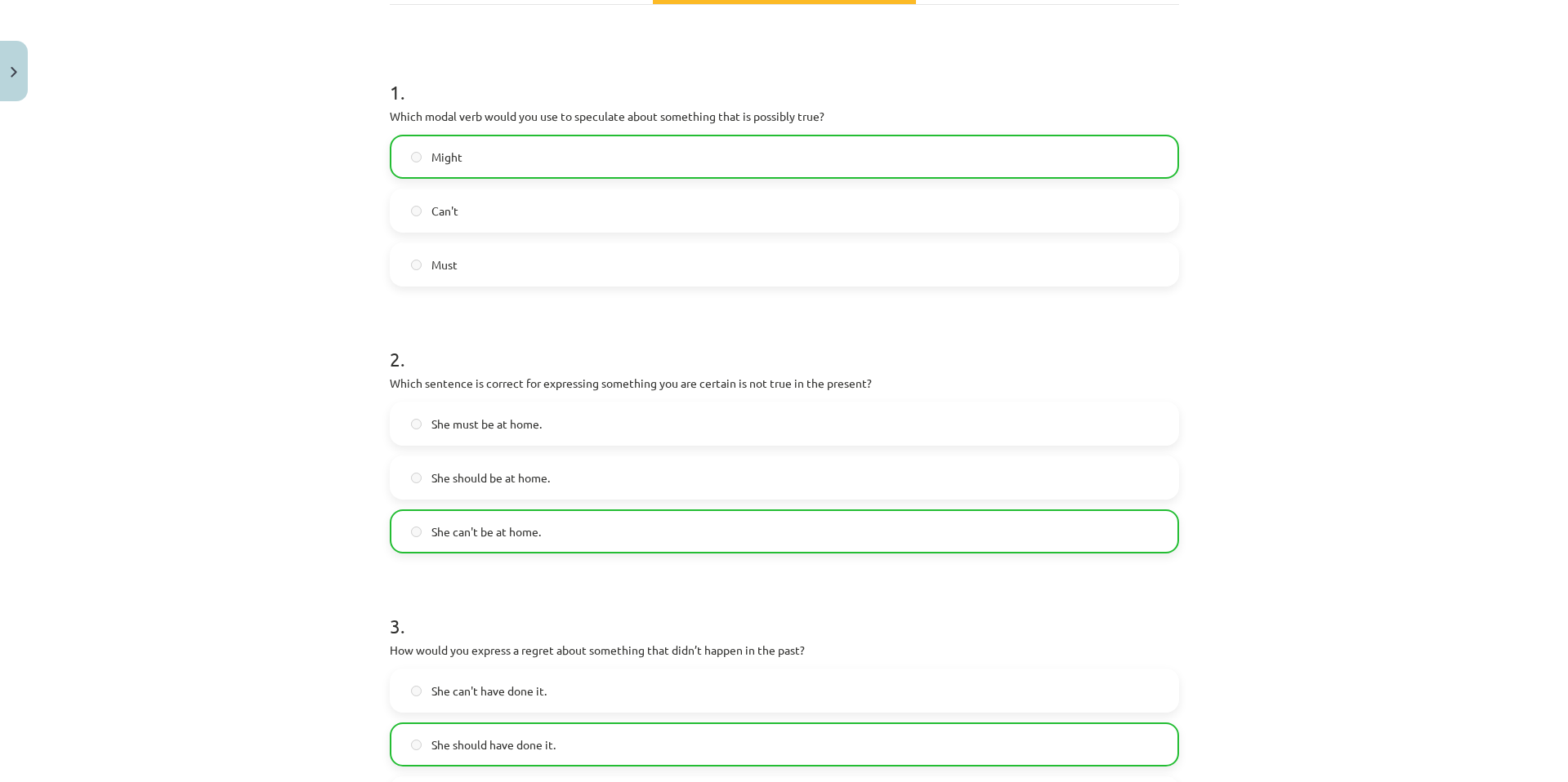
scroll to position [0, 0]
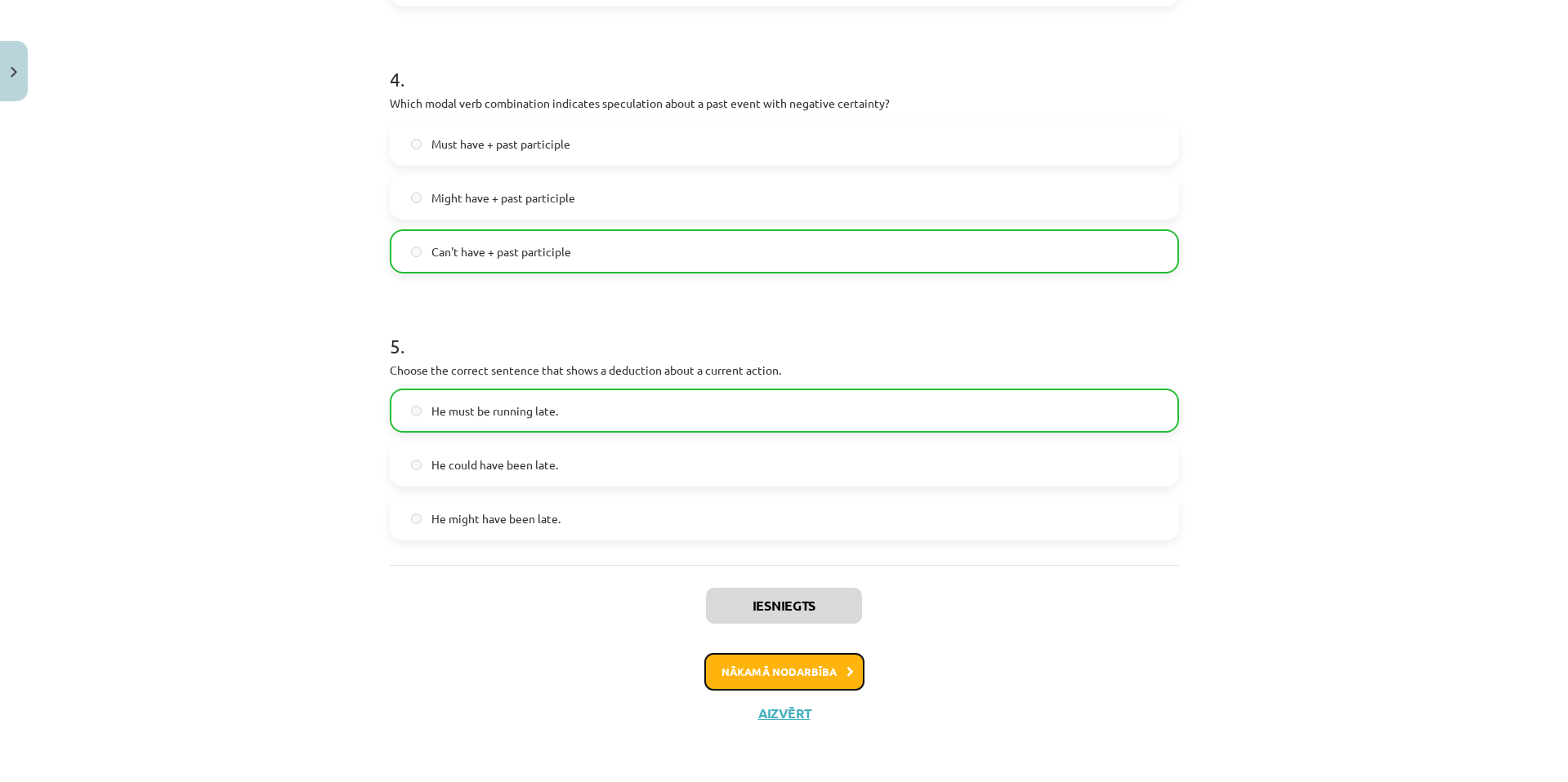
click at [814, 665] on button "Nākamā nodarbība" at bounding box center [784, 672] width 161 height 38
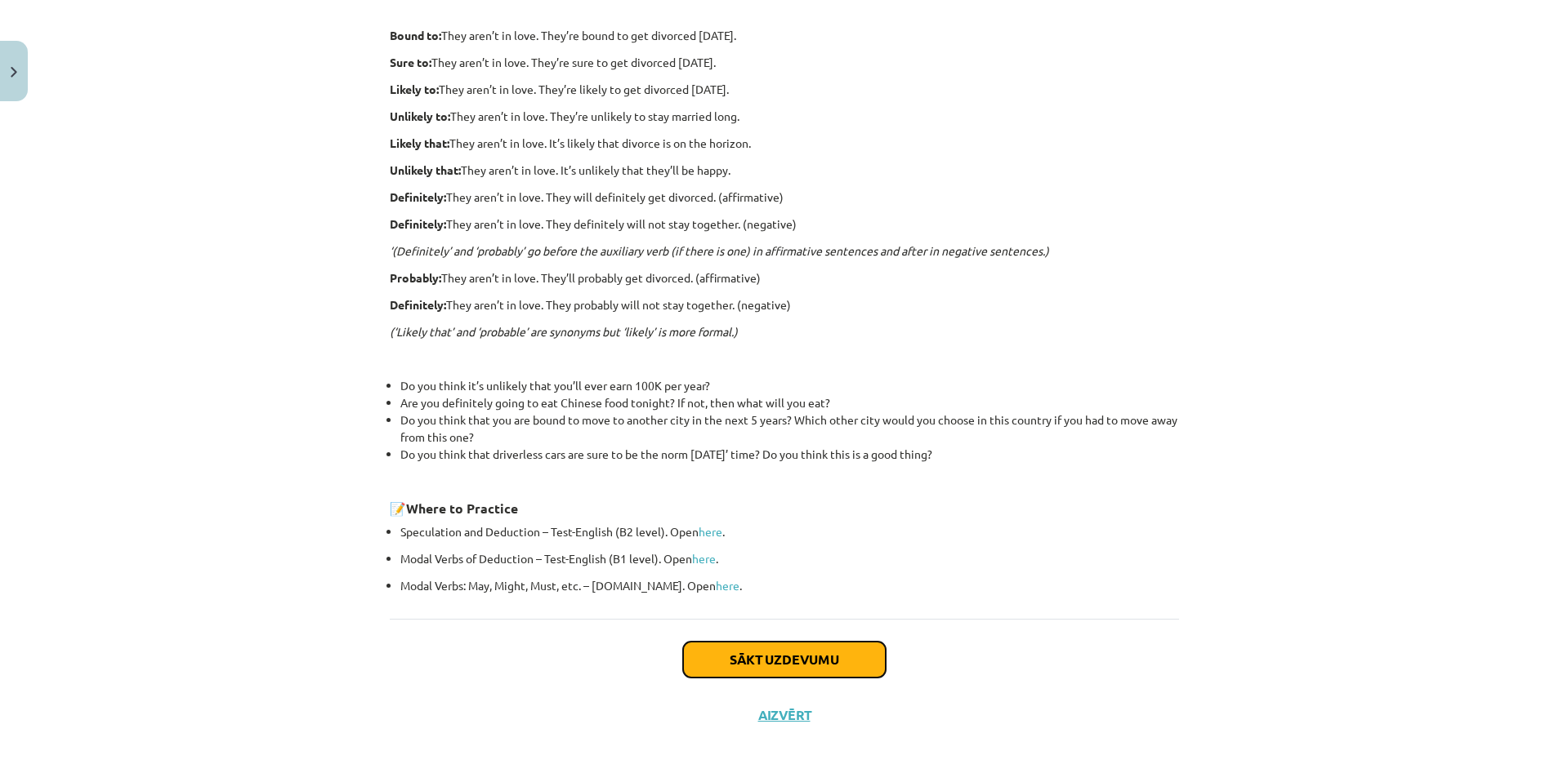
click at [864, 642] on button "Sākt uzdevumu" at bounding box center [784, 659] width 203 height 36
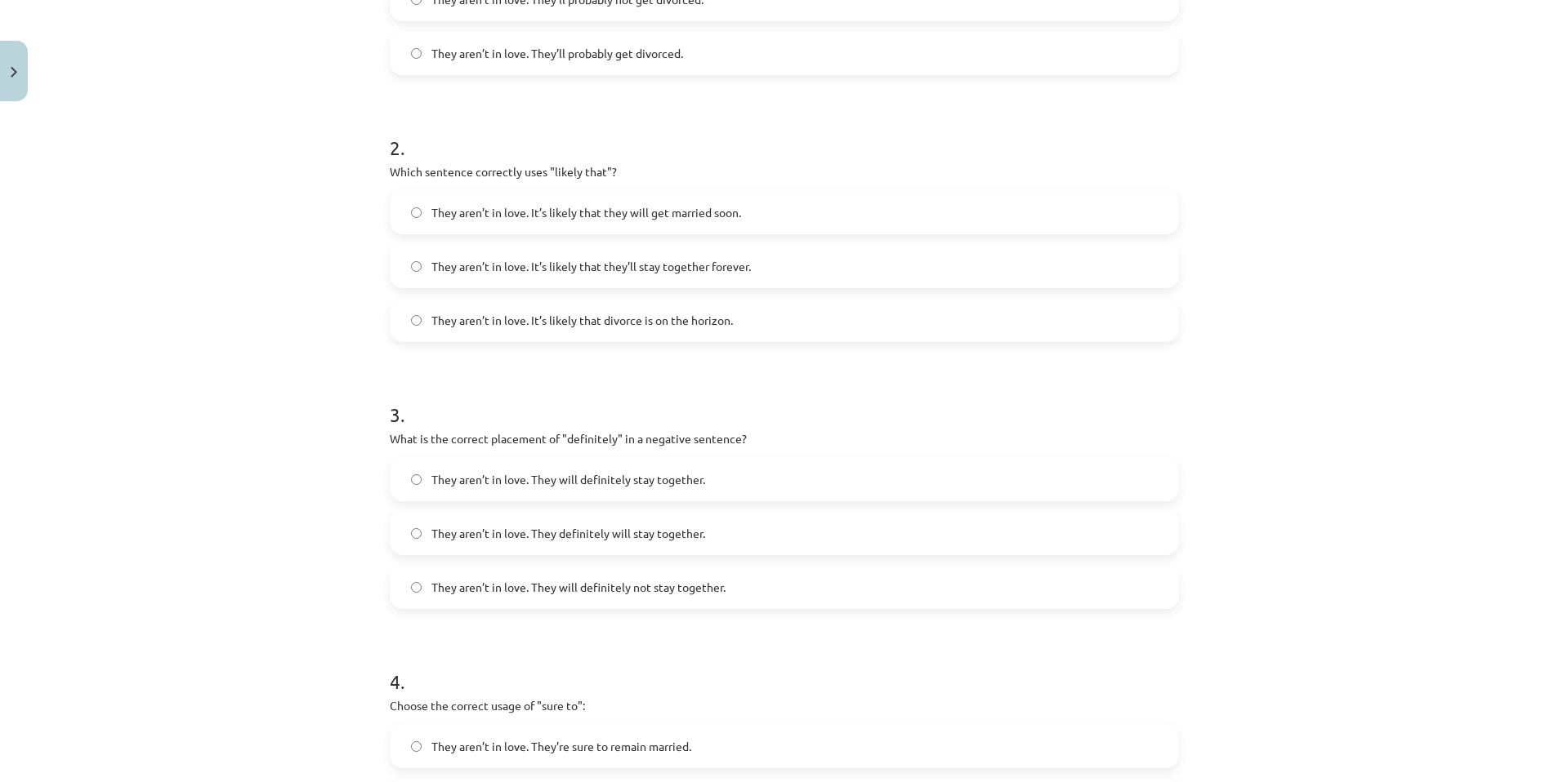
scroll to position [1061, 0]
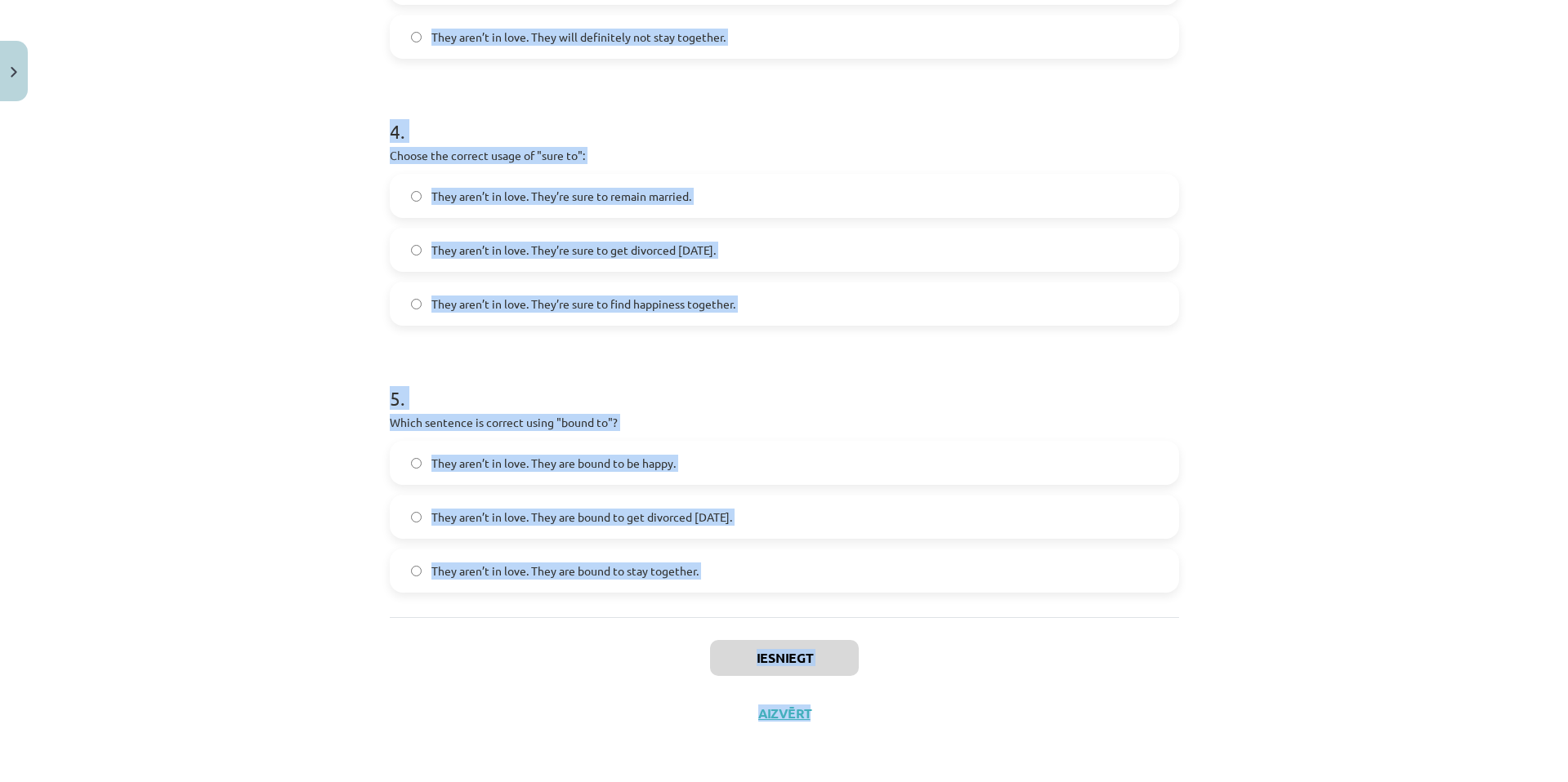
drag, startPoint x: 356, startPoint y: 298, endPoint x: 1086, endPoint y: 726, distance: 846.2
click at [1089, 726] on div "Mācību tēma: Angļu valodas i - 11. klases 1. ieskaites mācību materiāls #5 📝 To…" at bounding box center [784, 391] width 1568 height 782
copy div "1 . Choose the correct sentence using "probably" in an affirmative context: The…"
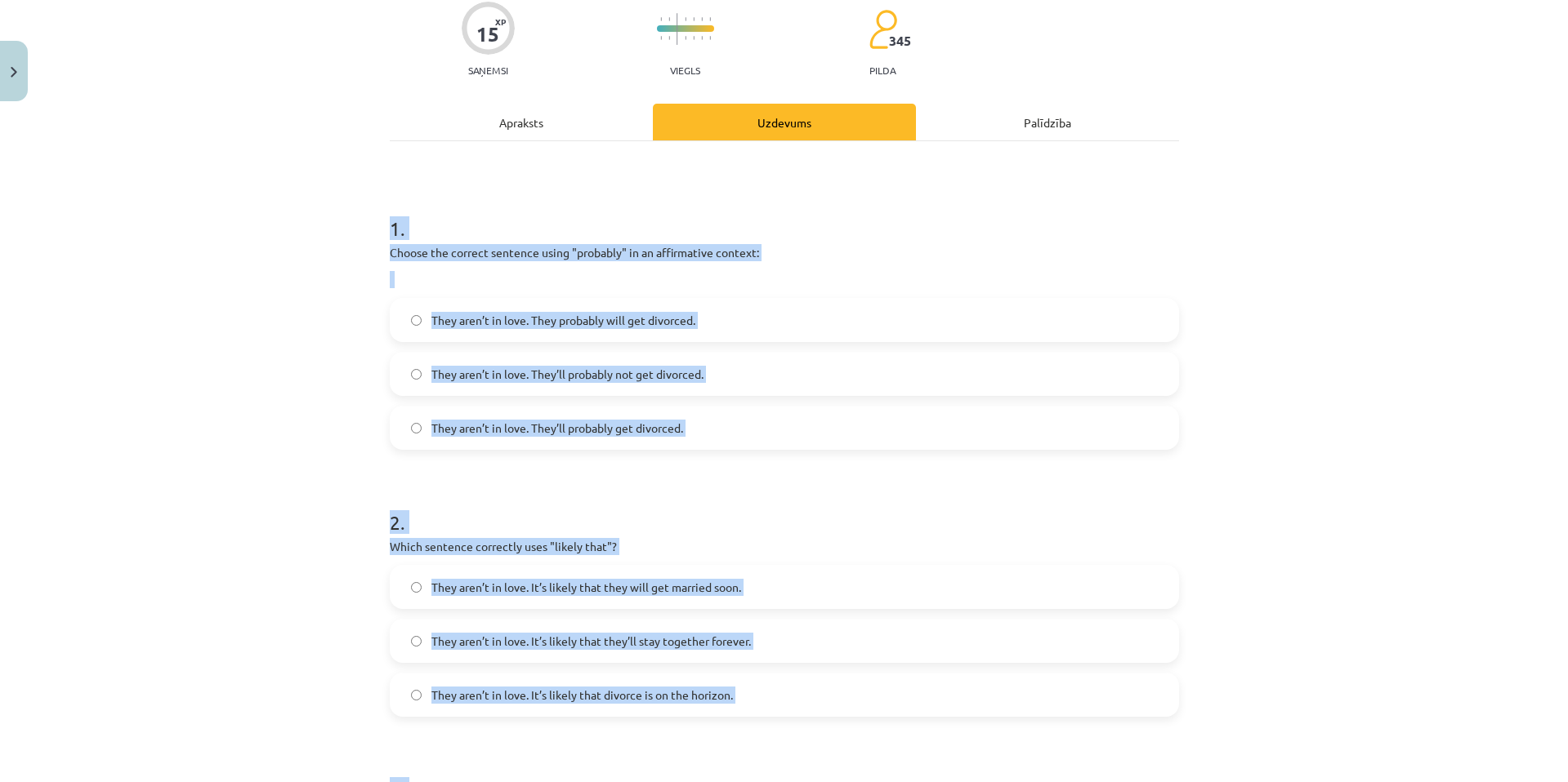
scroll to position [82, 0]
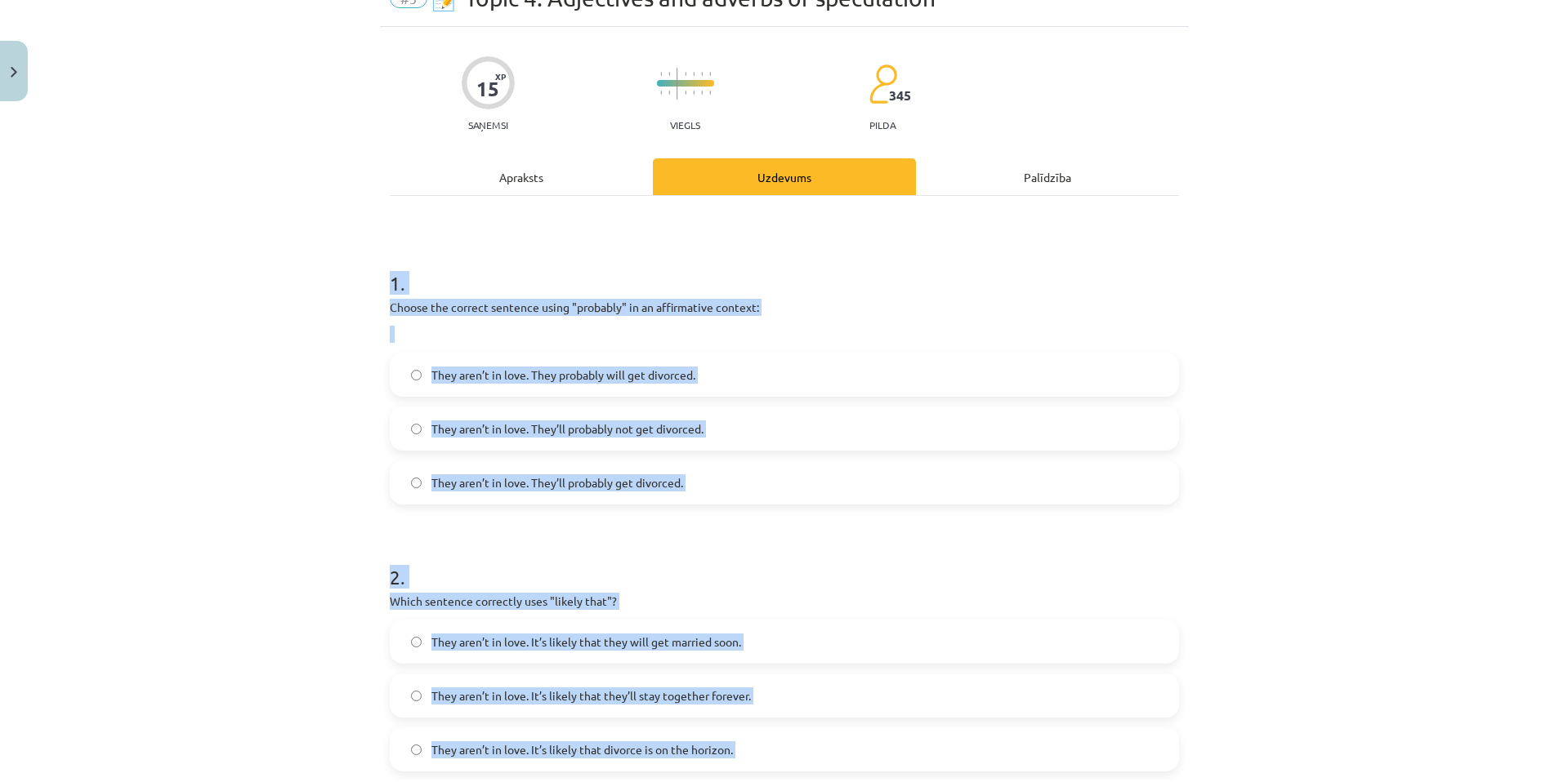
click at [273, 431] on div "Mācību tēma: Angļu valodas i - 11. klases 1. ieskaites mācību materiāls #5 📝 To…" at bounding box center [784, 391] width 1568 height 782
click at [979, 398] on div "They aren’t in love. They probably will get divorced. They aren’t in love. They…" at bounding box center [784, 428] width 789 height 152
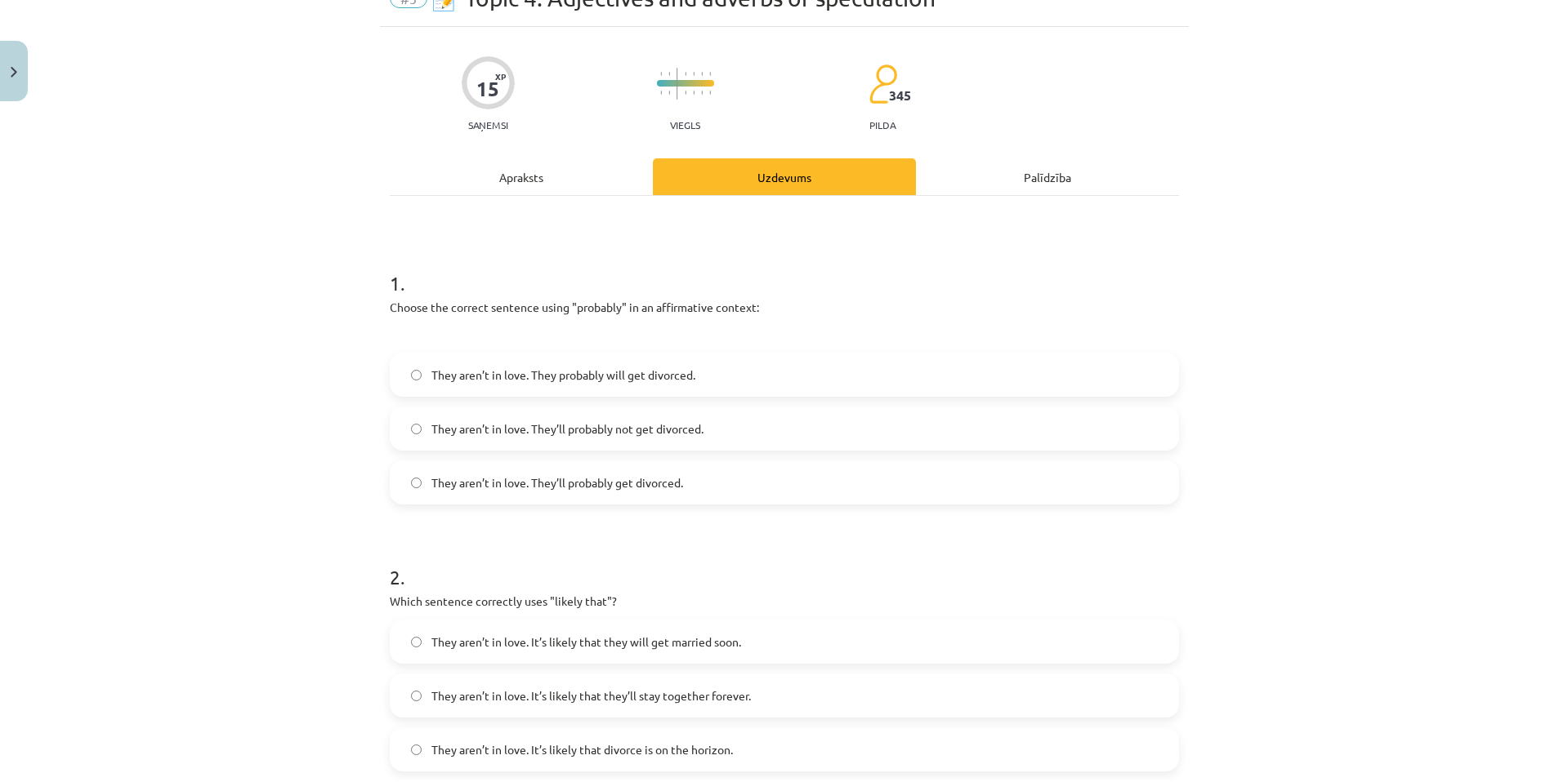
click at [837, 413] on label "They aren’t in love. They’ll probably not get divorced." at bounding box center [784, 428] width 786 height 41
click at [827, 451] on div "They aren’t in love. They probably will get divorced. They aren’t in love. They…" at bounding box center [784, 428] width 789 height 152
click at [825, 481] on label "They aren’t in love. They’ll probably get divorced." at bounding box center [784, 482] width 786 height 41
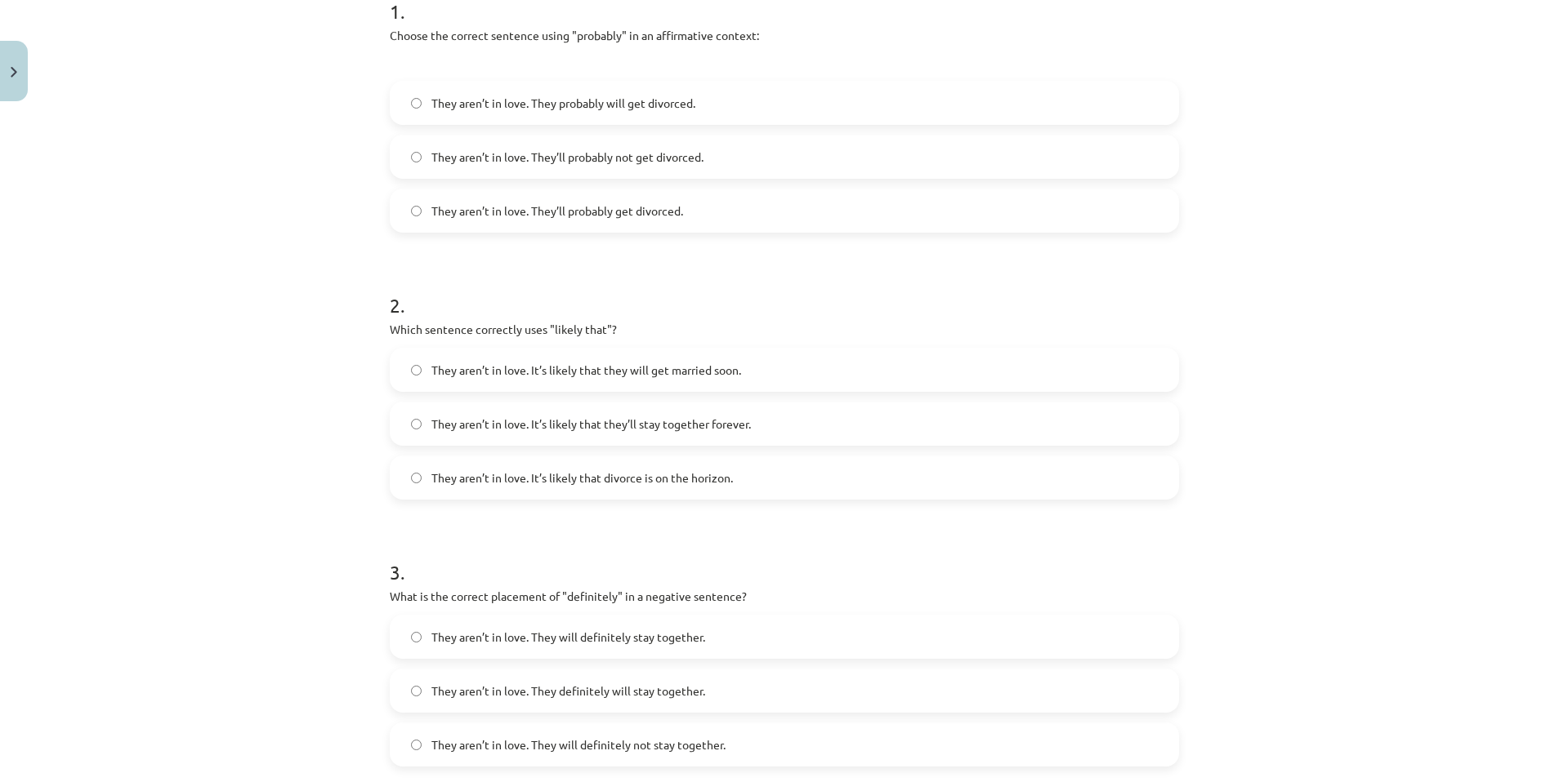
click at [857, 490] on label "They aren’t in love. It’s likely that divorce is on the horizon." at bounding box center [784, 478] width 786 height 41
click at [733, 740] on label "They aren’t in love. They will definitely not stay together." at bounding box center [784, 745] width 786 height 41
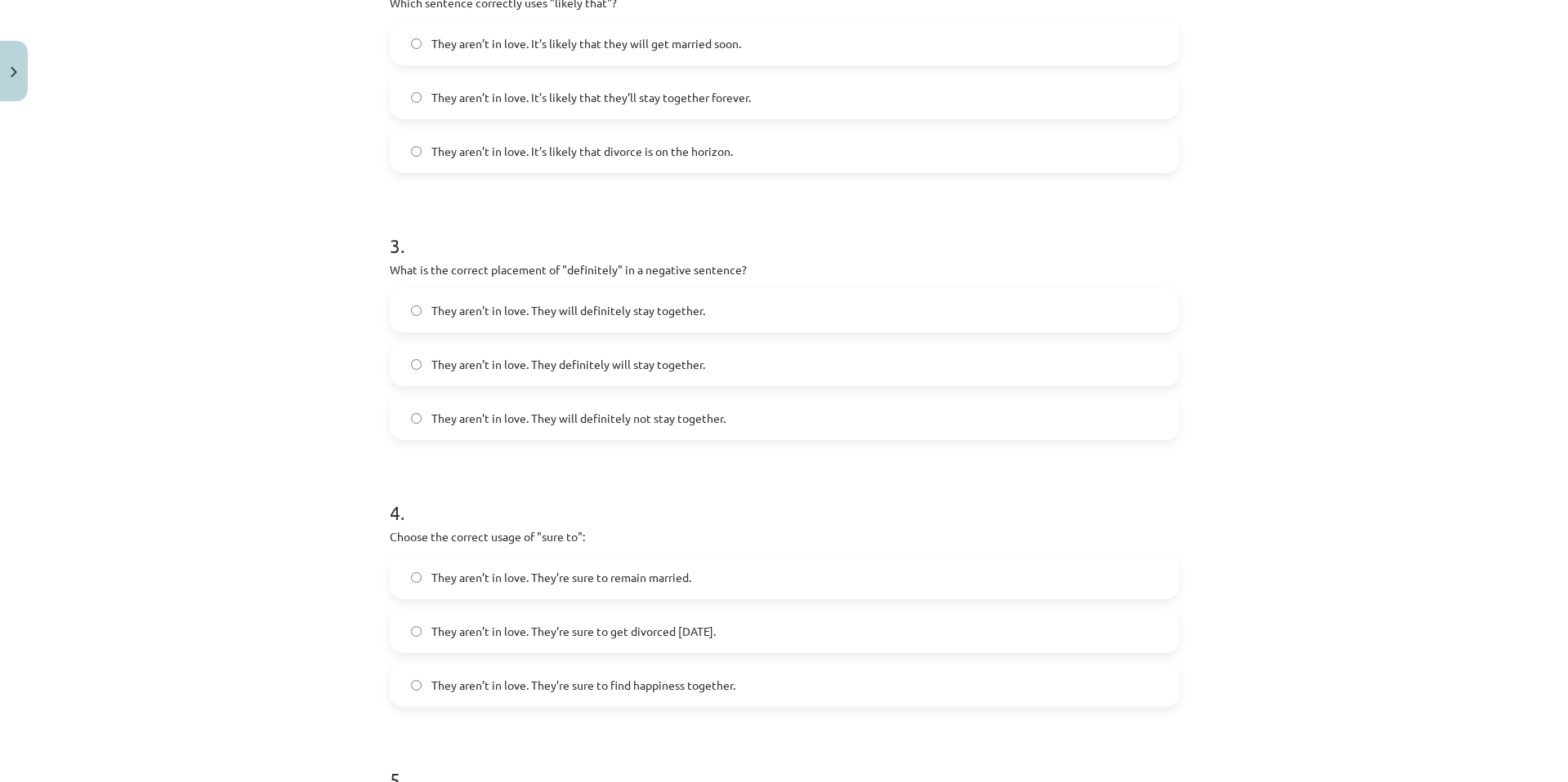
scroll to position [1007, 0]
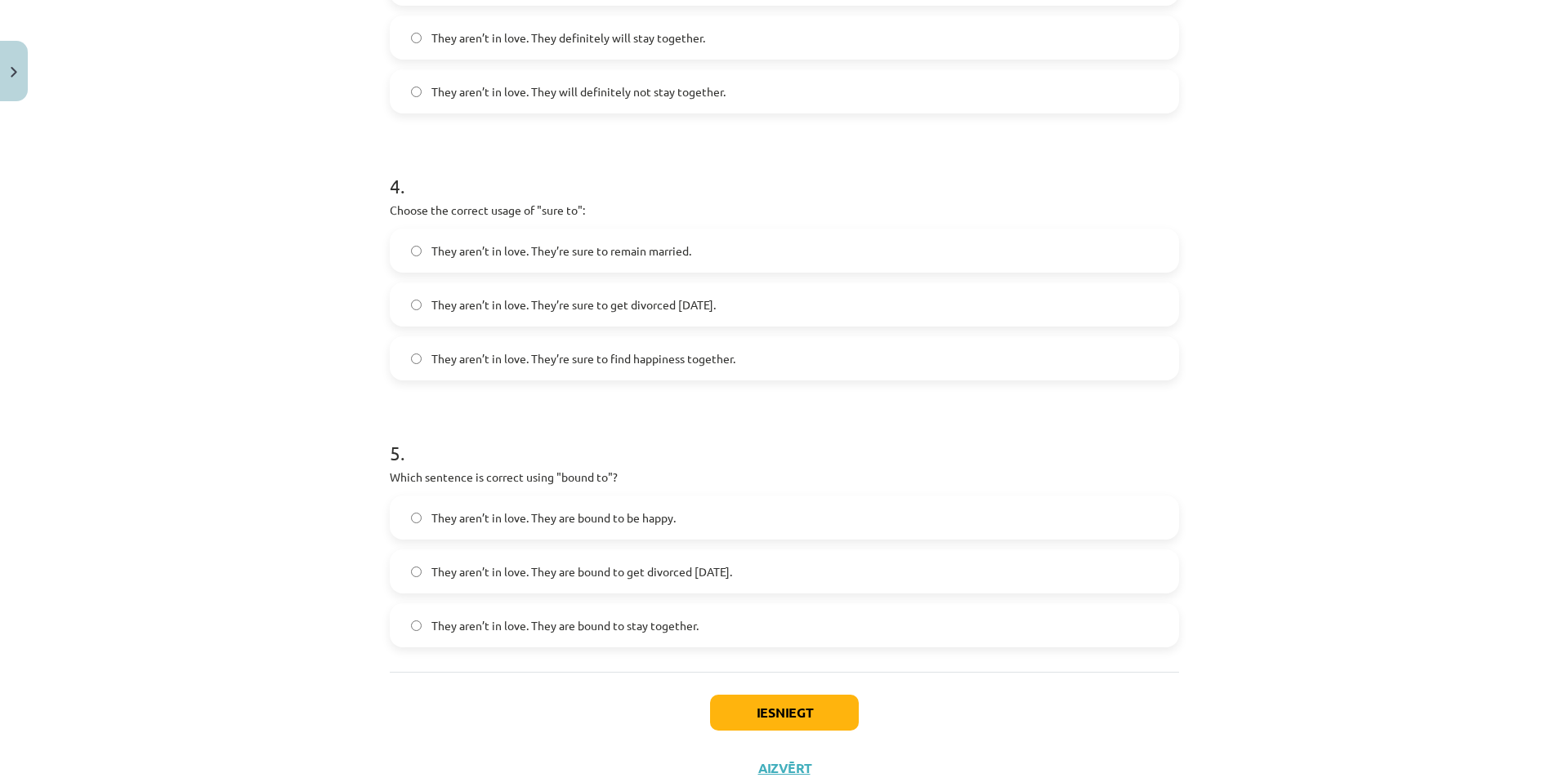
click at [787, 309] on label "They aren’t in love. They’re sure to get divorced within six months." at bounding box center [784, 304] width 786 height 41
click at [822, 576] on label "They aren’t in love. They are bound to get divorced within six months." at bounding box center [784, 571] width 786 height 41
click at [805, 703] on button "Iesniegt" at bounding box center [784, 712] width 149 height 36
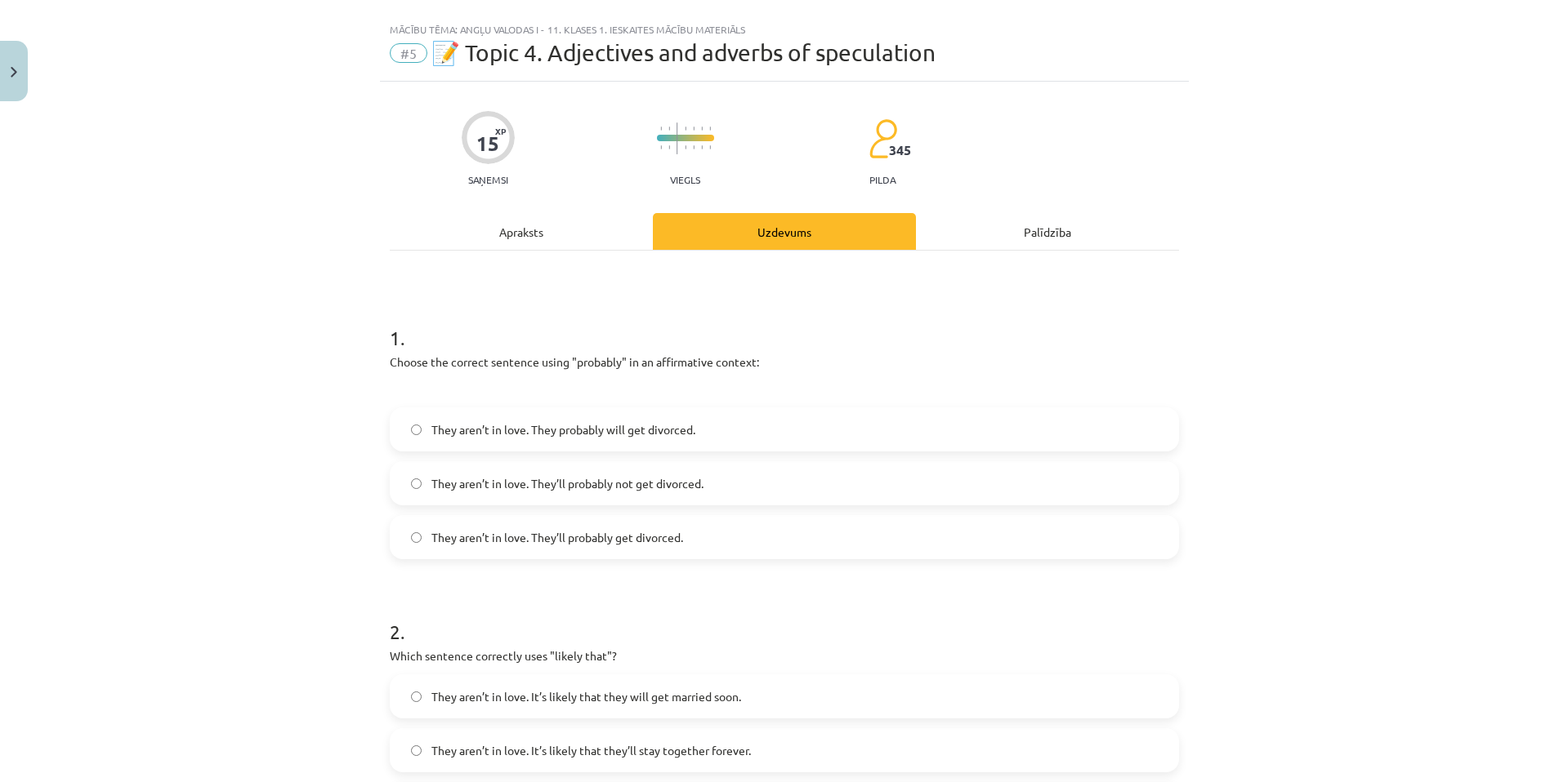
scroll to position [0, 0]
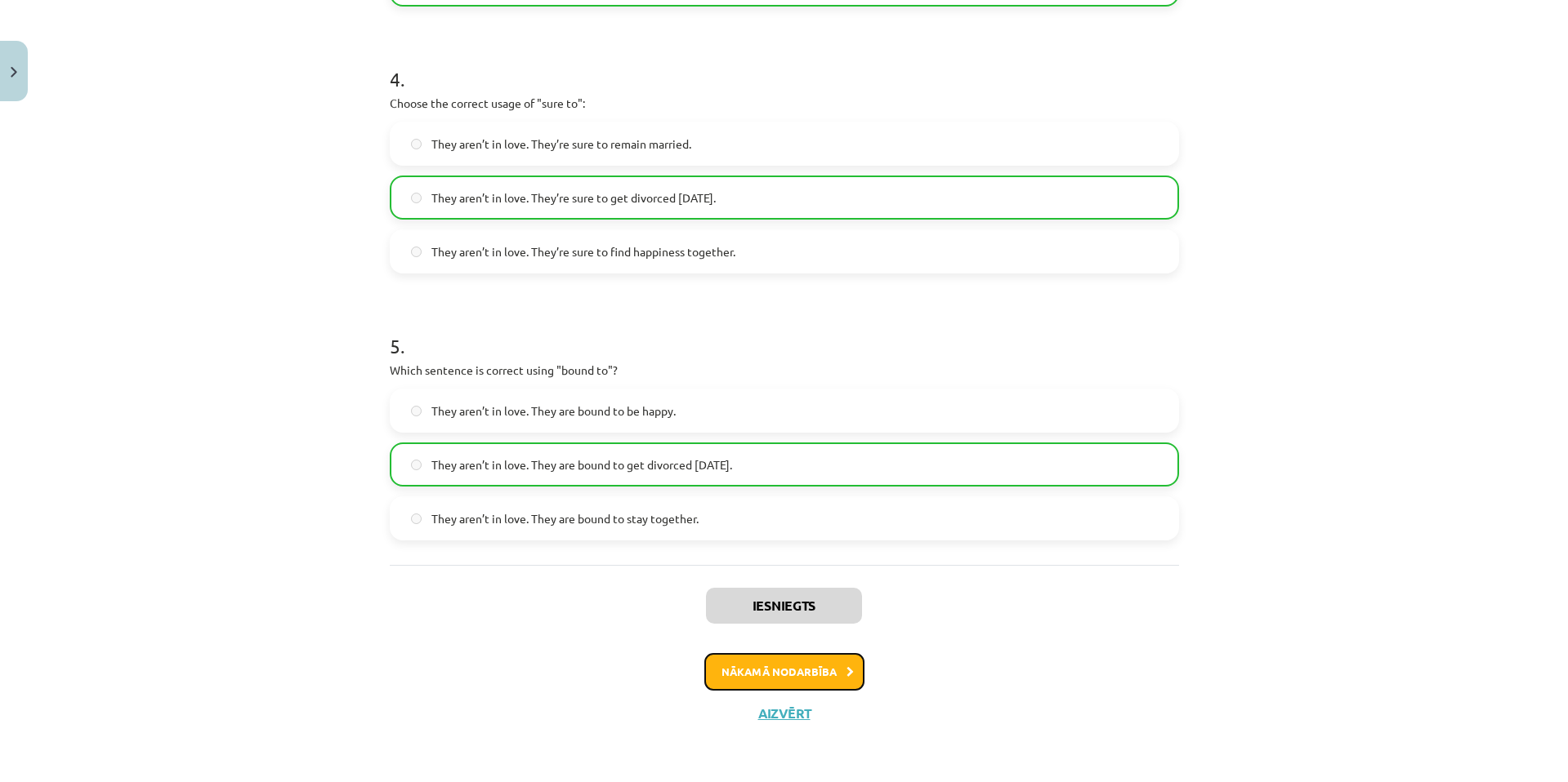
click at [774, 673] on button "Nākamā nodarbība" at bounding box center [784, 672] width 161 height 38
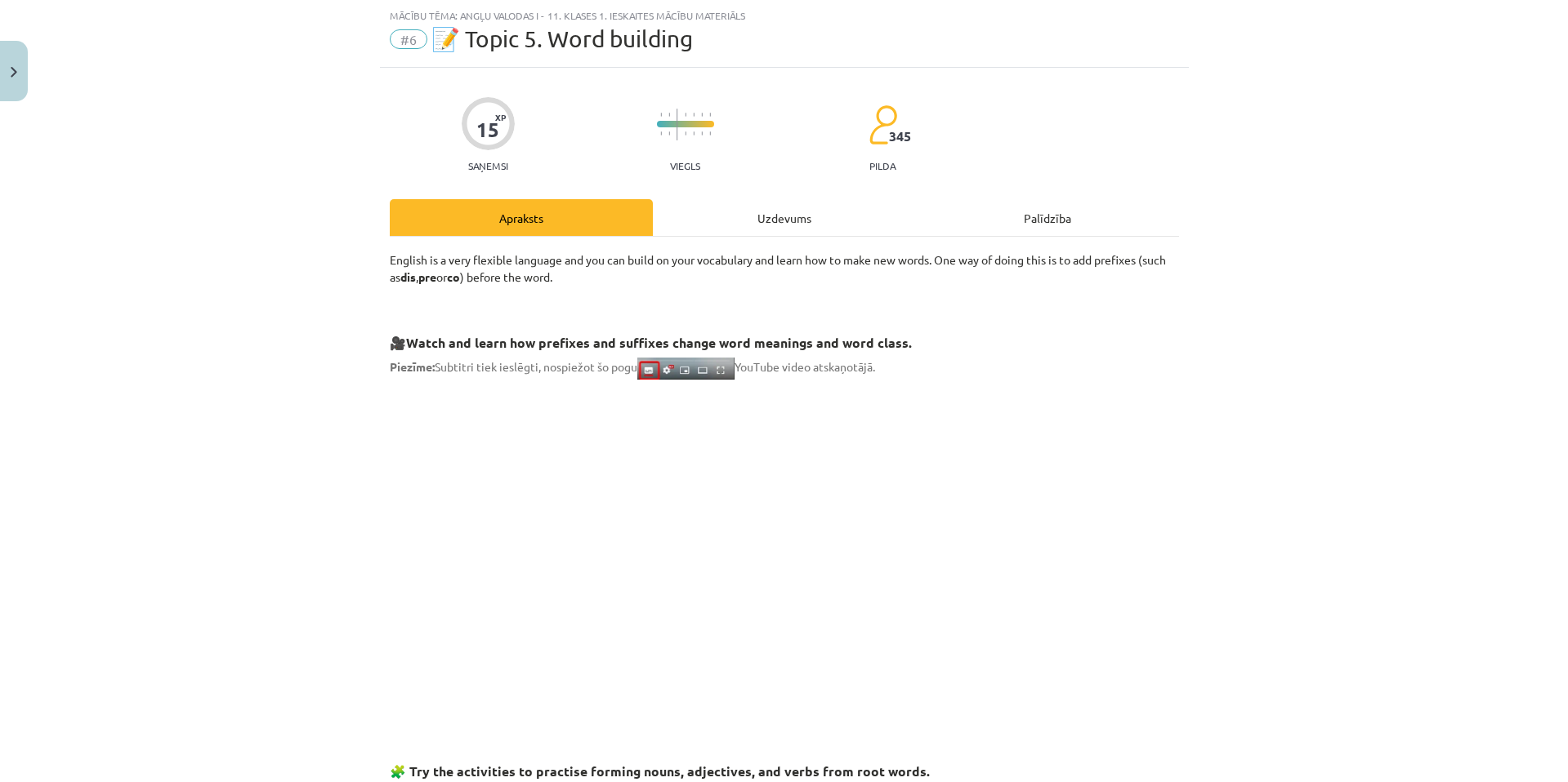
scroll to position [313, 0]
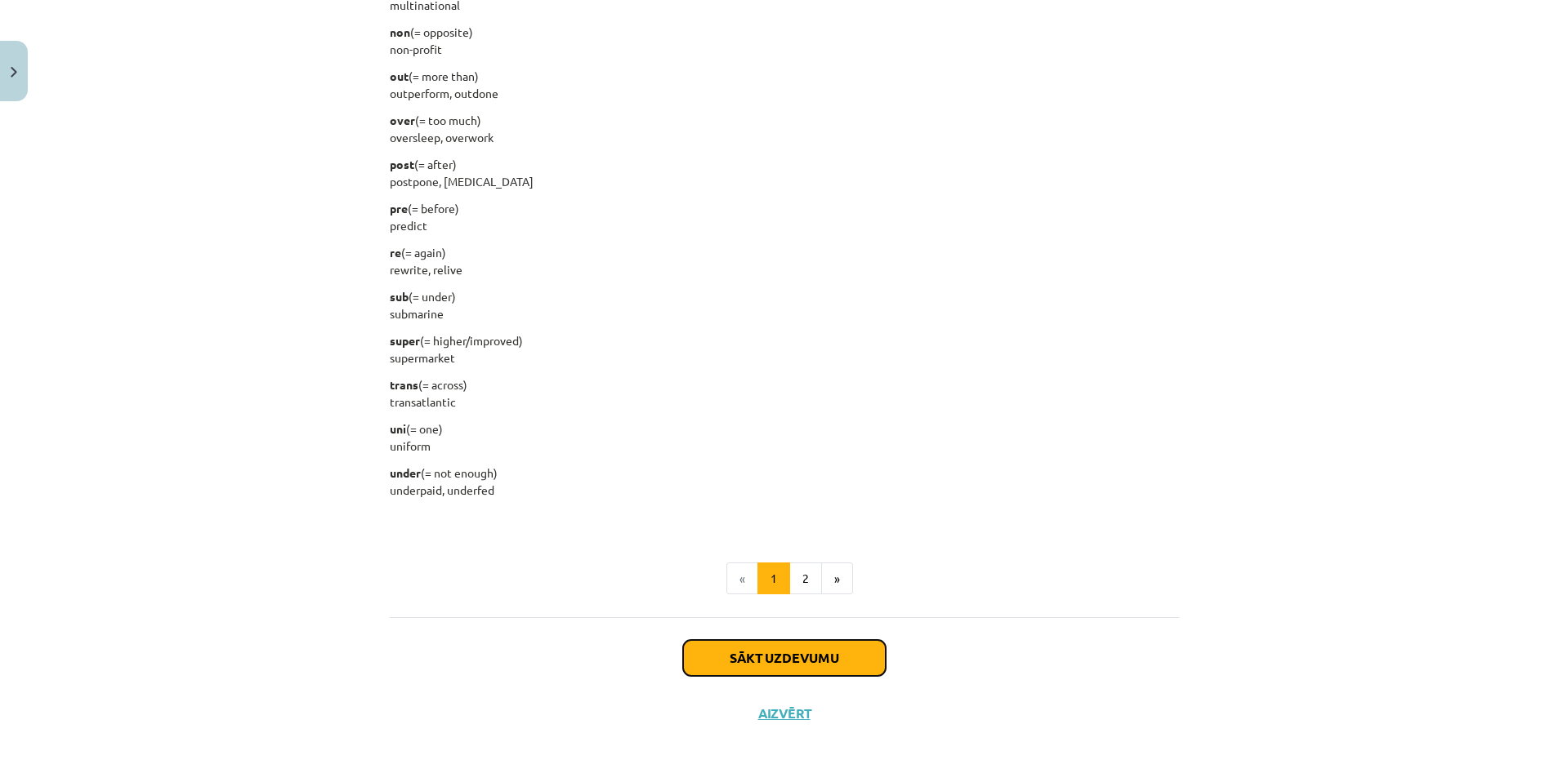
click at [788, 652] on button "Sākt uzdevumu" at bounding box center [784, 658] width 203 height 36
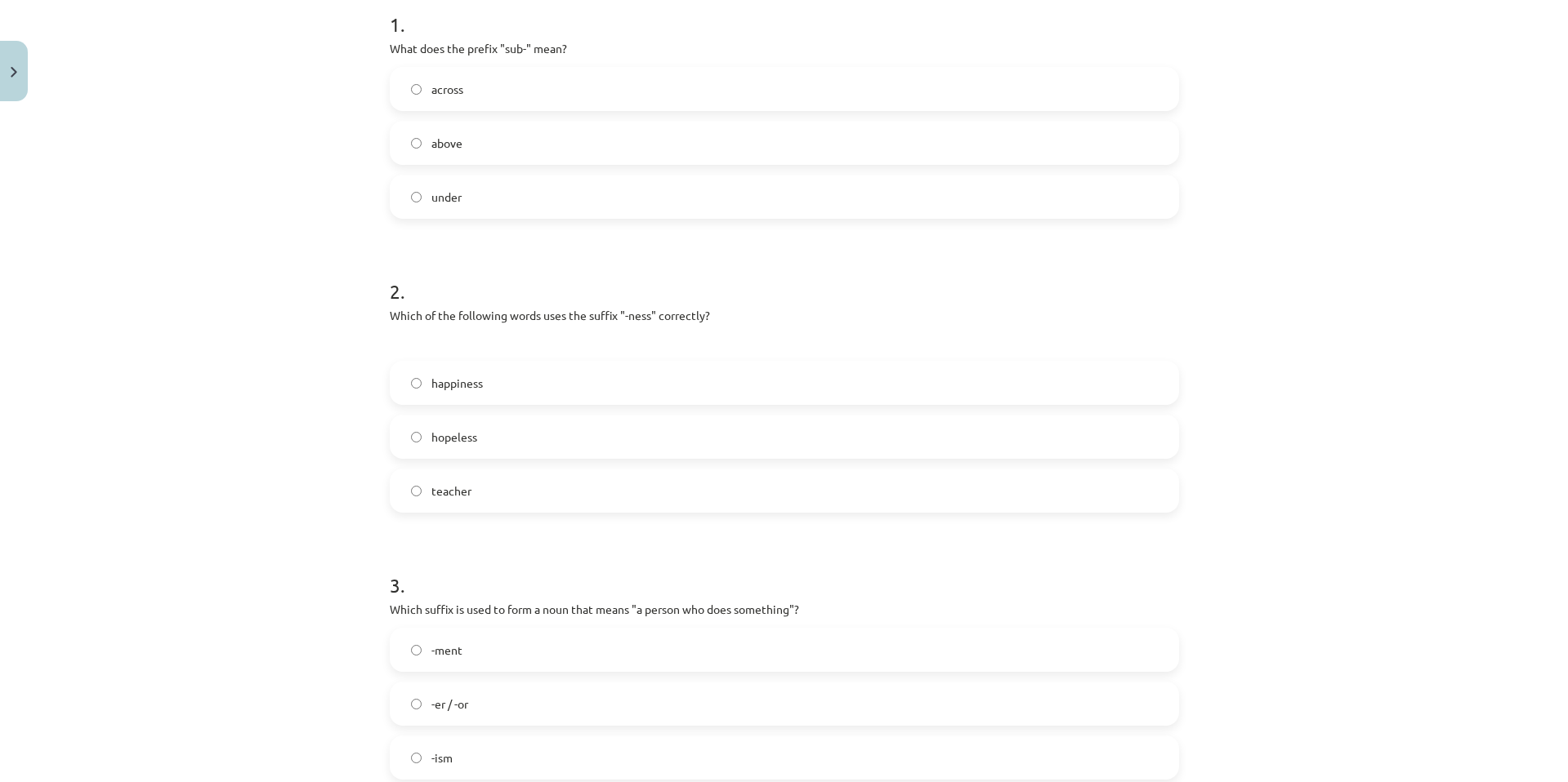
scroll to position [1061, 0]
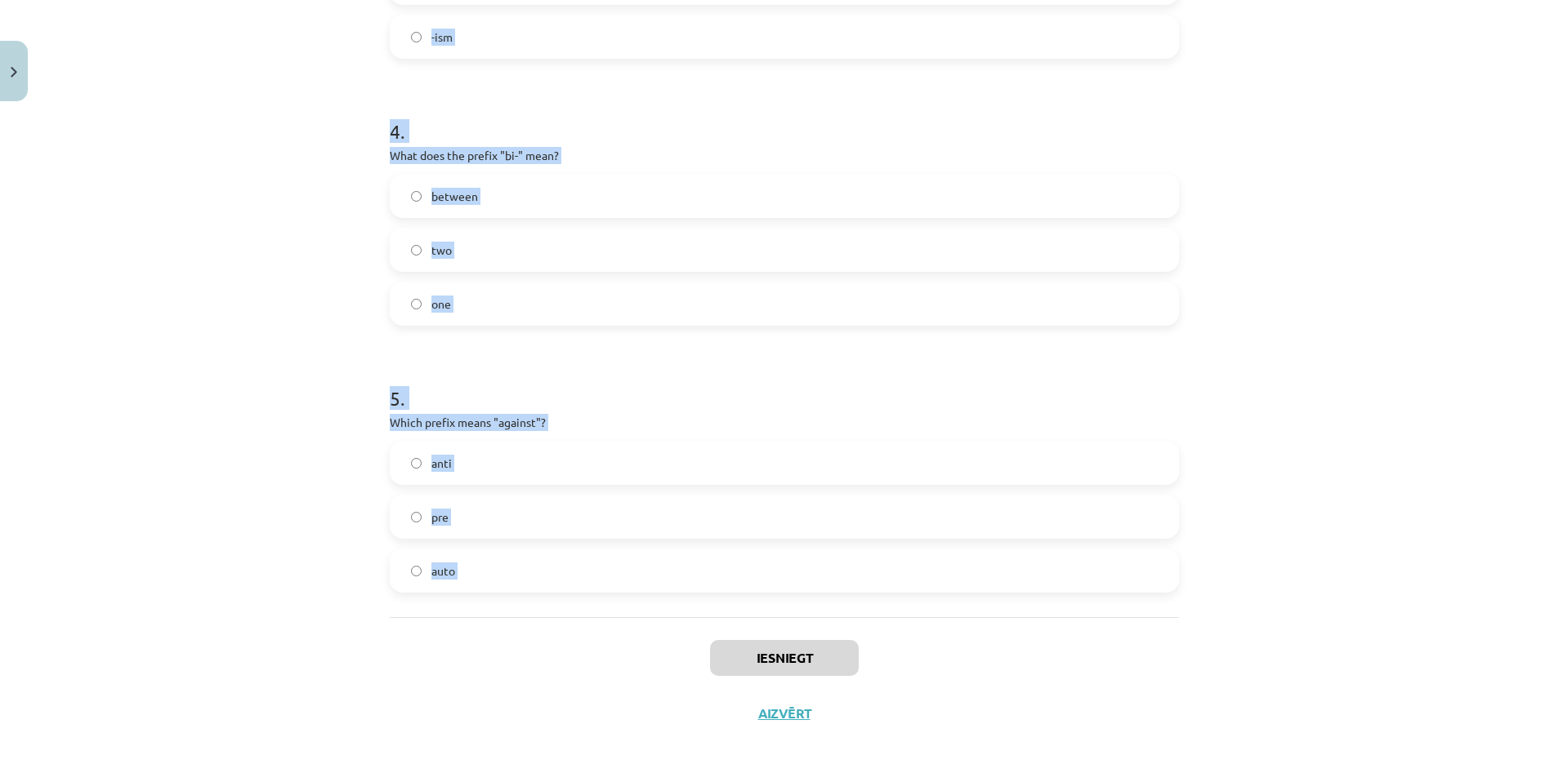
drag, startPoint x: 361, startPoint y: 306, endPoint x: 713, endPoint y: 620, distance: 471.7
click at [713, 620] on div "Mācību tēma: Angļu valodas i - 11. klases 1. ieskaites mācību materiāls #6 📝 To…" at bounding box center [784, 391] width 1568 height 782
copy form "1 . What does the prefix "sub-" mean? across above under 2 . Which of the follo…"
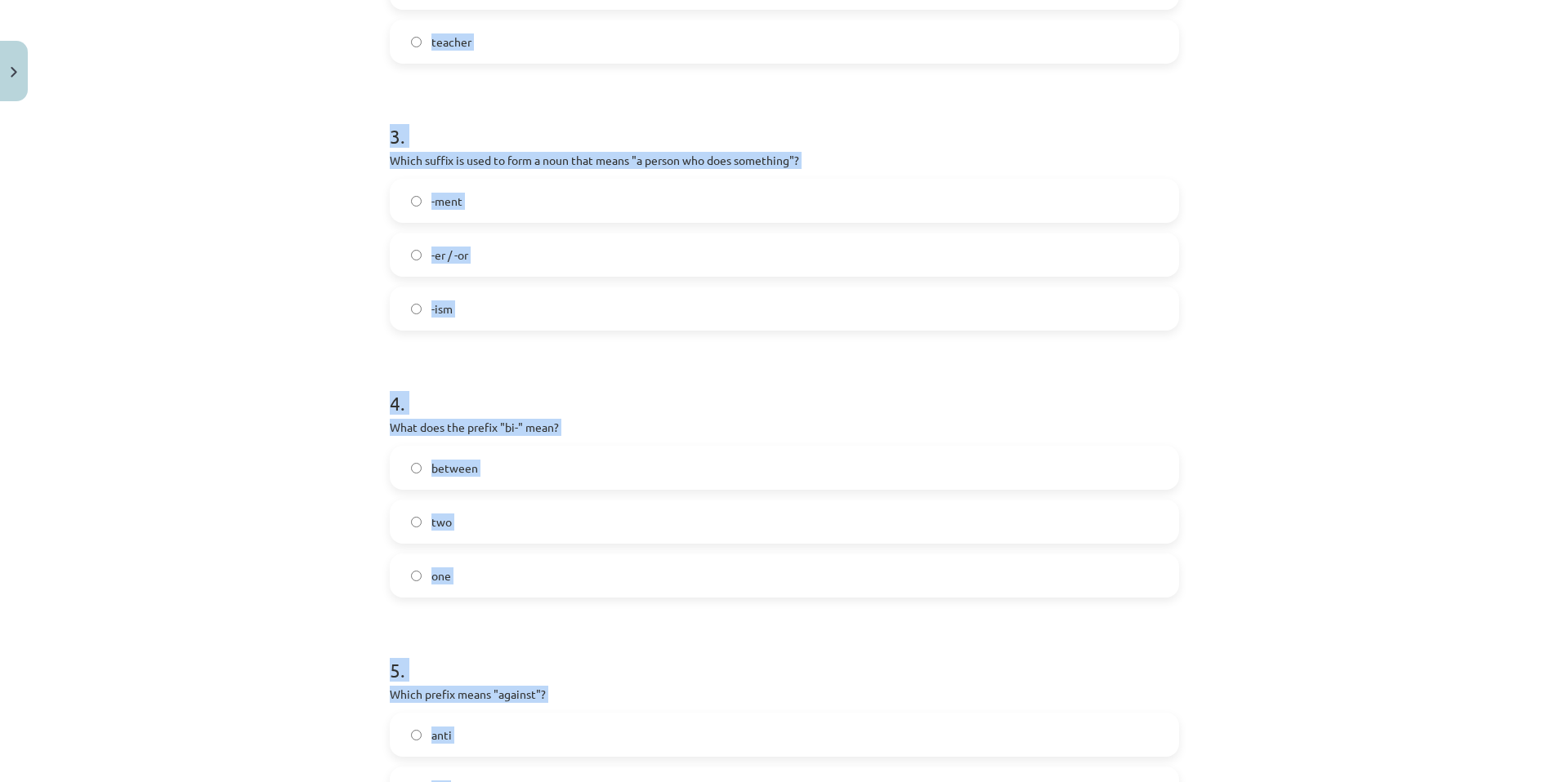
click at [511, 249] on label "-er / -or" at bounding box center [784, 255] width 786 height 41
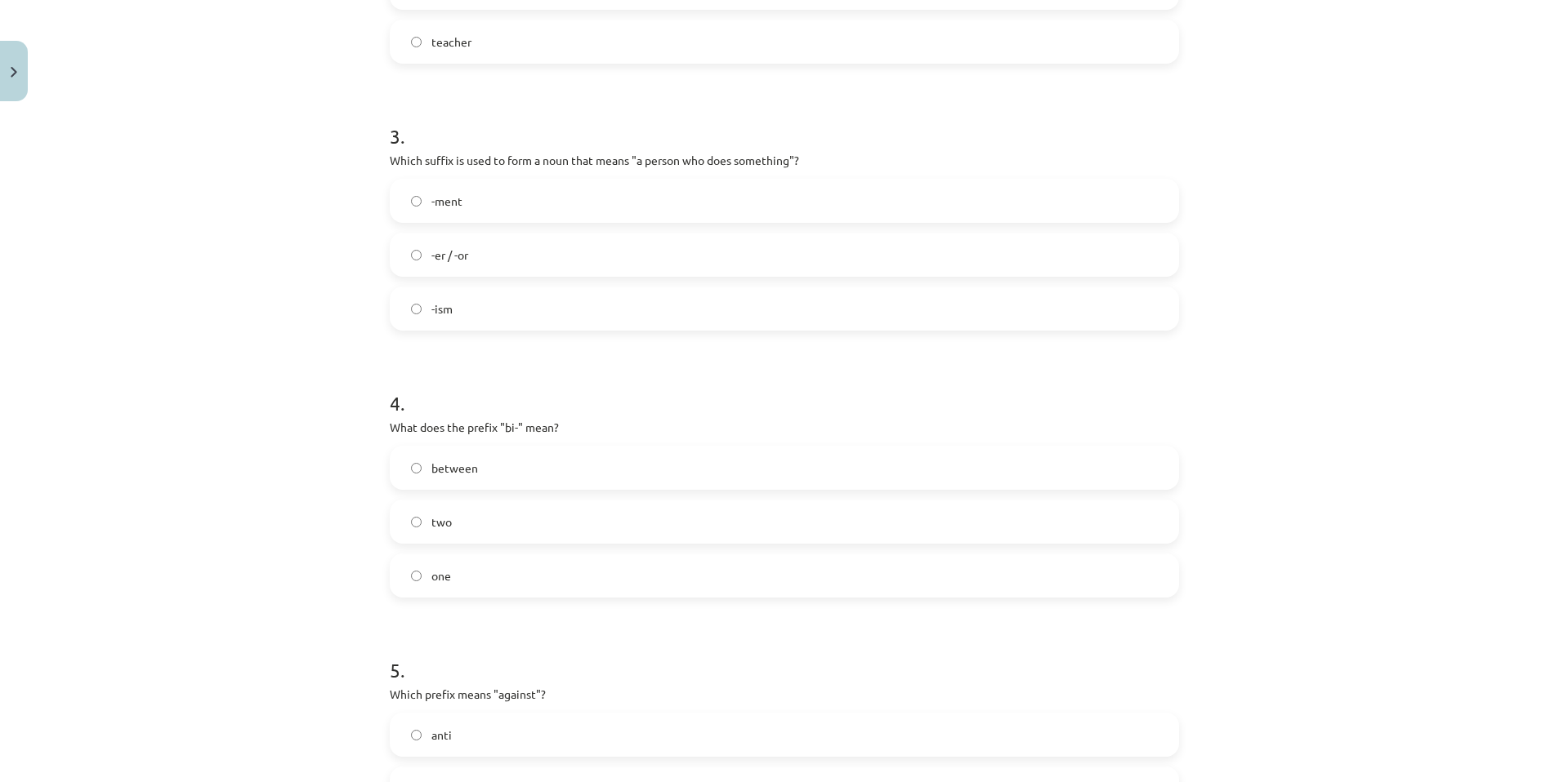
scroll to position [517, 0]
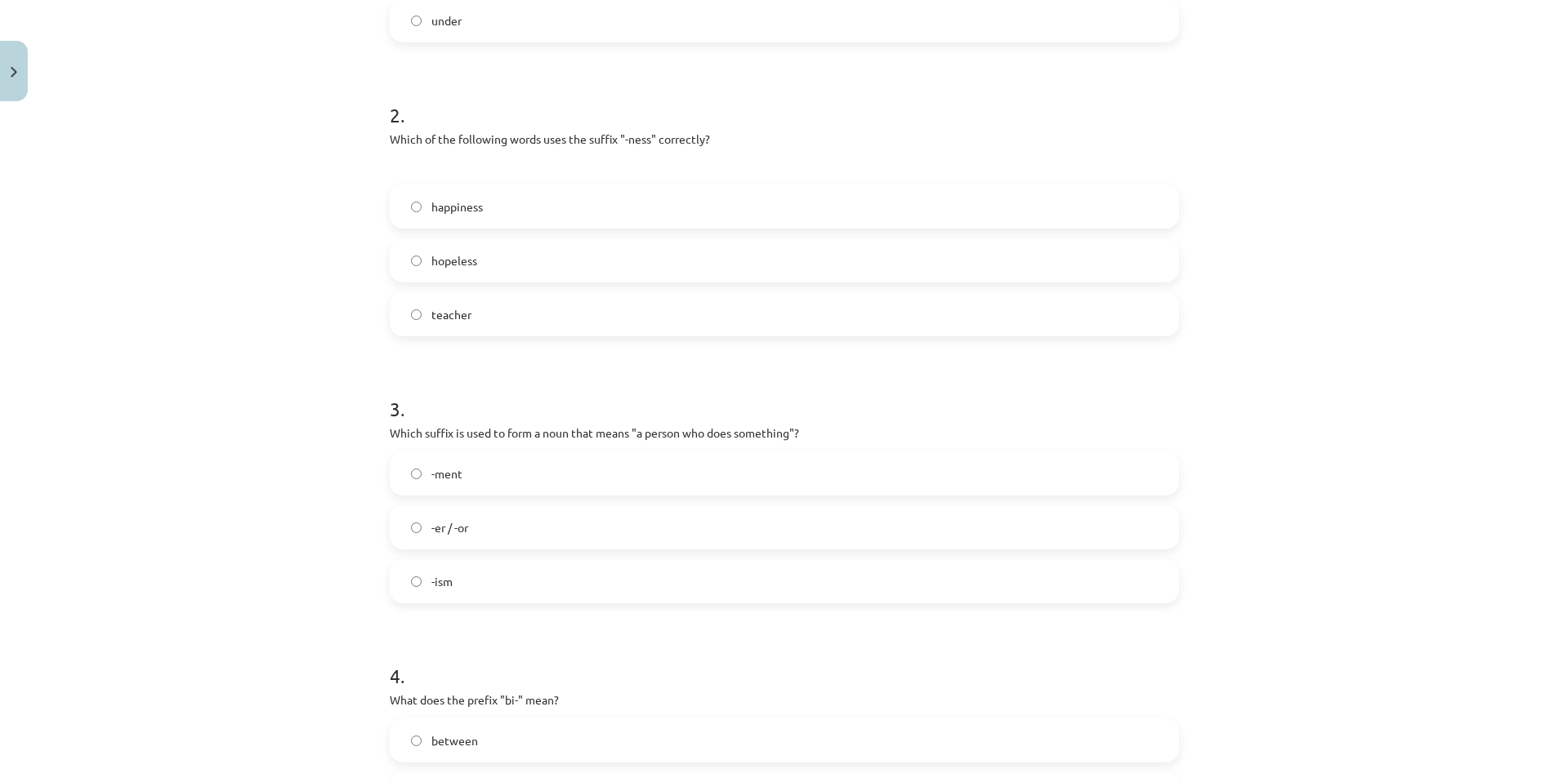
click at [507, 206] on label "happiness" at bounding box center [784, 206] width 786 height 41
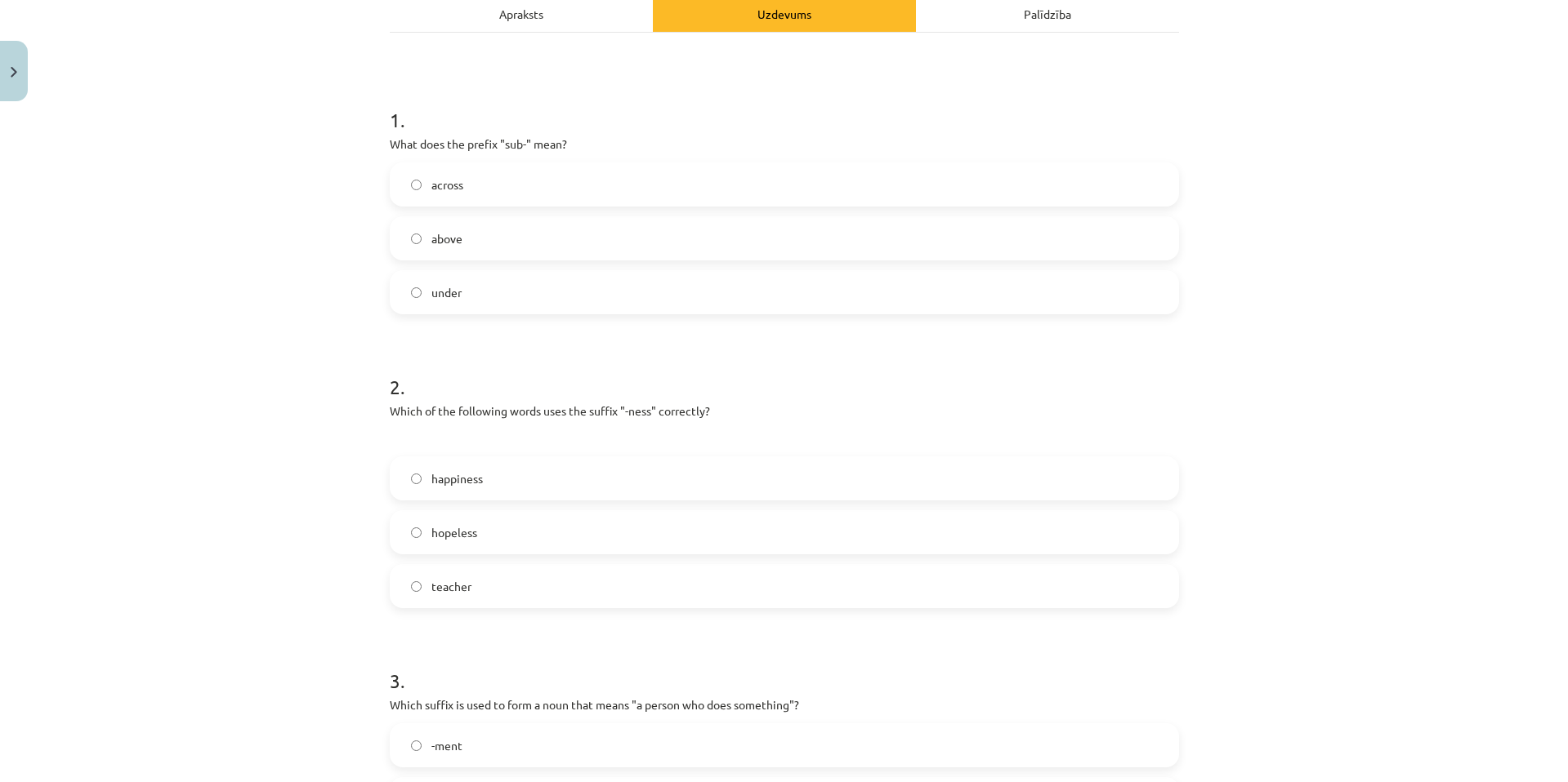
click at [511, 300] on label "under" at bounding box center [784, 292] width 786 height 41
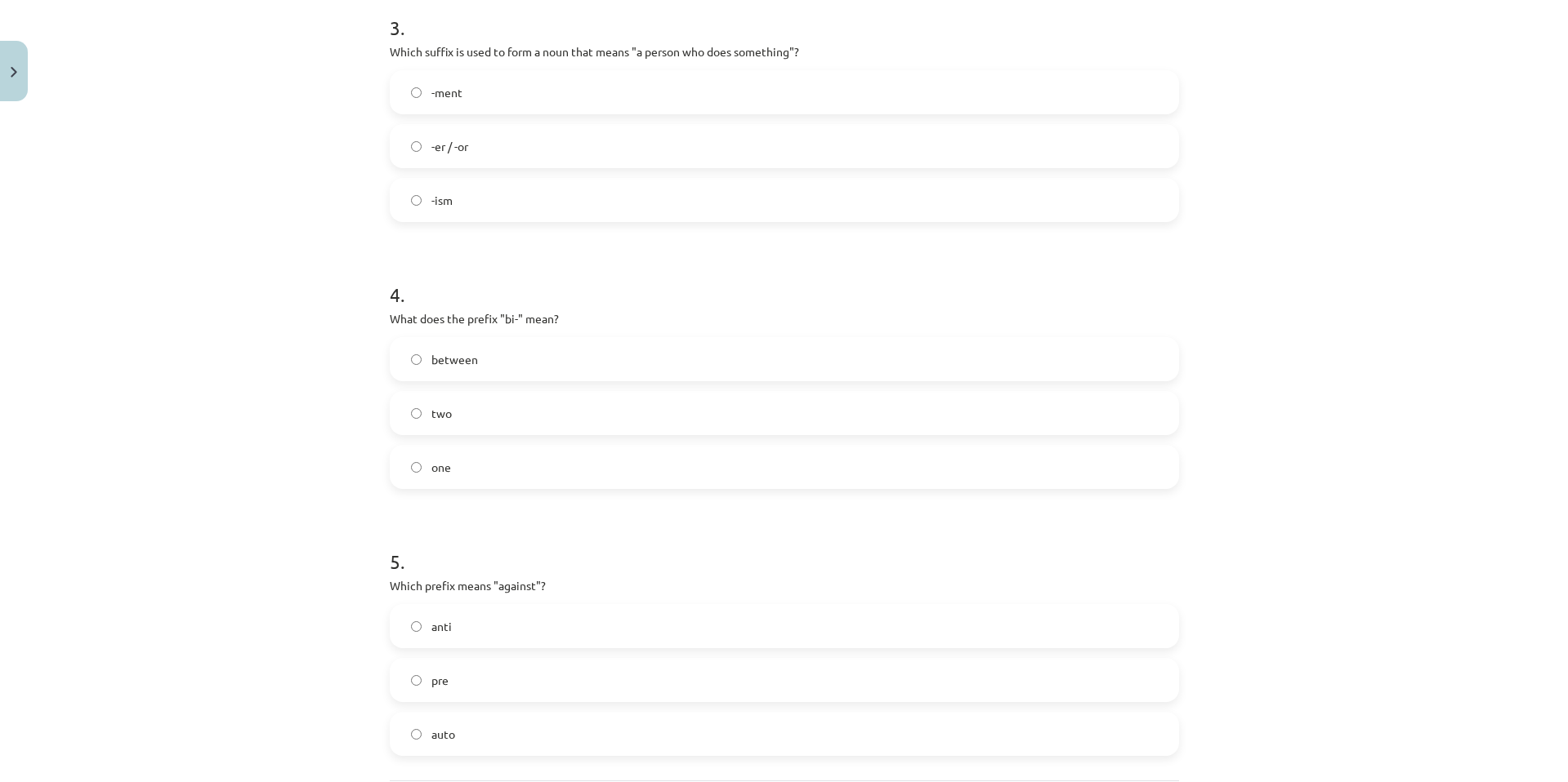
scroll to position [953, 0]
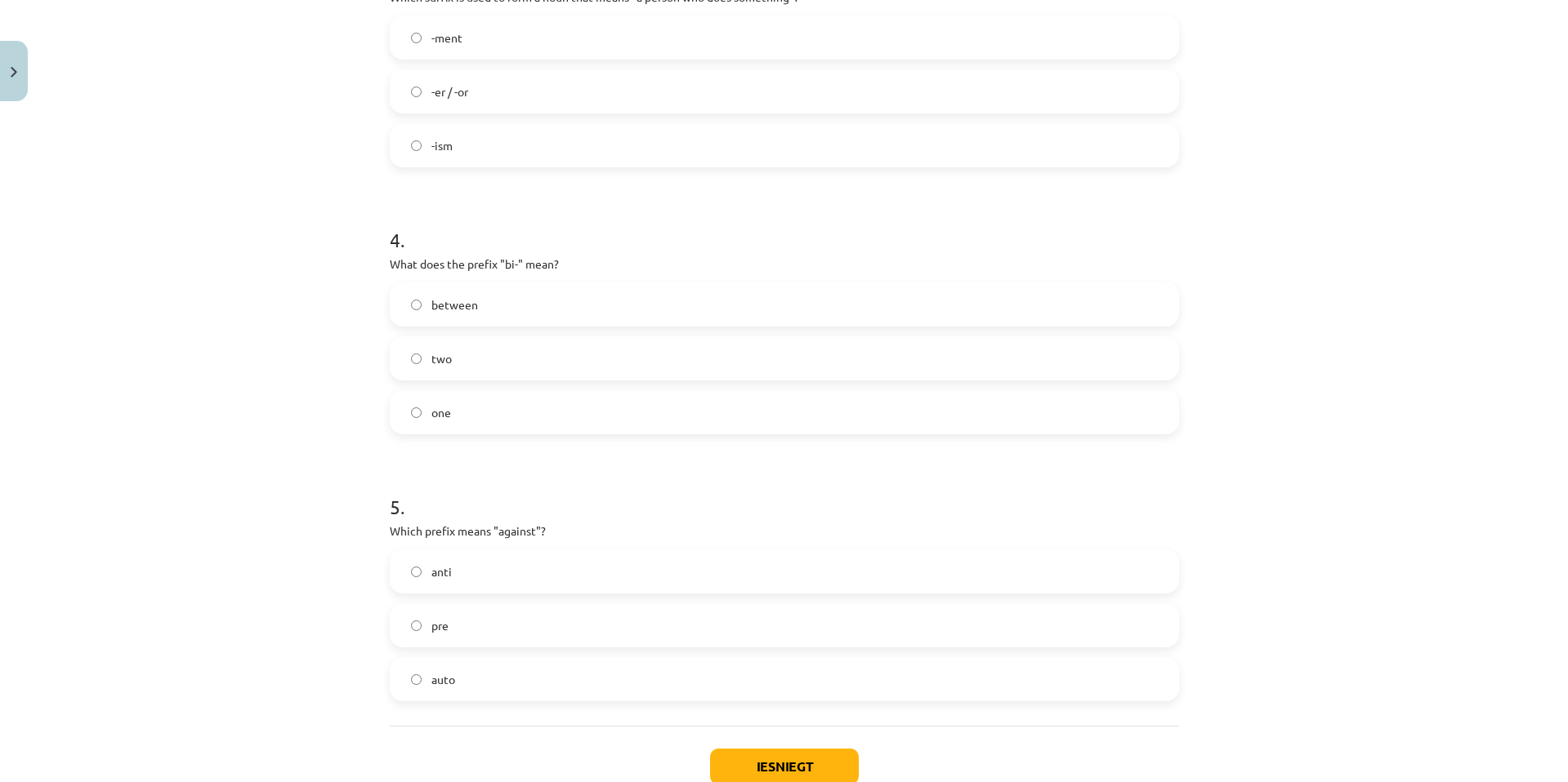
click at [526, 351] on label "two" at bounding box center [784, 358] width 786 height 41
click at [521, 580] on label "anti" at bounding box center [784, 571] width 786 height 41
click at [792, 754] on button "Iesniegt" at bounding box center [784, 766] width 149 height 36
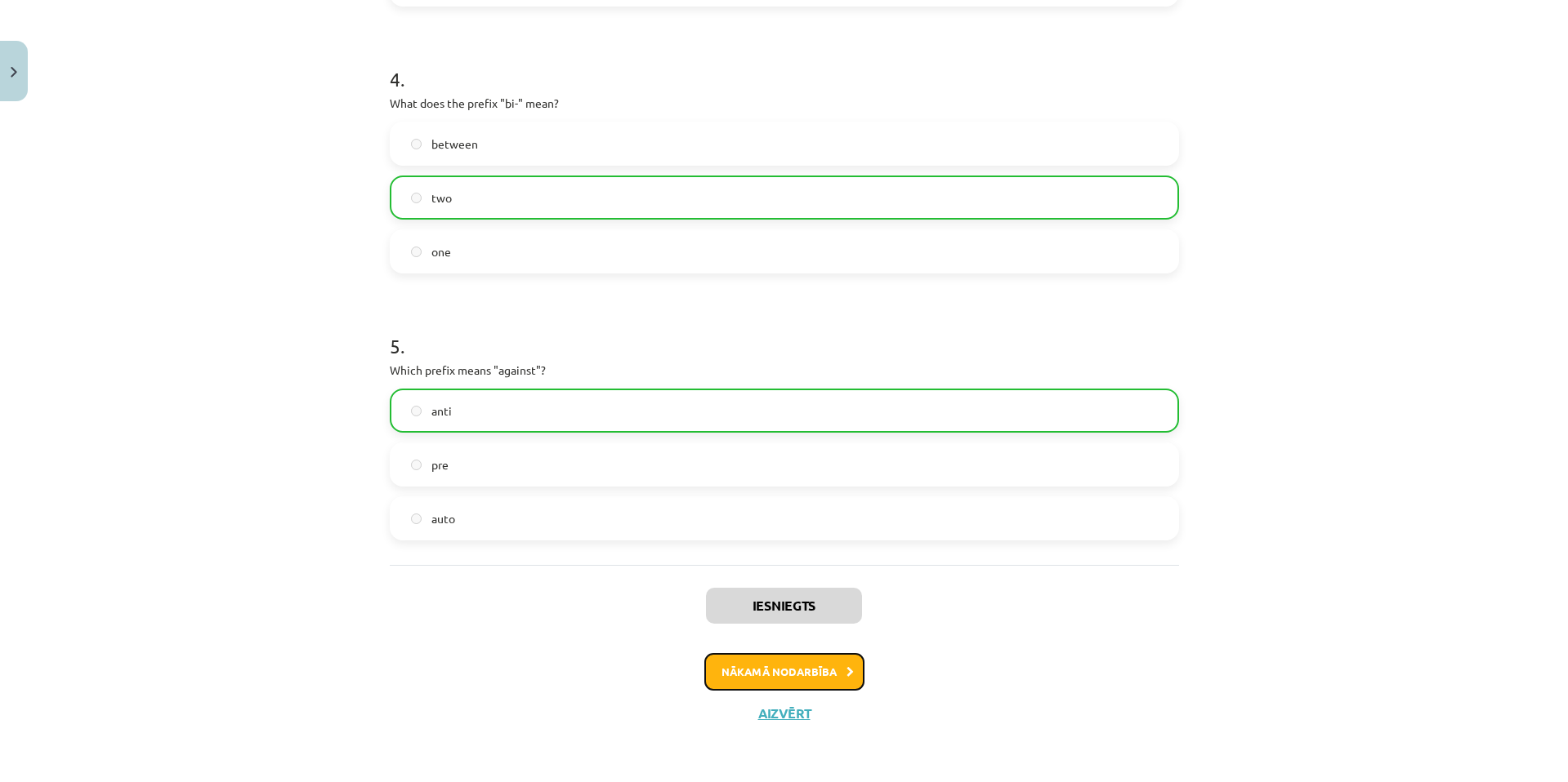
click at [827, 669] on button "Nākamā nodarbība" at bounding box center [784, 672] width 161 height 38
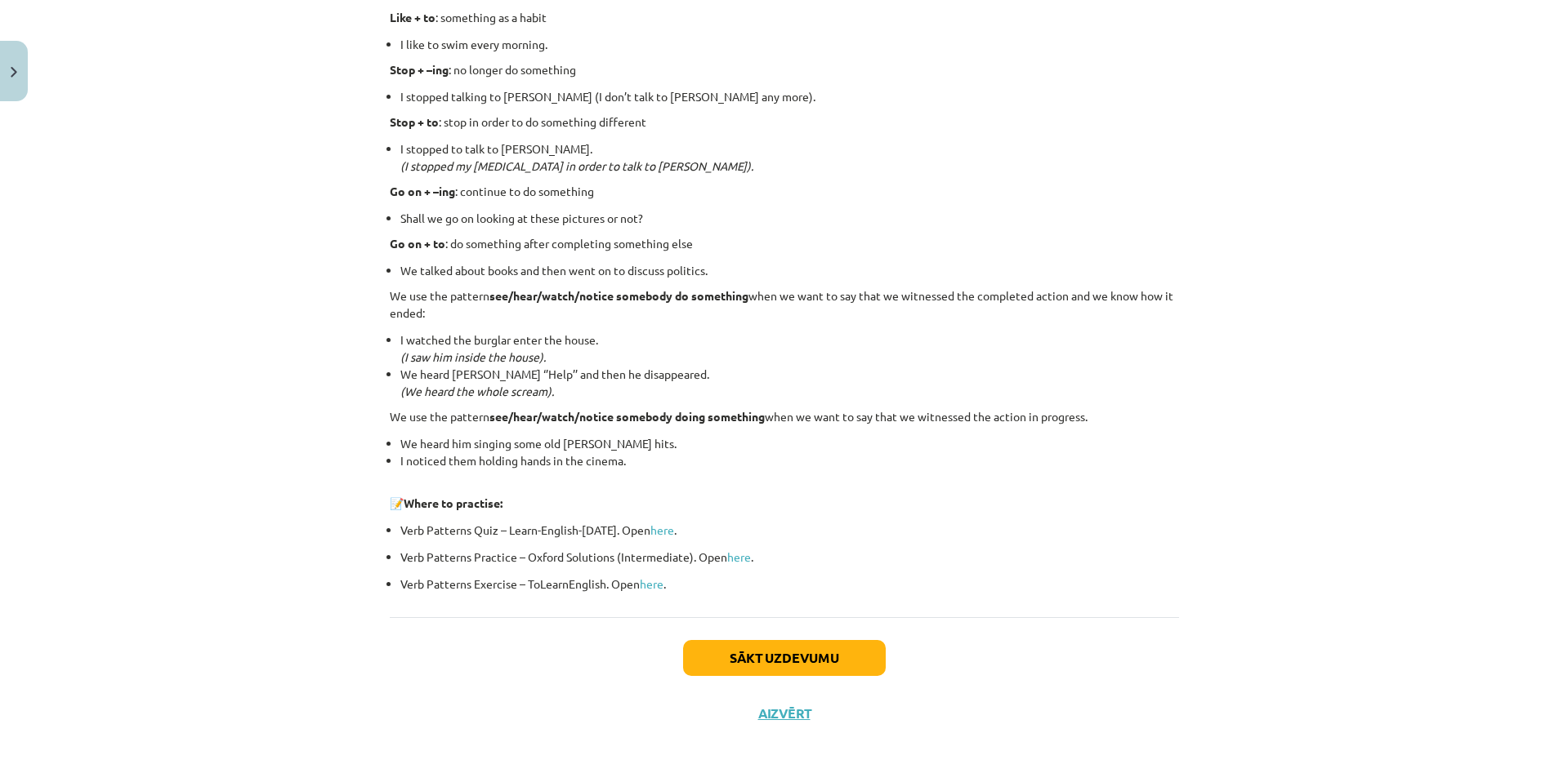
click at [755, 638] on div "Sākt uzdevumu Aizvērt" at bounding box center [784, 674] width 789 height 115
click at [755, 651] on button "Sākt uzdevumu" at bounding box center [784, 658] width 203 height 36
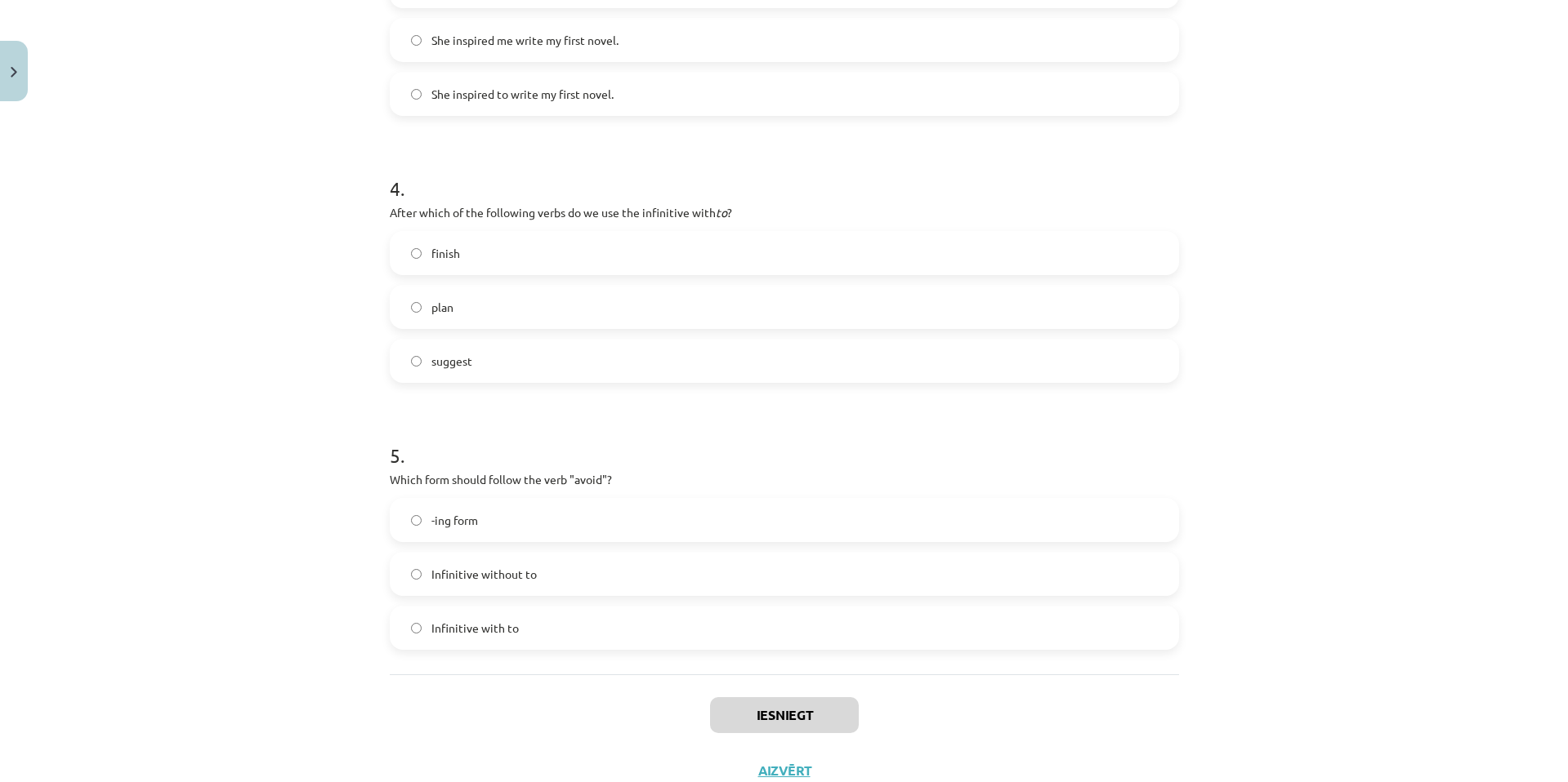
scroll to position [1035, 0]
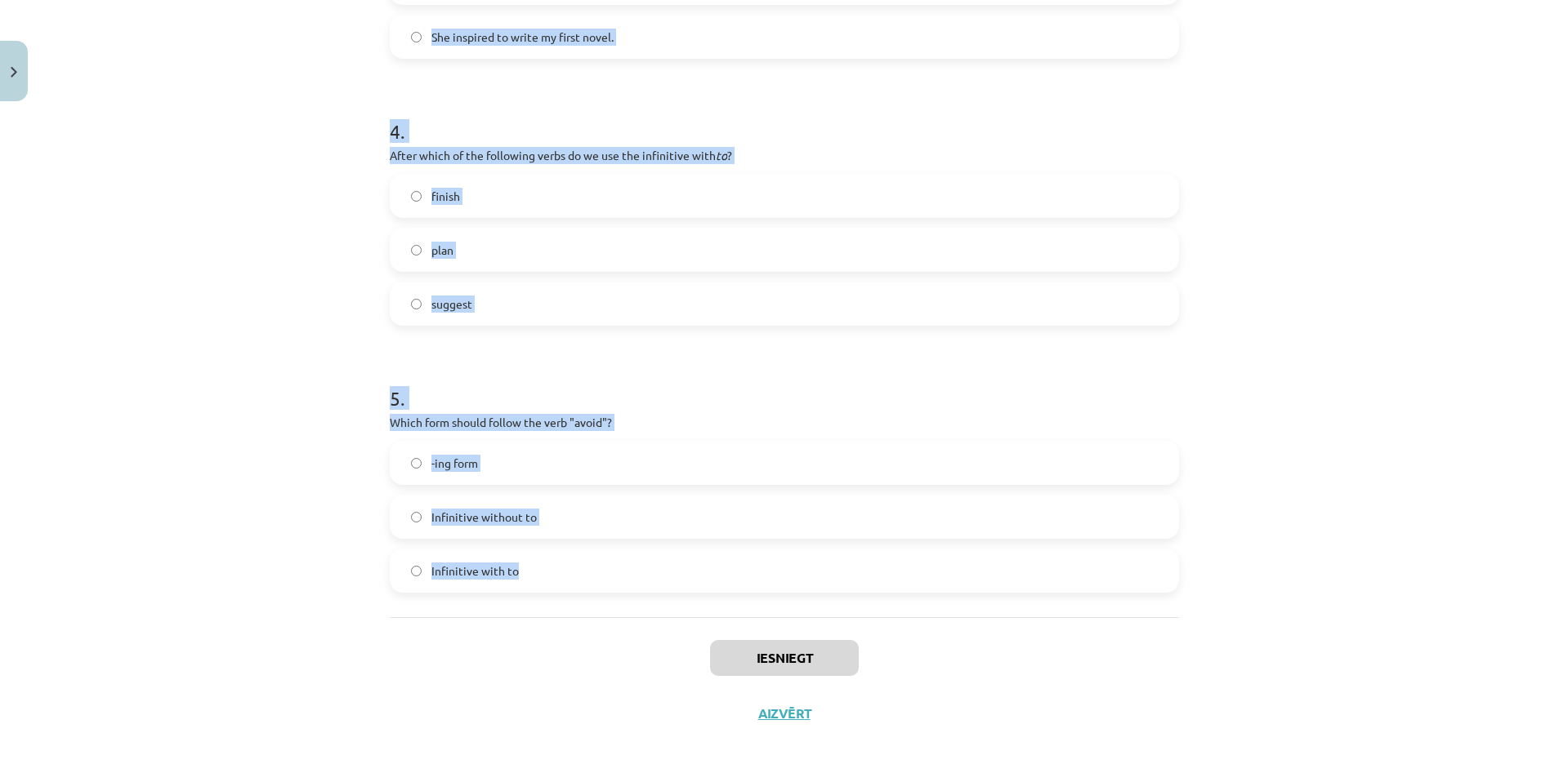
drag, startPoint x: 347, startPoint y: 302, endPoint x: 643, endPoint y: 555, distance: 389.4
click at [641, 555] on div "Mācību tēma: Angļu valodas i - 11. klases 1. ieskaites mācību materiāls #7 📝 To…" at bounding box center [784, 391] width 1568 height 782
copy form "1 . What is the difference in meaning between "stop talking" and "stop to talk"…"
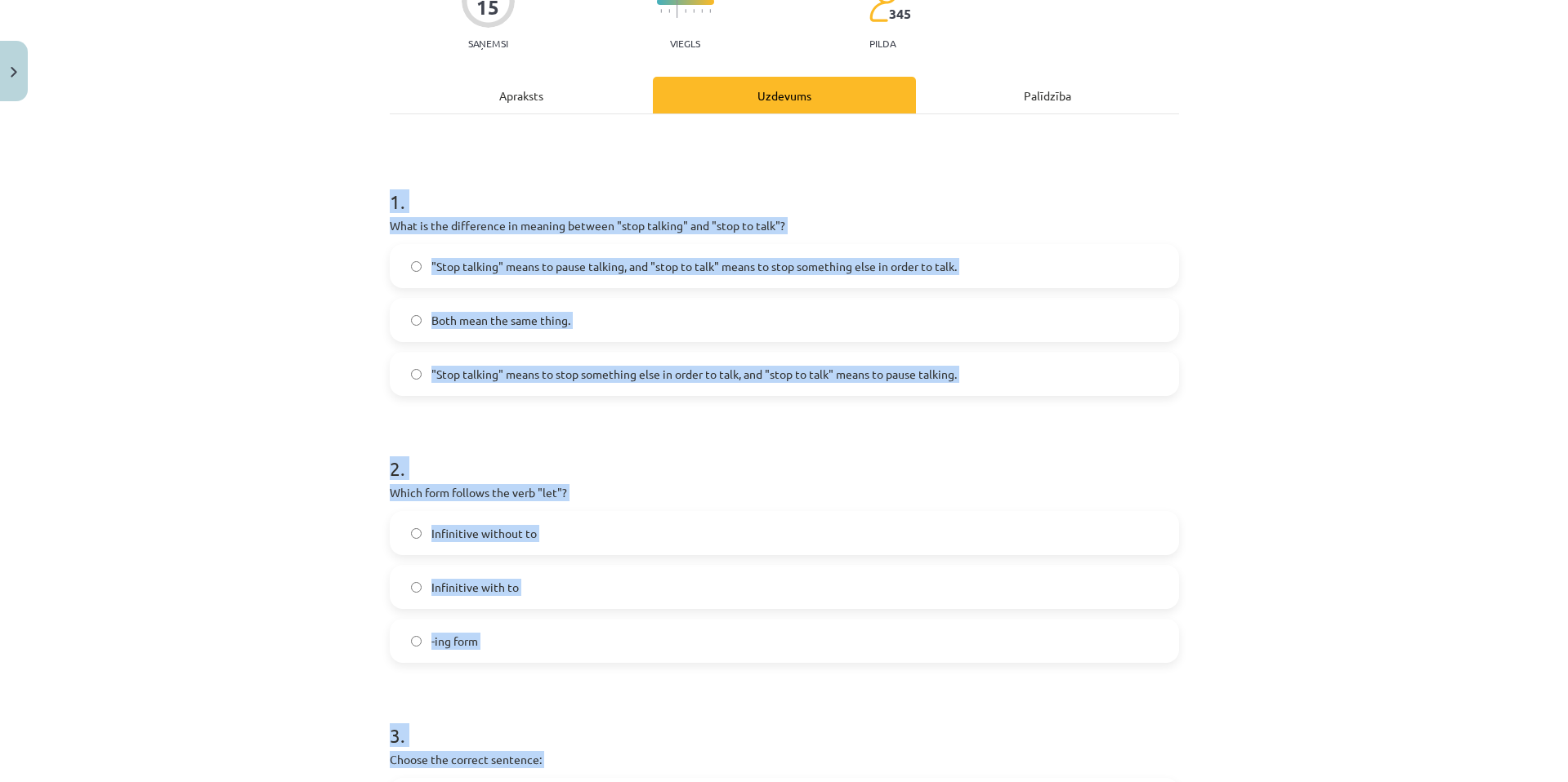
scroll to position [109, 0]
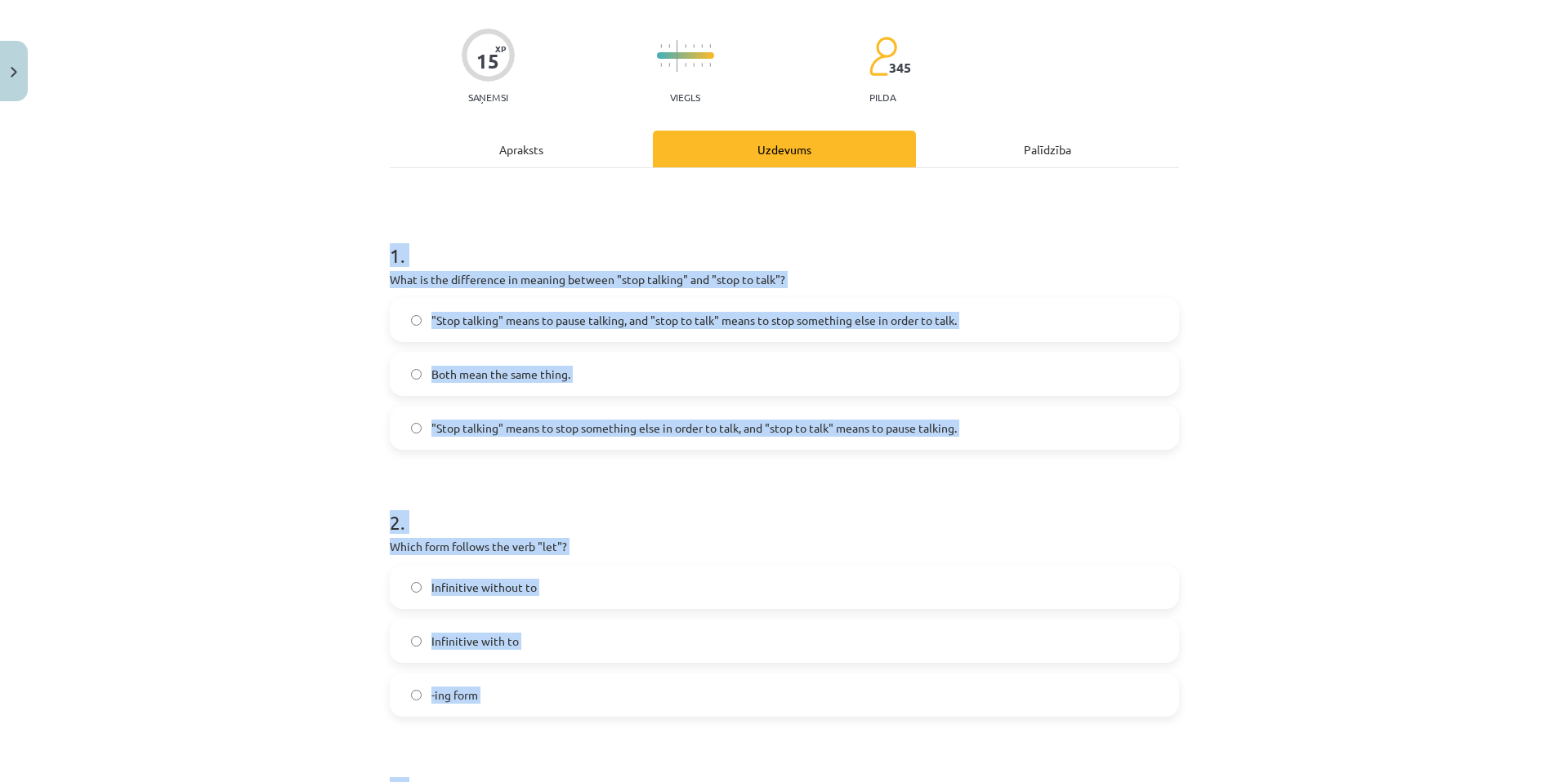
click at [721, 321] on span ""Stop talking" means to pause talking, and "stop to talk" means to stop somethi…" at bounding box center [694, 320] width 526 height 17
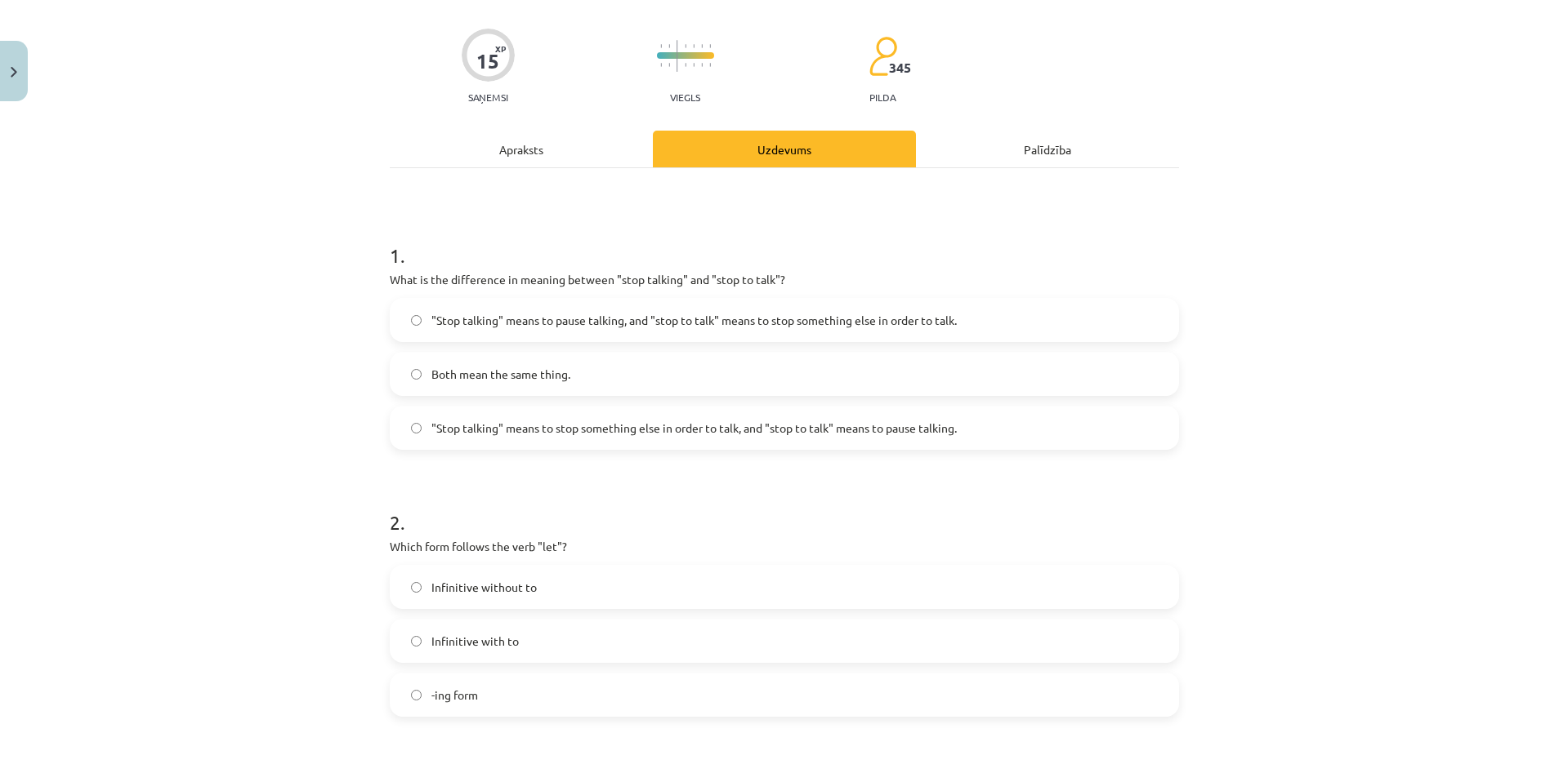
click at [650, 580] on label "Infinitive without to" at bounding box center [784, 587] width 786 height 41
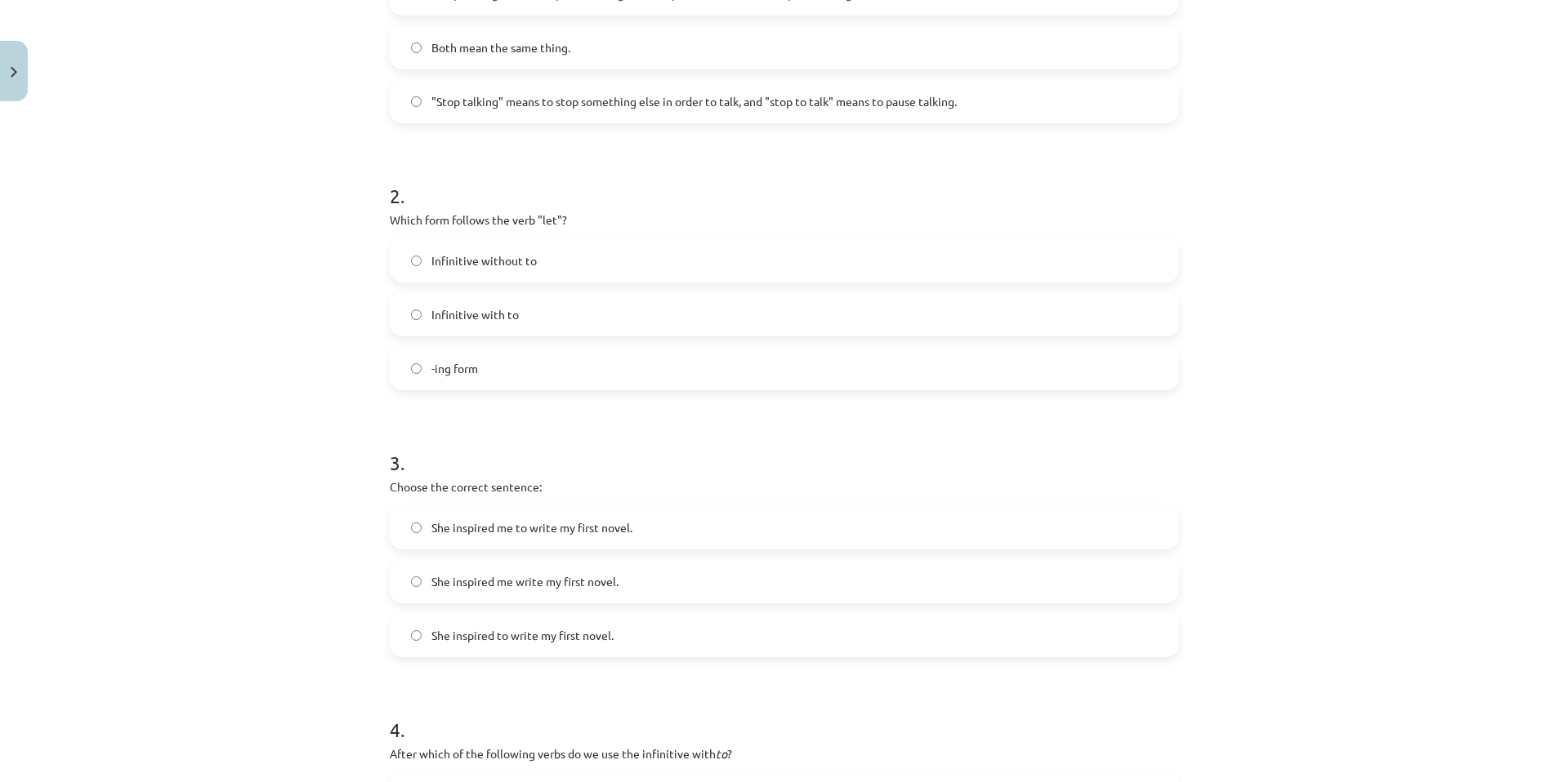
click at [639, 534] on label "She inspired me to write my first novel." at bounding box center [784, 527] width 786 height 41
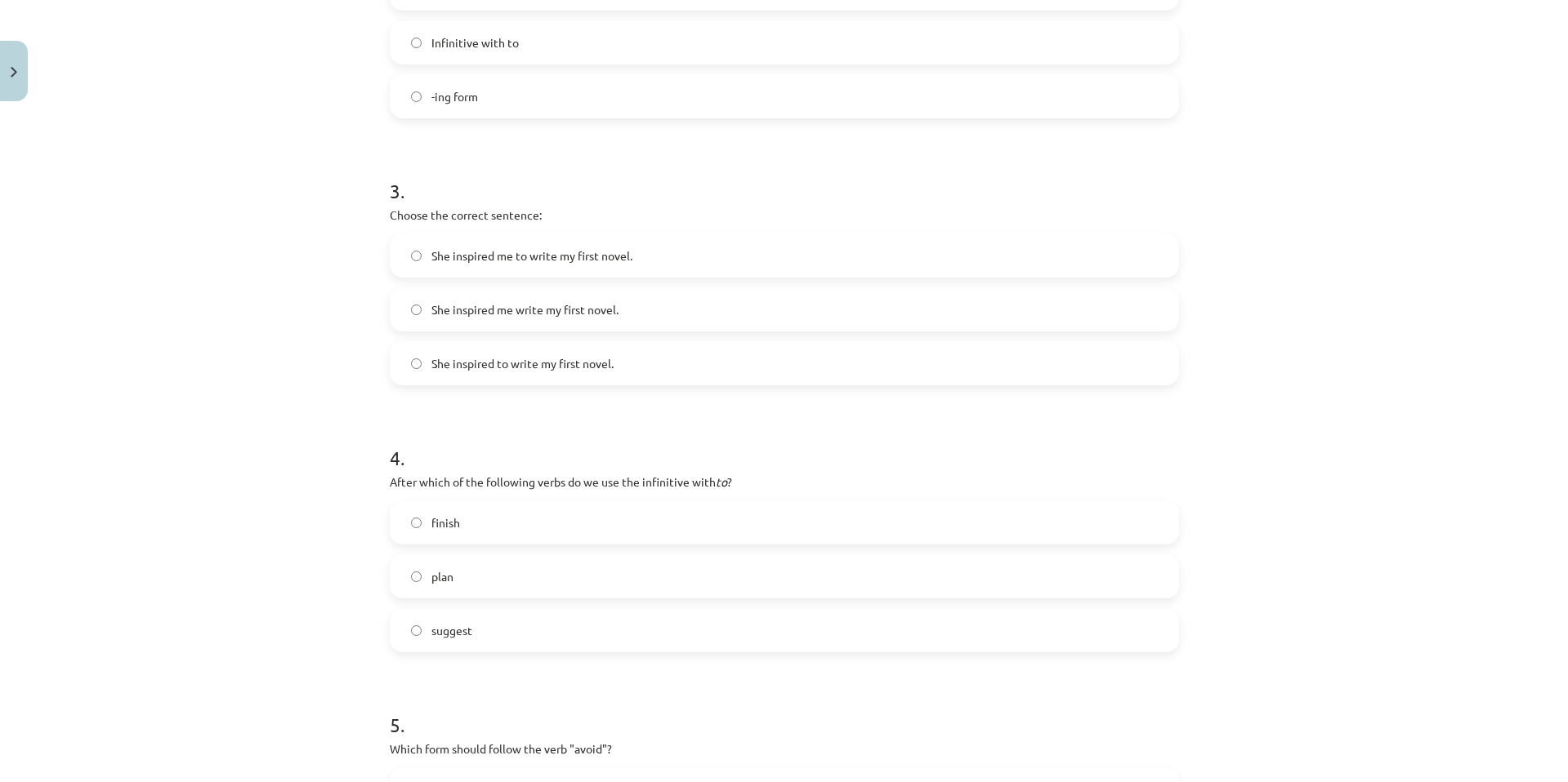
click at [607, 565] on label "plan" at bounding box center [784, 577] width 786 height 41
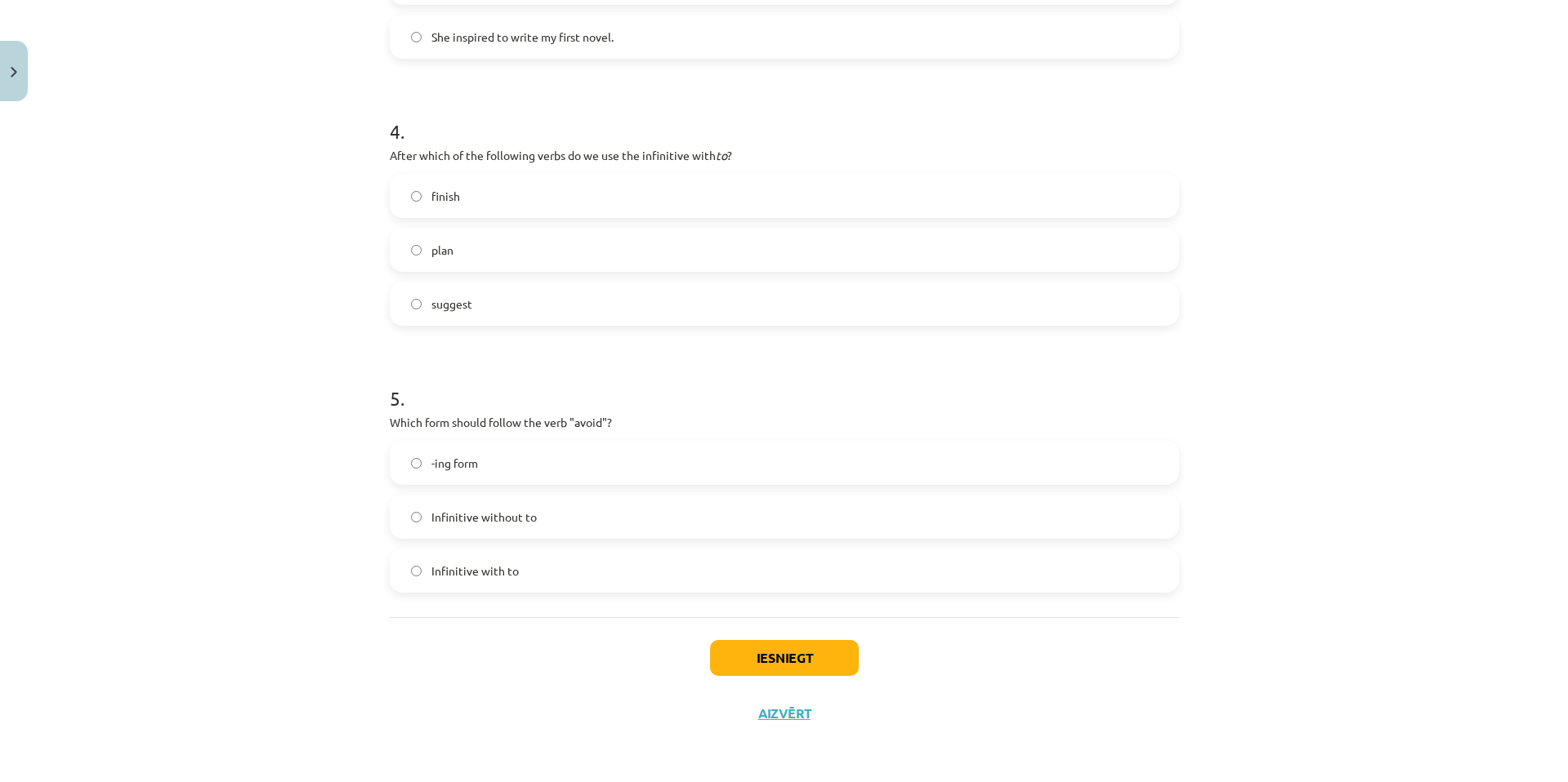
click at [582, 460] on label "-ing form" at bounding box center [784, 463] width 786 height 41
click at [773, 652] on button "Iesniegt" at bounding box center [784, 658] width 149 height 36
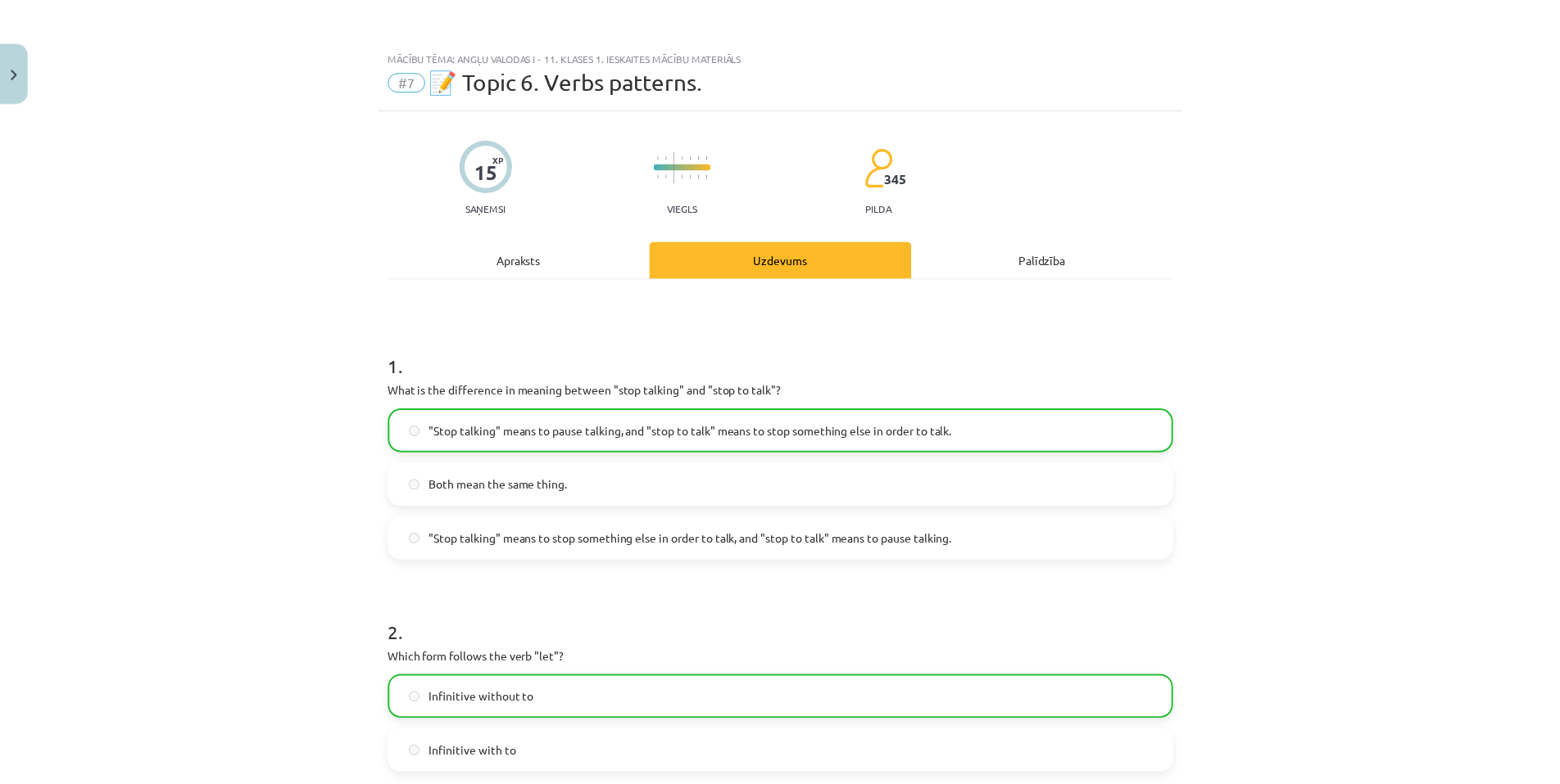
scroll to position [55, 0]
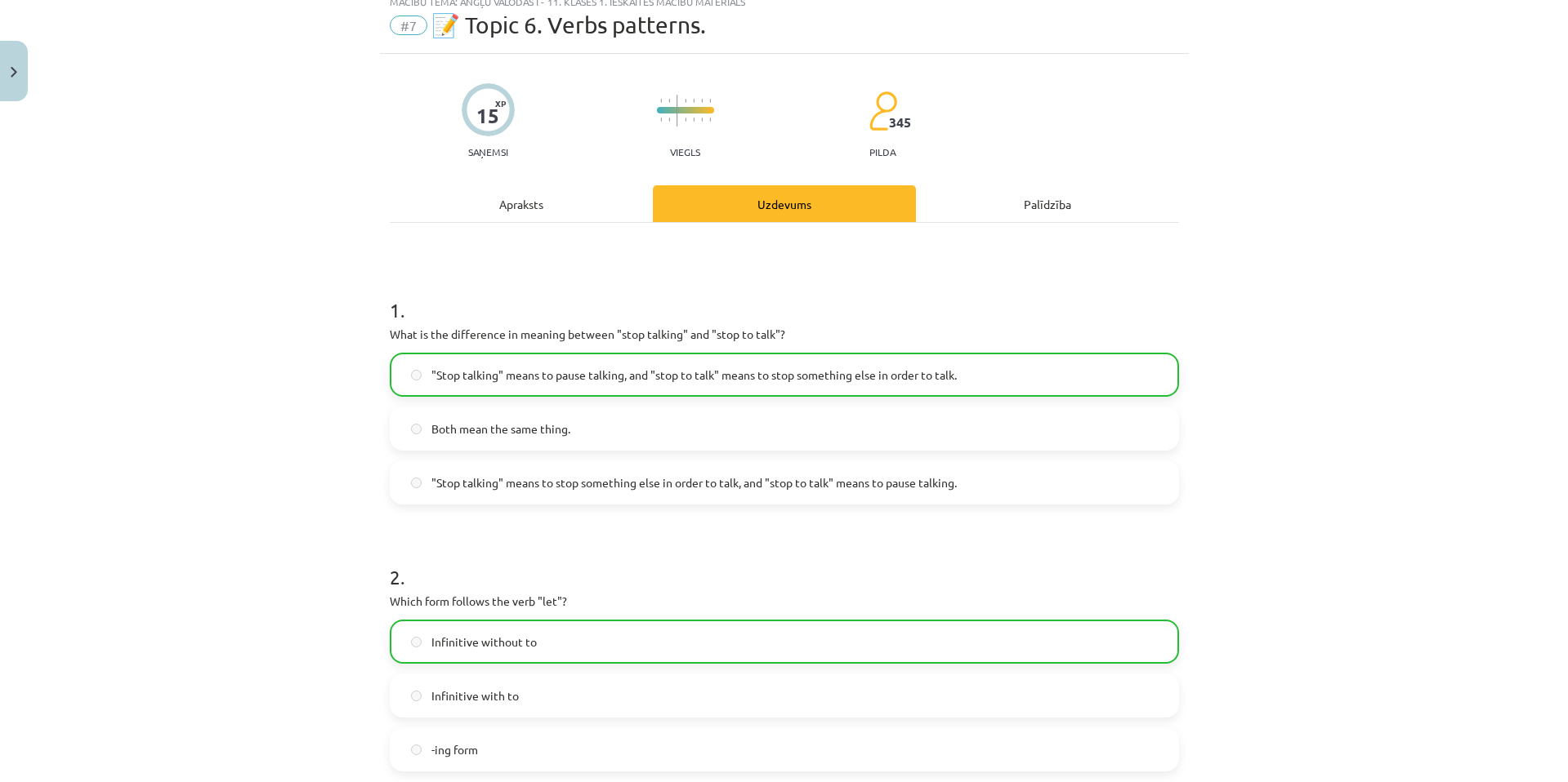
click at [29, 72] on div "Mācību tēma: Angļu valodas i - 11. klases 1. ieskaites mācību materiāls #7 📝 To…" at bounding box center [784, 391] width 1568 height 782
click at [22, 73] on button "Close" at bounding box center [13, 71] width 27 height 61
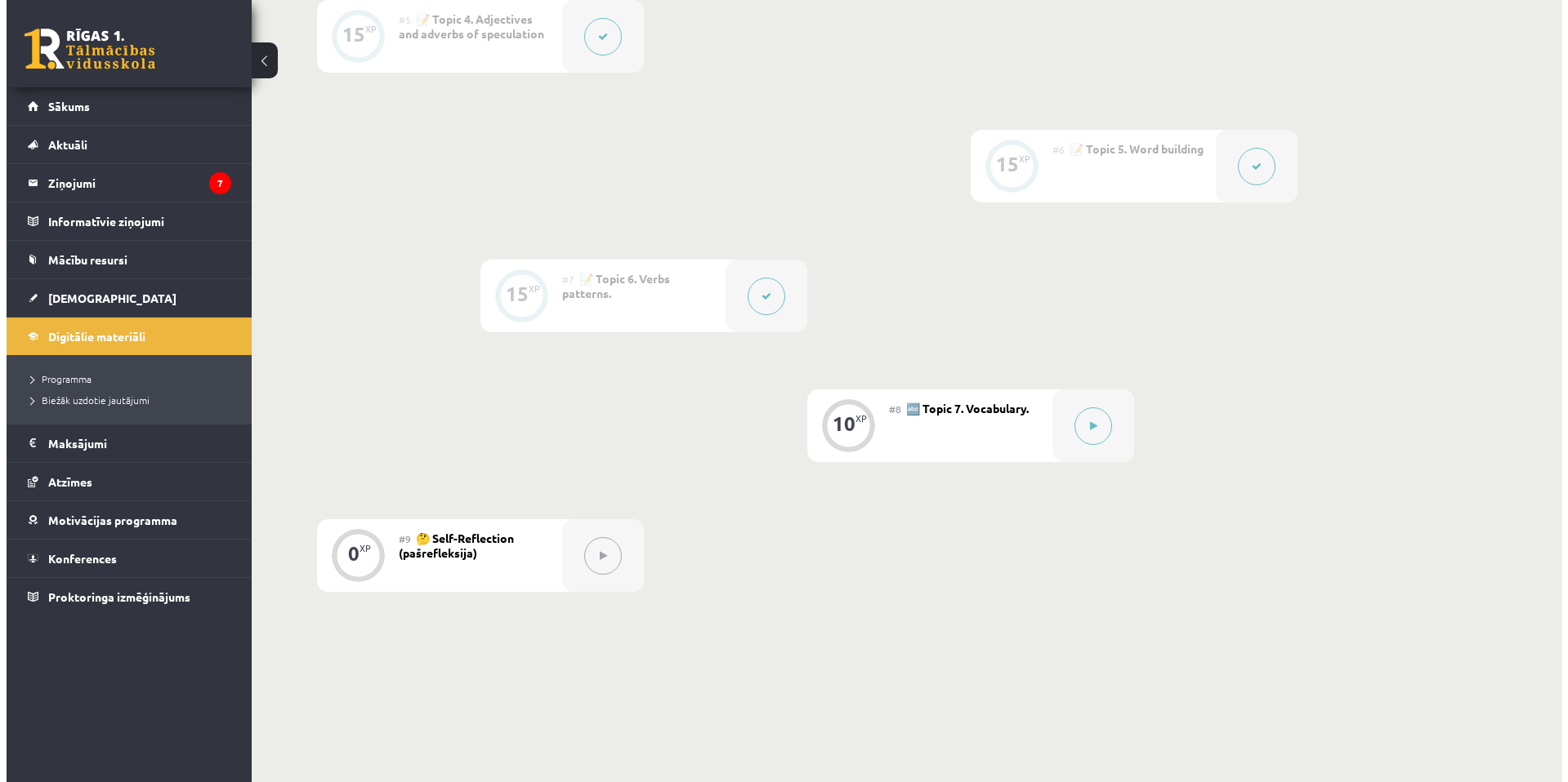
scroll to position [1076, 0]
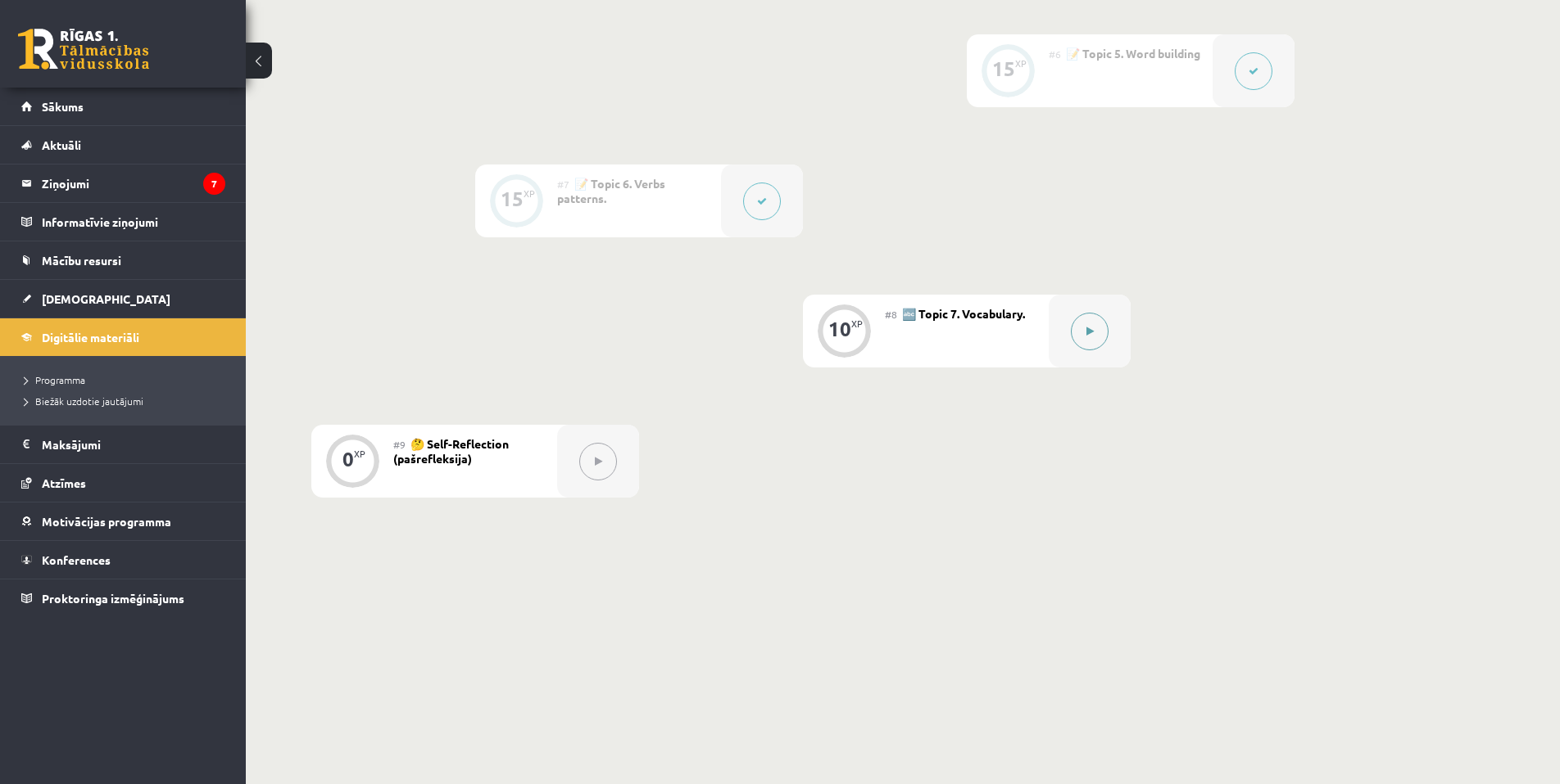
click at [1094, 329] on button at bounding box center [1090, 331] width 38 height 38
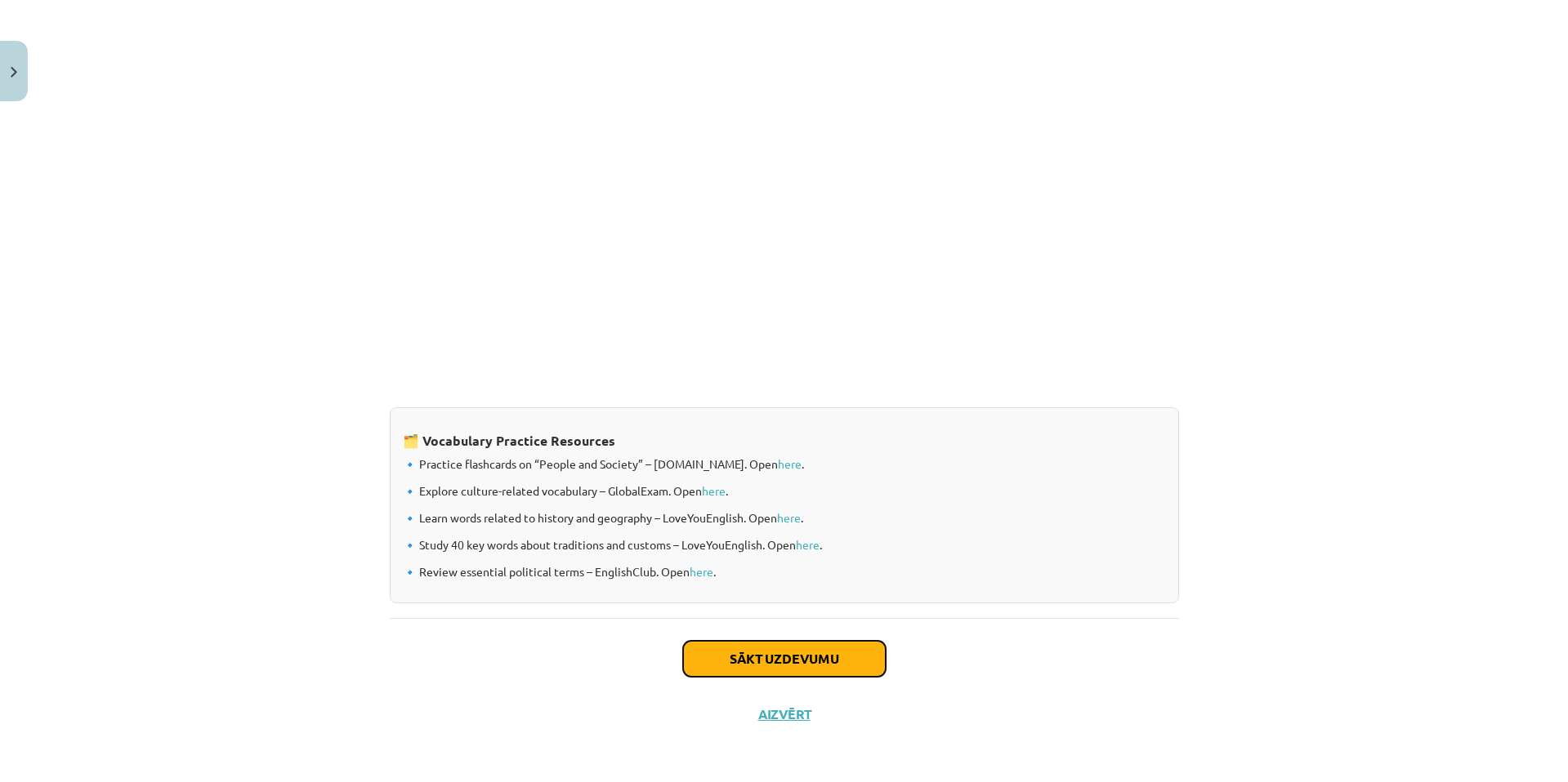
click at [844, 659] on button "Sākt uzdevumu" at bounding box center [784, 659] width 203 height 36
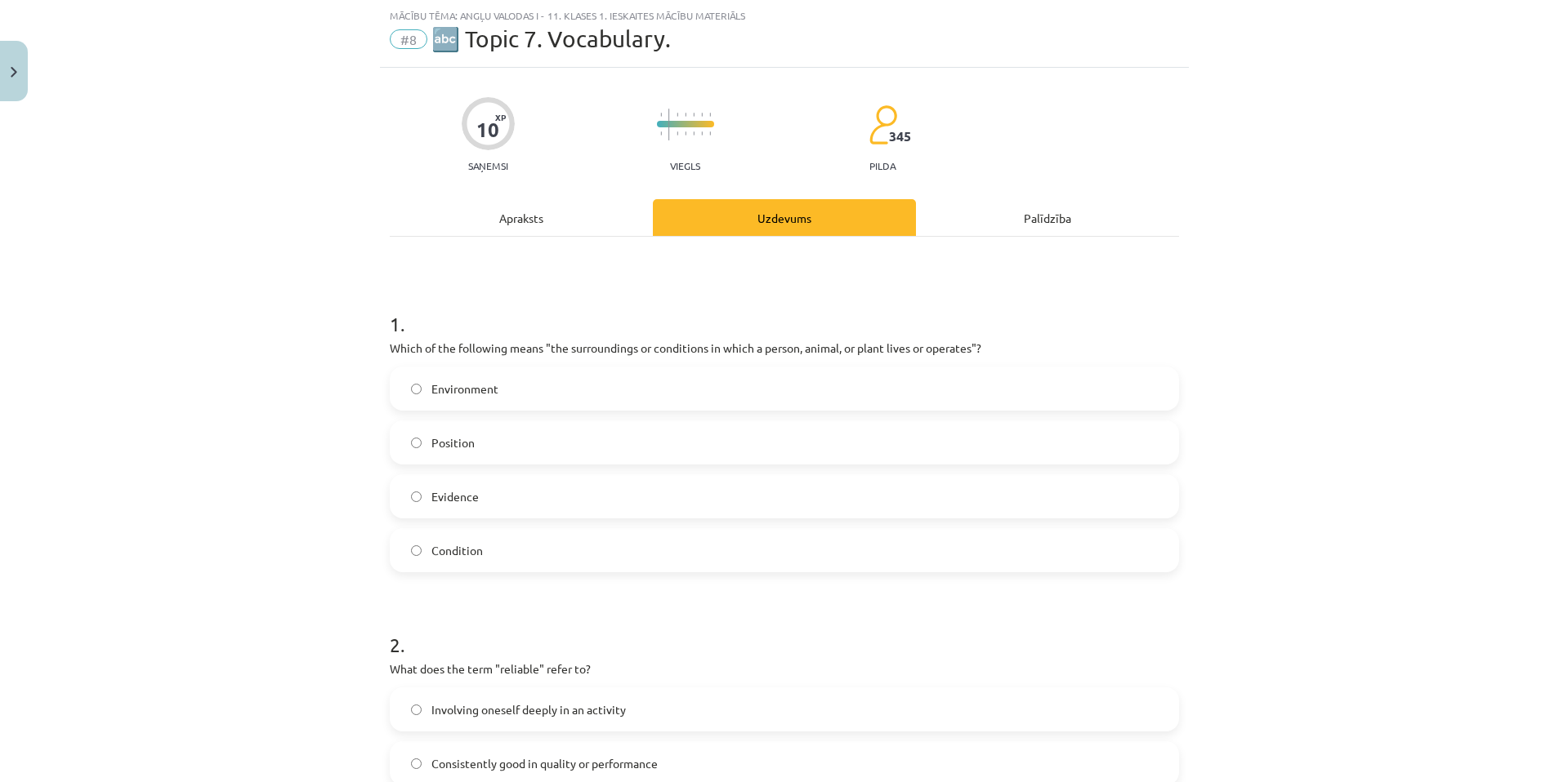
click at [589, 401] on label "Environment" at bounding box center [784, 389] width 786 height 41
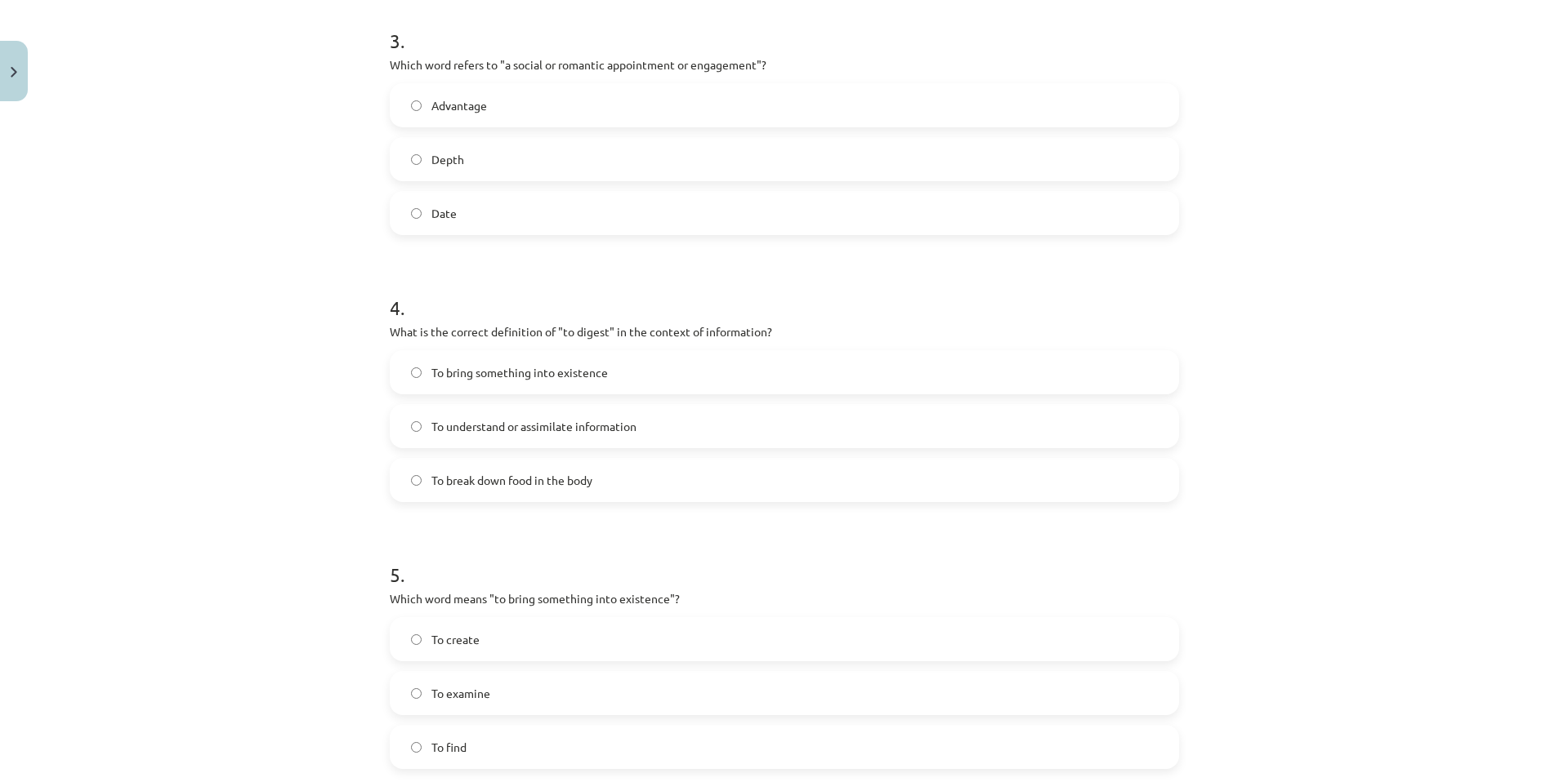
scroll to position [1089, 0]
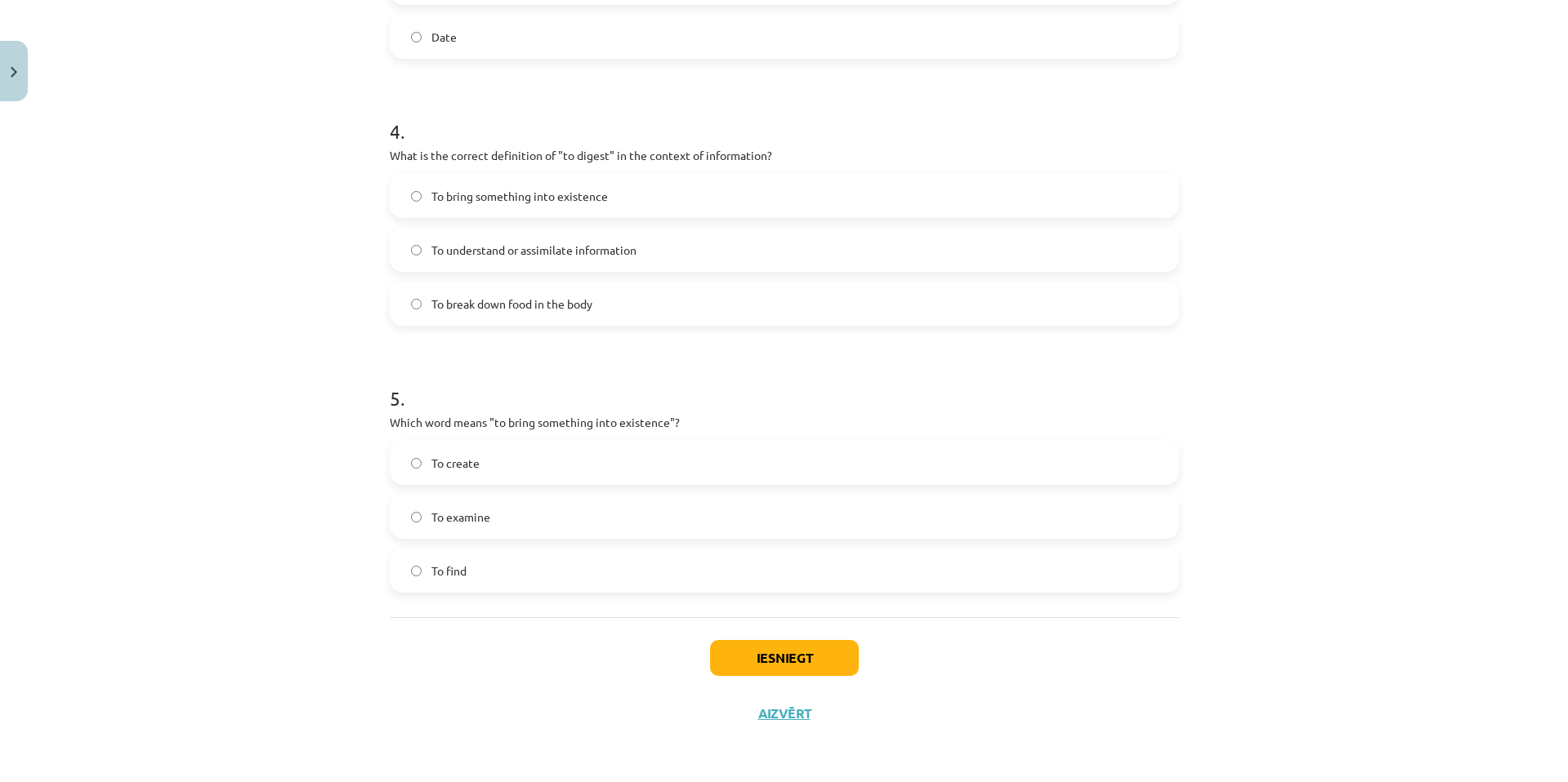
drag, startPoint x: 604, startPoint y: 515, endPoint x: 606, endPoint y: 479, distance: 36.1
click at [604, 515] on label "To examine" at bounding box center [784, 517] width 786 height 41
click at [521, 201] on span "To bring something into existence" at bounding box center [519, 196] width 176 height 17
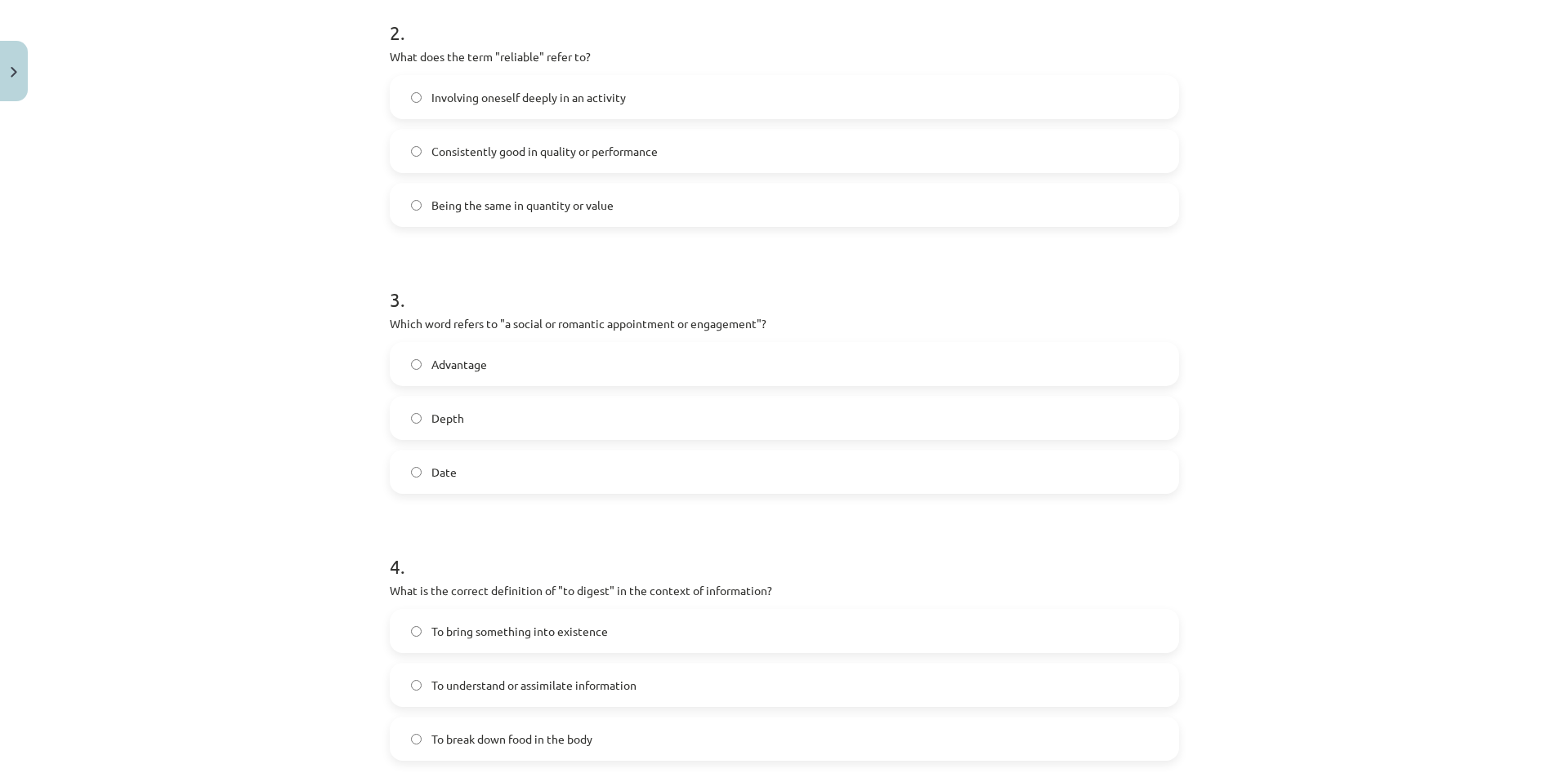
scroll to position [490, 0]
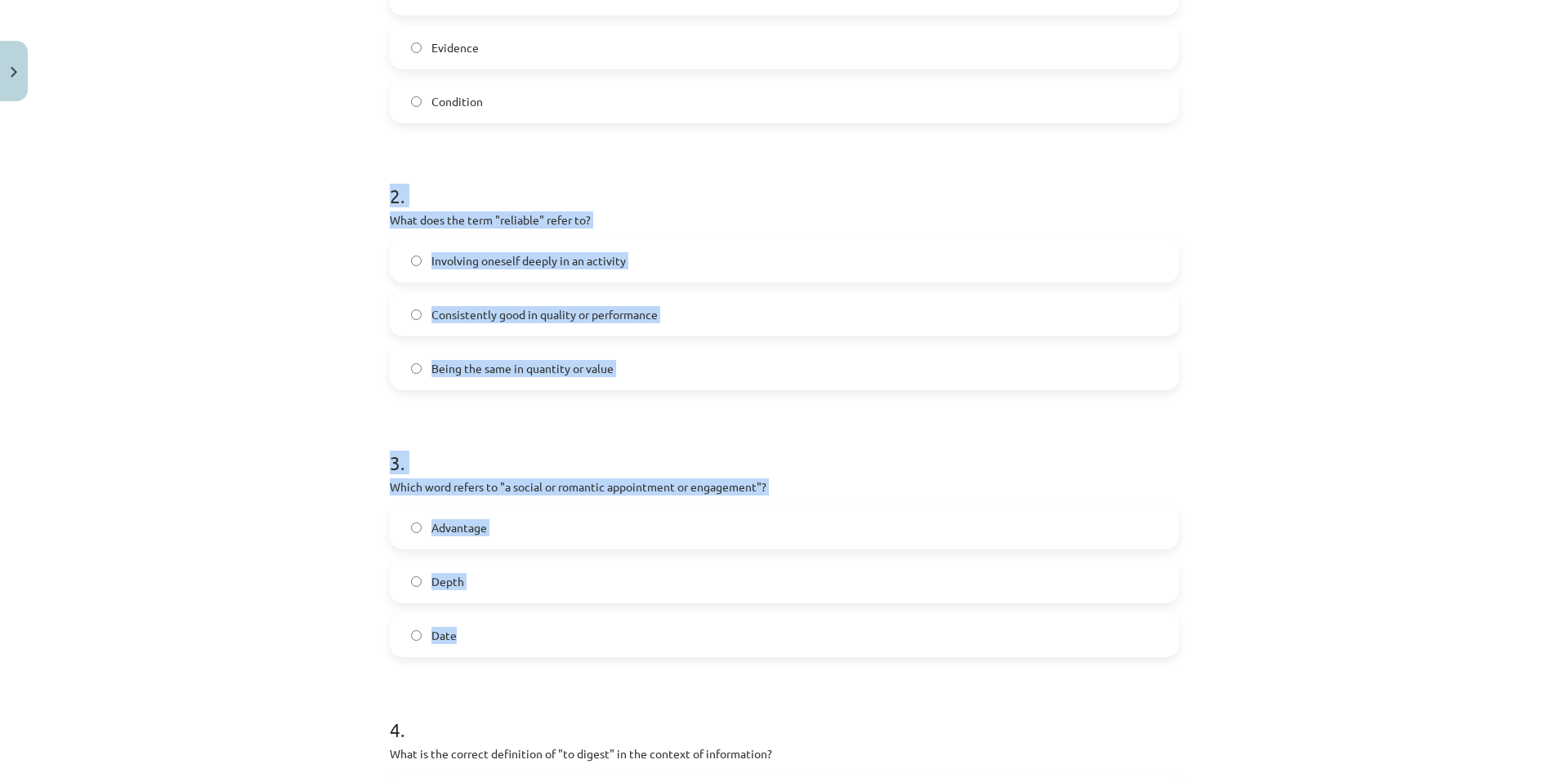
drag, startPoint x: 360, startPoint y: 181, endPoint x: 687, endPoint y: 631, distance: 556.3
click at [687, 631] on div "Mācību tēma: Angļu valodas i - 11. klases 1. ieskaites mācību materiāls #8 🔤 To…" at bounding box center [784, 391] width 1568 height 782
copy form "2 . What does the term "reliable" refer to? Involving oneself deeply in an acti…"
click at [562, 626] on label "Date" at bounding box center [784, 635] width 786 height 41
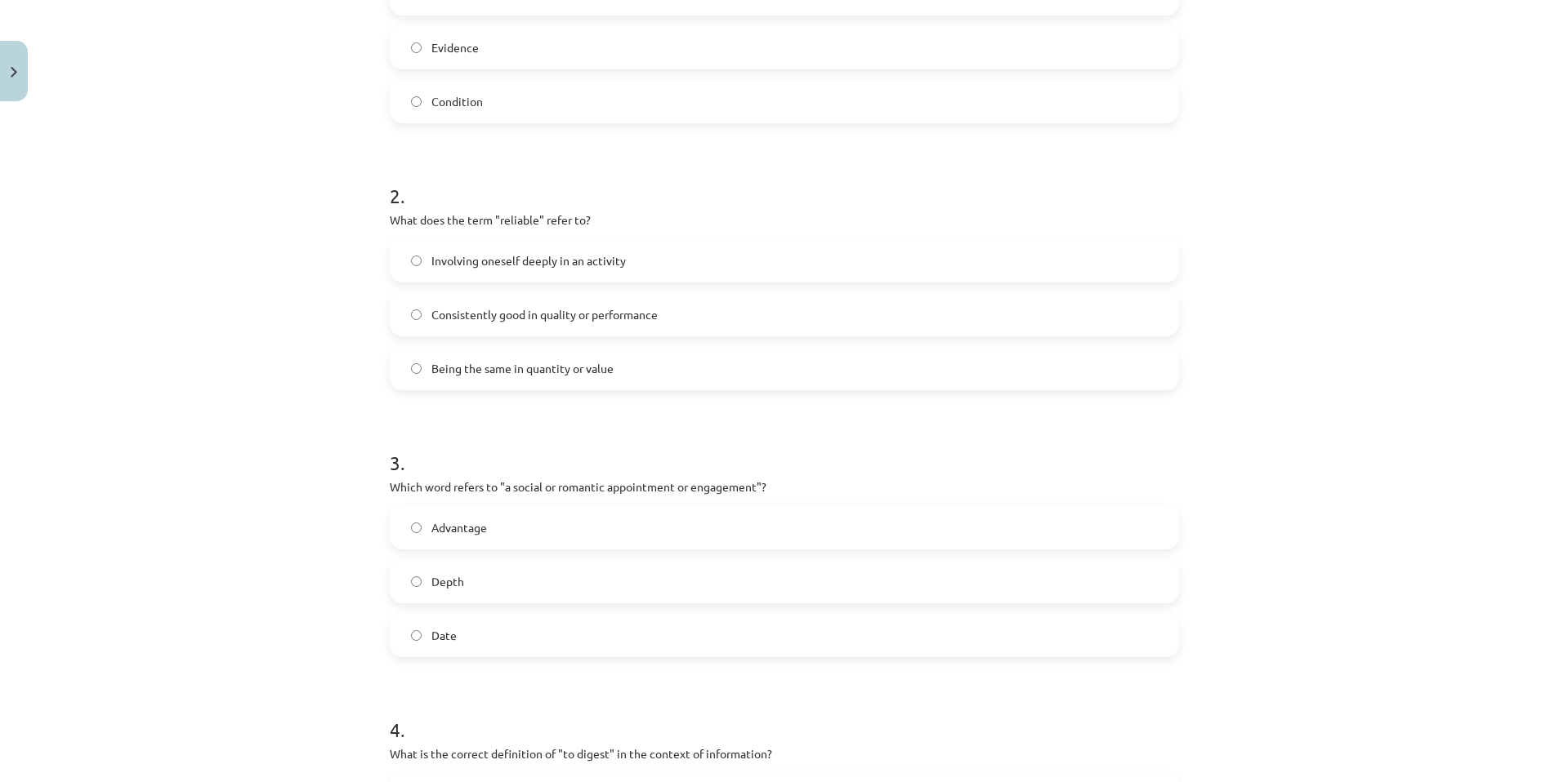
click at [631, 309] on span "Consistently good in quality or performance" at bounding box center [544, 314] width 227 height 17
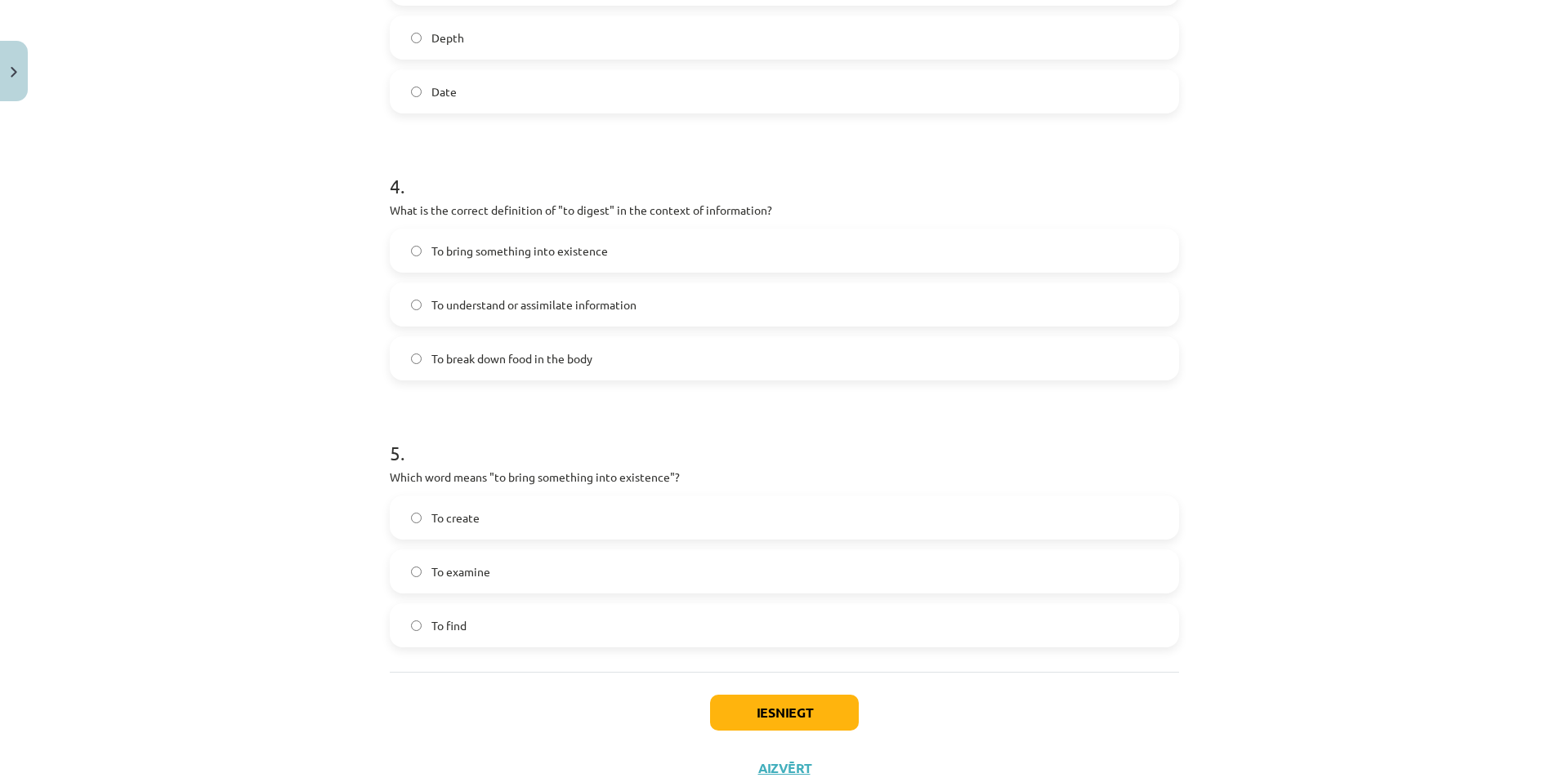
scroll to position [1089, 0]
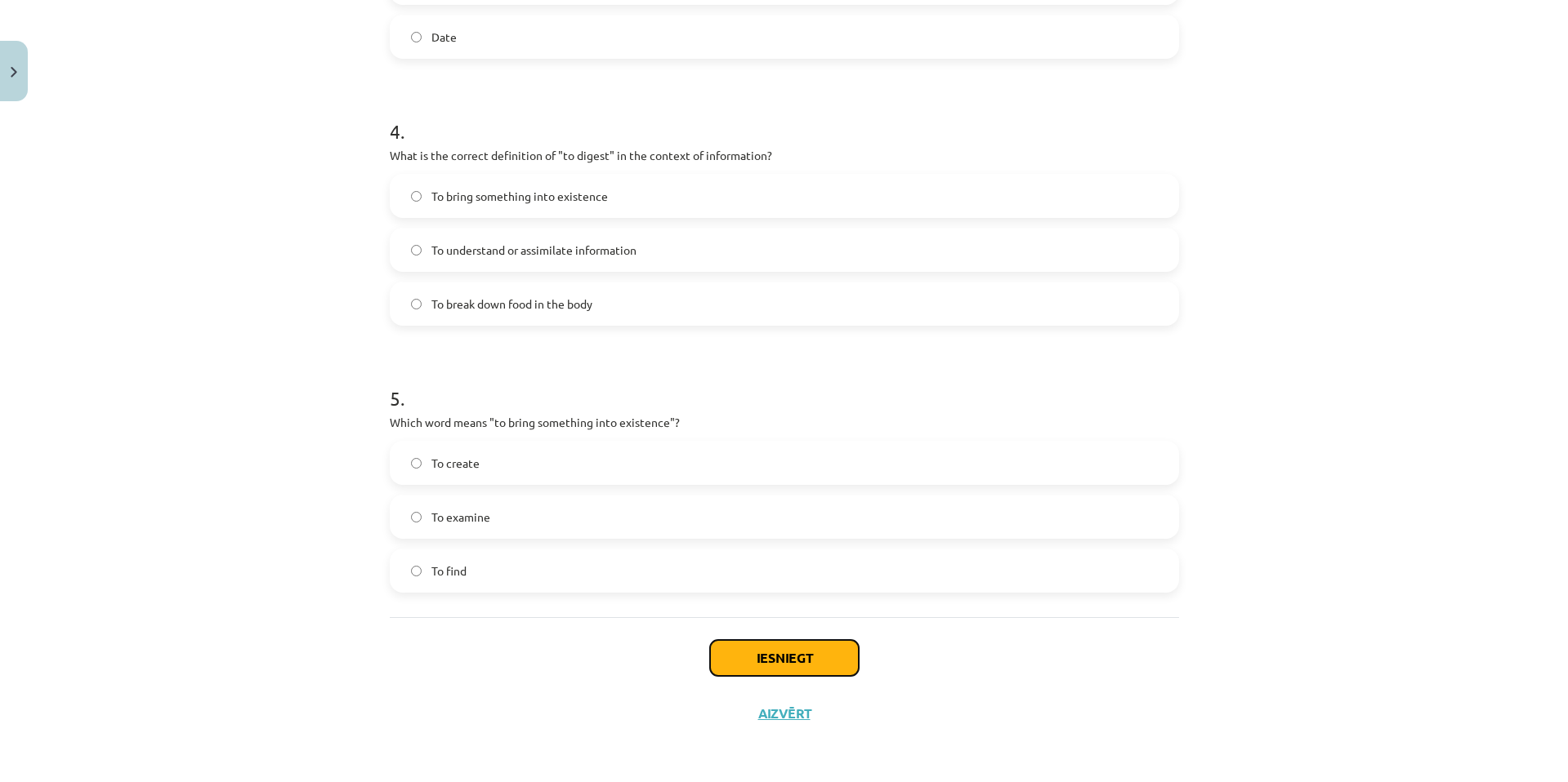
click at [788, 643] on button "Iesniegt" at bounding box center [784, 658] width 149 height 36
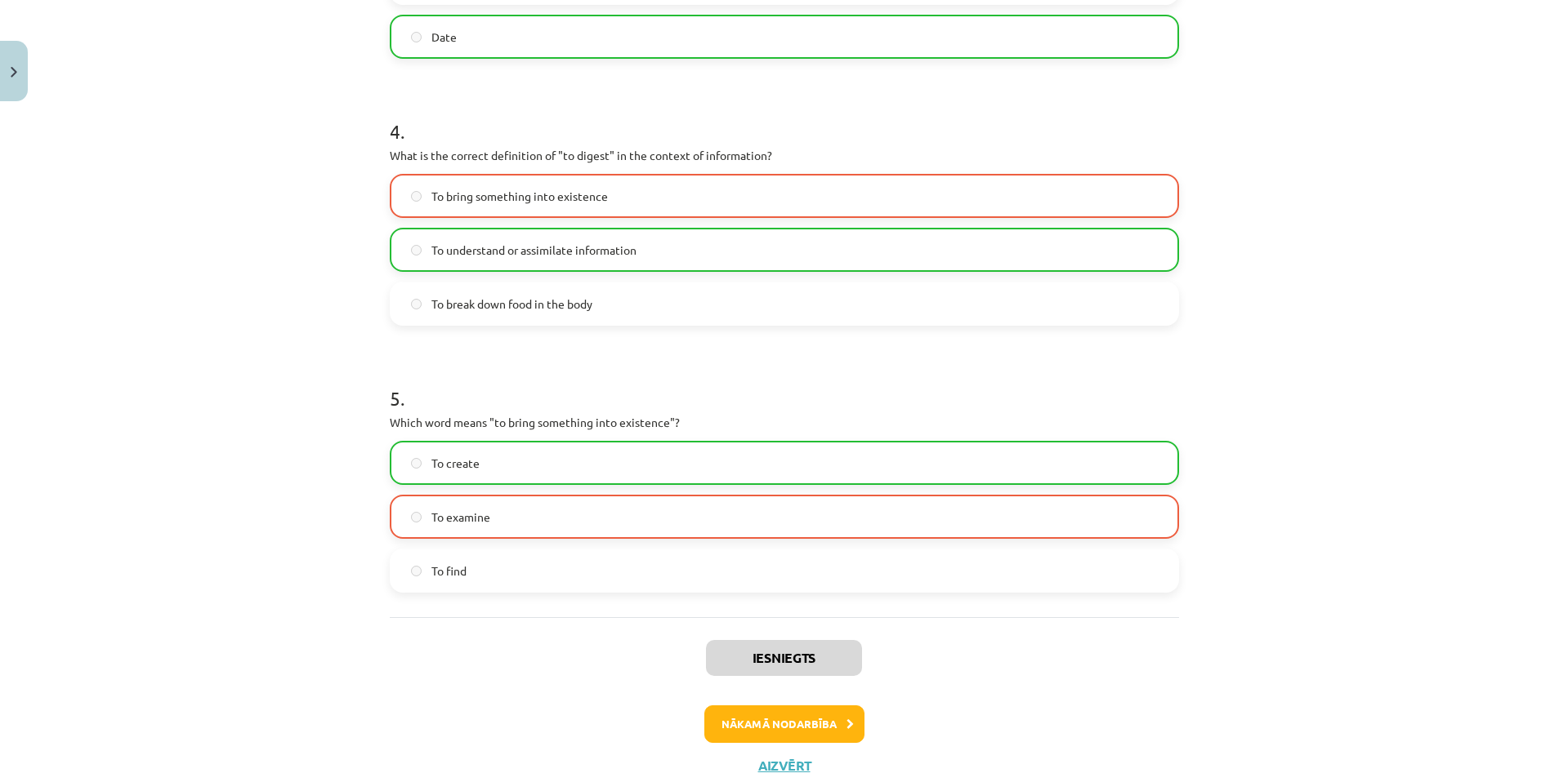
scroll to position [1141, 0]
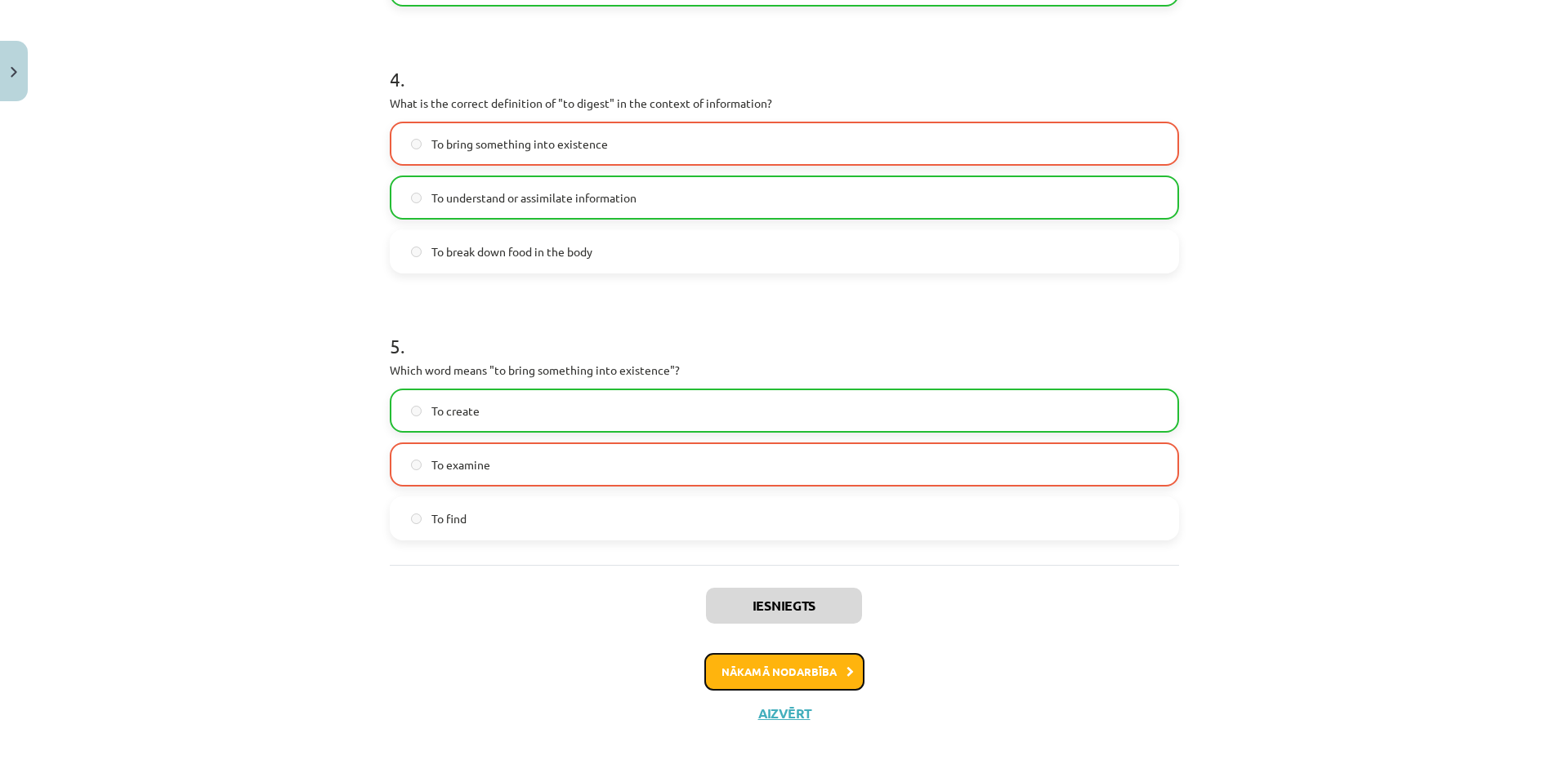
click at [795, 677] on button "Nākamā nodarbība" at bounding box center [784, 672] width 161 height 38
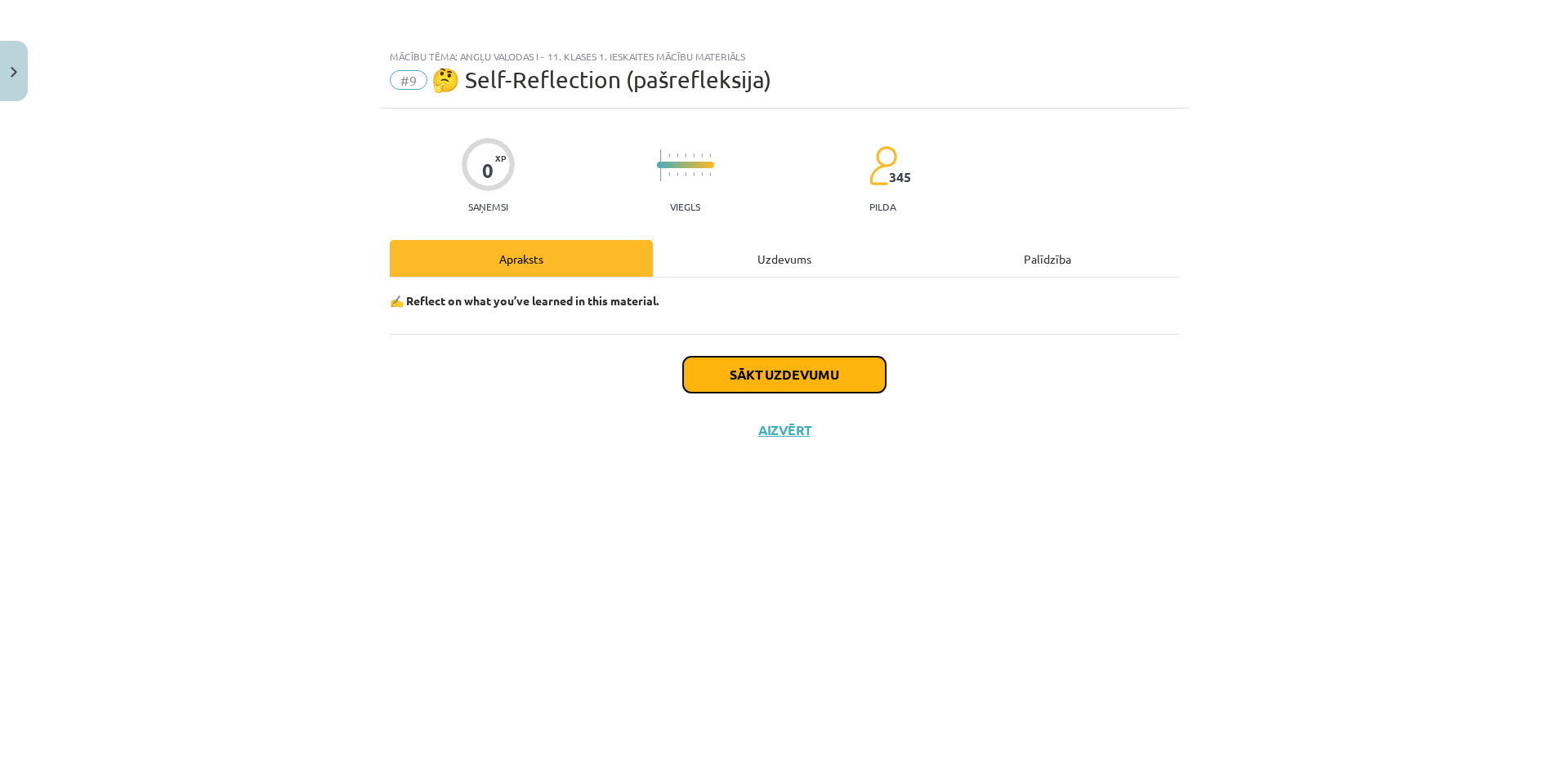
click at [815, 378] on button "Sākt uzdevumu" at bounding box center [784, 375] width 203 height 36
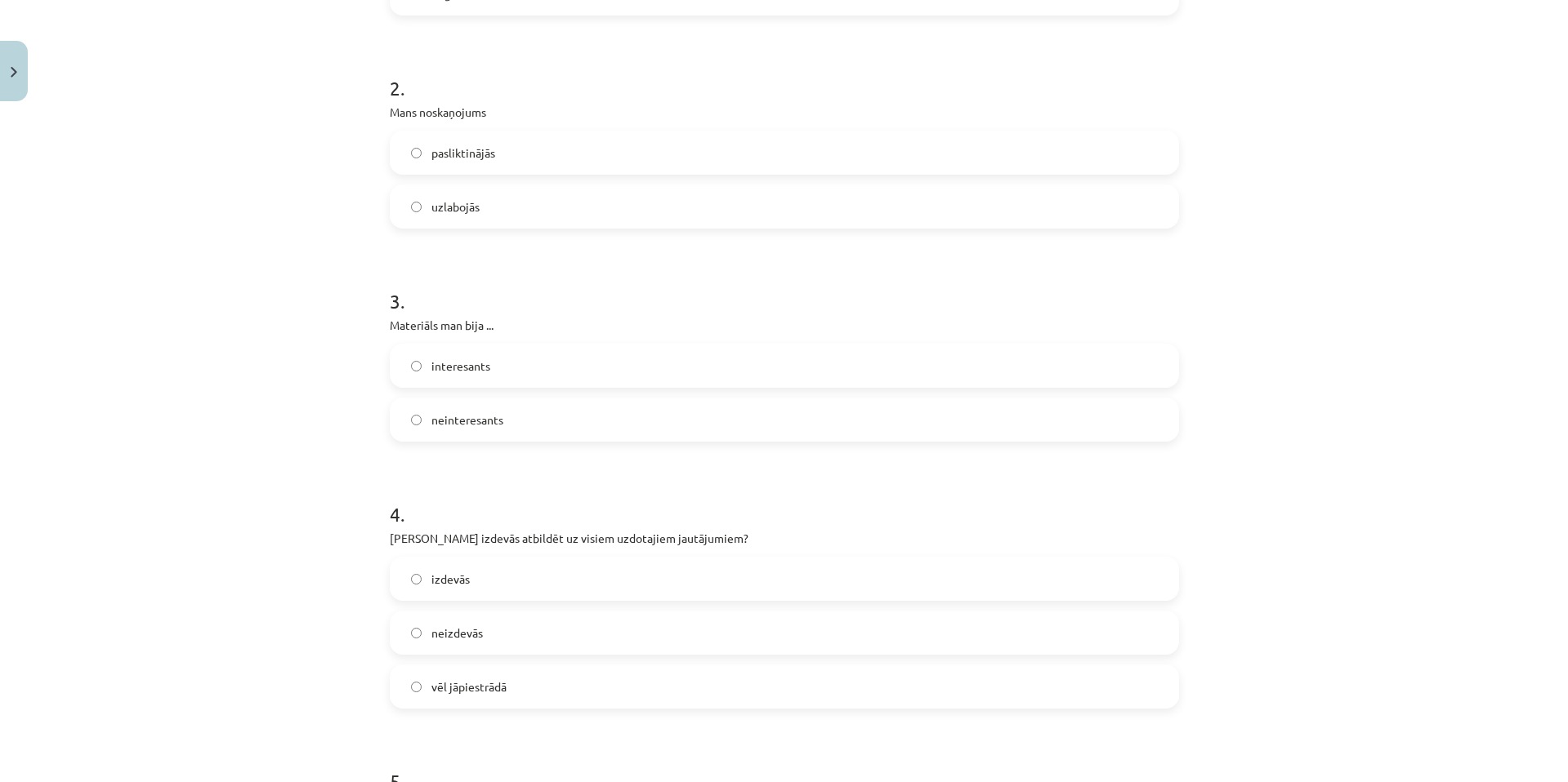
scroll to position [819, 0]
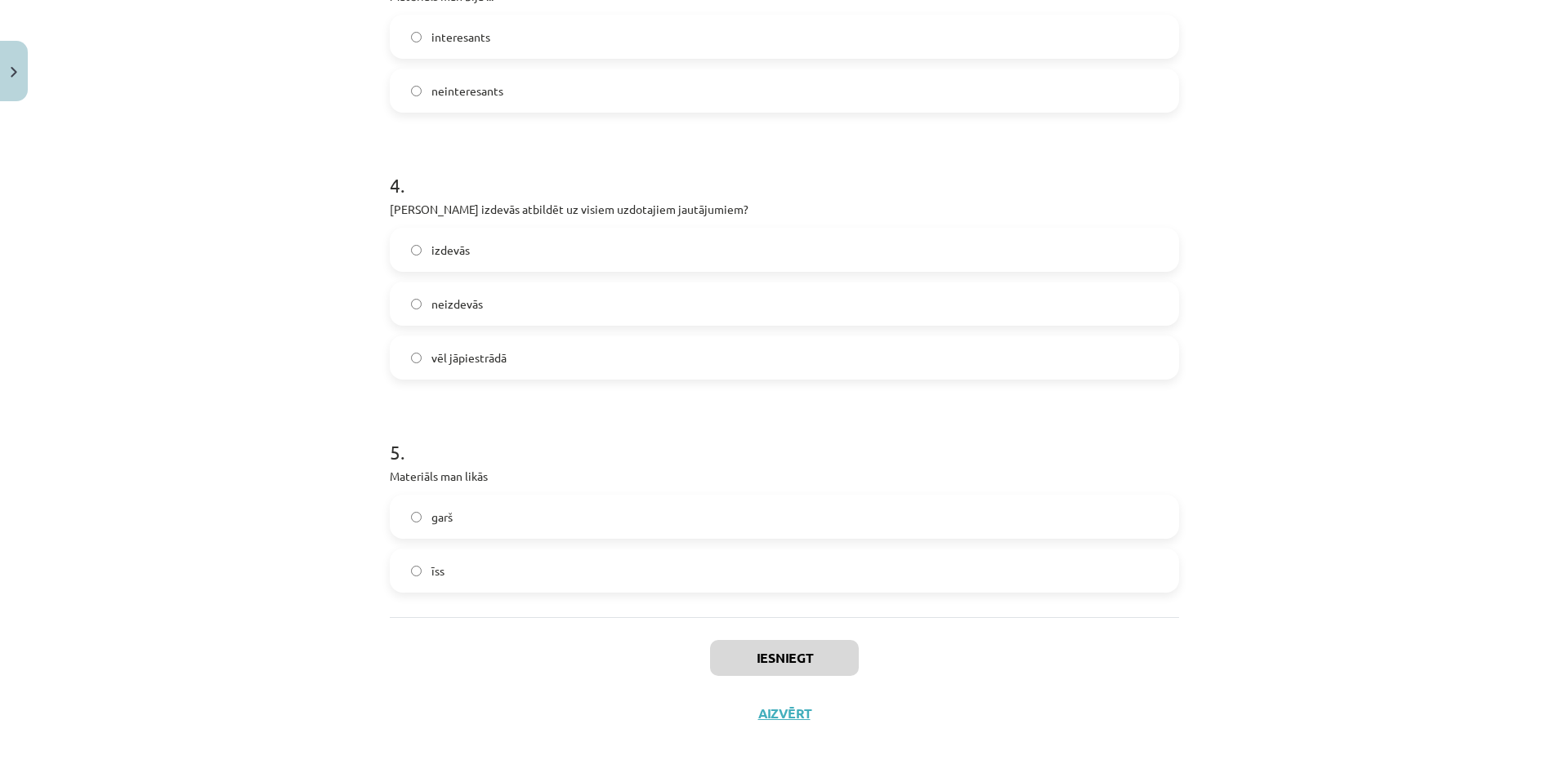
click at [728, 564] on label "īss" at bounding box center [784, 570] width 786 height 41
click at [669, 509] on label "garš" at bounding box center [784, 517] width 786 height 41
click at [742, 638] on div "Iesniegt Aizvērt" at bounding box center [784, 674] width 789 height 115
click at [753, 660] on button "Iesniegt" at bounding box center [784, 658] width 149 height 36
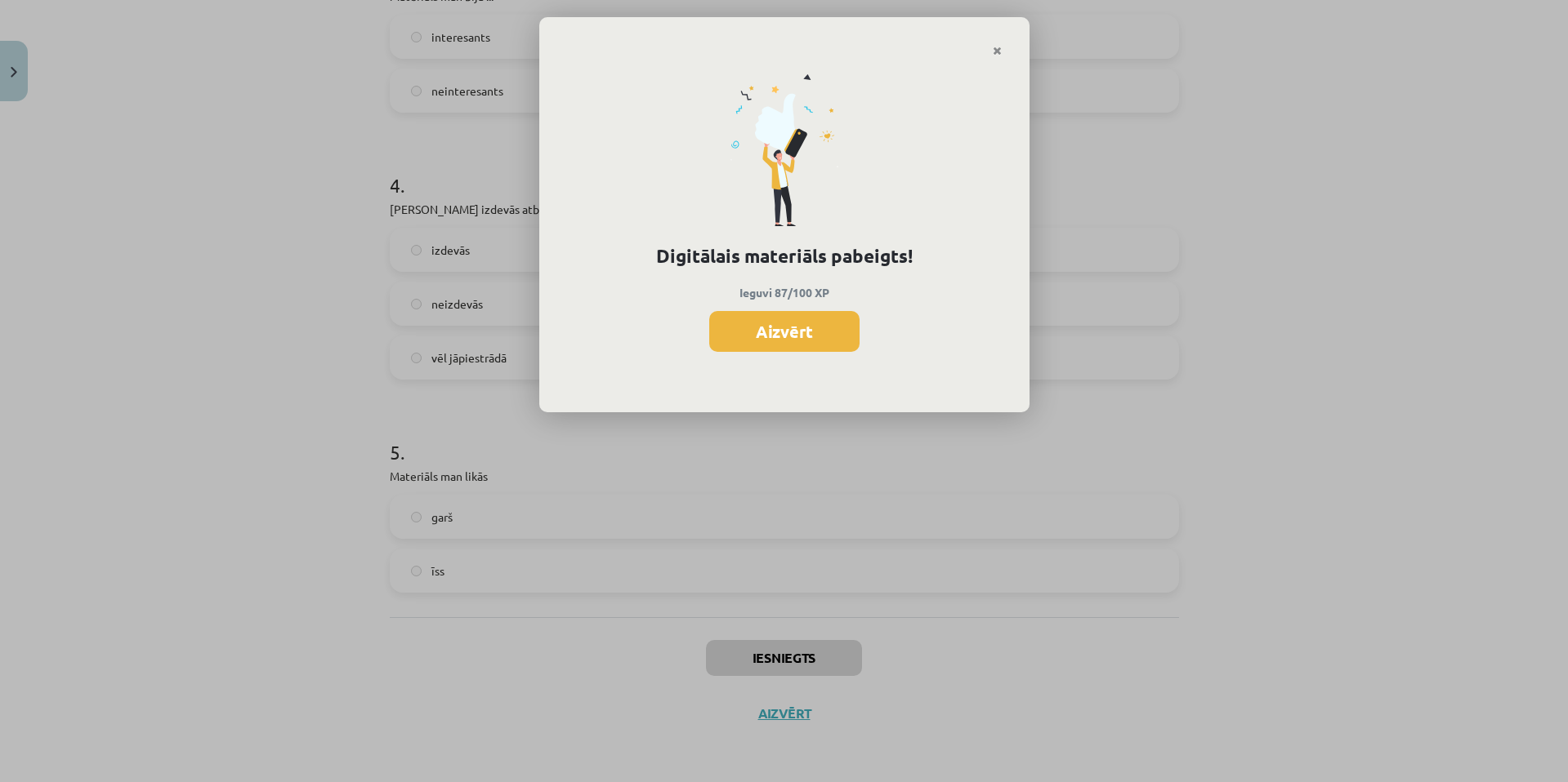
drag, startPoint x: 781, startPoint y: 350, endPoint x: 783, endPoint y: 341, distance: 9.2
click at [781, 349] on button "Aizvērt" at bounding box center [784, 331] width 150 height 41
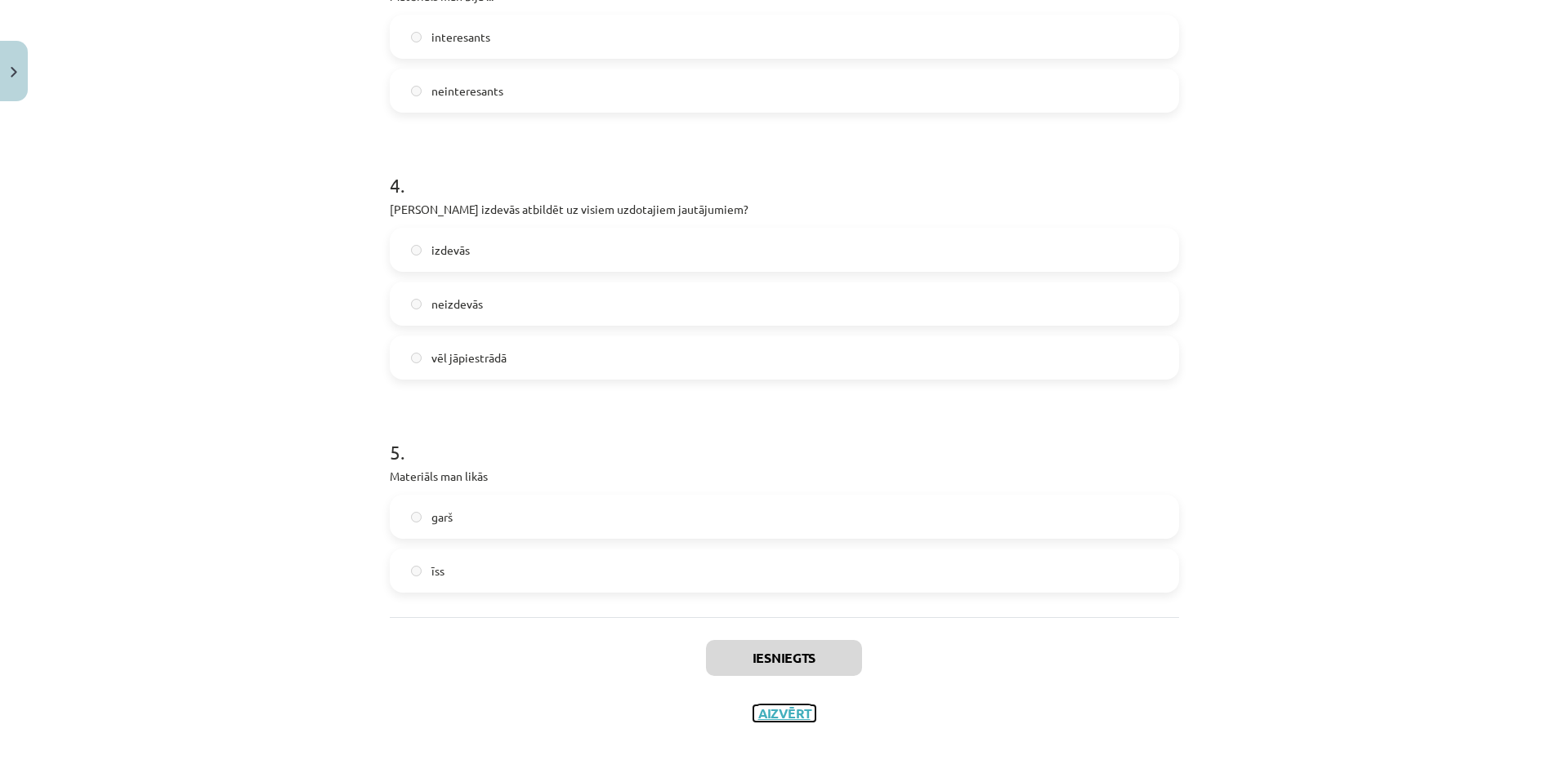
drag, startPoint x: 770, startPoint y: 714, endPoint x: 426, endPoint y: 732, distance: 344.5
click at [760, 714] on button "Aizvērt" at bounding box center [784, 713] width 62 height 17
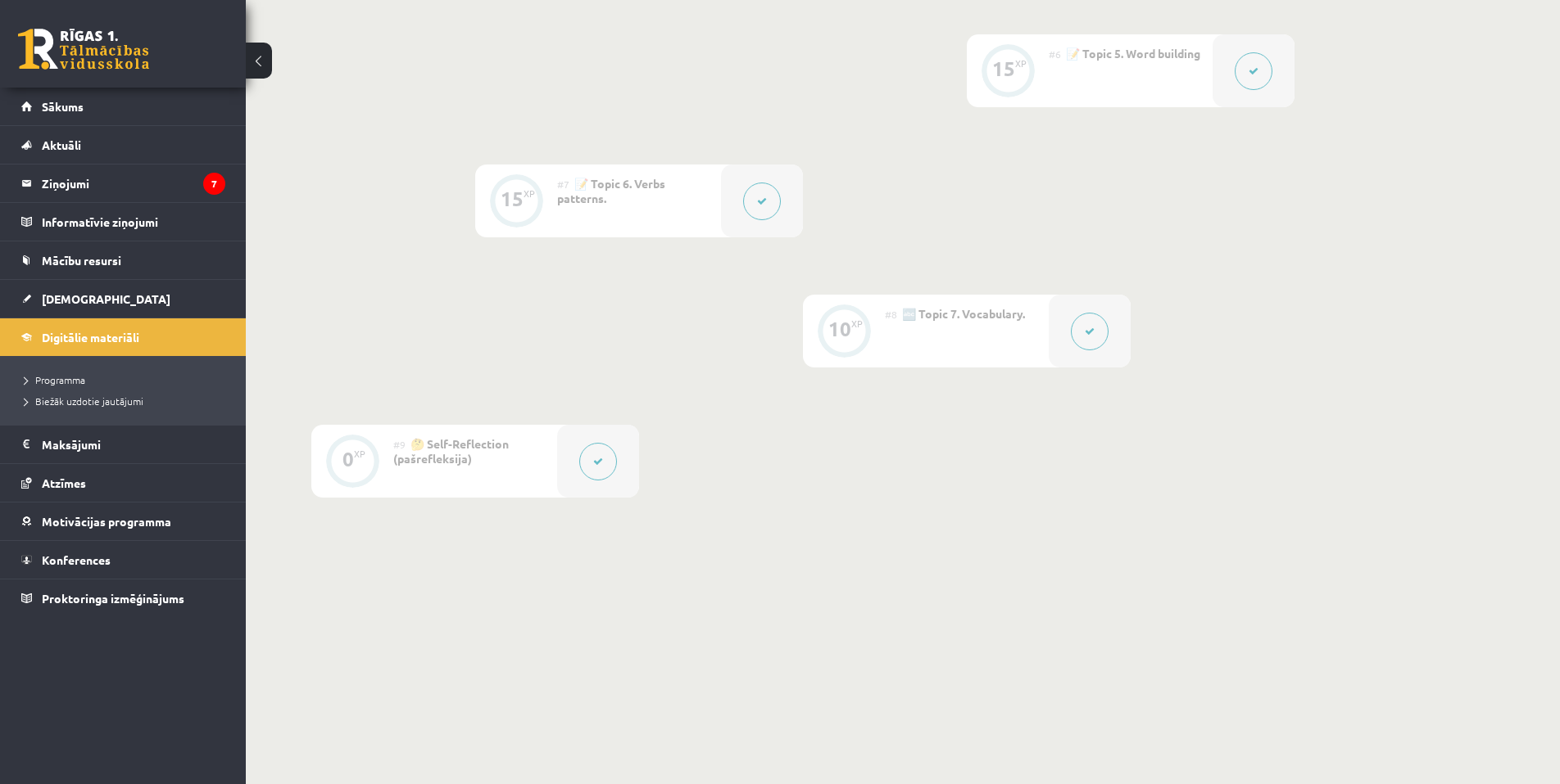
scroll to position [858, 0]
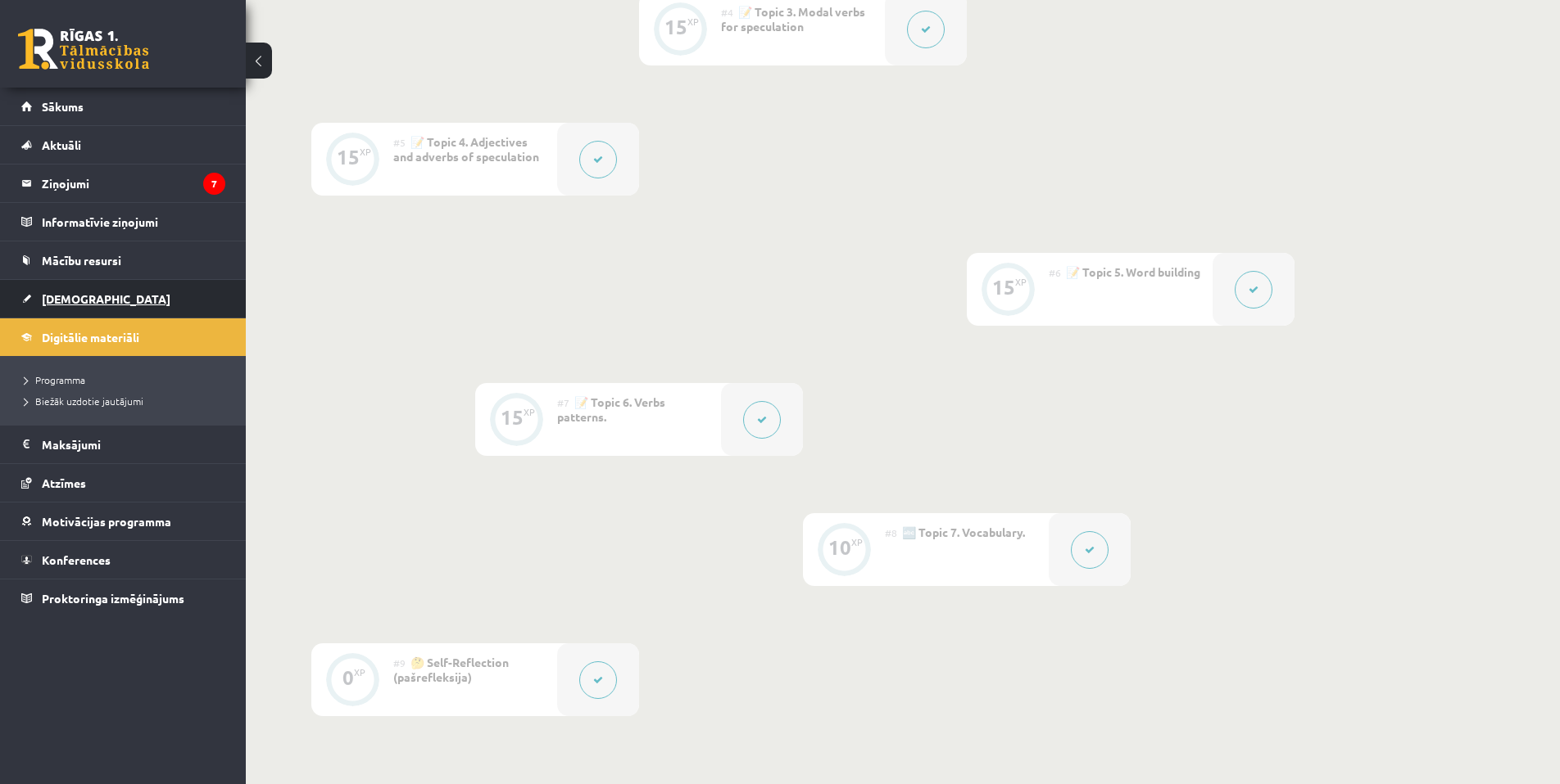
click at [104, 307] on link "[DEMOGRAPHIC_DATA]" at bounding box center [123, 299] width 204 height 38
